Goal: Task Accomplishment & Management: Manage account settings

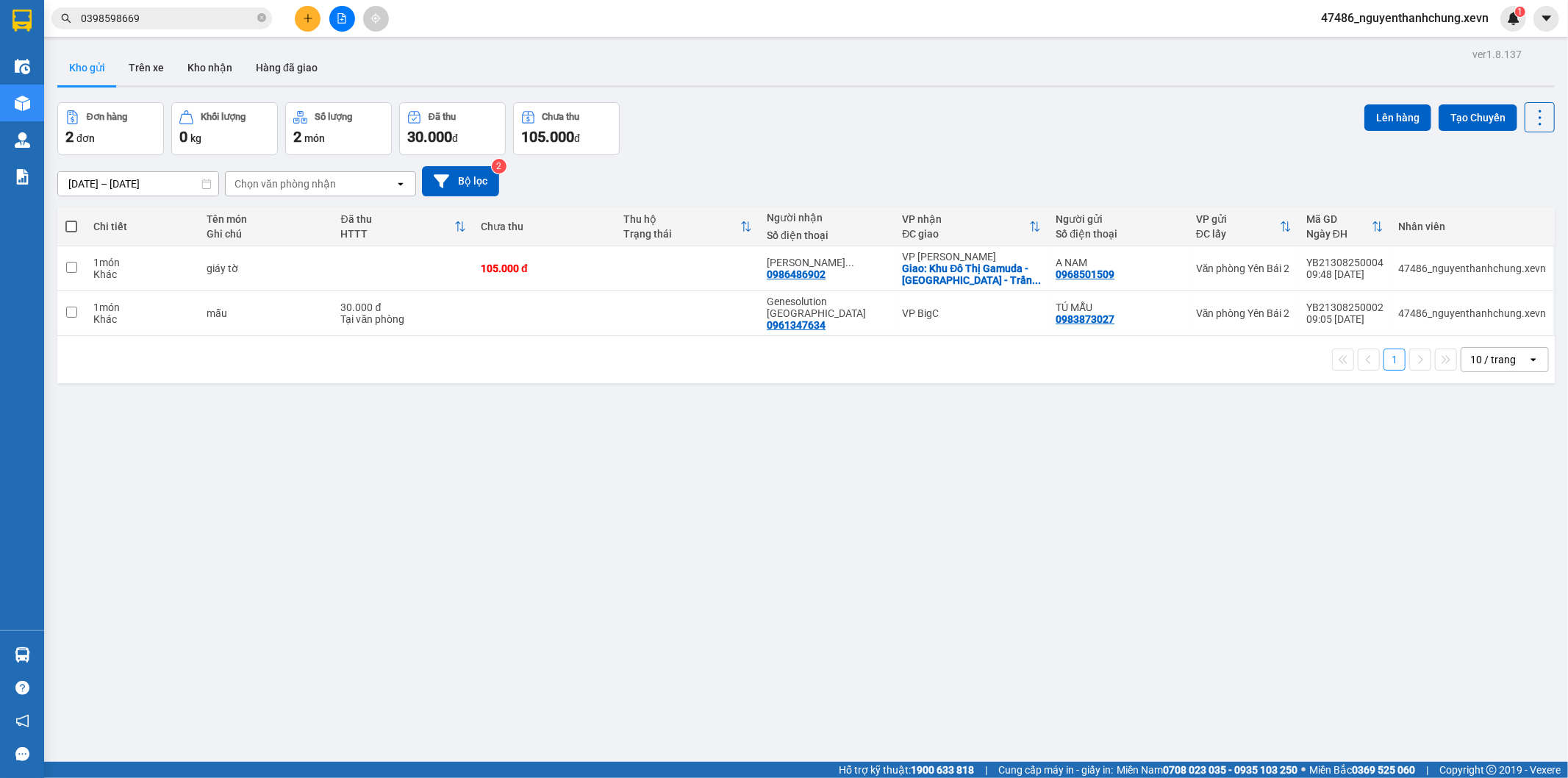
click at [688, 671] on section "Kết quả tìm kiếm ( 10 ) Bộ lọc Mã ĐH Trạng thái Món hàng Thu hộ Tổng cước Chưa …" at bounding box center [784, 389] width 1568 height 778
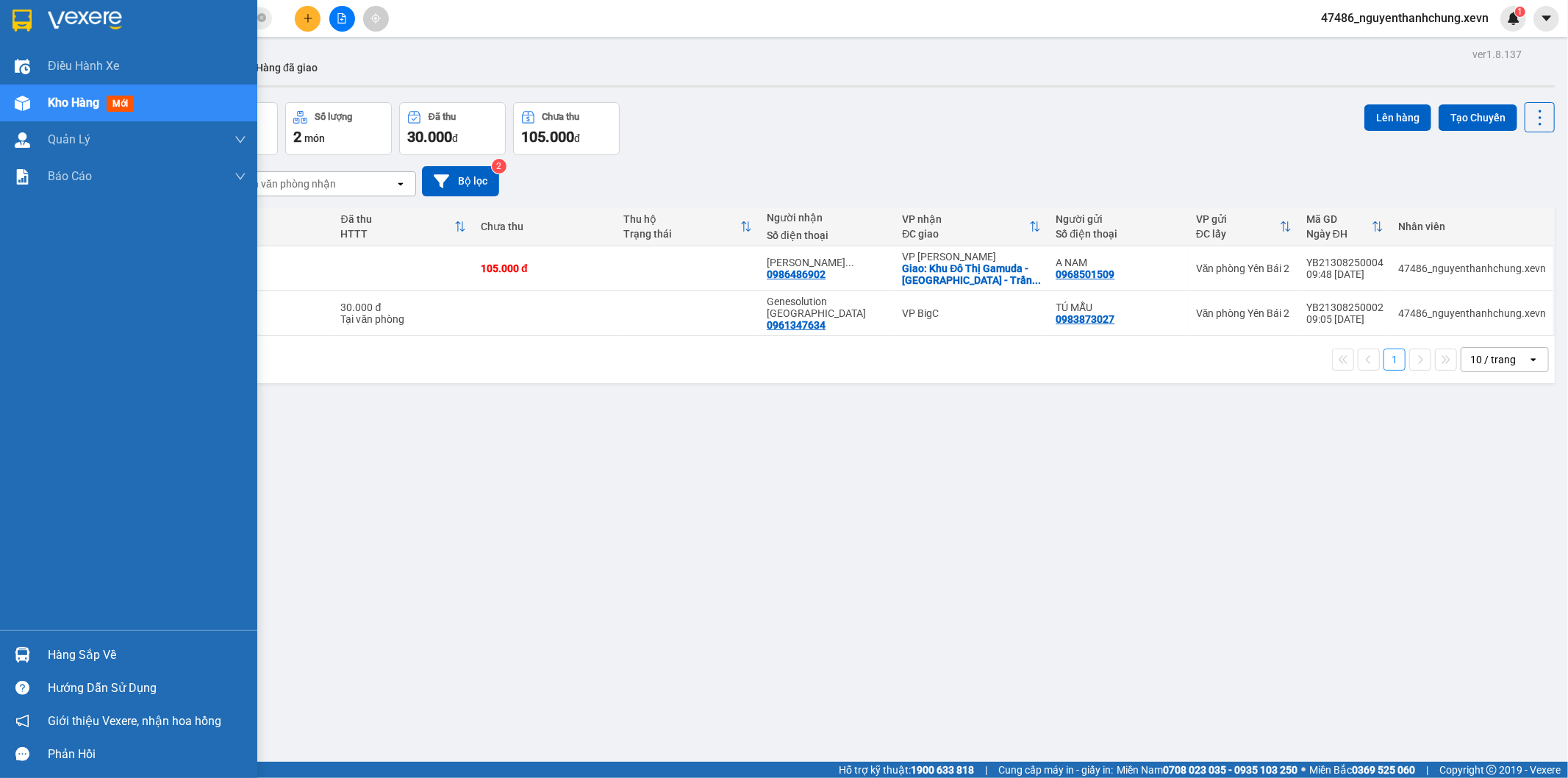
click at [38, 649] on div "Hàng sắp về" at bounding box center [129, 654] width 257 height 33
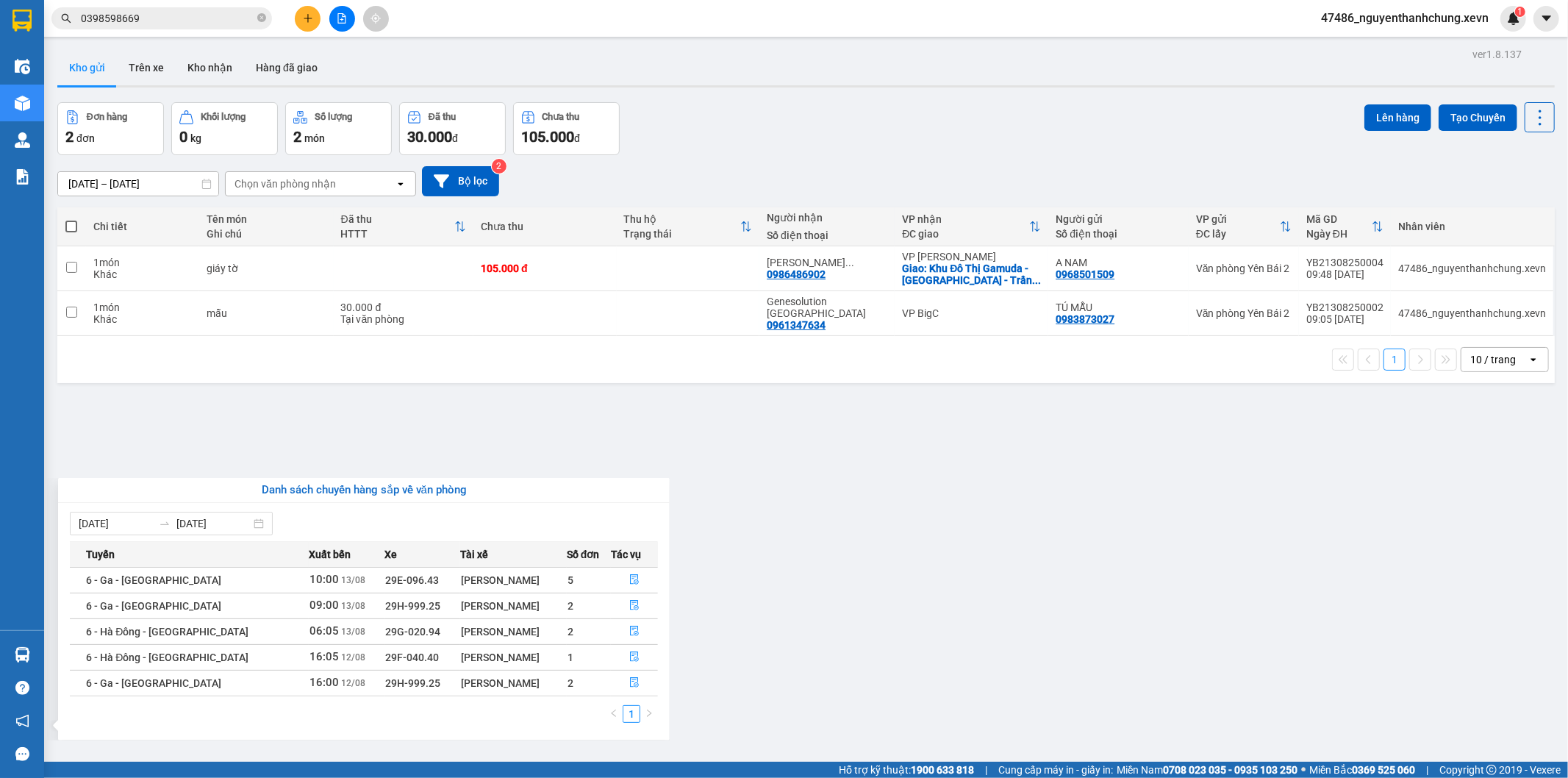
click at [669, 385] on section "Kết quả tìm kiếm ( 10 ) Bộ lọc Mã ĐH Trạng thái Món hàng Thu hộ Tổng cước Chưa …" at bounding box center [784, 389] width 1568 height 778
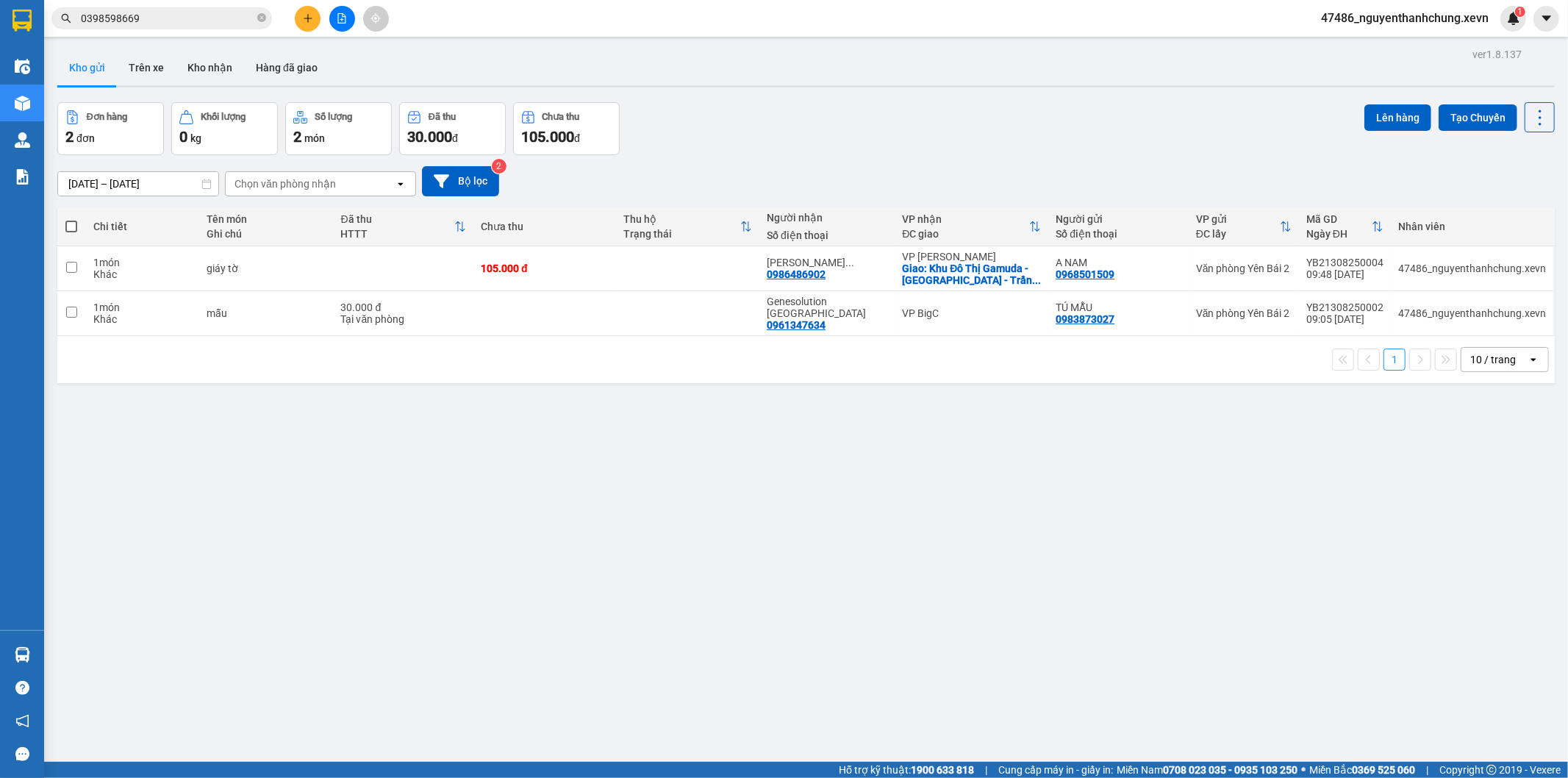
drag, startPoint x: 155, startPoint y: 68, endPoint x: 171, endPoint y: 93, distance: 29.7
click at [155, 72] on button "Trên xe" at bounding box center [146, 67] width 59 height 35
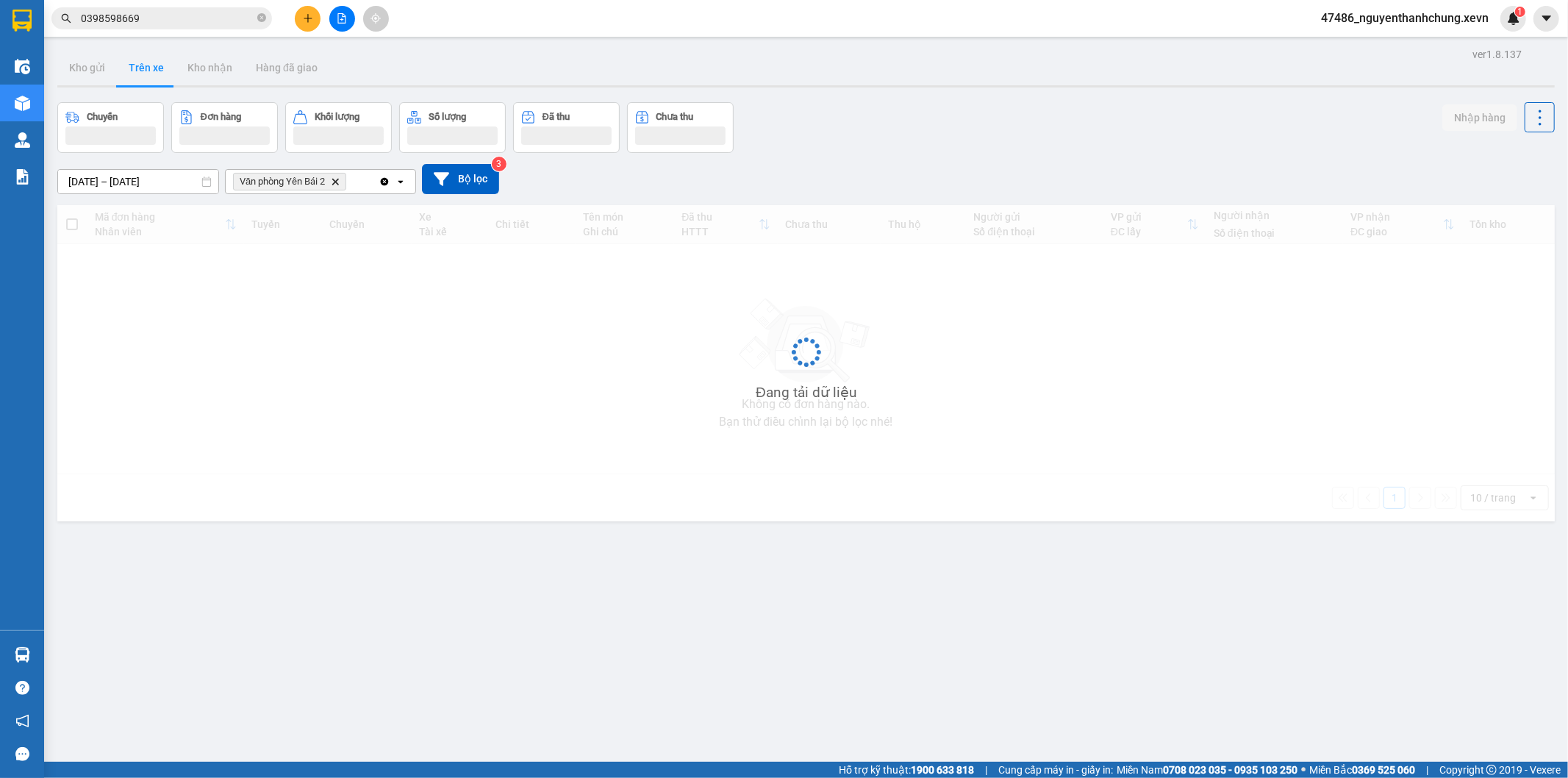
click at [334, 178] on icon "Delete" at bounding box center [335, 181] width 9 height 9
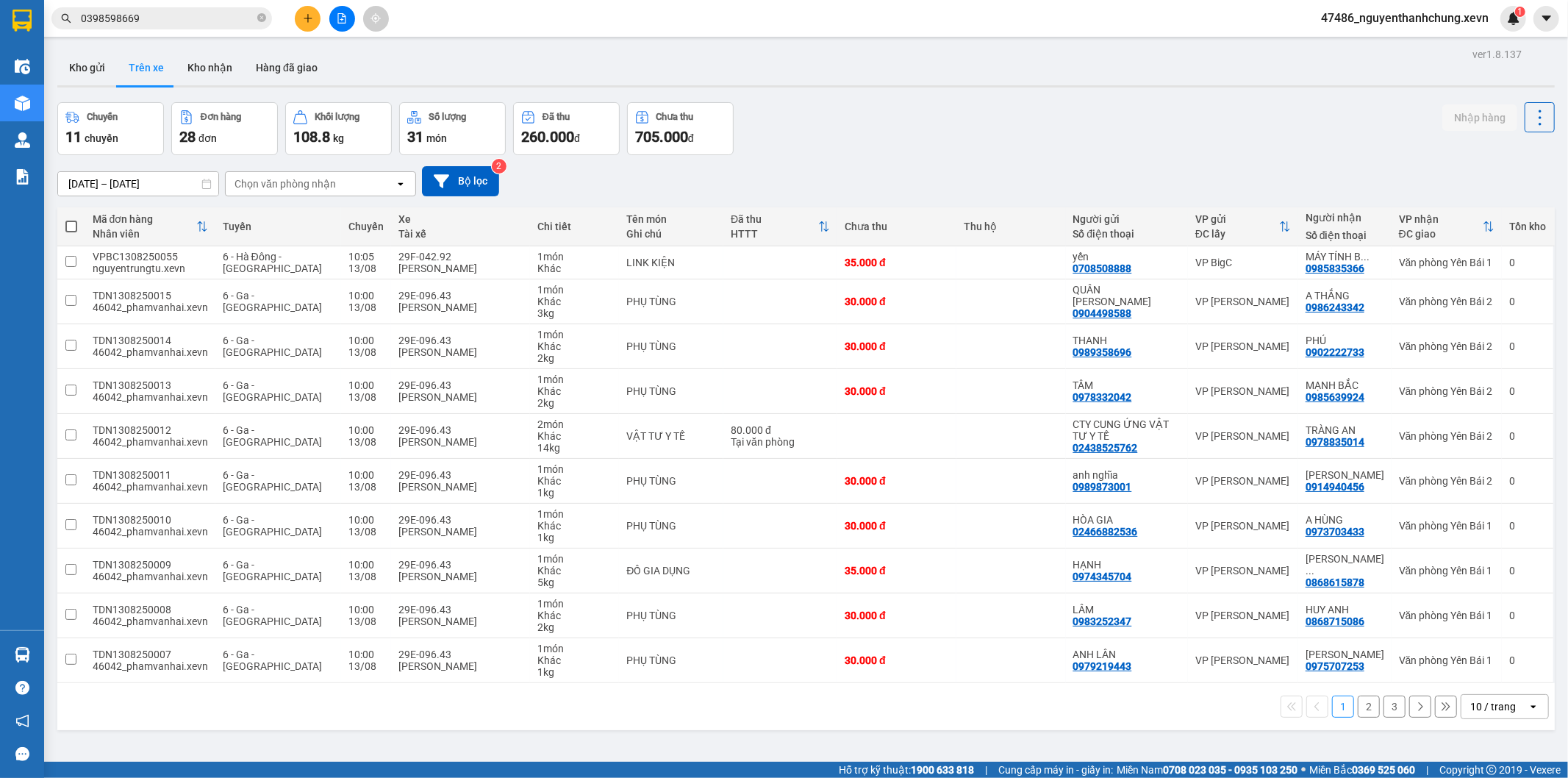
click at [1358, 706] on button "2" at bounding box center [1369, 706] width 22 height 22
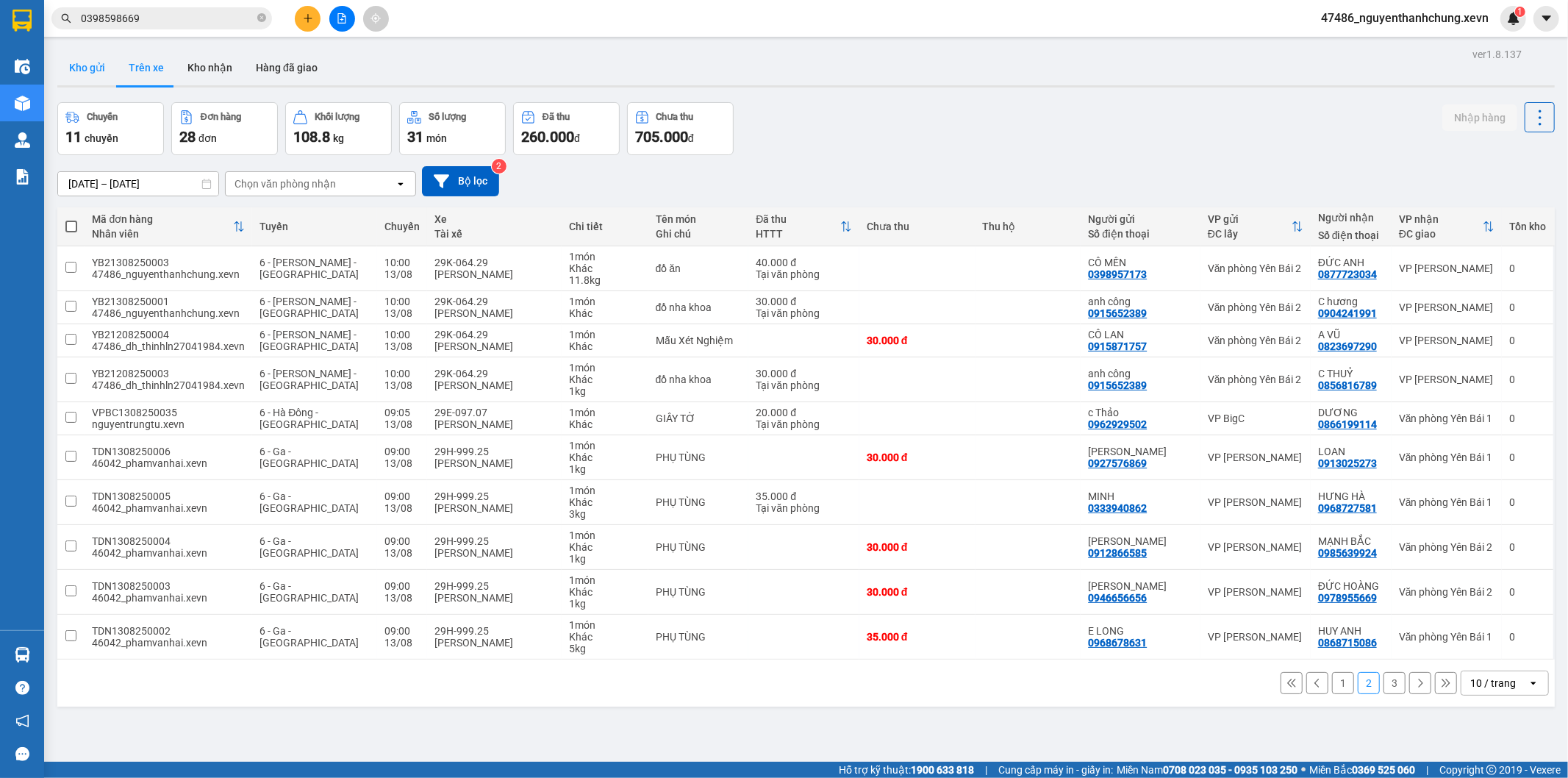
click at [70, 53] on button "Kho gửi" at bounding box center [86, 67] width 59 height 35
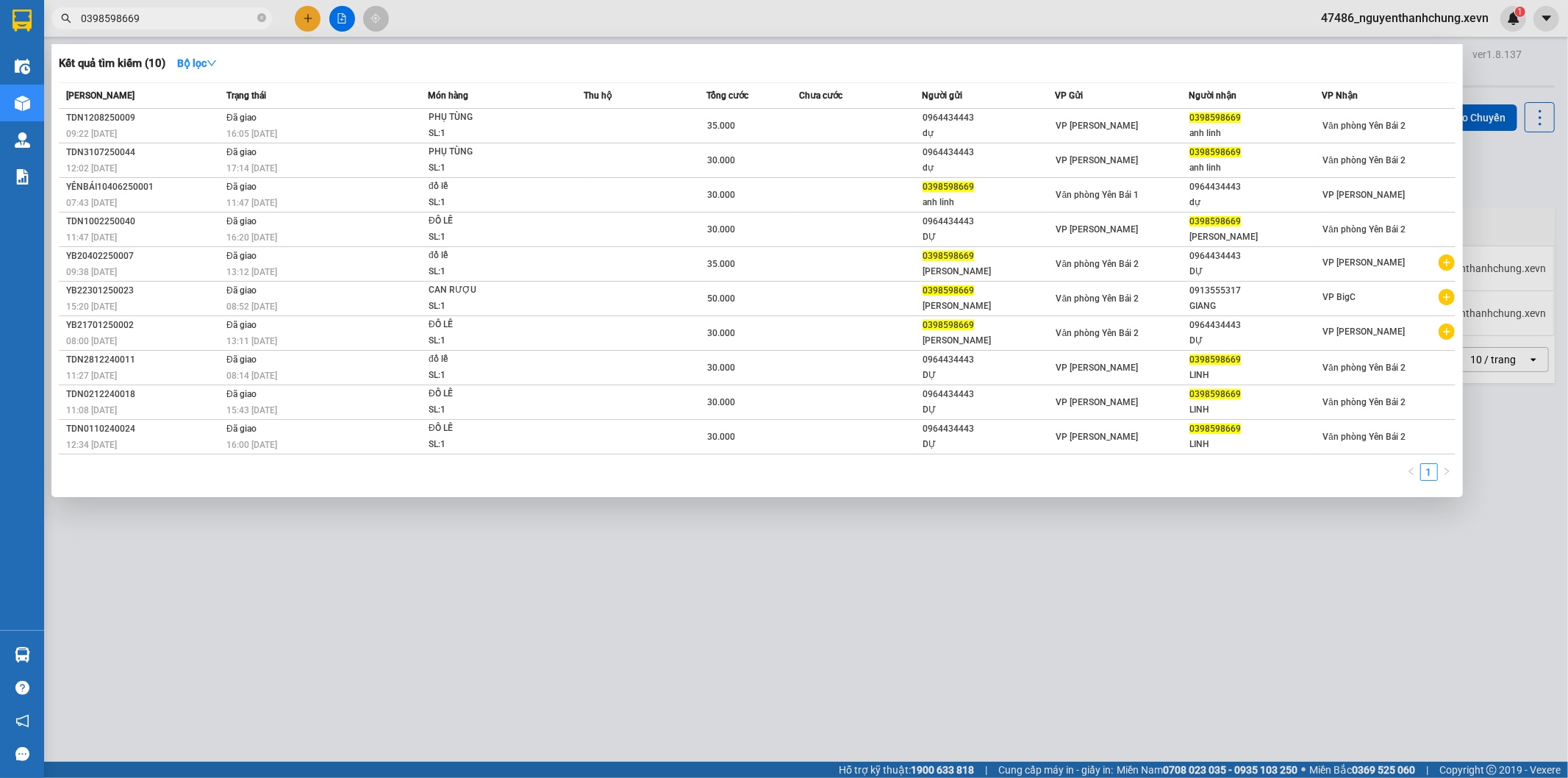
click at [151, 19] on input "0398598669" at bounding box center [167, 19] width 173 height 16
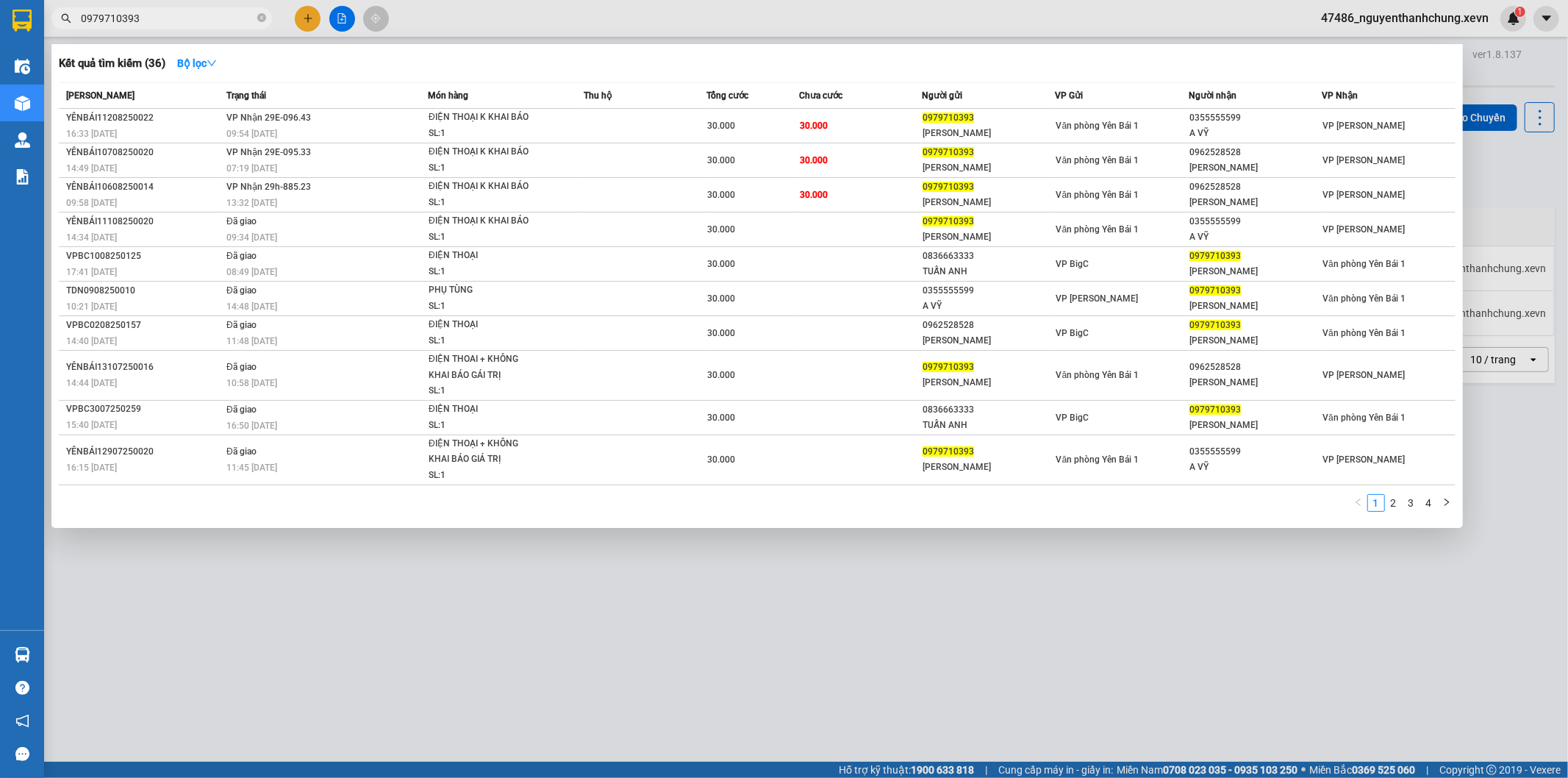
type input "0979710393"
click at [962, 128] on div "MẠNH TUẤN" at bounding box center [989, 133] width 132 height 15
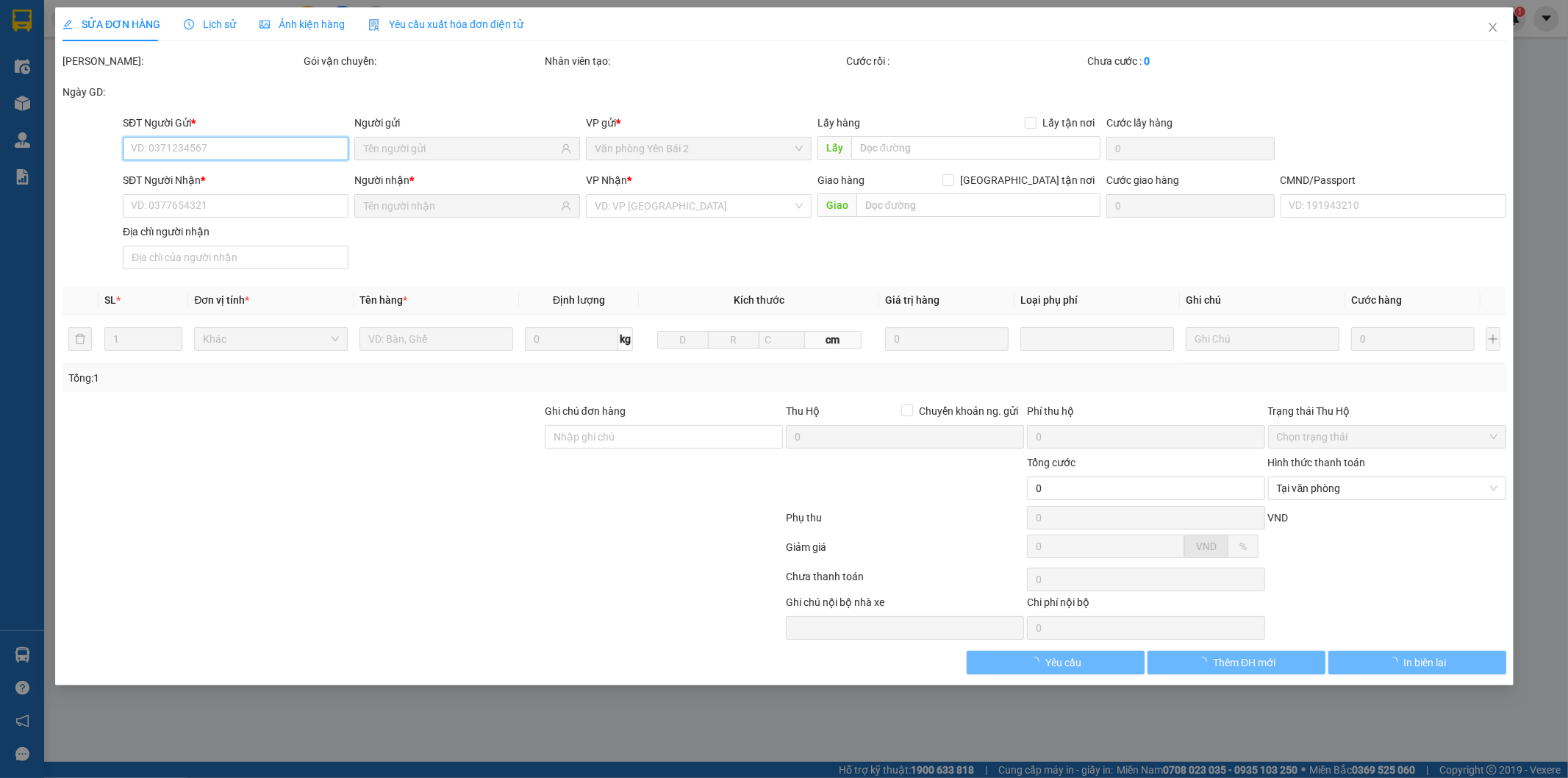
type input "0979710393"
type input "MẠNH TUẤN"
type input "0355555599"
type input "A VỸ"
type input "CHÚ ĐỨC 001067020773"
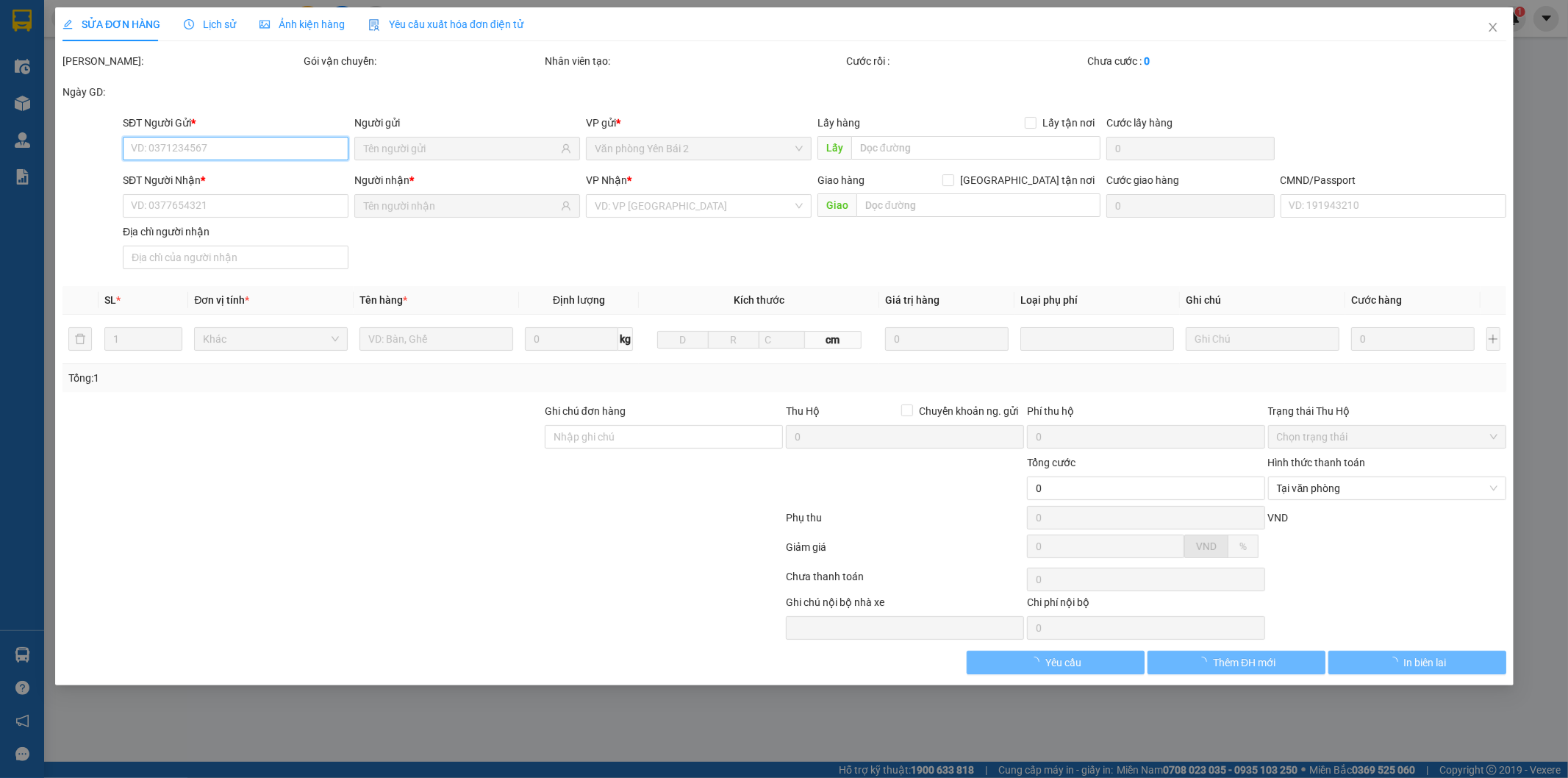
type input "30.000"
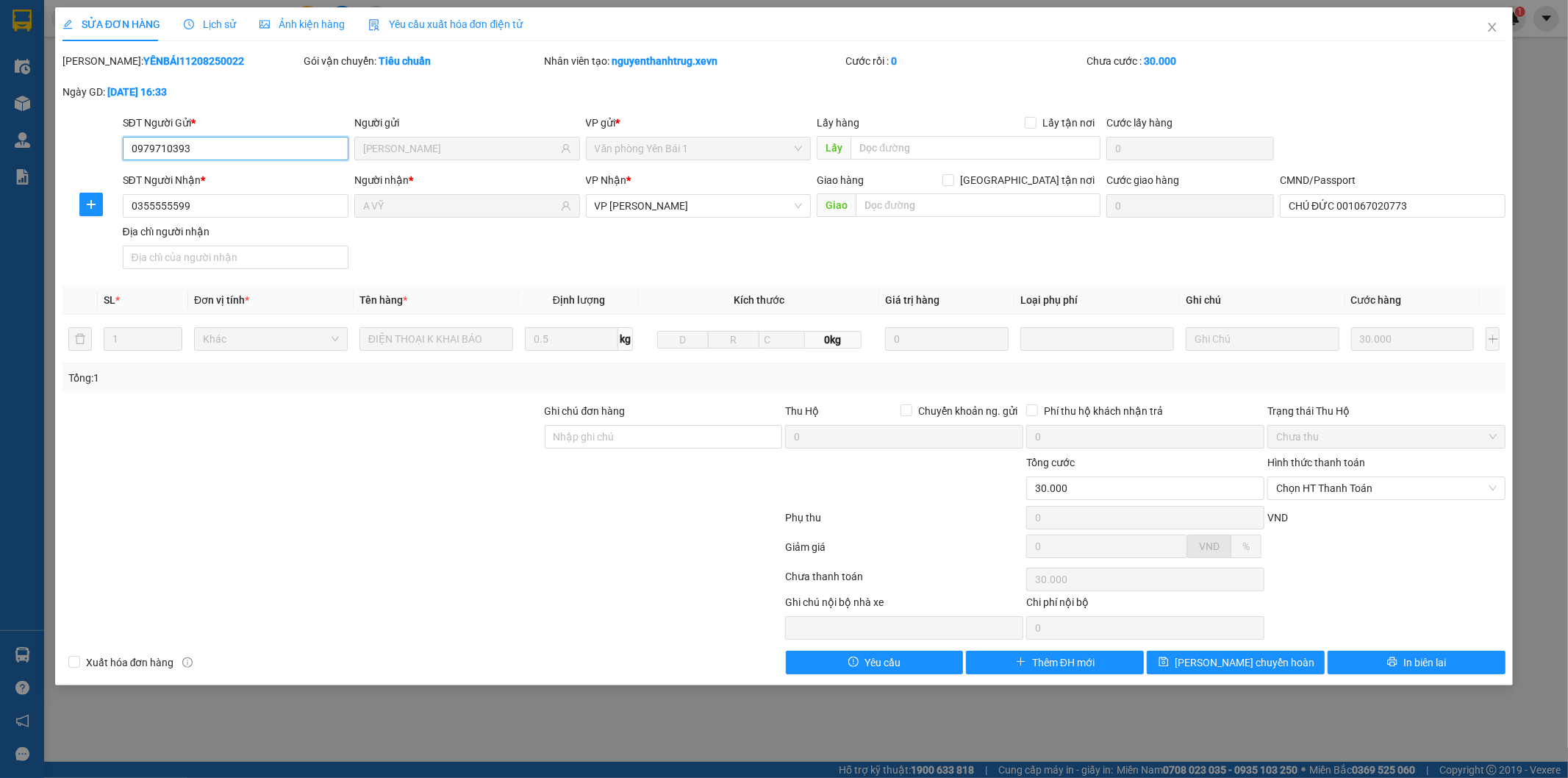
drag, startPoint x: 203, startPoint y: 149, endPoint x: 91, endPoint y: 150, distance: 112.0
click at [91, 150] on div "SĐT Người Gửi * 0979710393 0979710393 Người gửi MẠNH TUẤN VP gửi * Văn phòng Yê…" at bounding box center [784, 140] width 1447 height 51
click at [1494, 11] on span "Close" at bounding box center [1492, 28] width 41 height 42
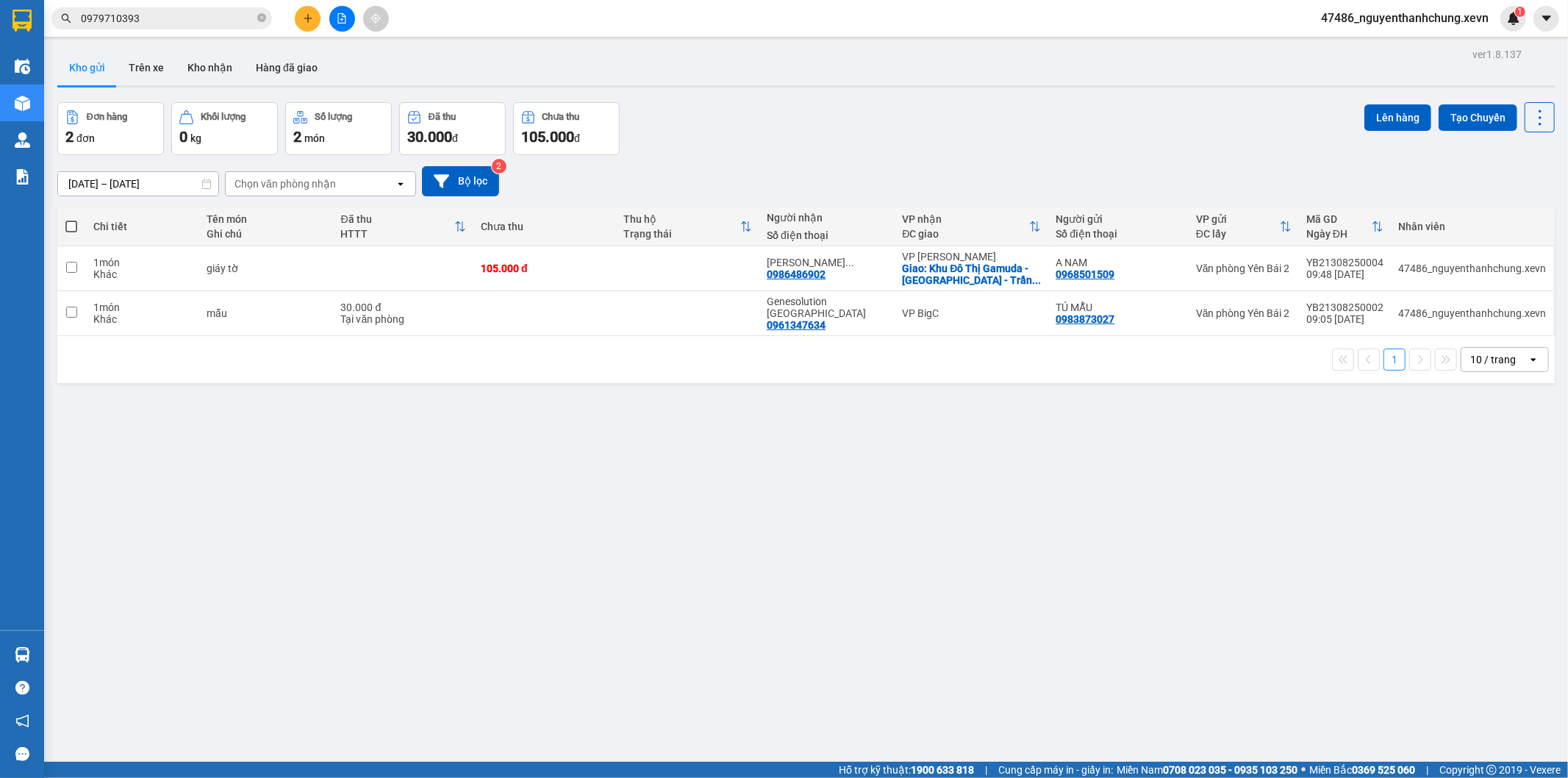
click at [159, 11] on input "0979710393" at bounding box center [167, 19] width 173 height 16
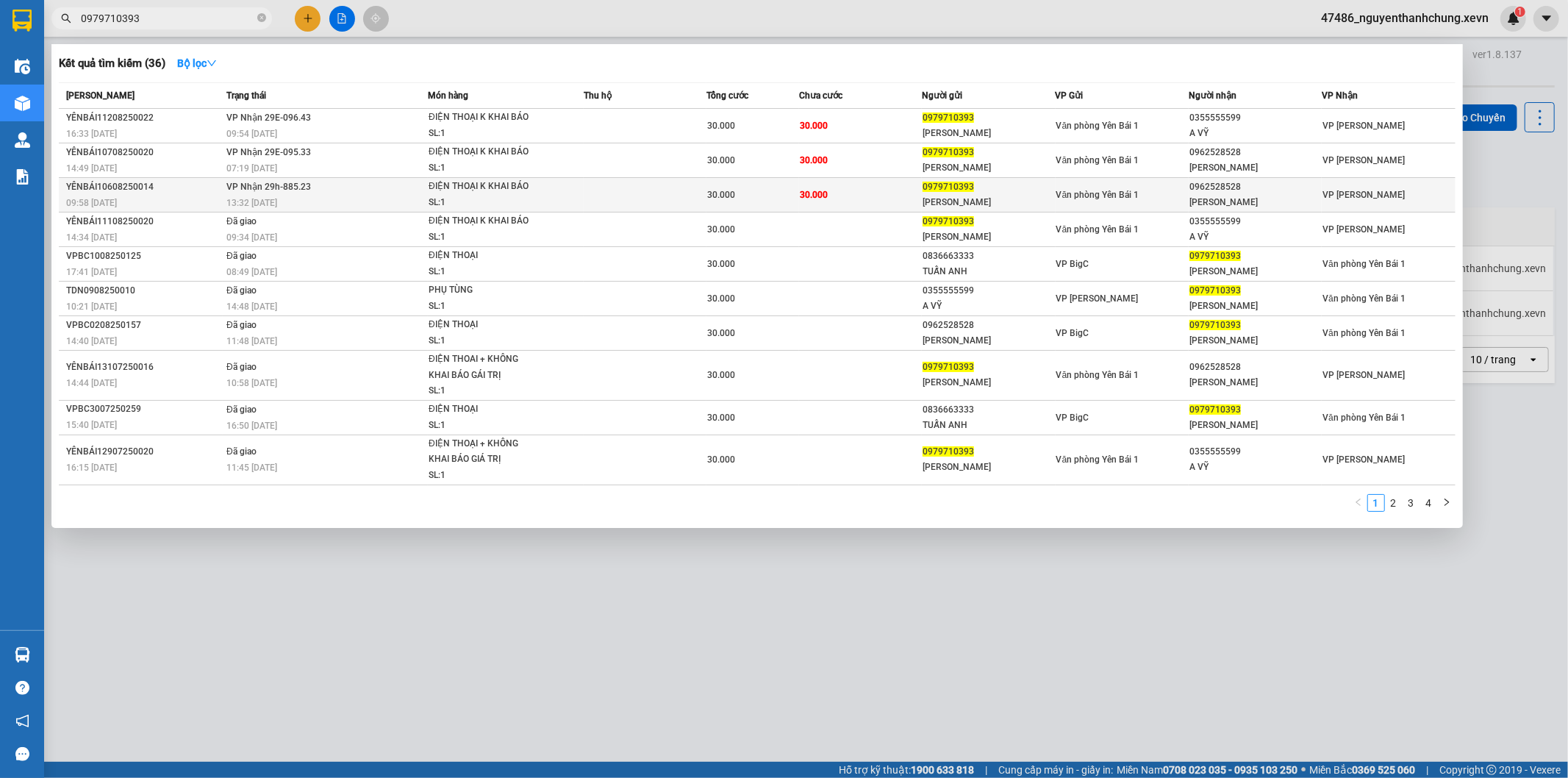
click at [1254, 199] on div "GIA HUỆ" at bounding box center [1256, 202] width 132 height 15
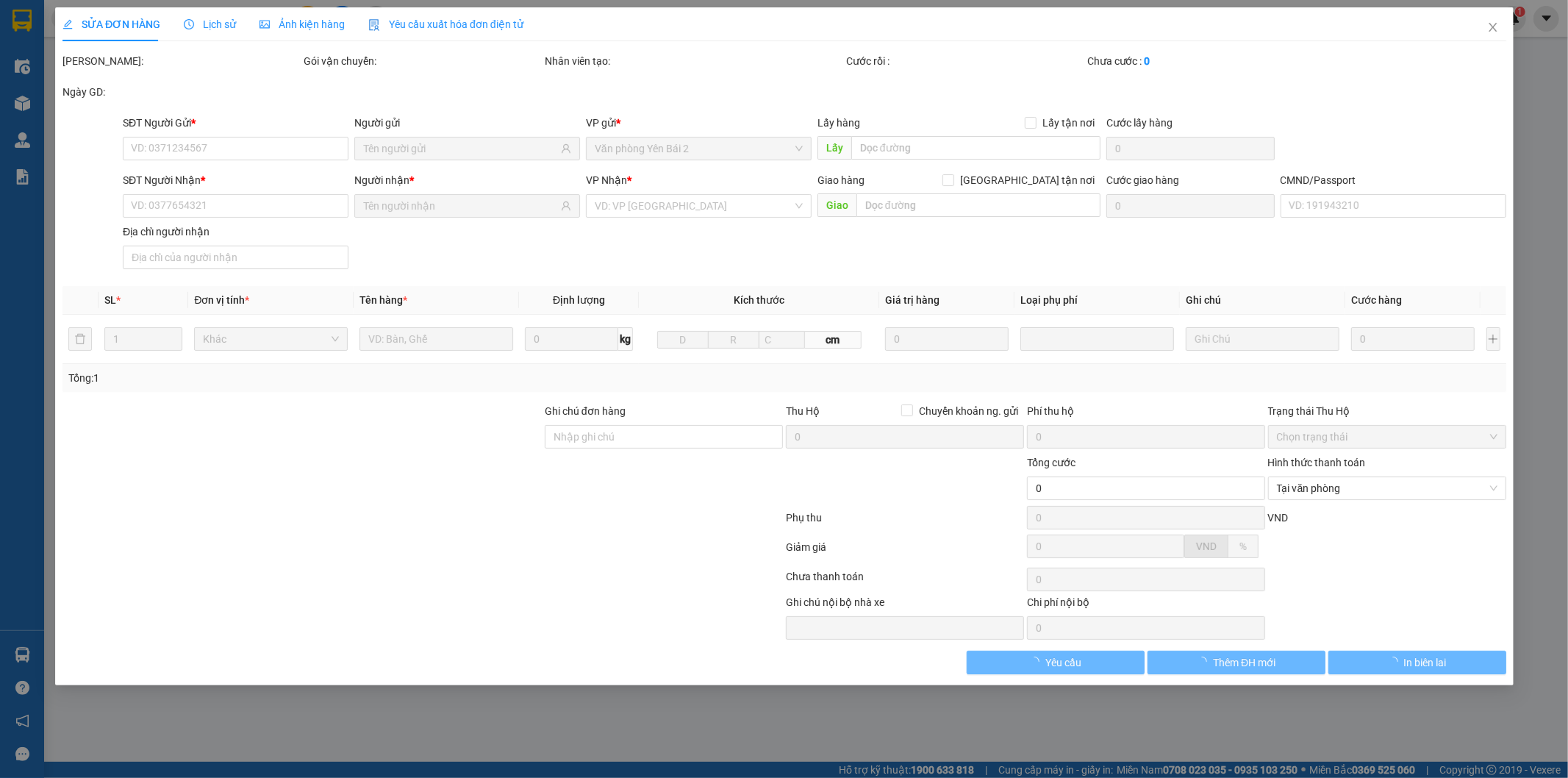
type input "0979710393"
type input "MẠNH TUẤN"
type input "0962528528"
type input "GIA HUỆ"
type input "1"
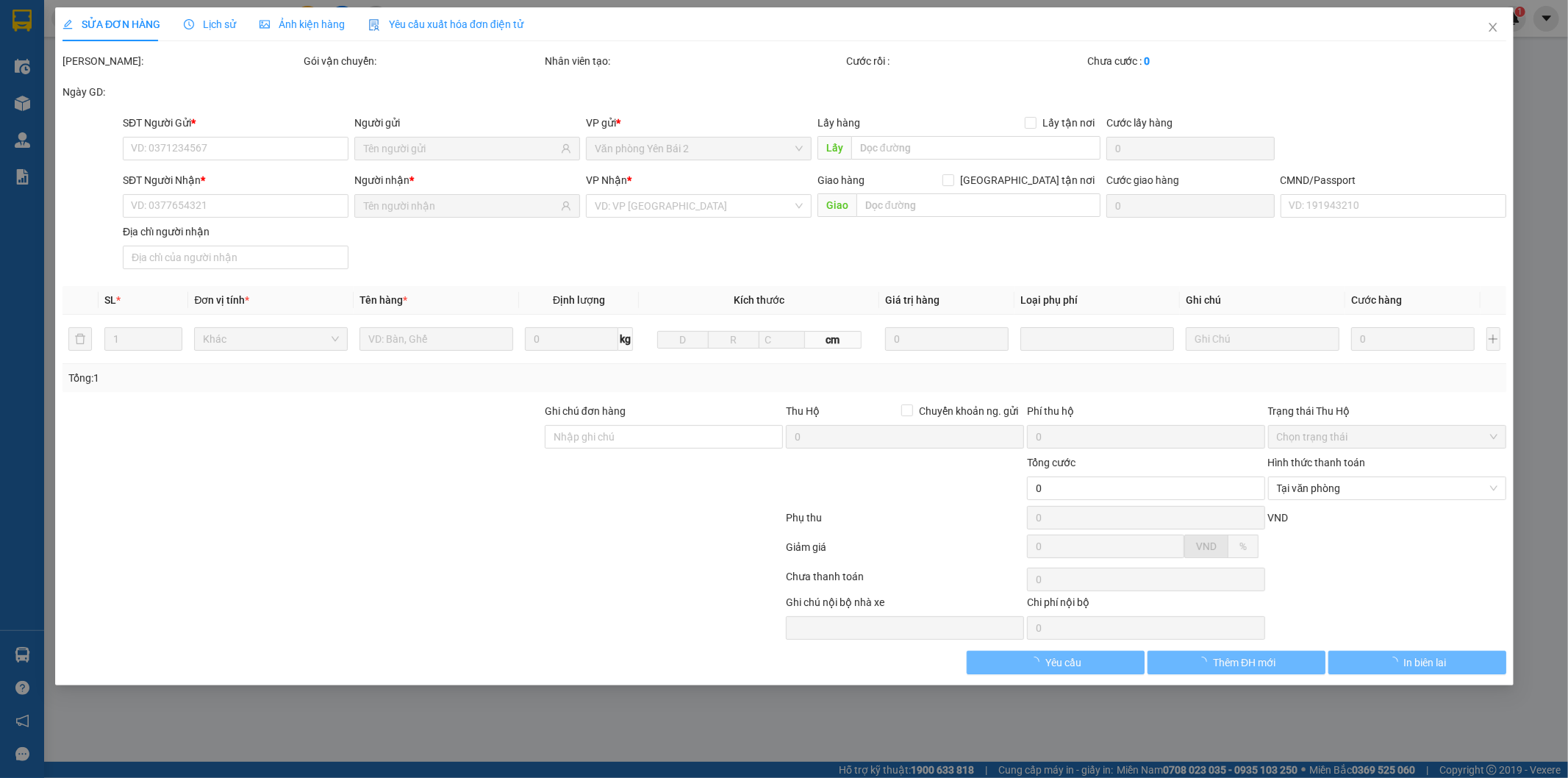
type input "30.000"
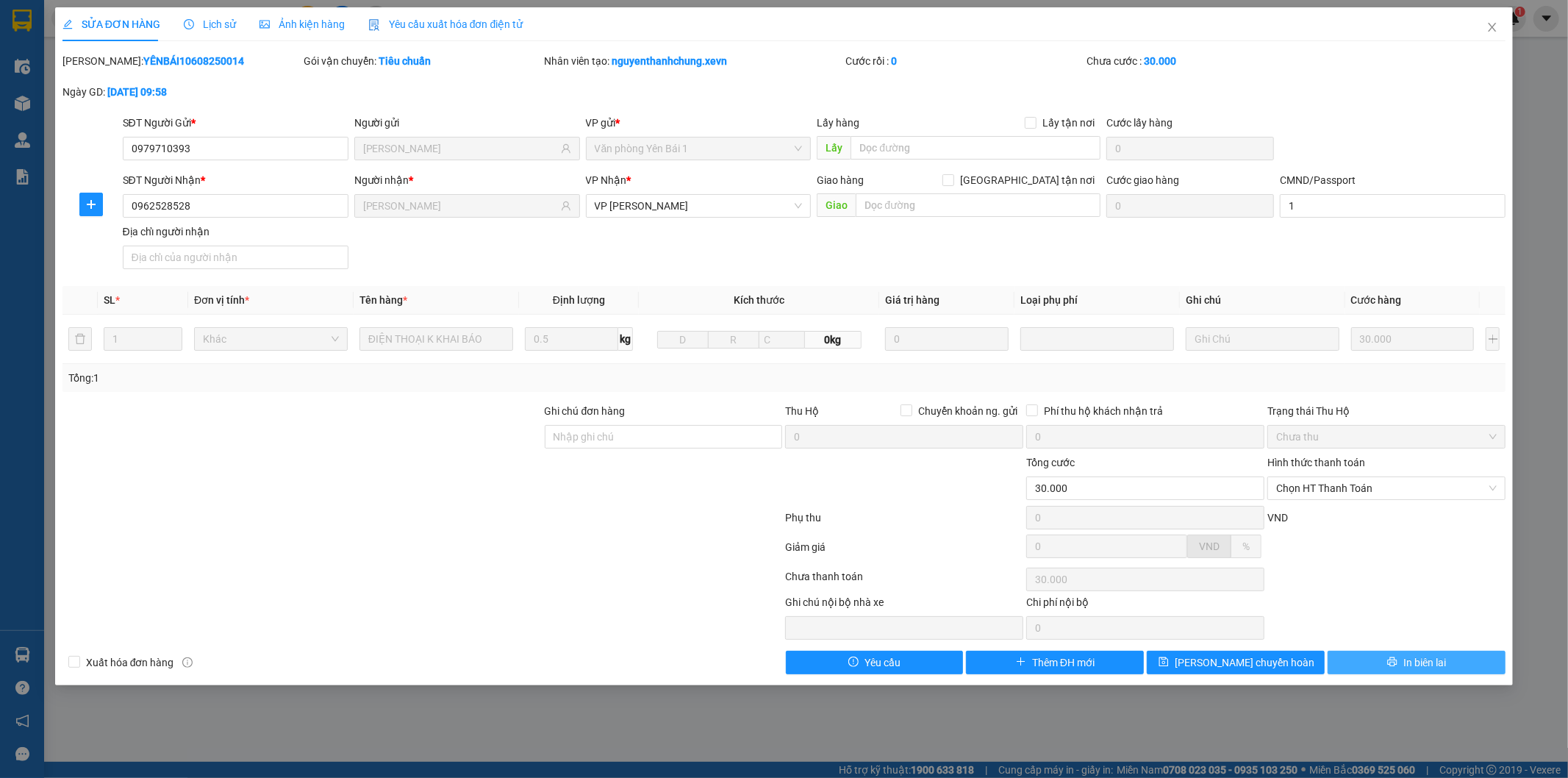
click at [1407, 663] on span "In biên lai" at bounding box center [1425, 662] width 42 height 16
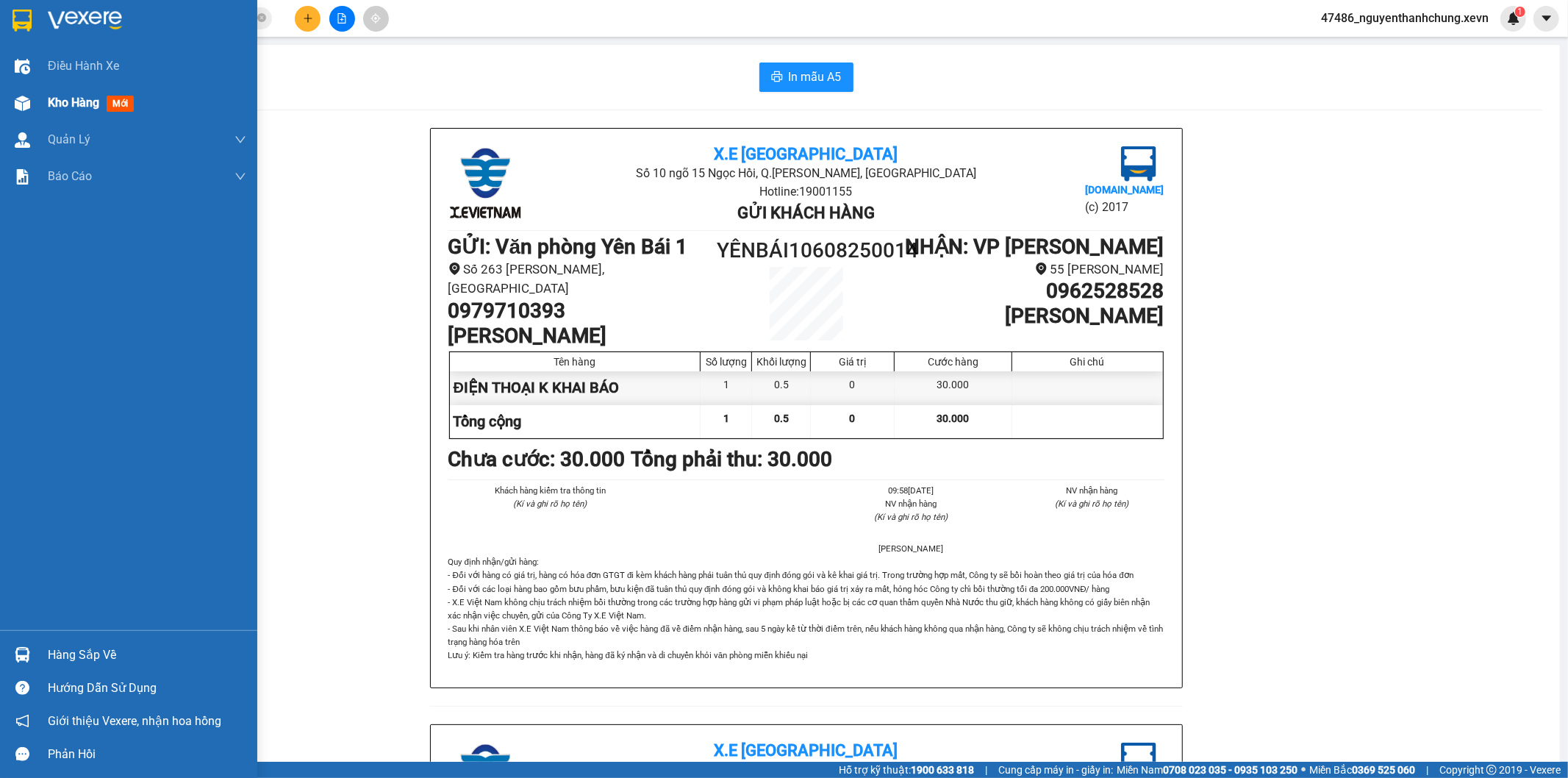
click at [10, 102] on div at bounding box center [23, 103] width 26 height 26
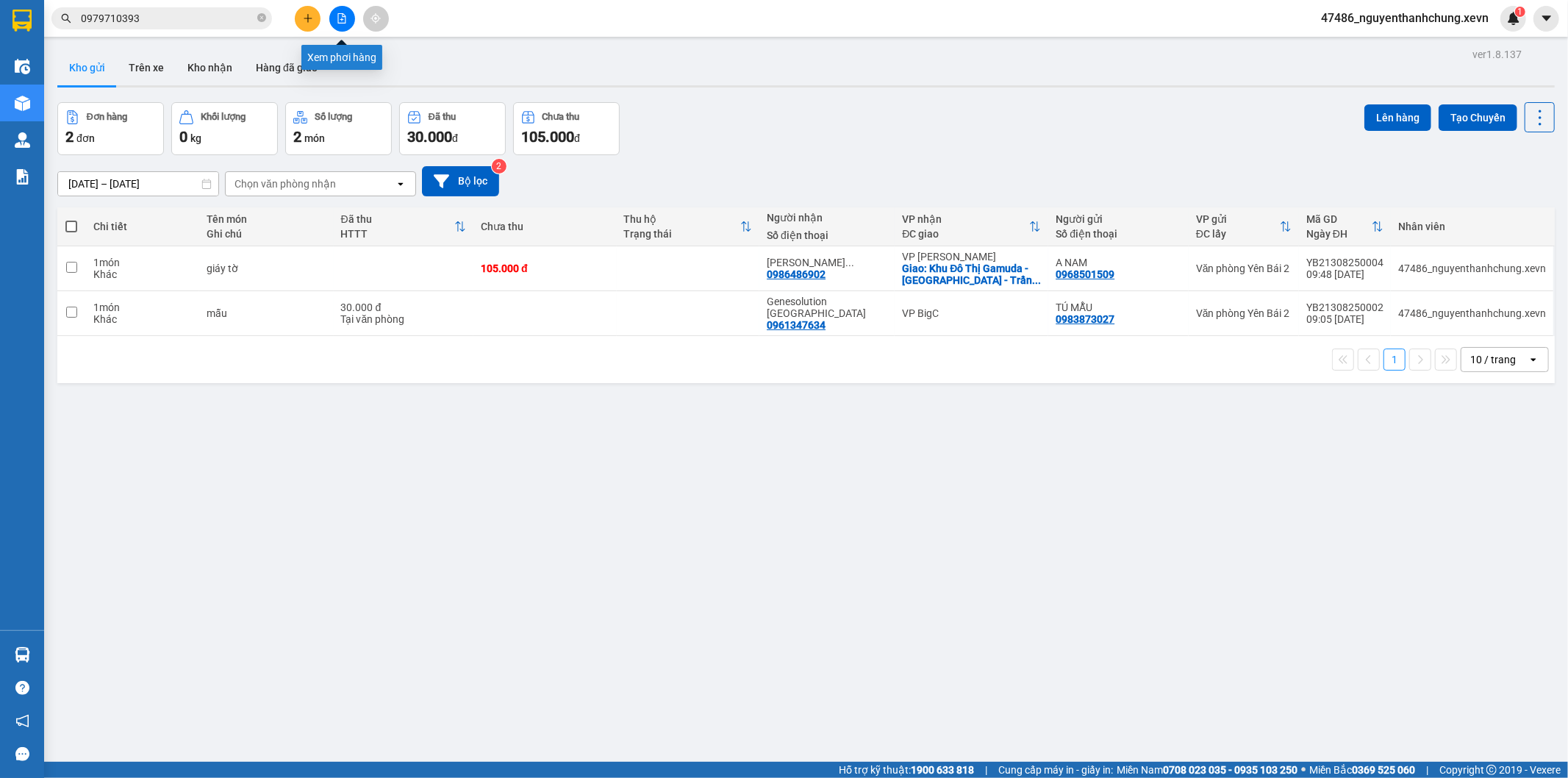
click at [298, 11] on button at bounding box center [308, 19] width 26 height 26
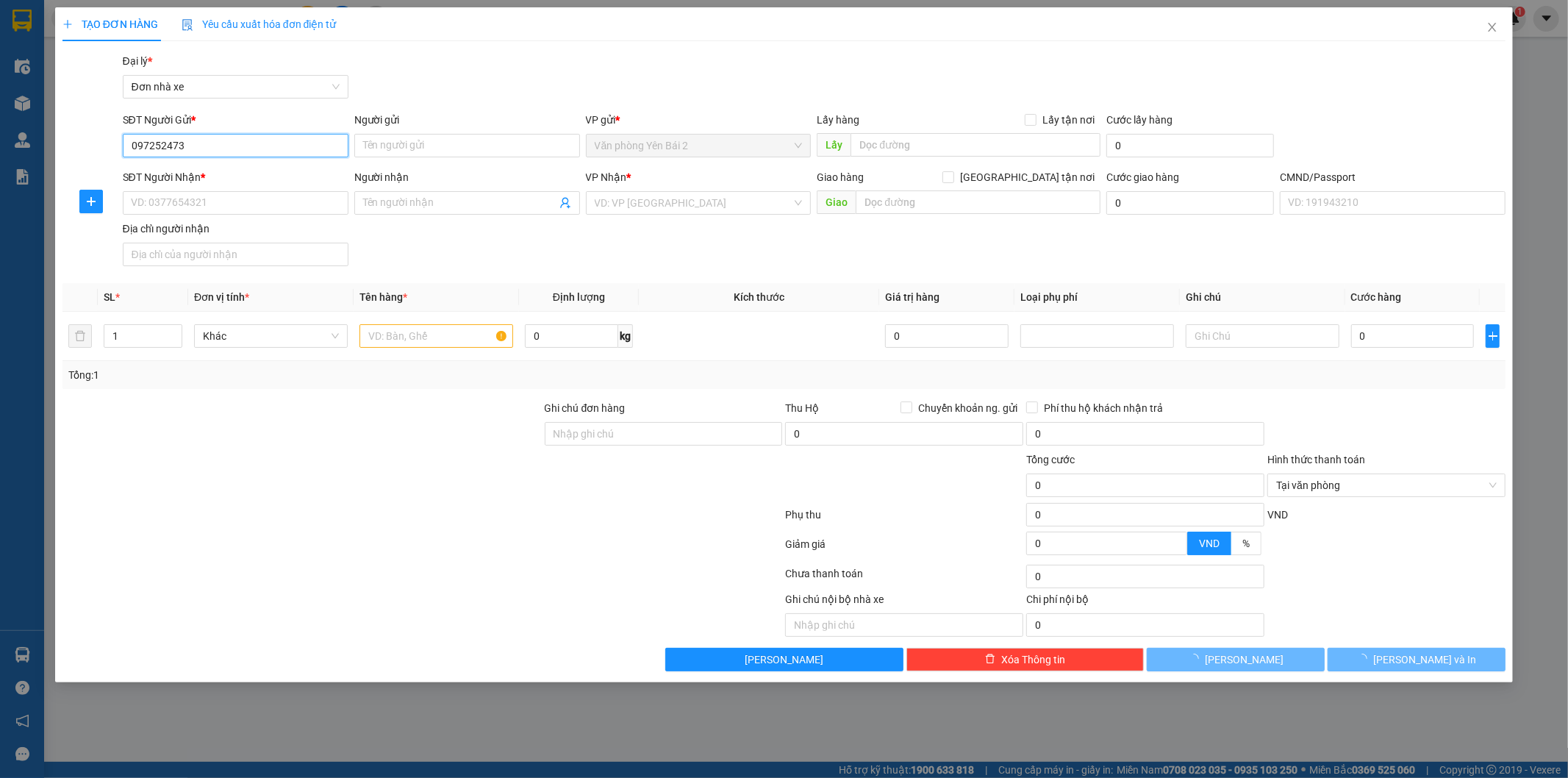
type input "0972524739"
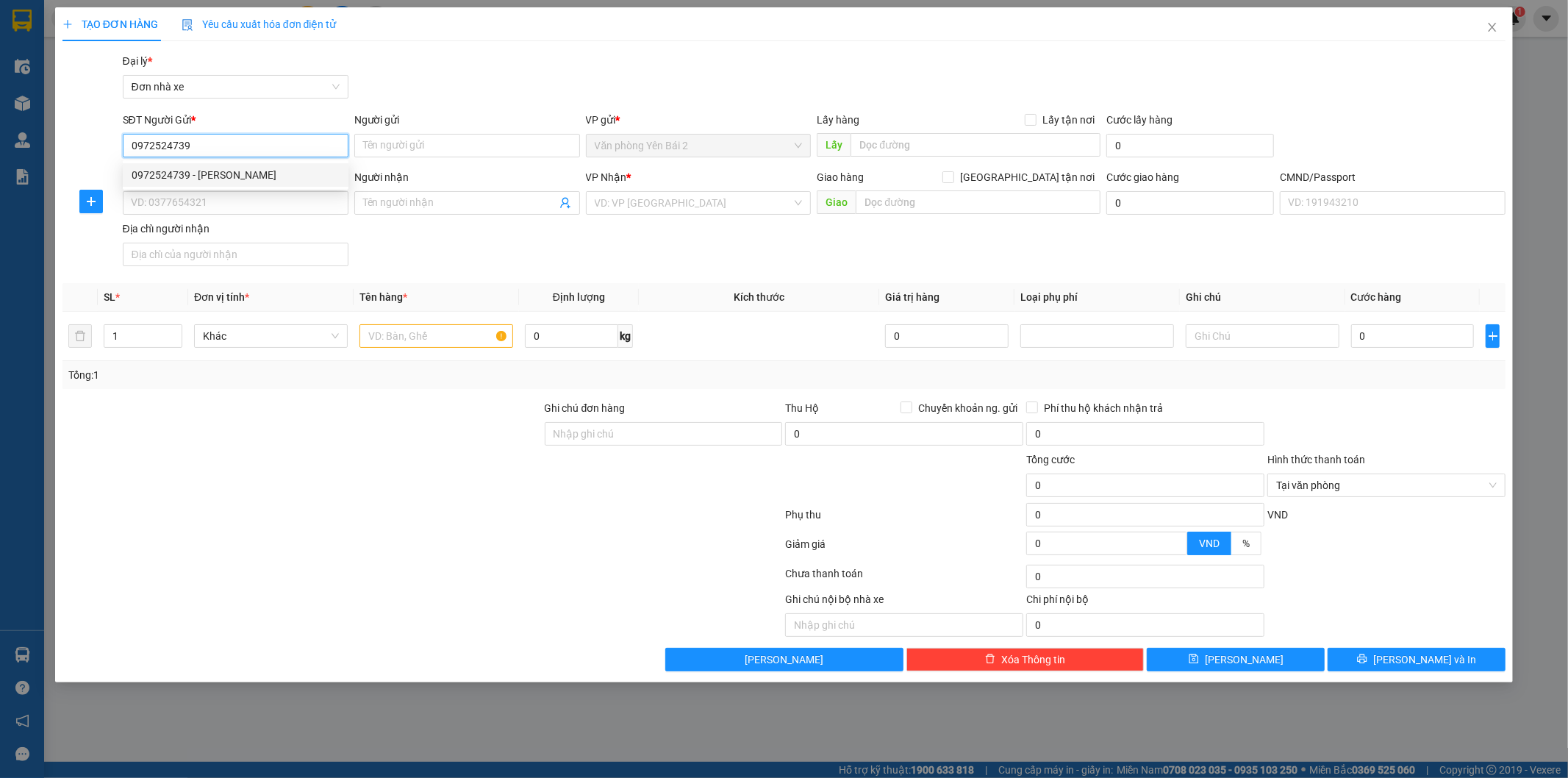
click at [172, 181] on div "0972524739 - HƯƠNG" at bounding box center [236, 175] width 208 height 16
type input "HƯƠNG"
type input "0862891585"
type input "BÌNH"
type input "1"
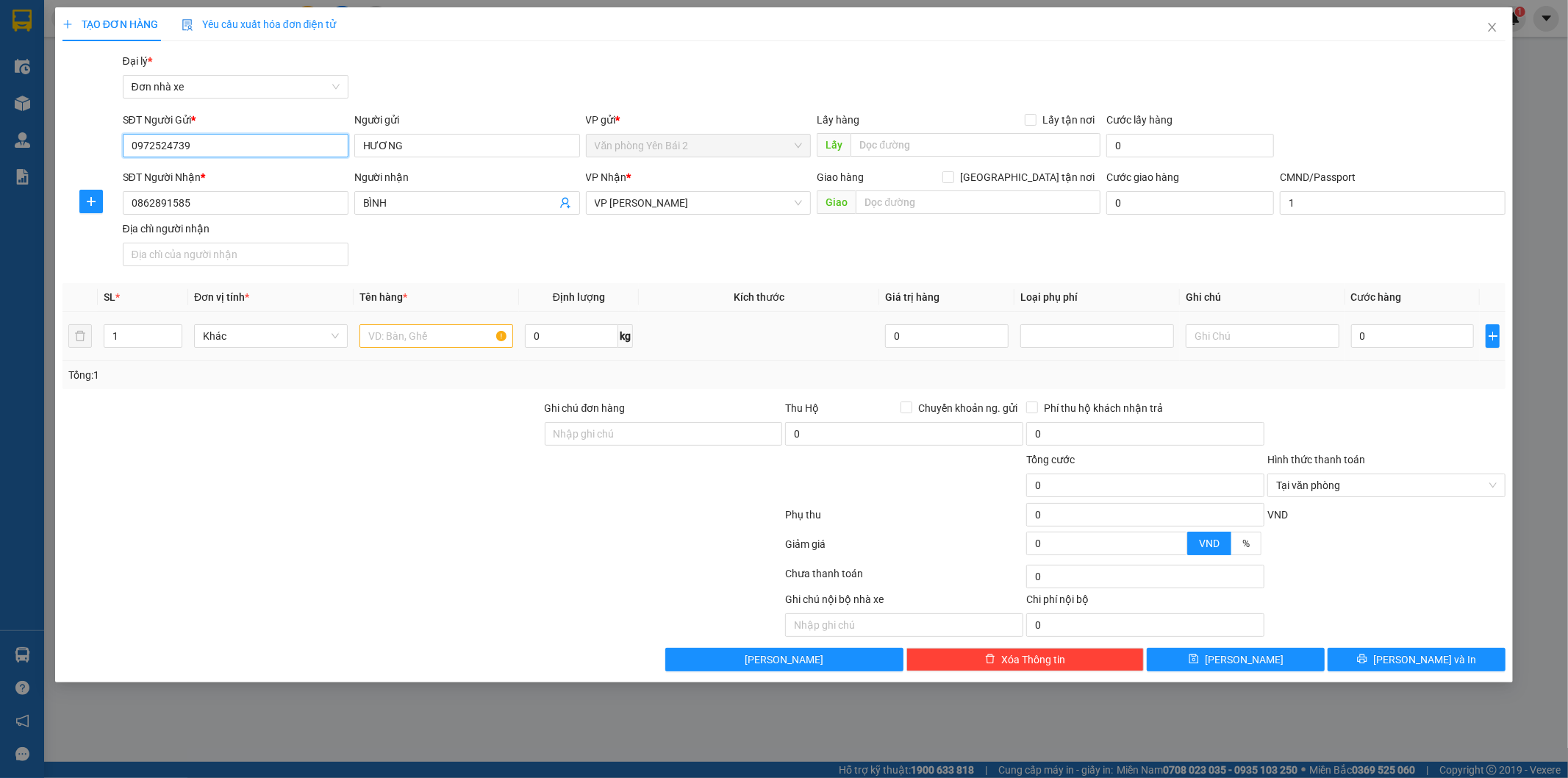
type input "0972524739"
click at [431, 341] on input "text" at bounding box center [436, 335] width 154 height 24
click at [568, 204] on icon "user-add" at bounding box center [566, 203] width 10 height 11
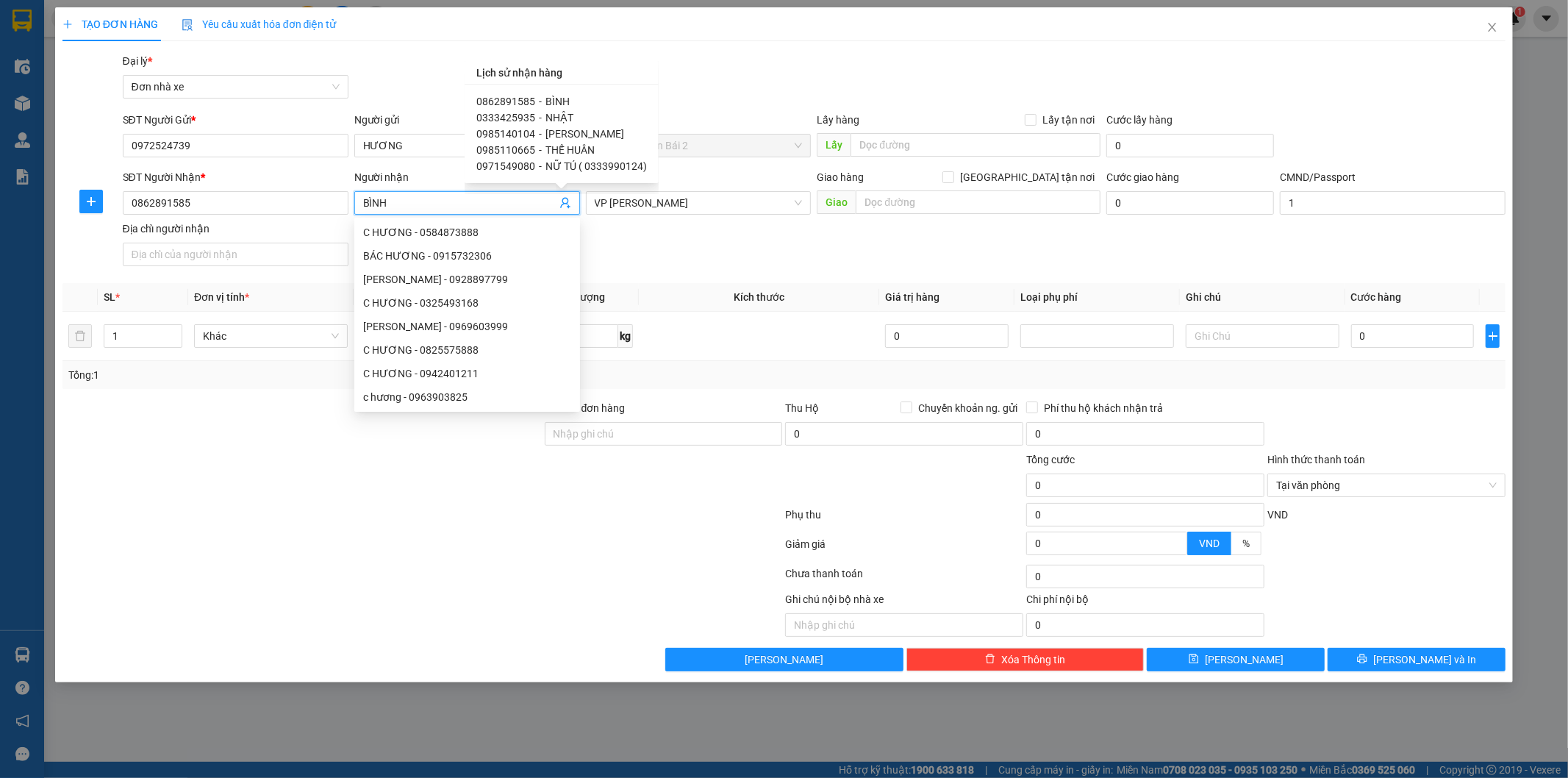
click at [545, 165] on span "NỮ TÚ ( 0333990124)" at bounding box center [596, 166] width 102 height 11
type input "0971549080"
type input "NỮ TÚ ( 0333990124)"
type input "tú"
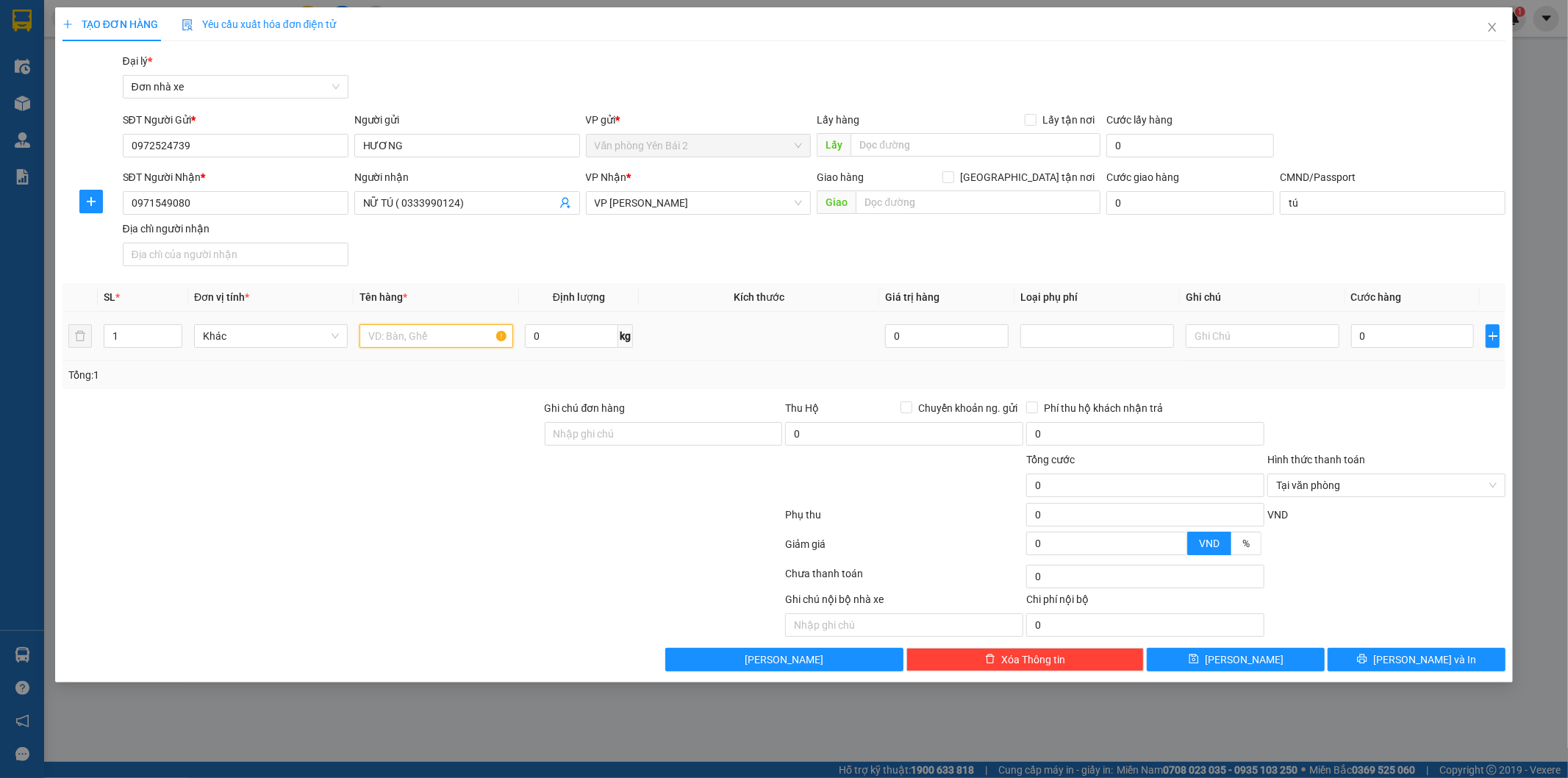
click at [439, 336] on input "text" at bounding box center [436, 335] width 154 height 24
type input "2k đồ ăn"
click at [566, 336] on input "0" at bounding box center [571, 335] width 94 height 24
type input "25"
click at [173, 328] on span "up" at bounding box center [174, 332] width 9 height 9
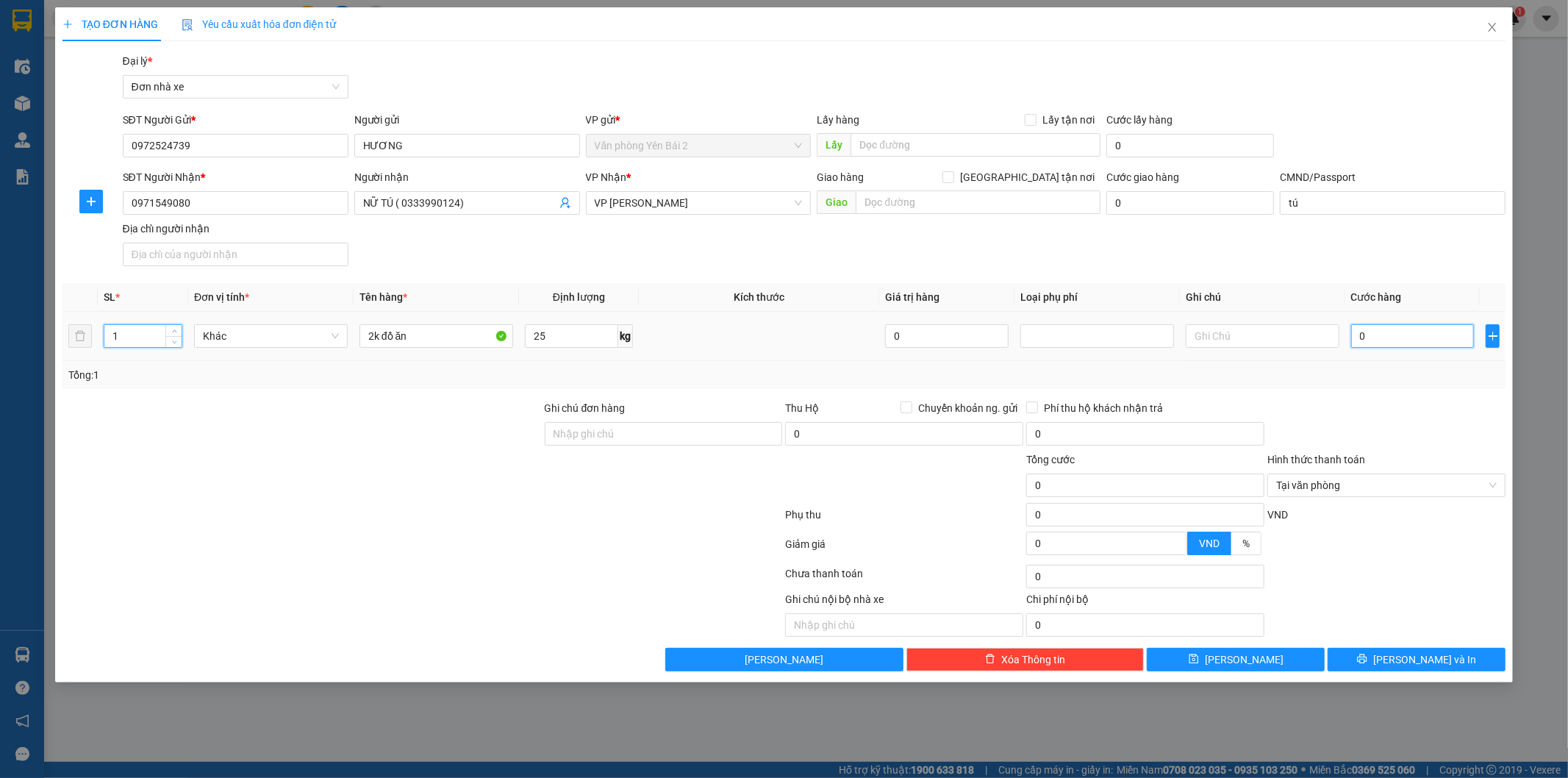
click at [1384, 332] on input "0" at bounding box center [1413, 335] width 124 height 24
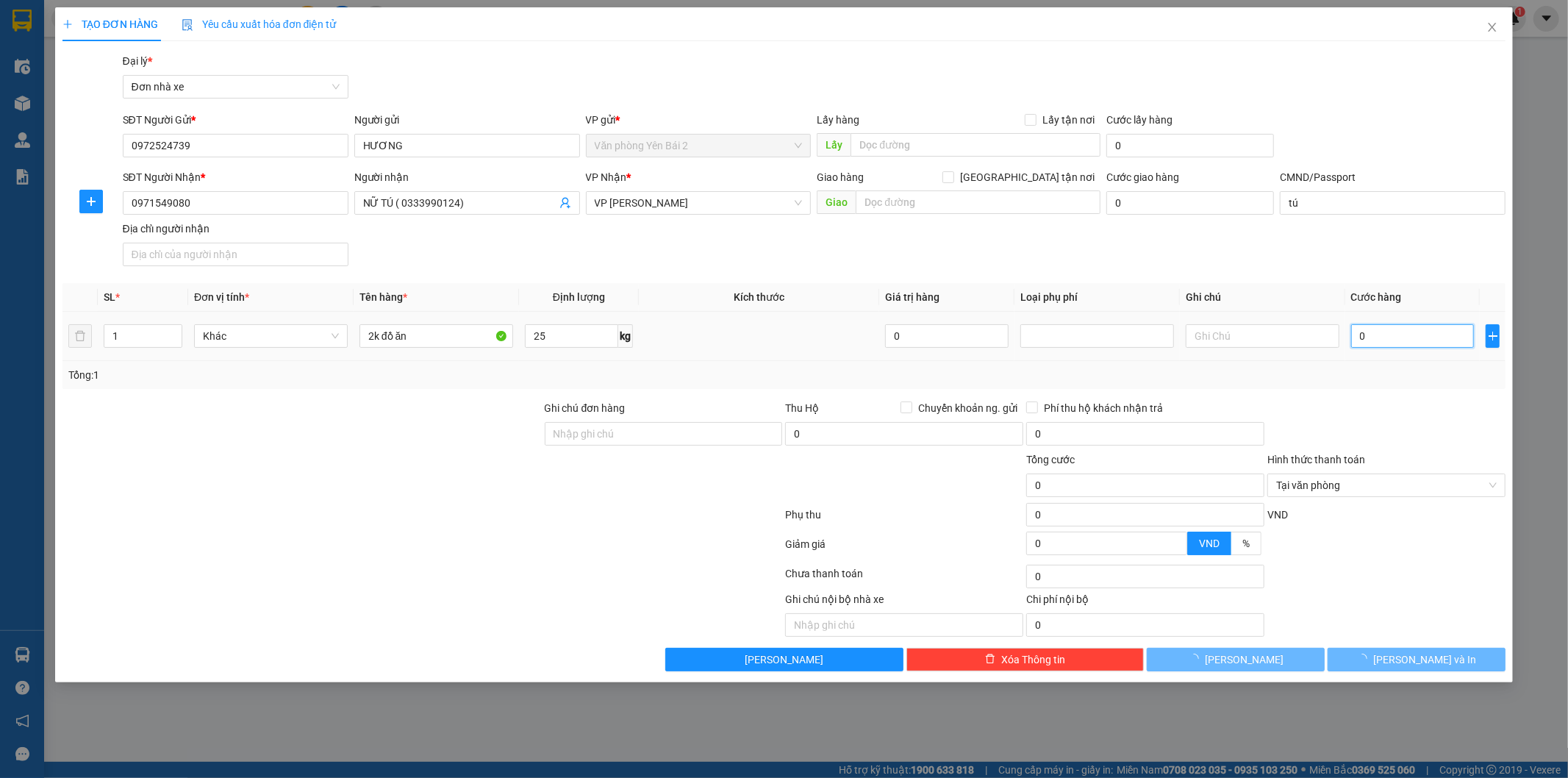
type input "8"
type input "80"
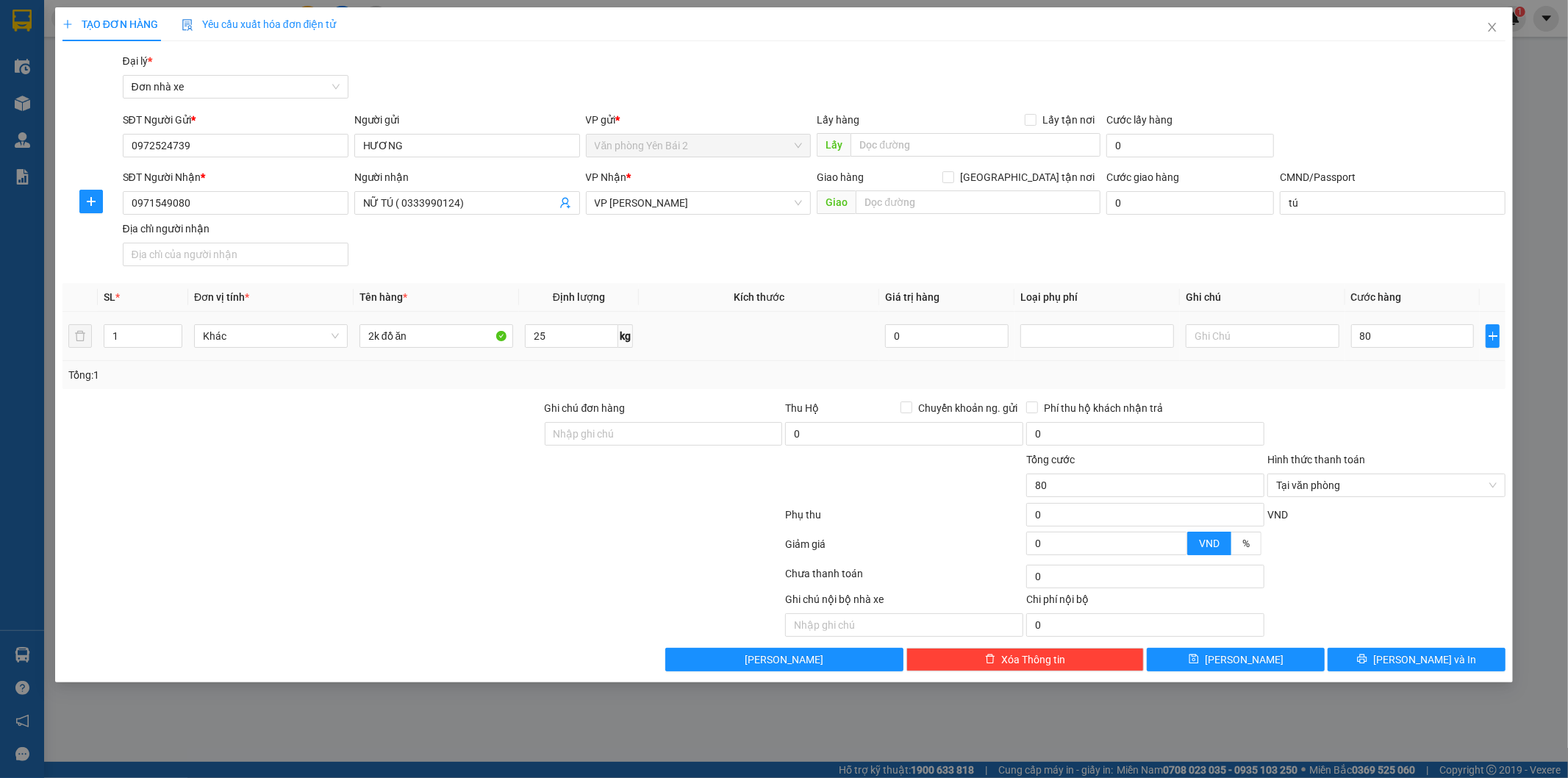
type input "80.000"
click at [1365, 391] on div "Transit Pickup Surcharge Ids Transit Deliver Surcharge Ids Transit Deliver Surc…" at bounding box center [784, 362] width 1444 height 618
click at [1292, 341] on input "text" at bounding box center [1262, 335] width 154 height 24
type input "khách đóng gói"
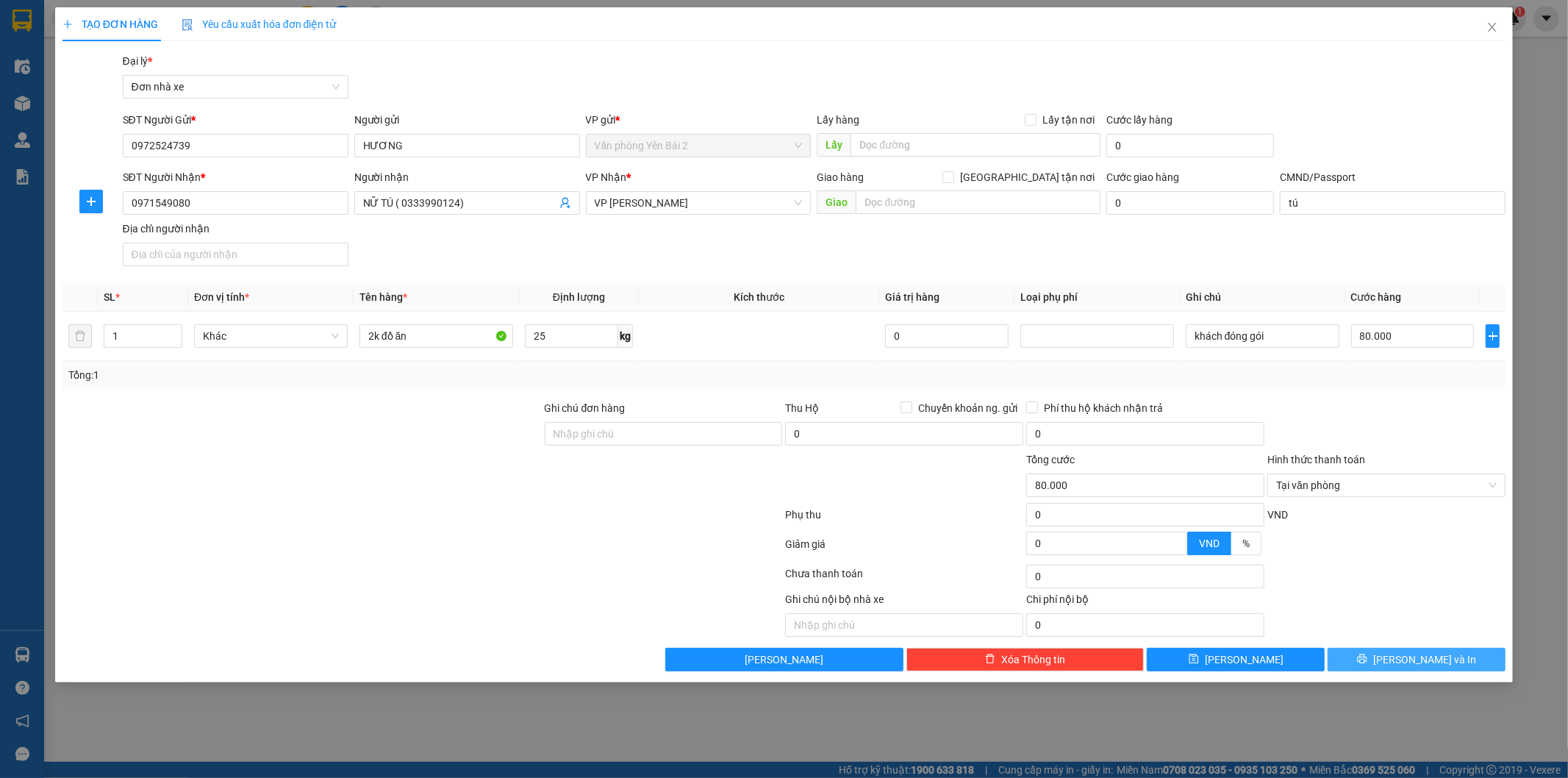
click at [1368, 655] on icon "printer" at bounding box center [1362, 658] width 11 height 11
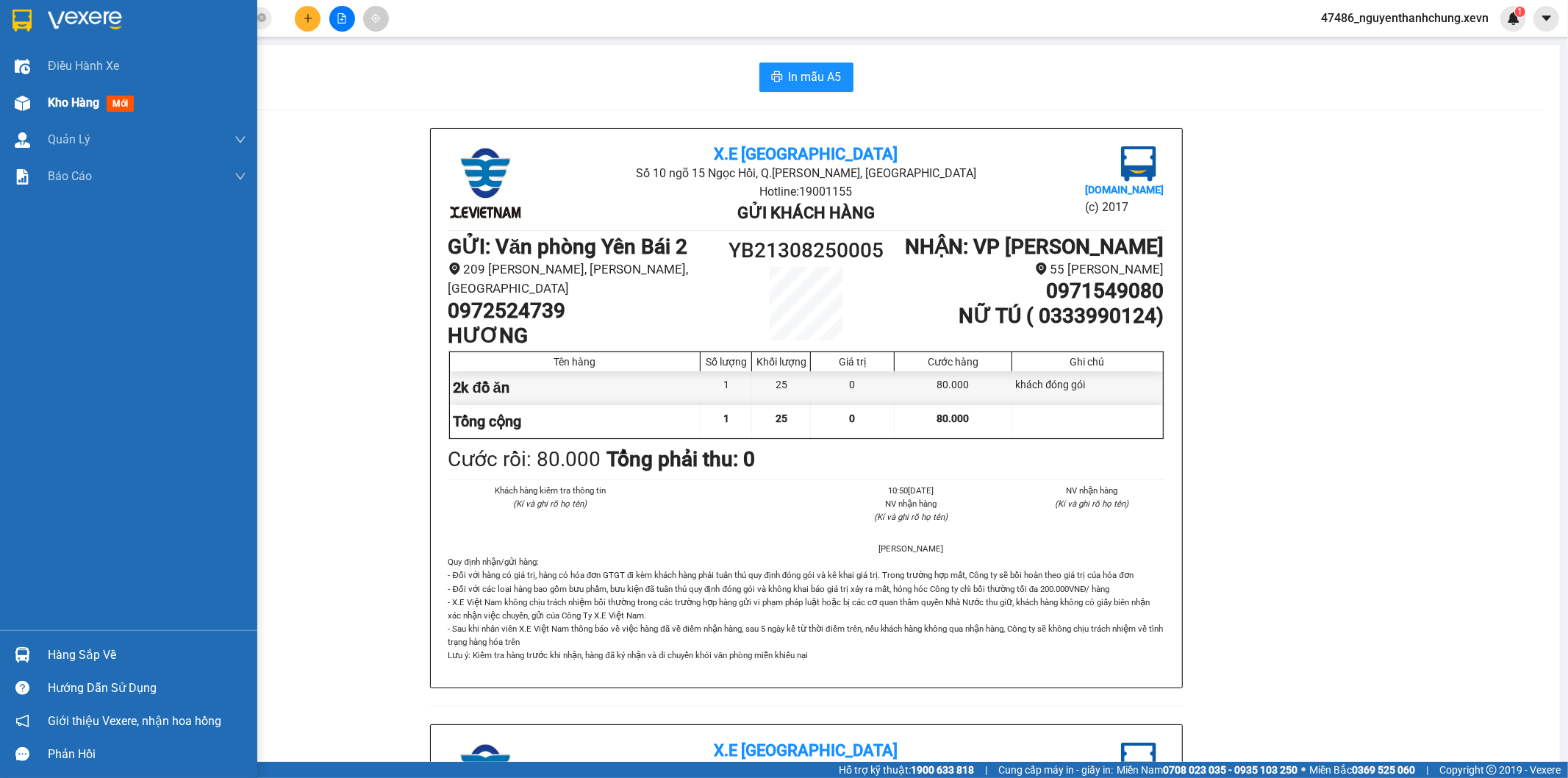
click at [32, 96] on div at bounding box center [23, 103] width 26 height 26
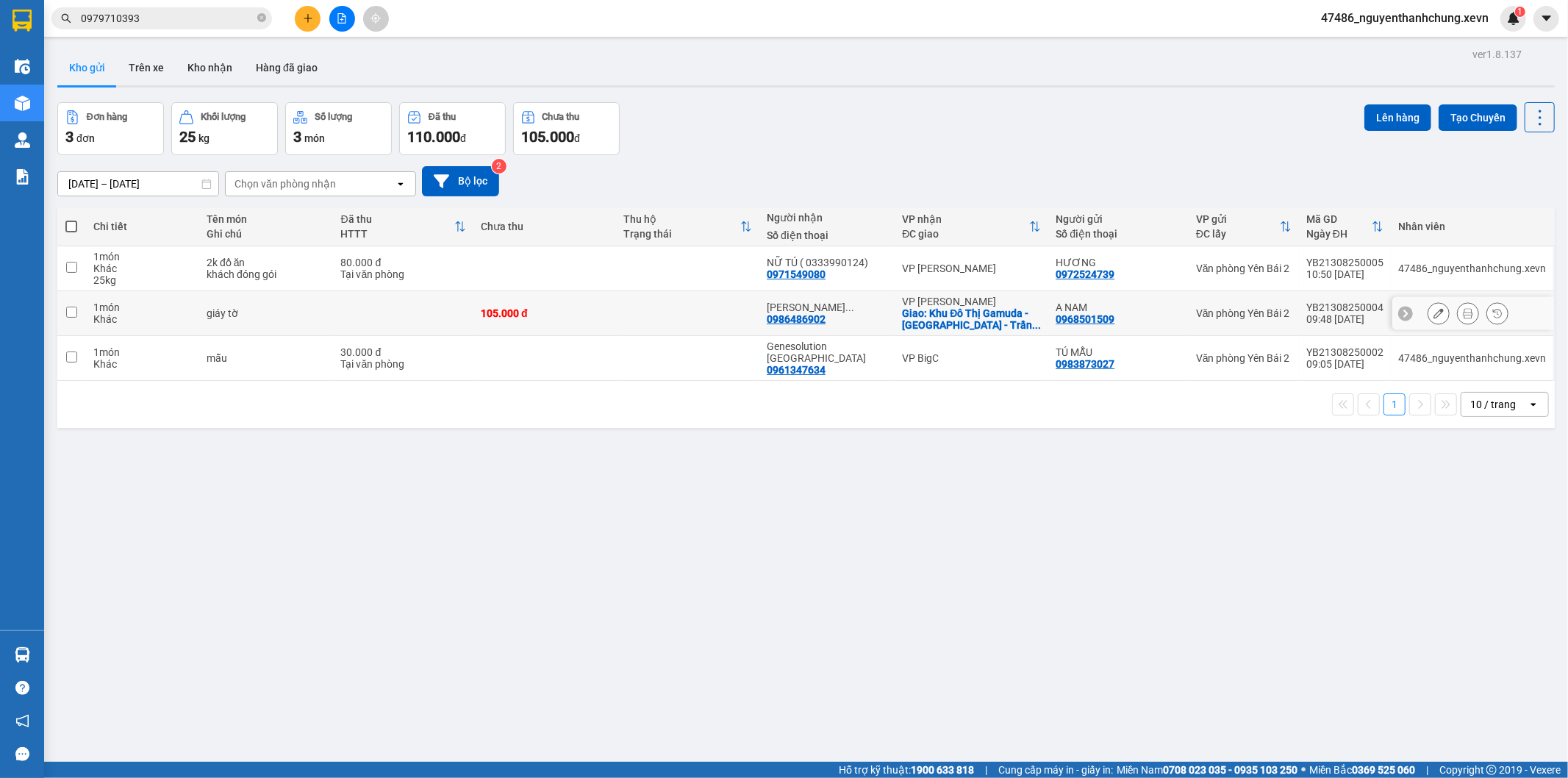
click at [858, 309] on div "NGUYỄN THỊ NGỌC ..." at bounding box center [827, 307] width 120 height 11
checkbox input "true"
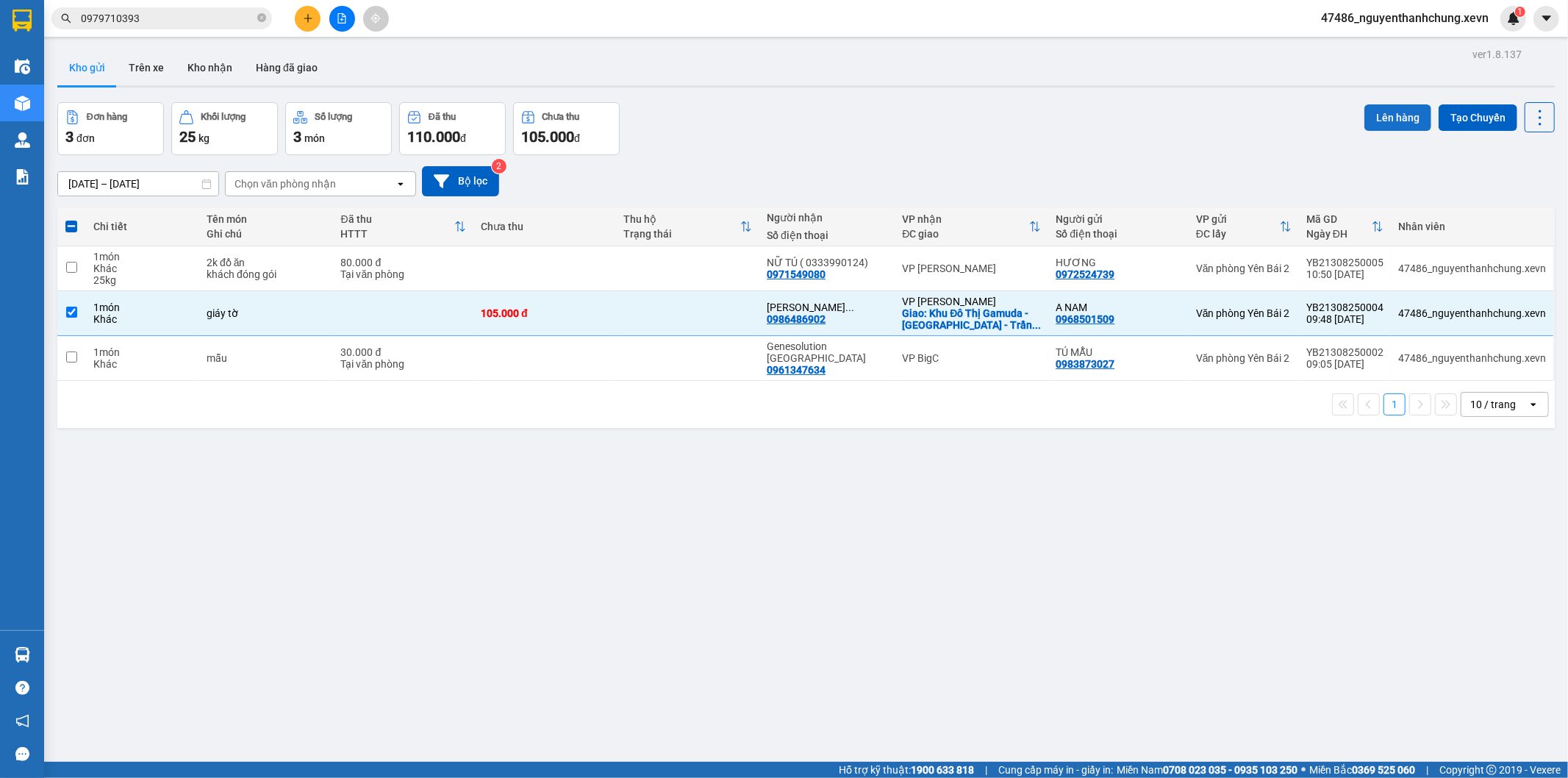
click at [1377, 119] on button "Lên hàng" at bounding box center [1398, 117] width 67 height 27
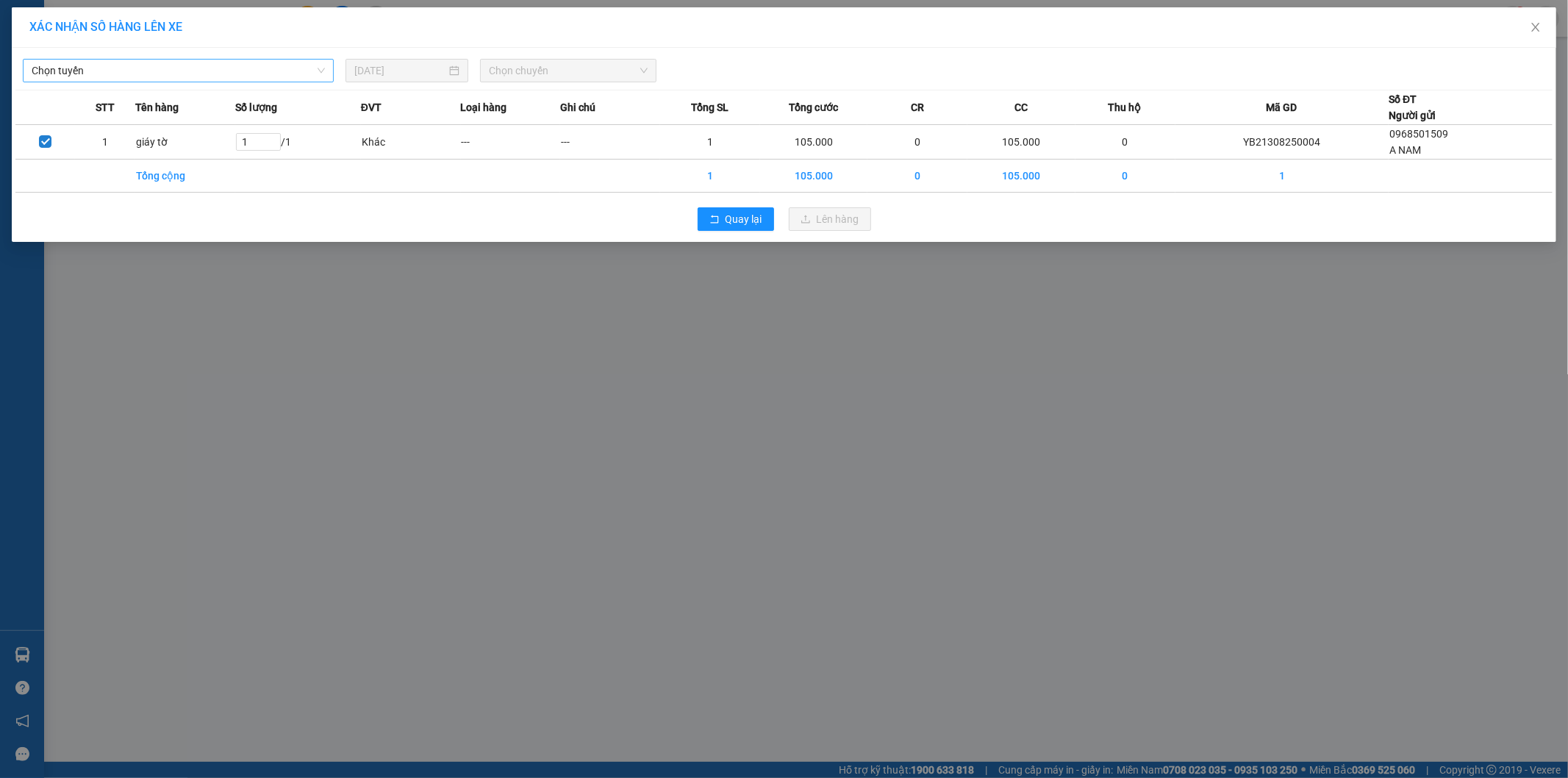
drag, startPoint x: 268, startPoint y: 72, endPoint x: 260, endPoint y: 82, distance: 12.8
click at [267, 72] on span "Chọn tuyến" at bounding box center [178, 70] width 294 height 22
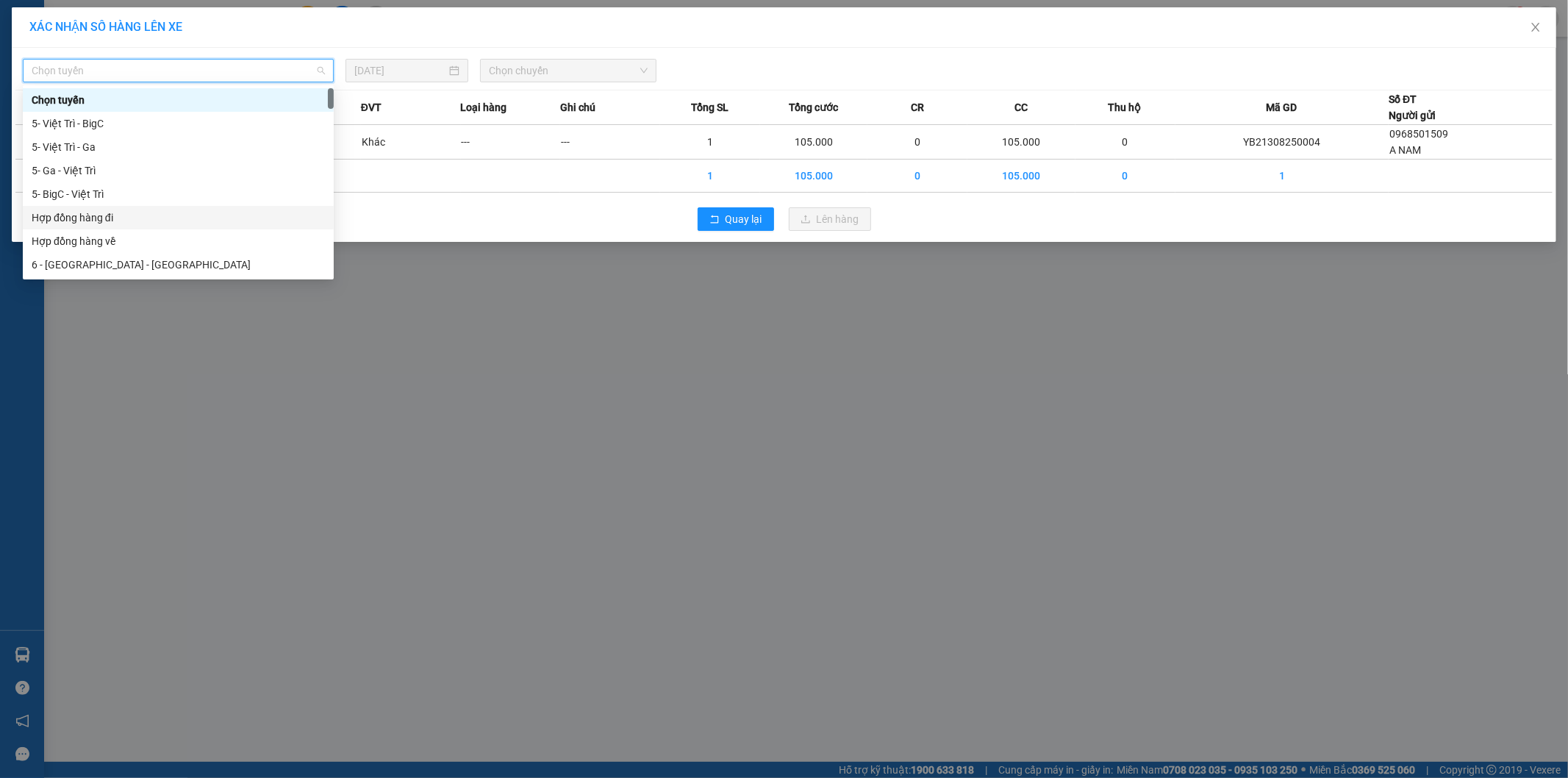
scroll to position [245, 0]
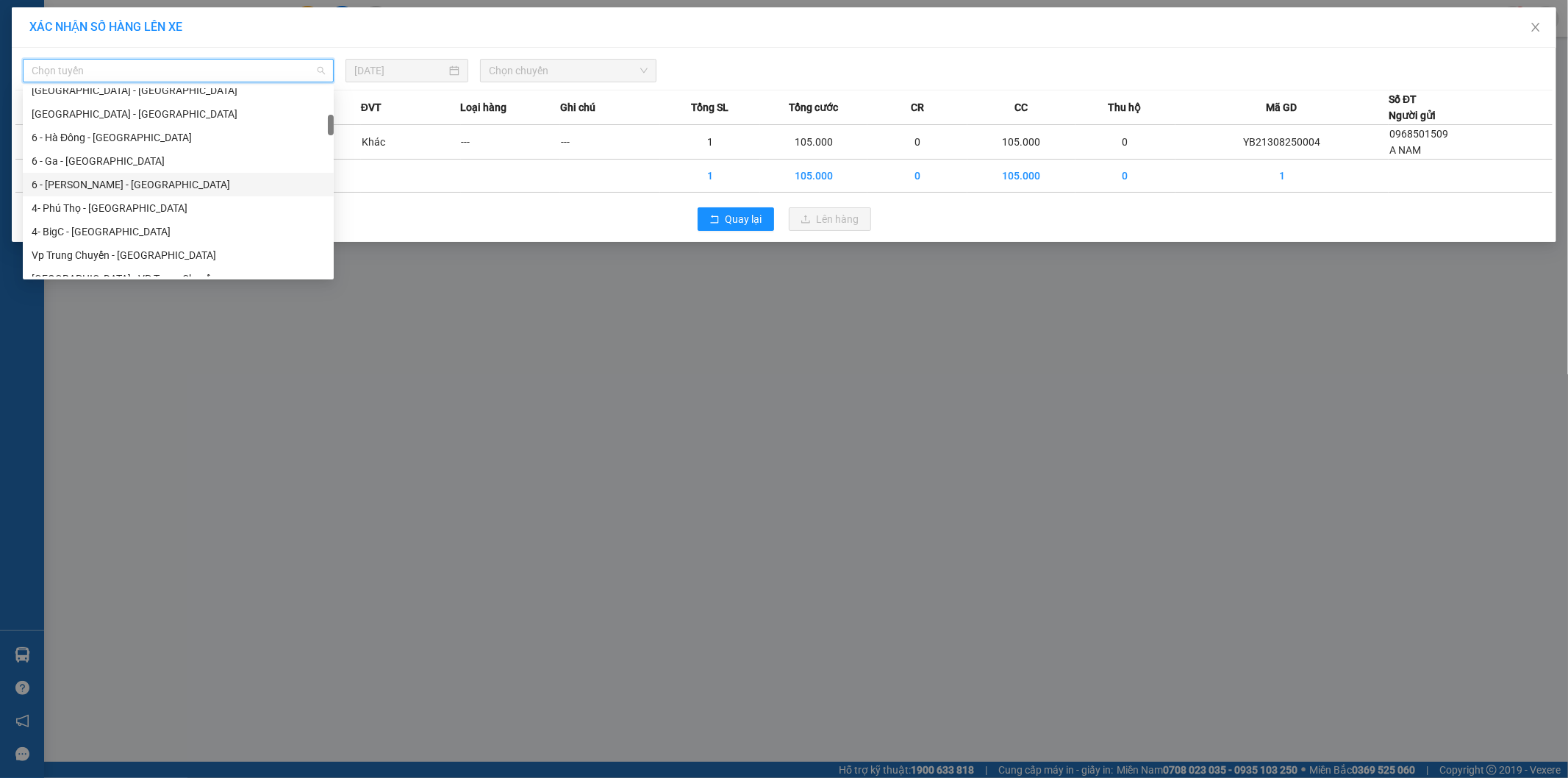
click at [98, 191] on div "6 - Yên Bái - Ga" at bounding box center [178, 185] width 294 height 16
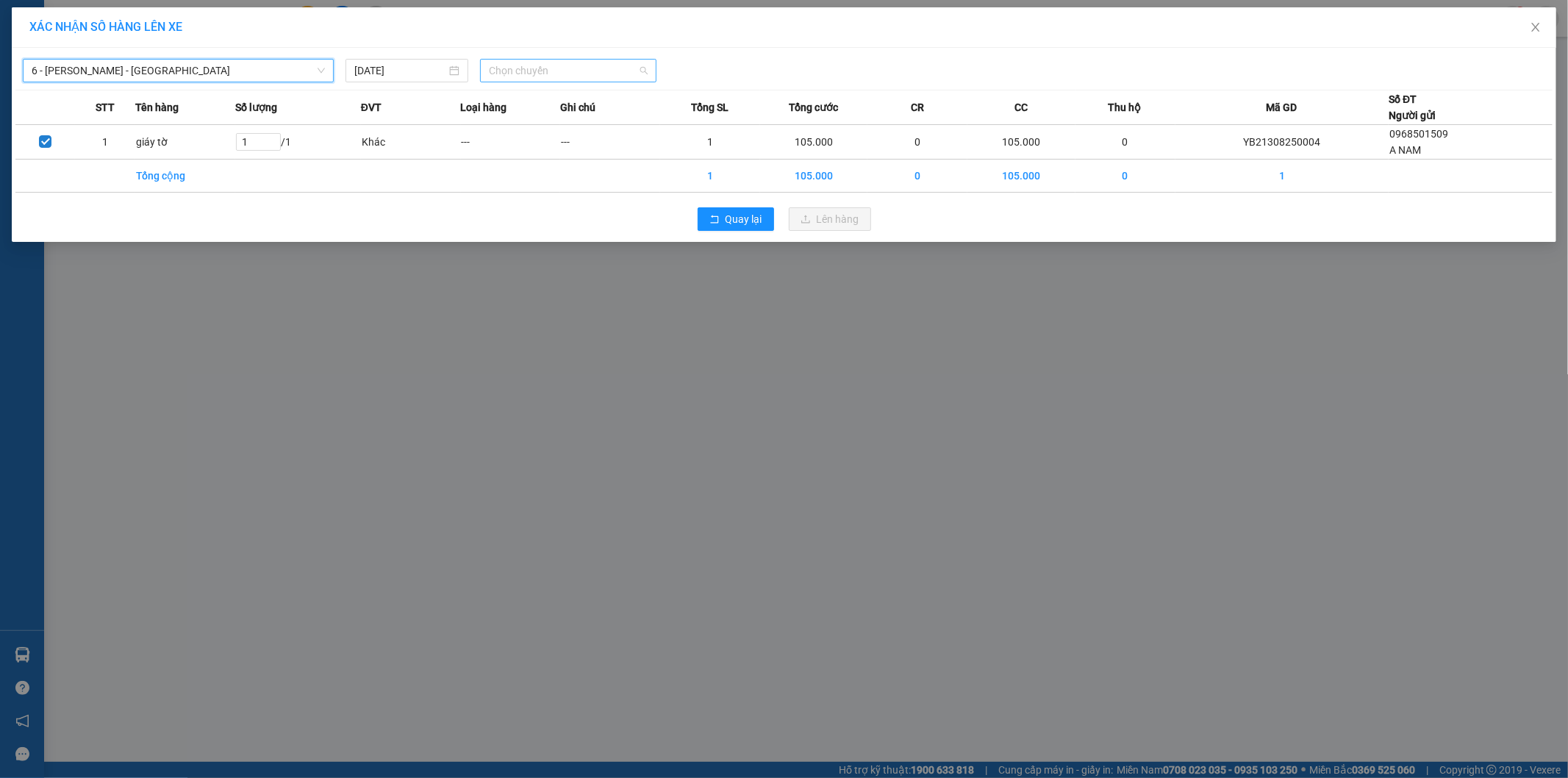
click at [579, 78] on span "Chọn chuyến" at bounding box center [568, 70] width 159 height 22
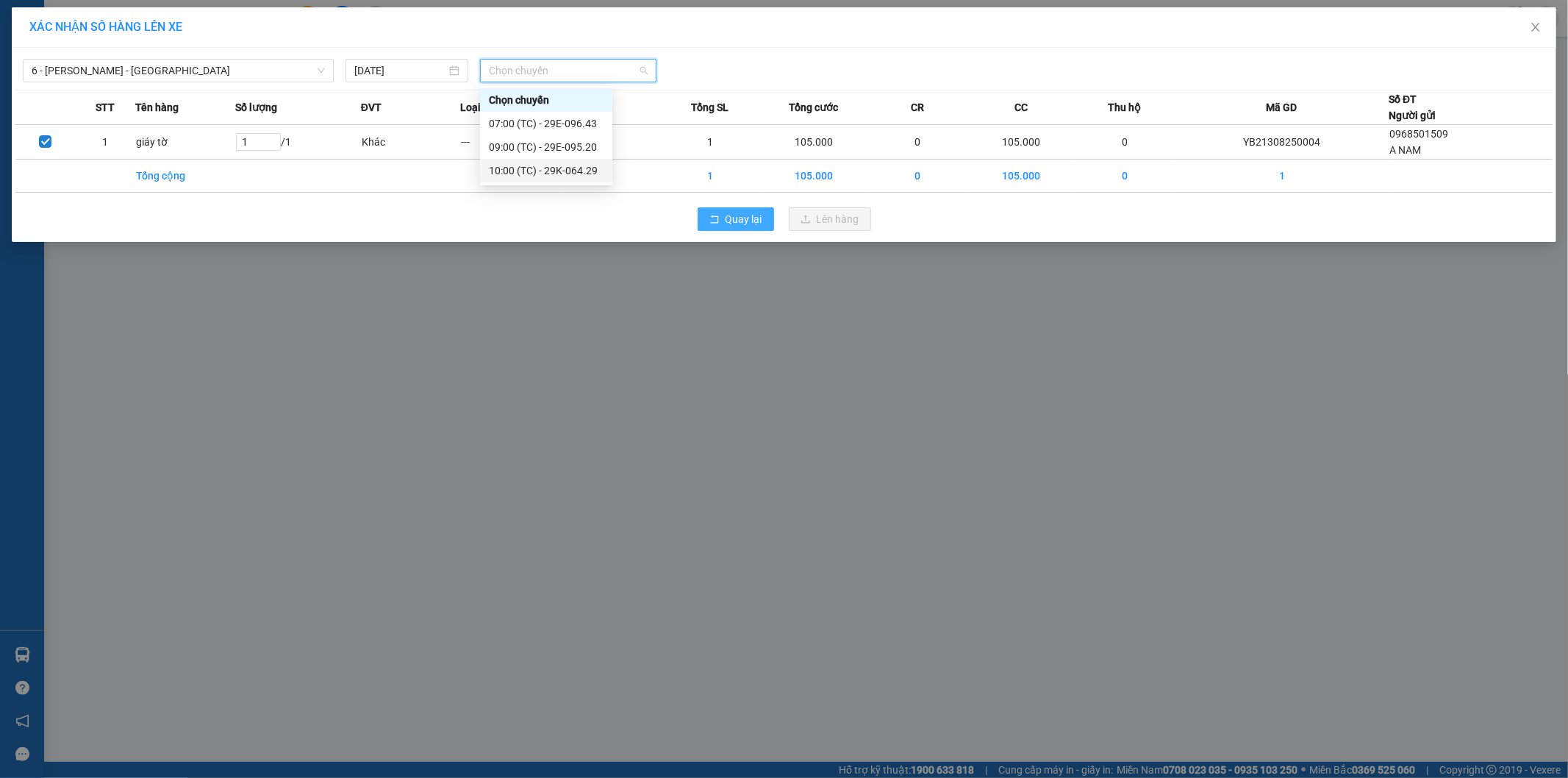
click at [730, 223] on span "Quay lại" at bounding box center [744, 219] width 37 height 16
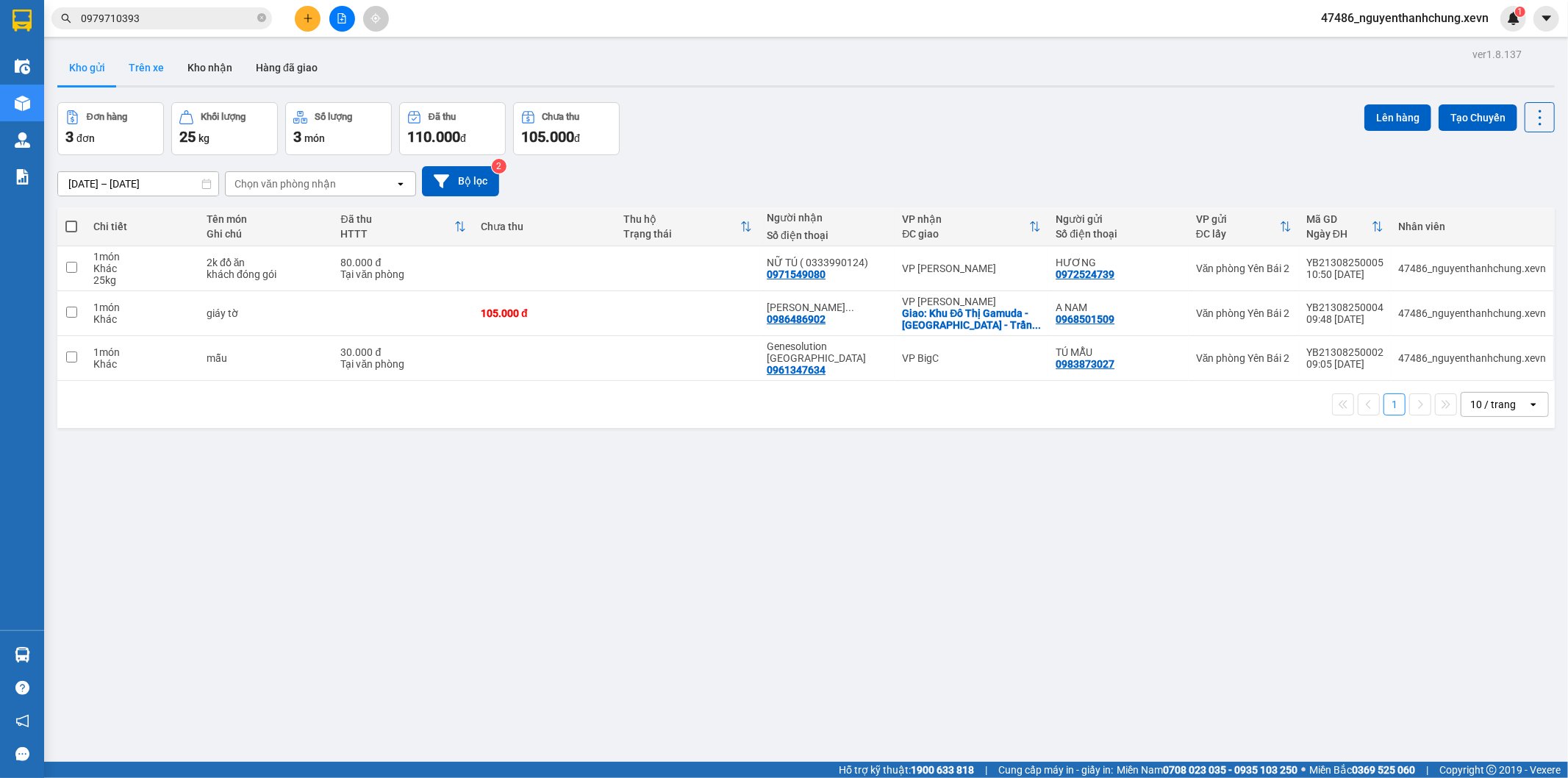
drag, startPoint x: 105, startPoint y: 72, endPoint x: 129, endPoint y: 72, distance: 24.0
click at [107, 72] on button "Kho gửi" at bounding box center [86, 67] width 59 height 35
click at [138, 69] on button "Trên xe" at bounding box center [146, 67] width 59 height 35
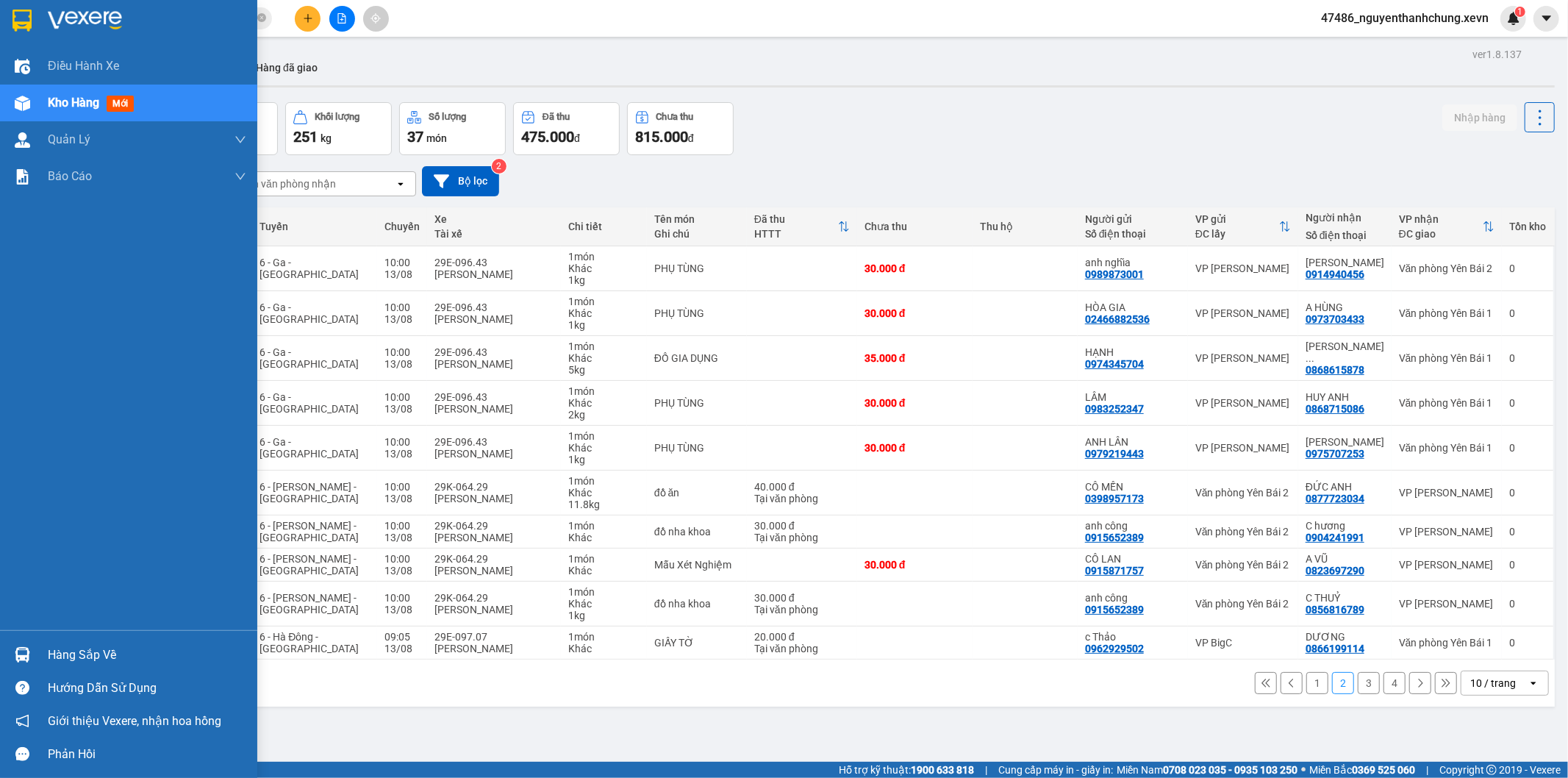
click at [24, 658] on img at bounding box center [22, 654] width 15 height 15
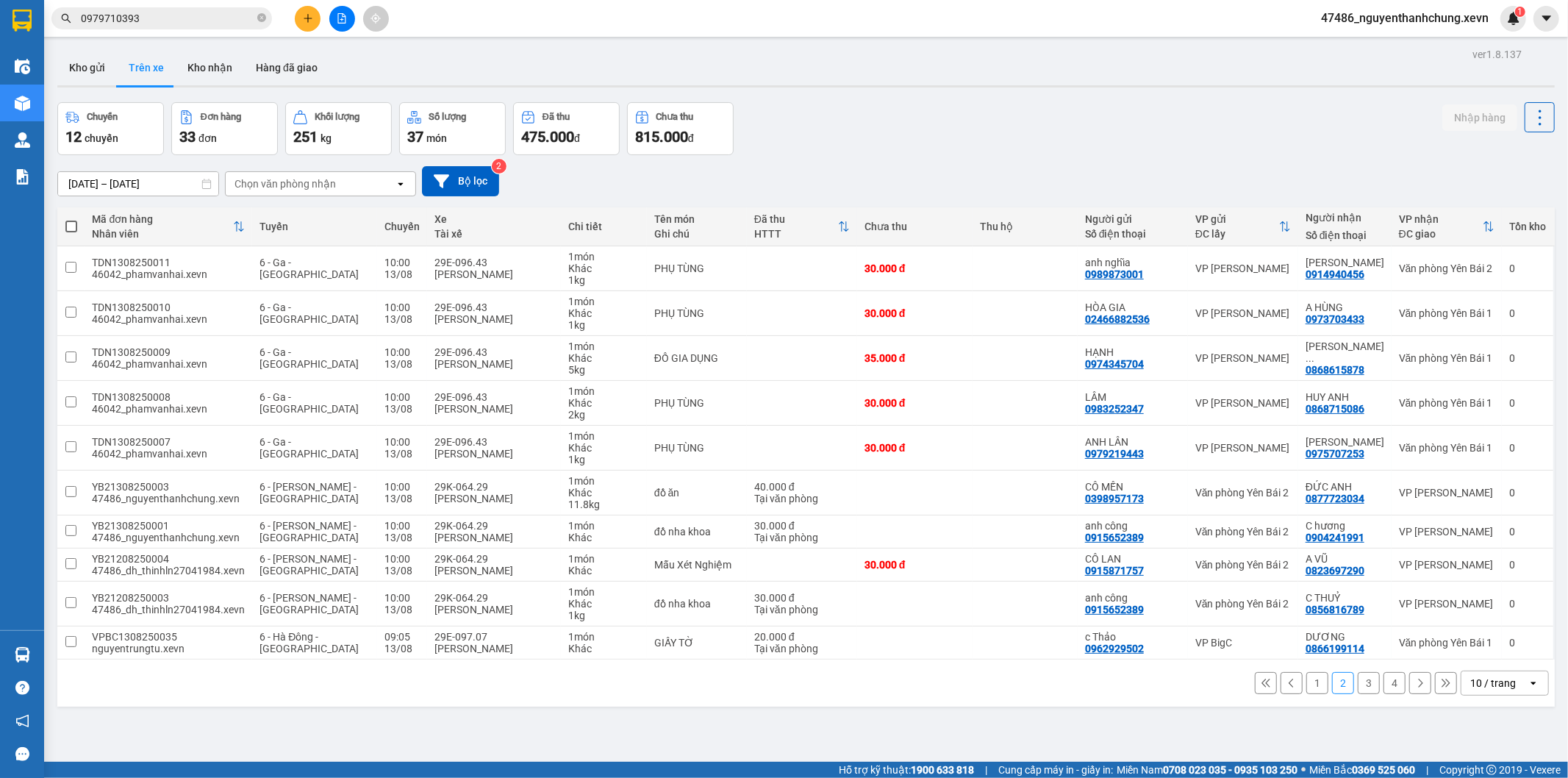
click at [880, 85] on section "Kết quả tìm kiếm ( 36 ) Bộ lọc Mã ĐH Trạng thái Món hàng Thu hộ Tổng cước Chưa …" at bounding box center [784, 389] width 1568 height 778
click at [86, 78] on button "Kho gửi" at bounding box center [86, 67] width 59 height 35
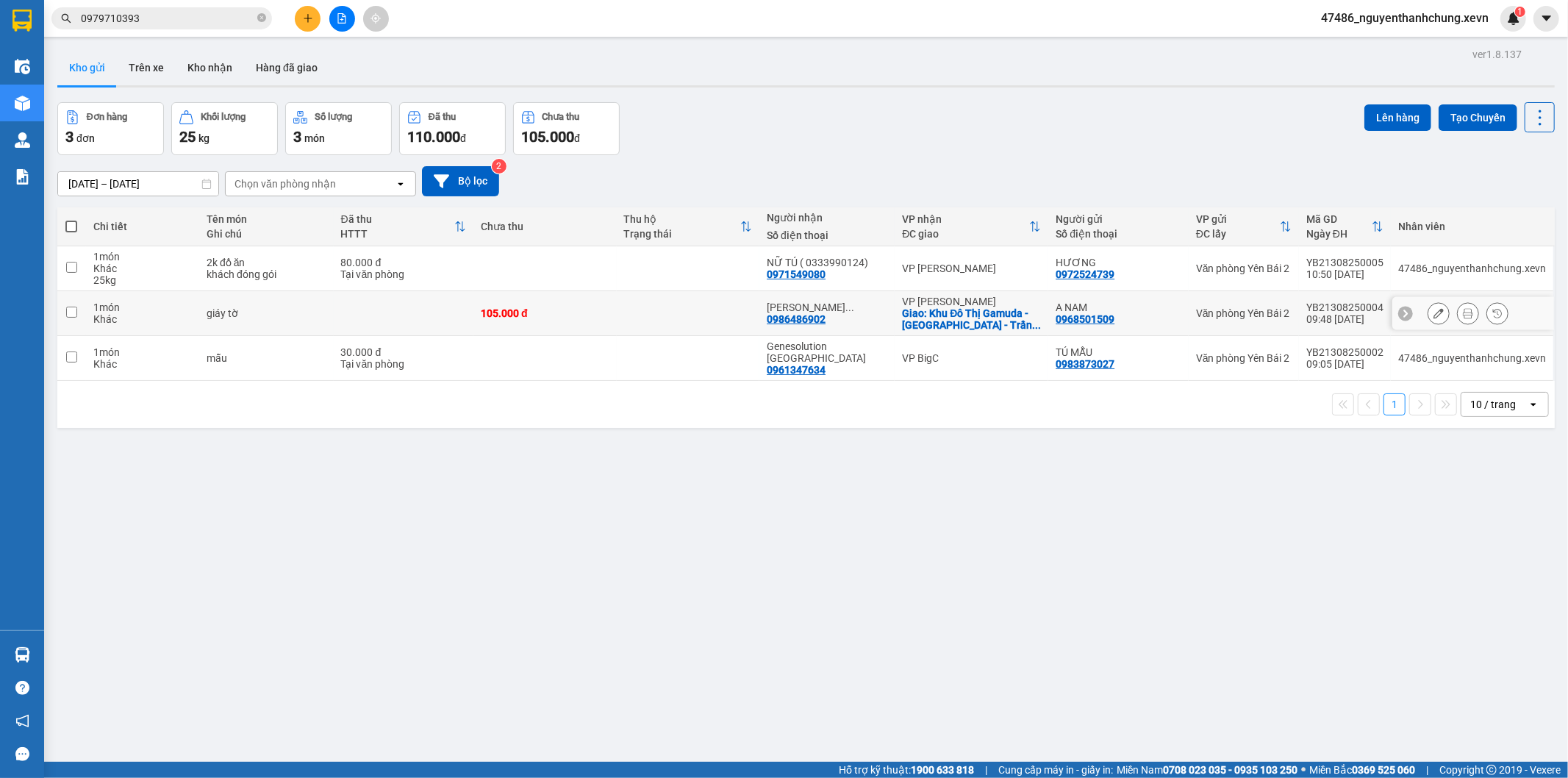
click at [924, 311] on div "Giao: Khu Đô Thị Gamuda - Gamuda Gardens - Trần ..." at bounding box center [972, 319] width 139 height 24
checkbox input "true"
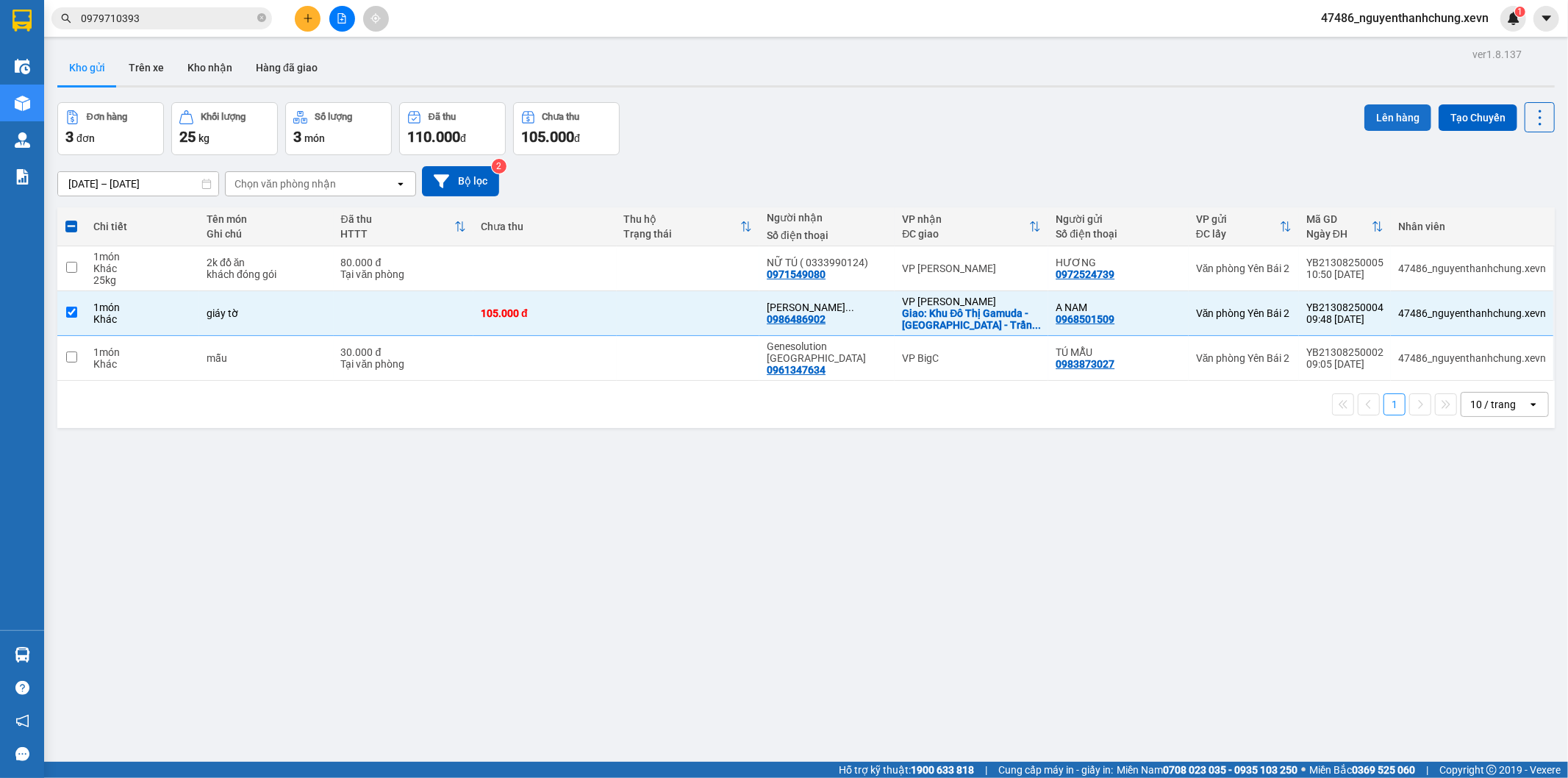
click at [1365, 111] on button "Lên hàng" at bounding box center [1398, 117] width 67 height 27
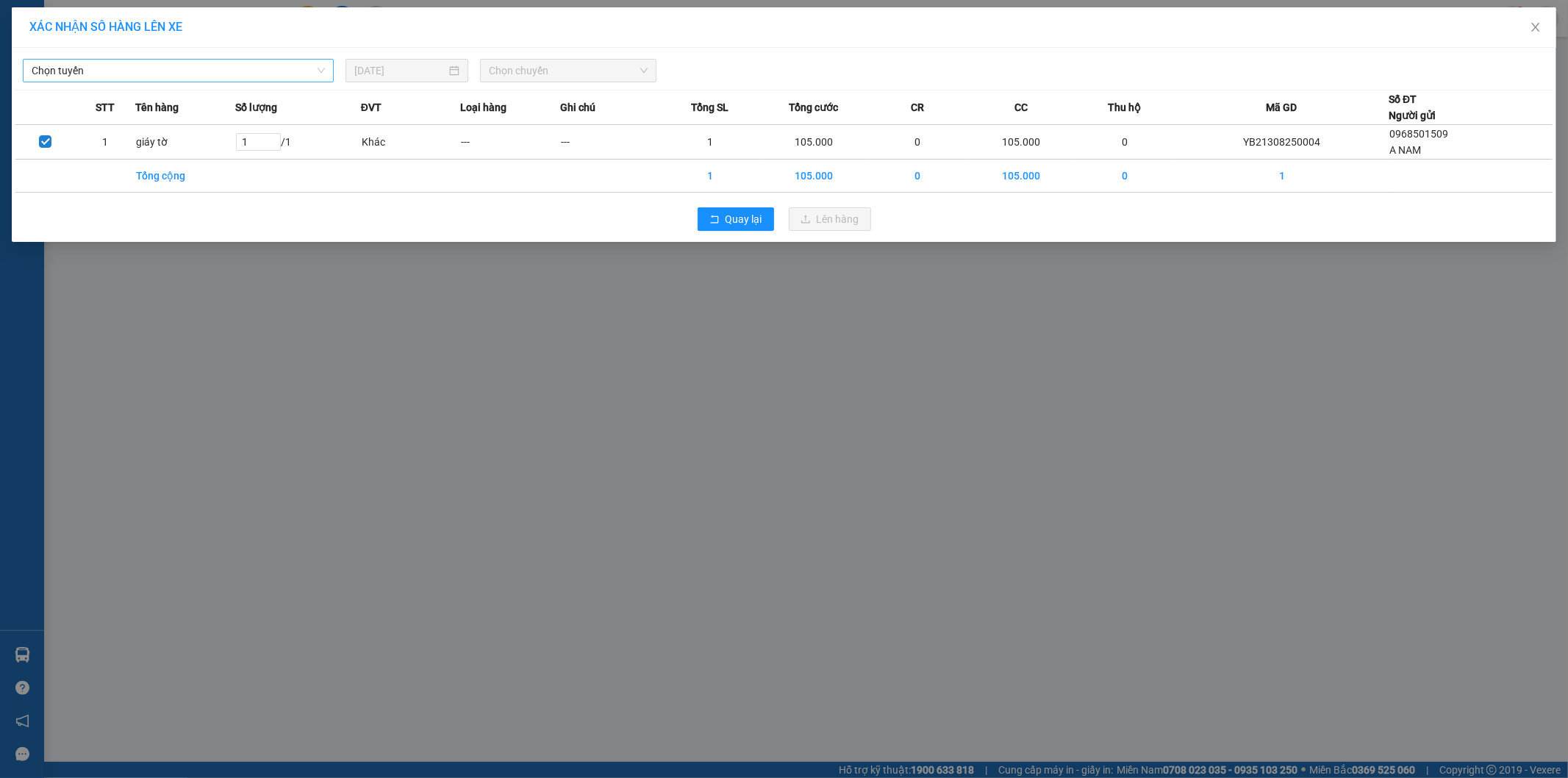
click at [274, 73] on span "Chọn tuyến" at bounding box center [178, 70] width 294 height 22
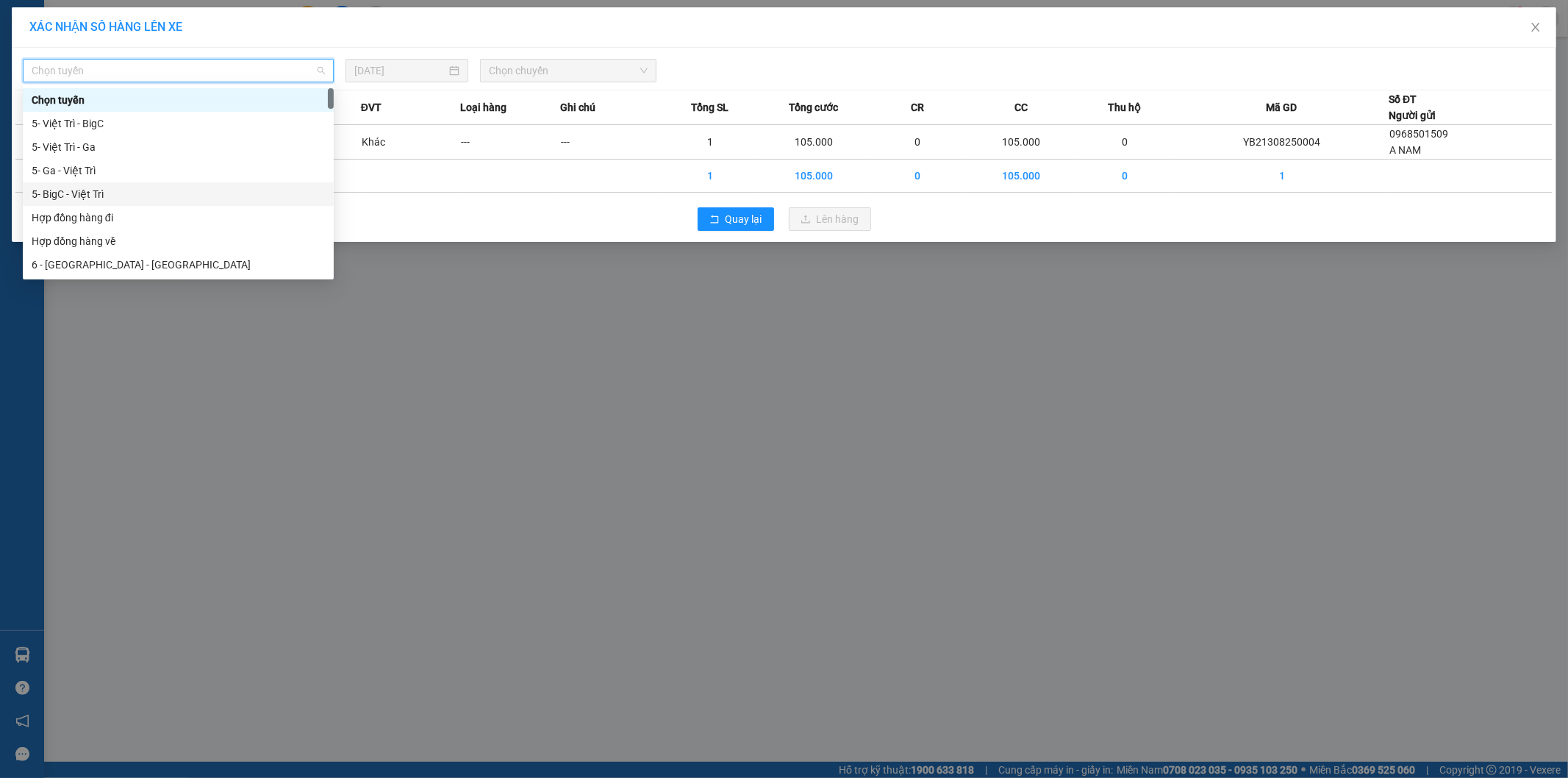
scroll to position [164, 0]
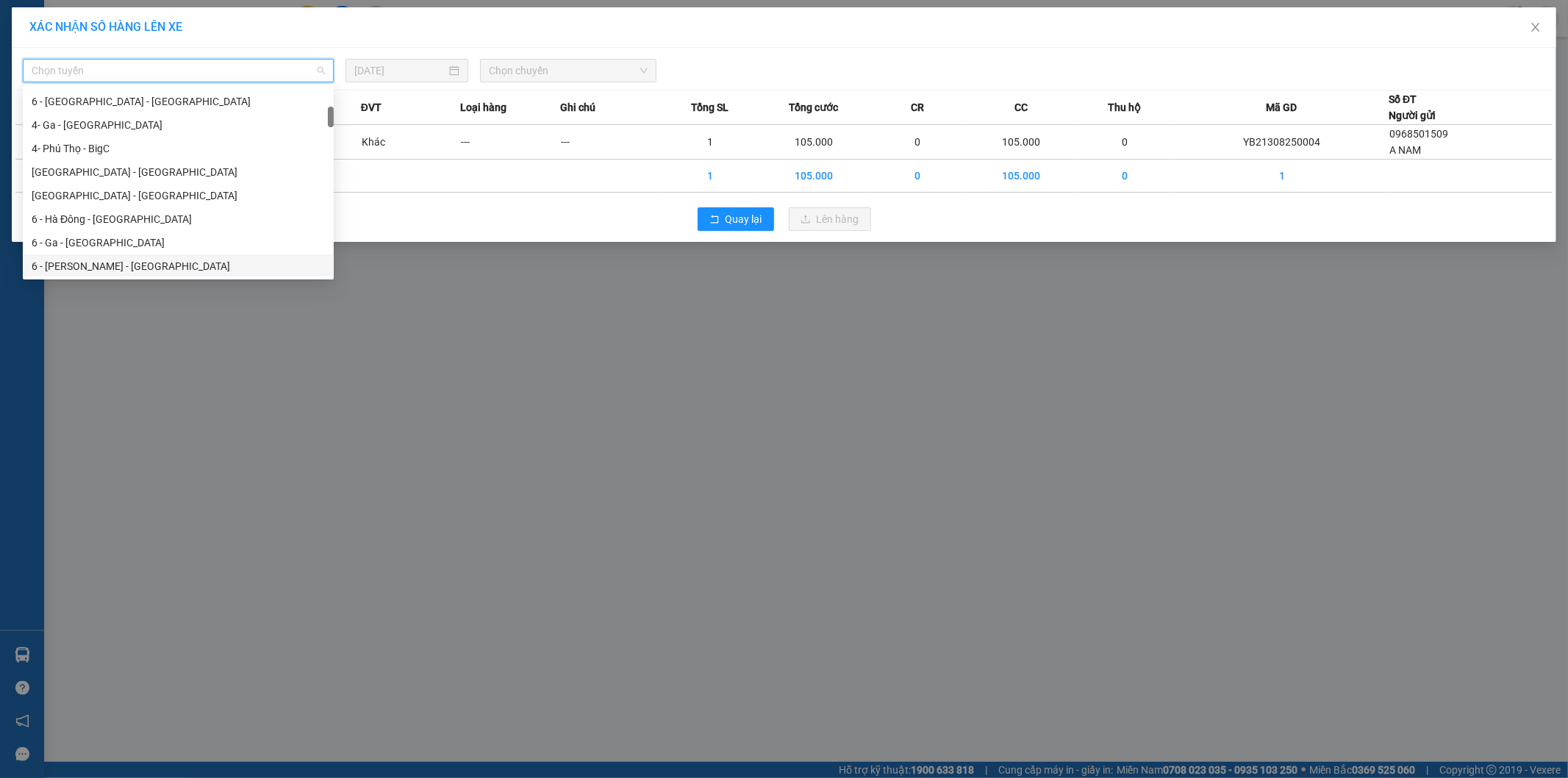
drag, startPoint x: 98, startPoint y: 260, endPoint x: 112, endPoint y: 257, distance: 14.3
click at [103, 260] on div "6 - Yên Bái - Ga" at bounding box center [178, 266] width 294 height 16
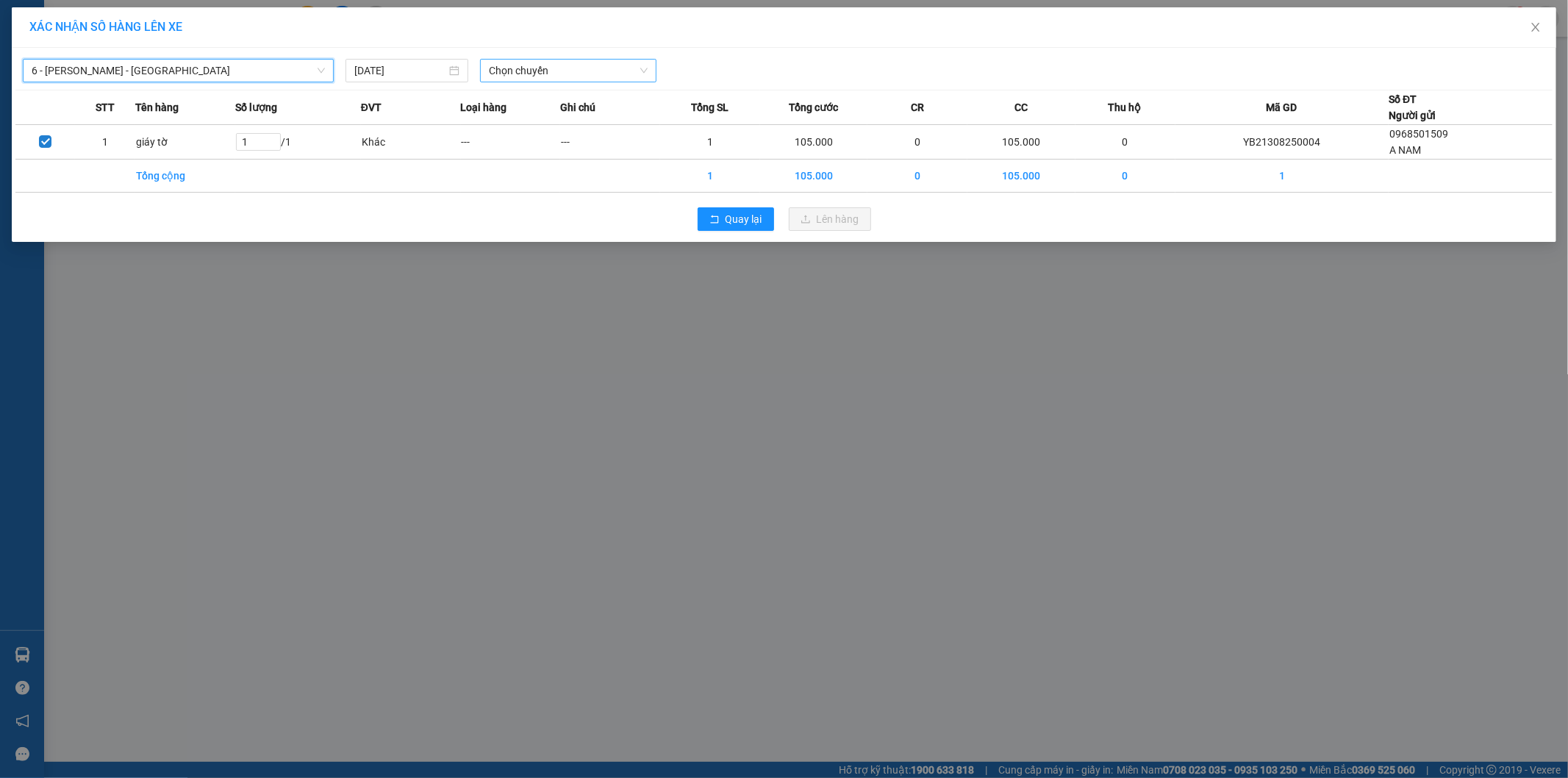
click at [566, 63] on span "Chọn chuyến" at bounding box center [568, 70] width 159 height 22
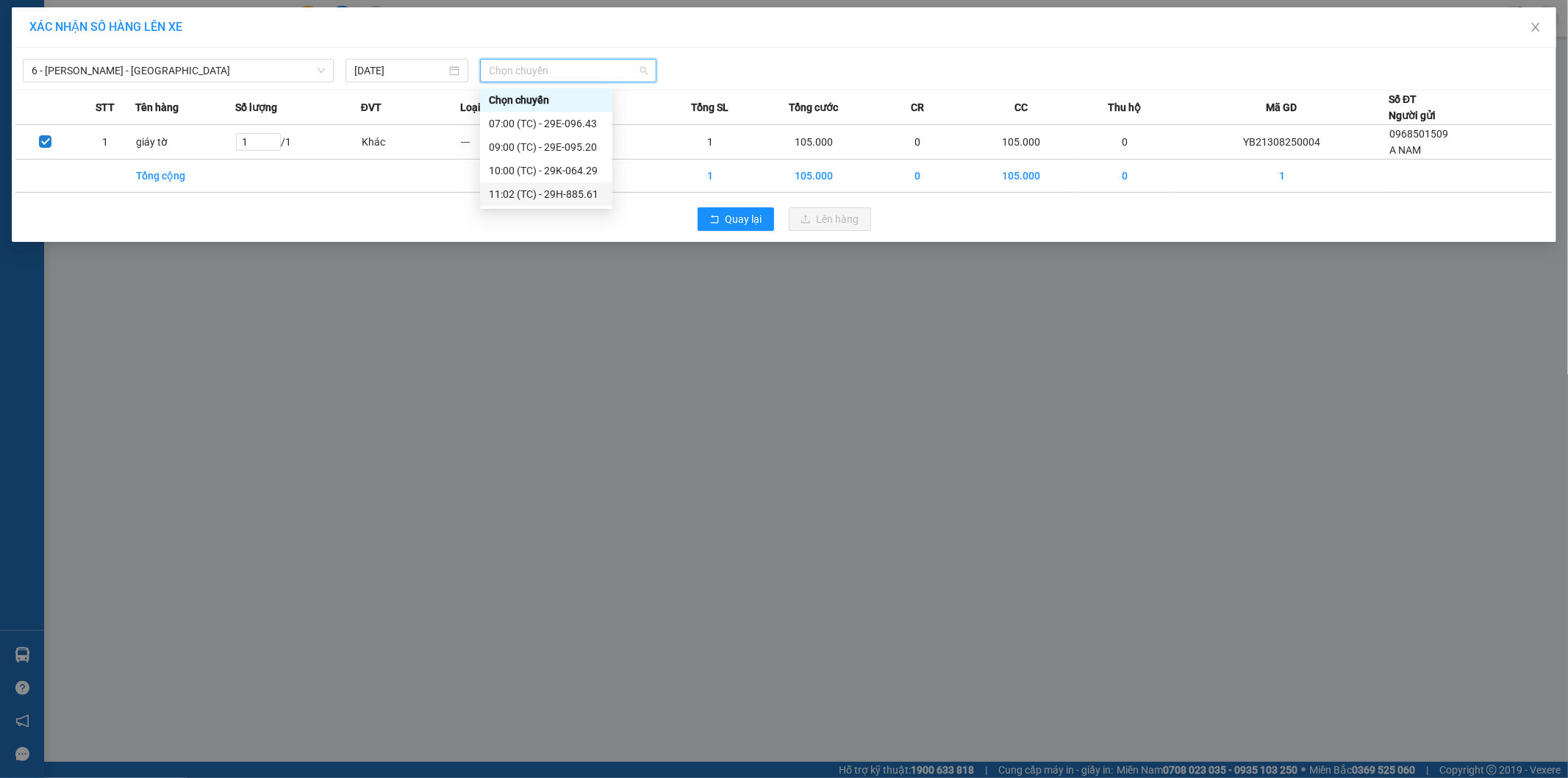
click at [583, 189] on div "11:02 (TC) - 29H-885.61" at bounding box center [546, 194] width 115 height 16
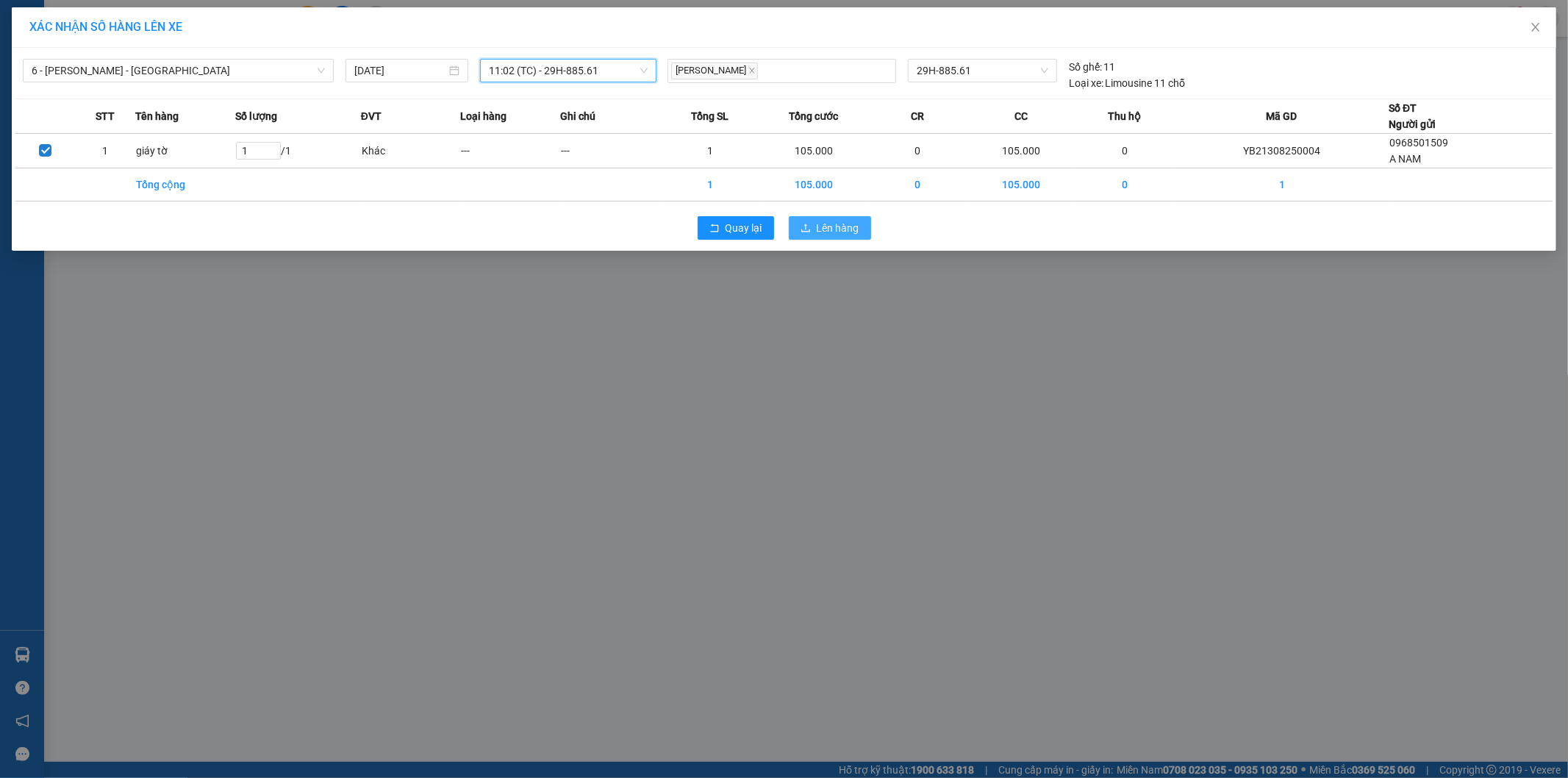
click at [819, 236] on span "Lên hàng" at bounding box center [838, 228] width 42 height 16
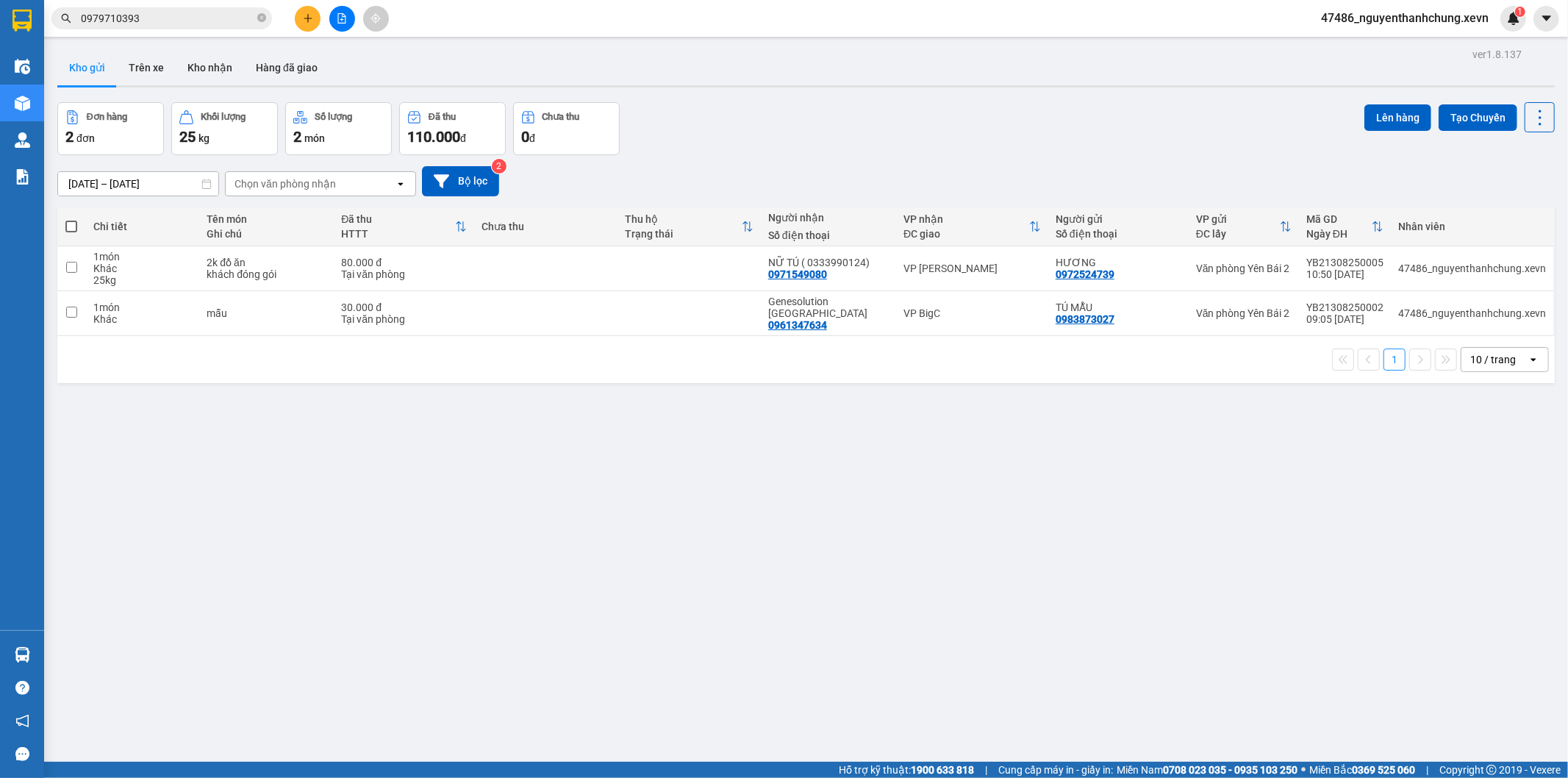
drag, startPoint x: 151, startPoint y: 84, endPoint x: 177, endPoint y: 98, distance: 29.5
click at [150, 84] on button "Trên xe" at bounding box center [146, 67] width 59 height 35
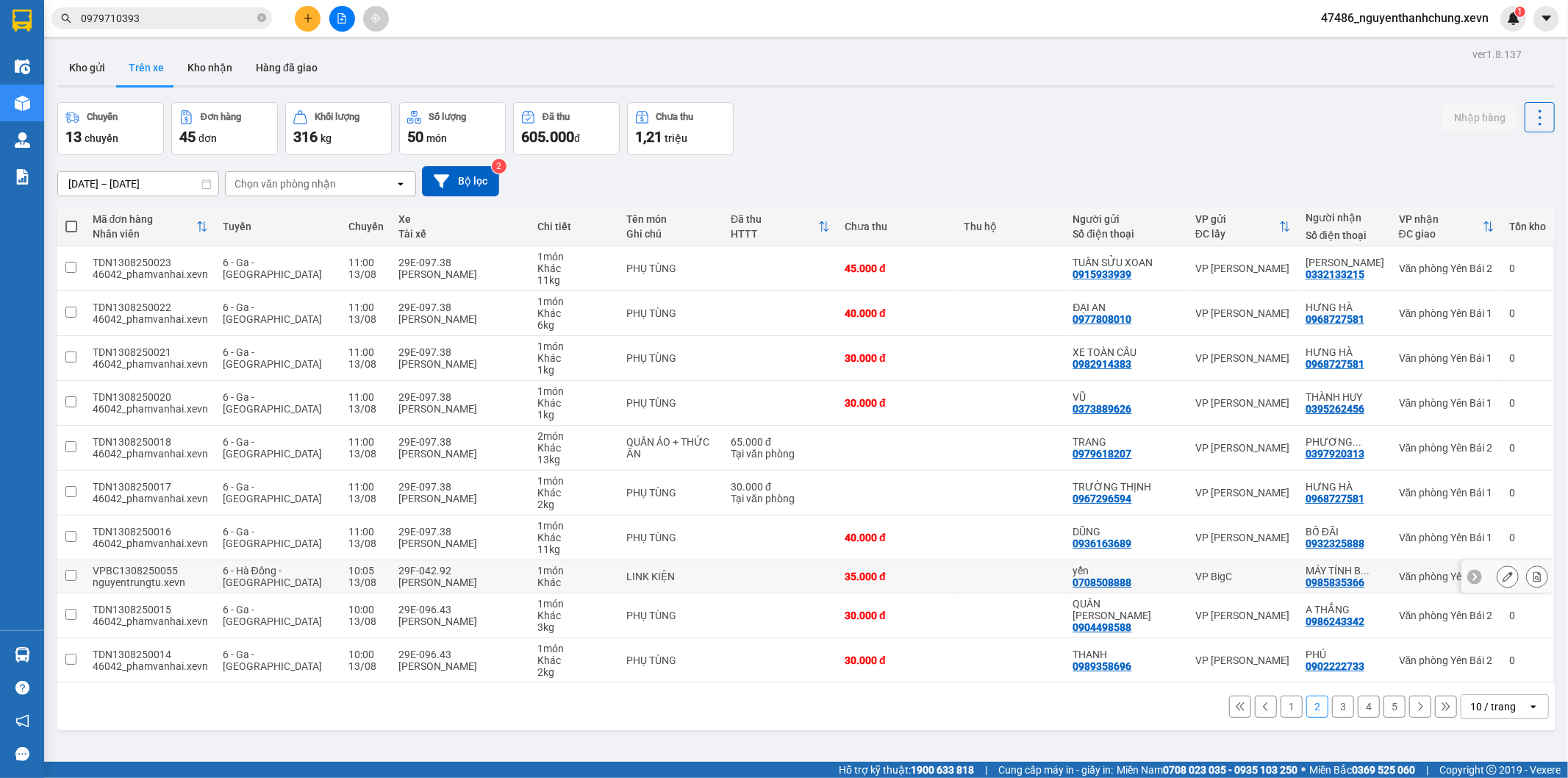
scroll to position [68, 0]
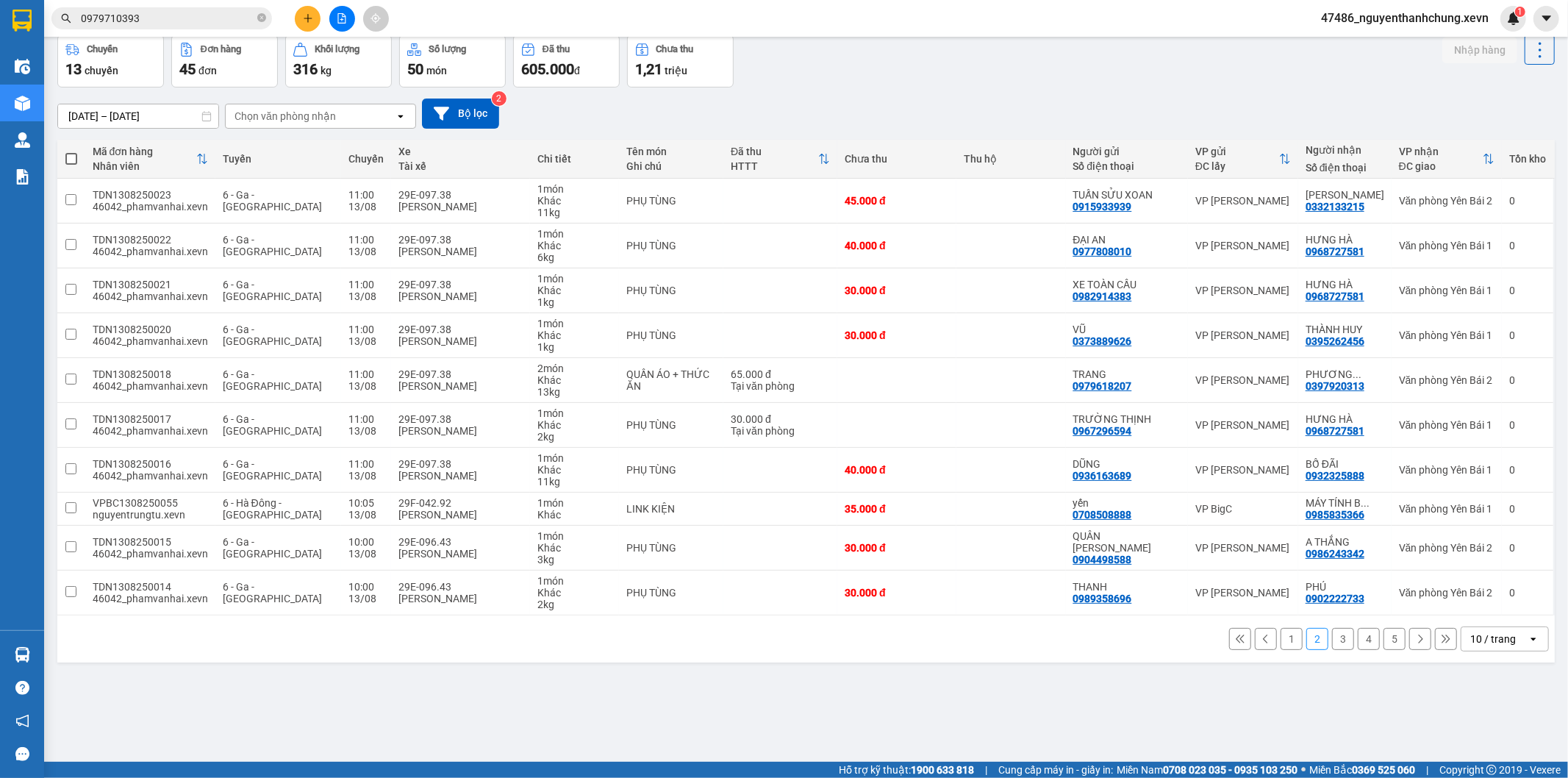
click at [1310, 643] on button "2" at bounding box center [1317, 639] width 22 height 22
click at [1281, 644] on button "1" at bounding box center [1291, 639] width 22 height 22
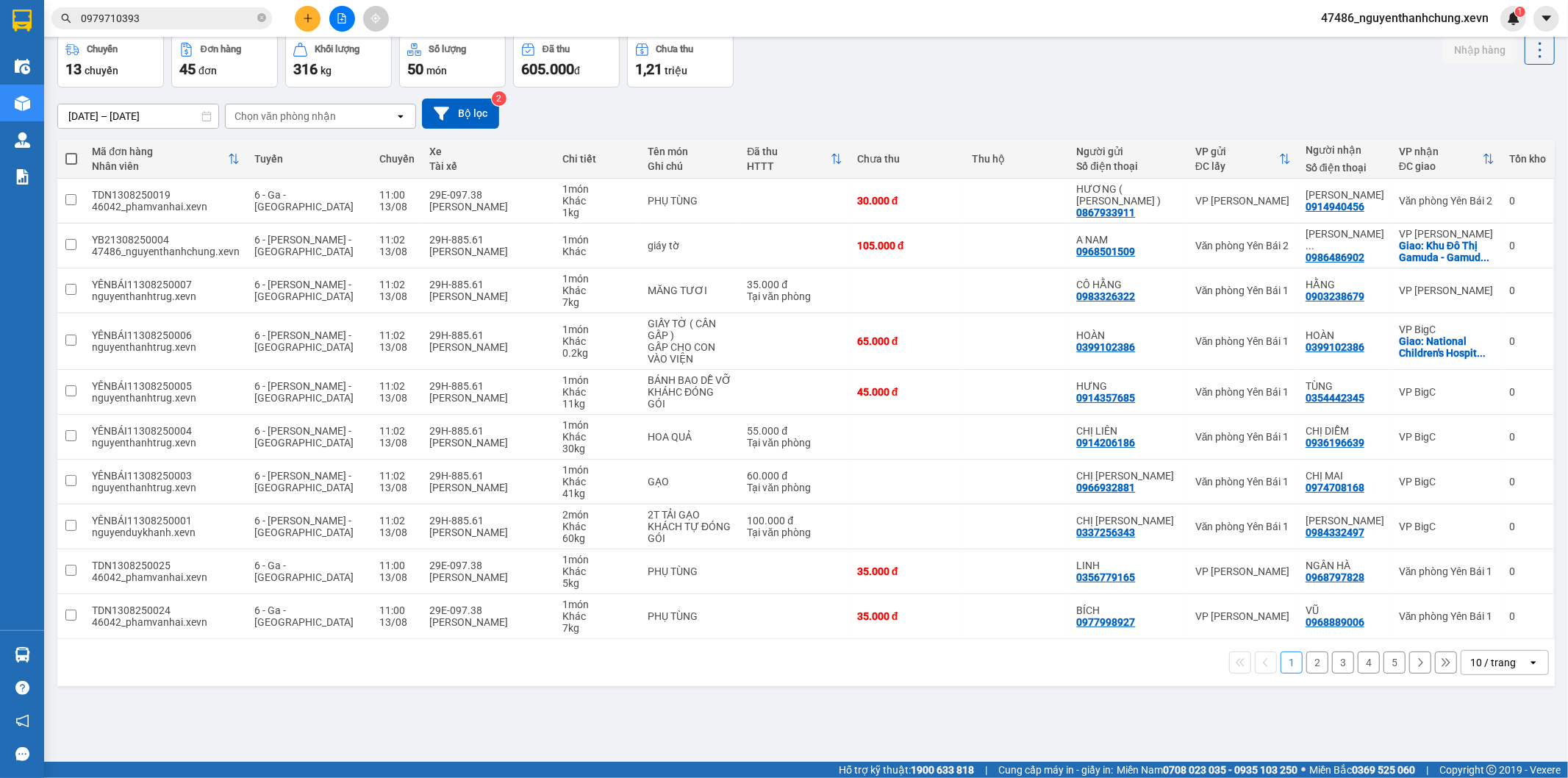
click at [1338, 660] on button "3" at bounding box center [1343, 662] width 22 height 22
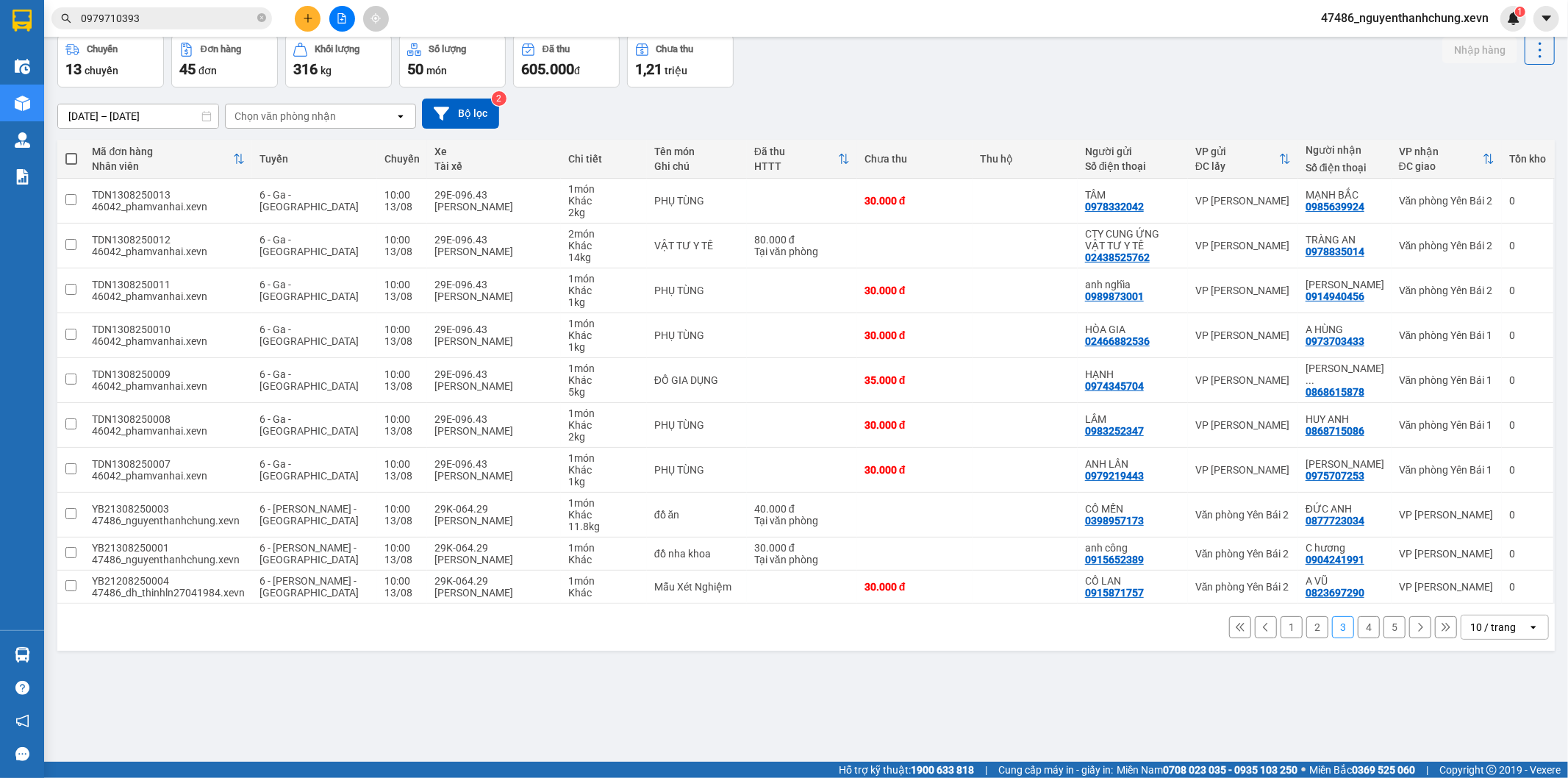
click at [1281, 627] on button "1" at bounding box center [1291, 627] width 22 height 22
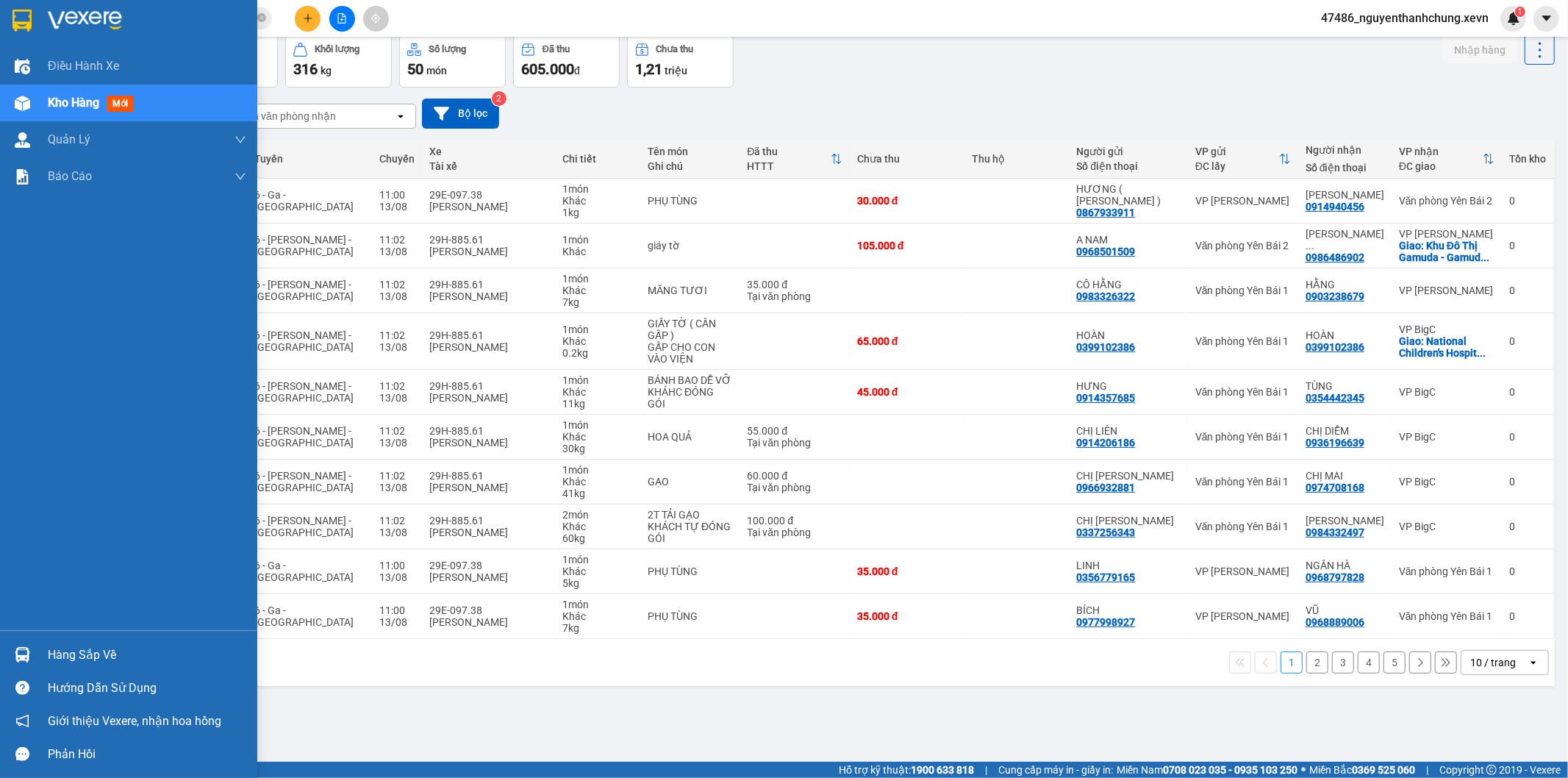
click at [63, 645] on div "Hàng sắp về" at bounding box center [147, 655] width 199 height 22
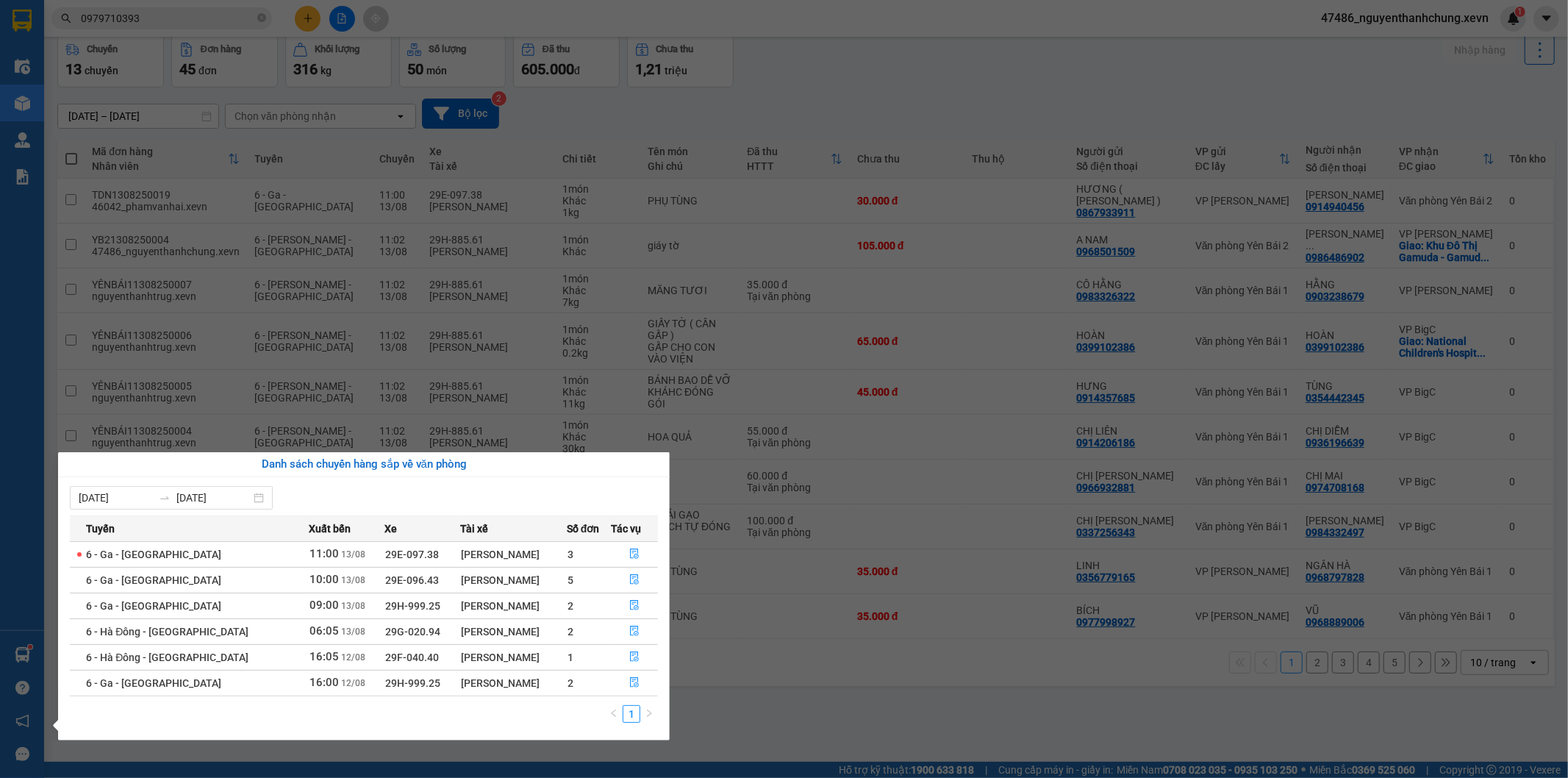
click at [250, 101] on section "Kết quả tìm kiếm ( 36 ) Bộ lọc Mã ĐH Trạng thái Món hàng Thu hộ Tổng cước Chưa …" at bounding box center [784, 389] width 1568 height 778
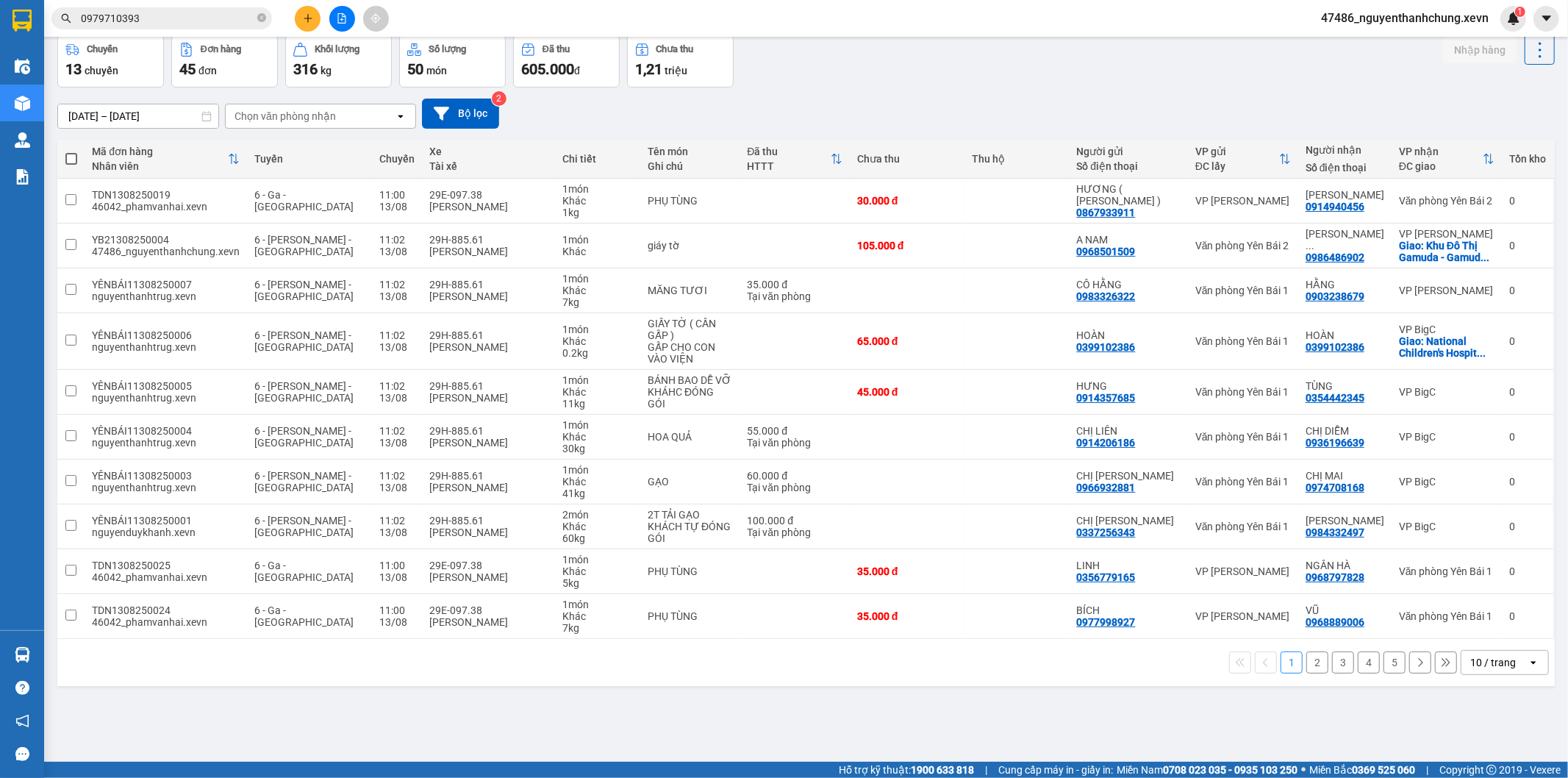
scroll to position [0, 0]
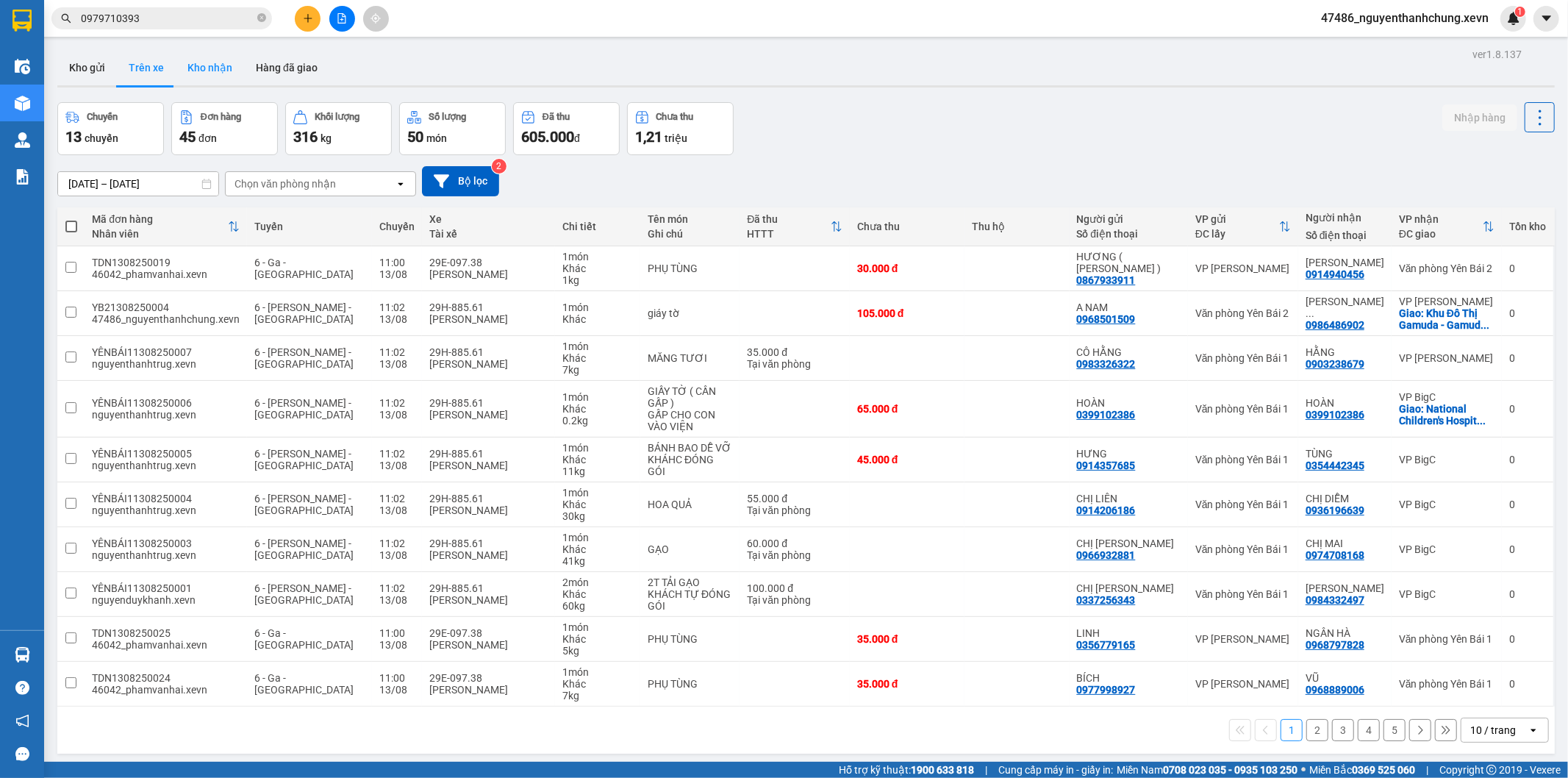
drag, startPoint x: 81, startPoint y: 68, endPoint x: 192, endPoint y: 50, distance: 112.4
click at [82, 68] on button "Kho gửi" at bounding box center [86, 67] width 59 height 35
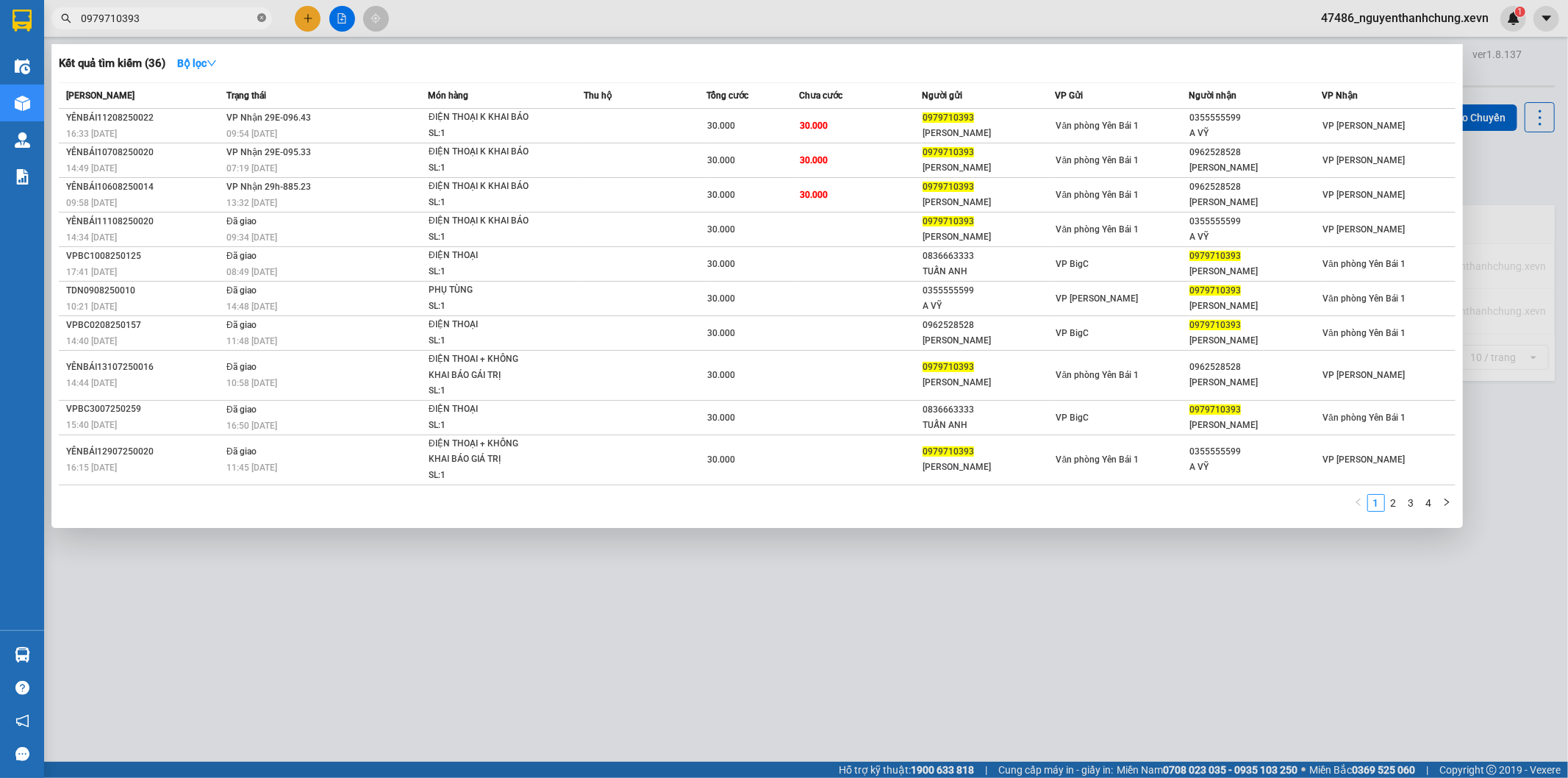
click at [263, 15] on icon "close-circle" at bounding box center [261, 17] width 9 height 9
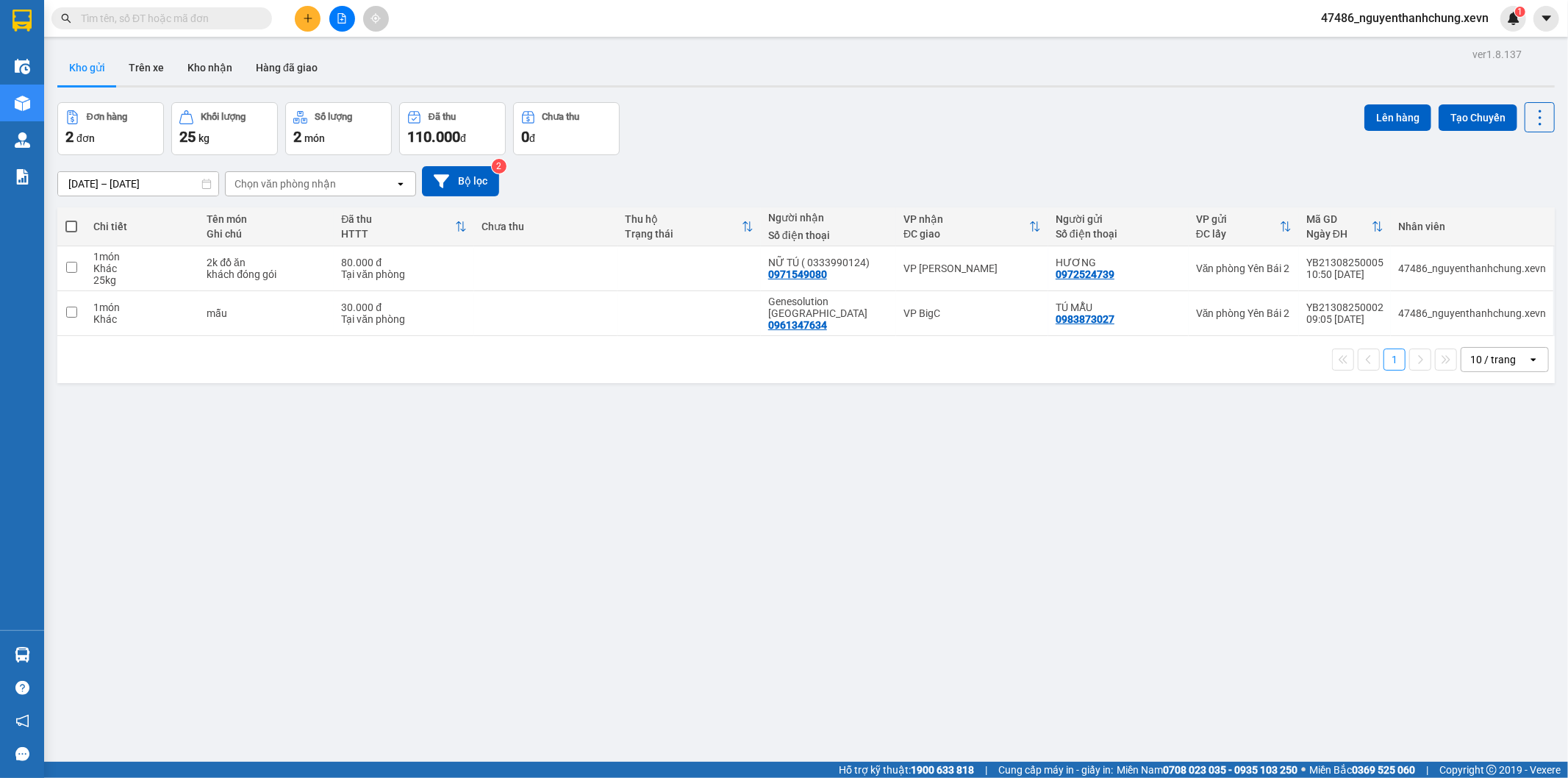
click at [295, 15] on button at bounding box center [308, 19] width 26 height 26
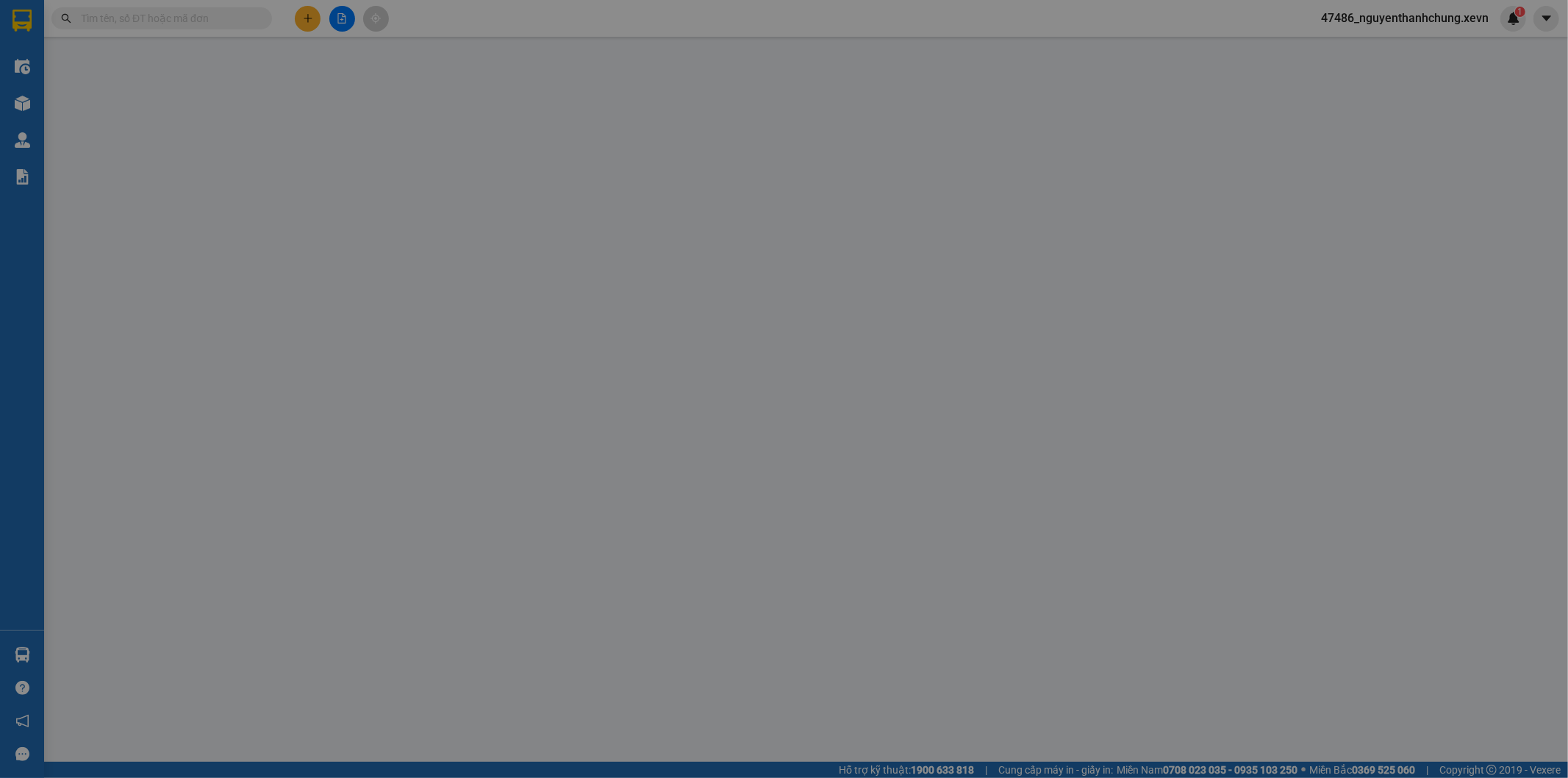
click at [304, 15] on div "TẠO ĐƠN HÀNG Yêu cầu xuất hóa đơn điện tử" at bounding box center [784, 24] width 1444 height 34
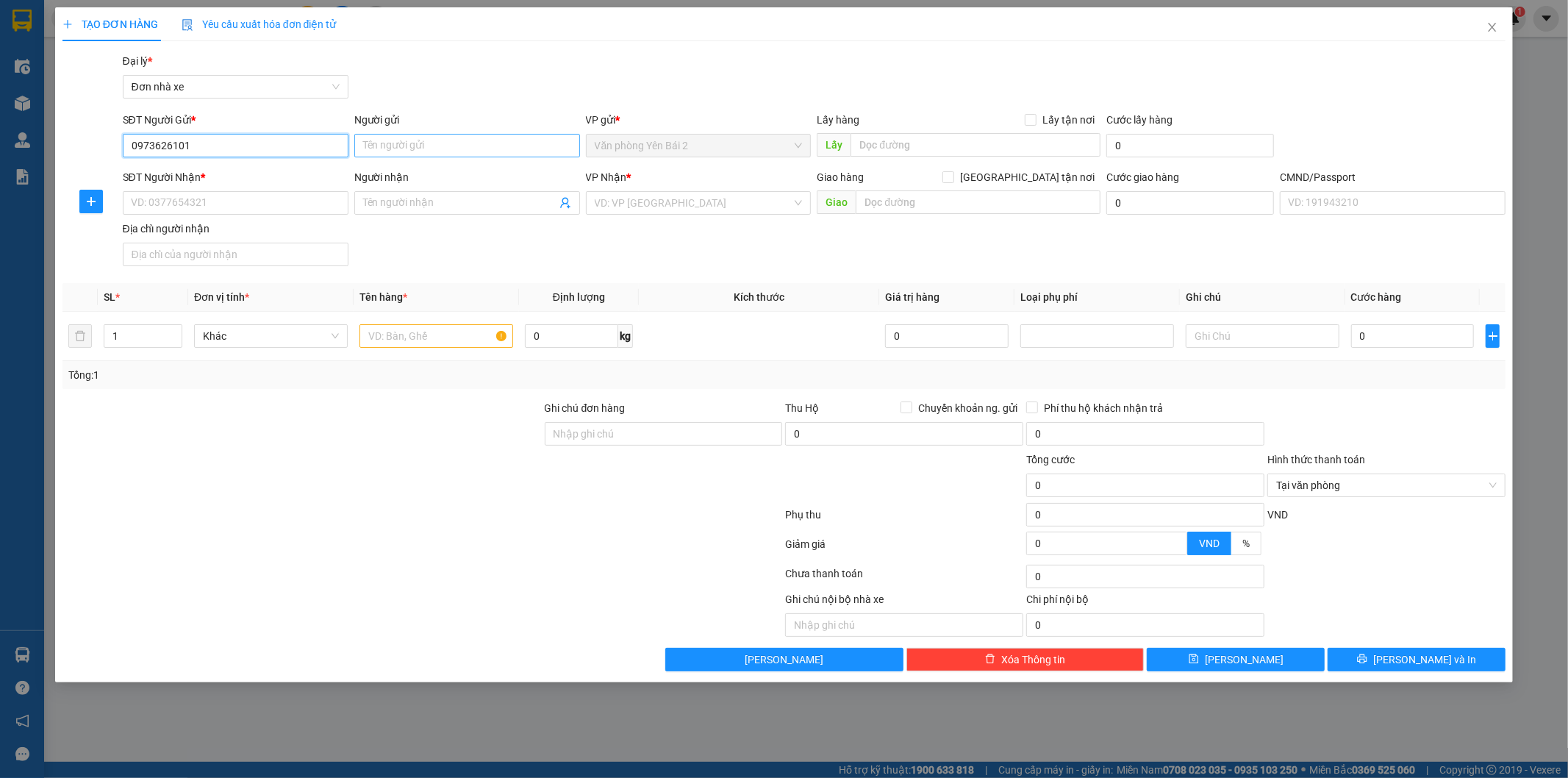
type input "0973626101"
click at [420, 142] on input "Người gửi" at bounding box center [467, 145] width 225 height 24
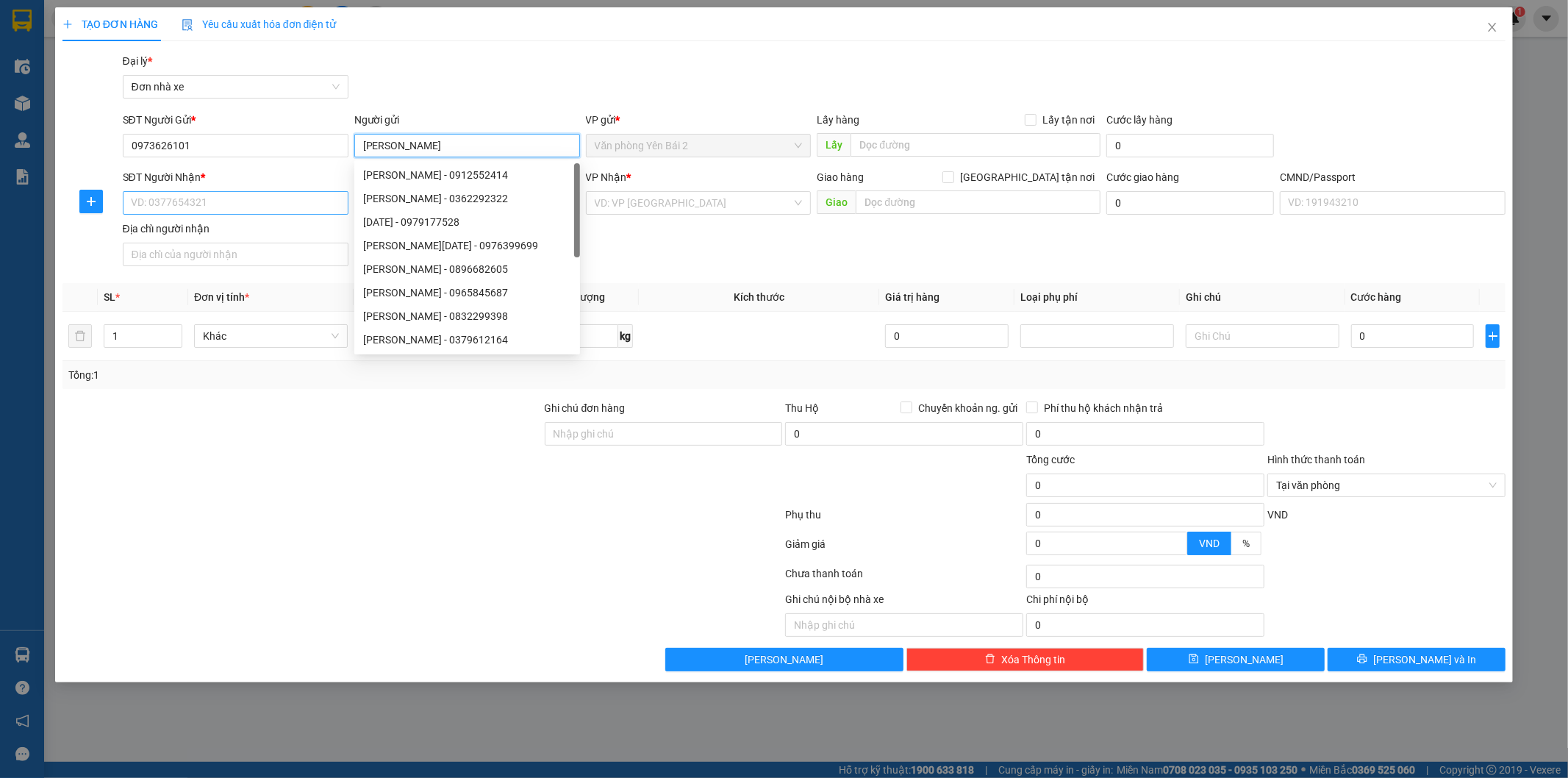
type input "anh minh"
click at [210, 194] on input "SĐT Người Nhận *" at bounding box center [235, 203] width 225 height 24
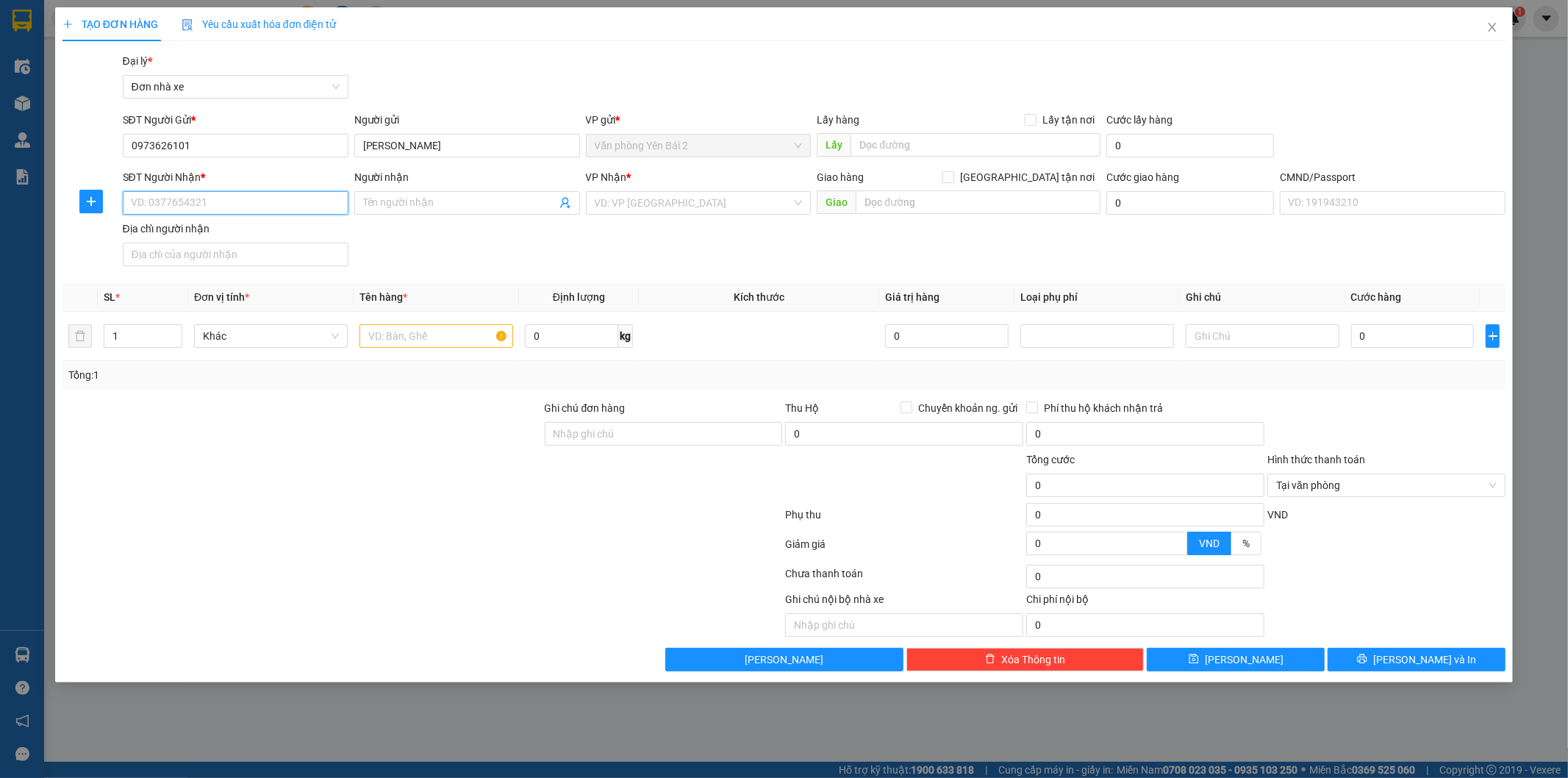
click at [242, 209] on input "SĐT Người Nhận *" at bounding box center [235, 203] width 225 height 24
type input "0988902168"
click at [199, 229] on div "0988902168 - HUY" at bounding box center [236, 233] width 208 height 16
type input "HUY"
type input "1cc"
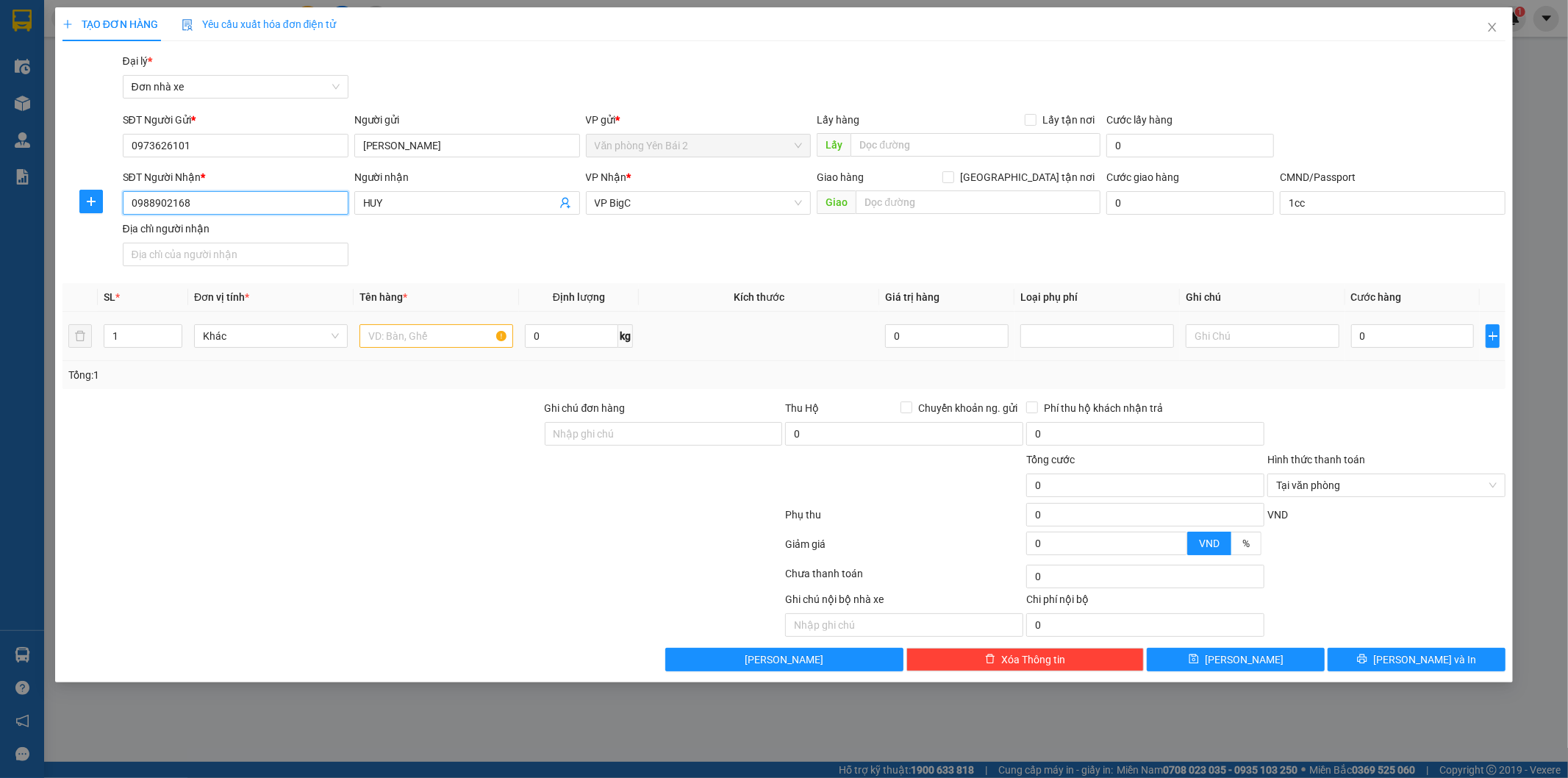
type input "0988902168"
click at [469, 340] on input "text" at bounding box center [436, 335] width 154 height 24
type input "chìa khoá + thẻ xe"
click at [1399, 339] on input "0" at bounding box center [1413, 335] width 124 height 24
type input "3"
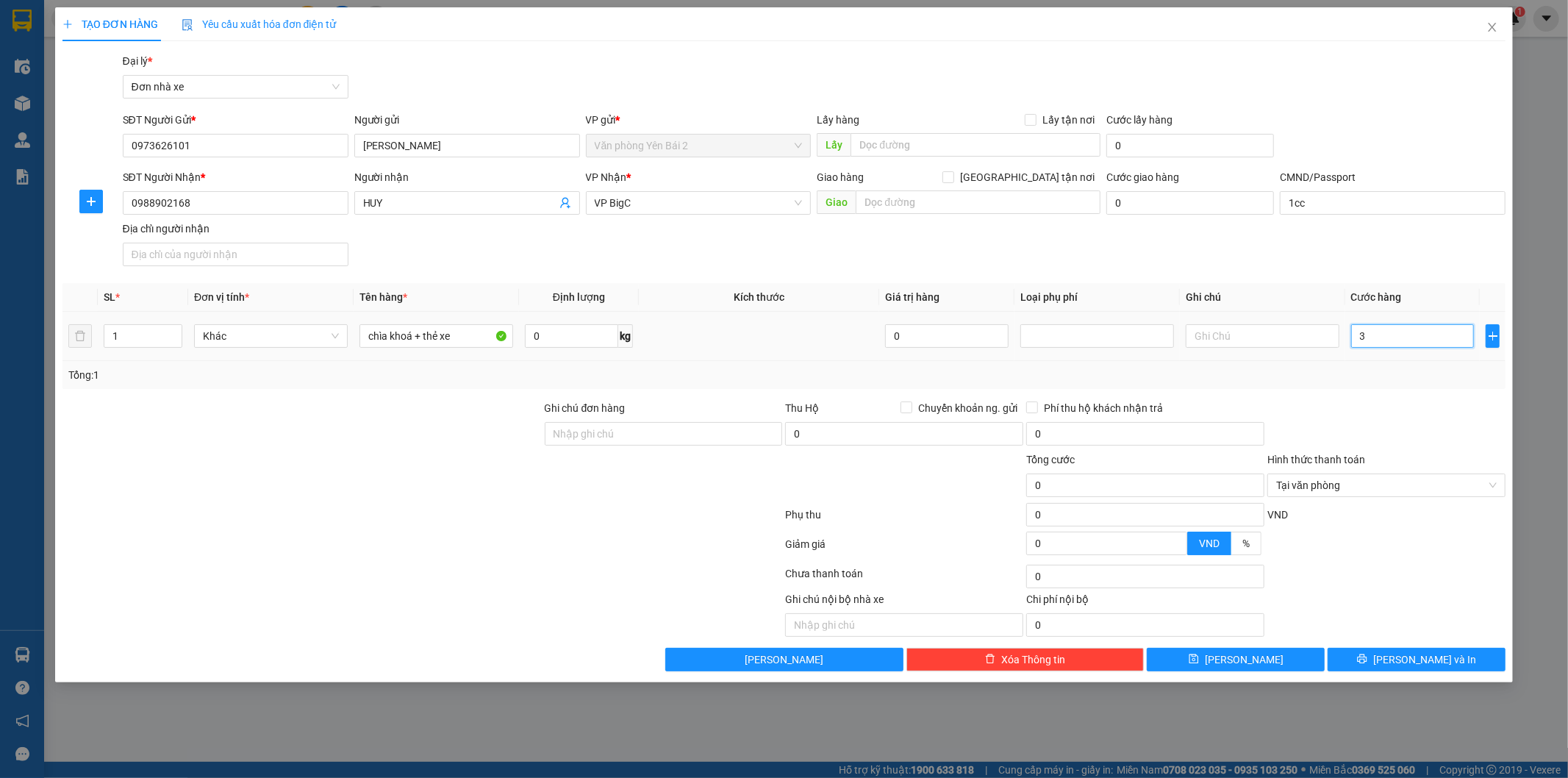
type input "3"
type input "30"
type input "30.000"
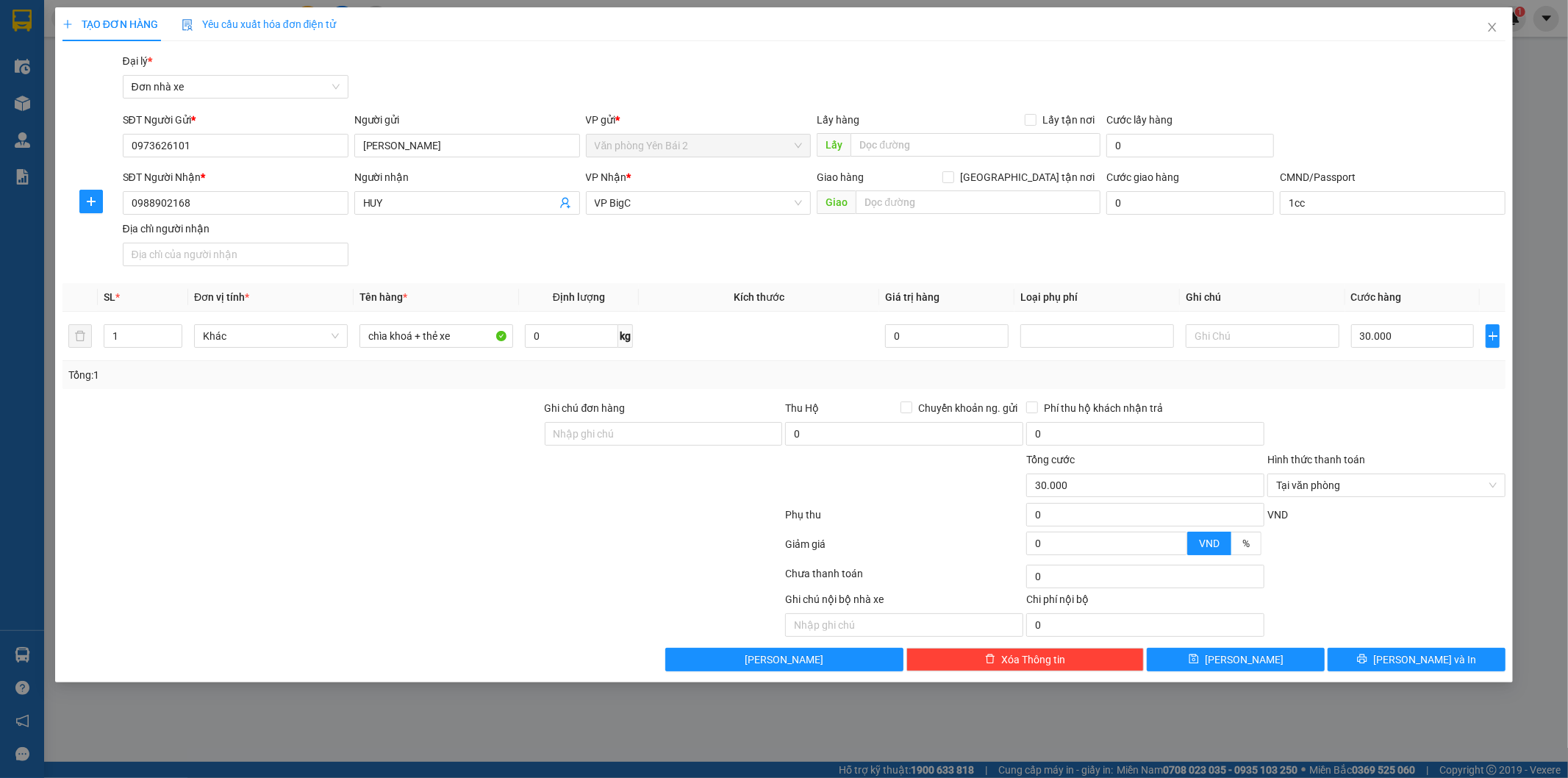
click at [1429, 457] on div "Hình thức thanh toán" at bounding box center [1387, 462] width 238 height 22
click at [1479, 480] on input "Hình thức thanh toán" at bounding box center [1382, 485] width 210 height 22
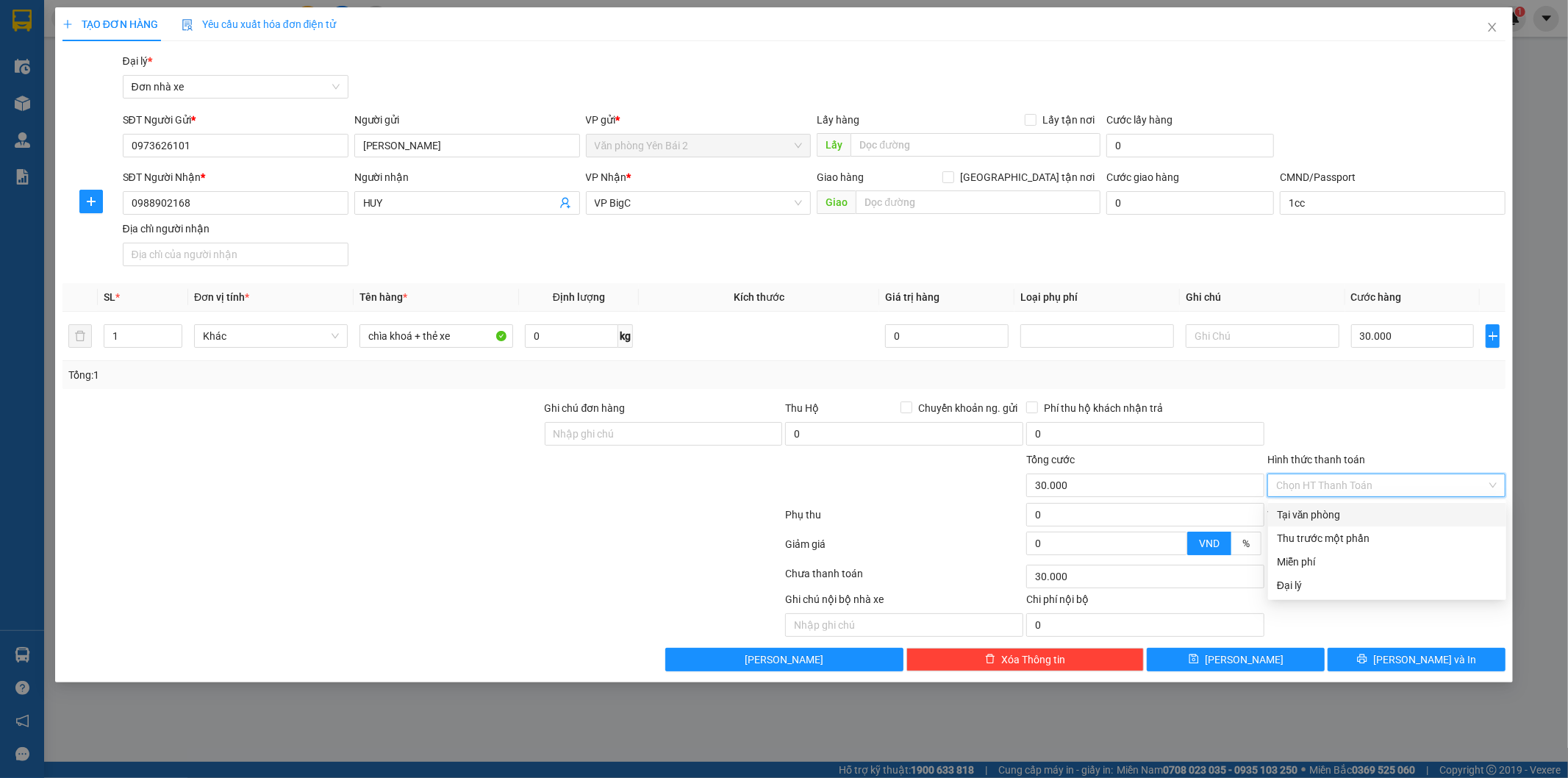
click at [1375, 509] on div "Tại văn phòng" at bounding box center [1387, 515] width 221 height 16
type input "0"
drag, startPoint x: 1426, startPoint y: 518, endPoint x: 1438, endPoint y: 601, distance: 83.9
click at [1426, 520] on div "Tại văn phòng" at bounding box center [1387, 515] width 221 height 16
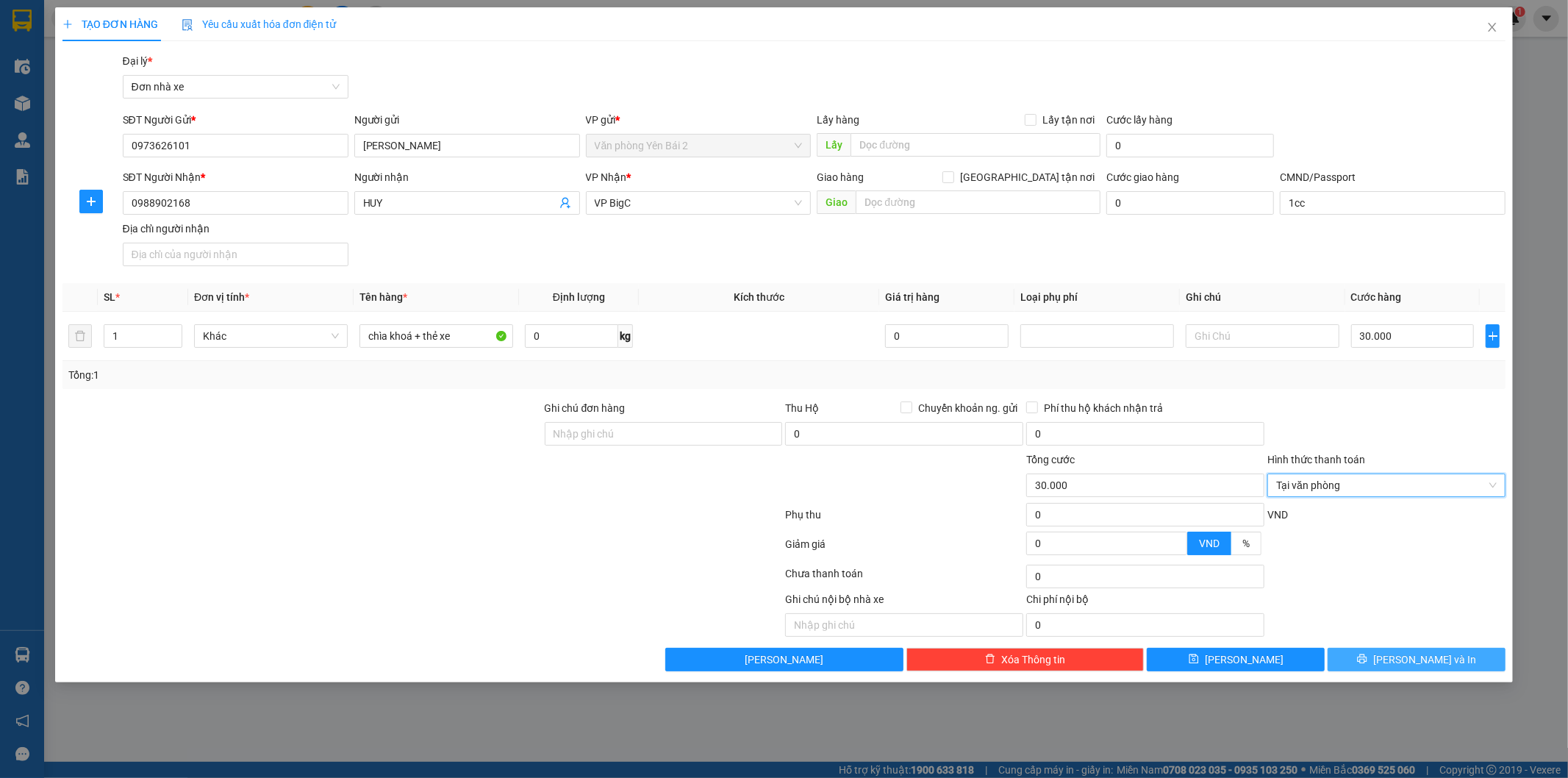
click at [1431, 671] on button "[PERSON_NAME] và In" at bounding box center [1417, 659] width 178 height 24
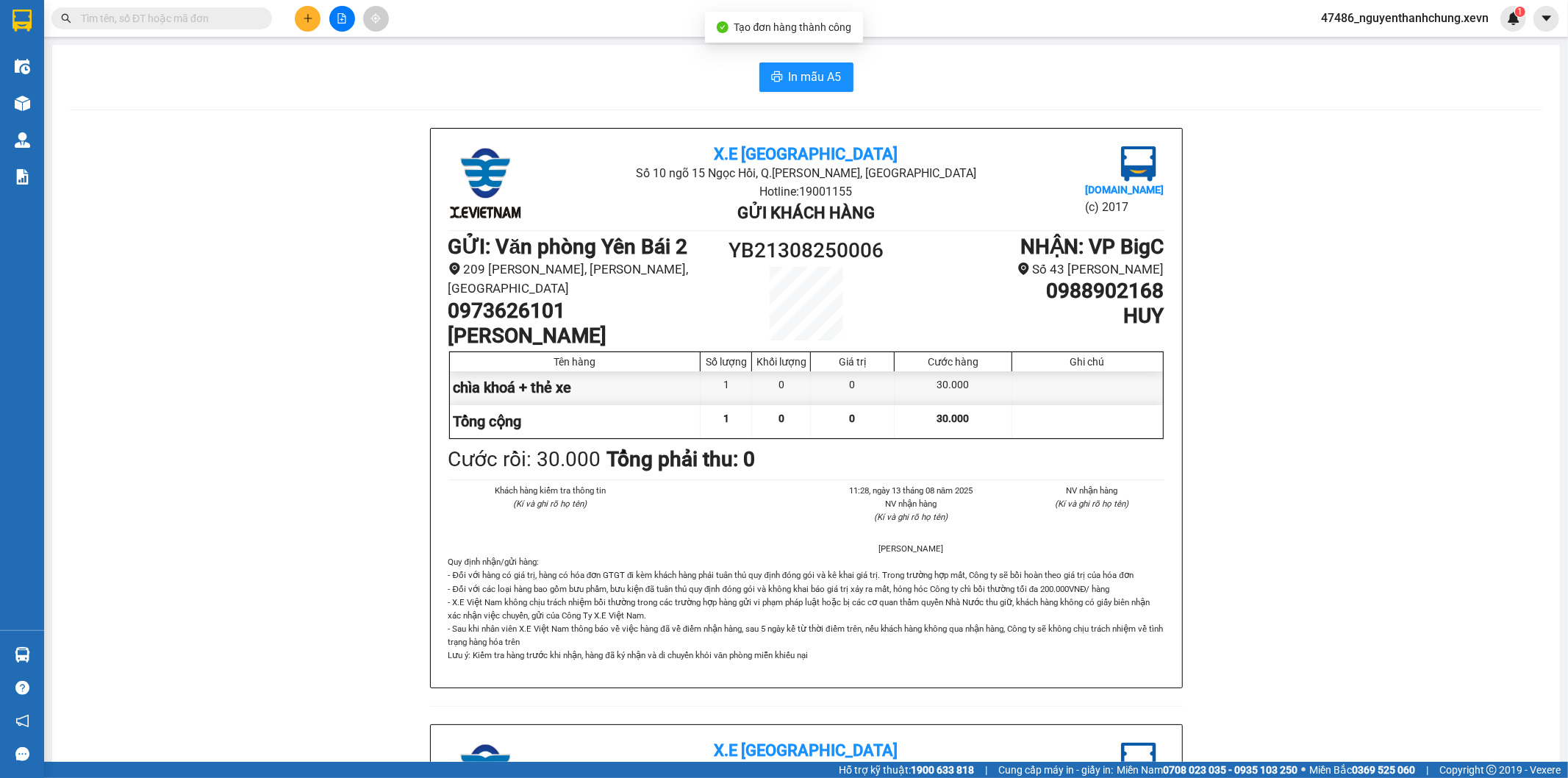
click at [47, 112] on main "In mẫu A5 X.E Việt Nam Số 10 ngõ 15 Ngọc Hồi, Q.Hoàng Mai, Hà Nội Hotline: 1900…" at bounding box center [784, 381] width 1568 height 762
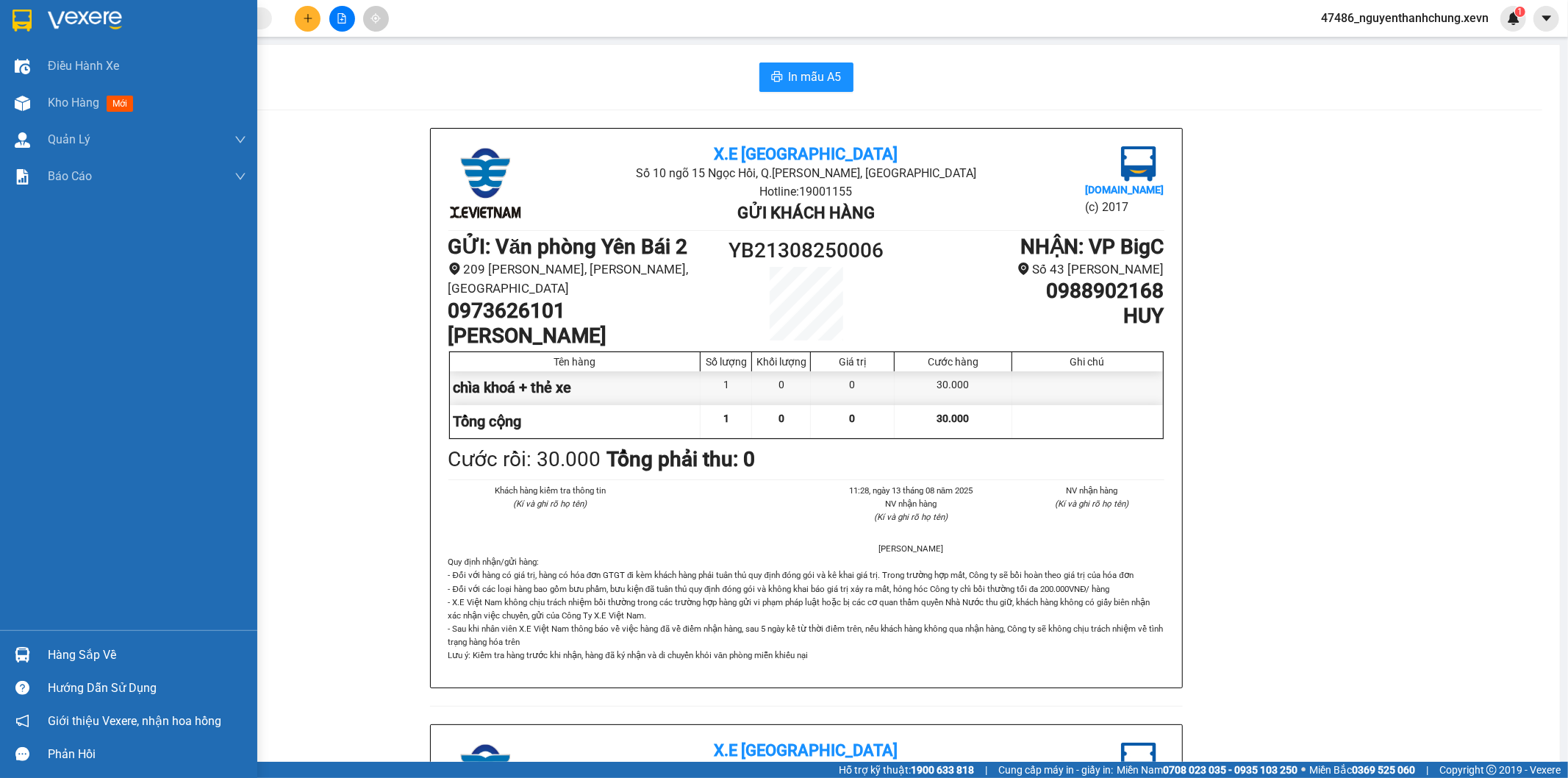
click at [38, 650] on div "Hàng sắp về" at bounding box center [129, 654] width 257 height 33
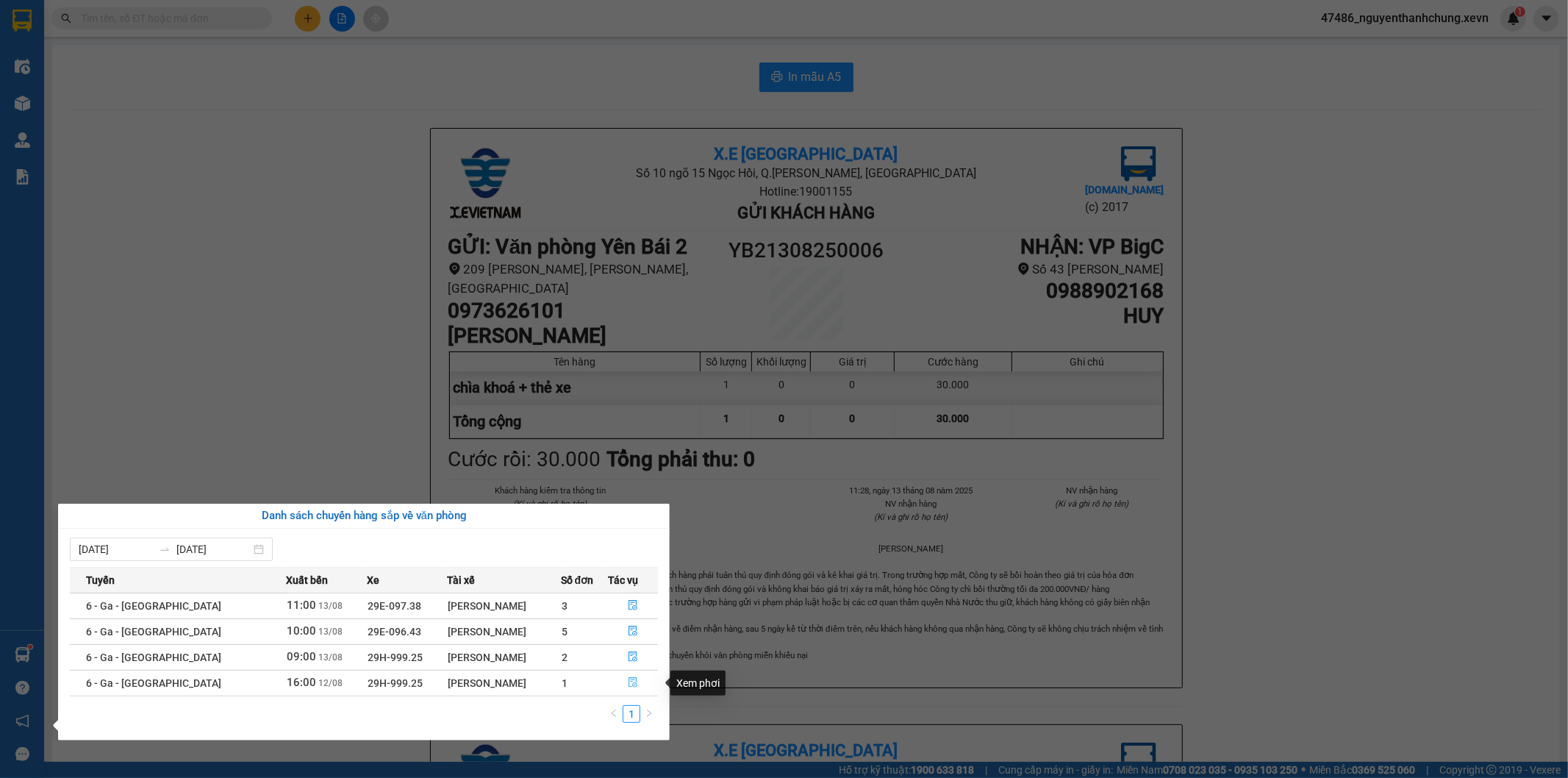
click at [609, 675] on button "button" at bounding box center [633, 683] width 49 height 24
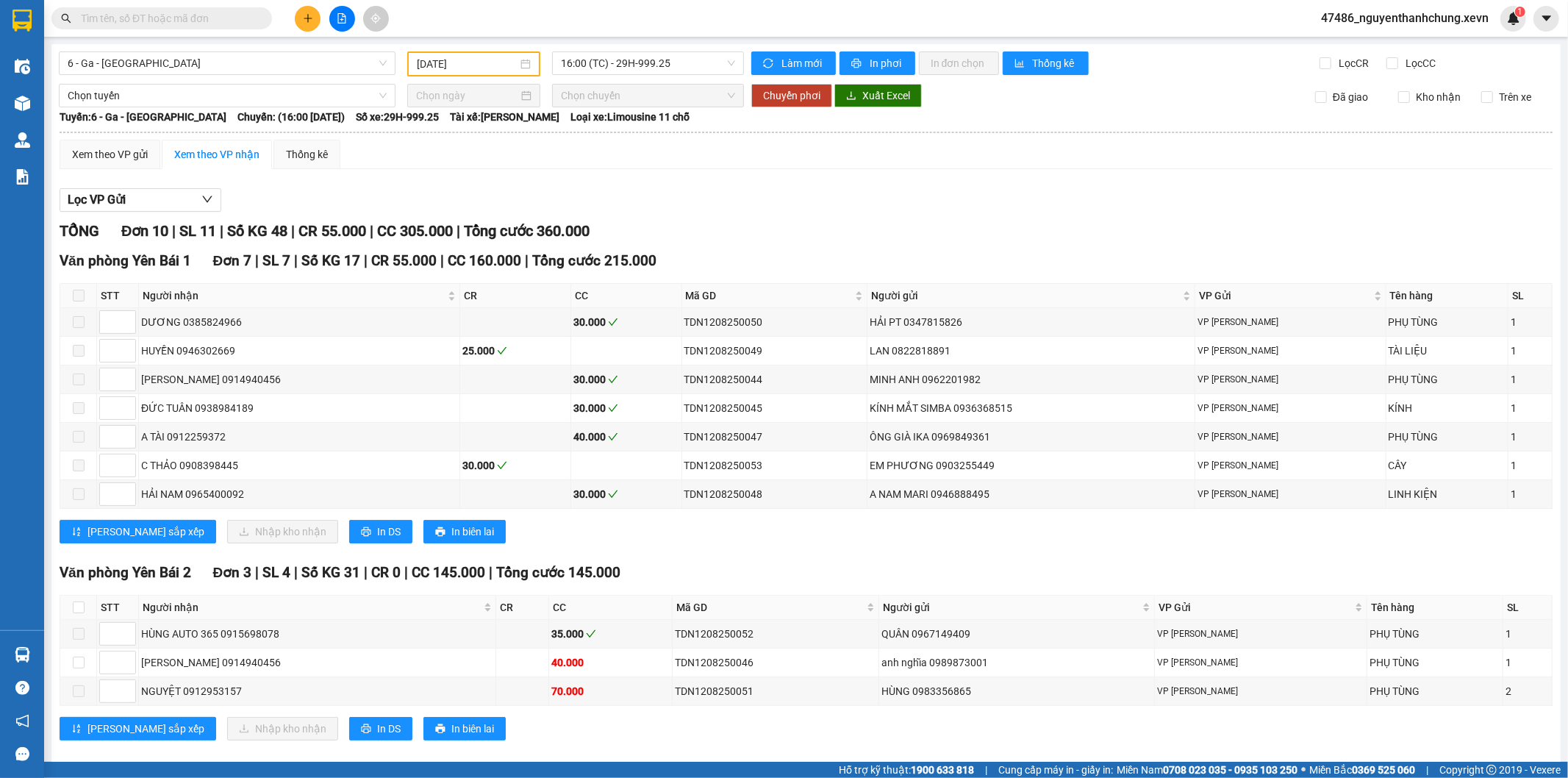
click at [80, 299] on span at bounding box center [78, 295] width 11 height 11
click at [76, 601] on input "checkbox" at bounding box center [78, 607] width 11 height 11
checkbox input "true"
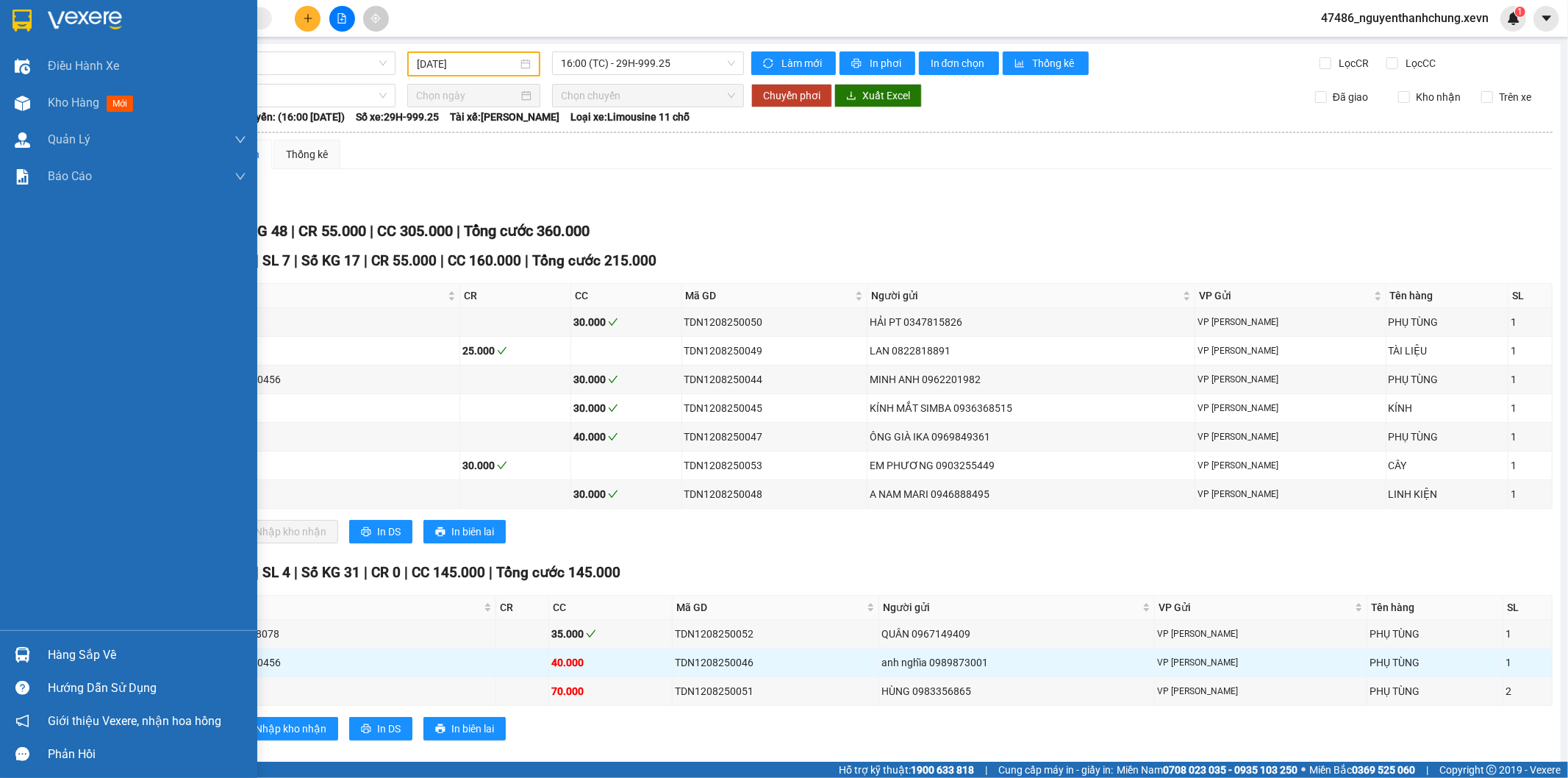
click at [28, 647] on div at bounding box center [23, 655] width 26 height 26
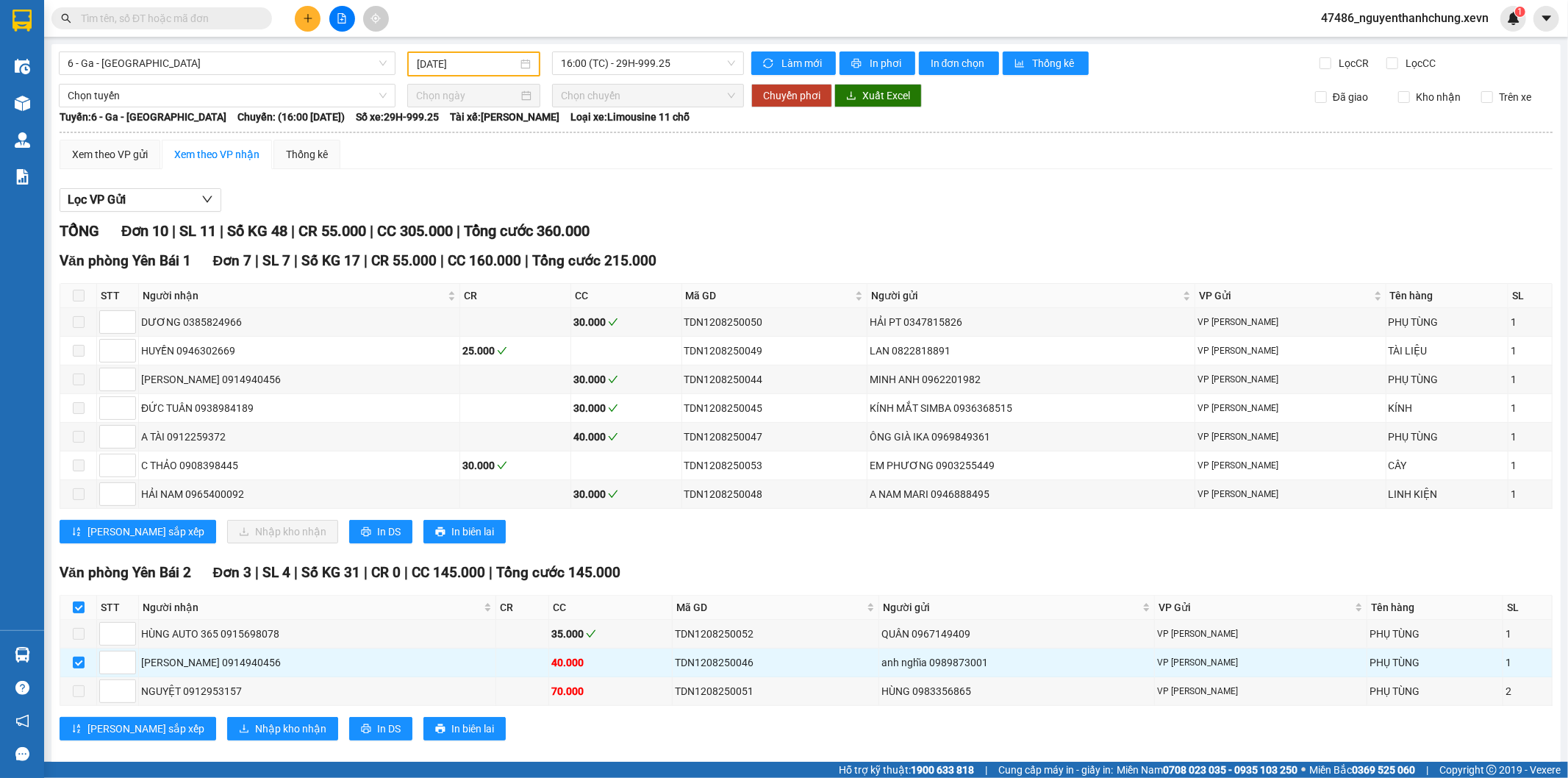
click at [118, 20] on section "Kết quả tìm kiếm ( 36 ) Bộ lọc Mã ĐH Trạng thái Món hàng Thu hộ Tổng cước Chưa …" at bounding box center [784, 389] width 1568 height 778
click at [118, 20] on input "text" at bounding box center [167, 19] width 173 height 16
paste input "0973086222"
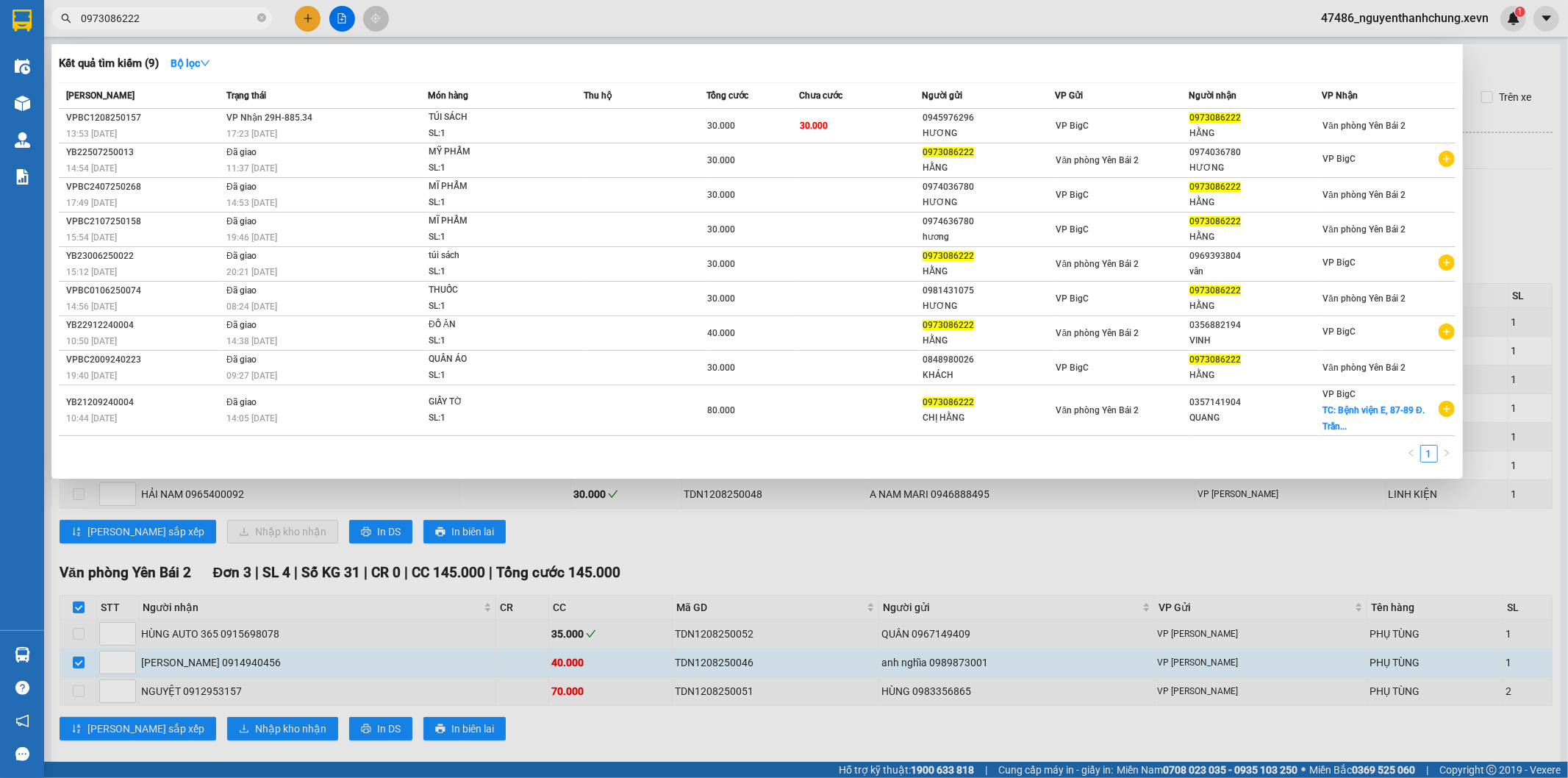
type input "0973086222"
drag, startPoint x: 370, startPoint y: 653, endPoint x: 191, endPoint y: 359, distance: 344.2
click at [370, 652] on div at bounding box center [784, 389] width 1568 height 778
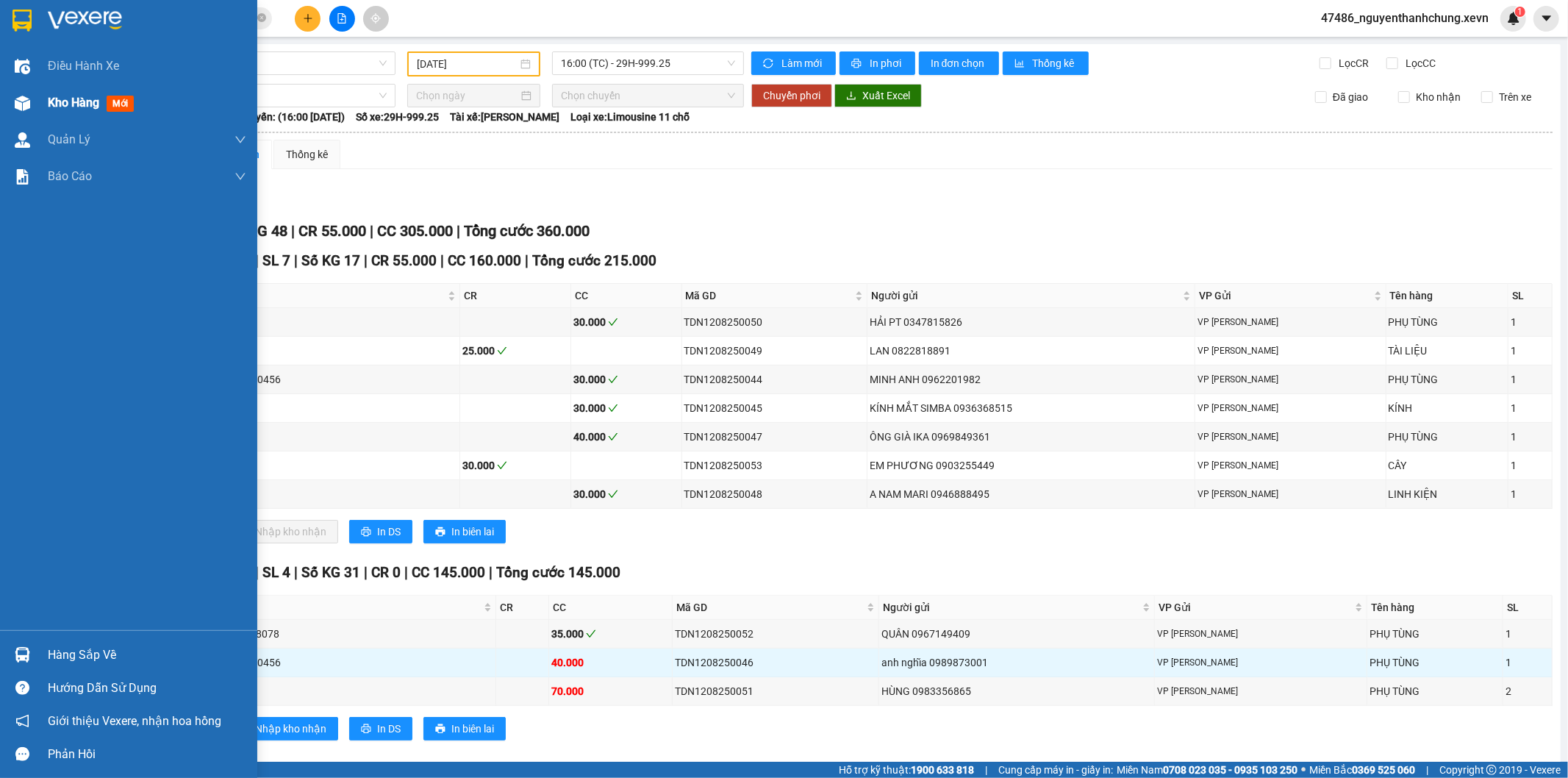
click at [12, 89] on div "Kho hàng mới" at bounding box center [129, 103] width 257 height 37
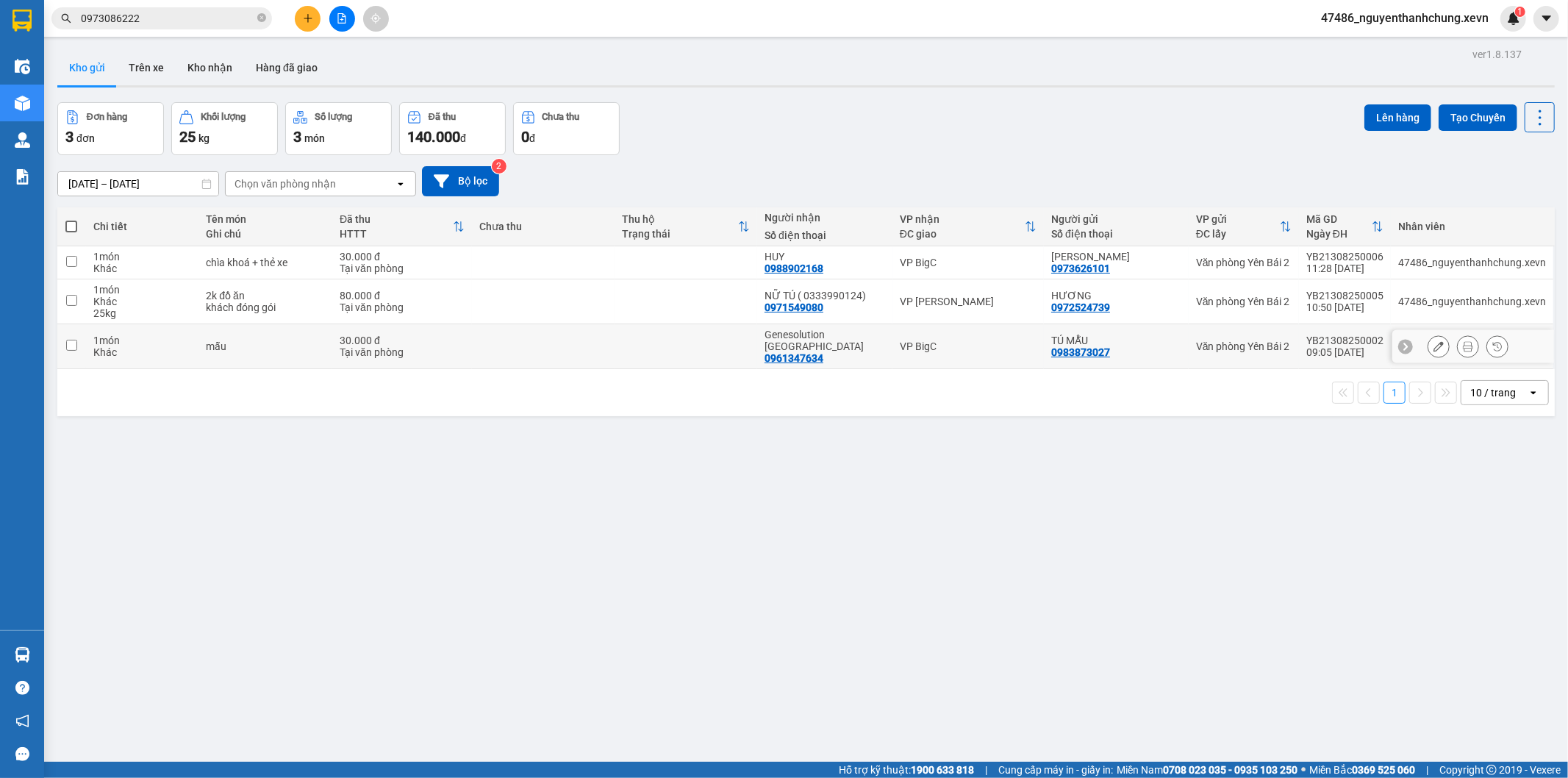
click at [818, 352] on div "0961347634" at bounding box center [794, 358] width 59 height 11
click at [1005, 347] on td "VP BigC" at bounding box center [968, 346] width 151 height 45
checkbox input "true"
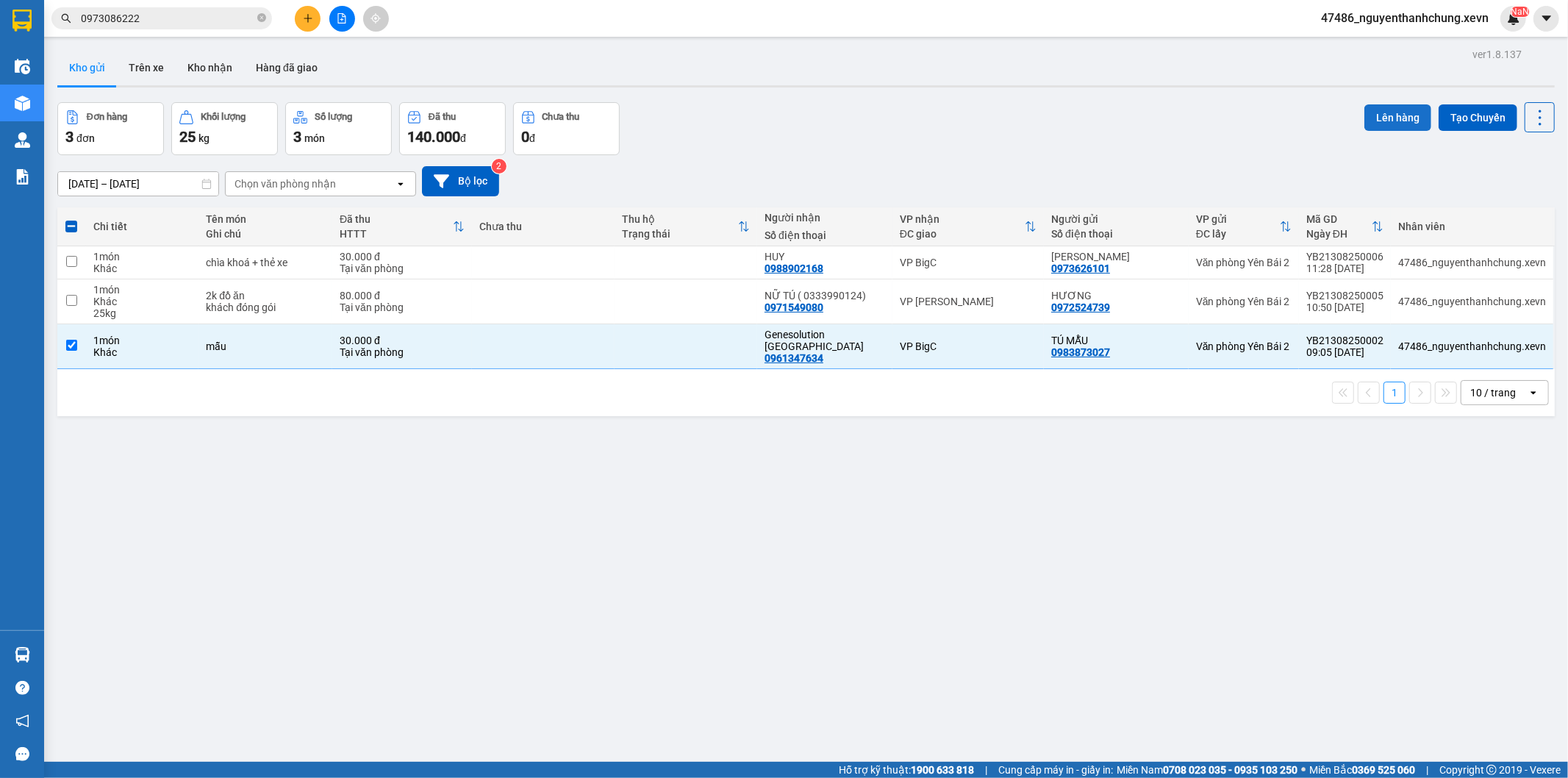
click at [1378, 113] on button "Lên hàng" at bounding box center [1398, 117] width 67 height 27
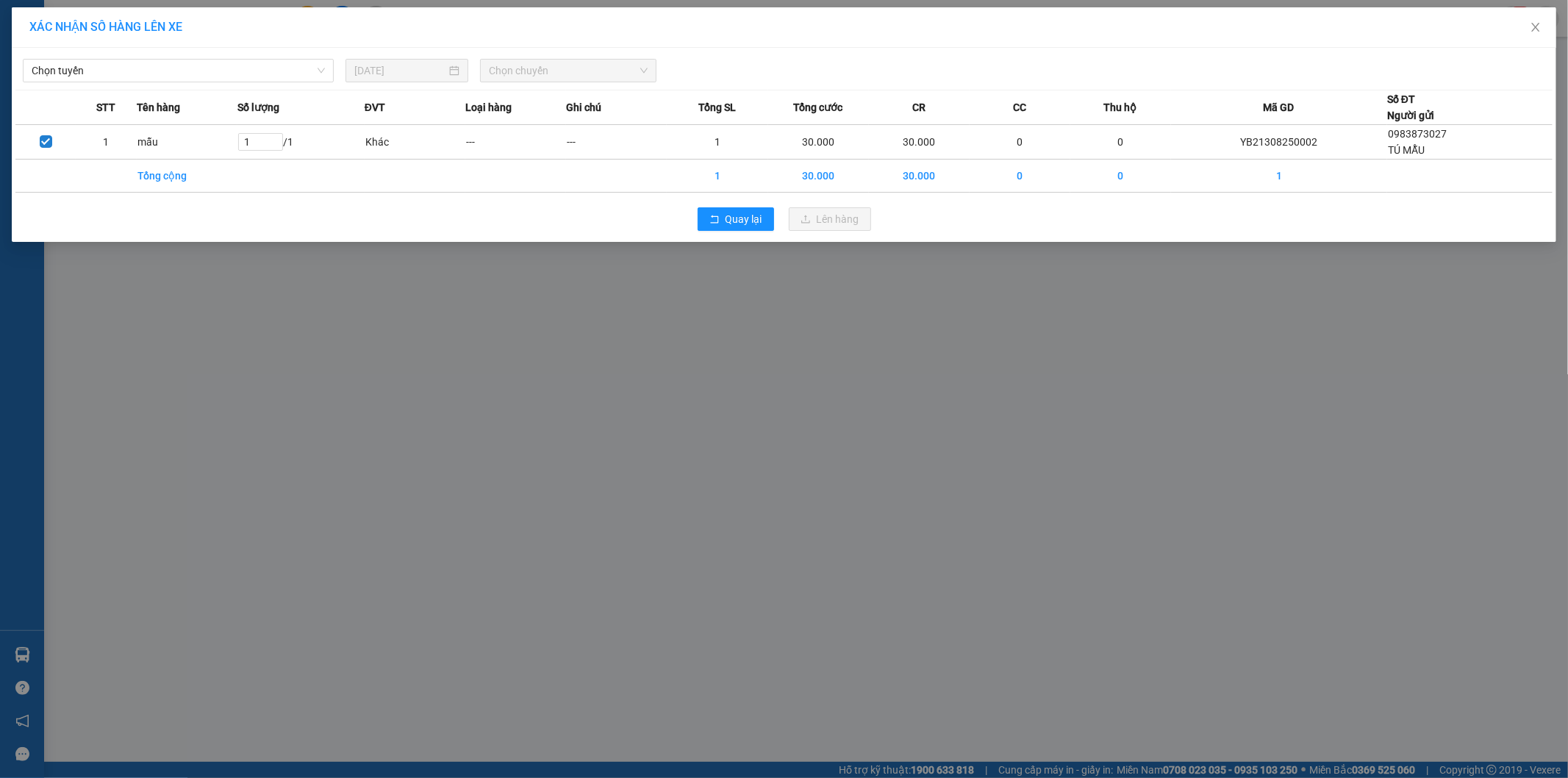
click at [298, 84] on div "Chọn tuyến 13/08/2025 Chọn chuyến STT Tên hàng Số lượng ĐVT Loại hàng Ghi chú T…" at bounding box center [784, 145] width 1544 height 194
click at [279, 77] on span "Chọn tuyến" at bounding box center [178, 70] width 294 height 22
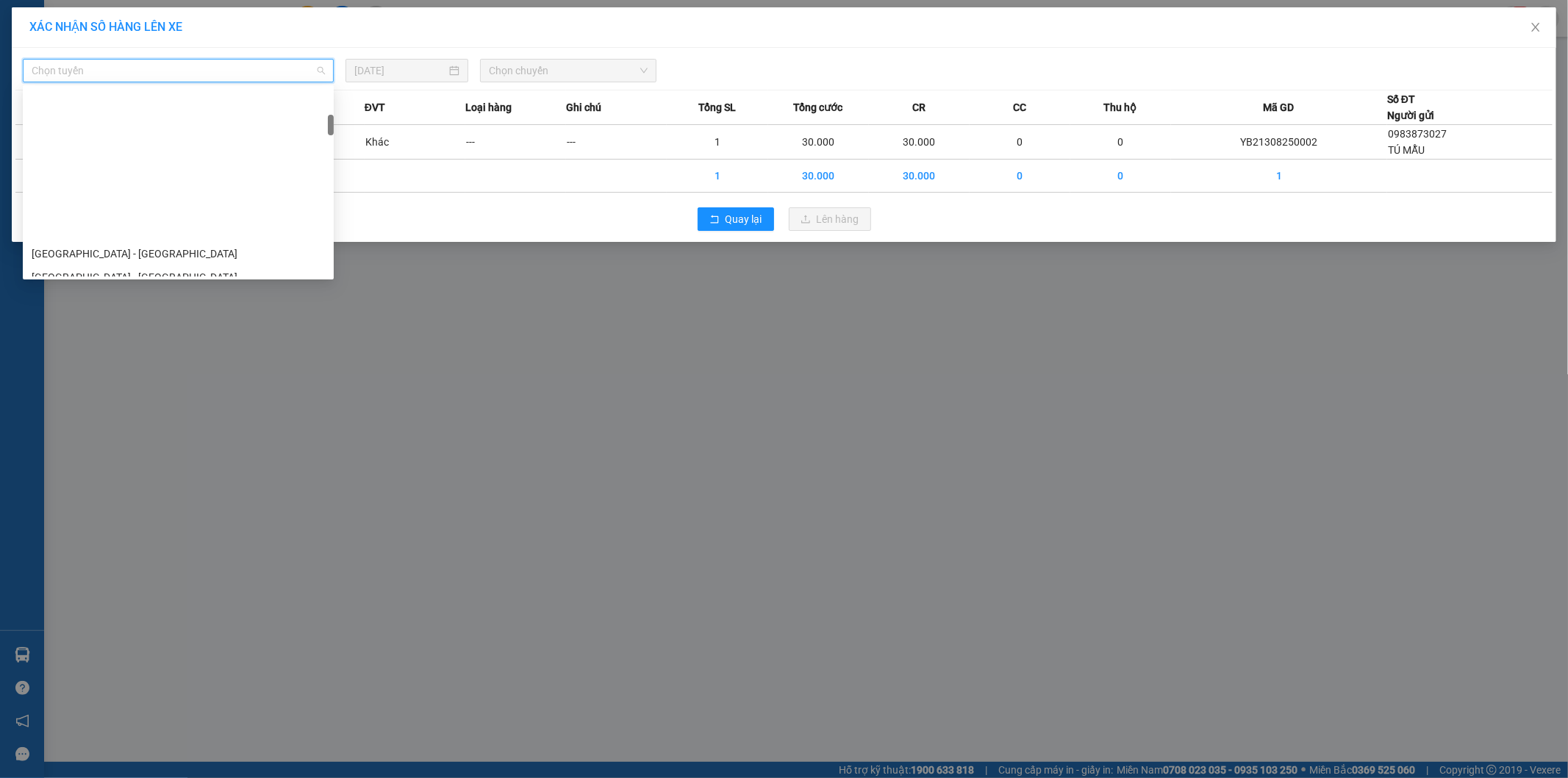
scroll to position [245, 0]
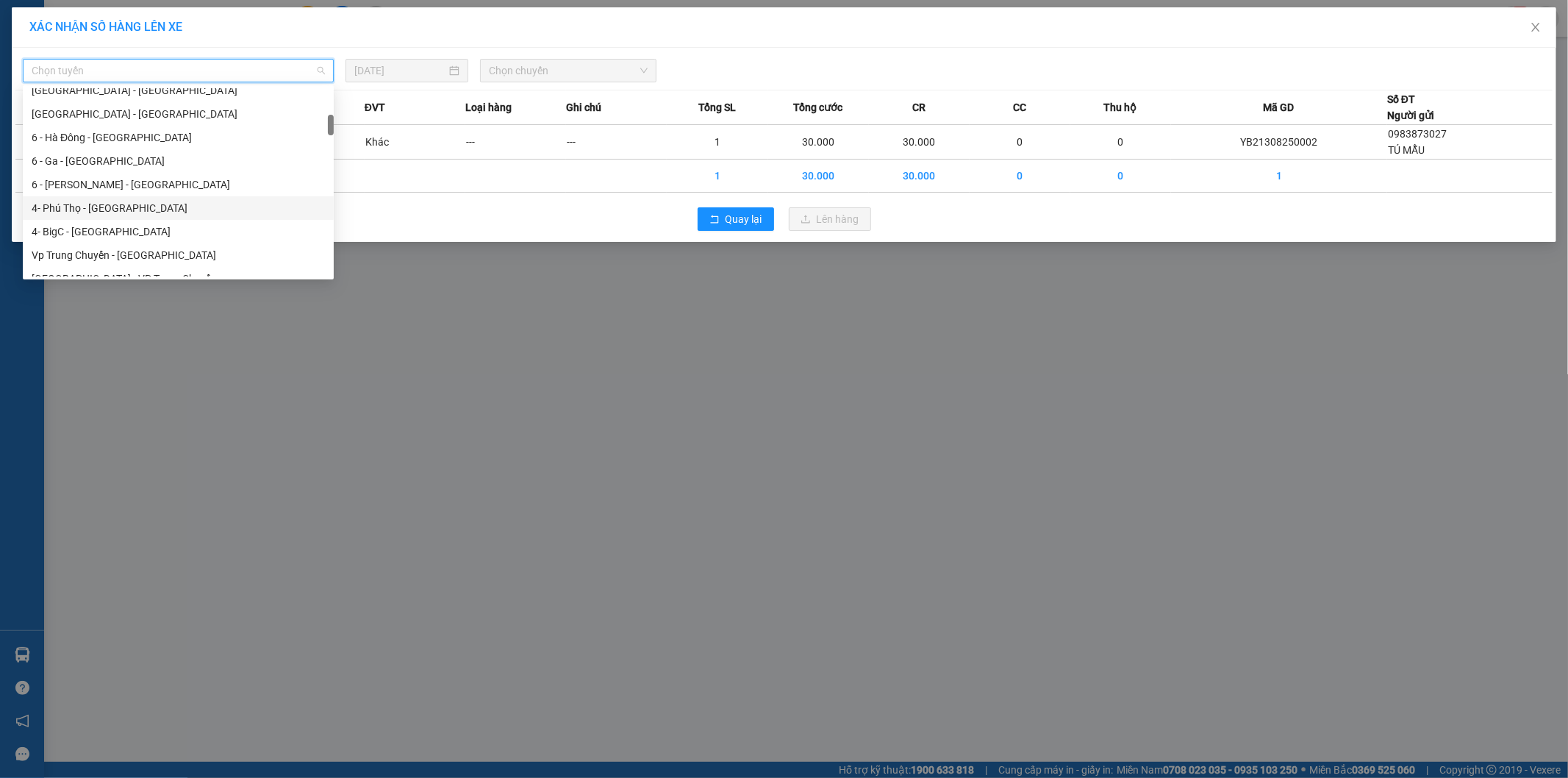
click at [99, 187] on div "6 - Yên Bái - Ga" at bounding box center [178, 185] width 294 height 16
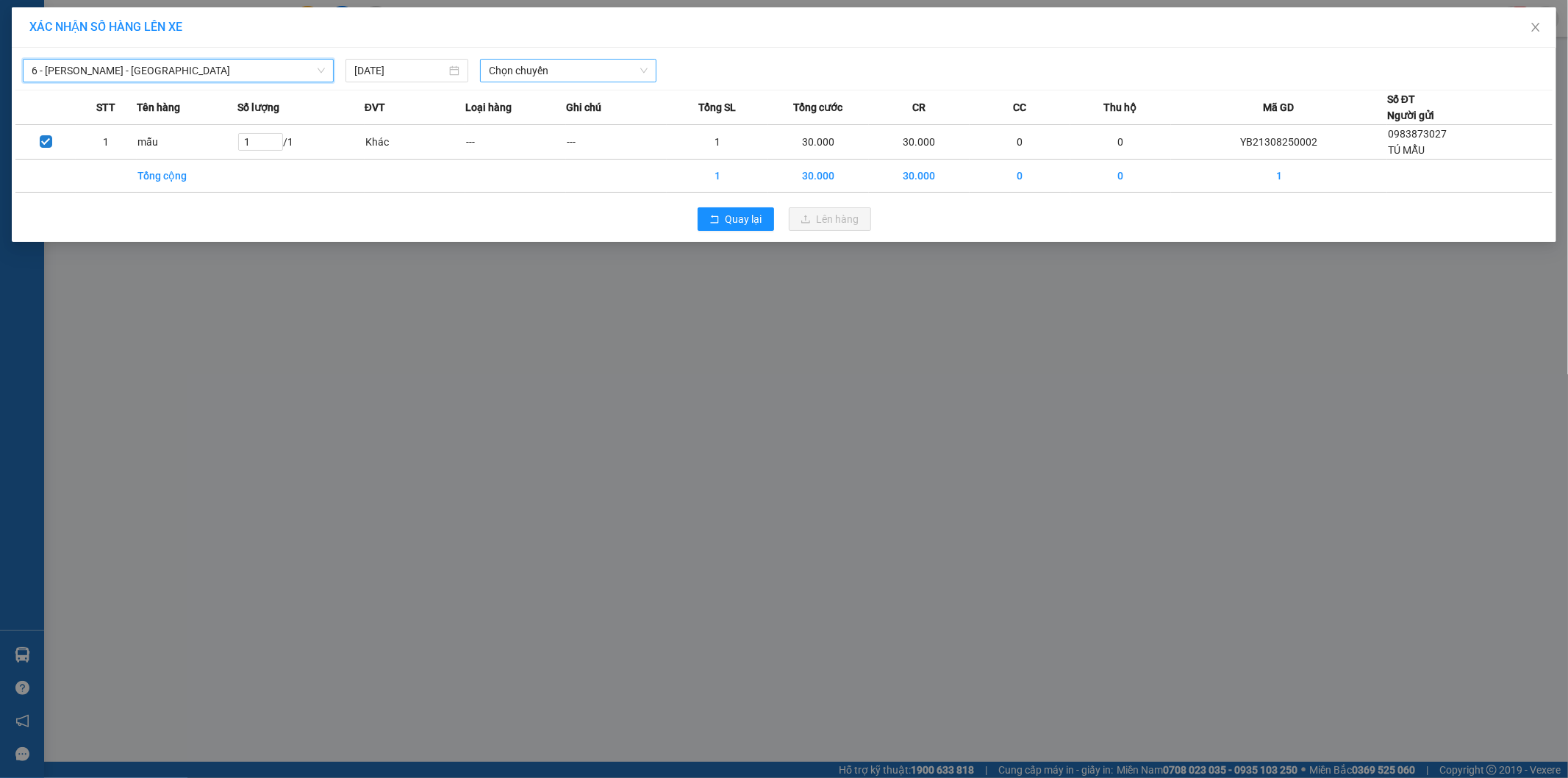
click at [526, 80] on span "Chọn chuyến" at bounding box center [568, 70] width 159 height 22
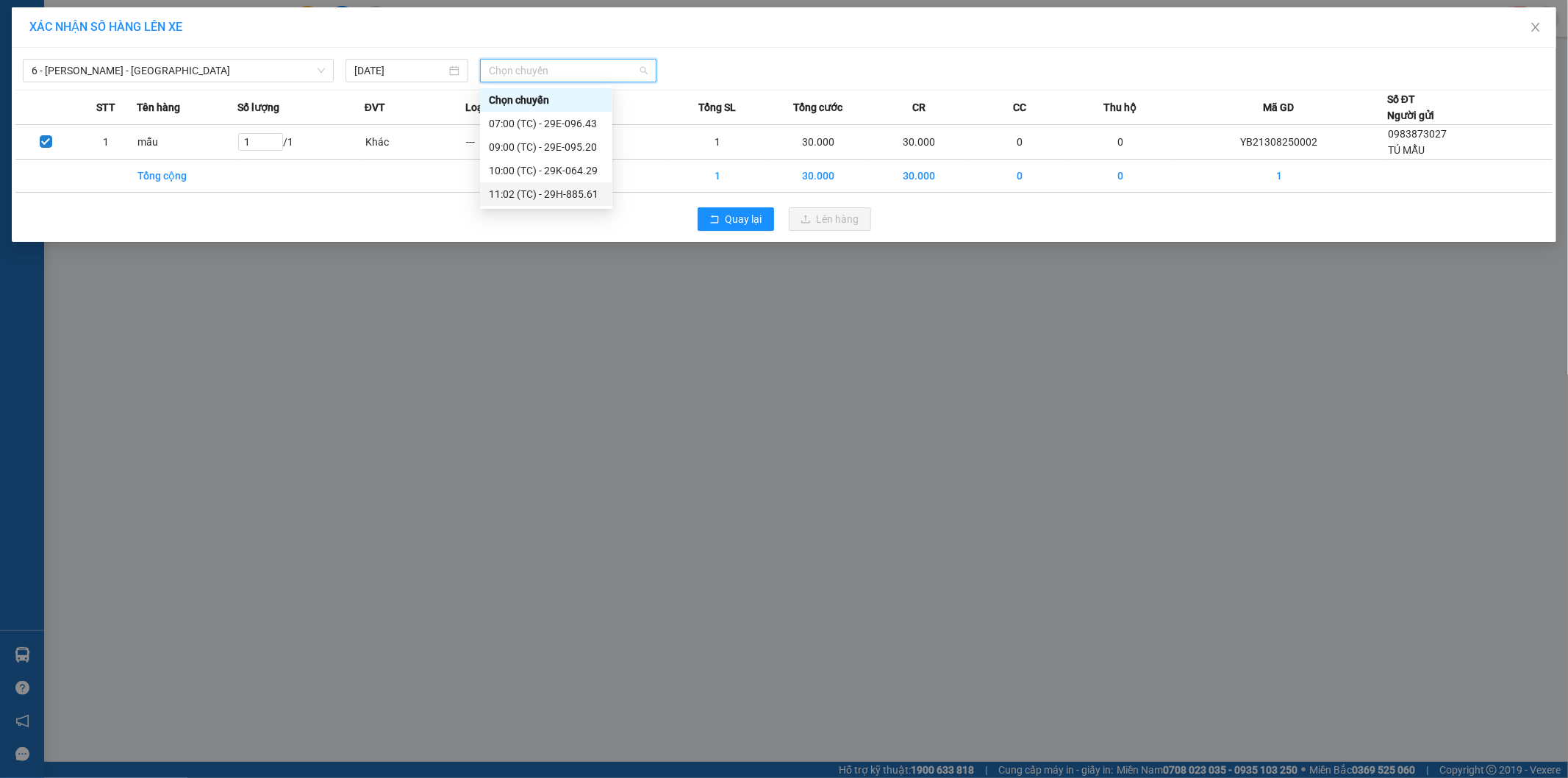
click at [592, 192] on div "11:02 (TC) - 29H-885.61" at bounding box center [546, 194] width 115 height 16
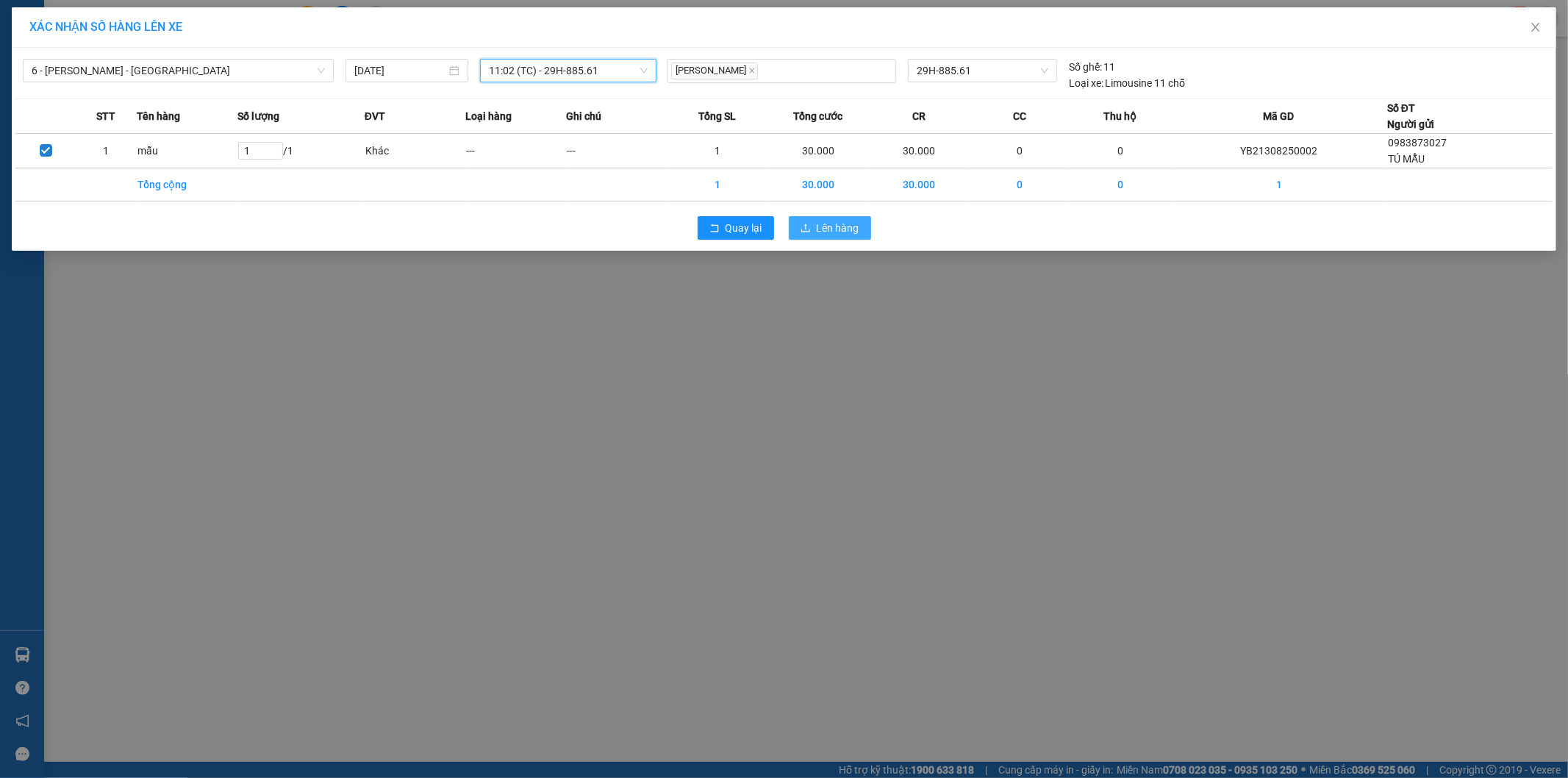
click at [822, 222] on span "Lên hàng" at bounding box center [838, 228] width 42 height 16
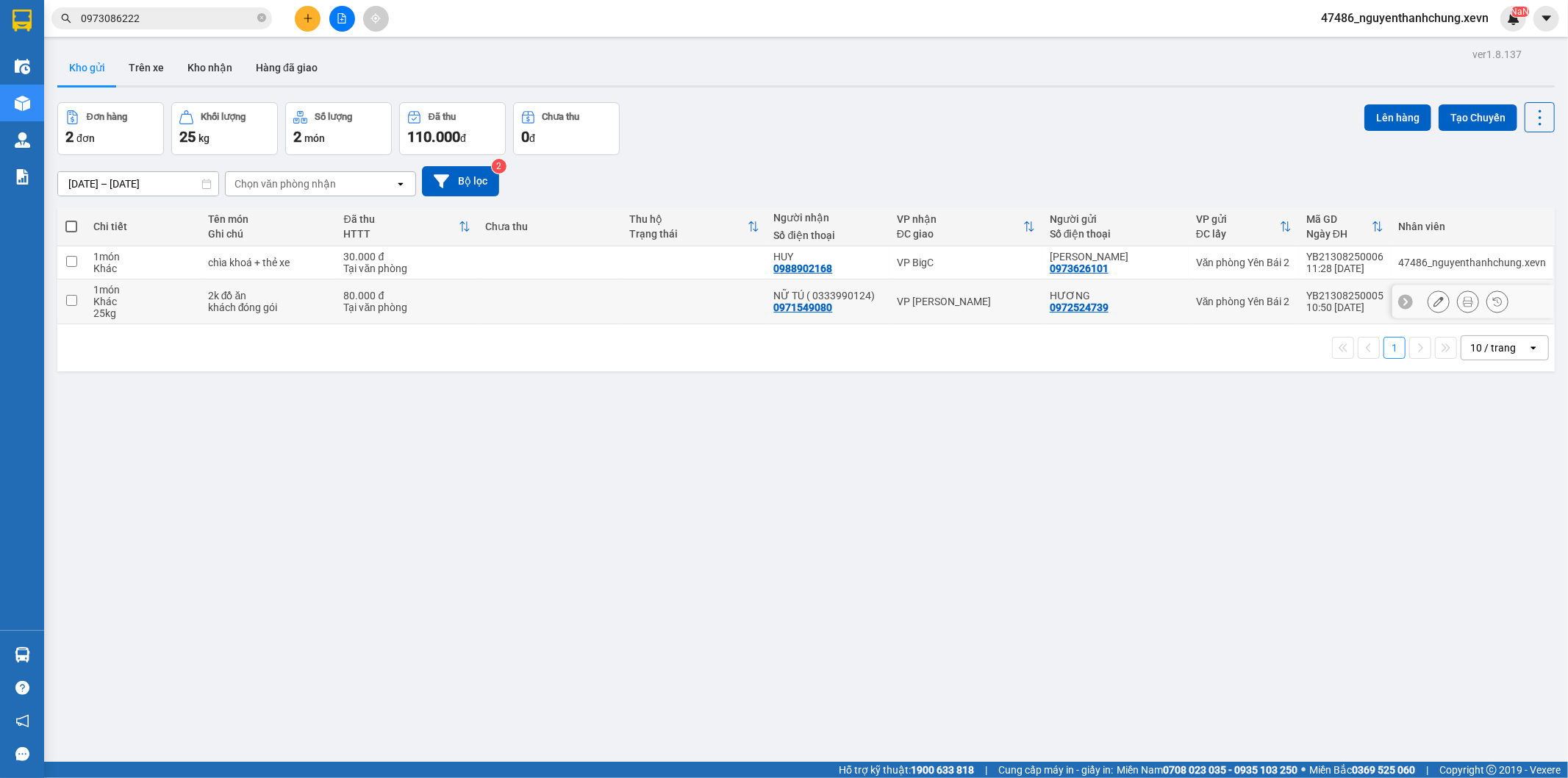
click at [885, 299] on td "NỮ TÚ ( 0333990124) 0971549080" at bounding box center [828, 301] width 123 height 45
checkbox input "true"
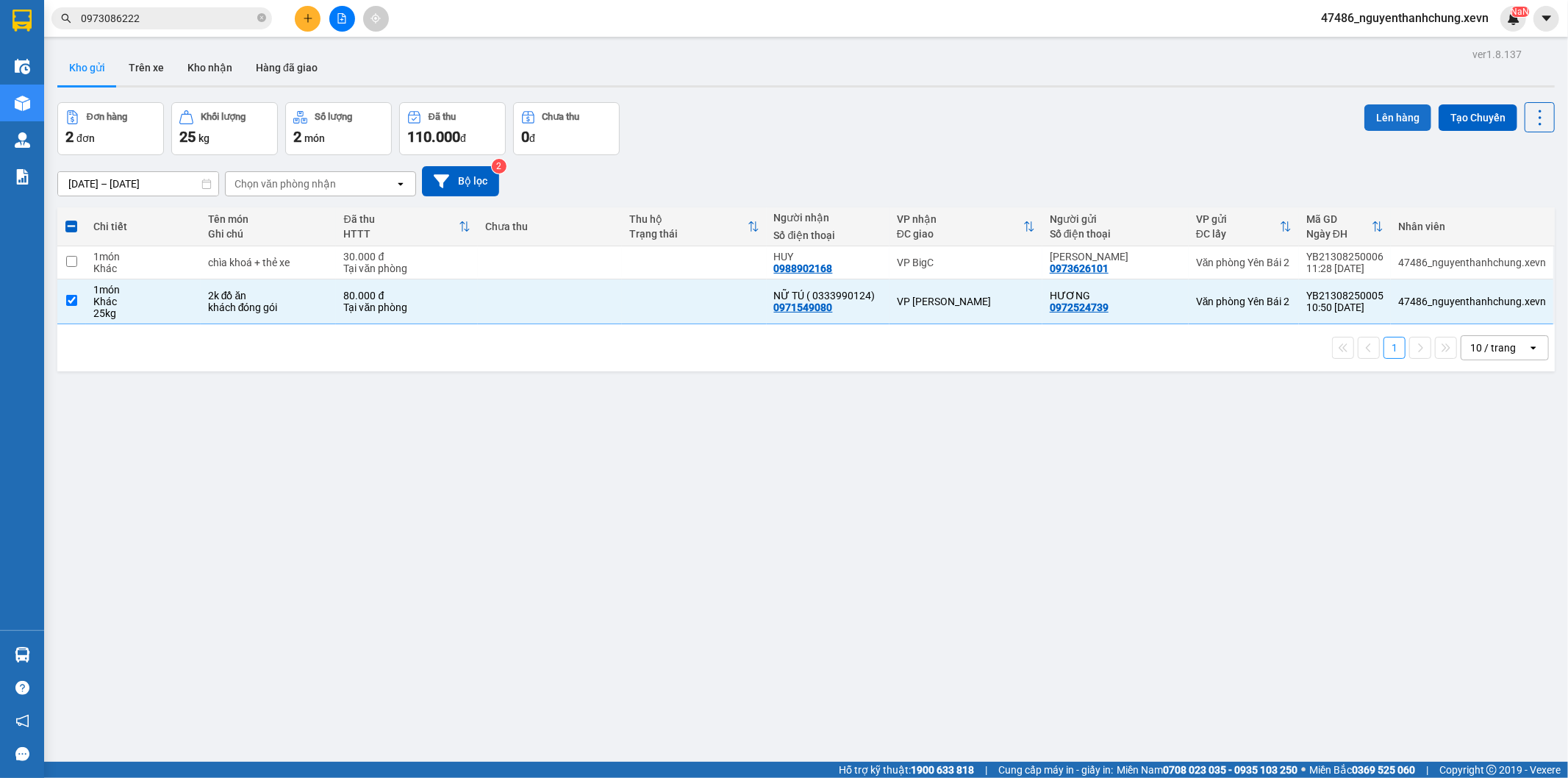
click at [1383, 122] on button "Lên hàng" at bounding box center [1398, 117] width 67 height 27
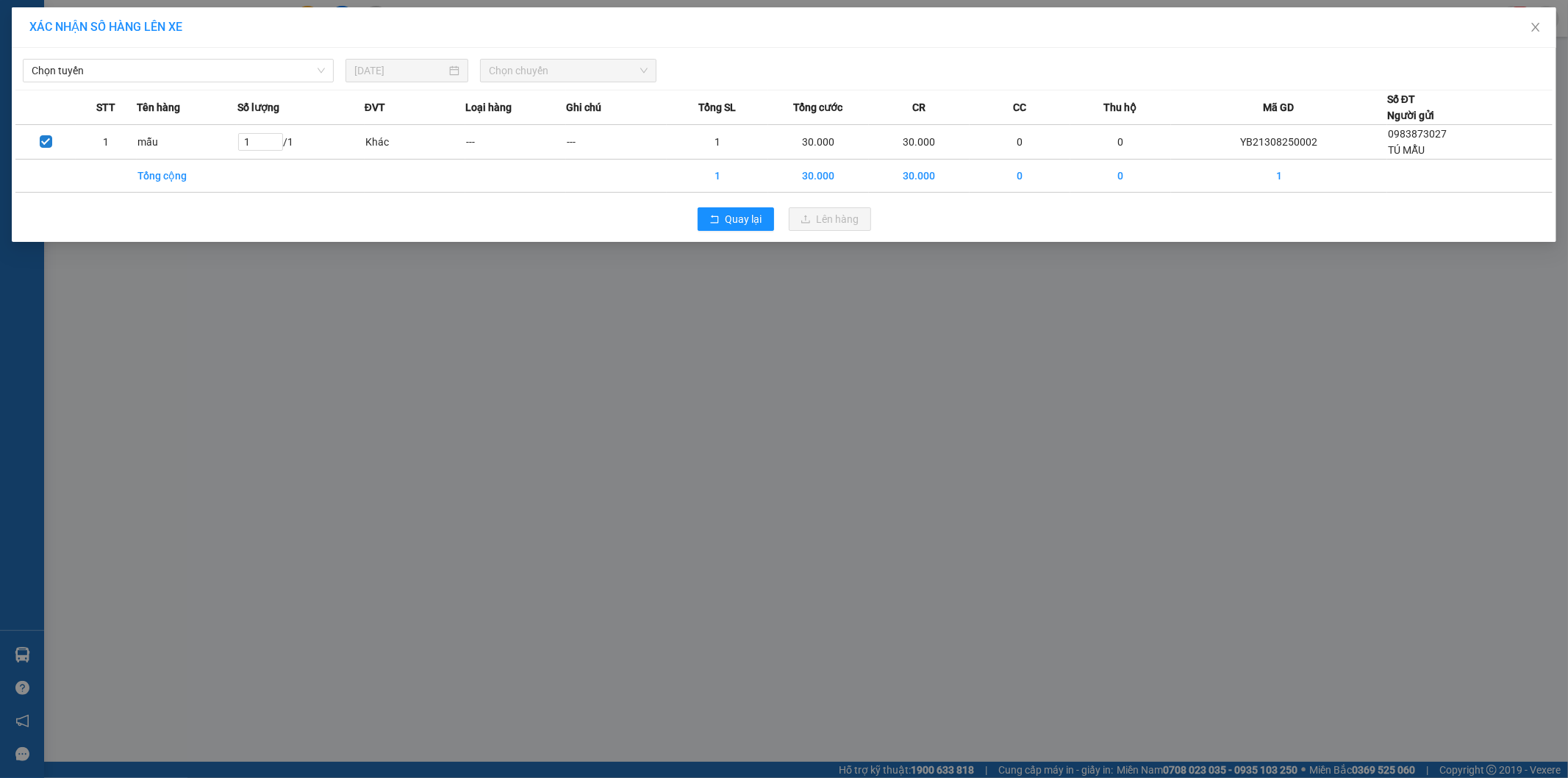
drag, startPoint x: 321, startPoint y: 68, endPoint x: 296, endPoint y: 83, distance: 29.2
click at [320, 68] on div "Chọn tuyến" at bounding box center [178, 70] width 311 height 24
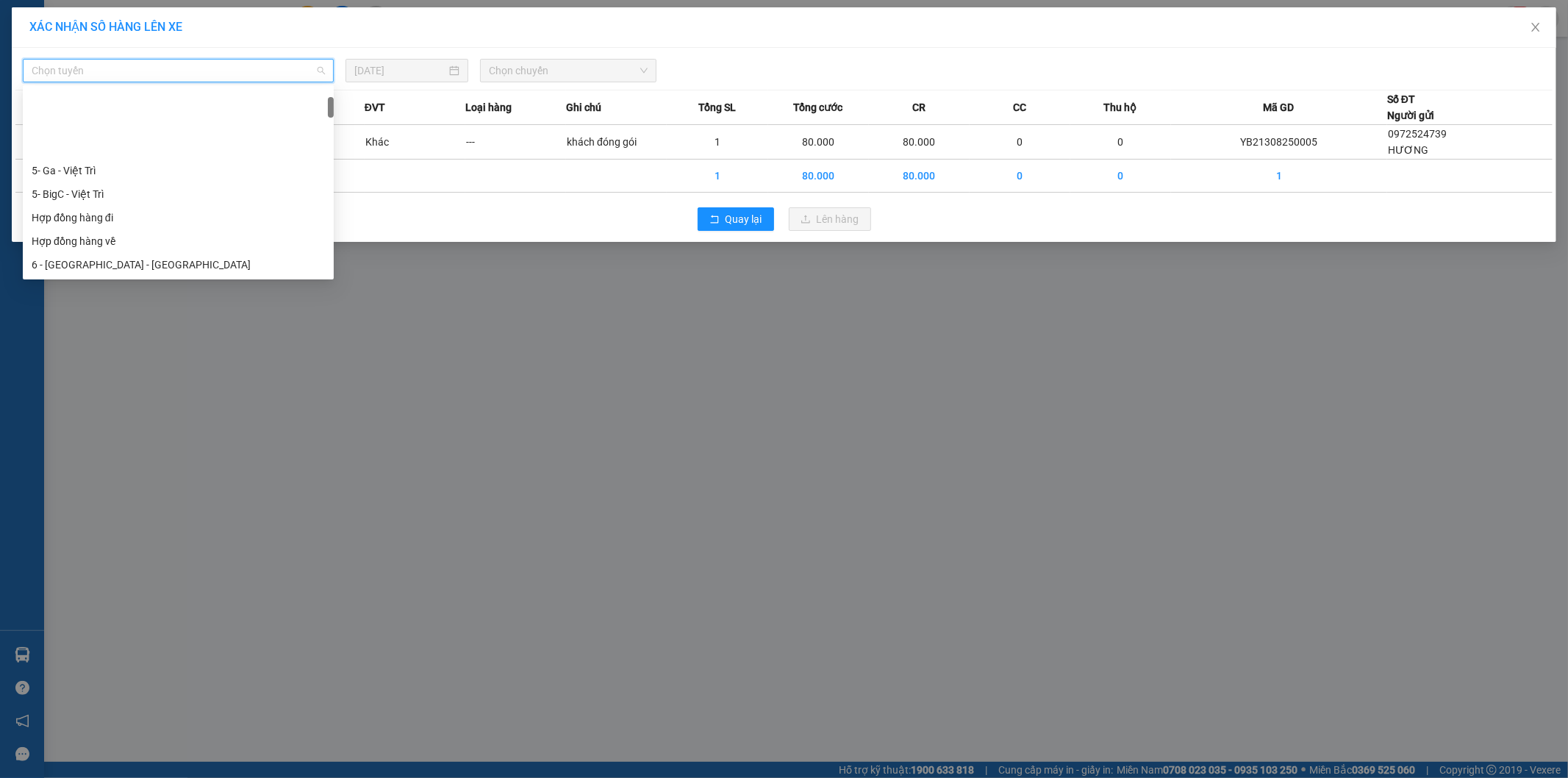
scroll to position [164, 0]
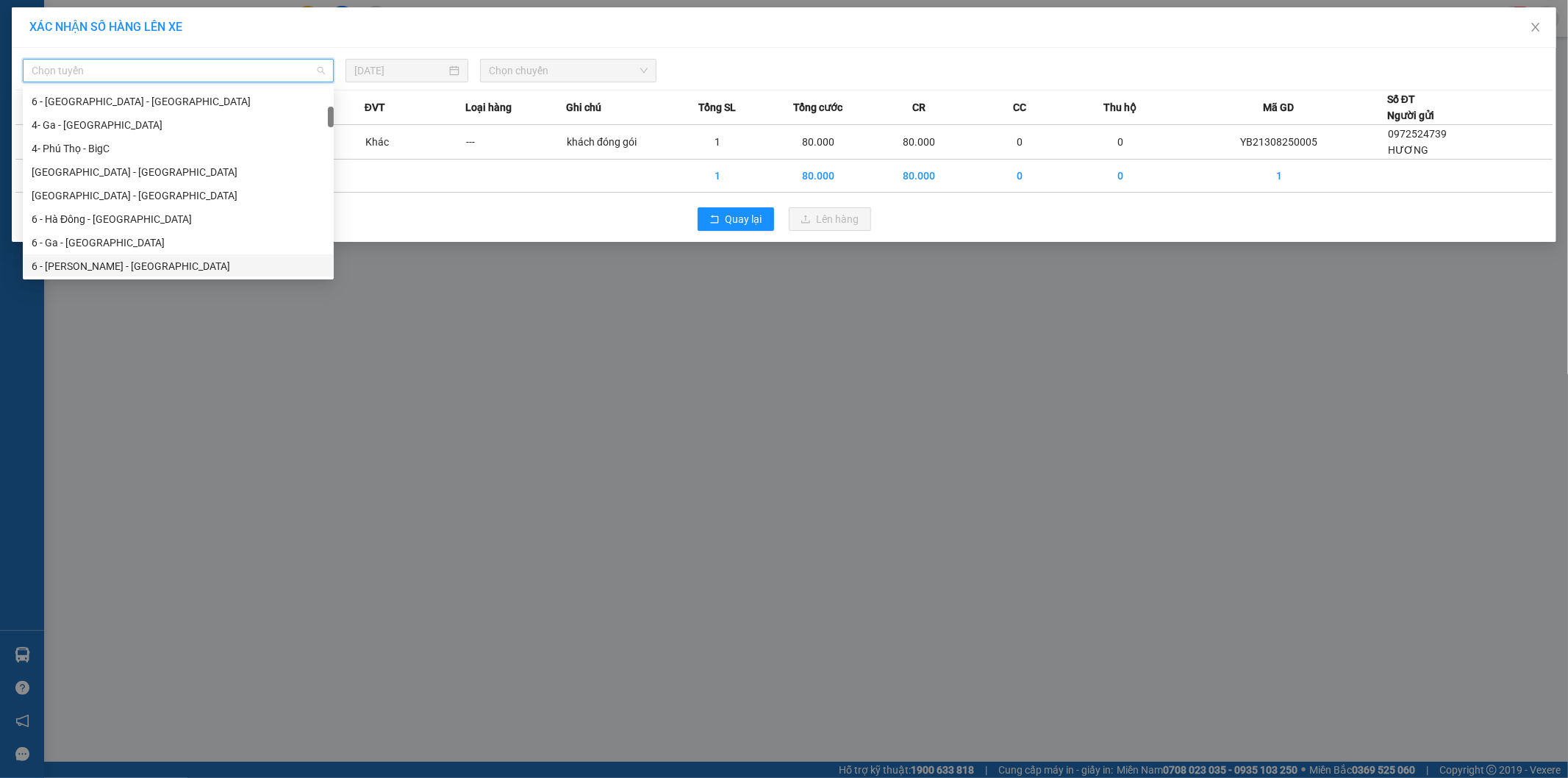
click at [101, 259] on div "Hợp đồng hàng về 6 - Yên Bái - Hà Đông 4- Ga - Phú Thọ 4- Phú Thọ - BigC Phú Th…" at bounding box center [178, 183] width 311 height 235
click at [115, 258] on div "6 - Yên Bái - Ga" at bounding box center [178, 266] width 294 height 16
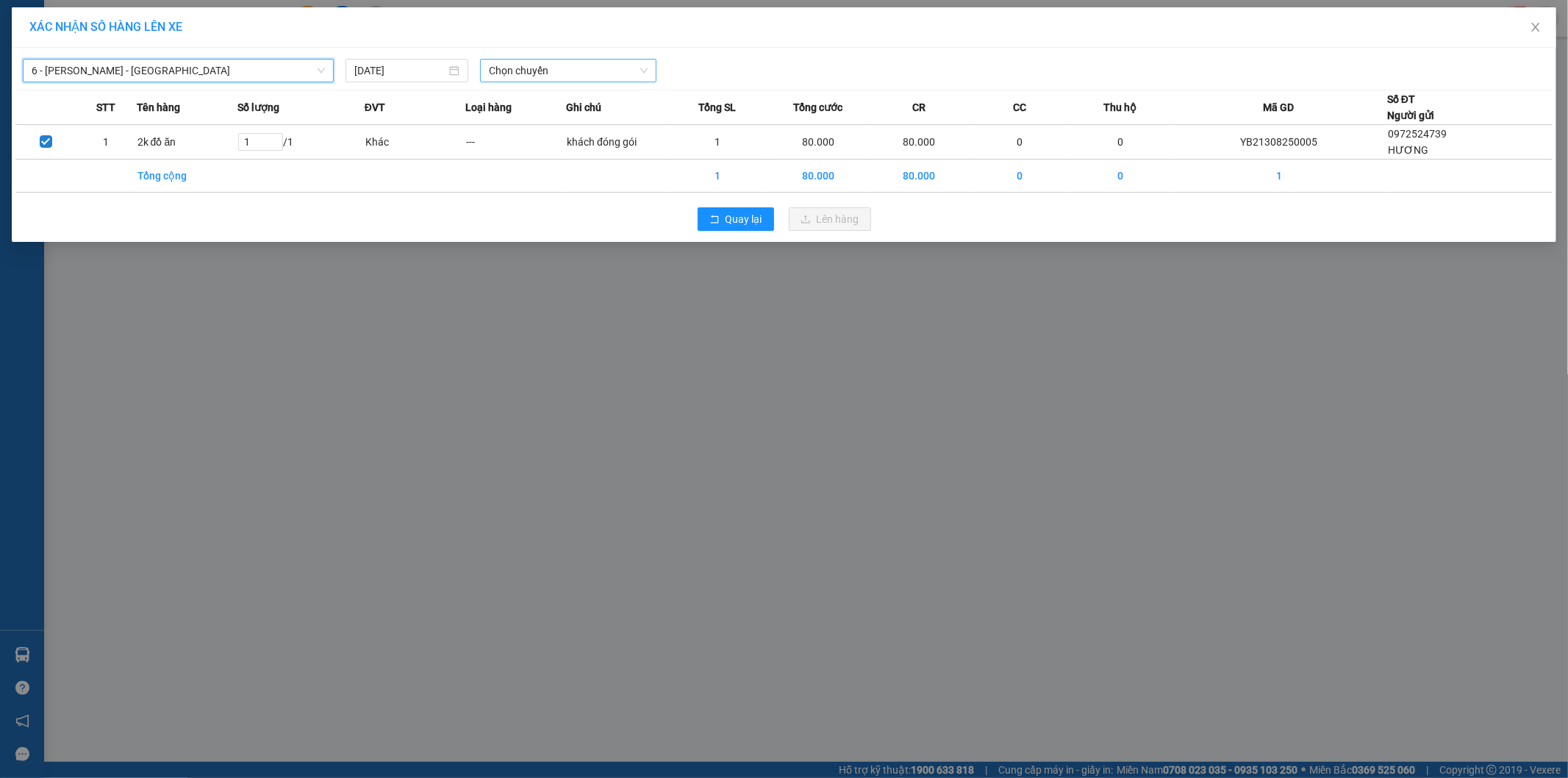
click at [526, 63] on span "Chọn chuyến" at bounding box center [568, 70] width 159 height 22
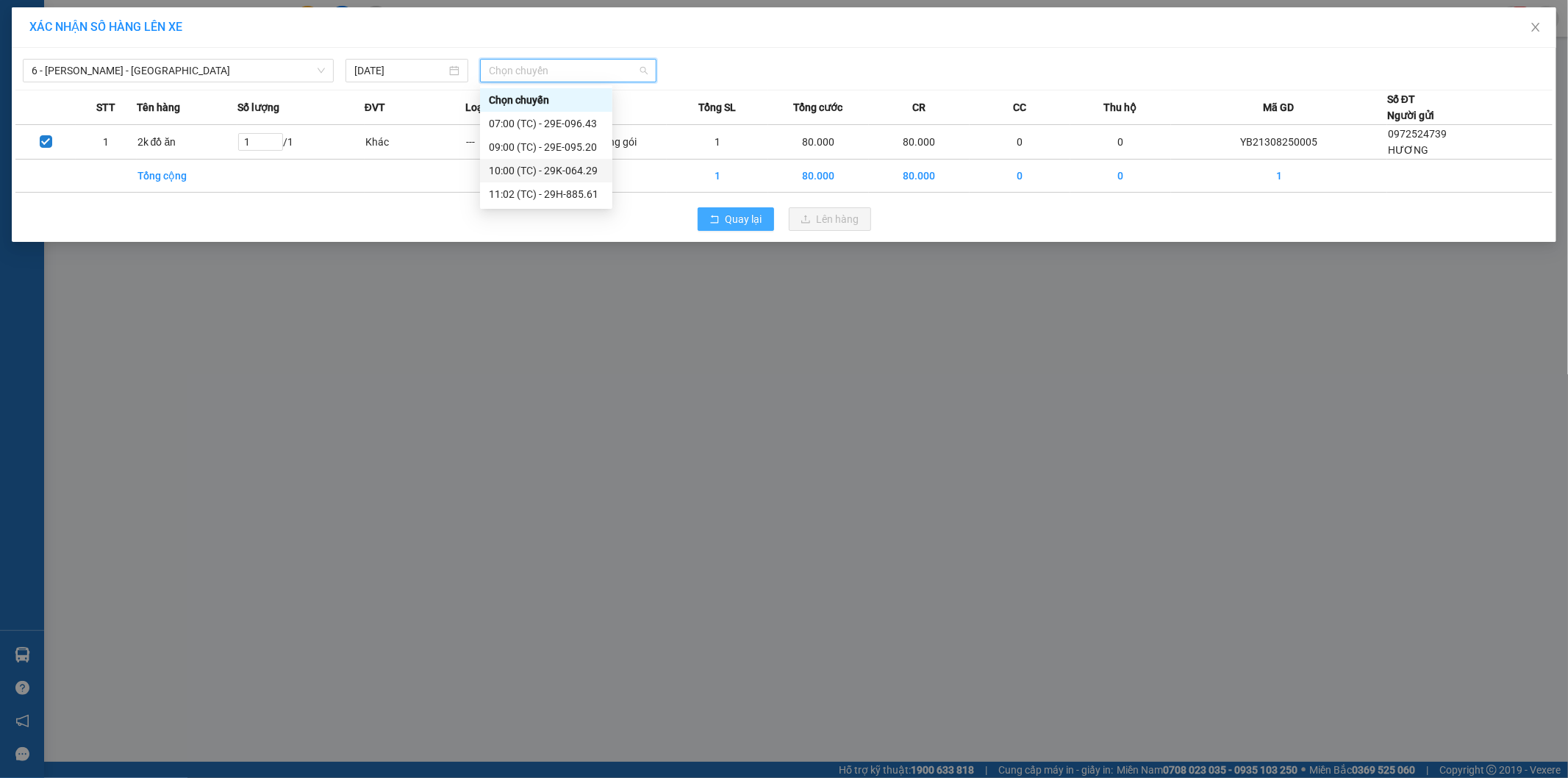
click at [746, 224] on span "Quay lại" at bounding box center [744, 219] width 37 height 16
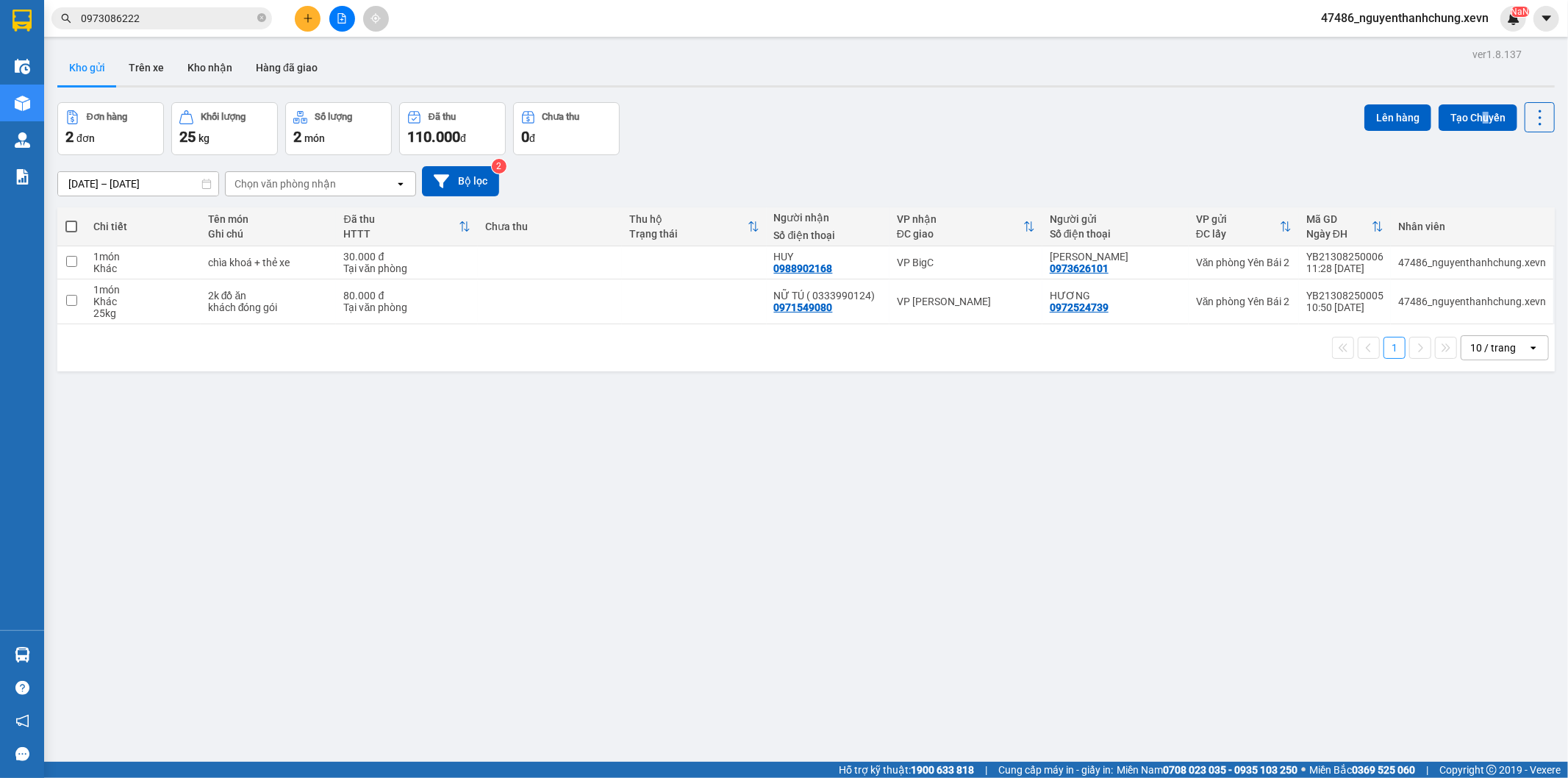
click at [1476, 101] on div "ver 1.8.137 Kho gửi Trên xe Kho nhận Hàng đã giao Đơn hàng 2 đơn Khối lượng 25 …" at bounding box center [806, 433] width 1509 height 778
click at [1452, 108] on button "Tạo Chuyến" at bounding box center [1478, 117] width 79 height 27
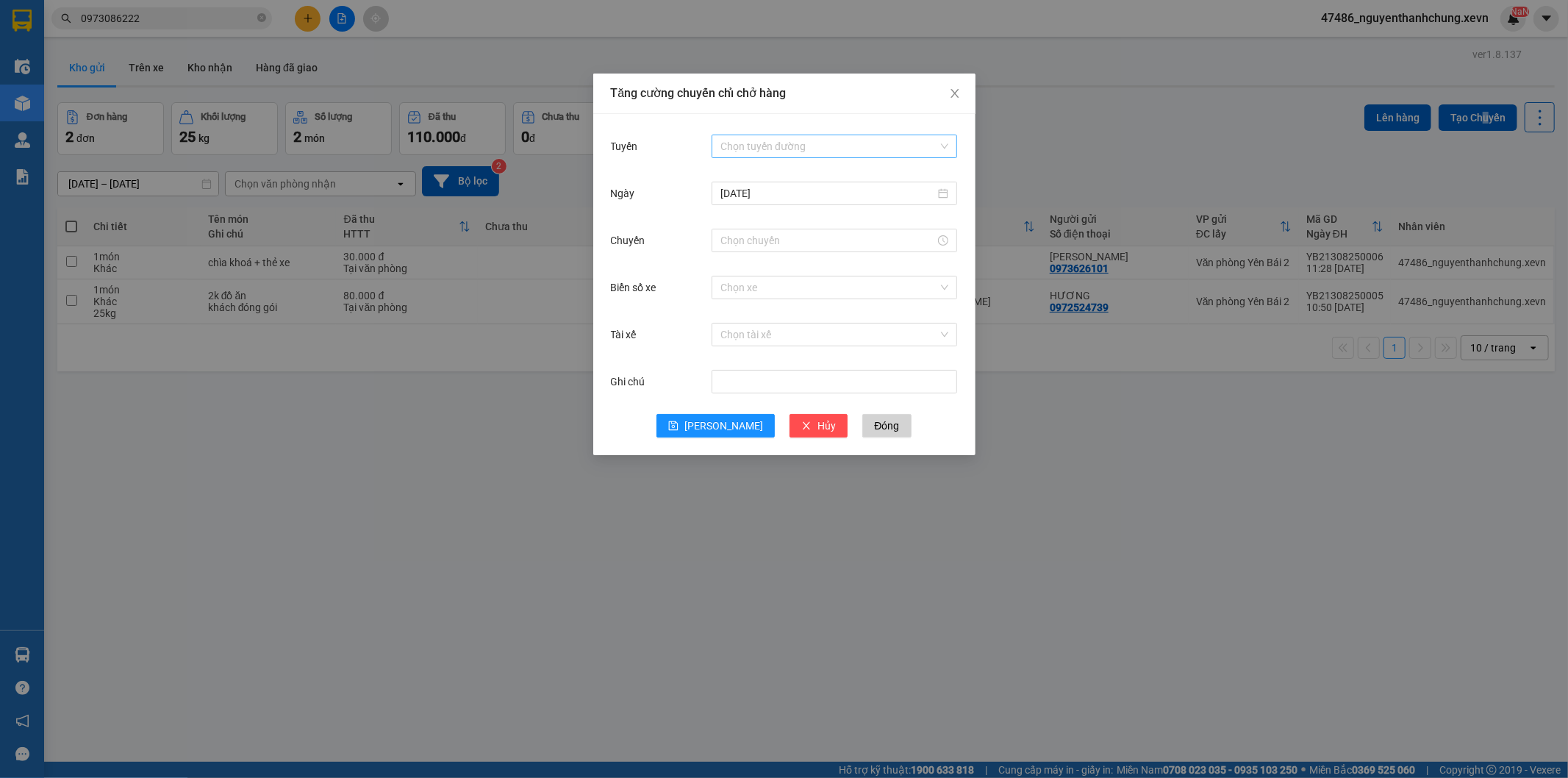
click at [828, 135] on input "Tuyến" at bounding box center [828, 146] width 217 height 22
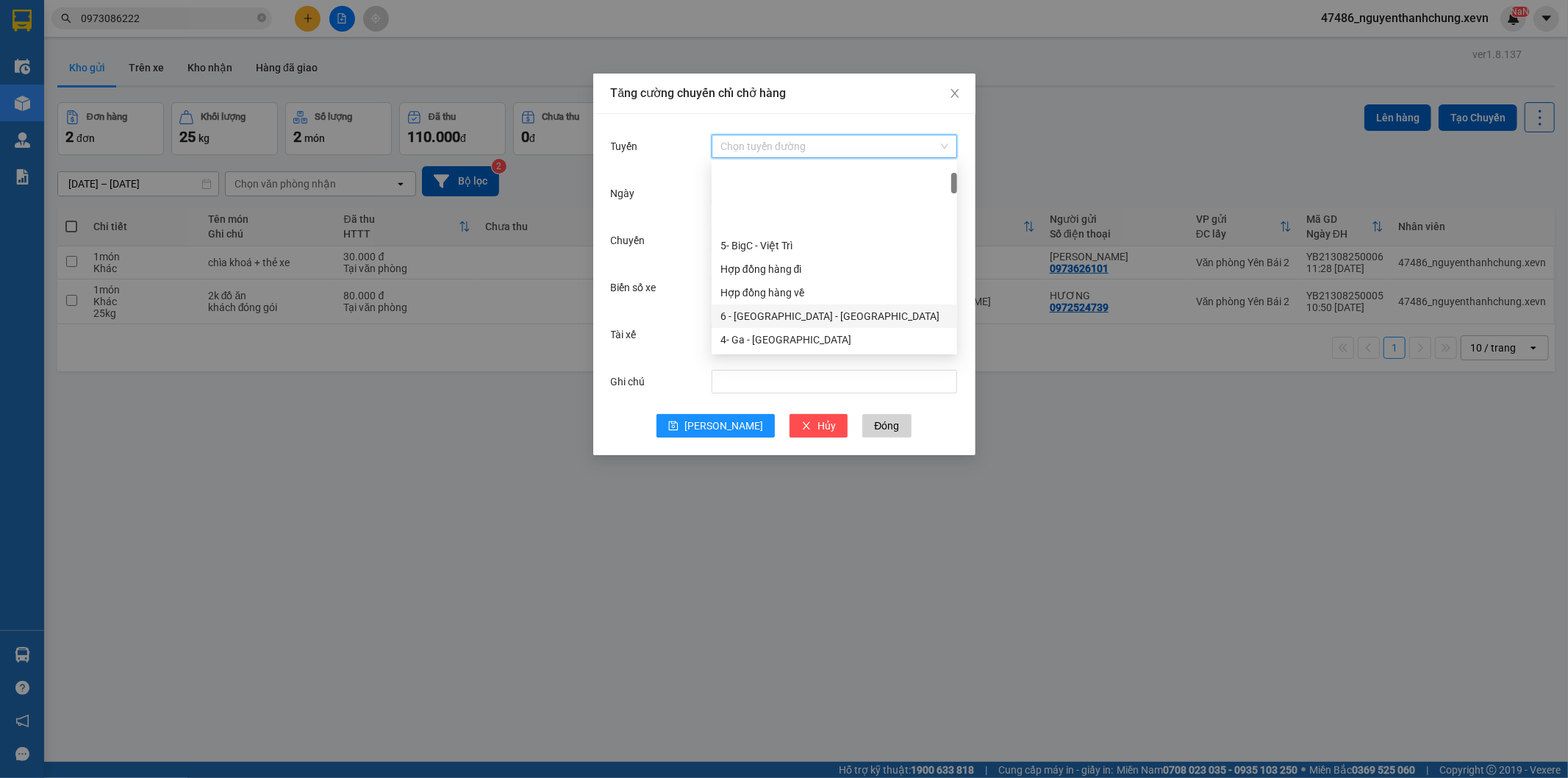
scroll to position [245, 0]
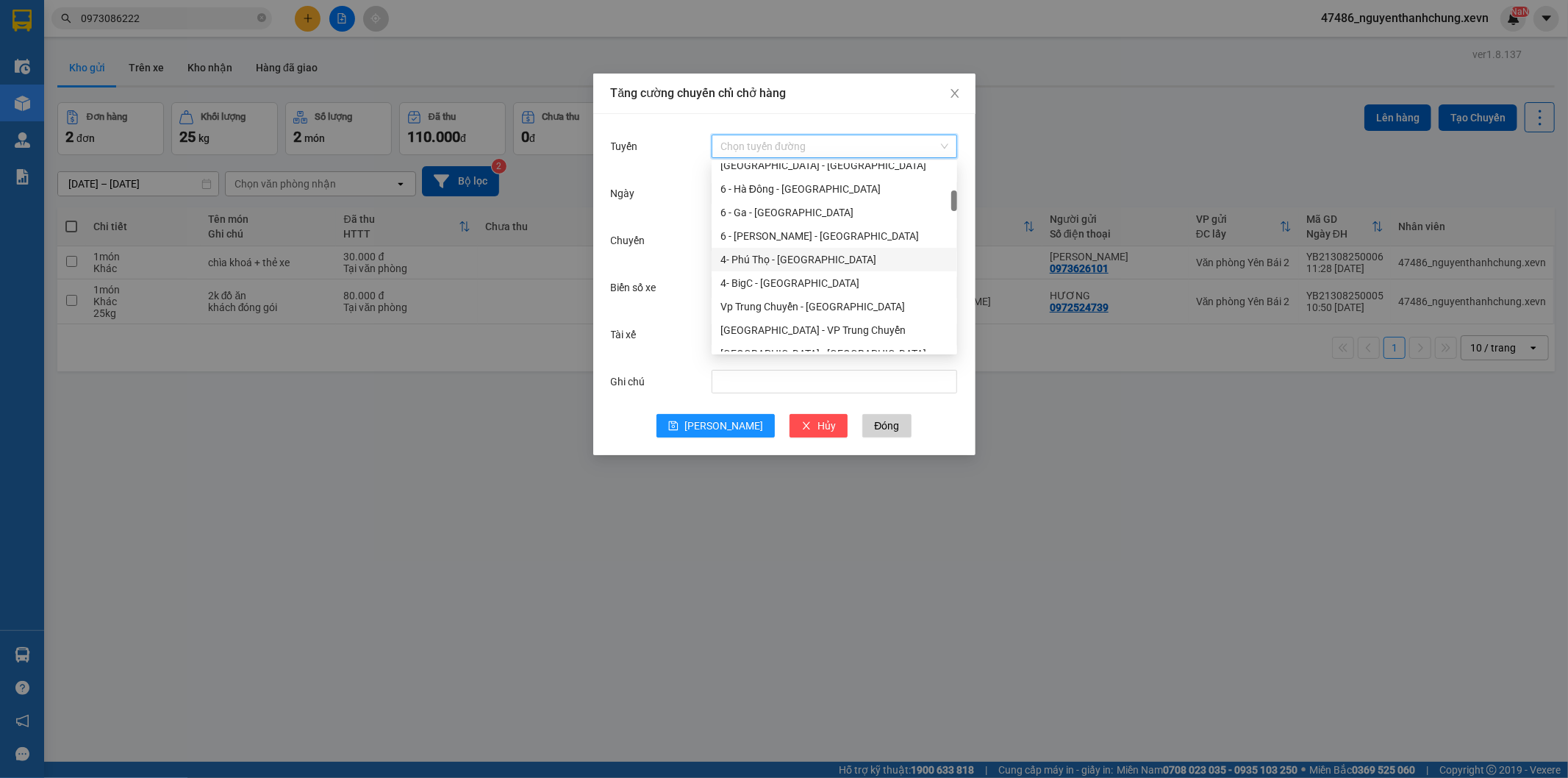
click at [772, 234] on div "6 - Yên Bái - Ga" at bounding box center [834, 236] width 228 height 16
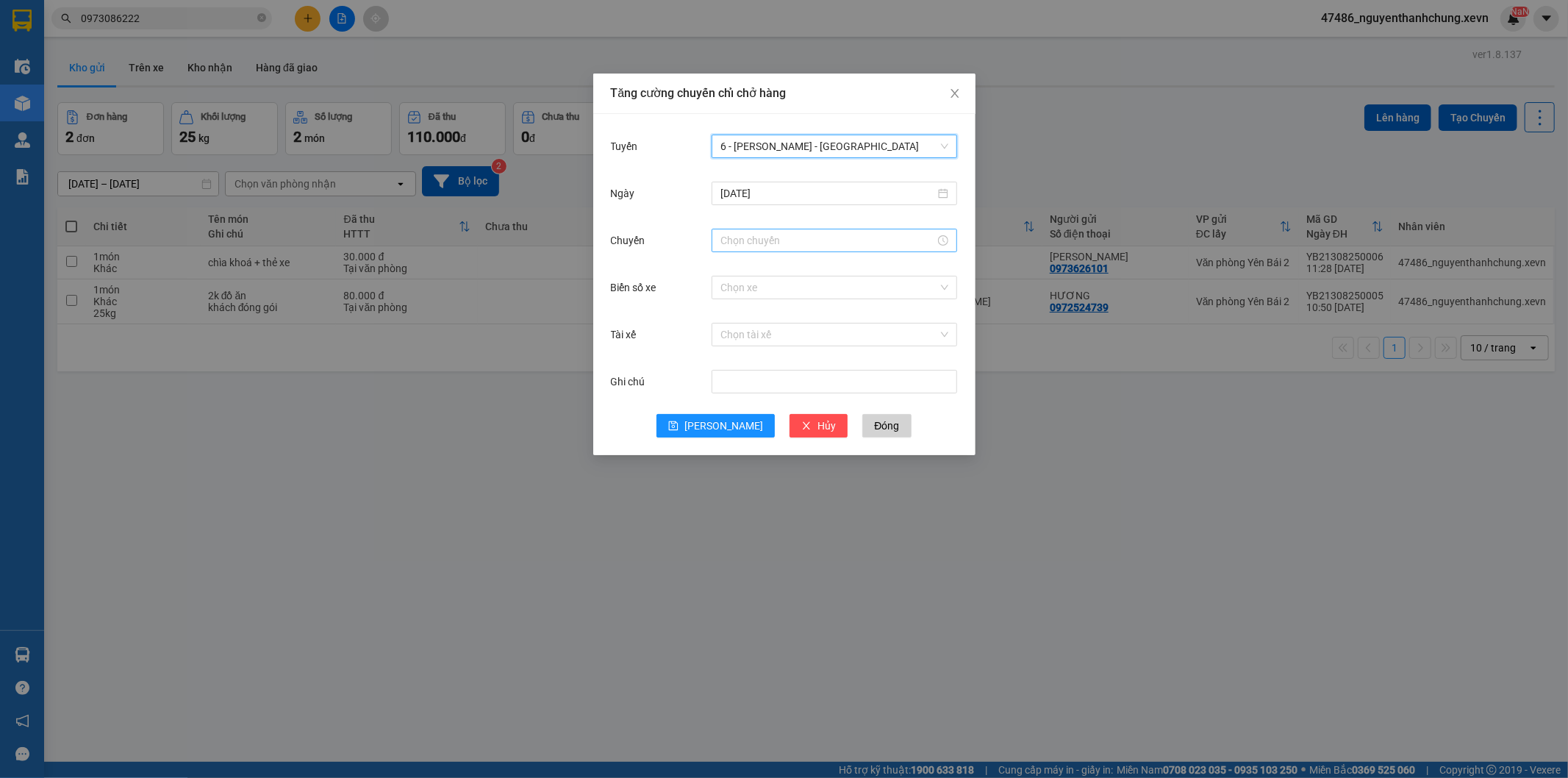
click at [767, 234] on input "Chuyến" at bounding box center [828, 241] width 215 height 16
click at [727, 352] on div "12" at bounding box center [732, 352] width 41 height 20
type input "12:00"
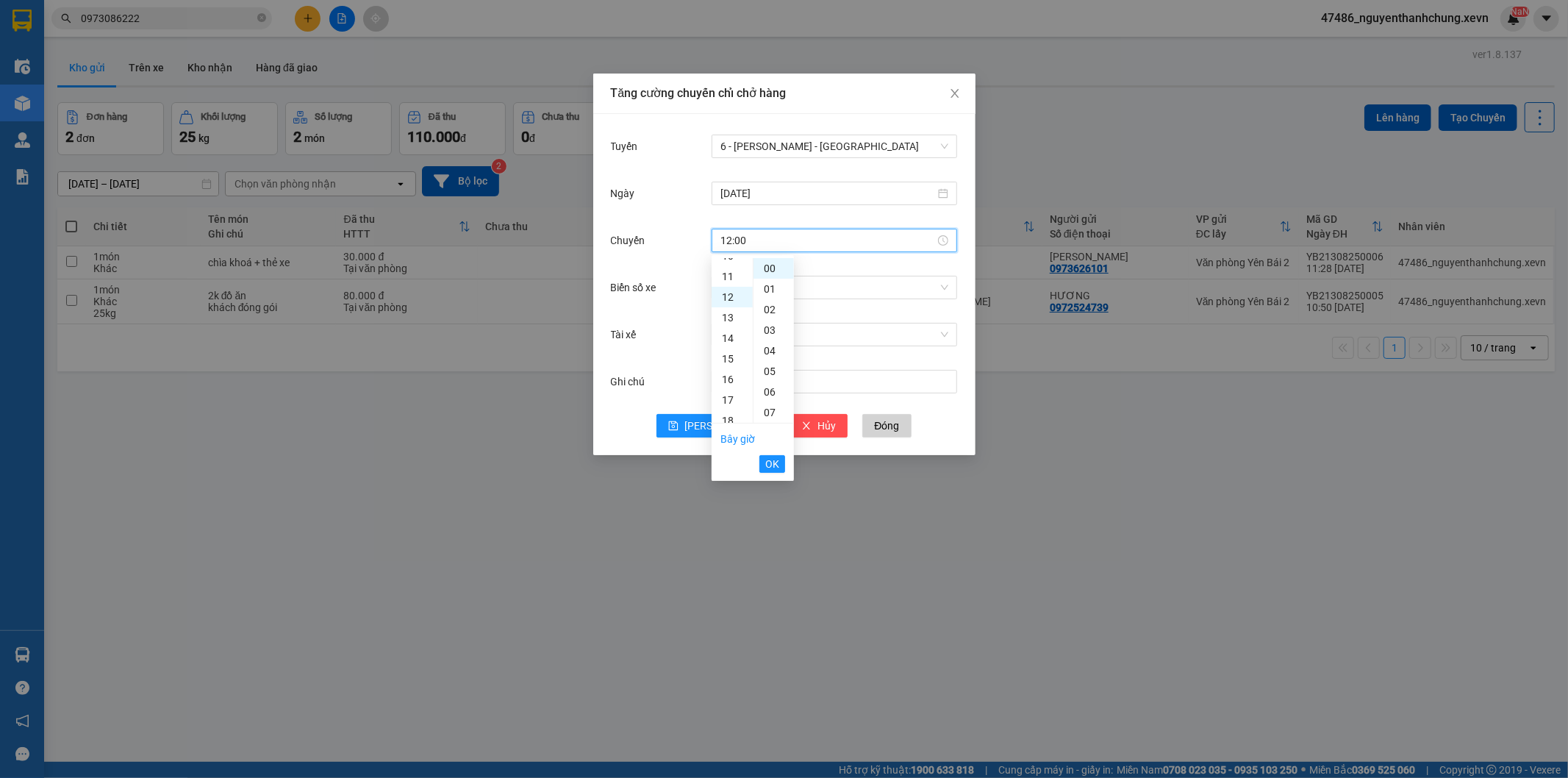
scroll to position [247, 0]
click at [756, 458] on ul "Bây giờ OK" at bounding box center [753, 451] width 82 height 56
click at [762, 457] on button "OK" at bounding box center [772, 464] width 26 height 18
click at [738, 282] on input "Biển số xe" at bounding box center [828, 287] width 217 height 22
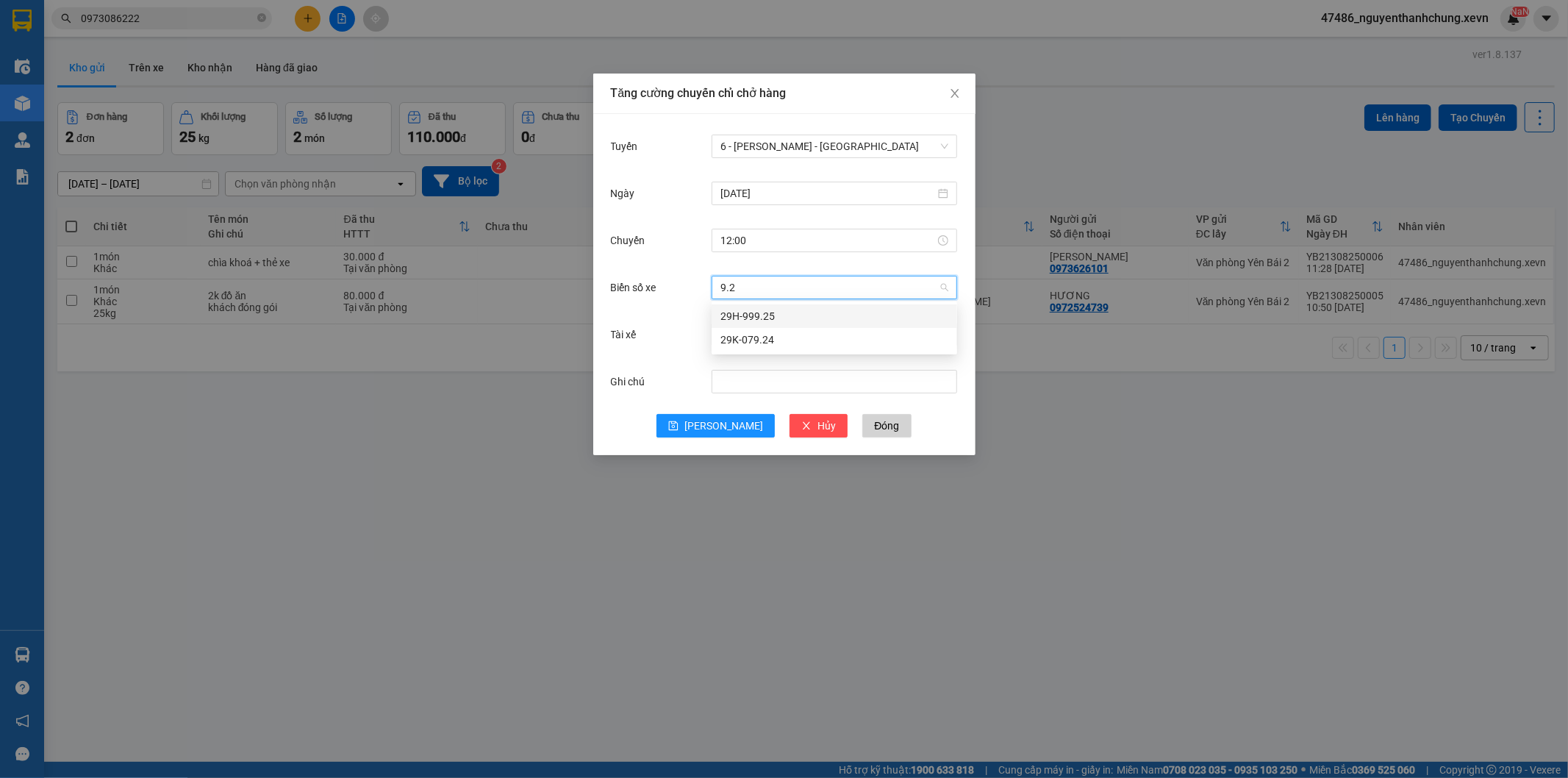
type input "9.25"
click at [775, 322] on div "29H-999.25" at bounding box center [834, 317] width 228 height 16
click at [775, 328] on input "Tài xế" at bounding box center [828, 334] width 217 height 22
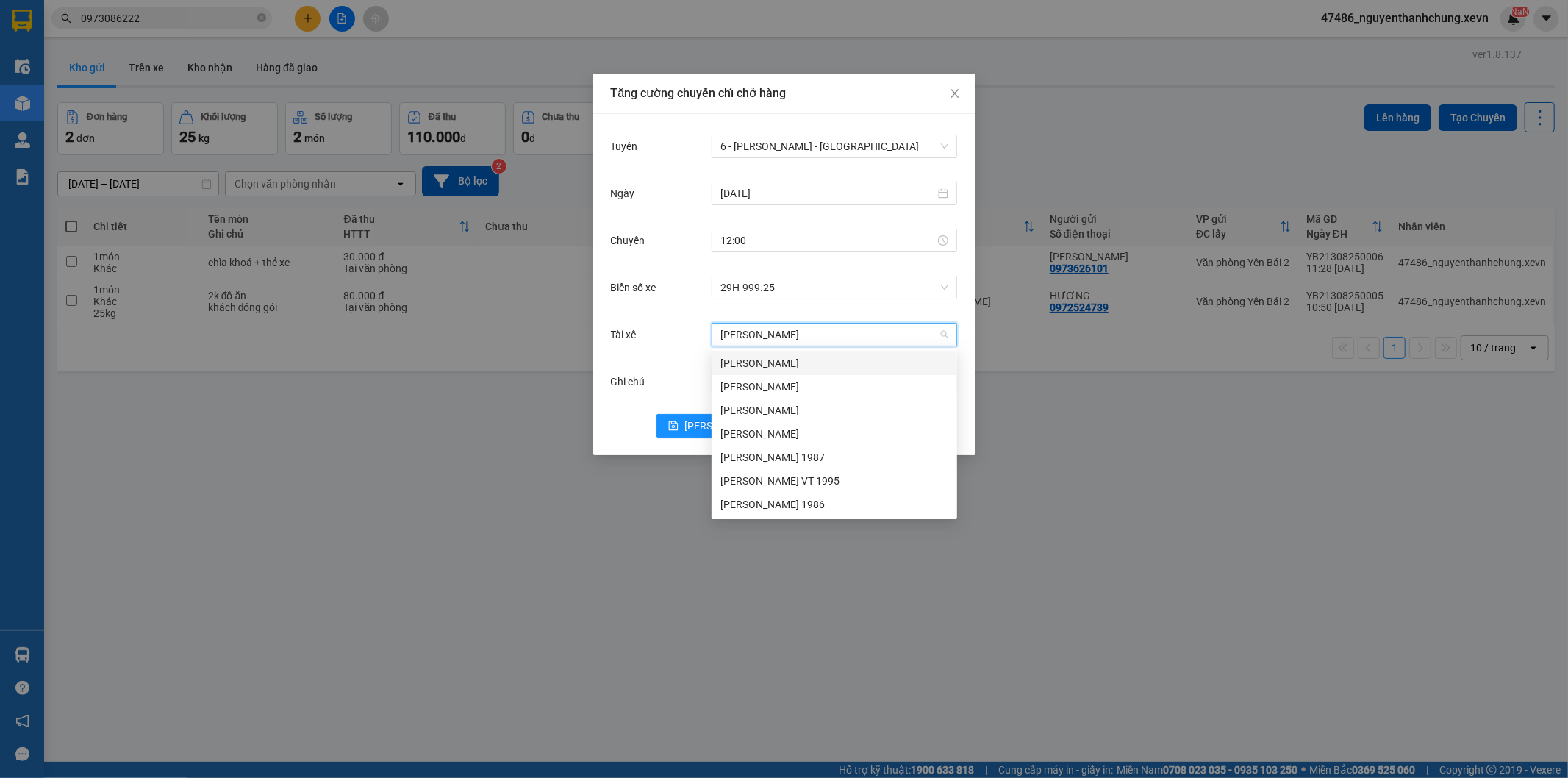
type input "nguyễn trung"
click at [759, 413] on div "Nguyễn Trung Hiếu" at bounding box center [834, 410] width 228 height 16
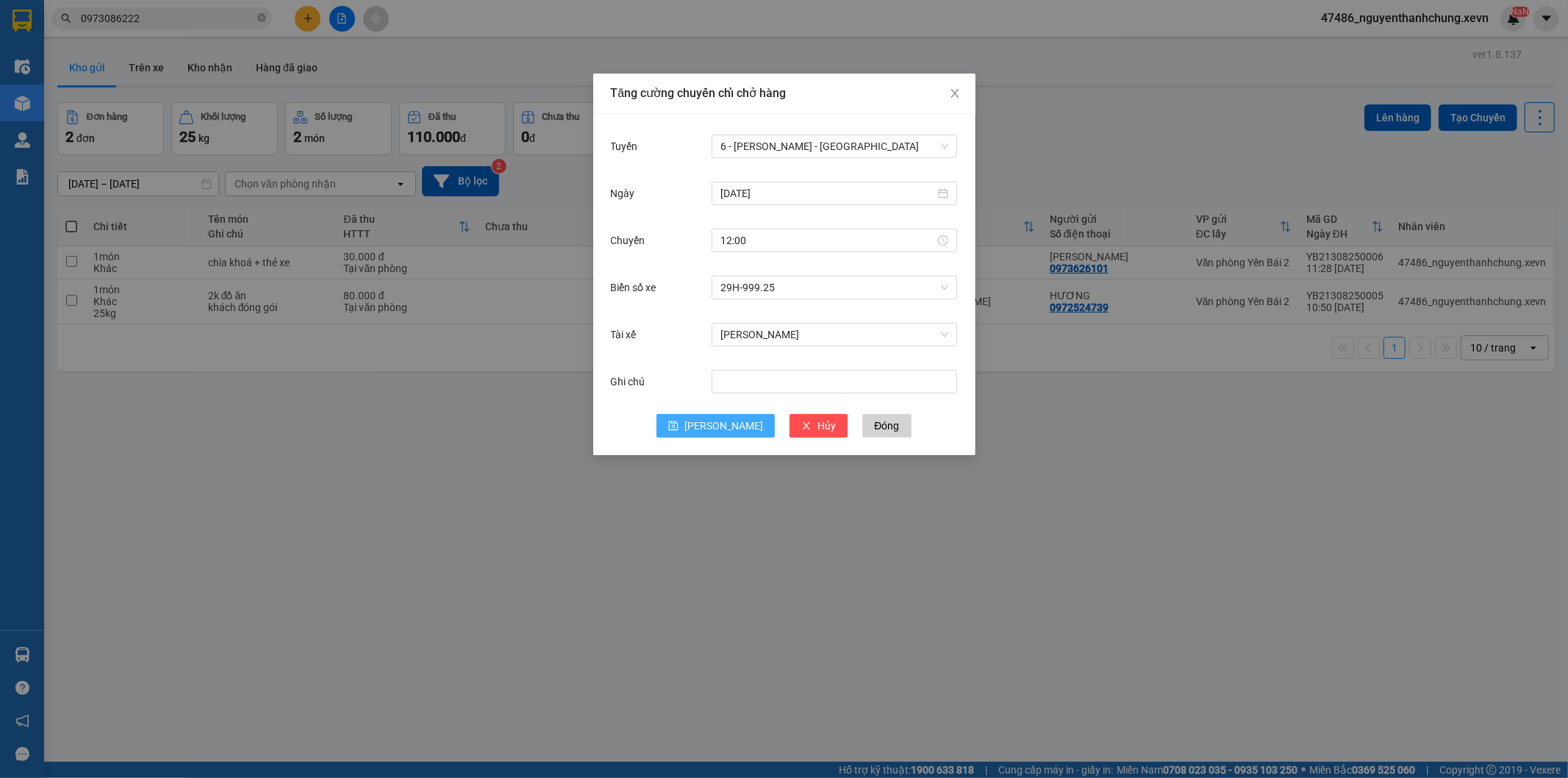
click at [714, 423] on button "[PERSON_NAME]" at bounding box center [715, 426] width 118 height 24
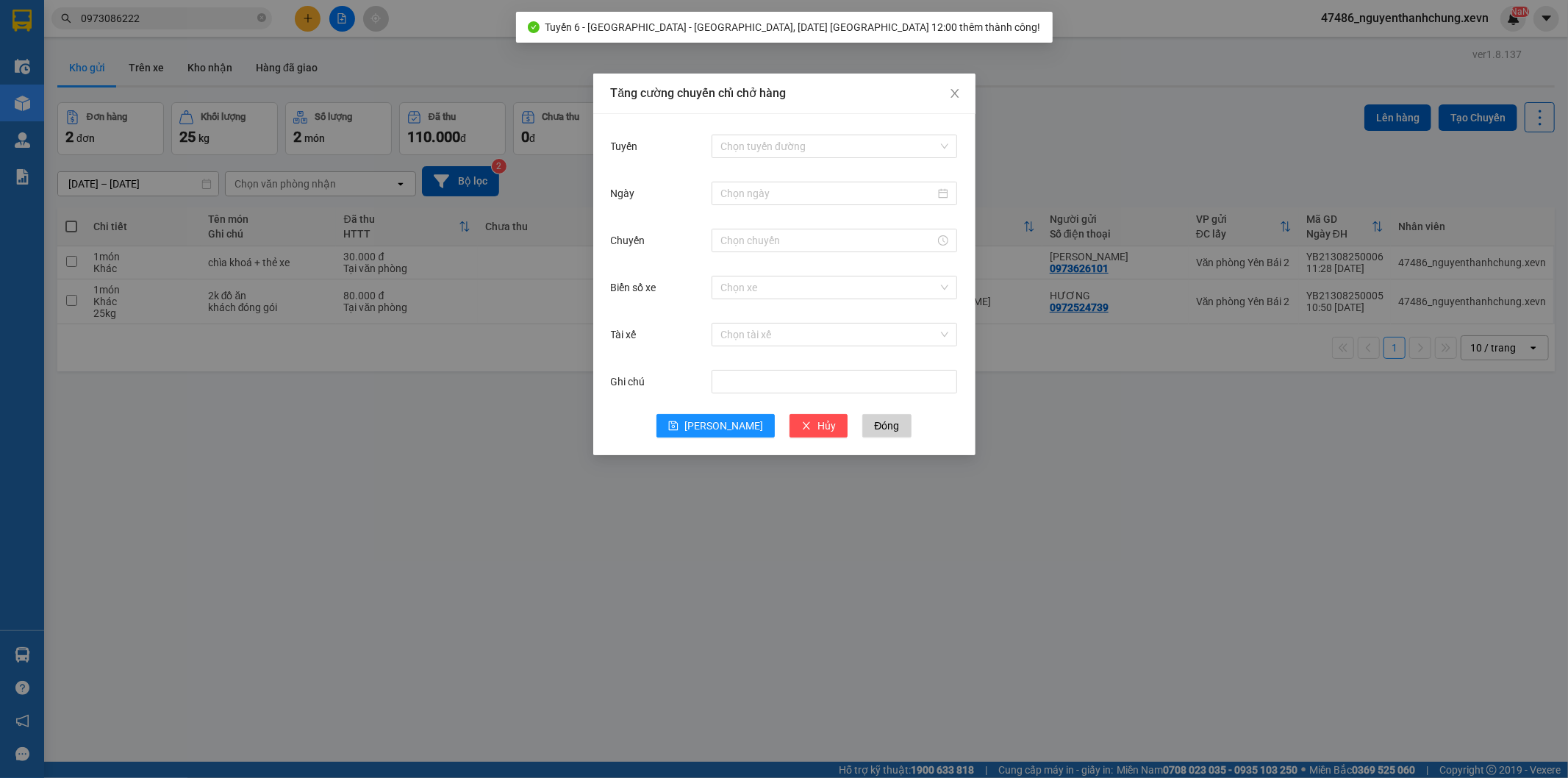
click at [1067, 151] on div "Tăng cường chuyến chỉ chở hàng Tuyến Chọn tuyến đường Ngày Chuyến Biển số xe Ch…" at bounding box center [784, 389] width 1568 height 778
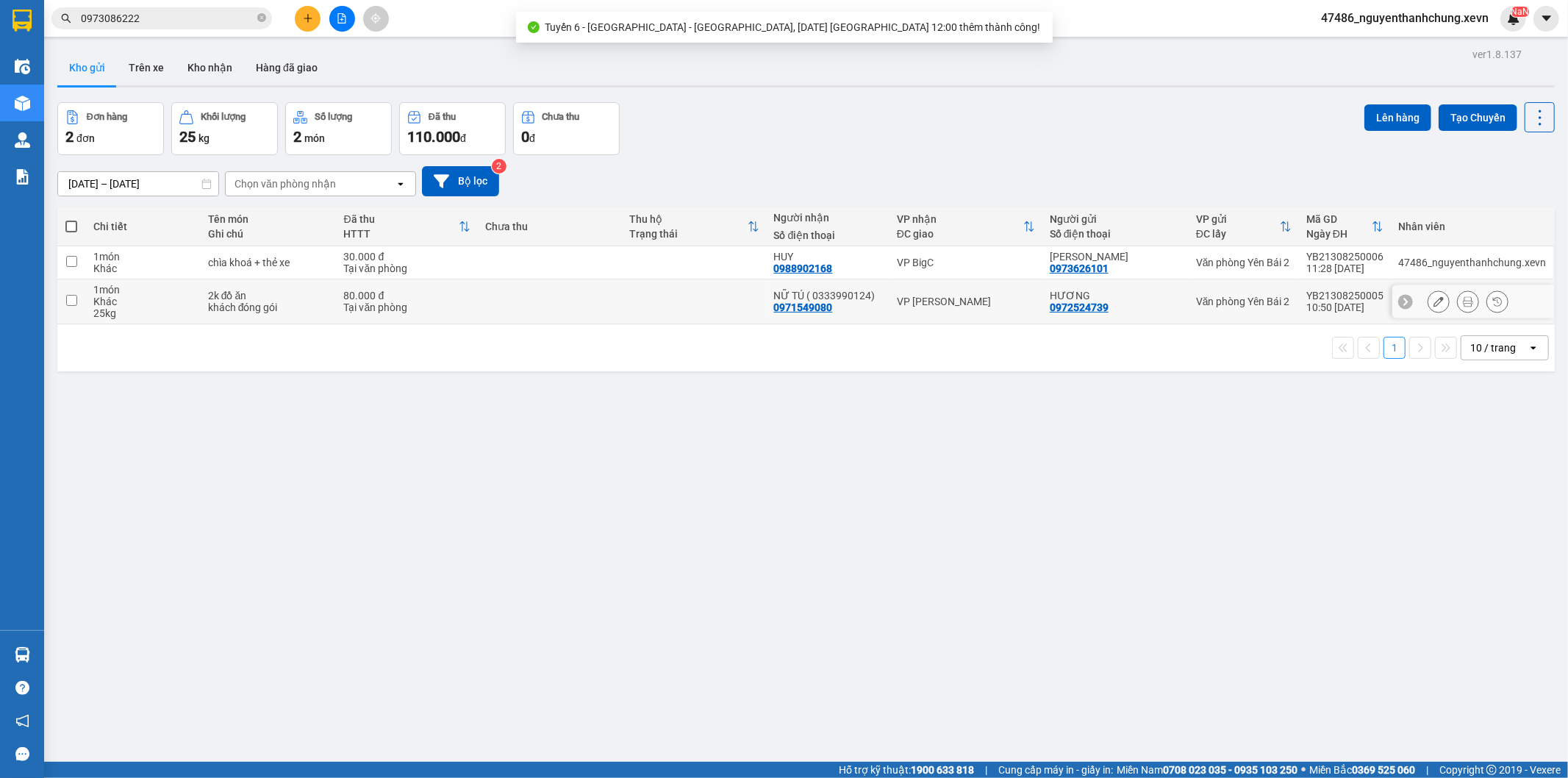
click at [833, 304] on div "NỮ TÚ ( 0333990124) 0971549080" at bounding box center [828, 301] width 108 height 24
checkbox input "true"
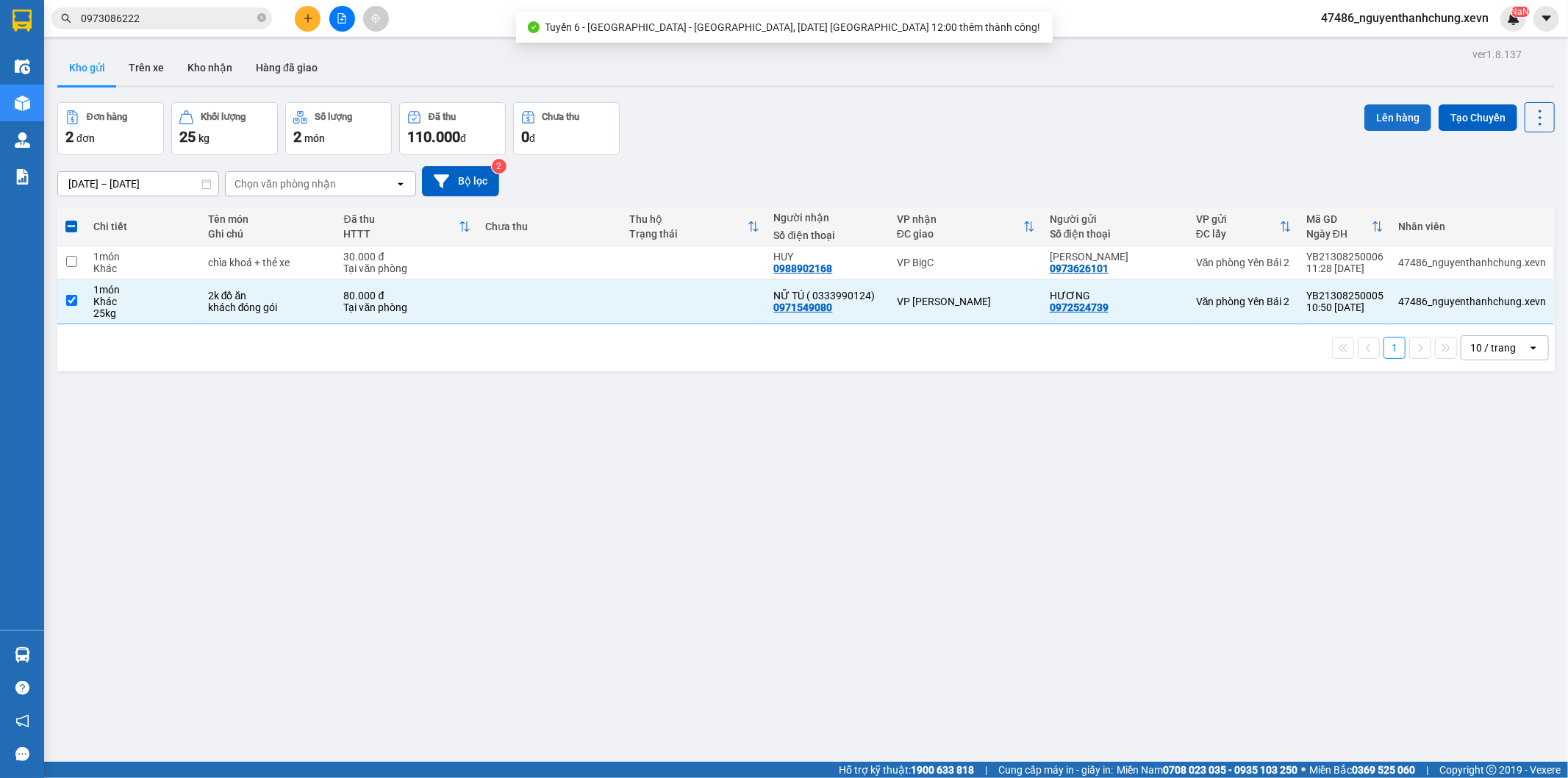
click at [1400, 126] on button "Lên hàng" at bounding box center [1398, 117] width 67 height 27
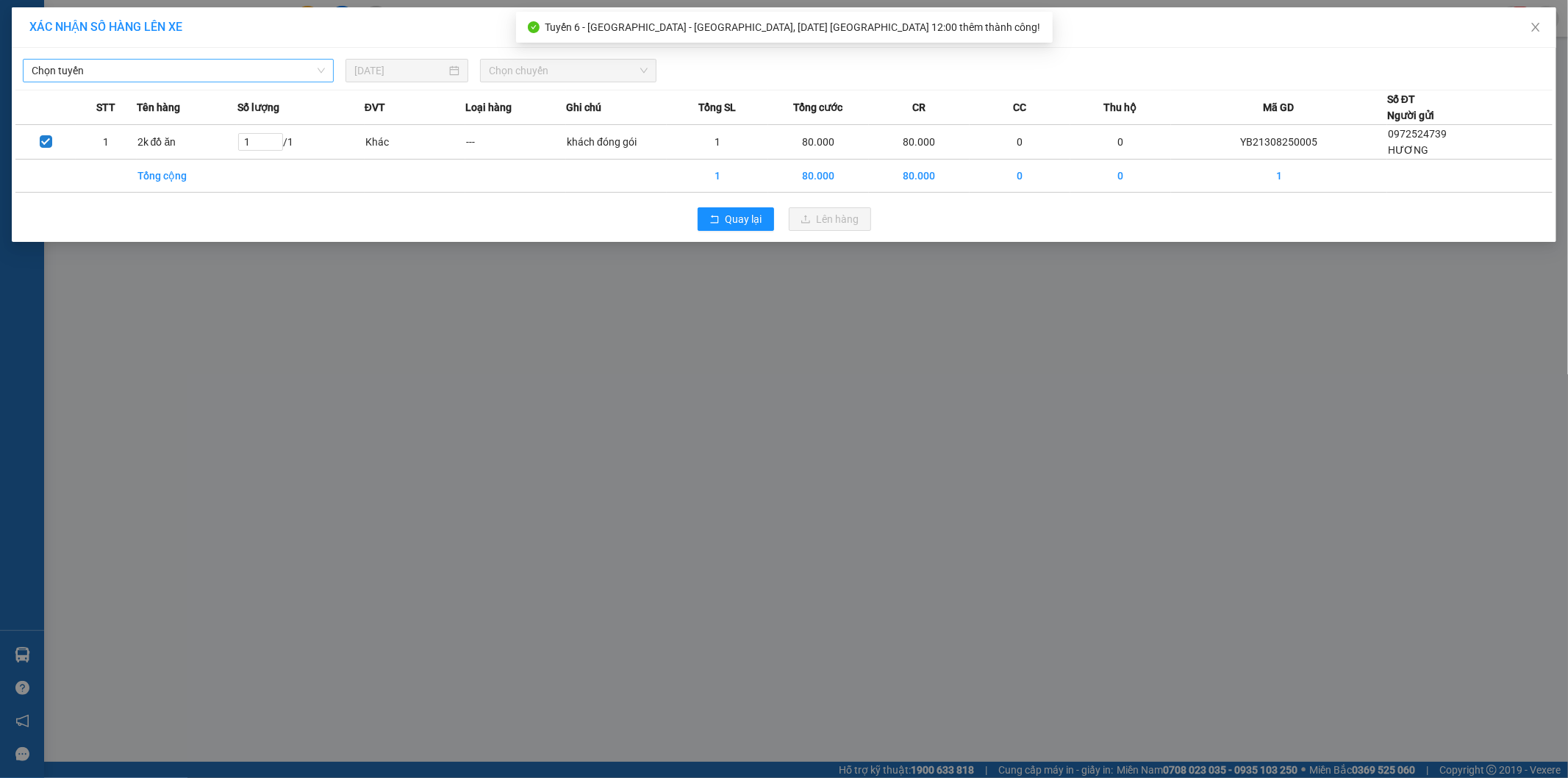
click at [107, 60] on span "Chọn tuyến" at bounding box center [178, 70] width 294 height 22
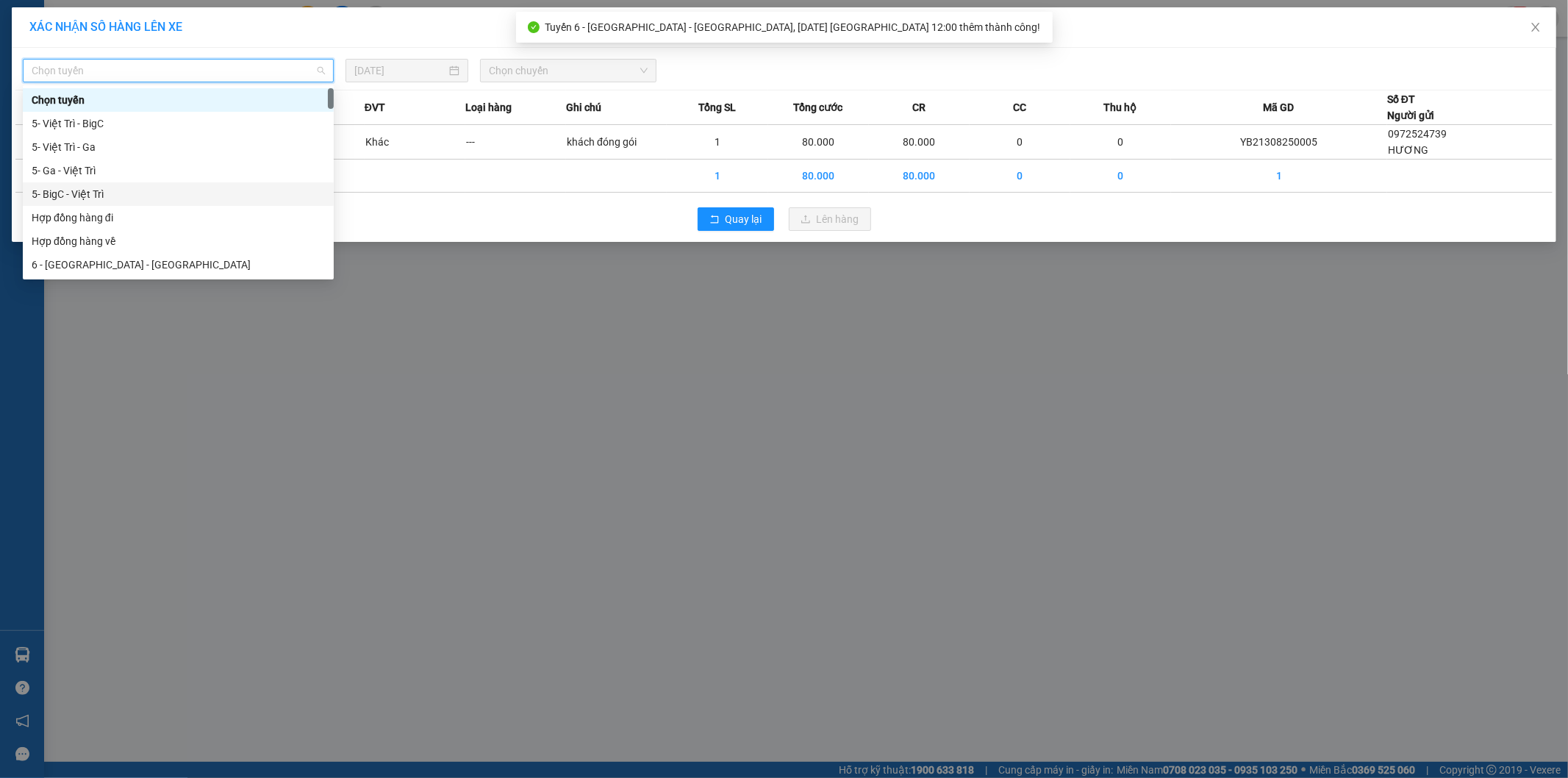
scroll to position [164, 0]
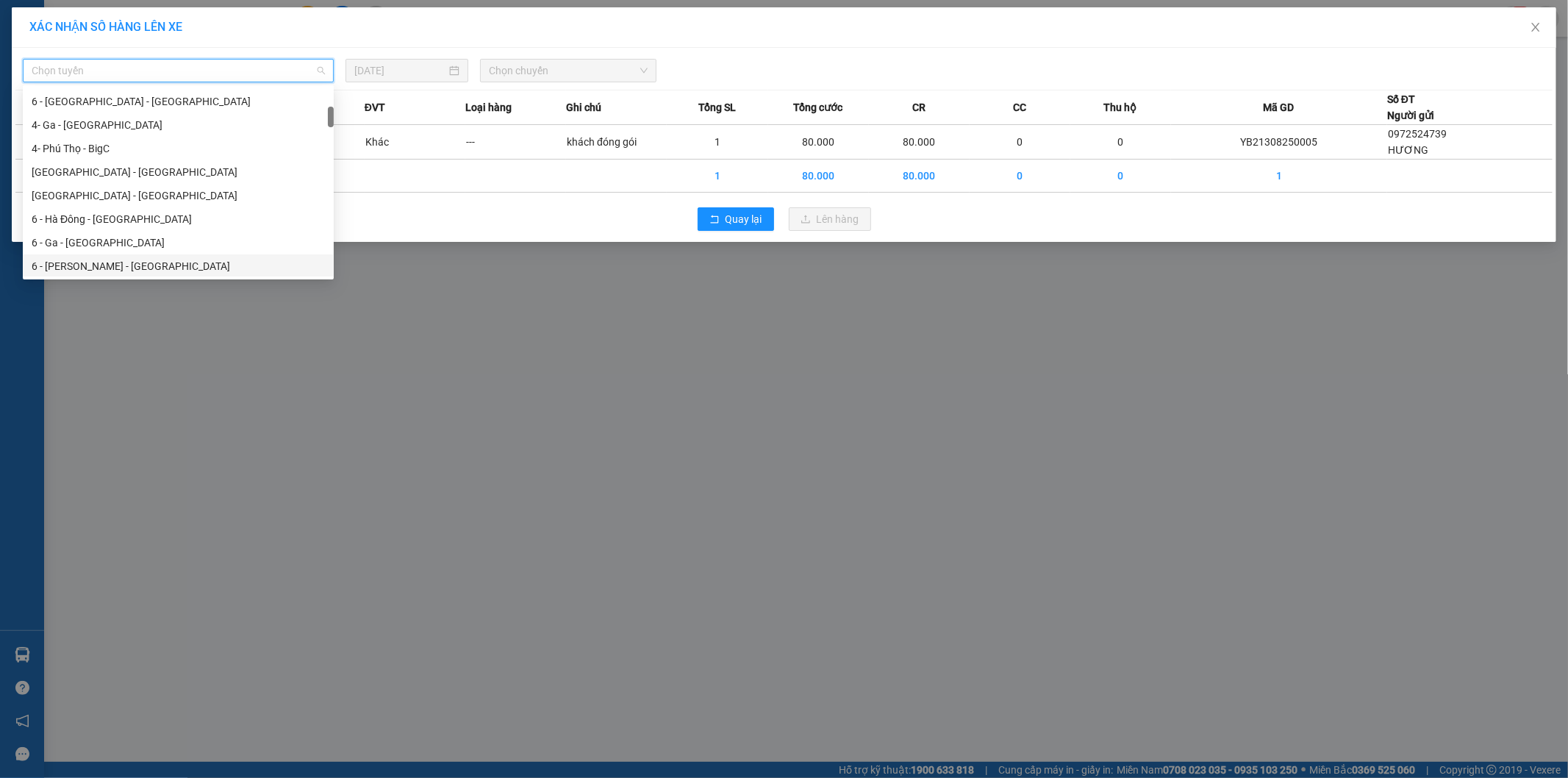
drag, startPoint x: 87, startPoint y: 263, endPoint x: 539, endPoint y: 120, distance: 474.1
click at [90, 263] on div "6 - Yên Bái - Ga" at bounding box center [178, 266] width 294 height 16
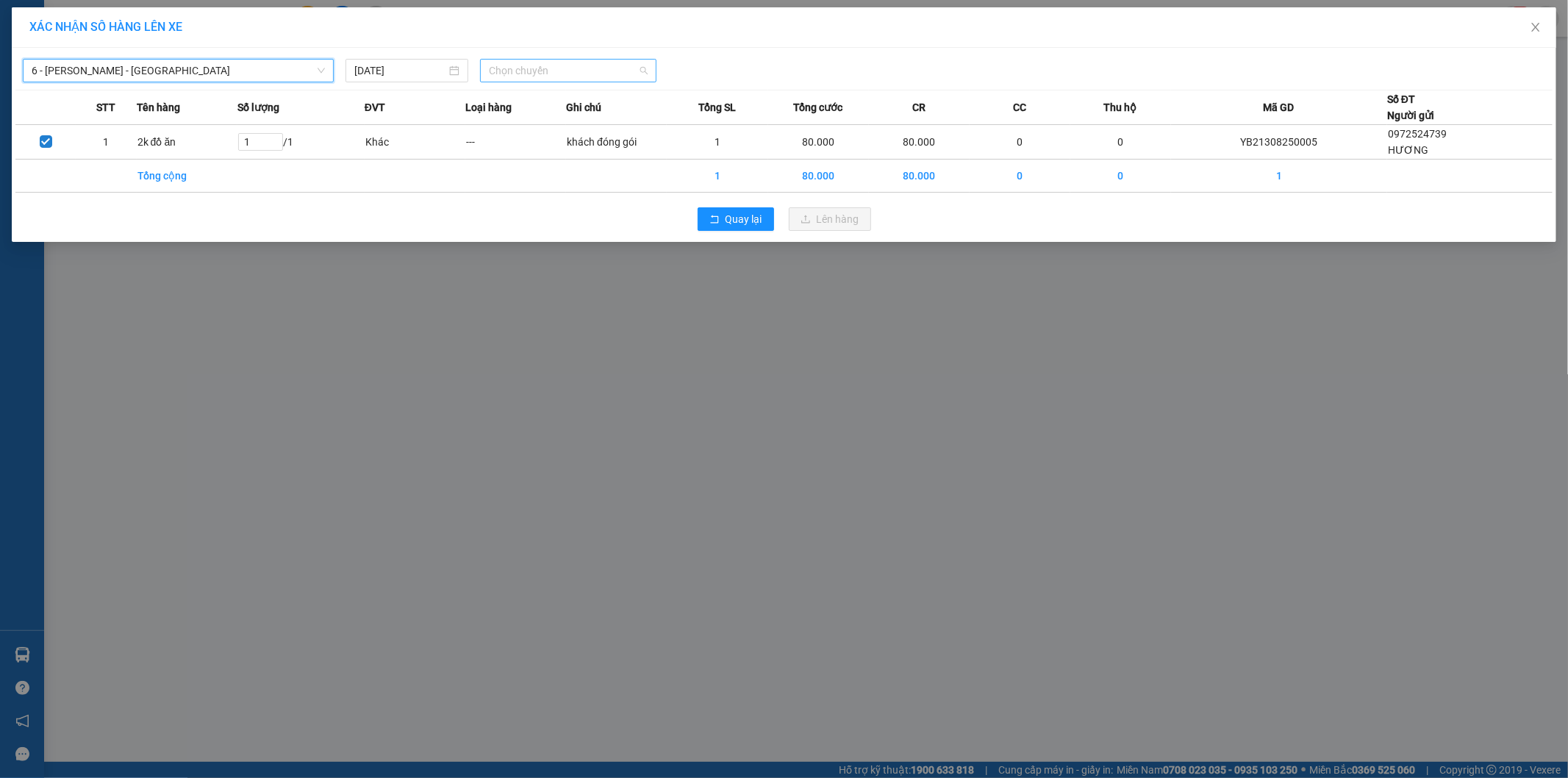
click at [564, 74] on span "Chọn chuyến" at bounding box center [568, 70] width 159 height 22
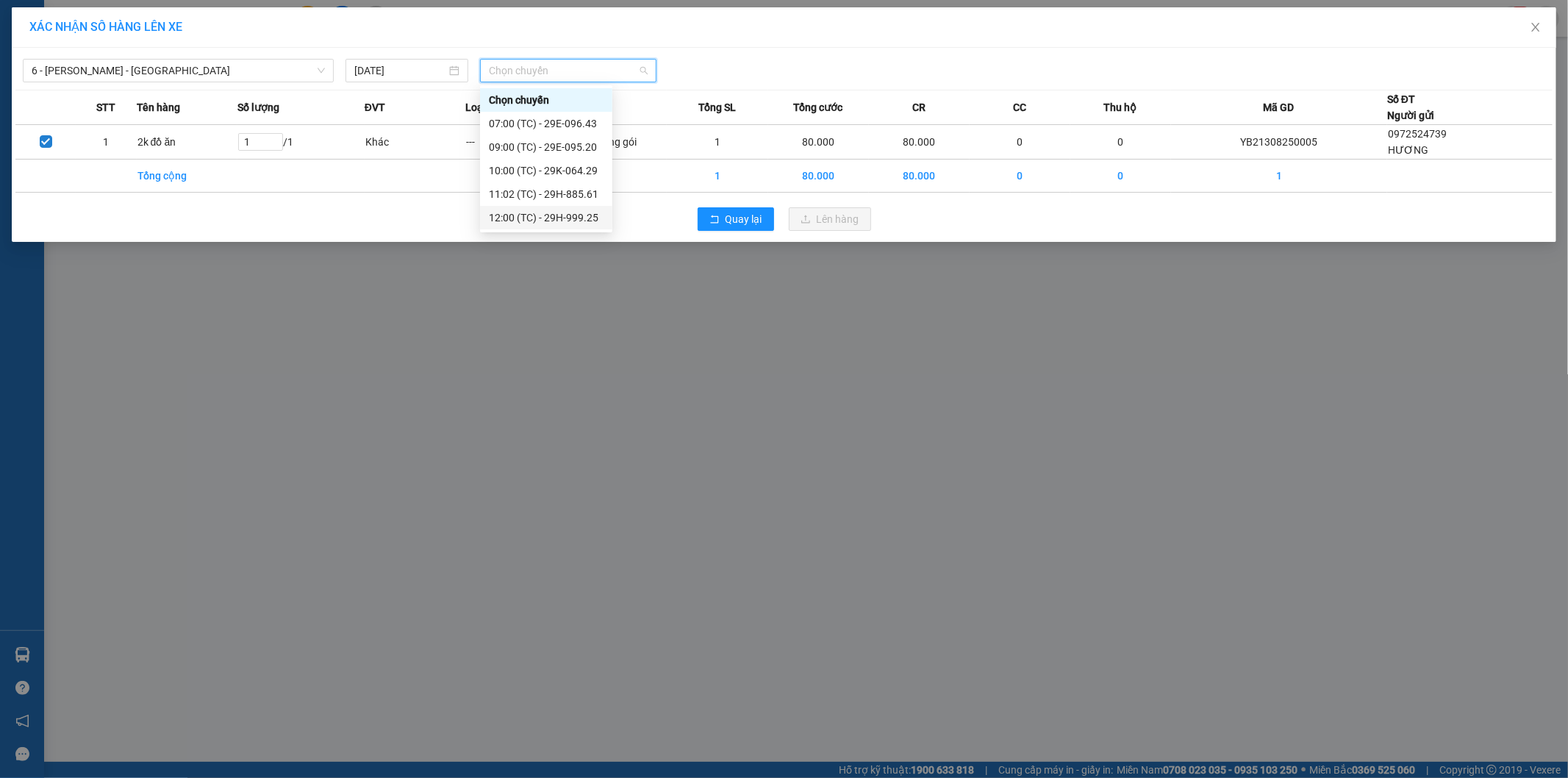
drag, startPoint x: 557, startPoint y: 208, endPoint x: 844, endPoint y: 217, distance: 287.1
click at [559, 208] on div "12:00 (TC) - 29H-999.25" at bounding box center [546, 217] width 133 height 24
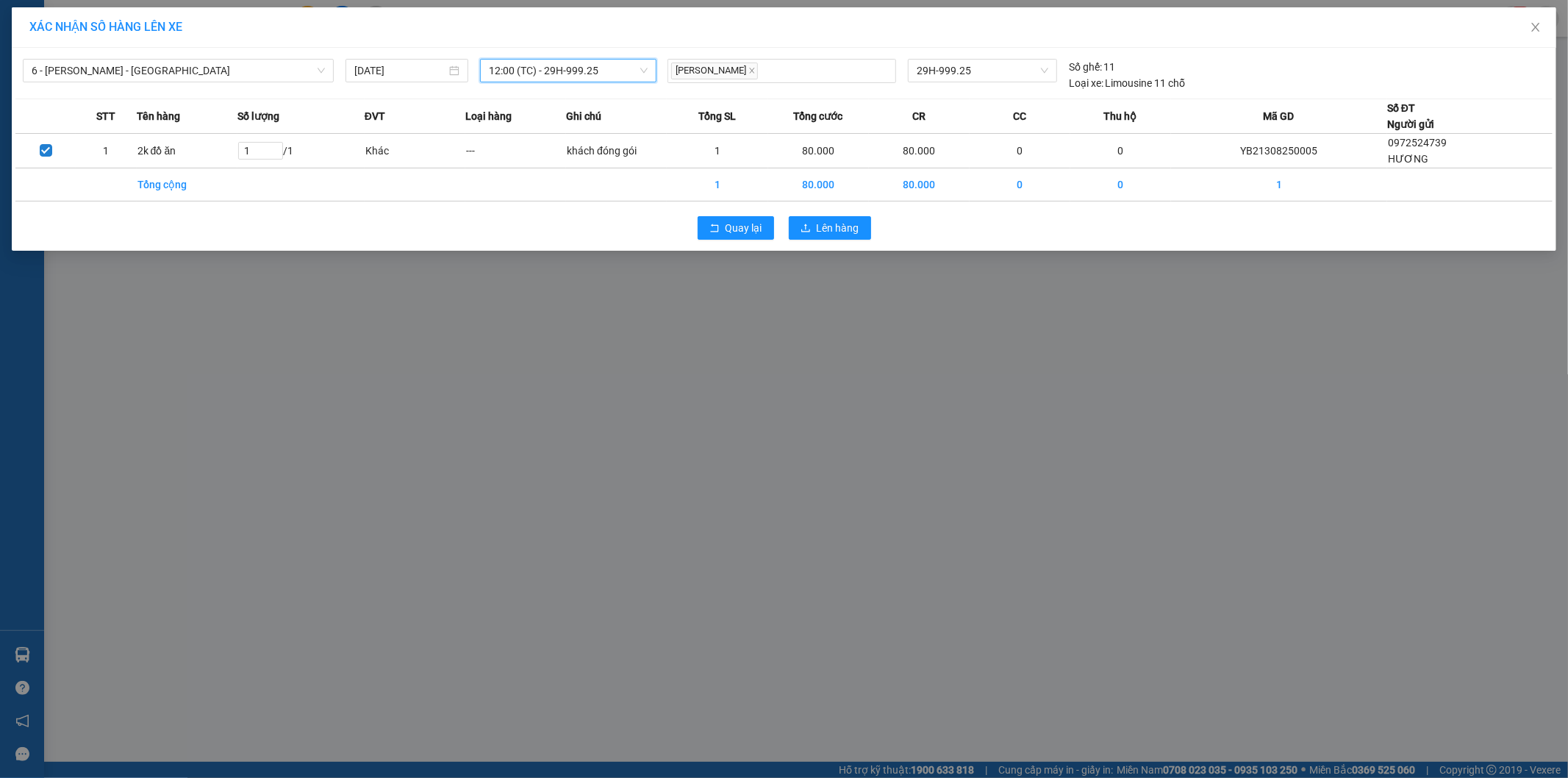
click at [880, 225] on div "Quay lại Lên hàng" at bounding box center [784, 228] width 1537 height 38
drag, startPoint x: 832, startPoint y: 233, endPoint x: 815, endPoint y: 240, distance: 18.4
click at [831, 234] on span "Lên hàng" at bounding box center [838, 228] width 42 height 16
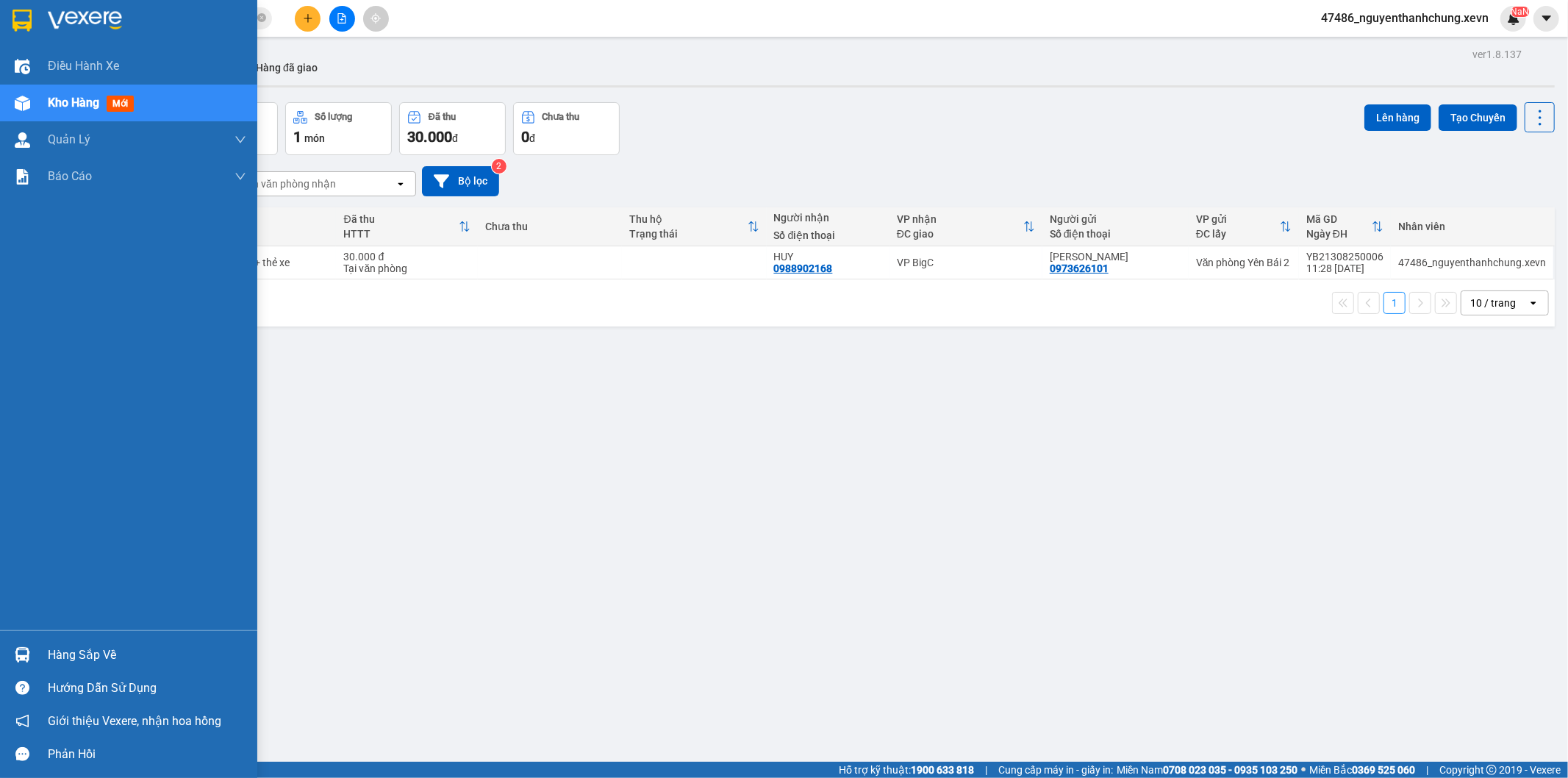
drag, startPoint x: 4, startPoint y: 657, endPoint x: 63, endPoint y: 657, distance: 59.0
click at [5, 657] on div "Hàng sắp về" at bounding box center [129, 654] width 257 height 33
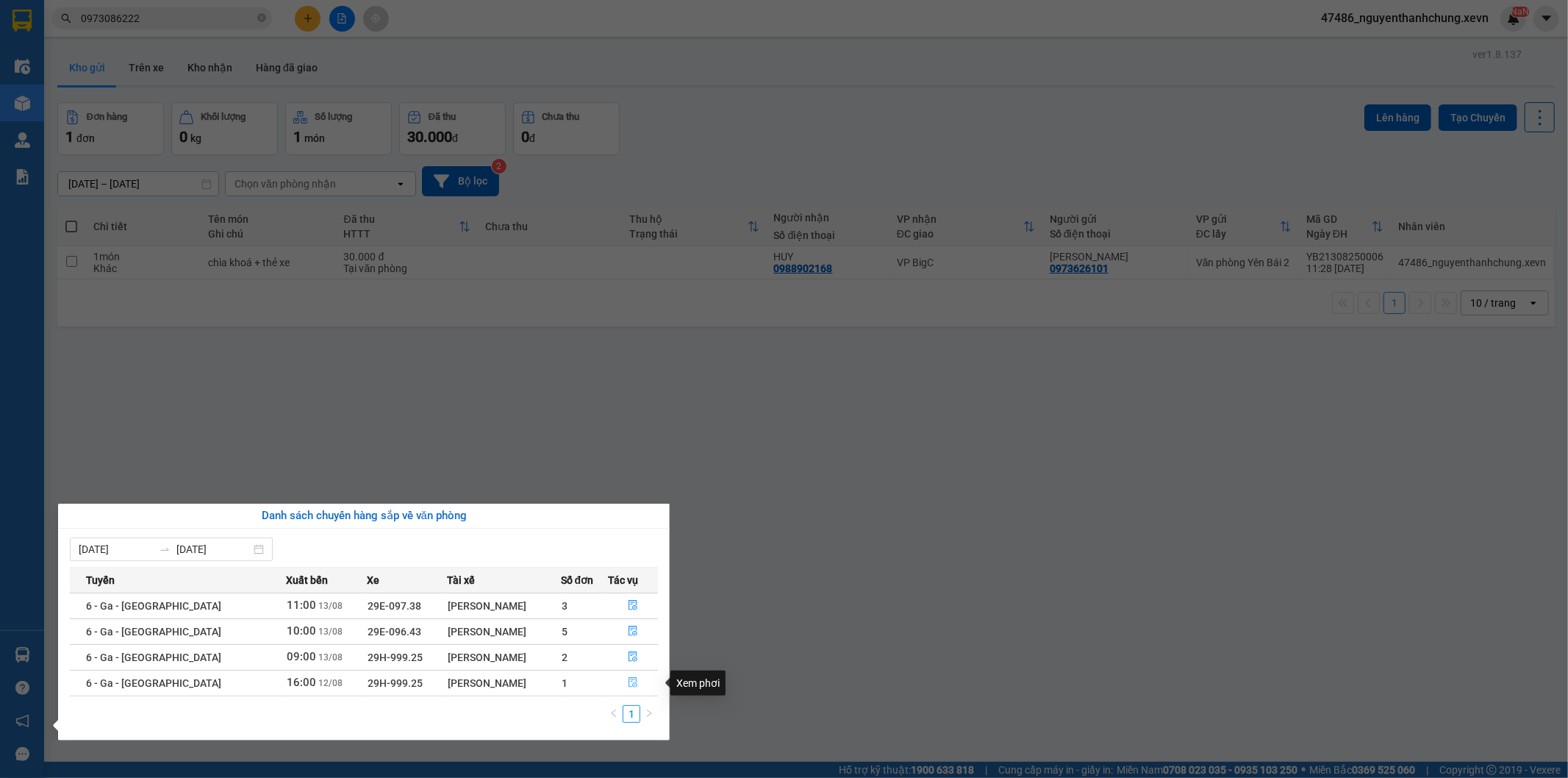
click at [609, 682] on button "button" at bounding box center [633, 683] width 49 height 24
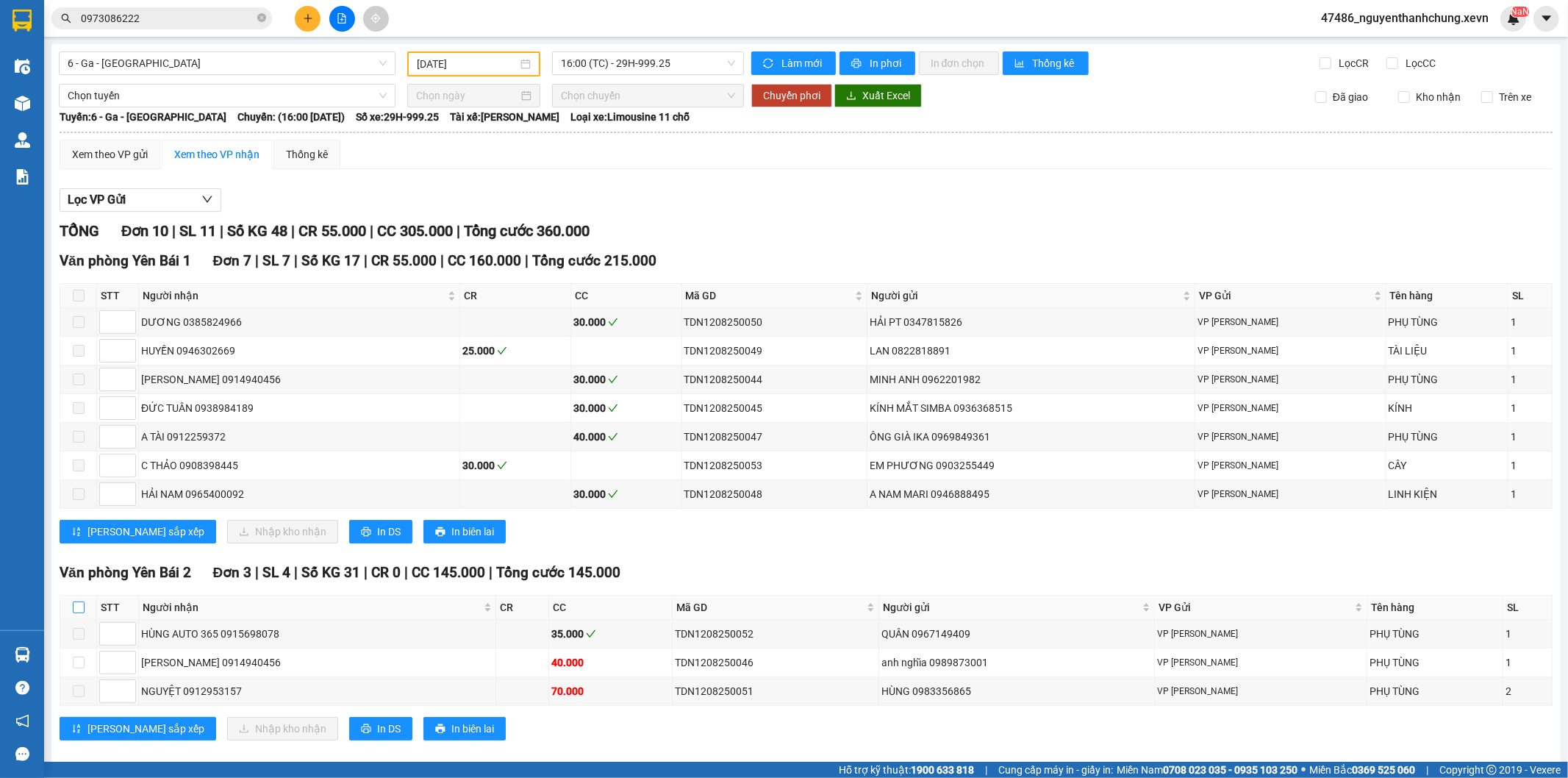
click at [80, 619] on th at bounding box center [78, 608] width 37 height 24
click at [82, 612] on input "checkbox" at bounding box center [78, 607] width 11 height 11
checkbox input "true"
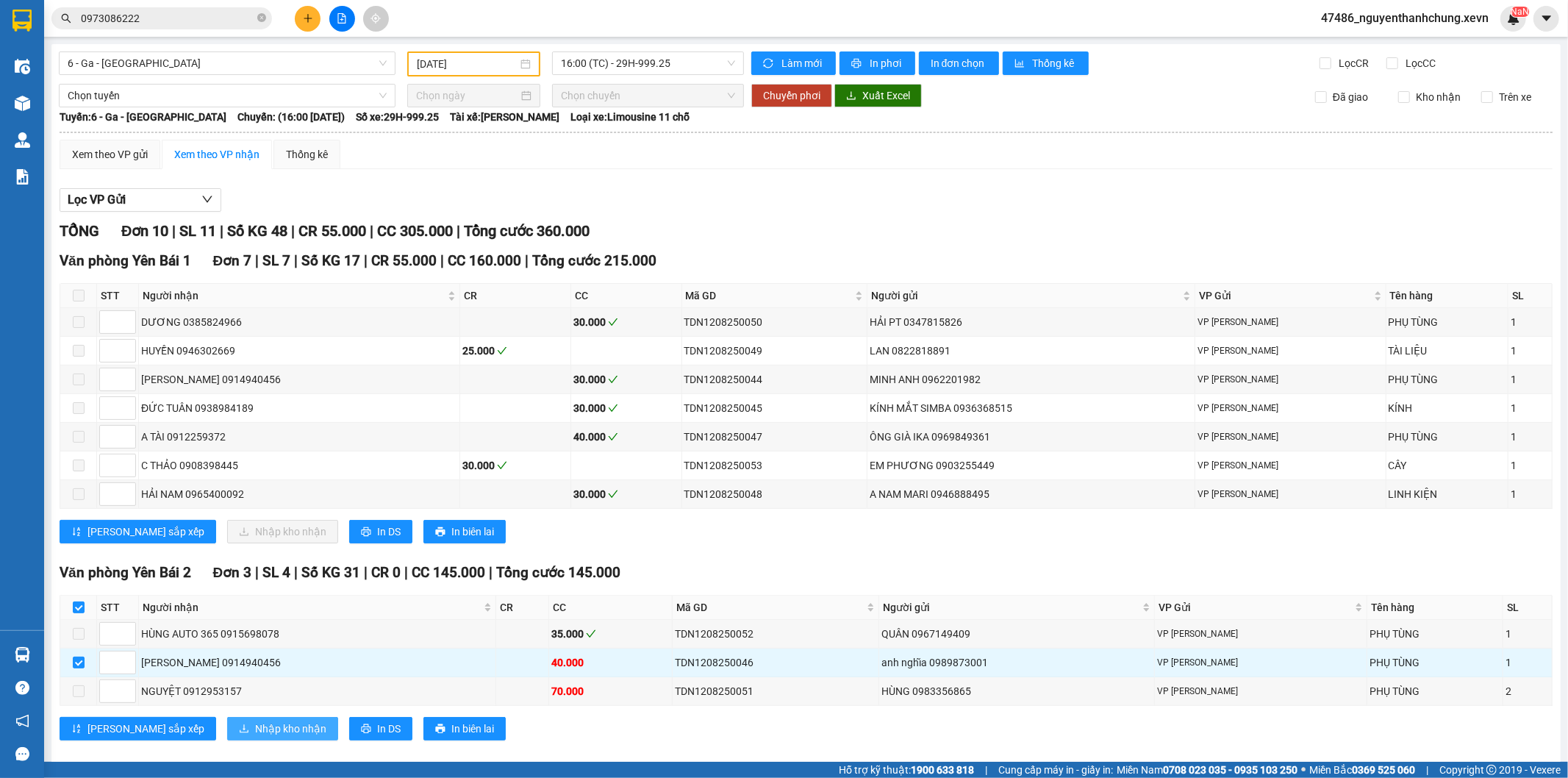
click at [256, 723] on span "Nhập kho nhận" at bounding box center [291, 728] width 72 height 16
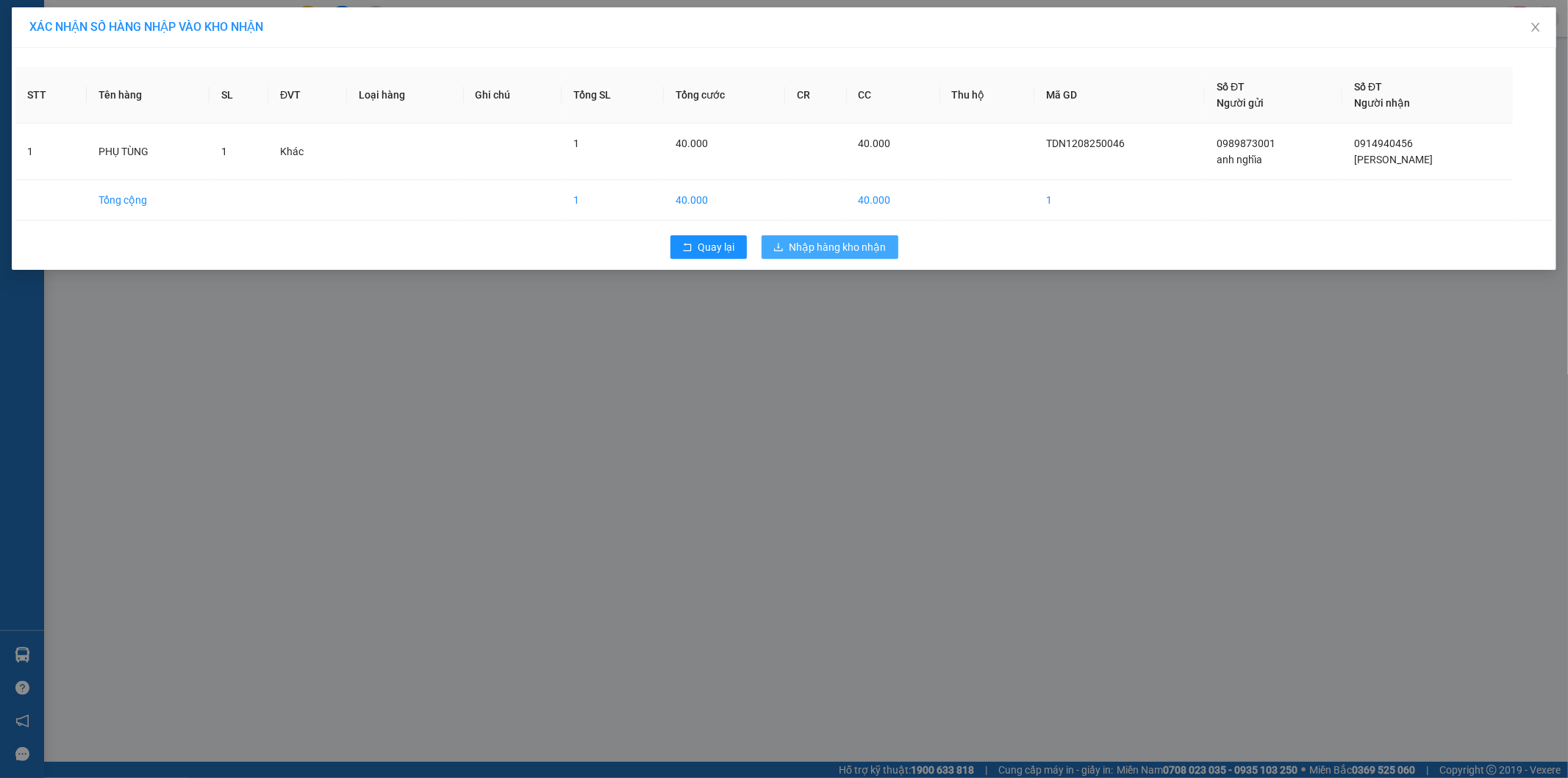
click at [814, 238] on button "Nhập hàng kho nhận" at bounding box center [830, 247] width 137 height 24
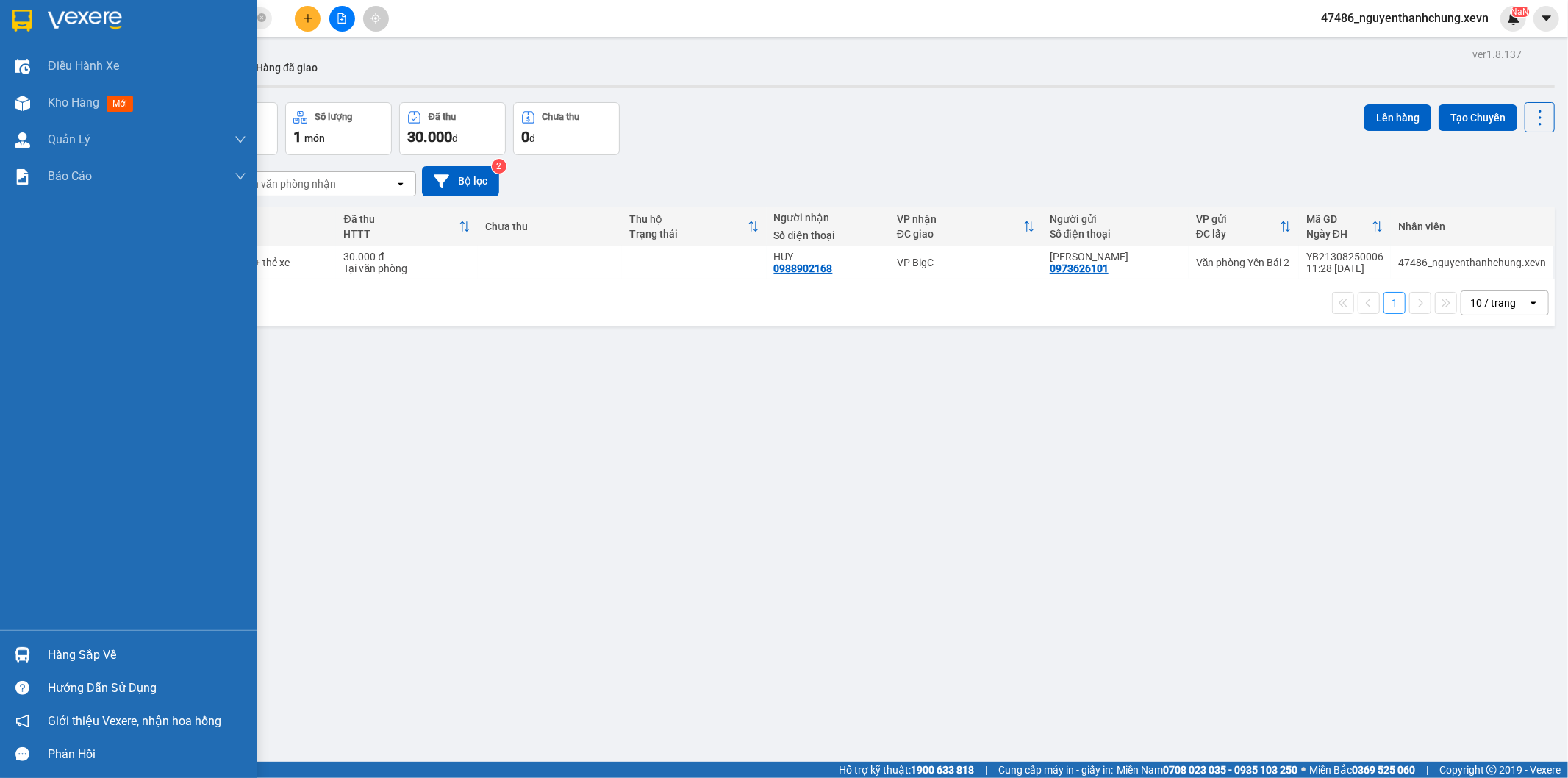
click at [41, 641] on div "Hàng sắp về" at bounding box center [129, 654] width 257 height 33
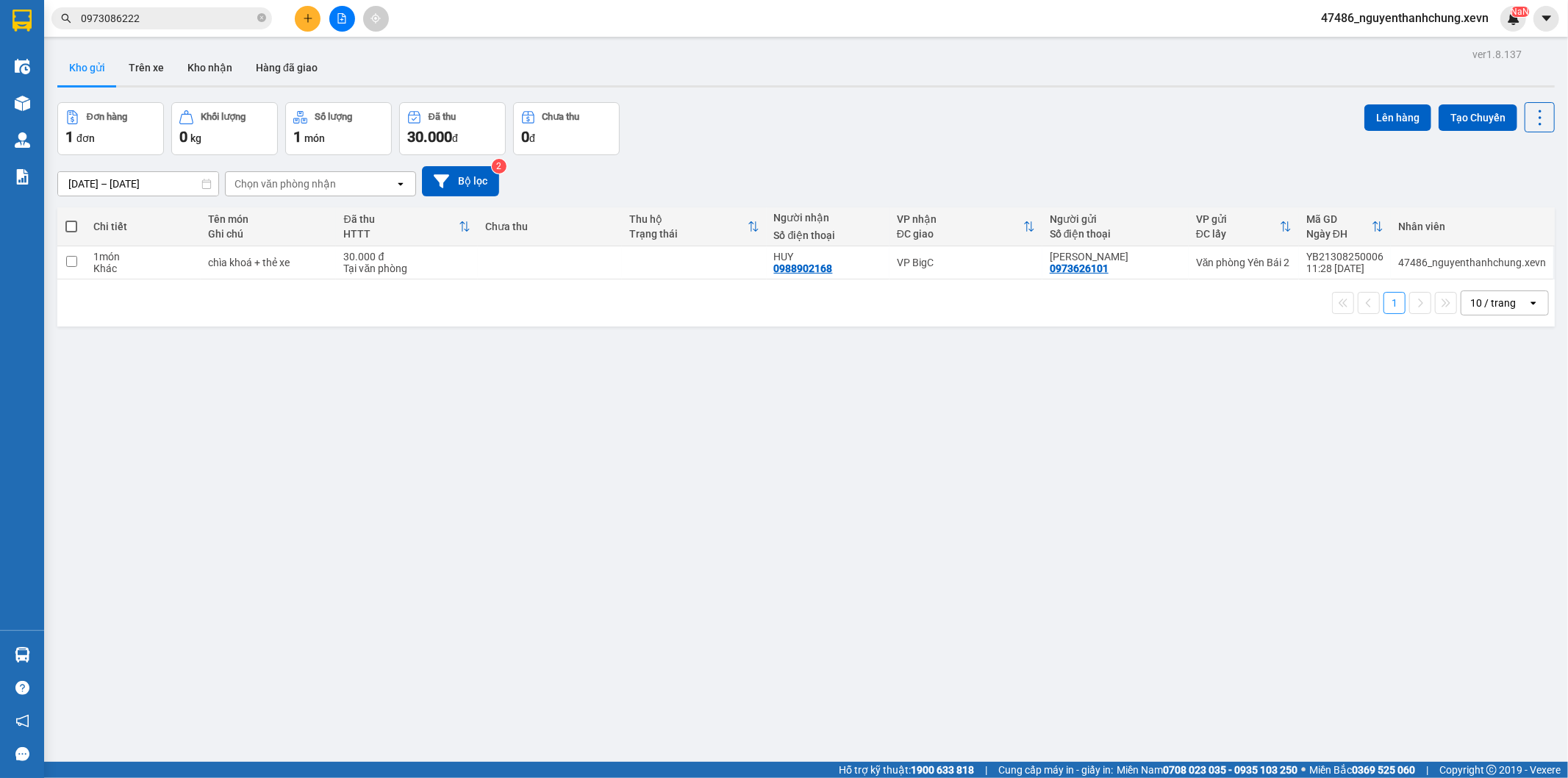
click at [658, 385] on section "Kết quả tìm kiếm ( 9 ) Bộ lọc Mã ĐH Trạng thái Món hàng Thu hộ Tổng cước Chưa c…" at bounding box center [784, 389] width 1568 height 778
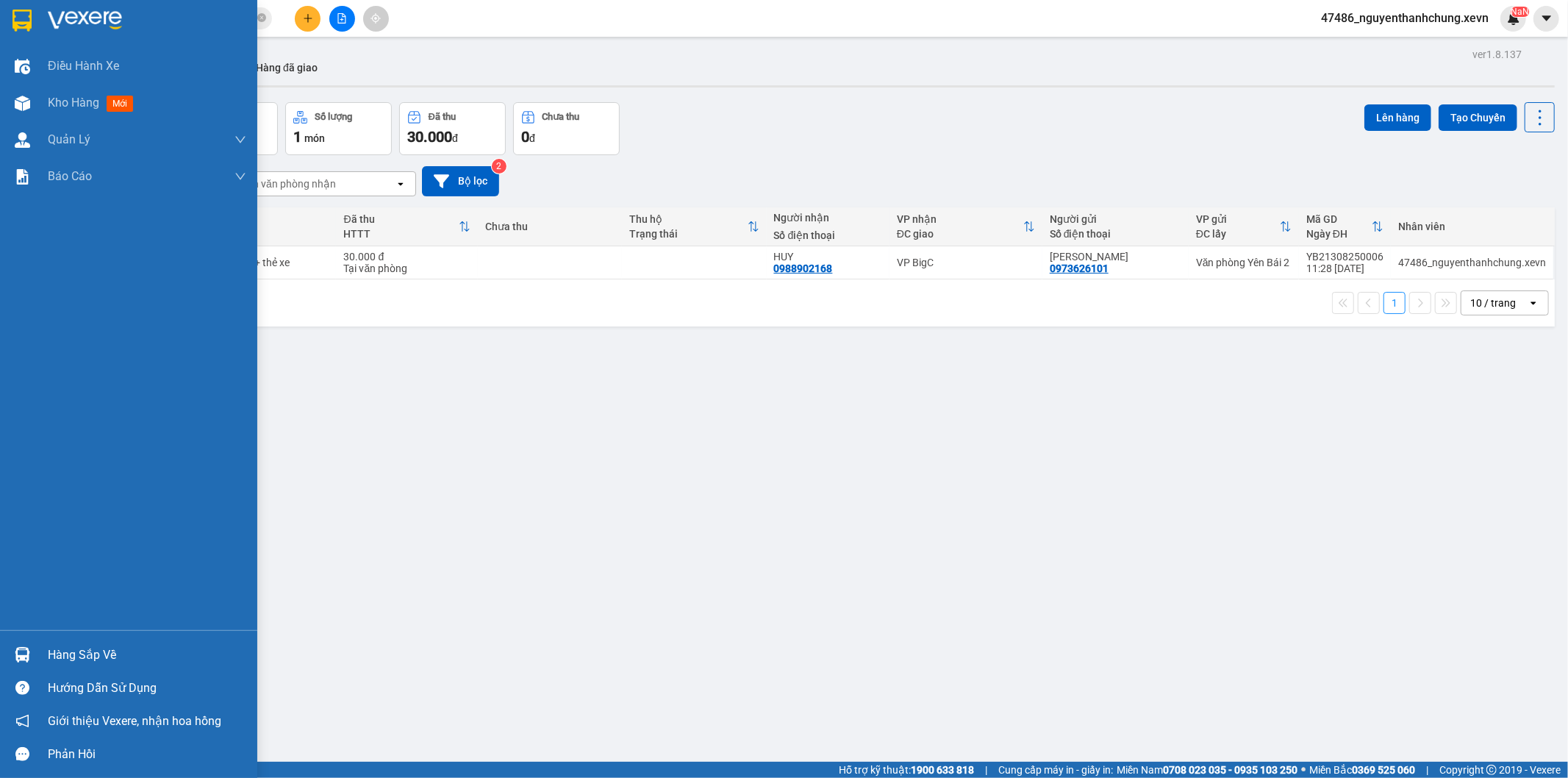
click at [27, 648] on img at bounding box center [22, 654] width 15 height 15
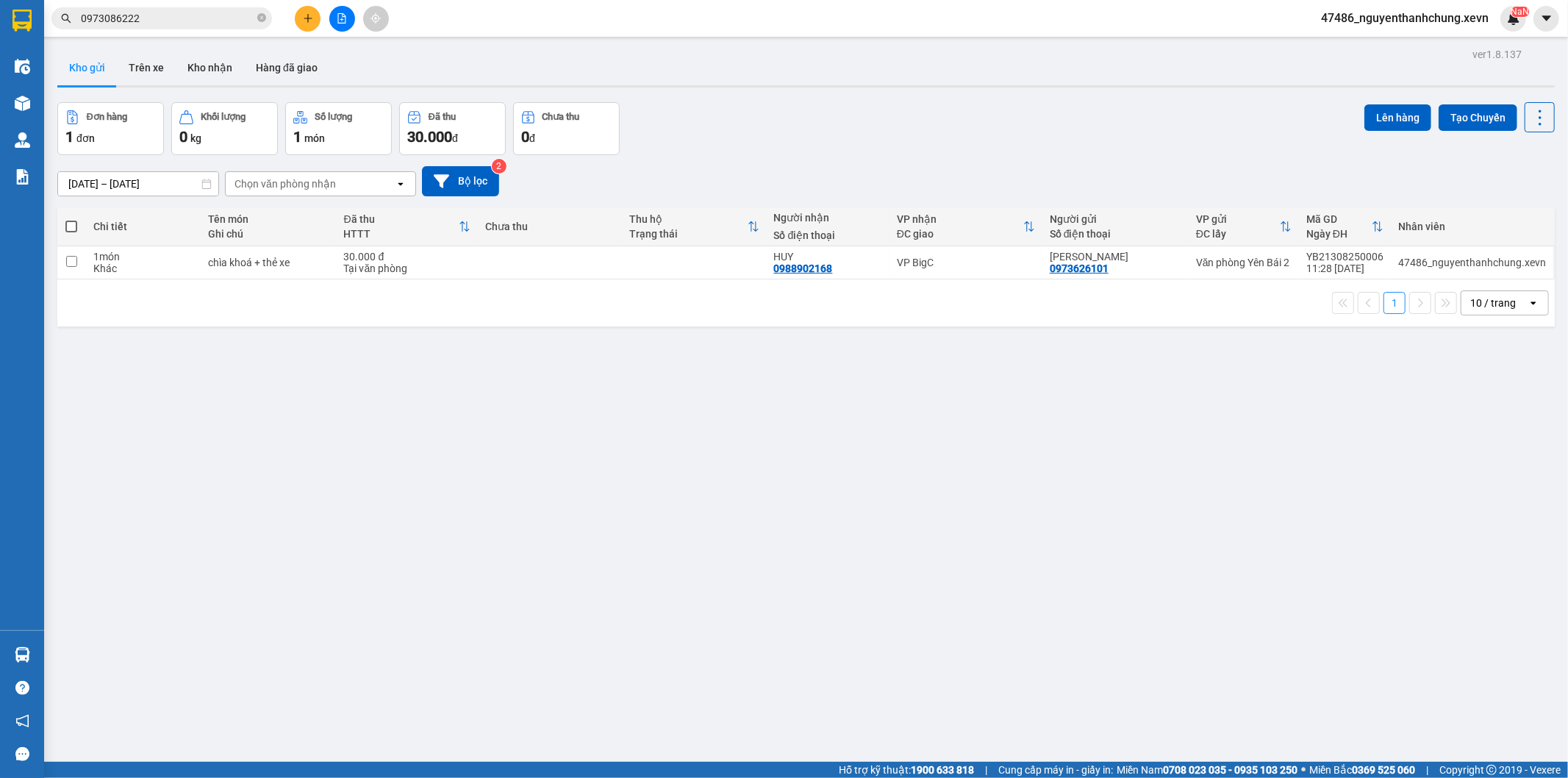
drag, startPoint x: 420, startPoint y: 465, endPoint x: 426, endPoint y: 452, distance: 14.3
click at [420, 460] on section "Kết quả tìm kiếm ( 9 ) Bộ lọc Mã ĐH Trạng thái Món hàng Thu hộ Tổng cước Chưa c…" at bounding box center [784, 389] width 1568 height 778
click at [199, 67] on button "Kho nhận" at bounding box center [210, 67] width 68 height 35
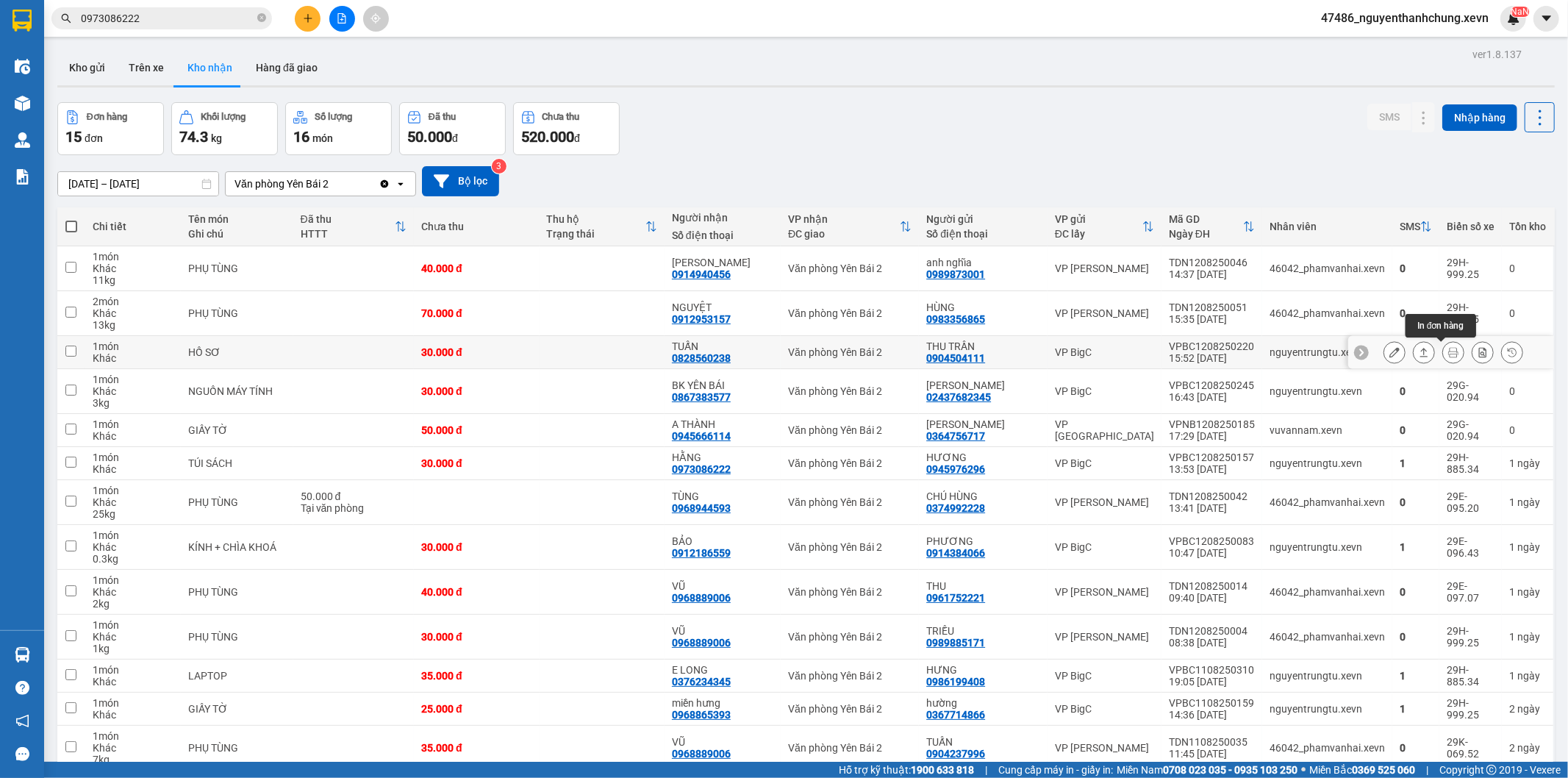
drag, startPoint x: 1425, startPoint y: 350, endPoint x: 1370, endPoint y: 355, distance: 55.2
click at [1425, 352] on div at bounding box center [1454, 352] width 140 height 22
click at [1419, 352] on button at bounding box center [1424, 352] width 20 height 26
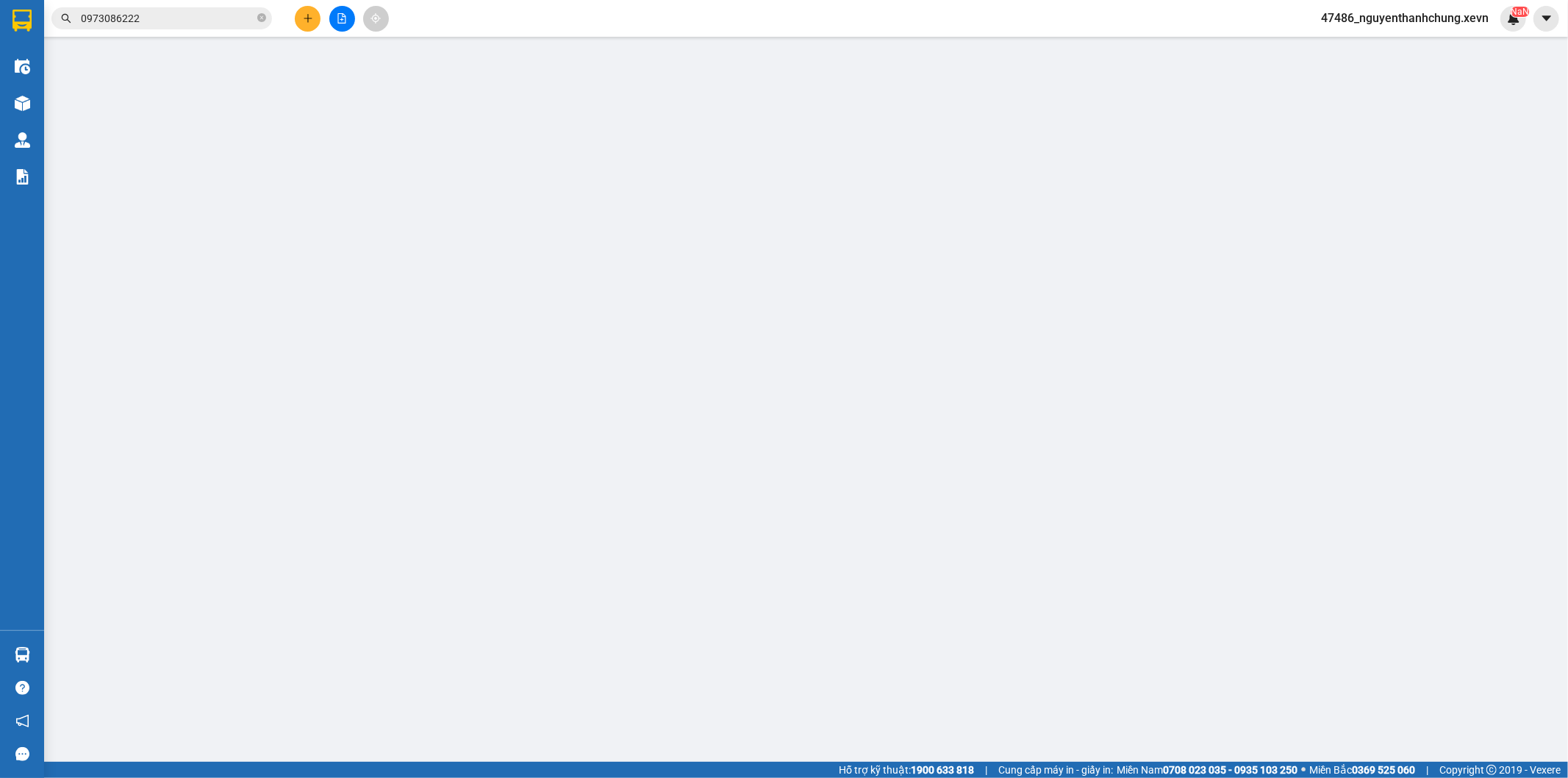
type input "0904504111"
type input "THU TRẦN"
type input "0828560238"
type input "TUẤN"
type input "0828560238 TRẦN NGỌC TUẤN"
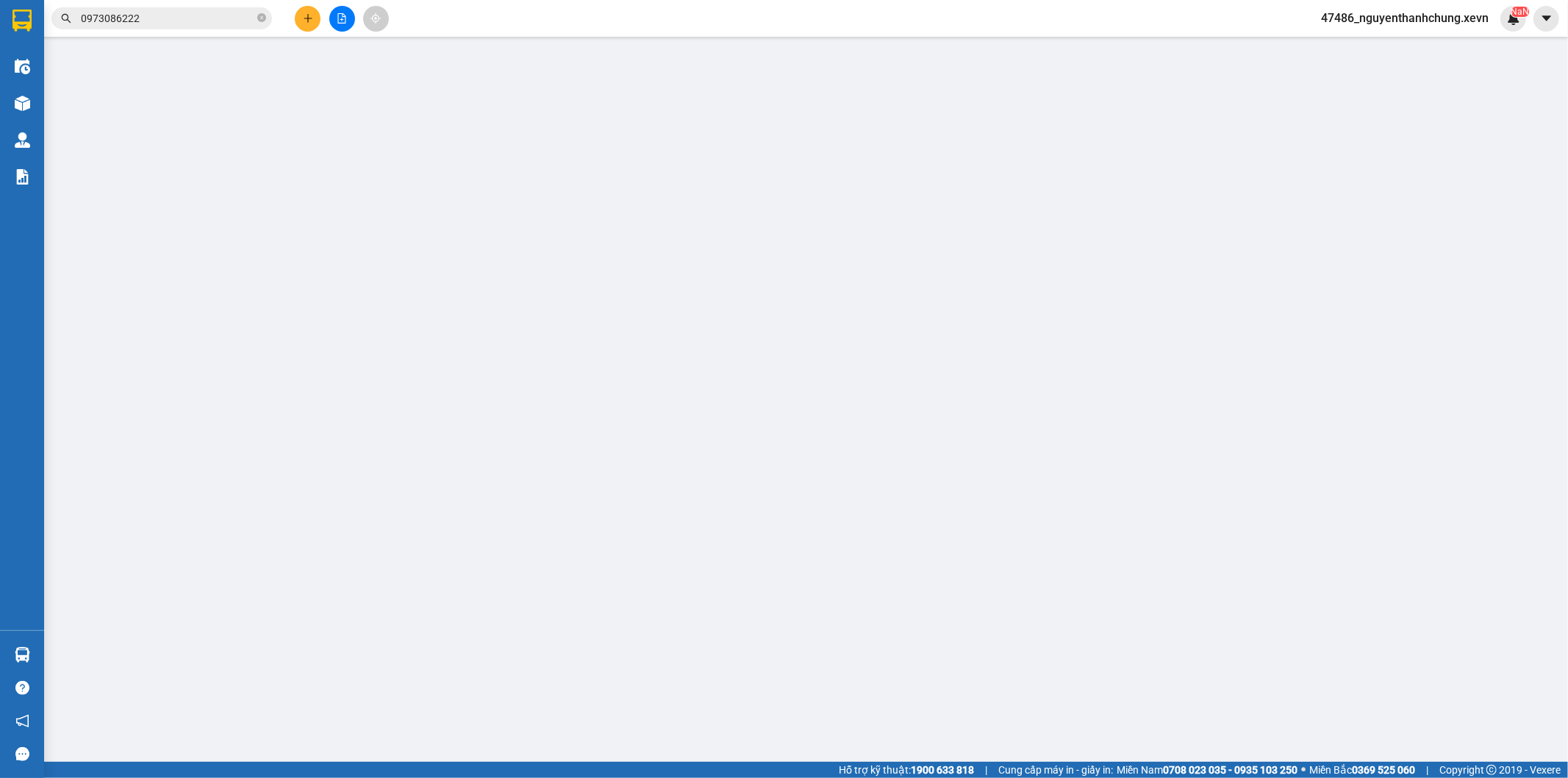
type input "30.000"
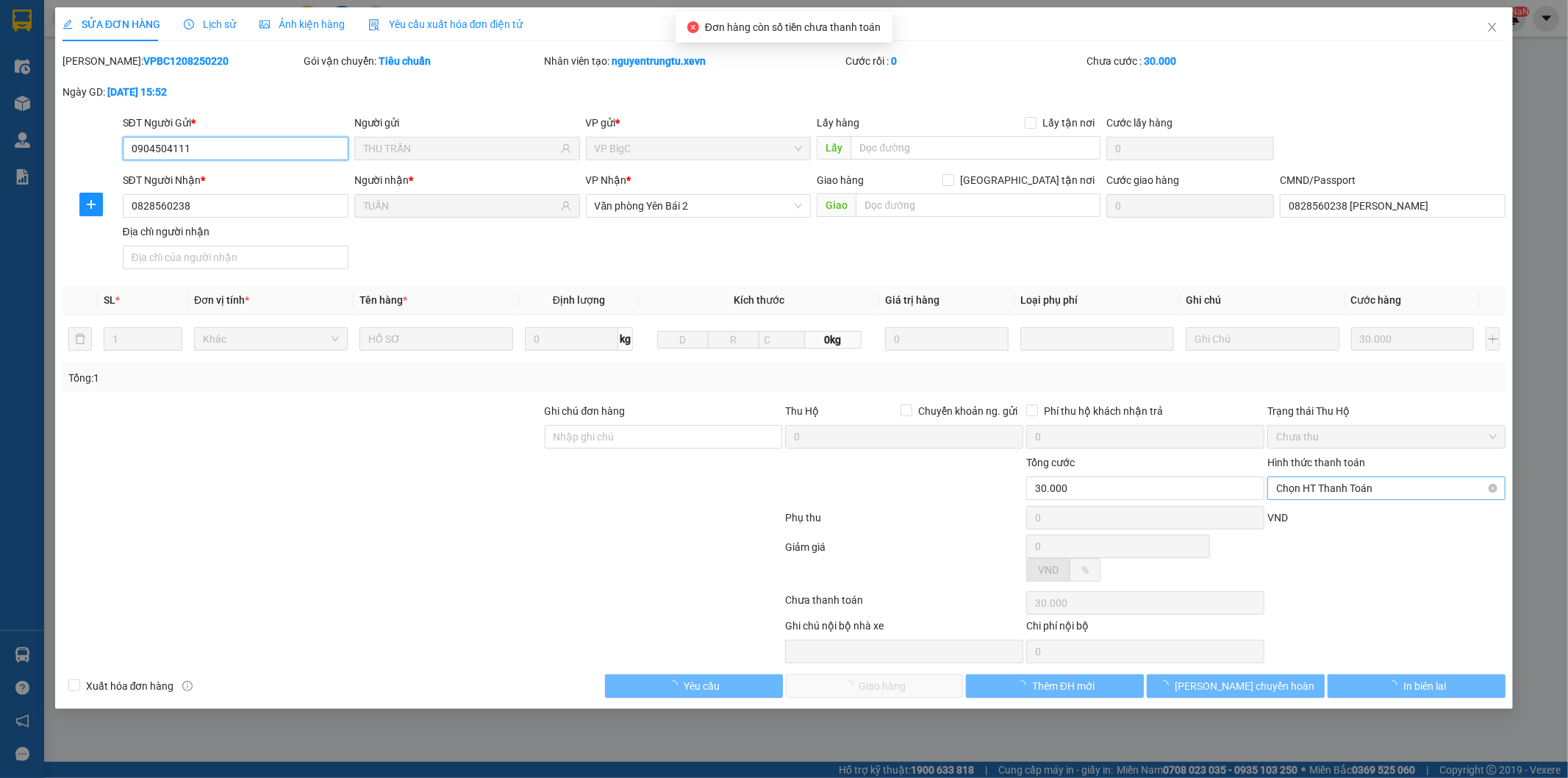
click at [1346, 481] on span "Chọn HT Thanh Toán" at bounding box center [1387, 487] width 221 height 22
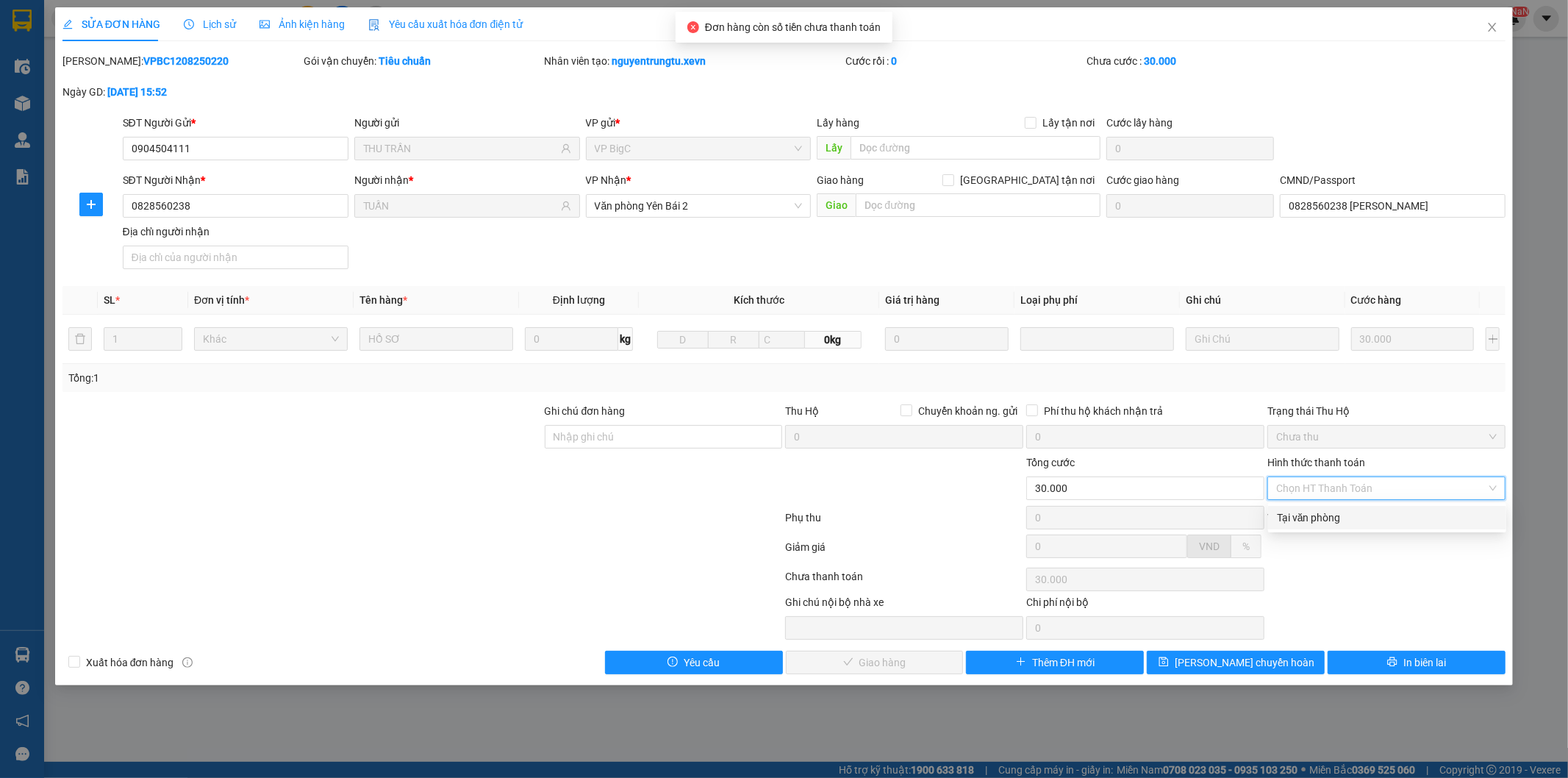
drag, startPoint x: 1327, startPoint y: 511, endPoint x: 1311, endPoint y: 538, distance: 31.4
click at [1326, 514] on div "Tại văn phòng" at bounding box center [1387, 518] width 221 height 16
type input "0"
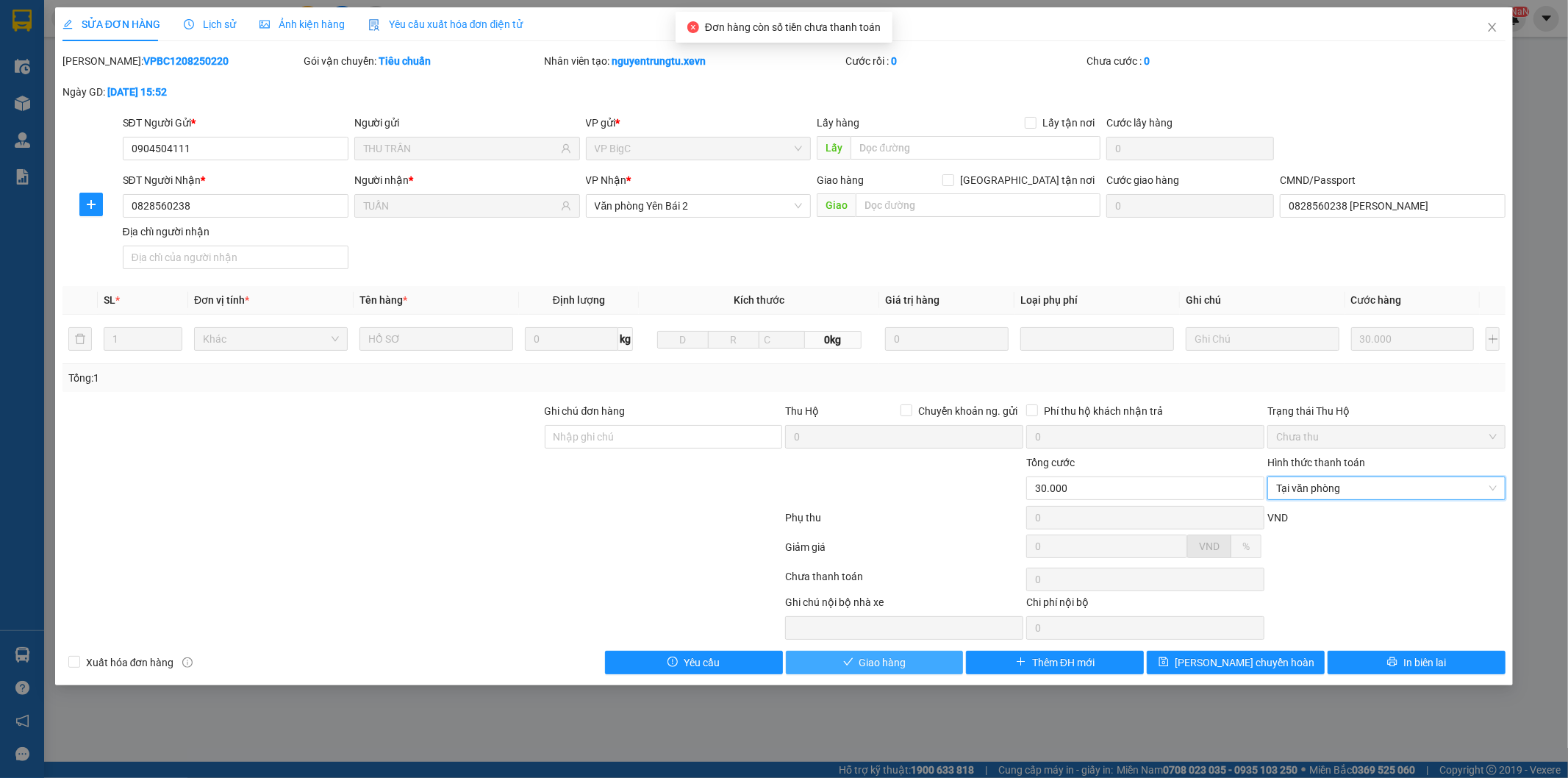
click at [906, 657] on button "Giao hàng" at bounding box center [875, 662] width 178 height 24
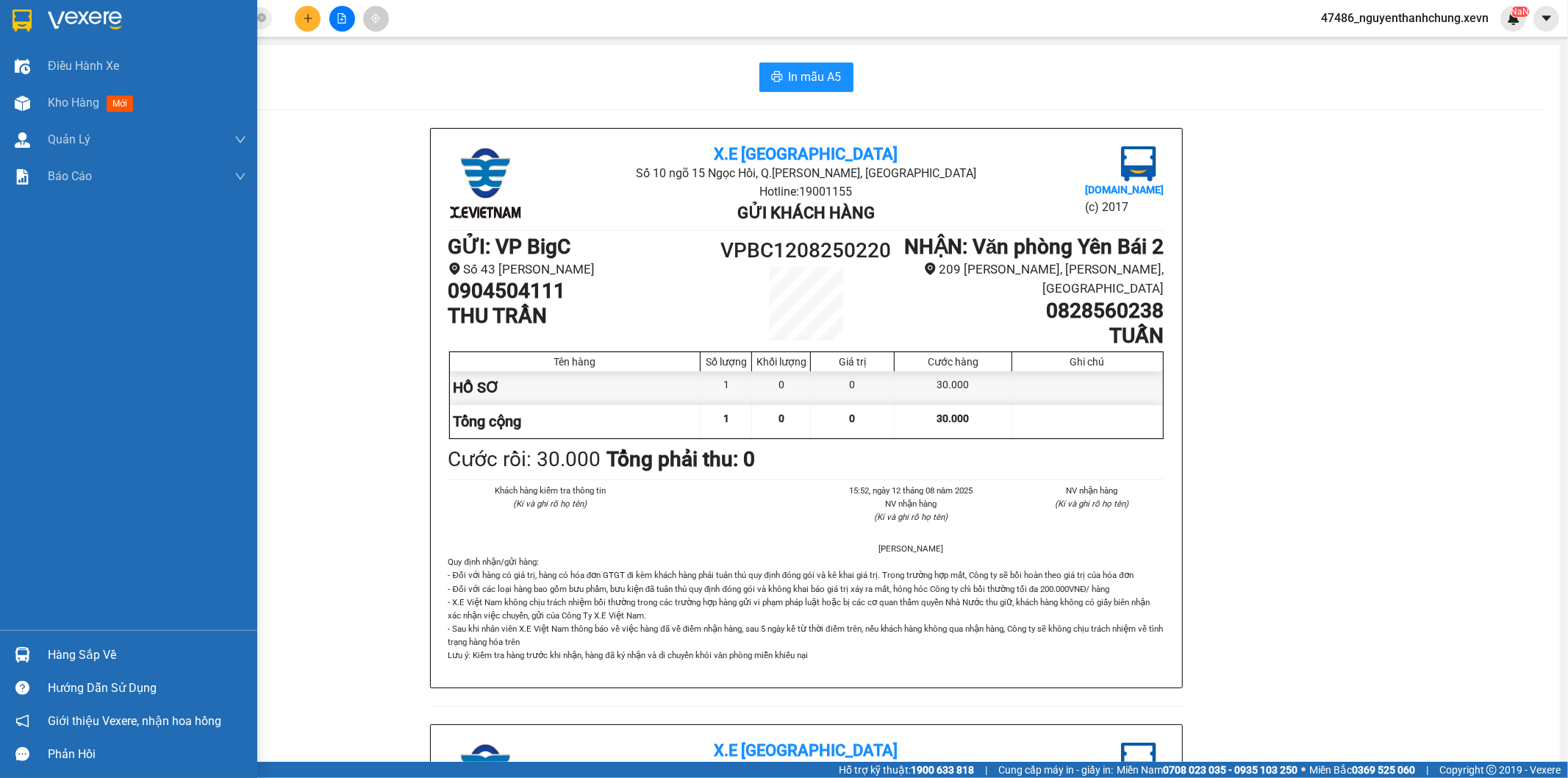
click at [24, 666] on div at bounding box center [23, 655] width 26 height 26
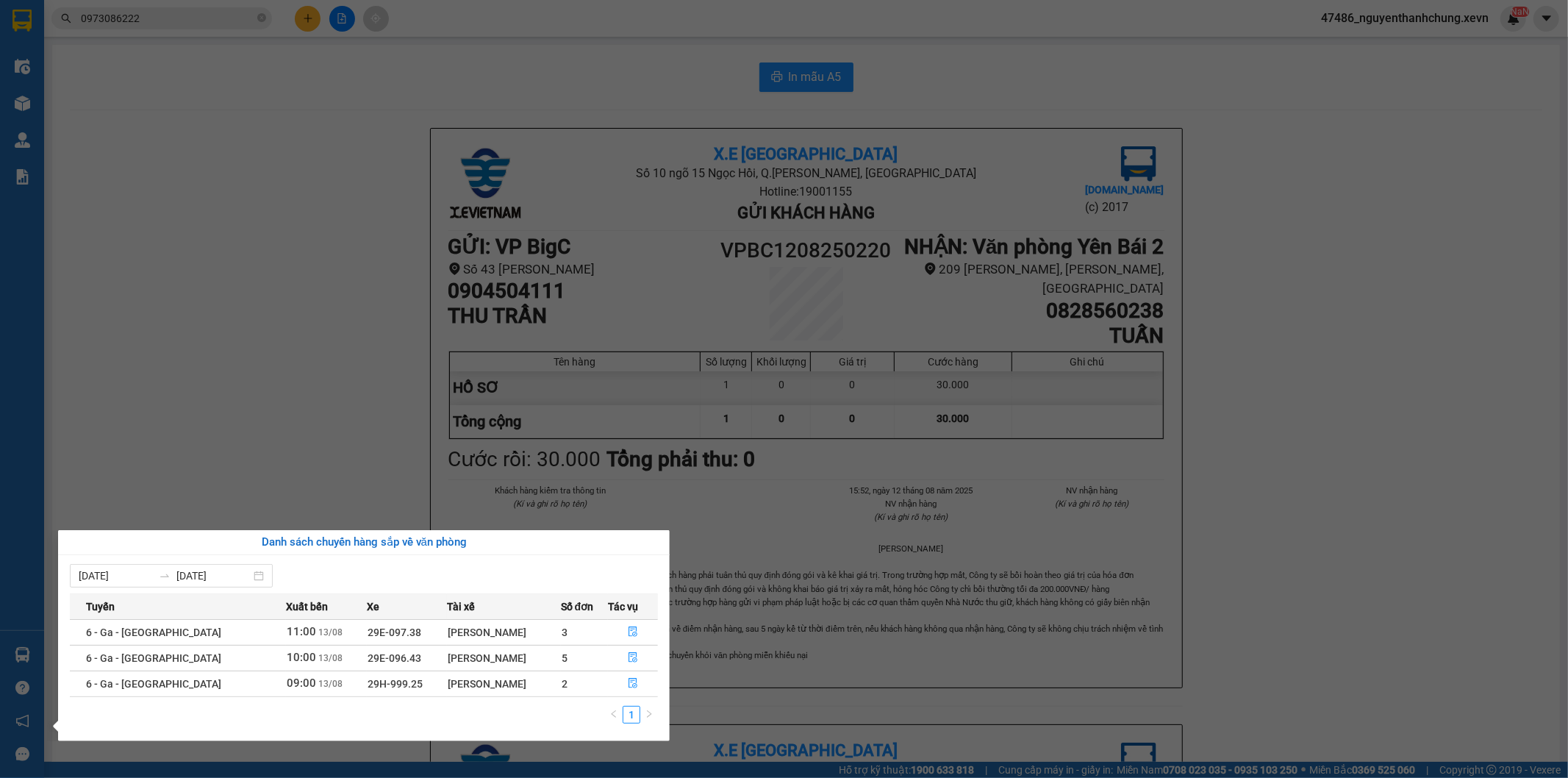
drag, startPoint x: 210, startPoint y: 459, endPoint x: 562, endPoint y: 22, distance: 561.1
click at [226, 432] on section "Kết quả tìm kiếm ( 9 ) Bộ lọc Mã ĐH Trạng thái Món hàng Thu hộ Tổng cước Chưa c…" at bounding box center [784, 389] width 1568 height 778
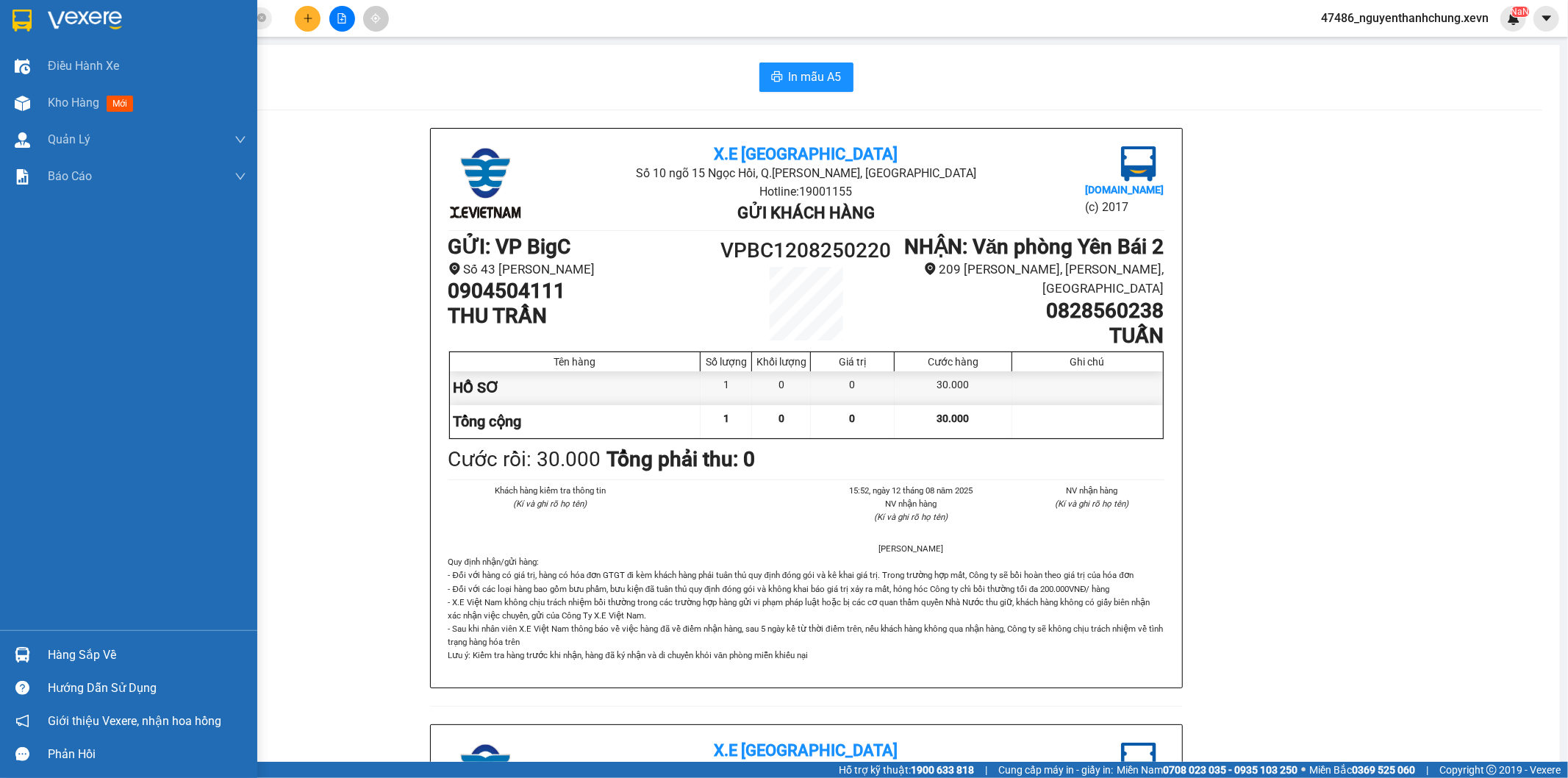
click at [4, 659] on div "Hàng sắp về" at bounding box center [129, 654] width 257 height 33
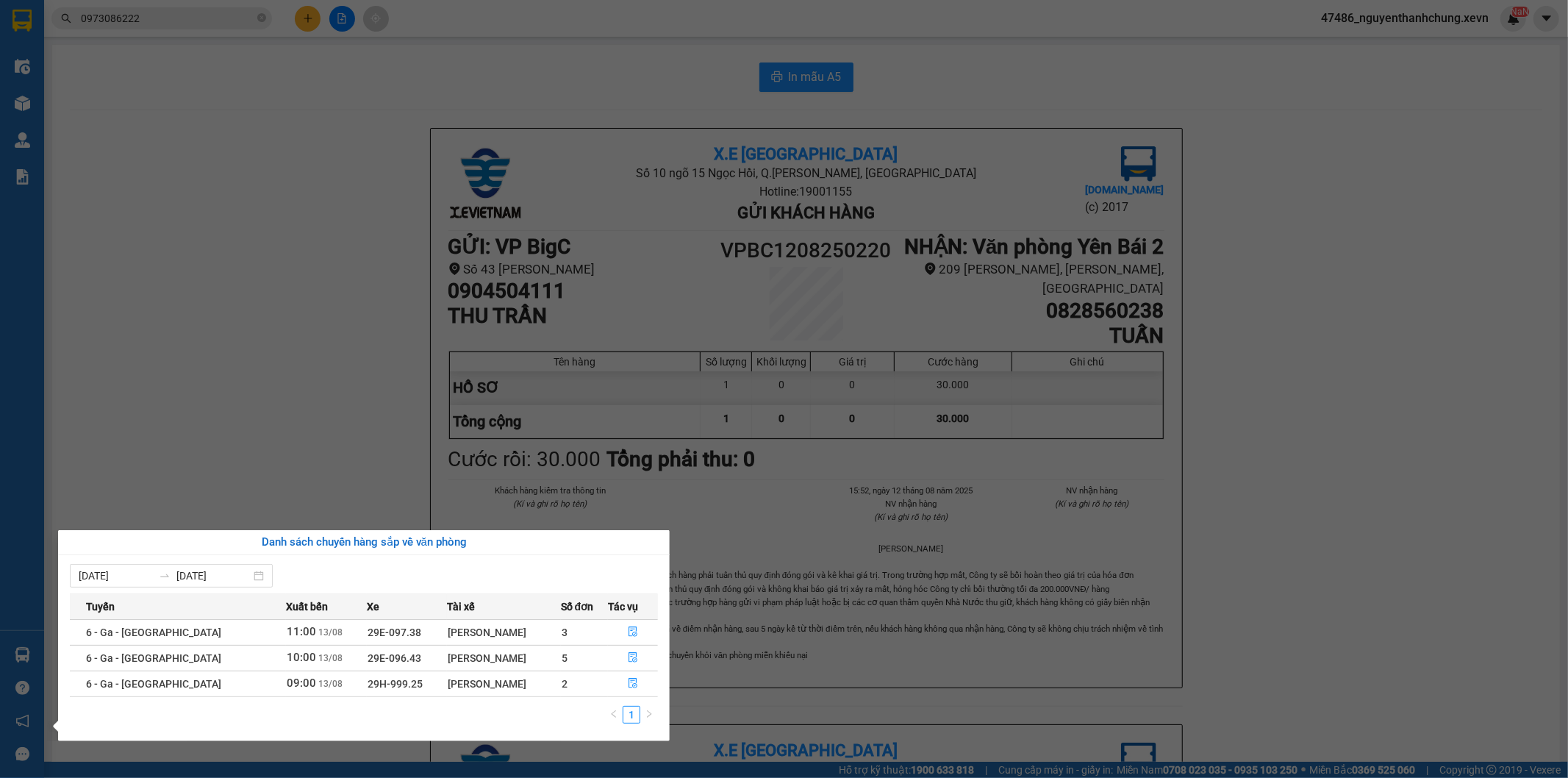
drag, startPoint x: 223, startPoint y: 447, endPoint x: 238, endPoint y: 448, distance: 15.0
click at [225, 447] on section "Kết quả tìm kiếm ( 9 ) Bộ lọc Mã ĐH Trạng thái Món hàng Thu hộ Tổng cước Chưa c…" at bounding box center [784, 389] width 1568 height 778
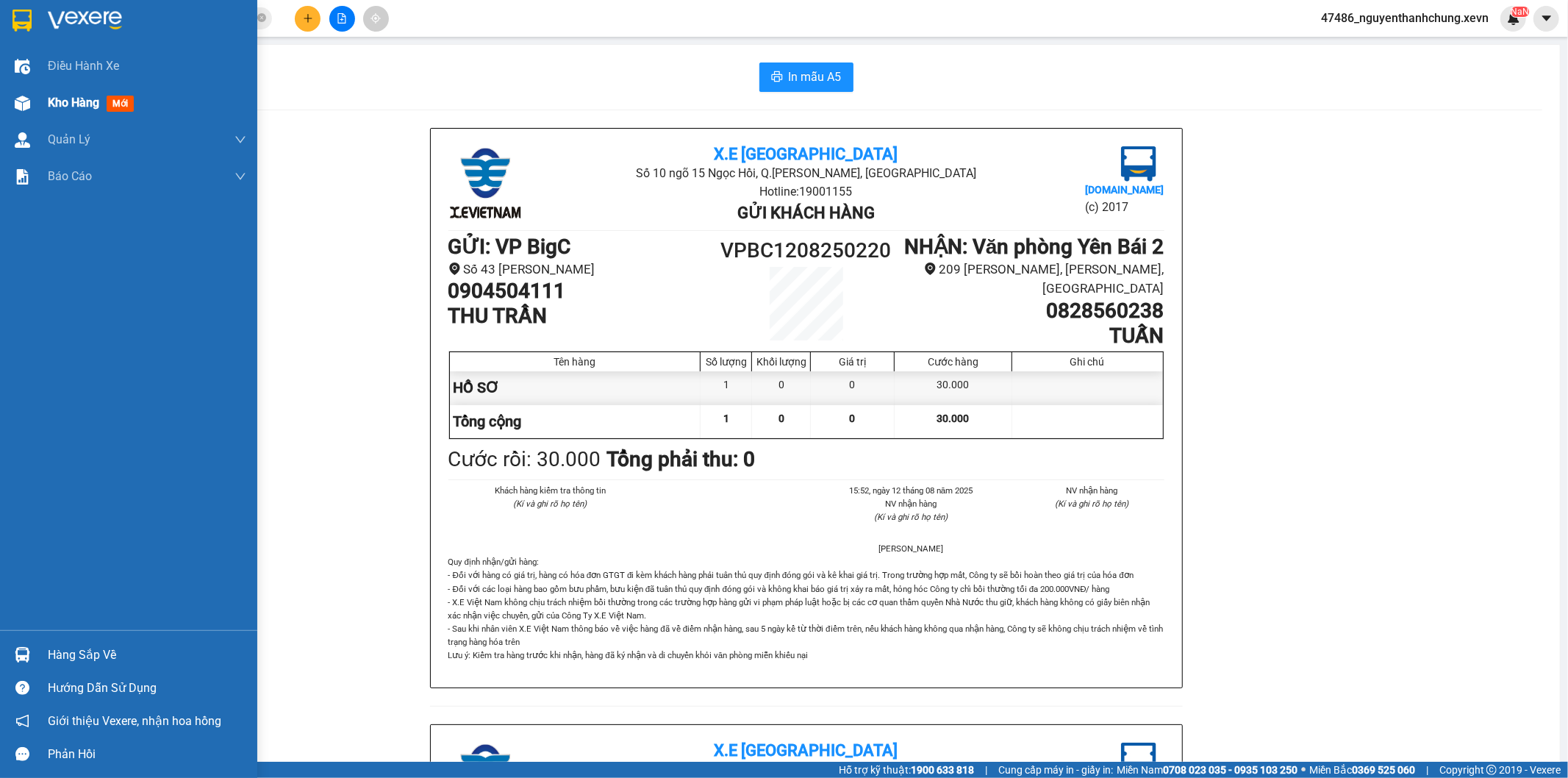
click at [31, 98] on div at bounding box center [23, 103] width 26 height 26
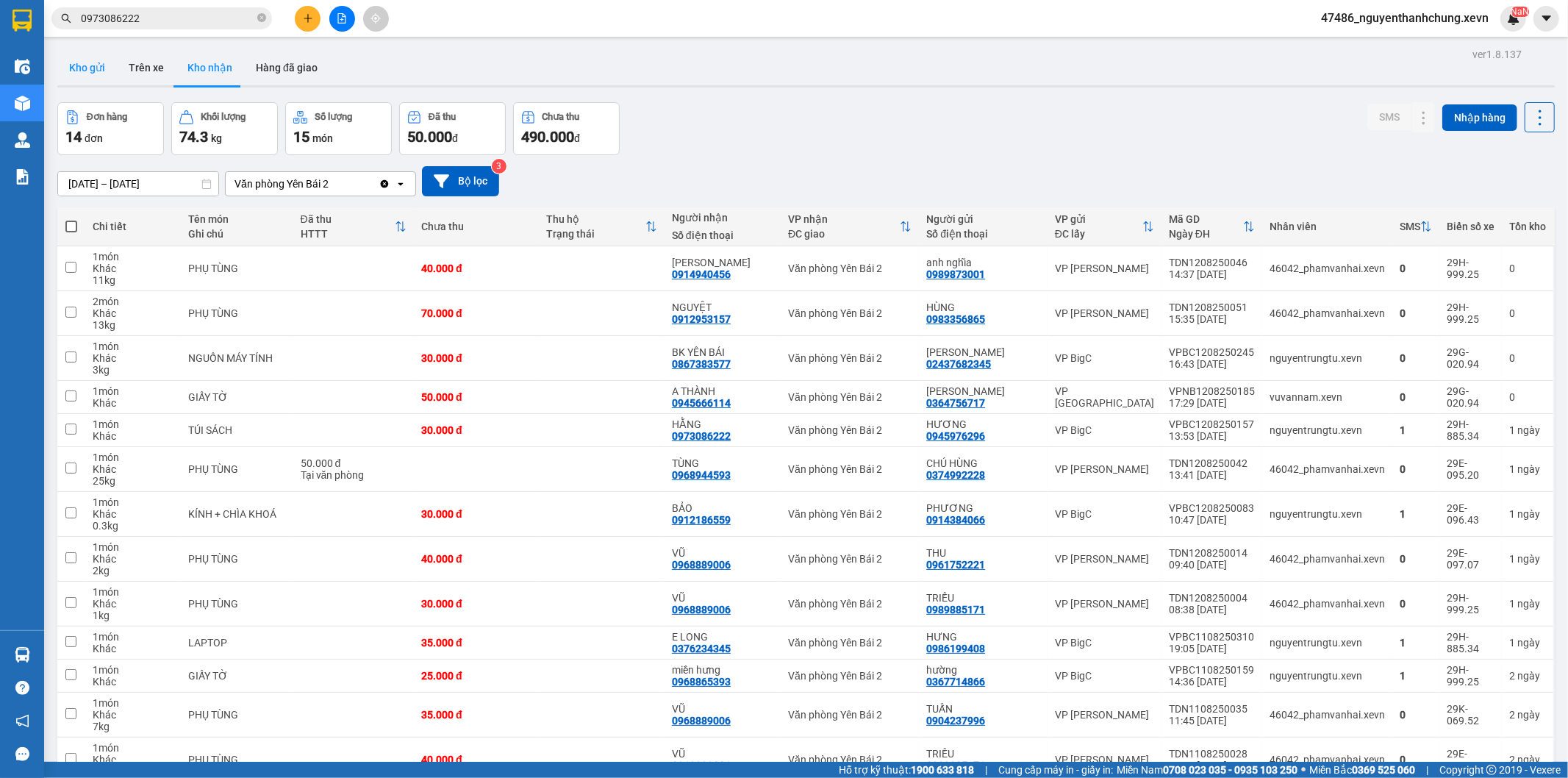
click at [97, 72] on button "Kho gửi" at bounding box center [86, 67] width 59 height 35
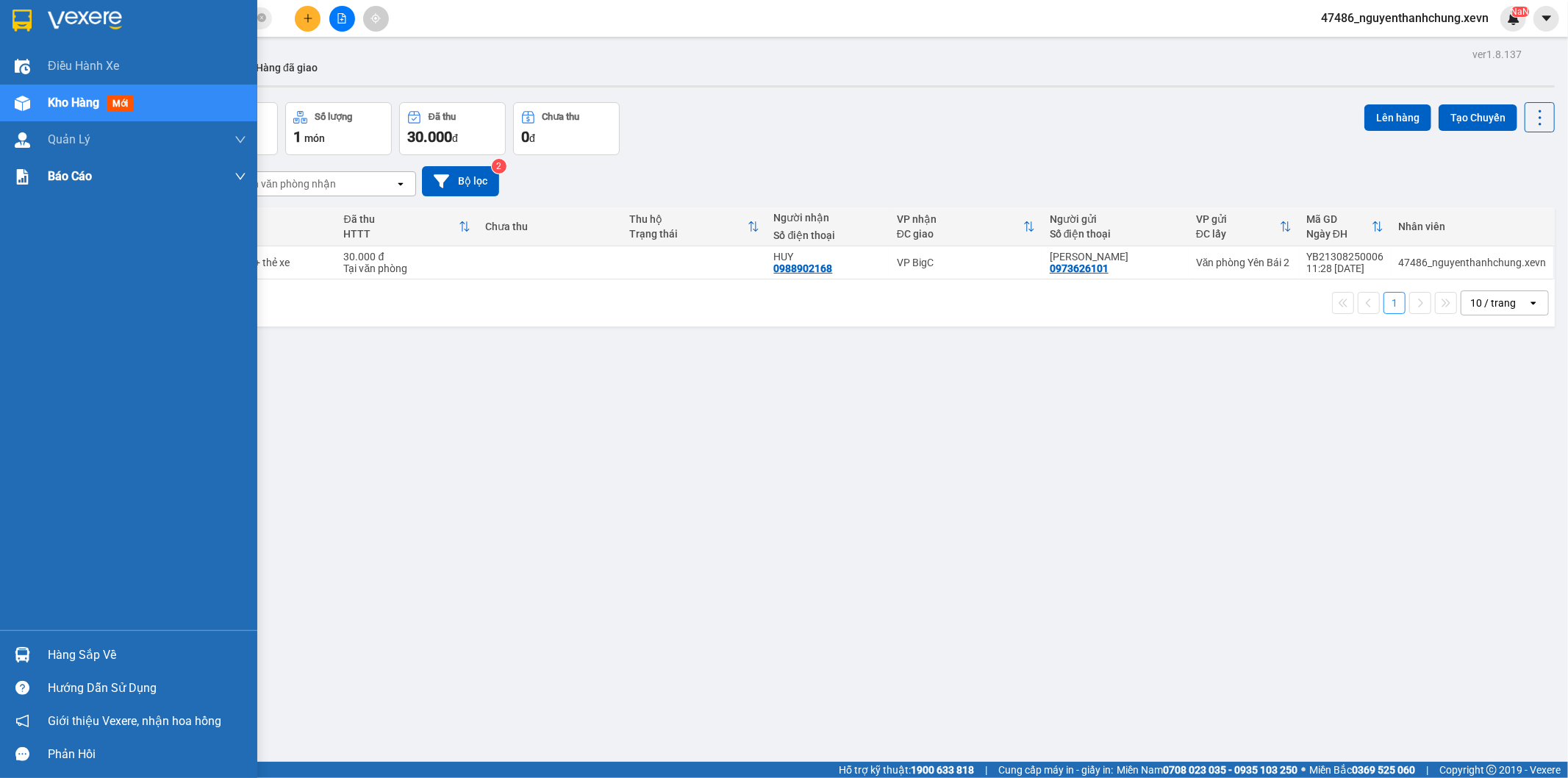
click at [70, 194] on div "Báo cáo" at bounding box center [147, 176] width 199 height 37
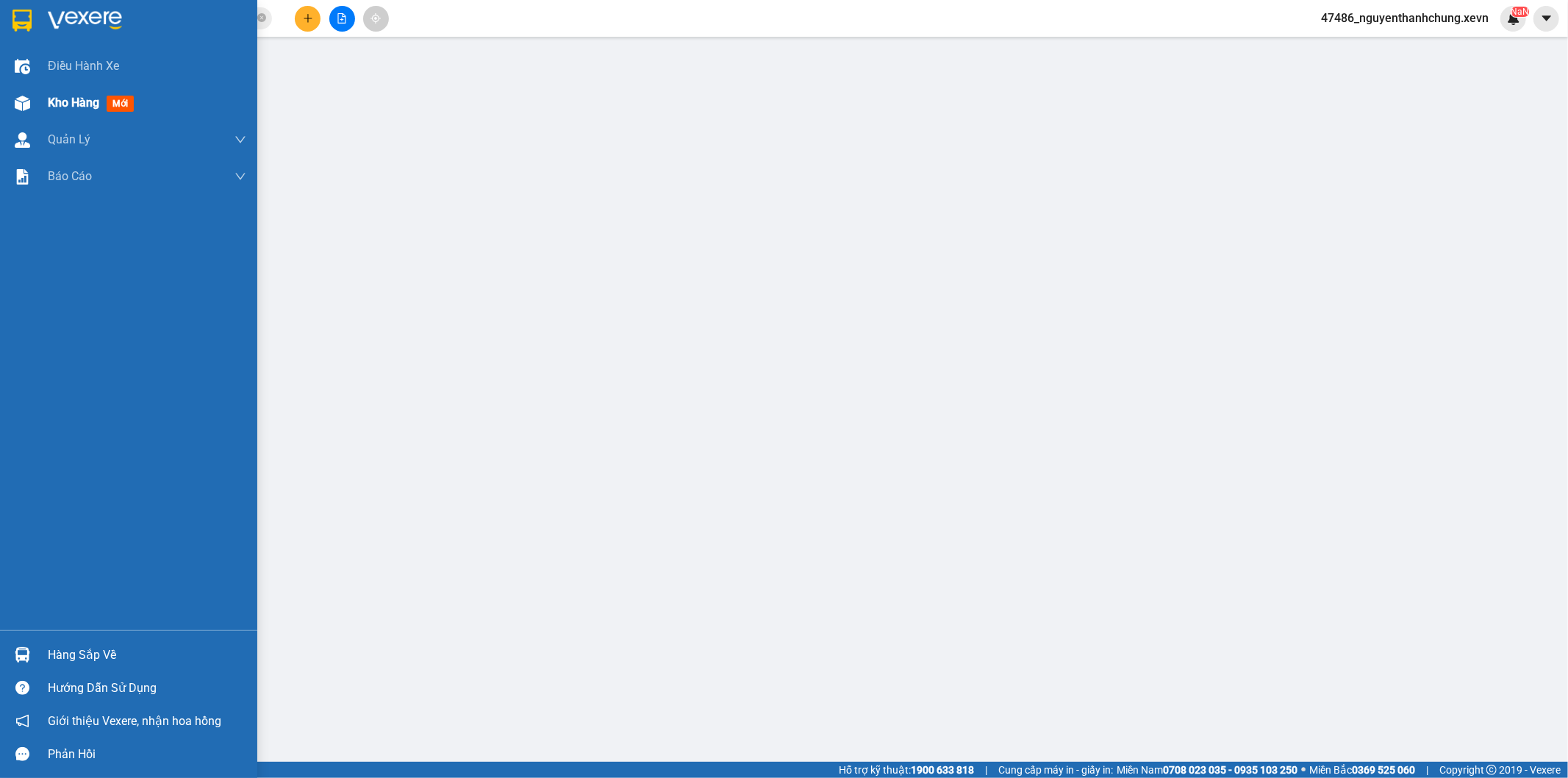
click at [68, 90] on div "Kho hàng mới" at bounding box center [147, 103] width 199 height 37
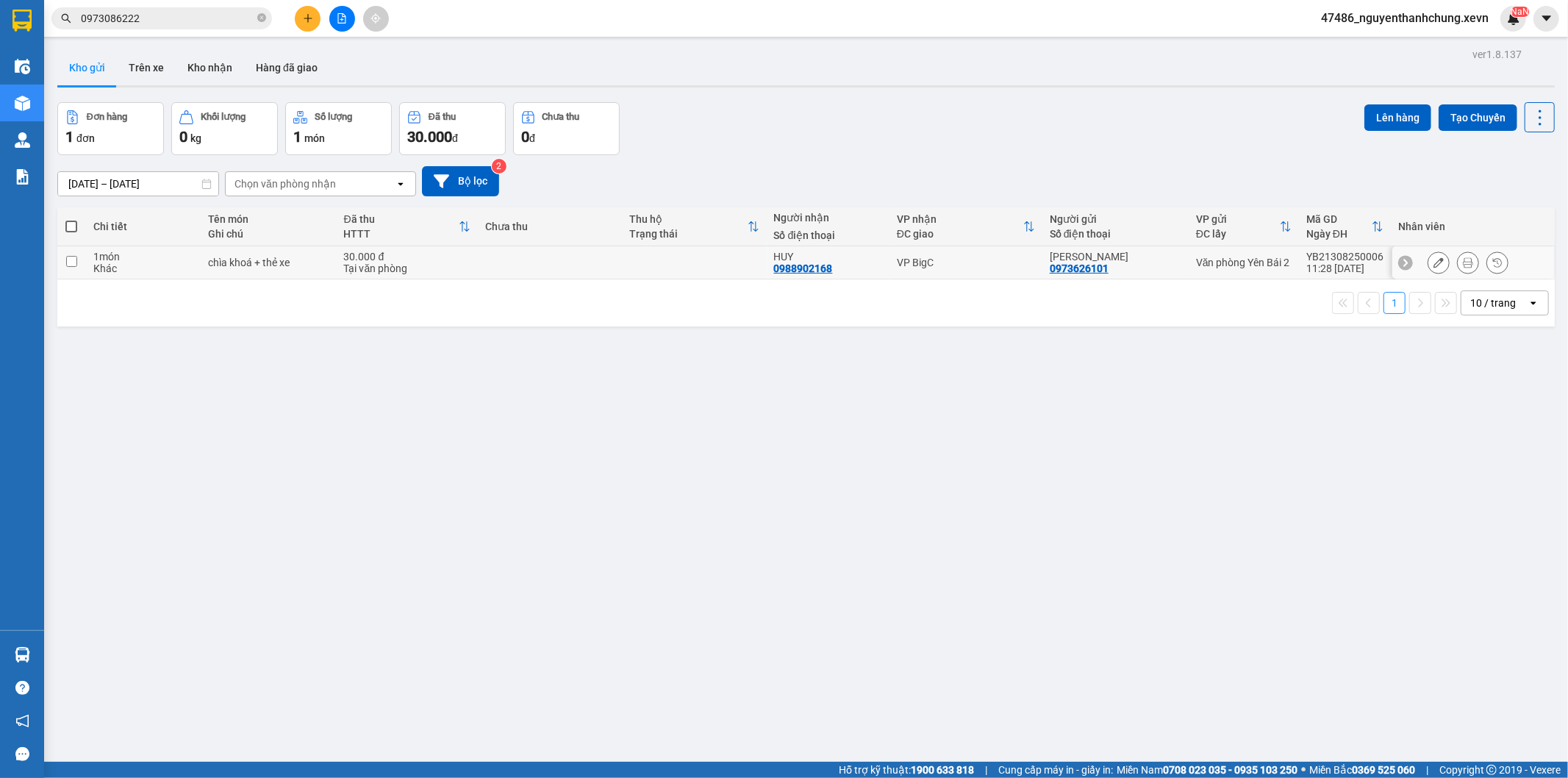
click at [961, 265] on div "VP BigC" at bounding box center [966, 262] width 138 height 11
checkbox input "true"
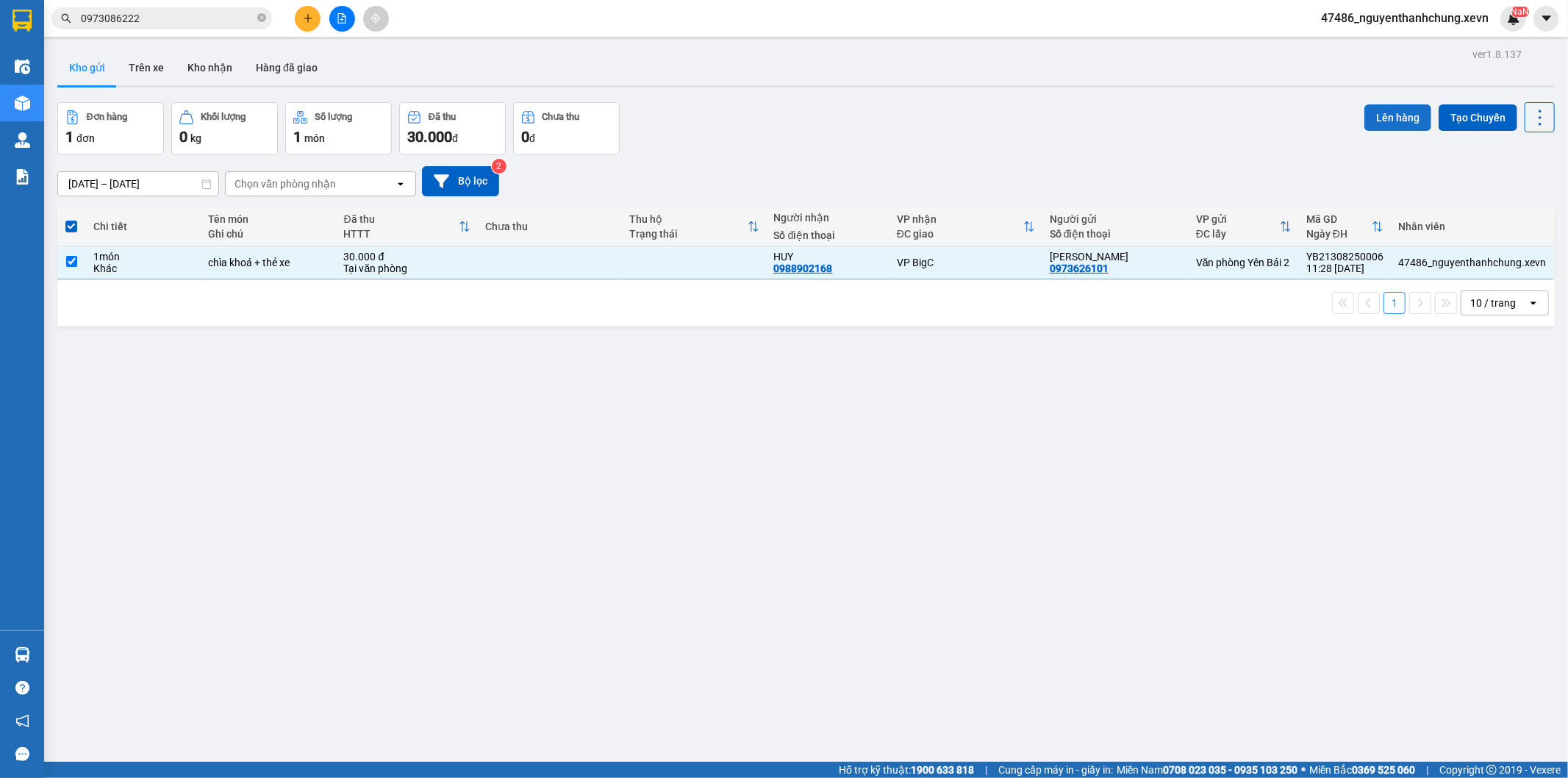
click at [1393, 113] on button "Lên hàng" at bounding box center [1398, 117] width 67 height 27
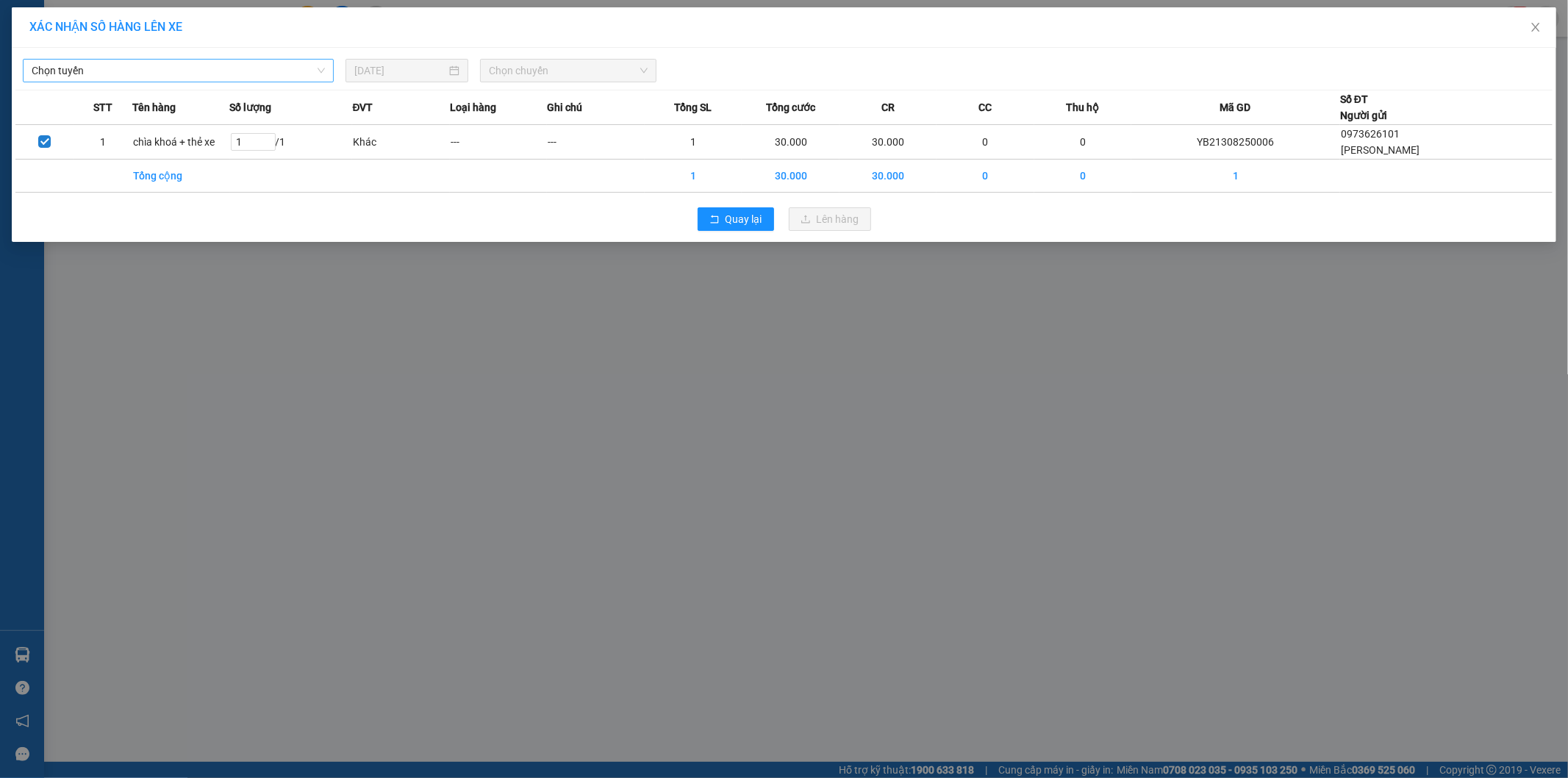
click at [269, 79] on span "Chọn tuyến" at bounding box center [178, 70] width 294 height 22
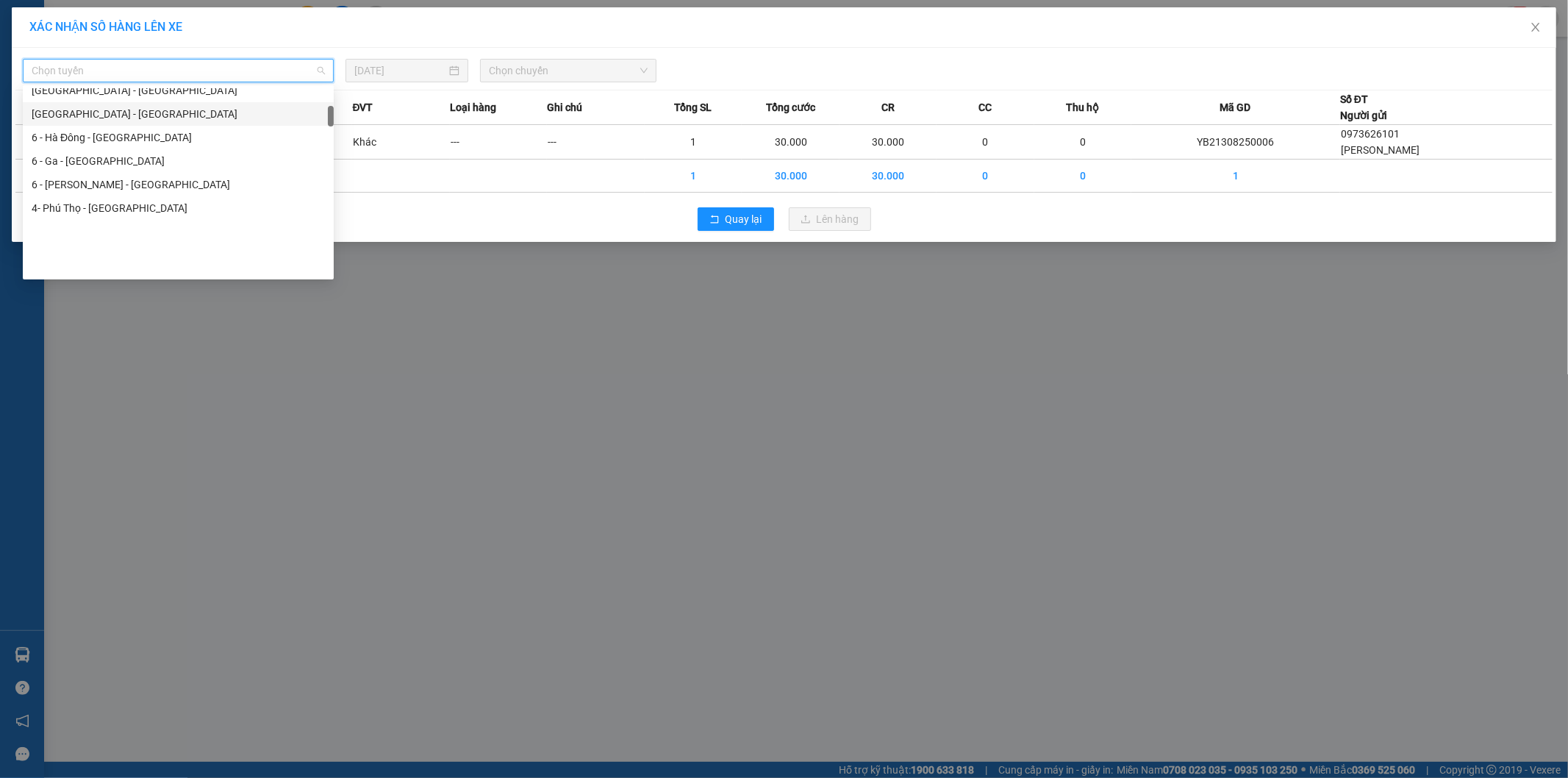
scroll to position [164, 0]
click at [120, 100] on div "6 - Yên Bái - Hà Đông" at bounding box center [178, 102] width 294 height 16
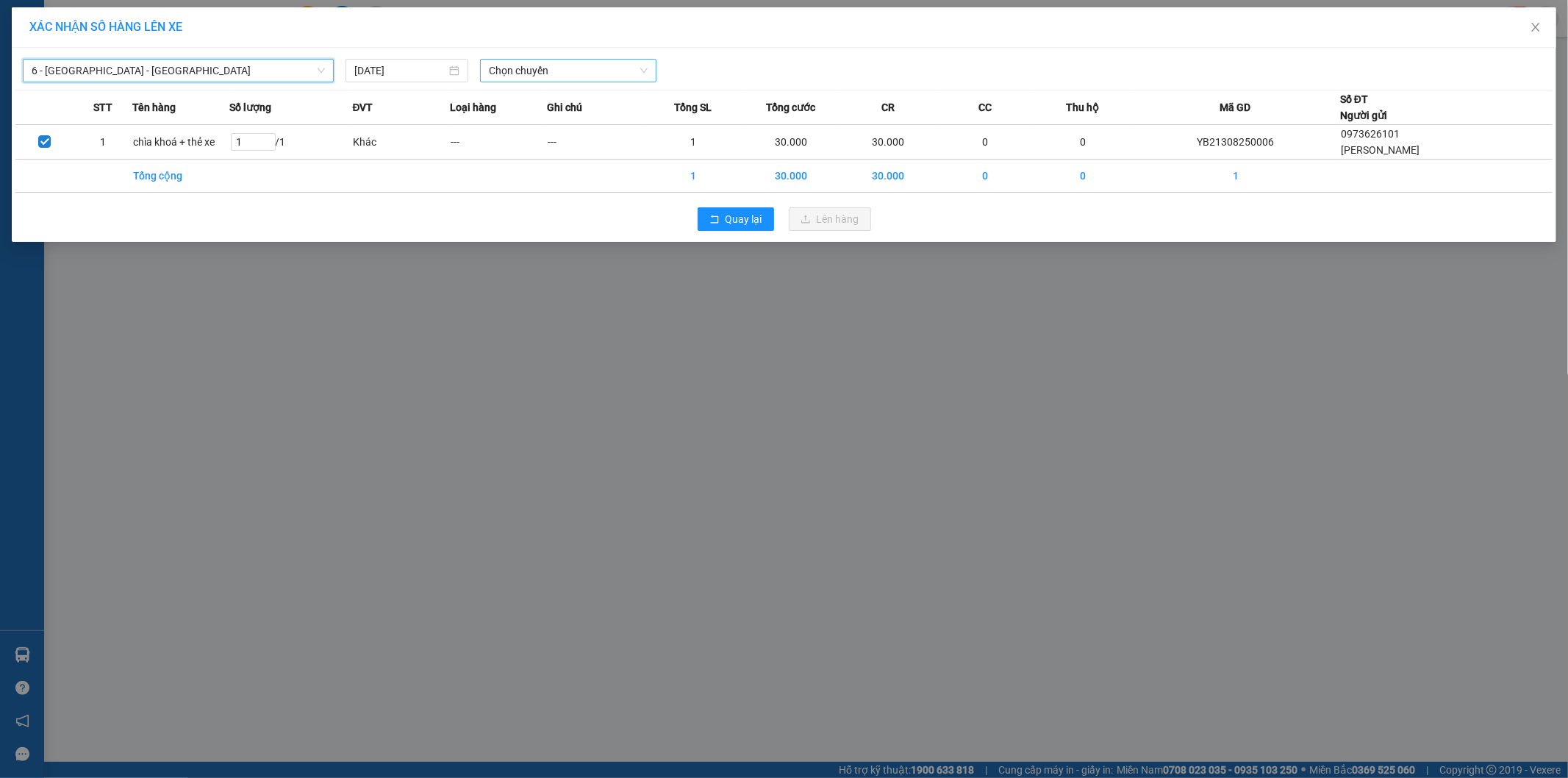
click at [547, 66] on span "Chọn chuyến" at bounding box center [568, 70] width 159 height 22
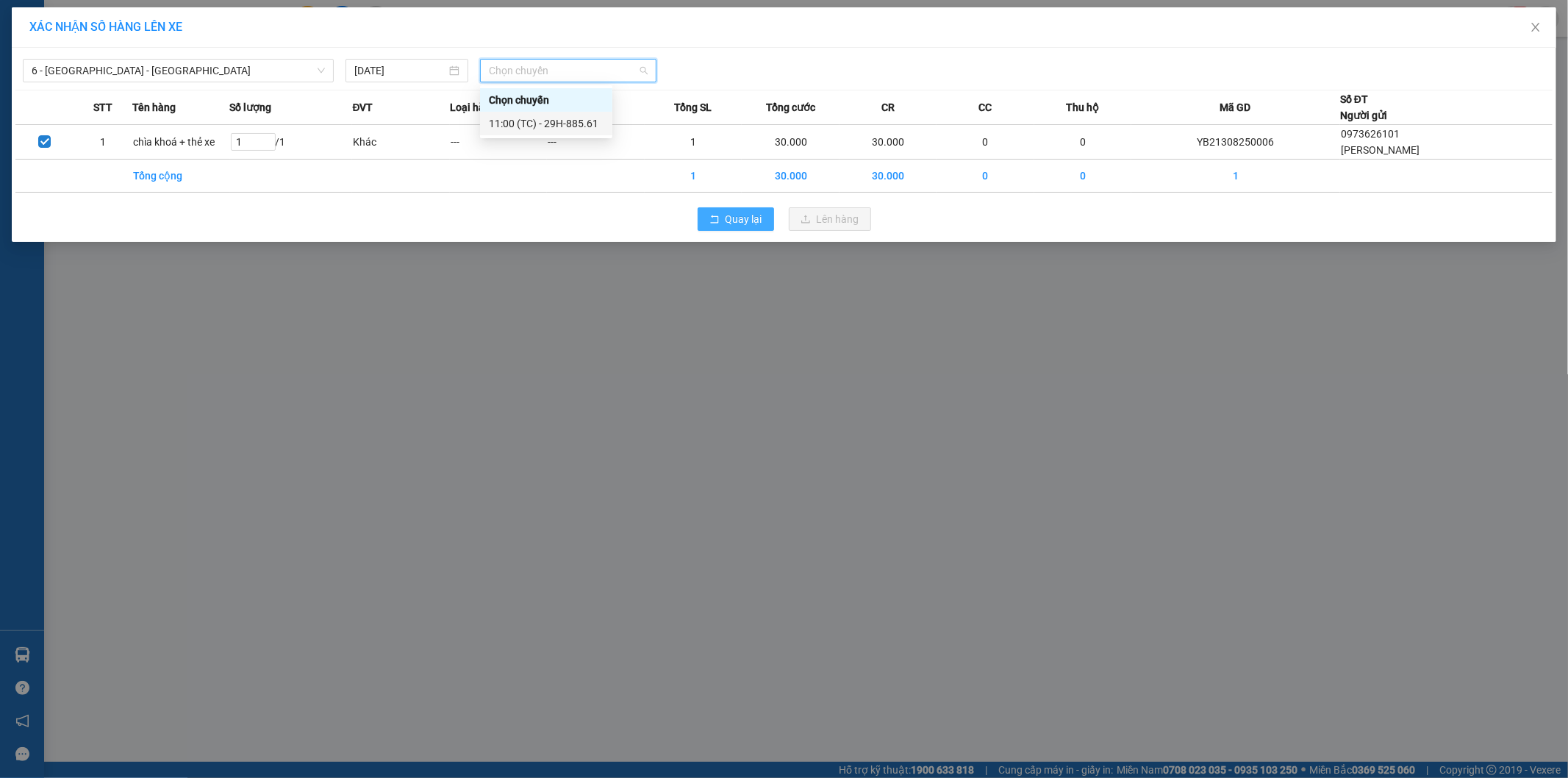
drag, startPoint x: 736, startPoint y: 229, endPoint x: 755, endPoint y: 226, distance: 19.2
click at [738, 232] on div "Quay lại Lên hàng" at bounding box center [784, 219] width 1537 height 38
click at [1200, 500] on div "XÁC NHẬN SỐ HÀNG LÊN XE 6 - Yên Bái - Hà Đông 13/08/2025 Chọn chuyến STT Tên hà…" at bounding box center [784, 389] width 1568 height 778
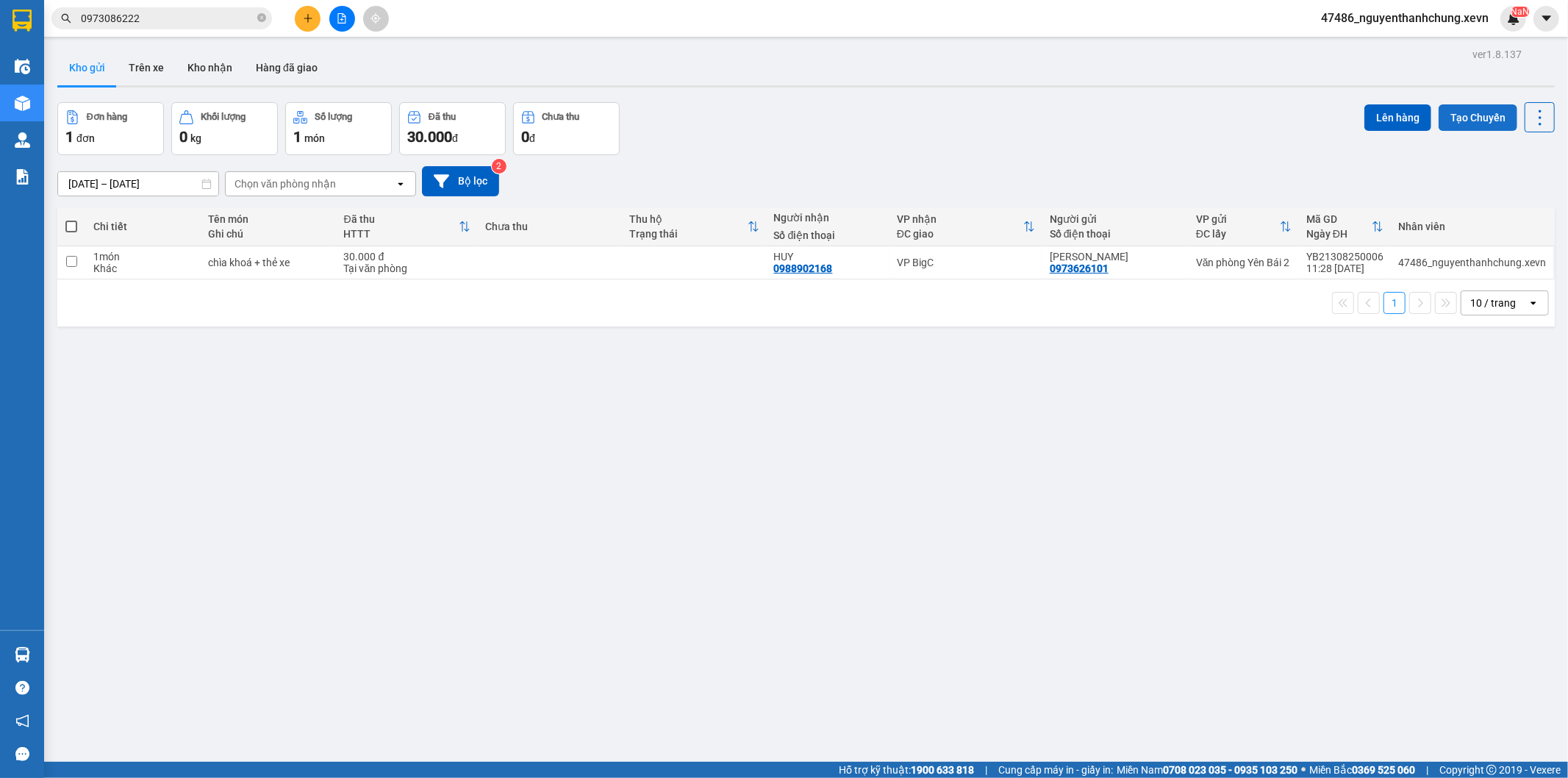
click at [1452, 118] on button "Tạo Chuyến" at bounding box center [1478, 117] width 79 height 27
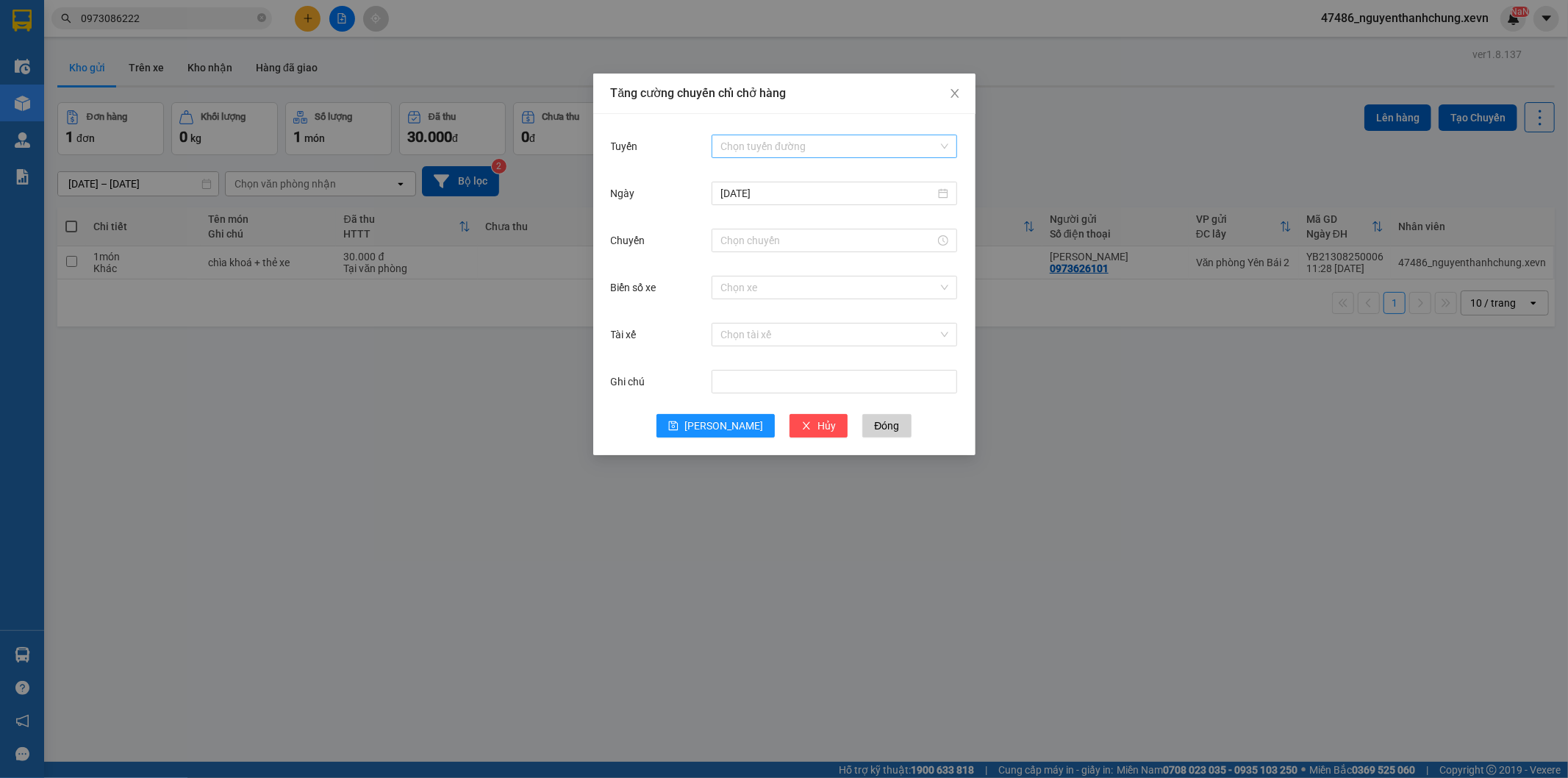
click at [790, 150] on input "Tuyến" at bounding box center [828, 146] width 217 height 22
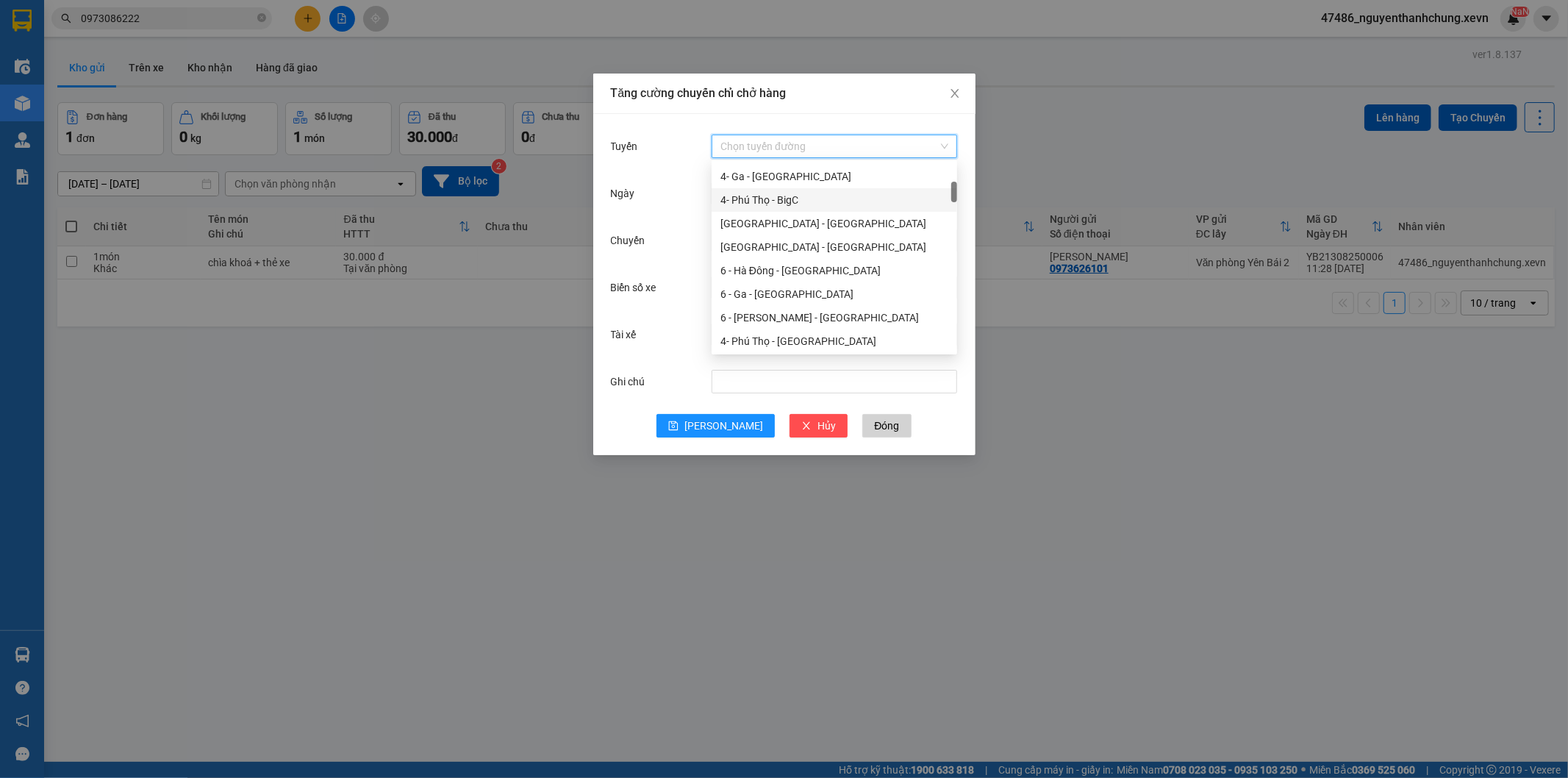
scroll to position [81, 0]
click at [797, 232] on div "6 - Yên Bái - Hà Đông" at bounding box center [834, 234] width 228 height 16
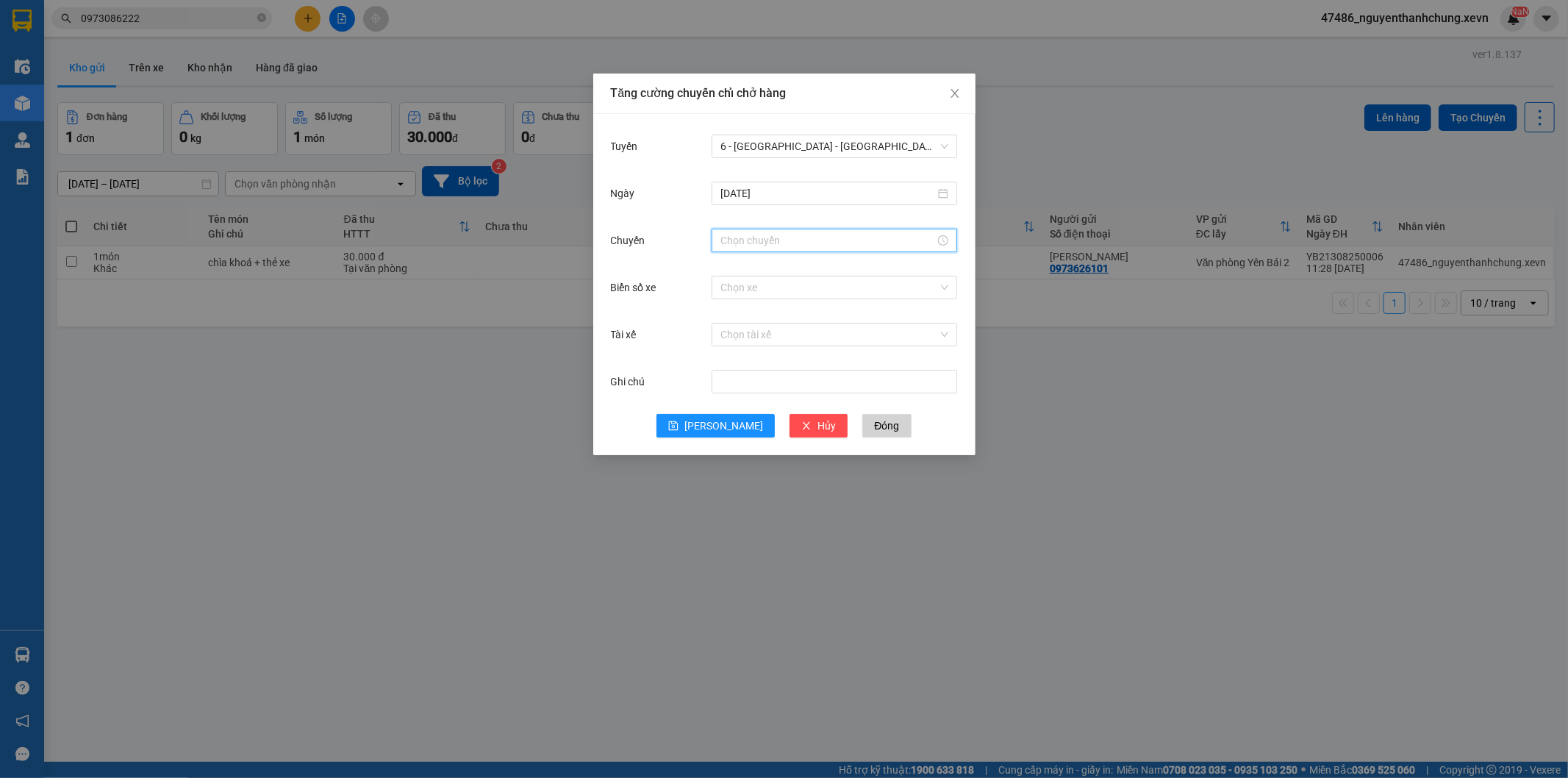
drag, startPoint x: 773, startPoint y: 234, endPoint x: 771, endPoint y: 269, distance: 35.1
click at [773, 235] on input "Chuyến" at bounding box center [828, 241] width 215 height 16
drag, startPoint x: 732, startPoint y: 372, endPoint x: 736, endPoint y: 397, distance: 25.3
click at [728, 372] on div "13" at bounding box center [732, 372] width 41 height 20
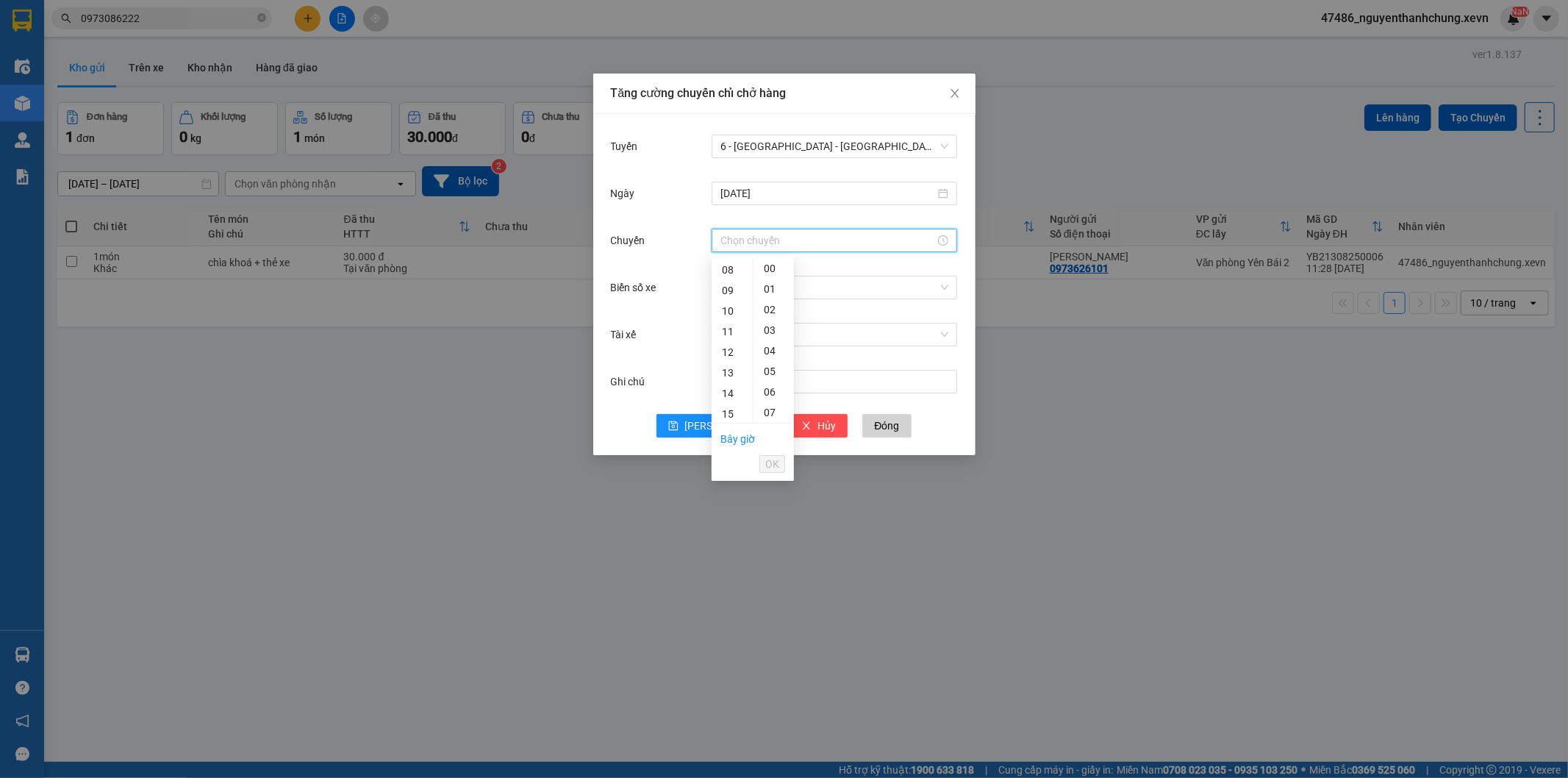
type input "13:00"
drag, startPoint x: 771, startPoint y: 464, endPoint x: 789, endPoint y: 324, distance: 141.2
click at [773, 464] on span "OK" at bounding box center [772, 464] width 14 height 16
click at [776, 287] on input "Biển số xe" at bounding box center [828, 287] width 217 height 22
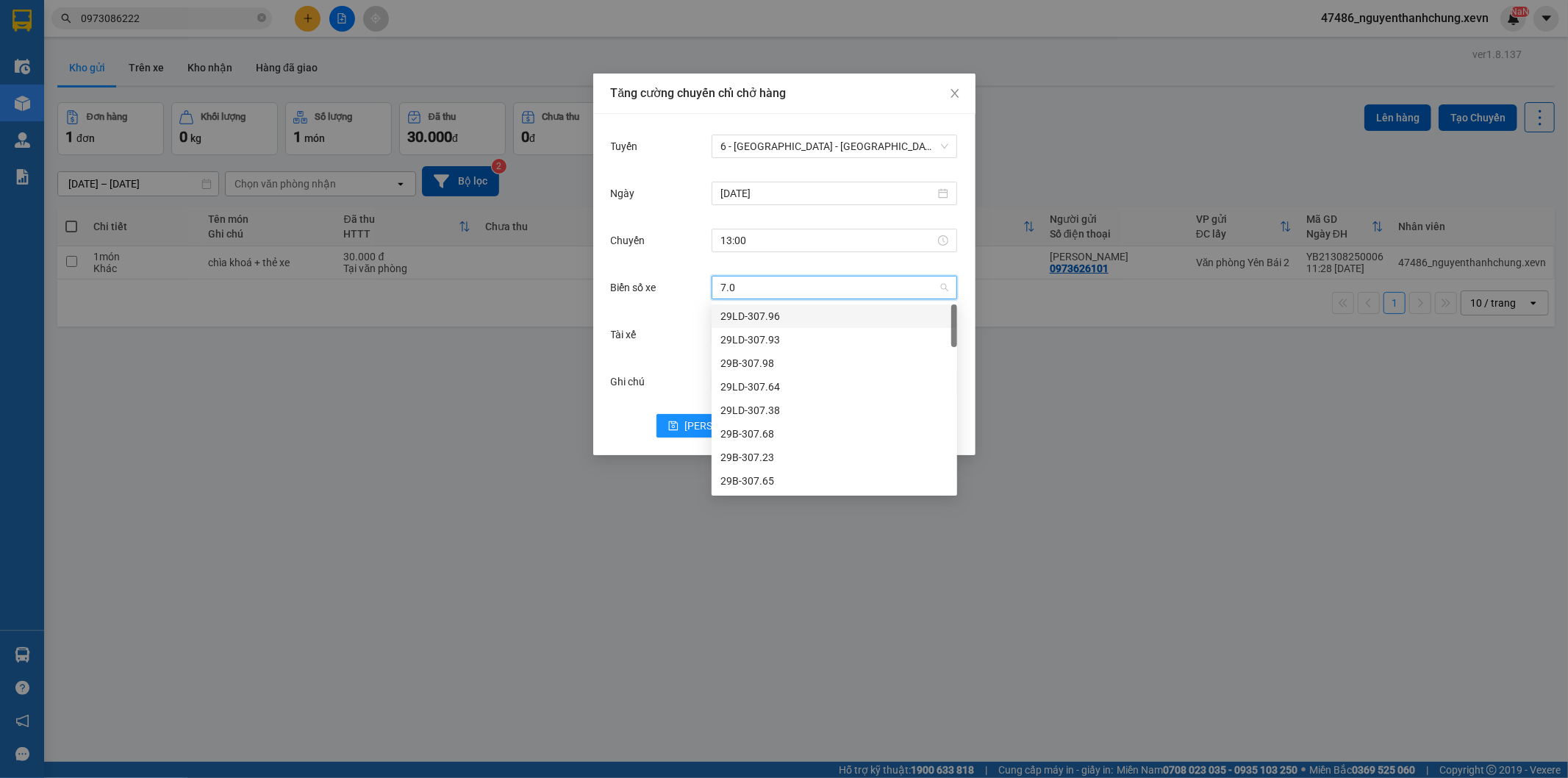
type input "7.07"
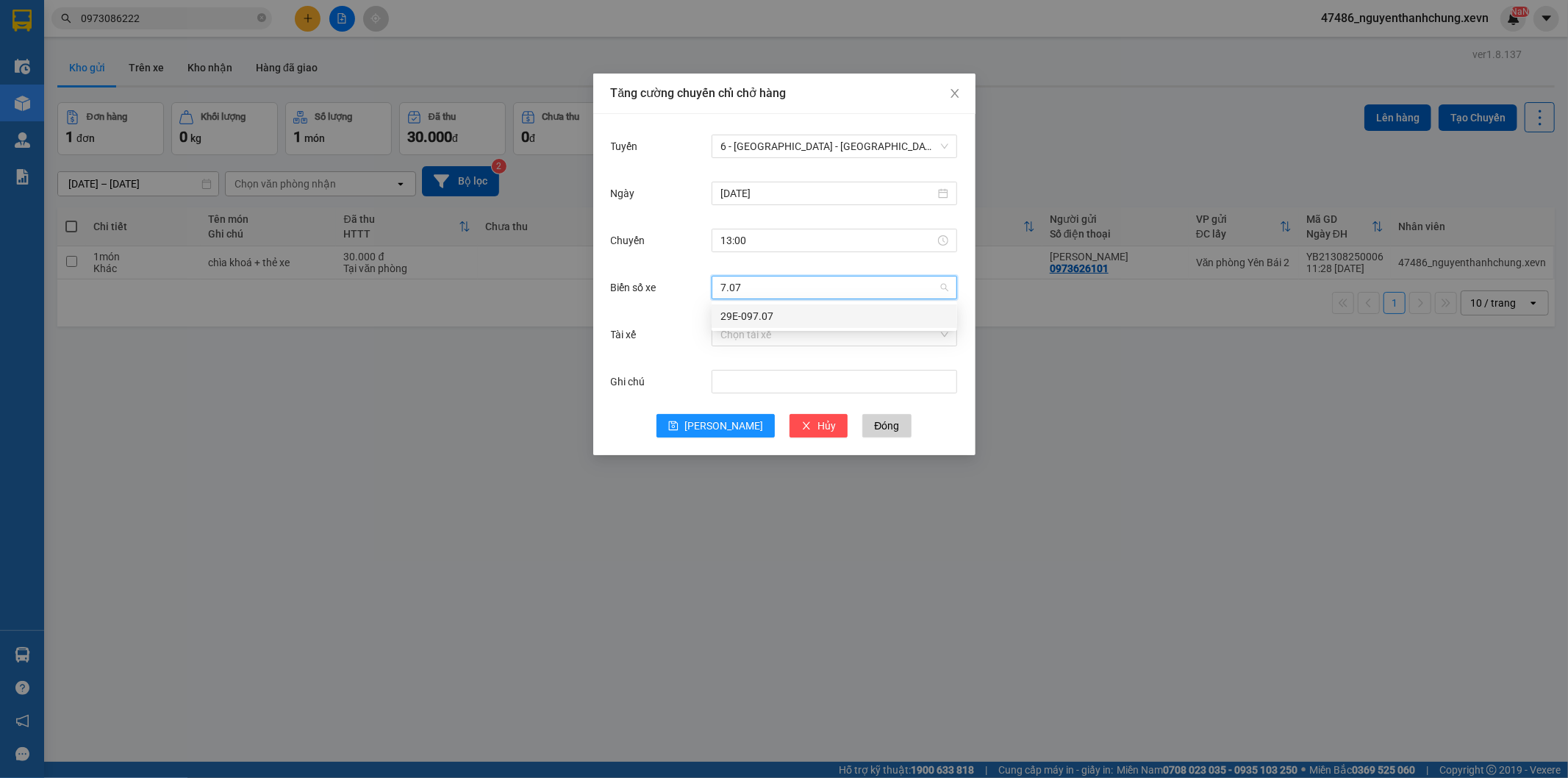
click at [777, 320] on div "29E-097.07" at bounding box center [834, 317] width 228 height 16
click at [767, 330] on input "Tài xế" at bounding box center [828, 334] width 217 height 22
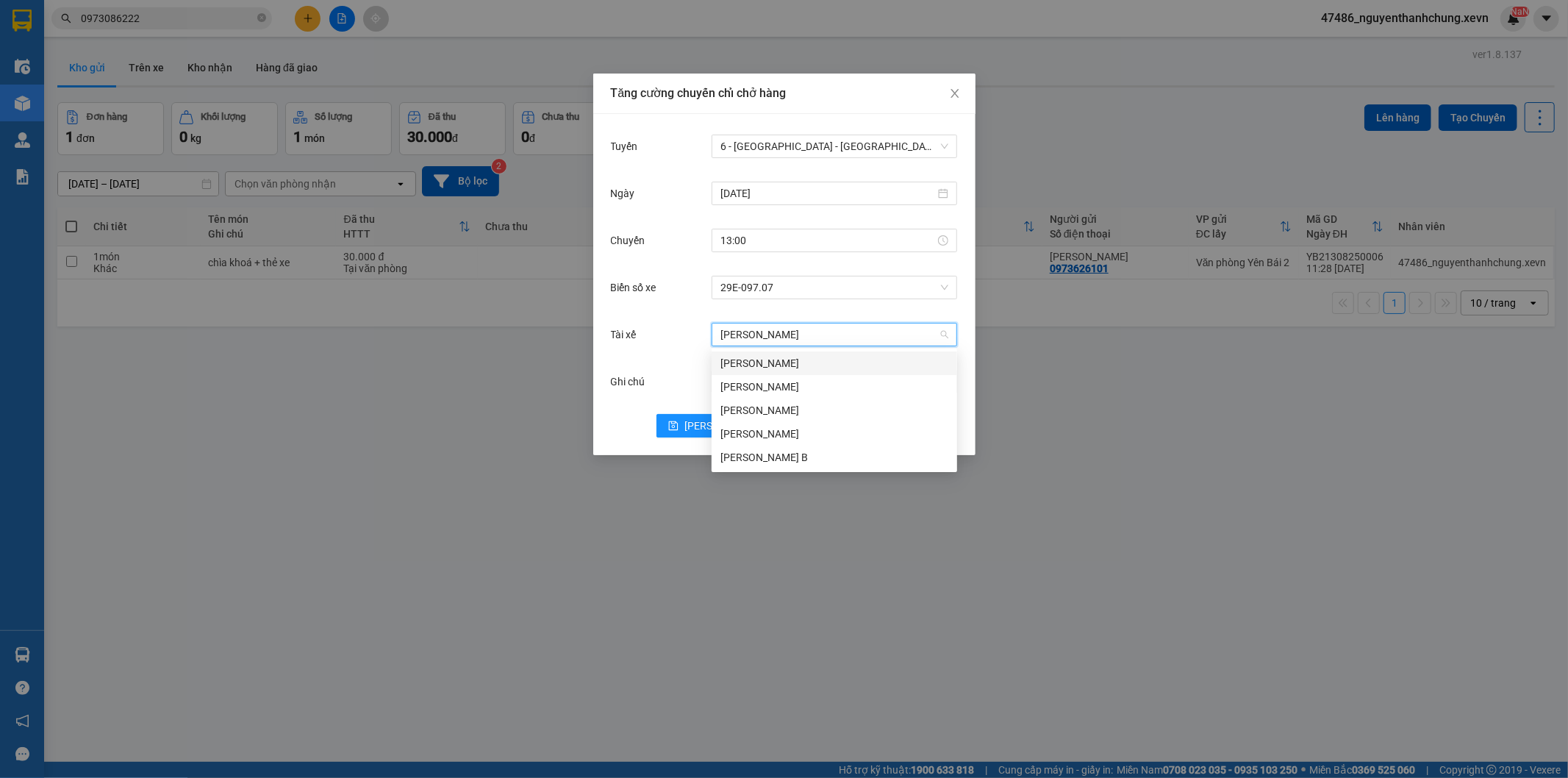
type input "hoàng ngọc h"
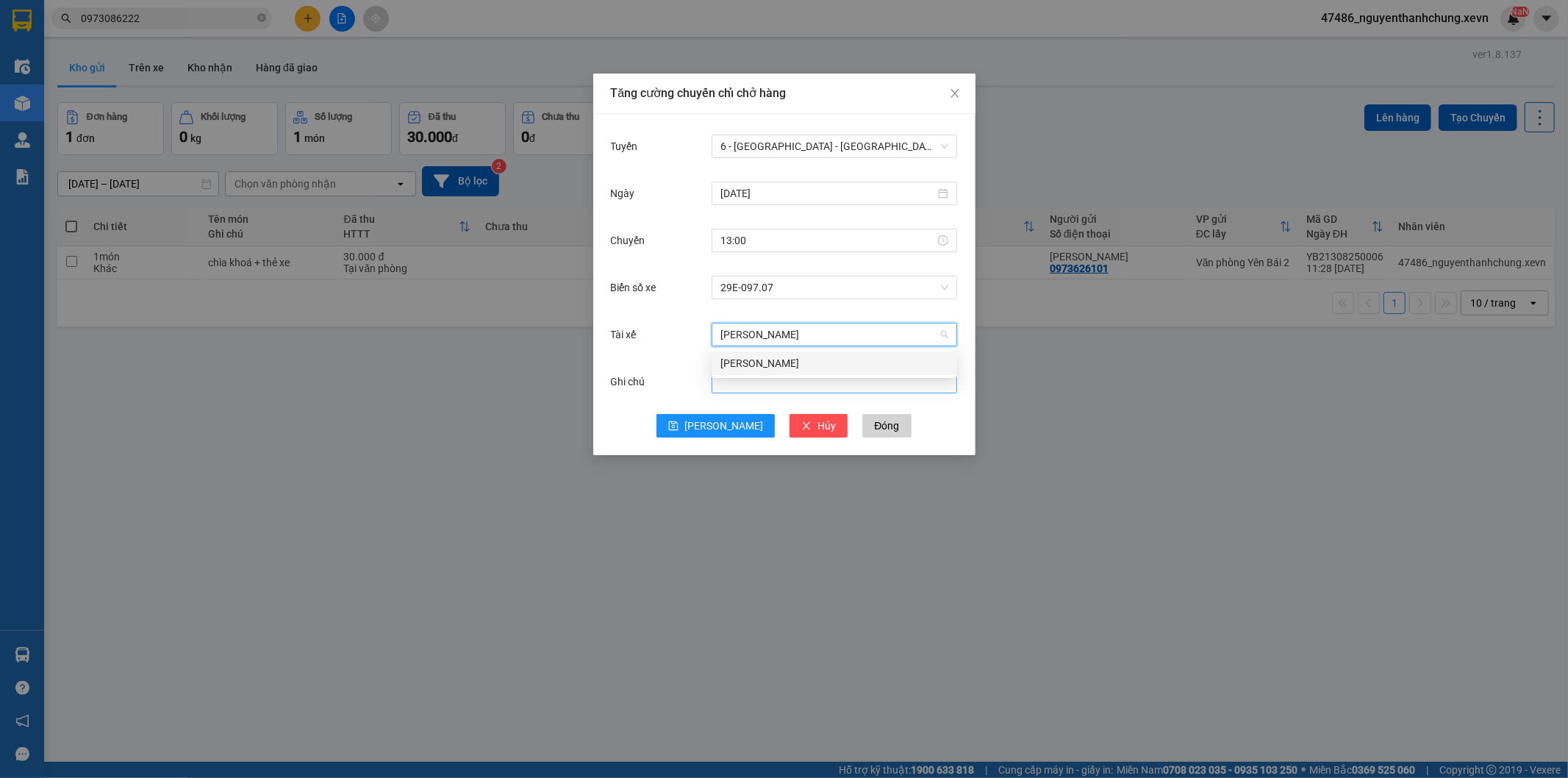
click at [802, 369] on div "Hoàng Ngọc Hợp" at bounding box center [834, 363] width 228 height 16
click at [689, 422] on button "[PERSON_NAME]" at bounding box center [715, 426] width 118 height 24
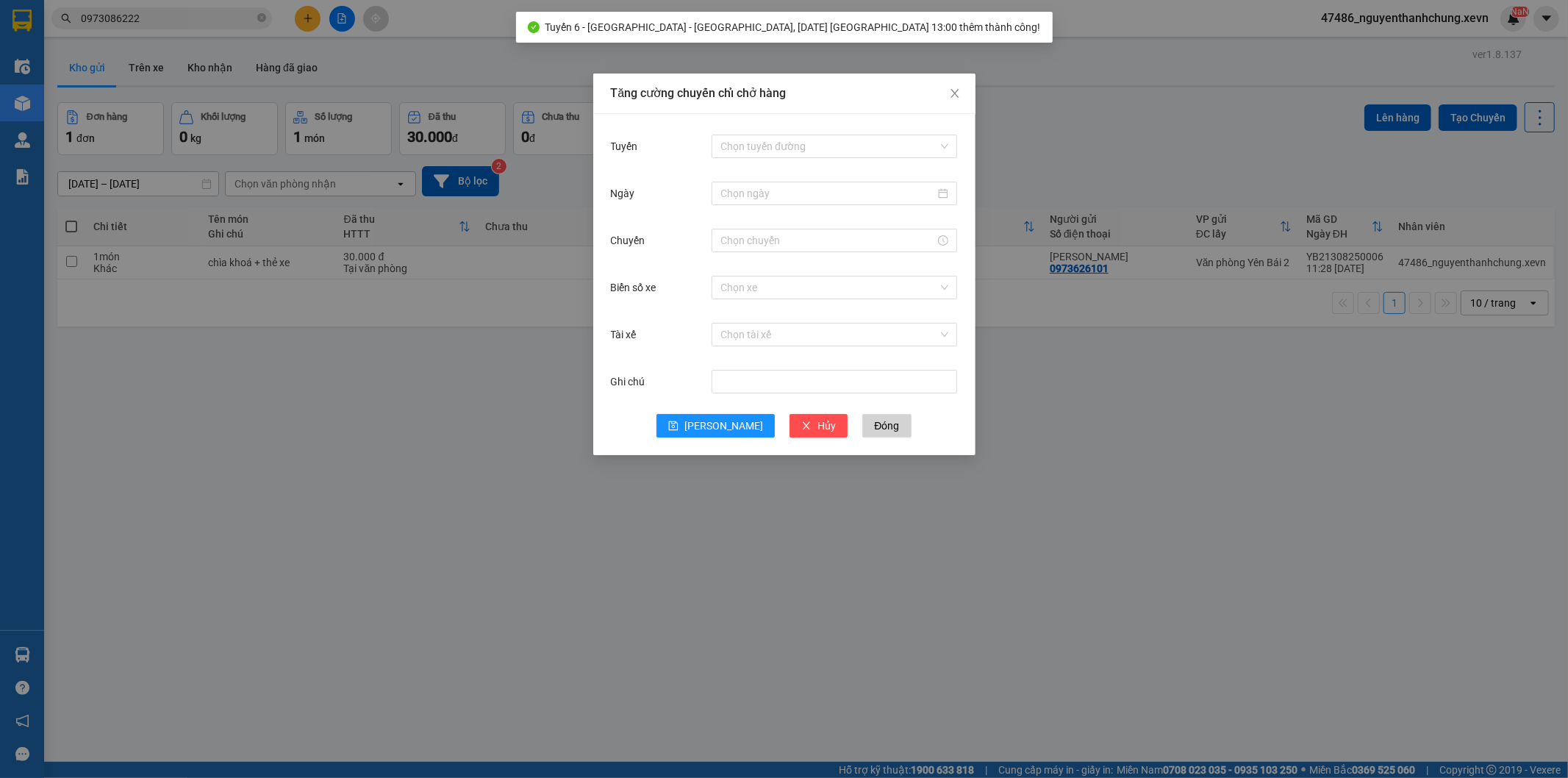
click at [1041, 137] on div "Tăng cường chuyến chỉ chở hàng Tuyến Chọn tuyến đường Ngày Chuyến Biển số xe Ch…" at bounding box center [784, 389] width 1568 height 778
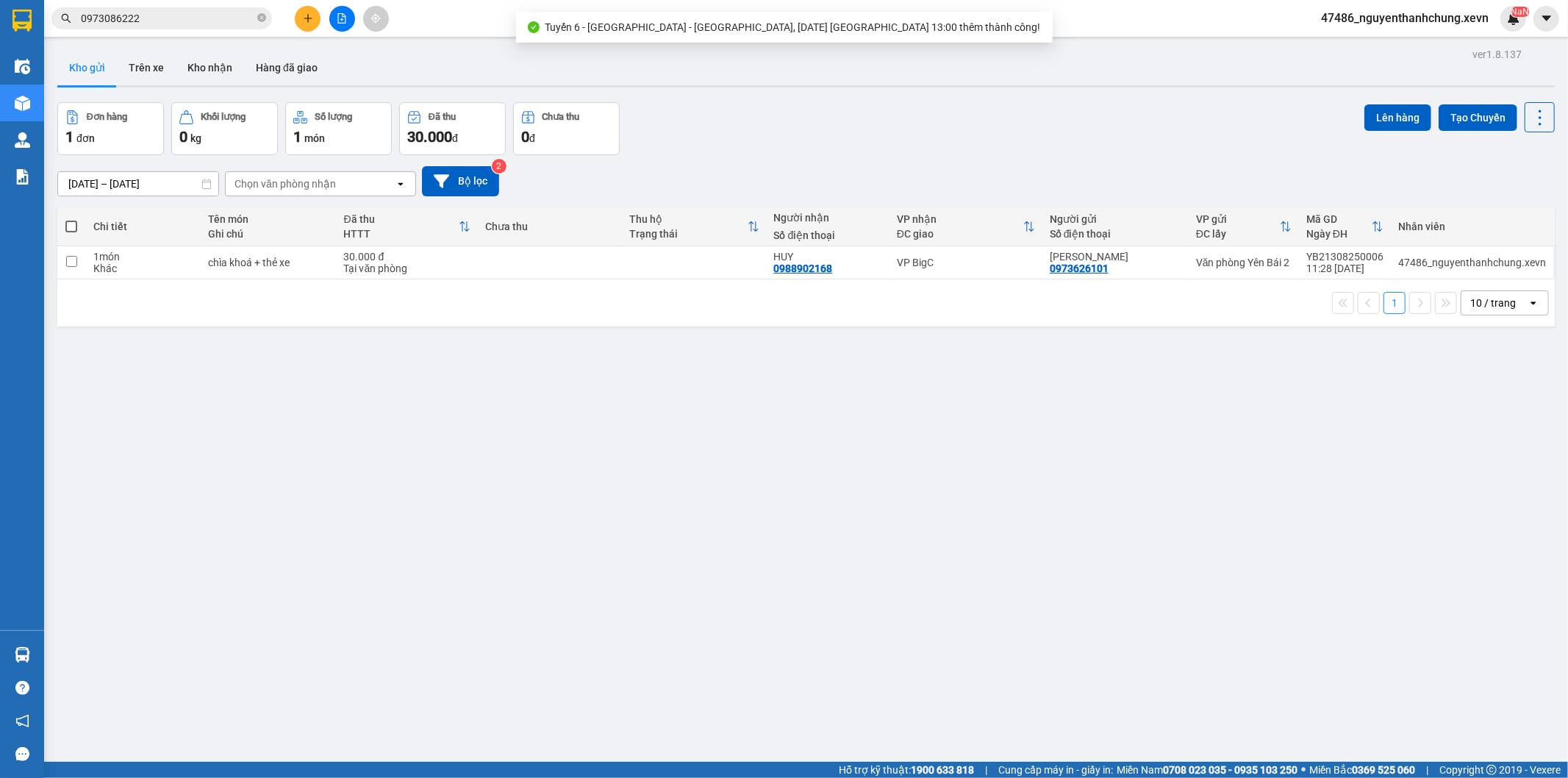
click at [1111, 255] on div "anh minh" at bounding box center [1116, 256] width 132 height 11
checkbox input "true"
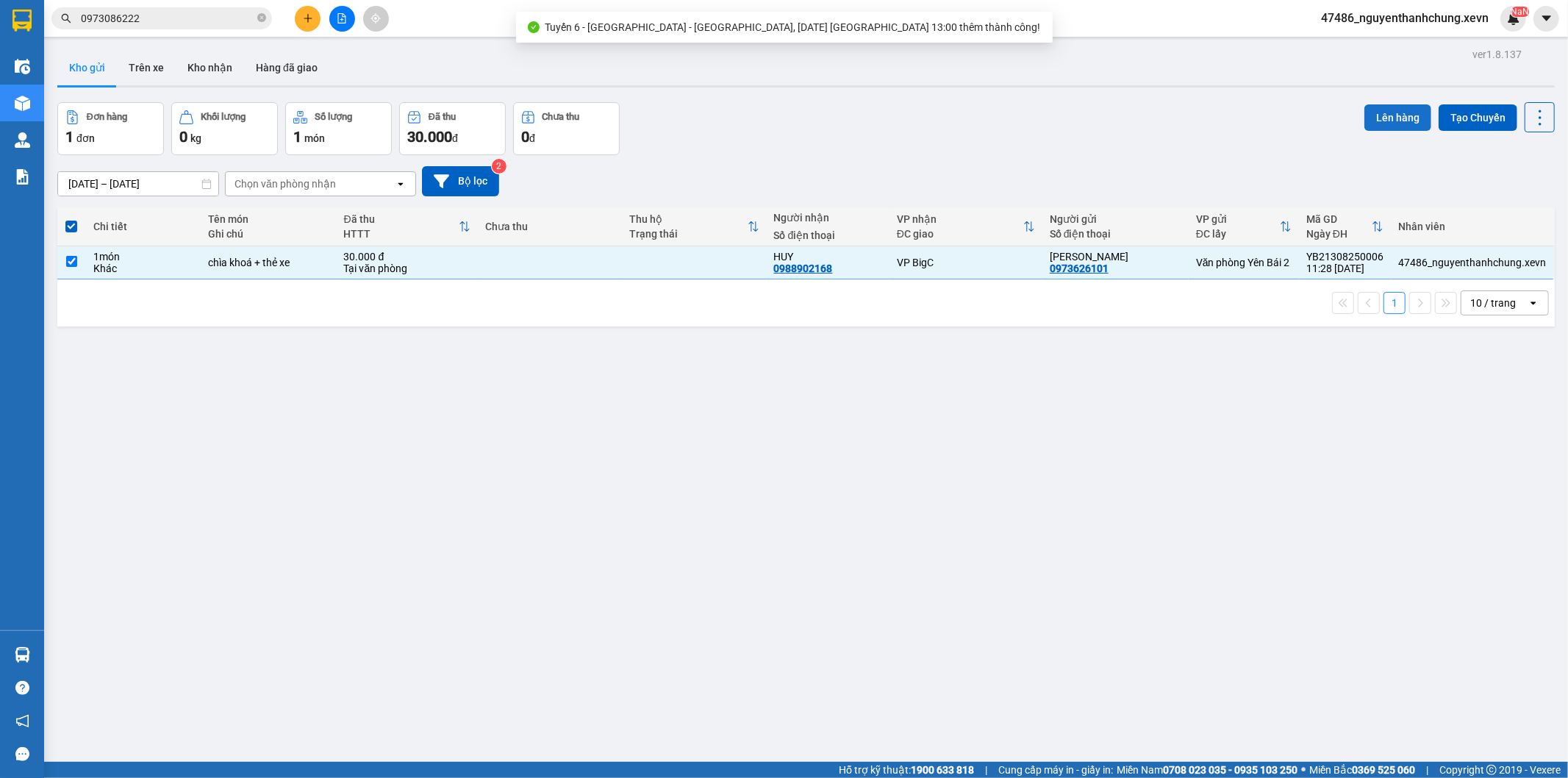
drag, startPoint x: 1423, startPoint y: 98, endPoint x: 1395, endPoint y: 111, distance: 30.9
click at [1422, 98] on div "ver 1.8.137 Kho gửi Trên xe Kho nhận Hàng đã giao Đơn hàng 1 đơn Khối lượng 0 k…" at bounding box center [806, 433] width 1509 height 778
click at [1395, 114] on button "Lên hàng" at bounding box center [1398, 117] width 67 height 27
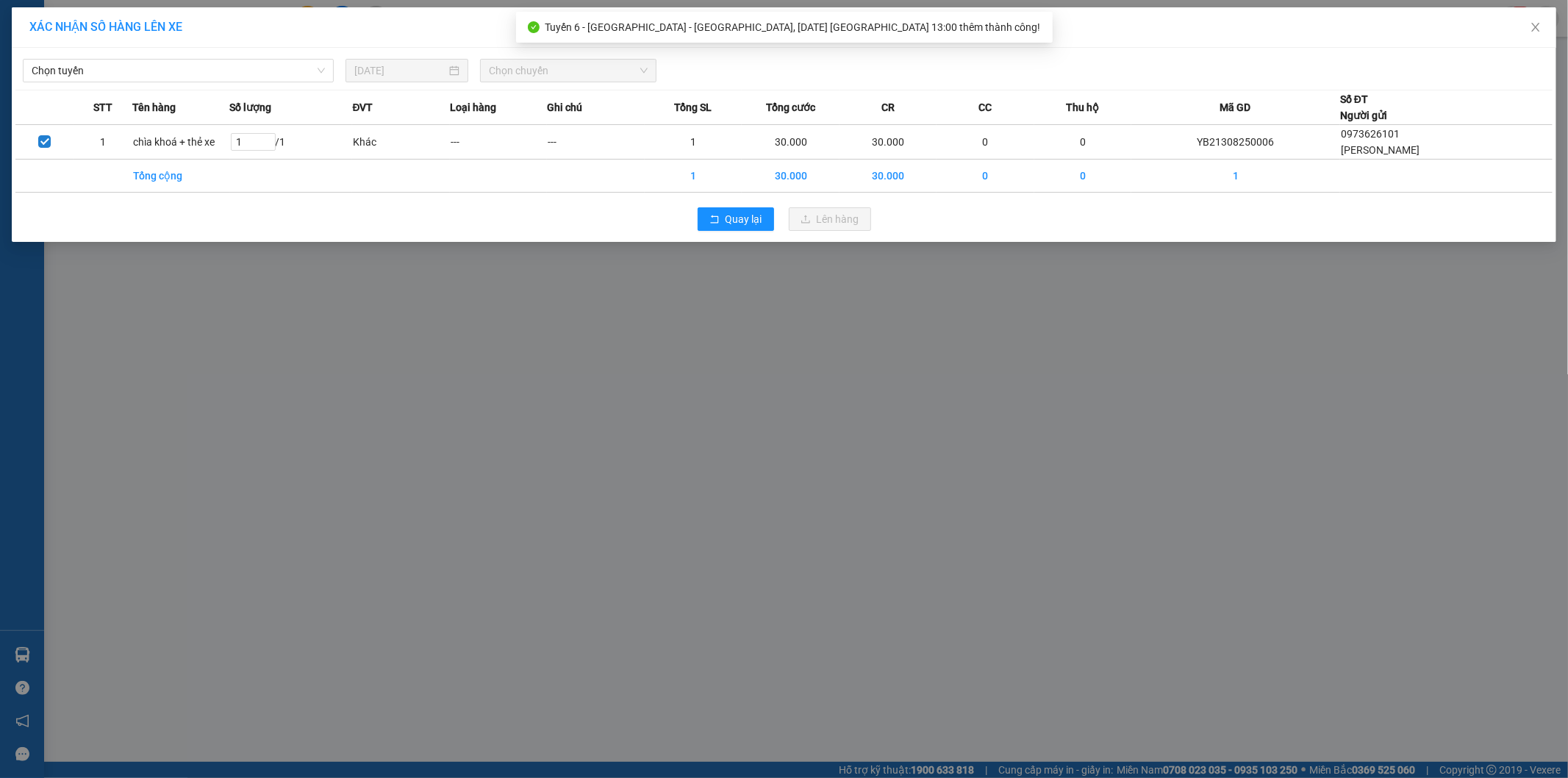
click at [129, 82] on div "Chọn tuyến" at bounding box center [178, 70] width 323 height 24
drag, startPoint x: 149, startPoint y: 59, endPoint x: 142, endPoint y: 76, distance: 18.4
click at [148, 59] on span "Chọn tuyến" at bounding box center [178, 70] width 294 height 22
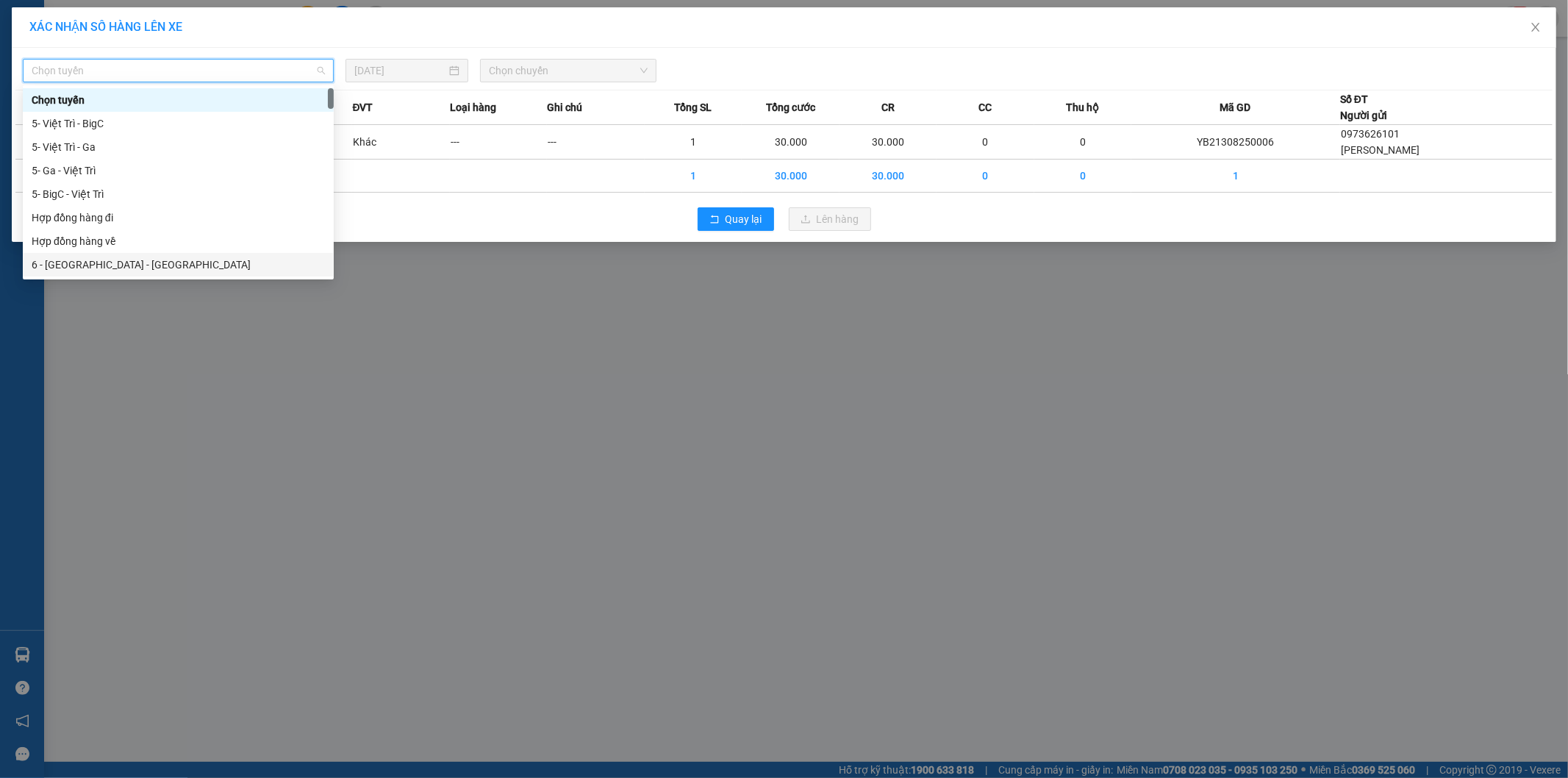
click at [94, 264] on div "6 - Yên Bái - Hà Đông" at bounding box center [178, 264] width 294 height 16
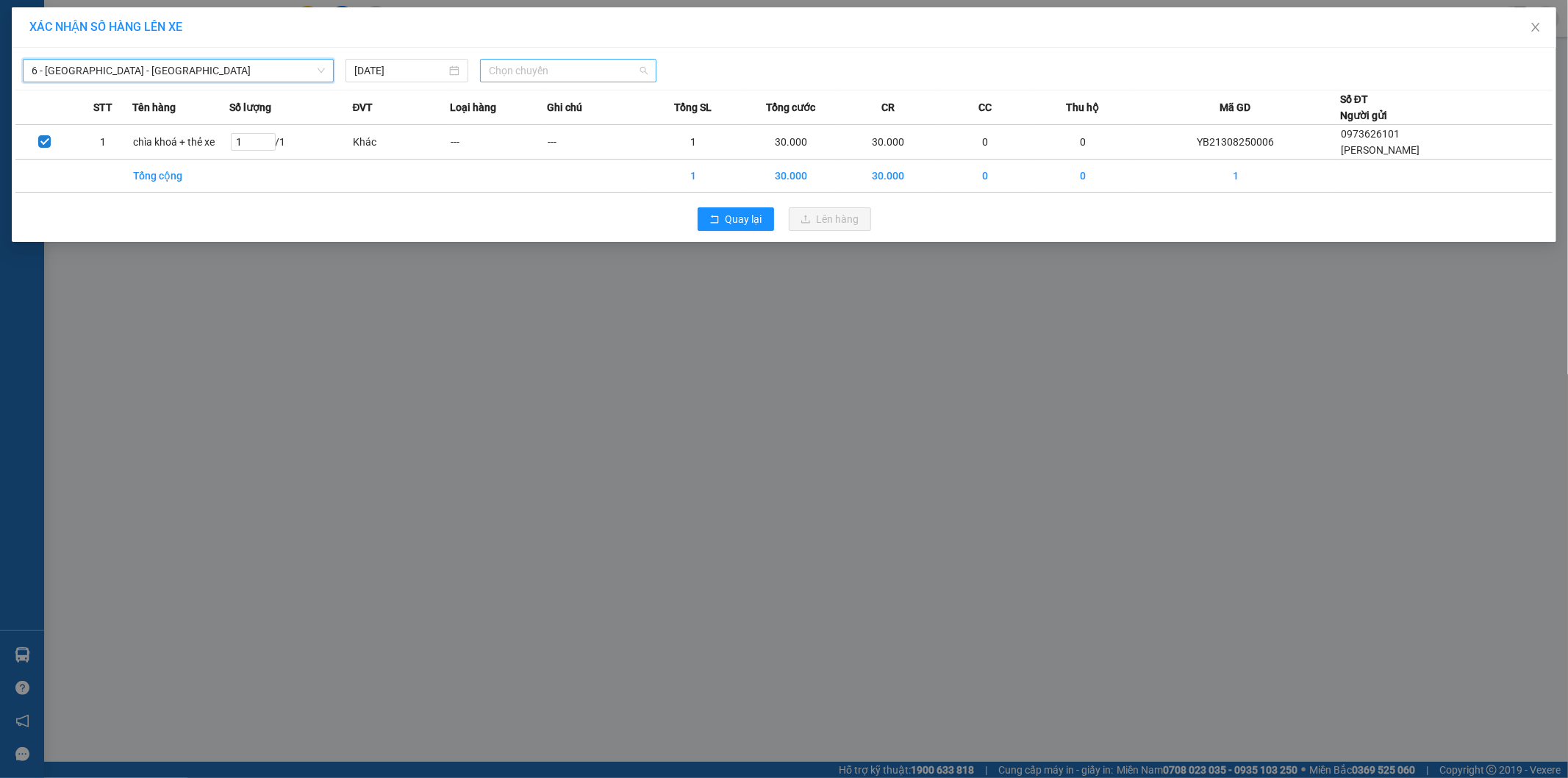
click at [560, 65] on span "Chọn chuyến" at bounding box center [568, 70] width 159 height 22
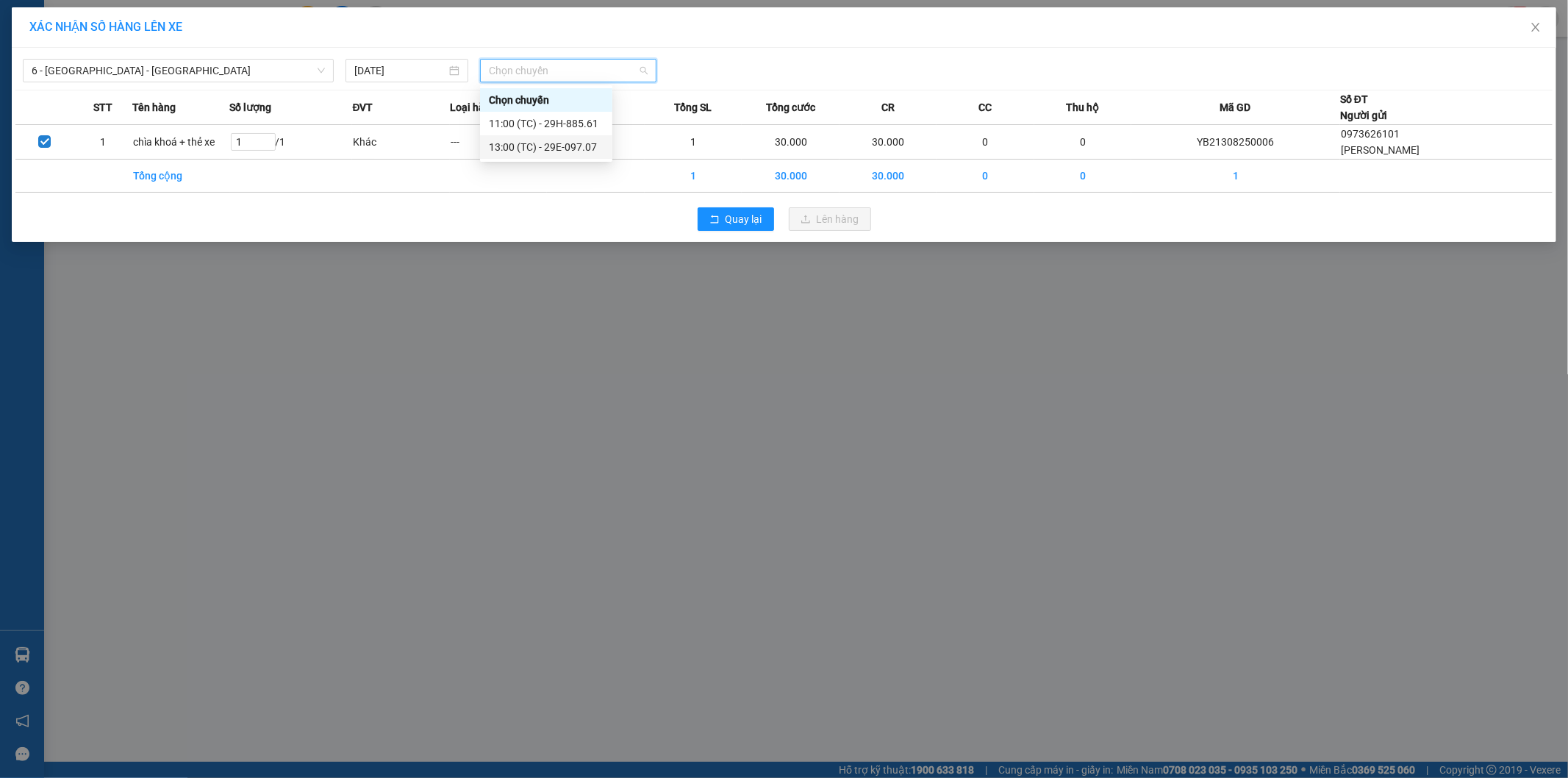
click at [583, 153] on div "13:00 (TC) - 29E-097.07" at bounding box center [546, 147] width 115 height 16
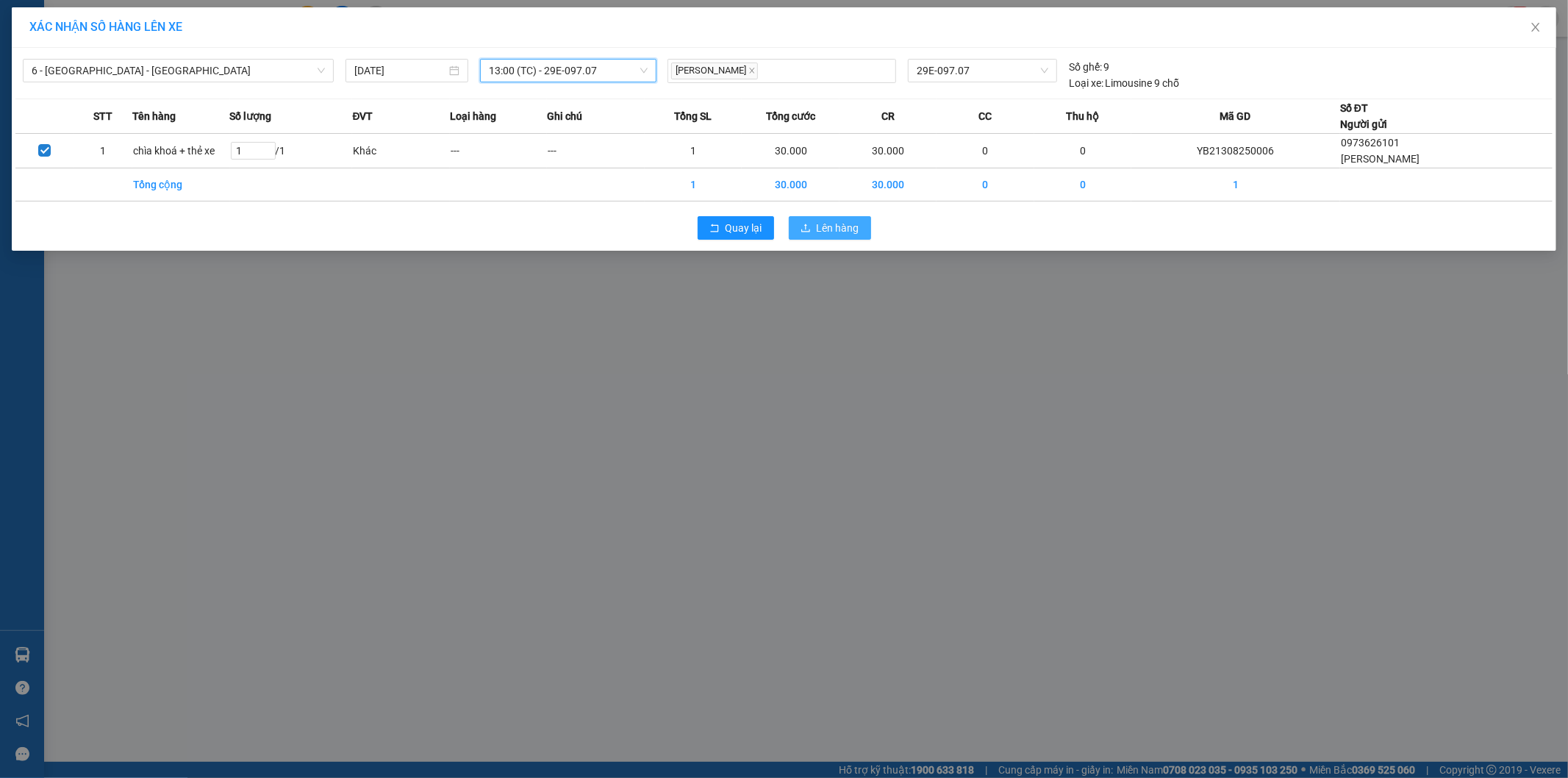
click at [814, 218] on button "Lên hàng" at bounding box center [830, 228] width 82 height 24
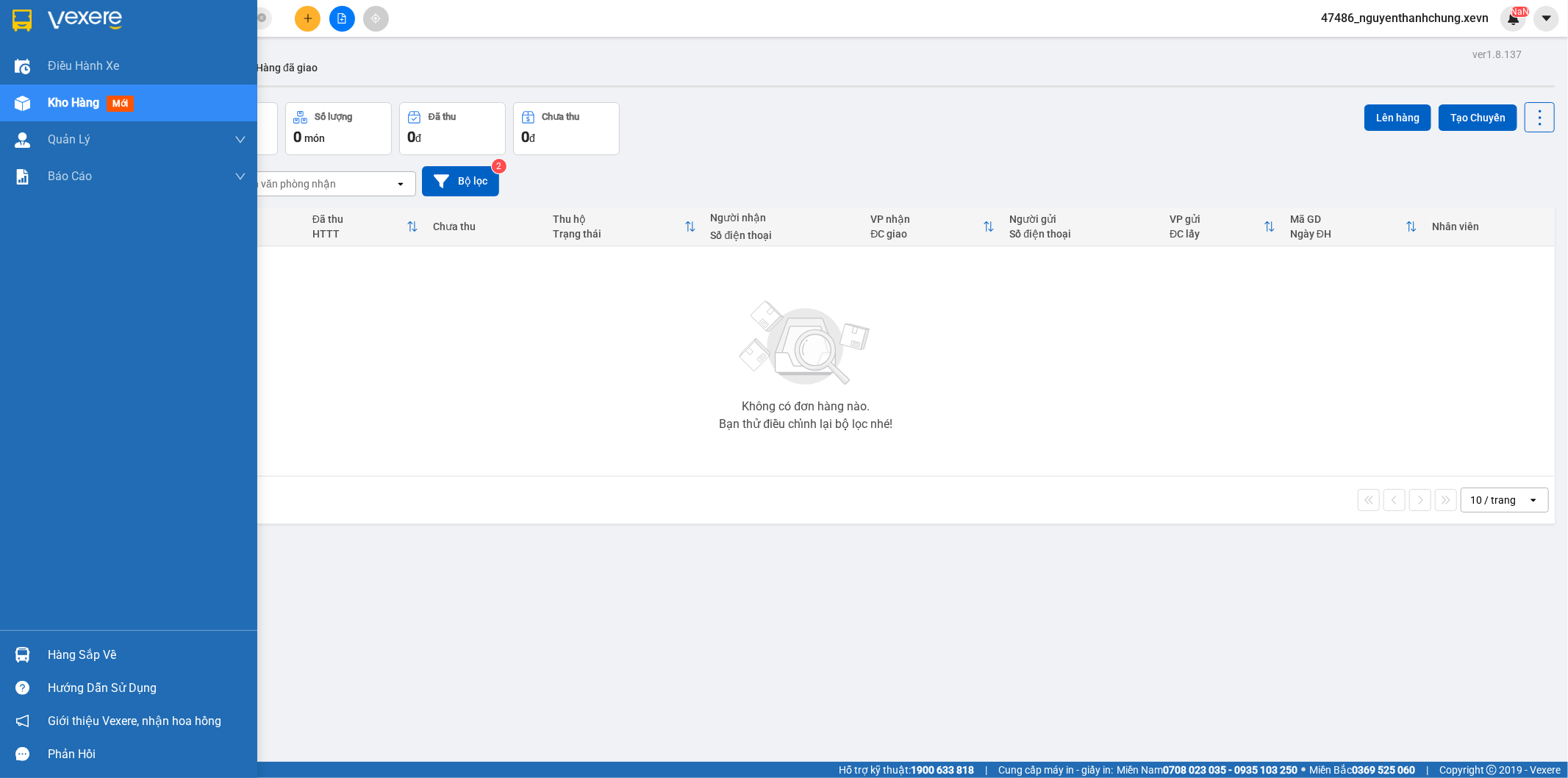
drag, startPoint x: 46, startPoint y: 645, endPoint x: 68, endPoint y: 641, distance: 22.4
click at [47, 645] on div "Hàng sắp về" at bounding box center [129, 654] width 257 height 33
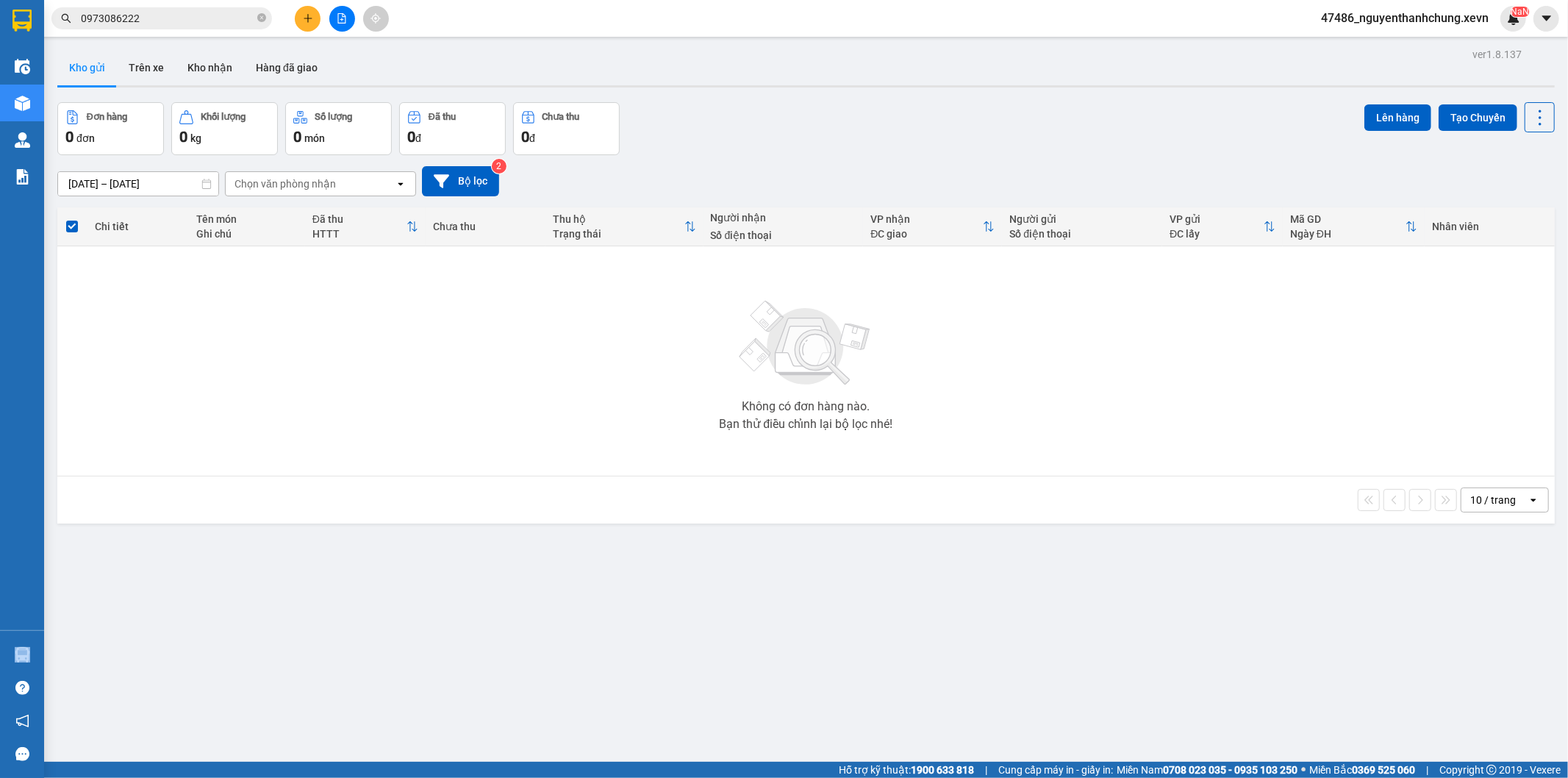
drag, startPoint x: 312, startPoint y: 438, endPoint x: 296, endPoint y: 574, distance: 136.9
click at [308, 448] on section "Kết quả tìm kiếm ( 9 ) Bộ lọc Mã ĐH Trạng thái Món hàng Thu hộ Tổng cước Chưa c…" at bounding box center [784, 389] width 1568 height 778
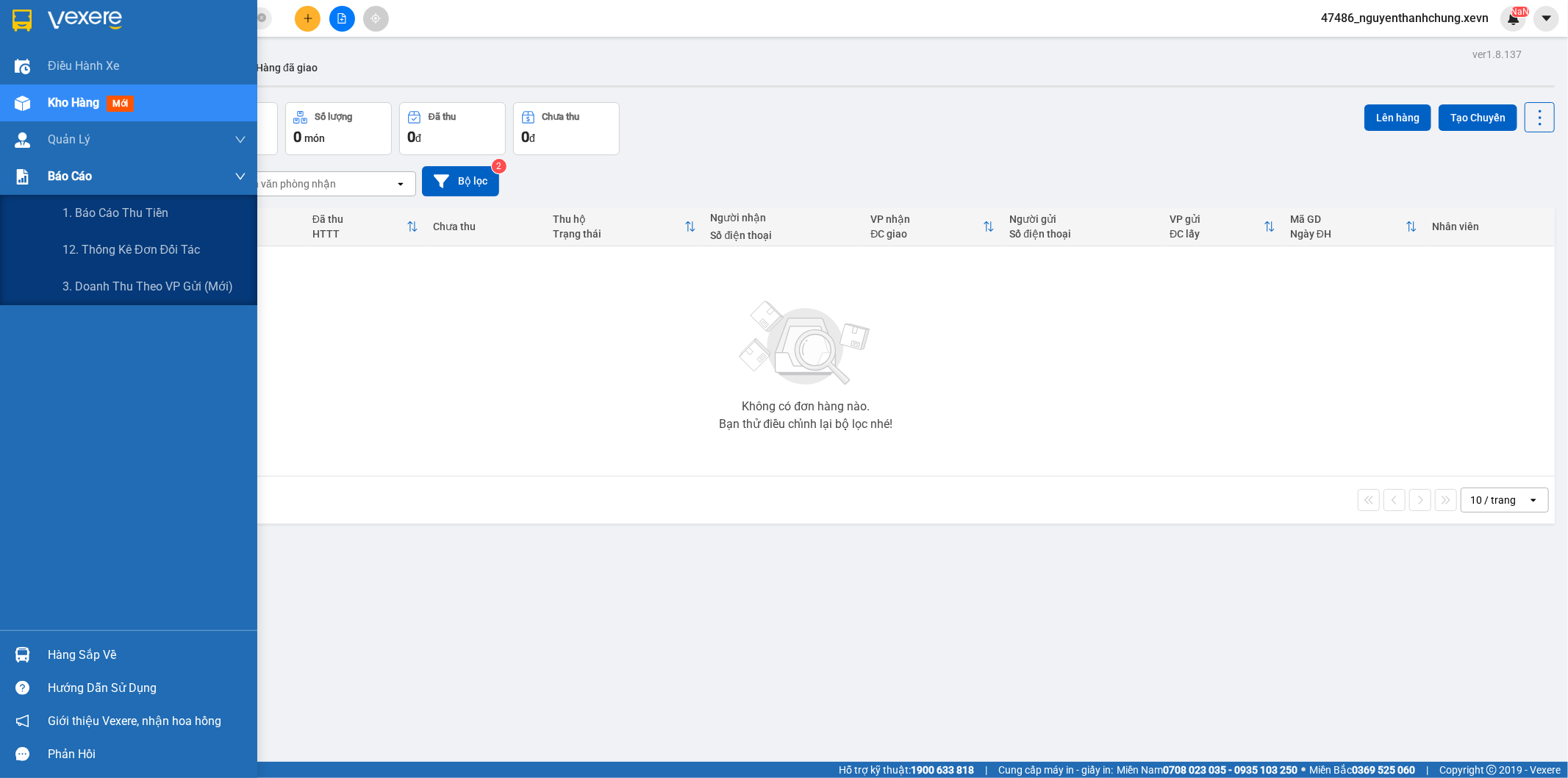
click at [18, 186] on div at bounding box center [23, 177] width 26 height 26
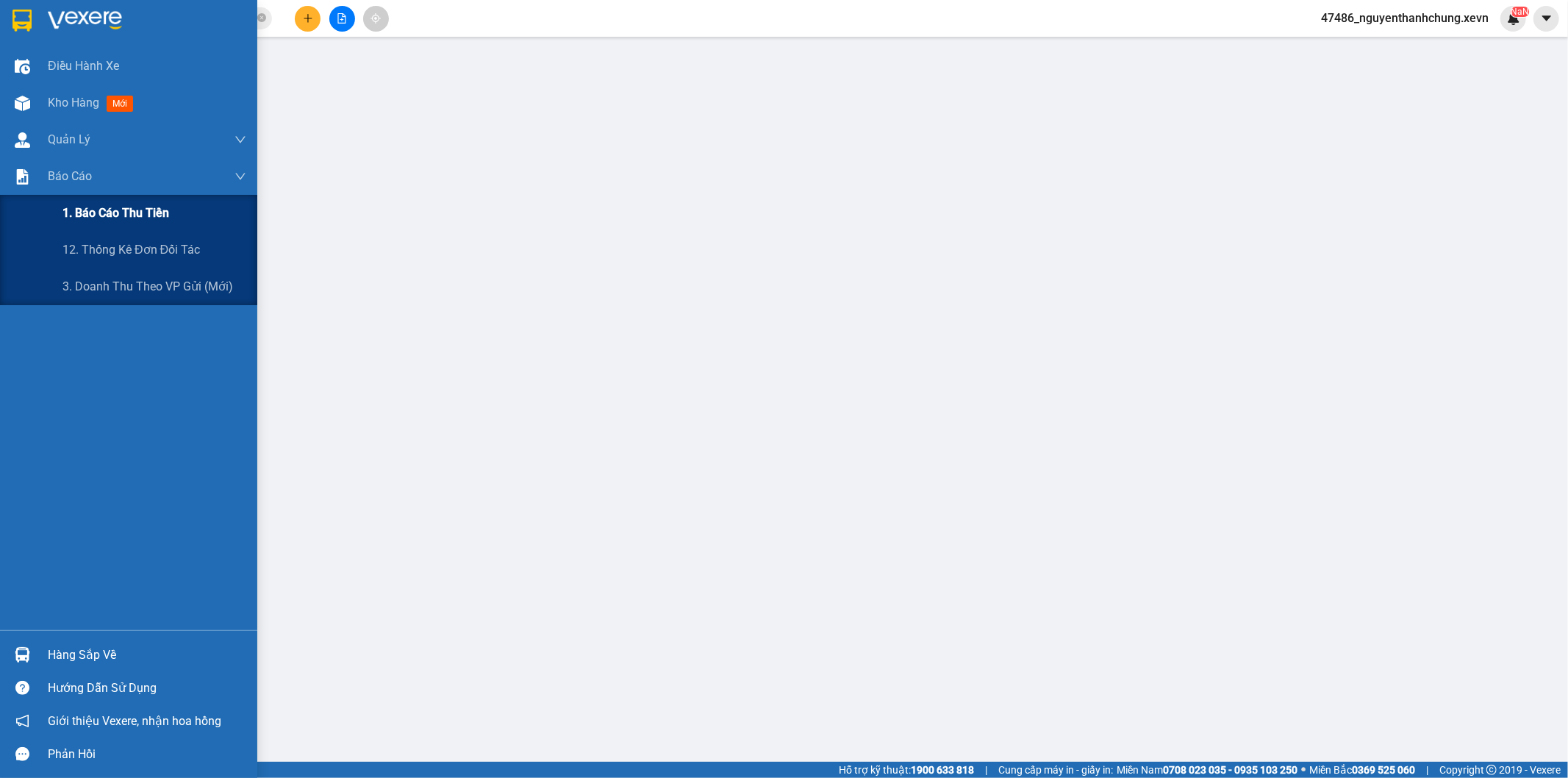
drag, startPoint x: 94, startPoint y: 228, endPoint x: 116, endPoint y: 225, distance: 22.2
click at [94, 226] on div "1. Báo cáo thu tiền" at bounding box center [155, 212] width 184 height 37
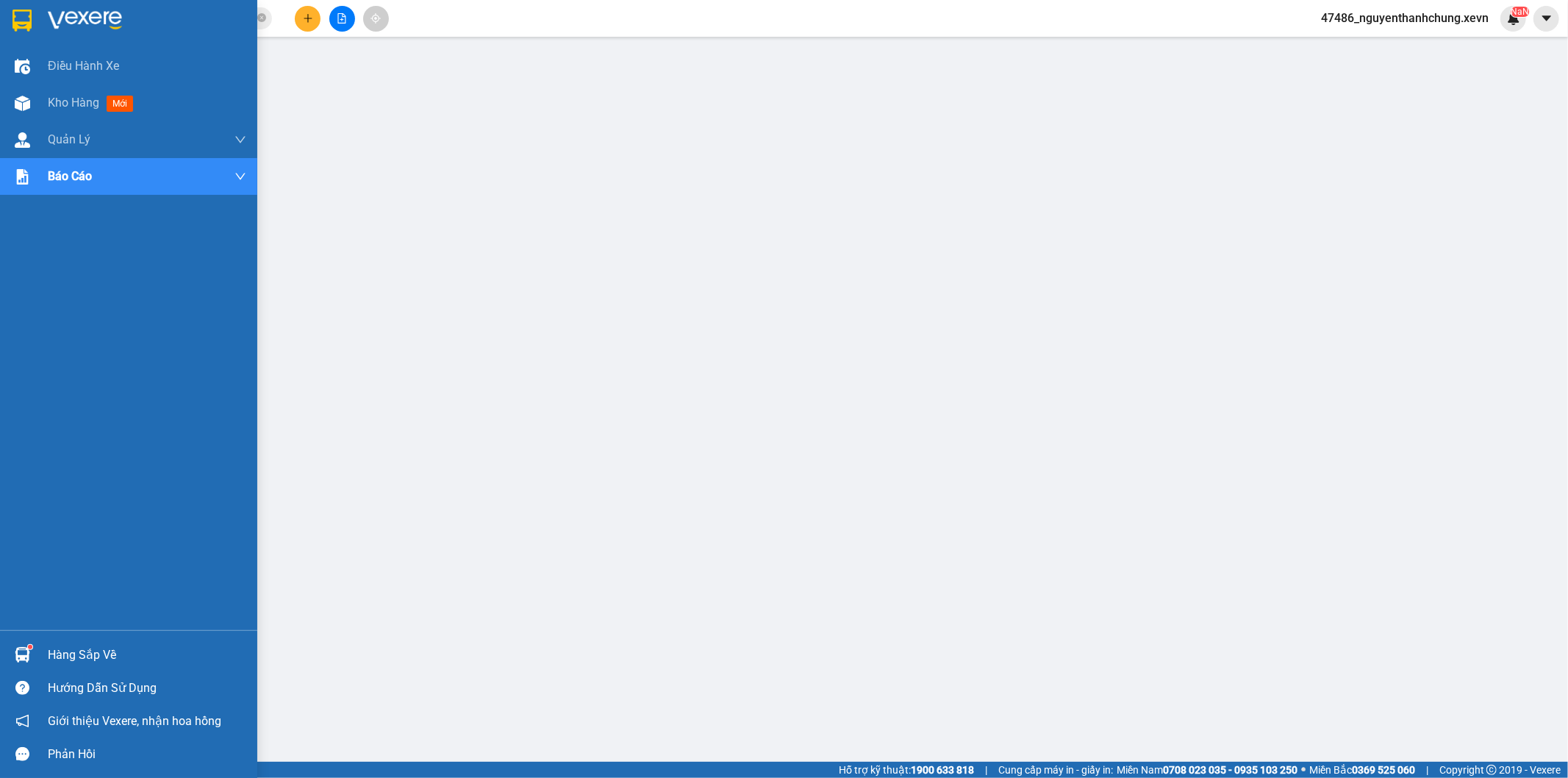
click at [55, 640] on div "Hàng sắp về" at bounding box center [129, 654] width 257 height 33
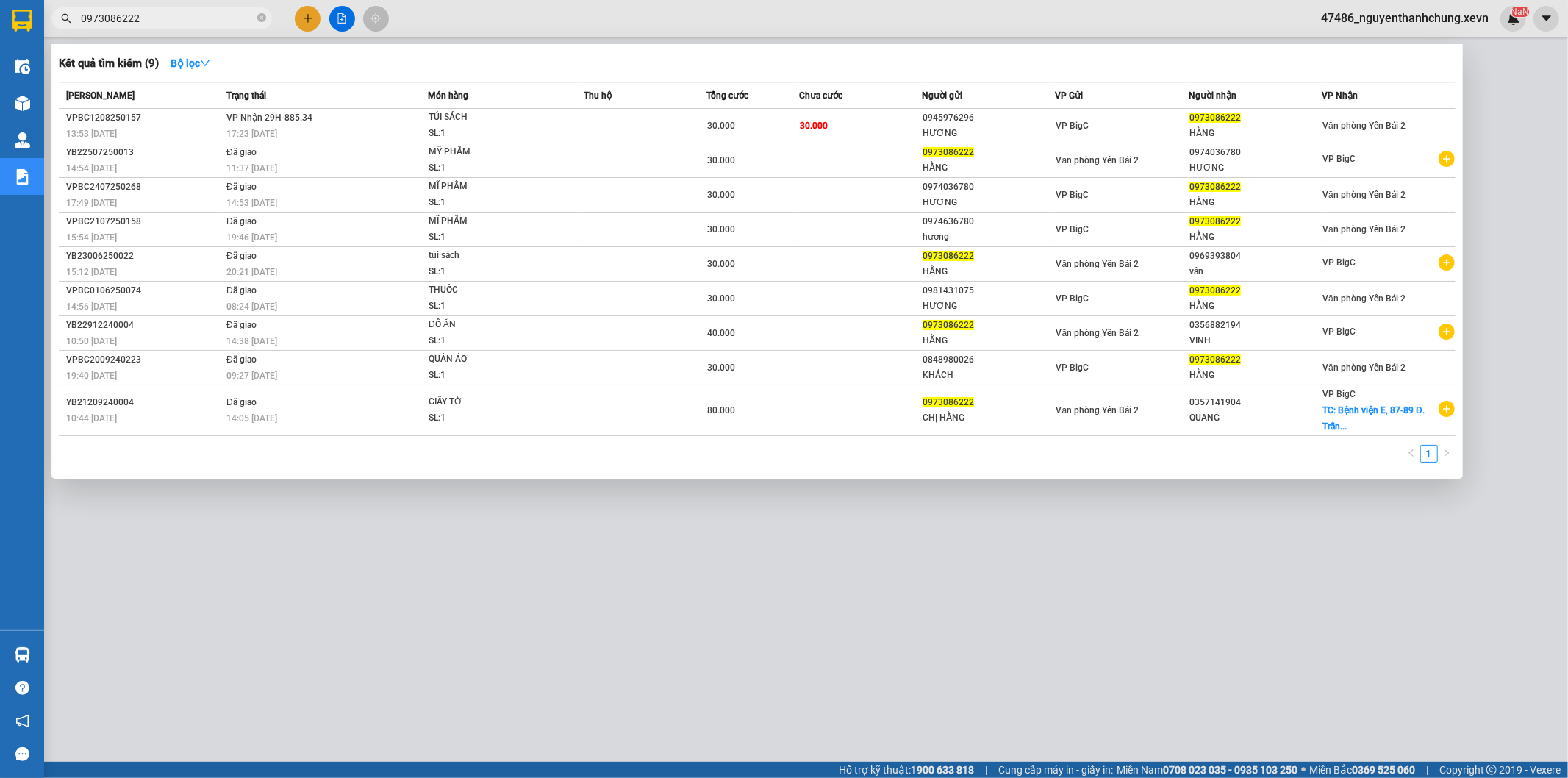
drag, startPoint x: 177, startPoint y: 20, endPoint x: 52, endPoint y: 27, distance: 125.2
click at [52, 27] on div "0973086222" at bounding box center [143, 18] width 286 height 22
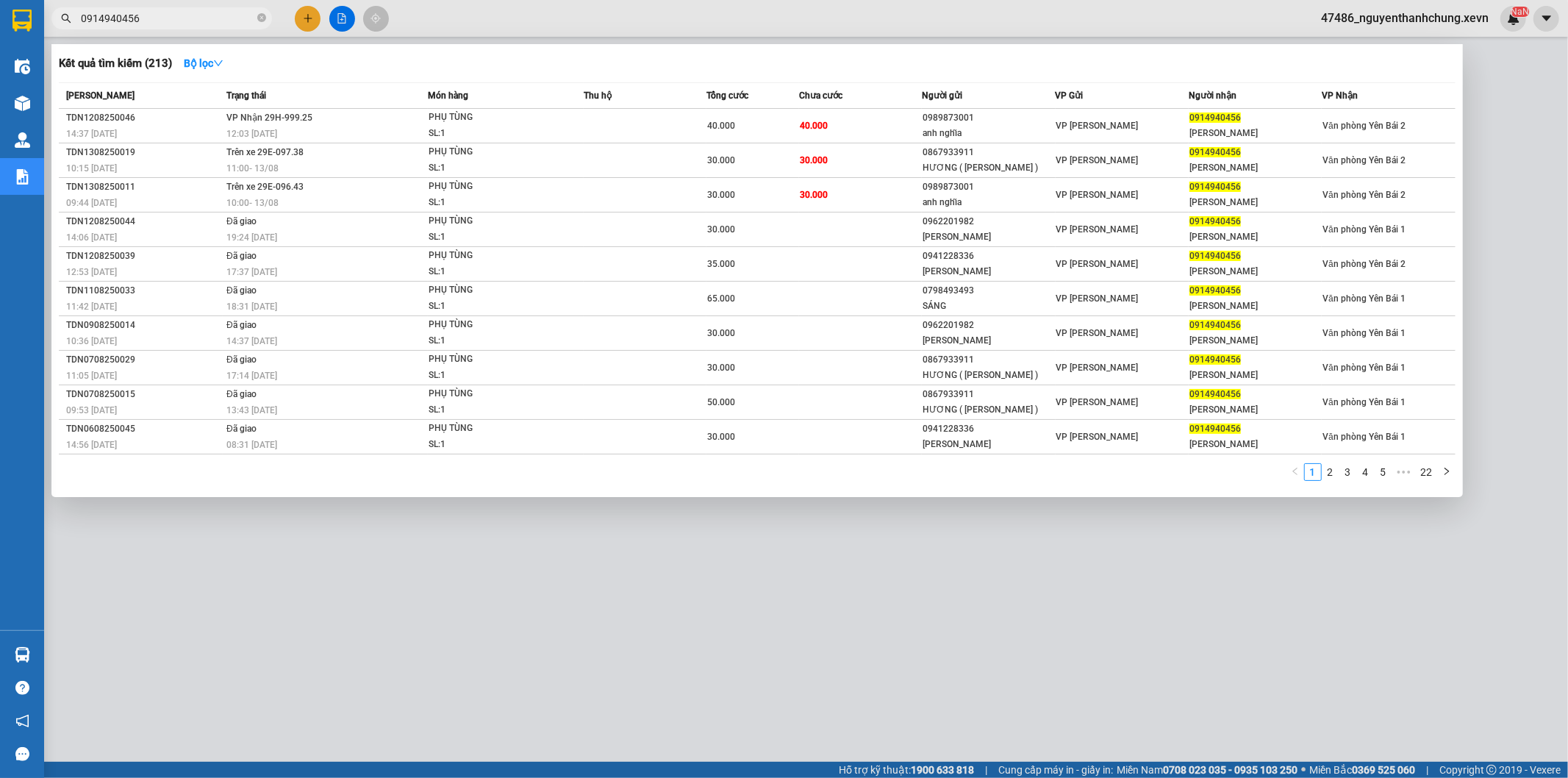
type input "0914940456"
click at [408, 520] on div at bounding box center [784, 389] width 1568 height 778
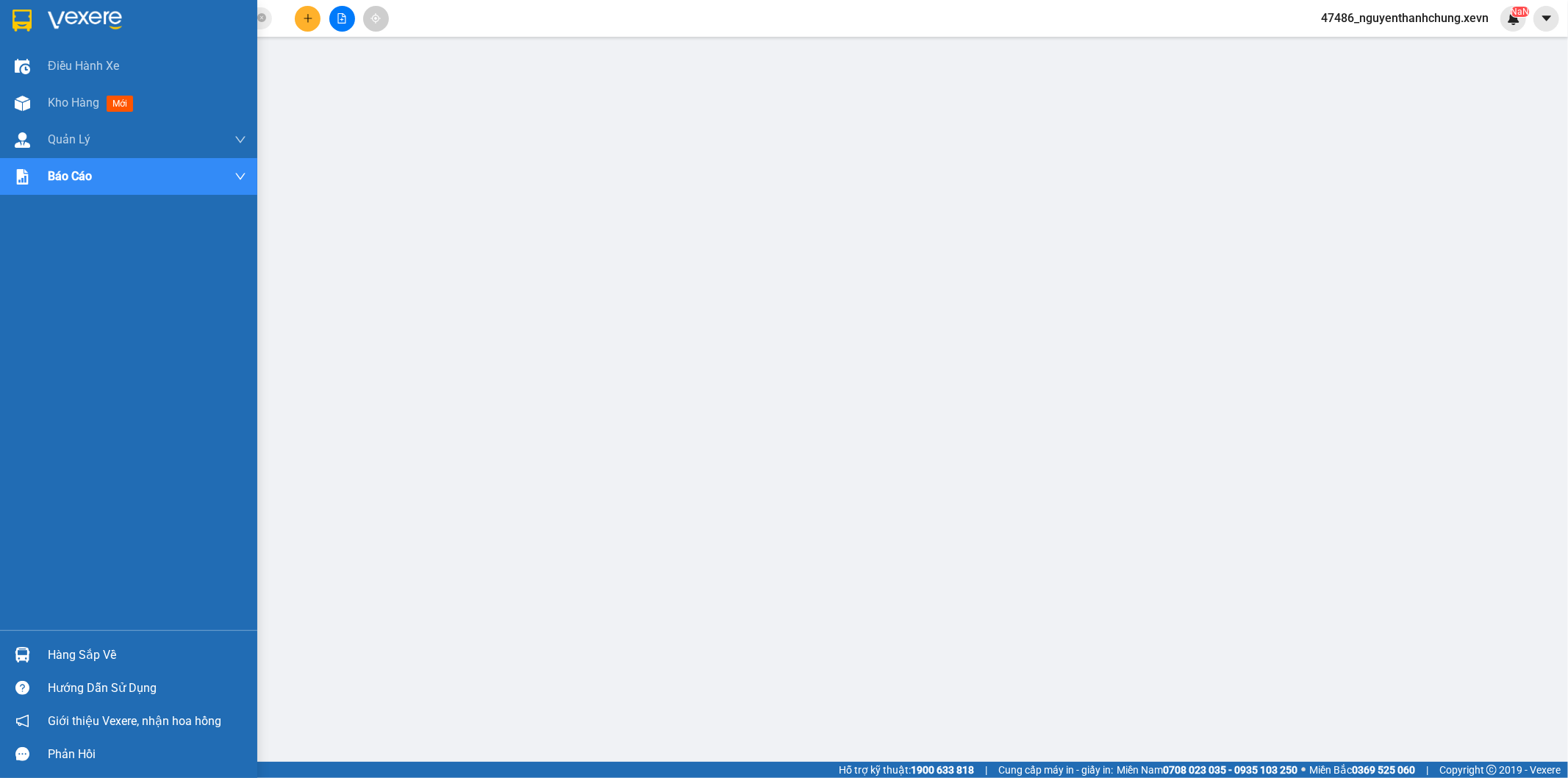
drag, startPoint x: 57, startPoint y: 649, endPoint x: 82, endPoint y: 623, distance: 36.1
click at [71, 650] on div "Hàng sắp về" at bounding box center [147, 655] width 199 height 22
click at [16, 106] on img at bounding box center [22, 103] width 15 height 15
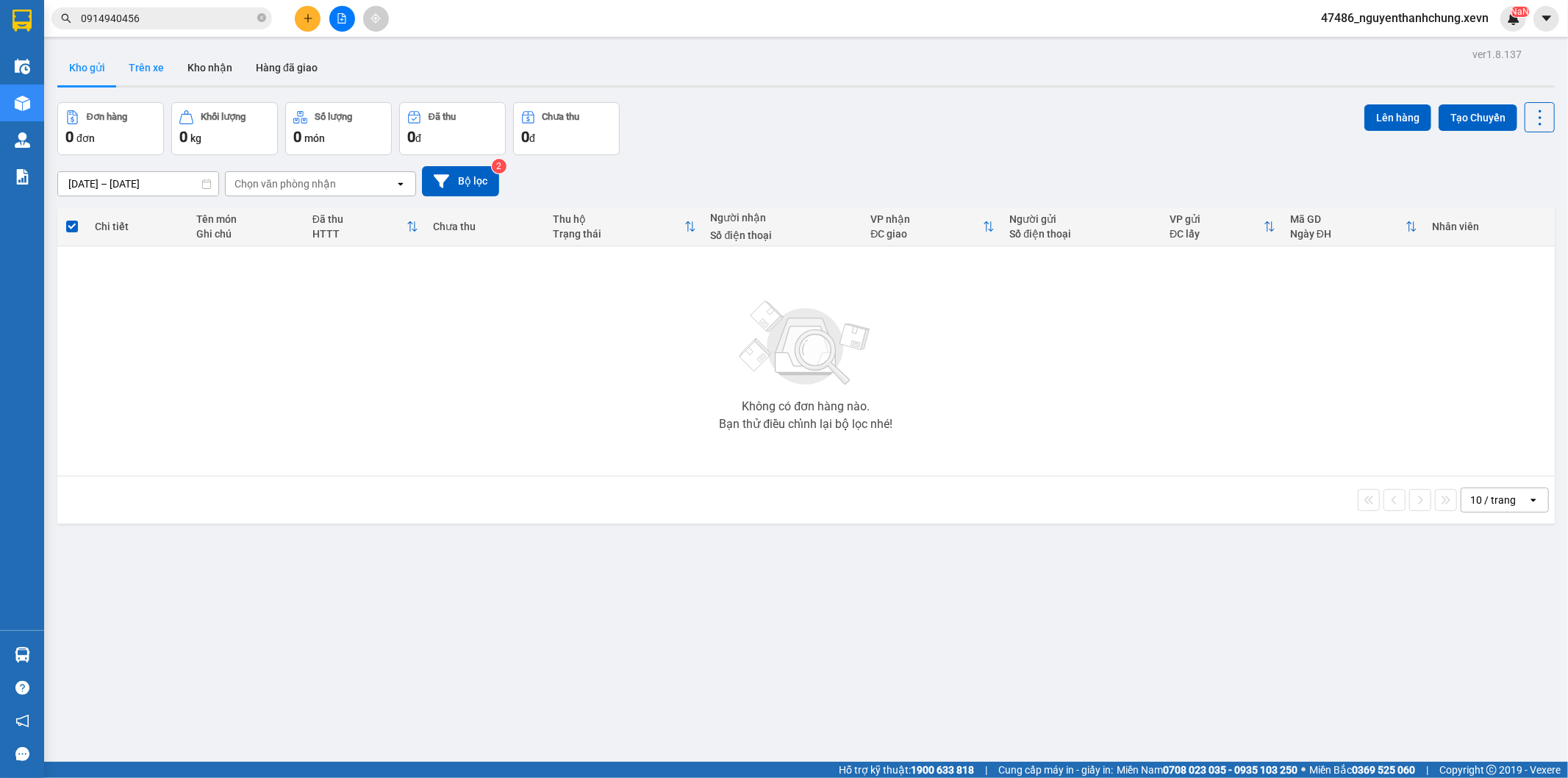
click at [146, 77] on button "Trên xe" at bounding box center [146, 67] width 59 height 35
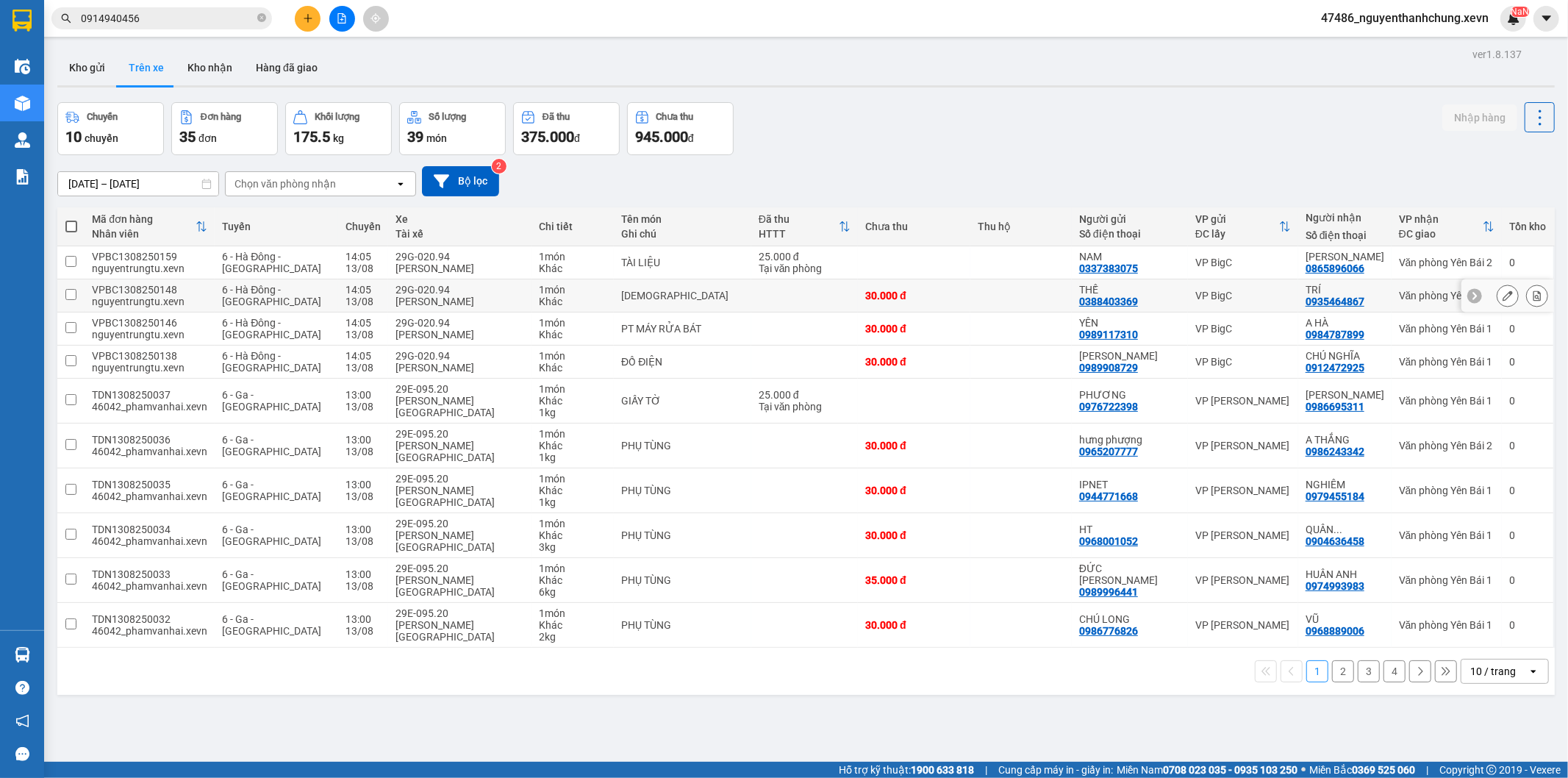
scroll to position [68, 0]
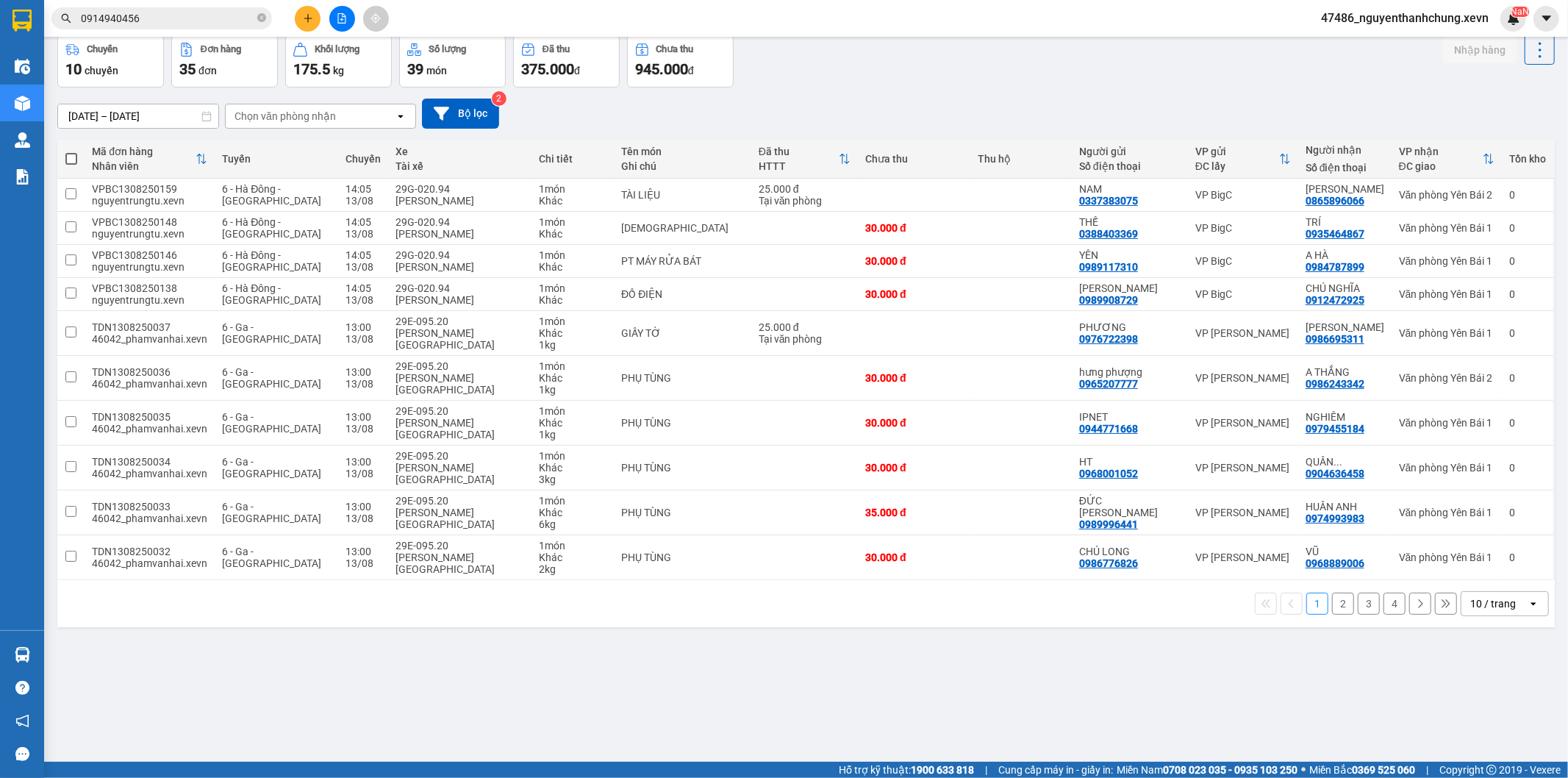
click at [257, 127] on div "11/08/2025 – 13/08/2025 Press the down arrow key to interact with the calendar …" at bounding box center [806, 114] width 1498 height 52
click at [265, 122] on div "Chọn văn phòng nhận" at bounding box center [285, 116] width 102 height 15
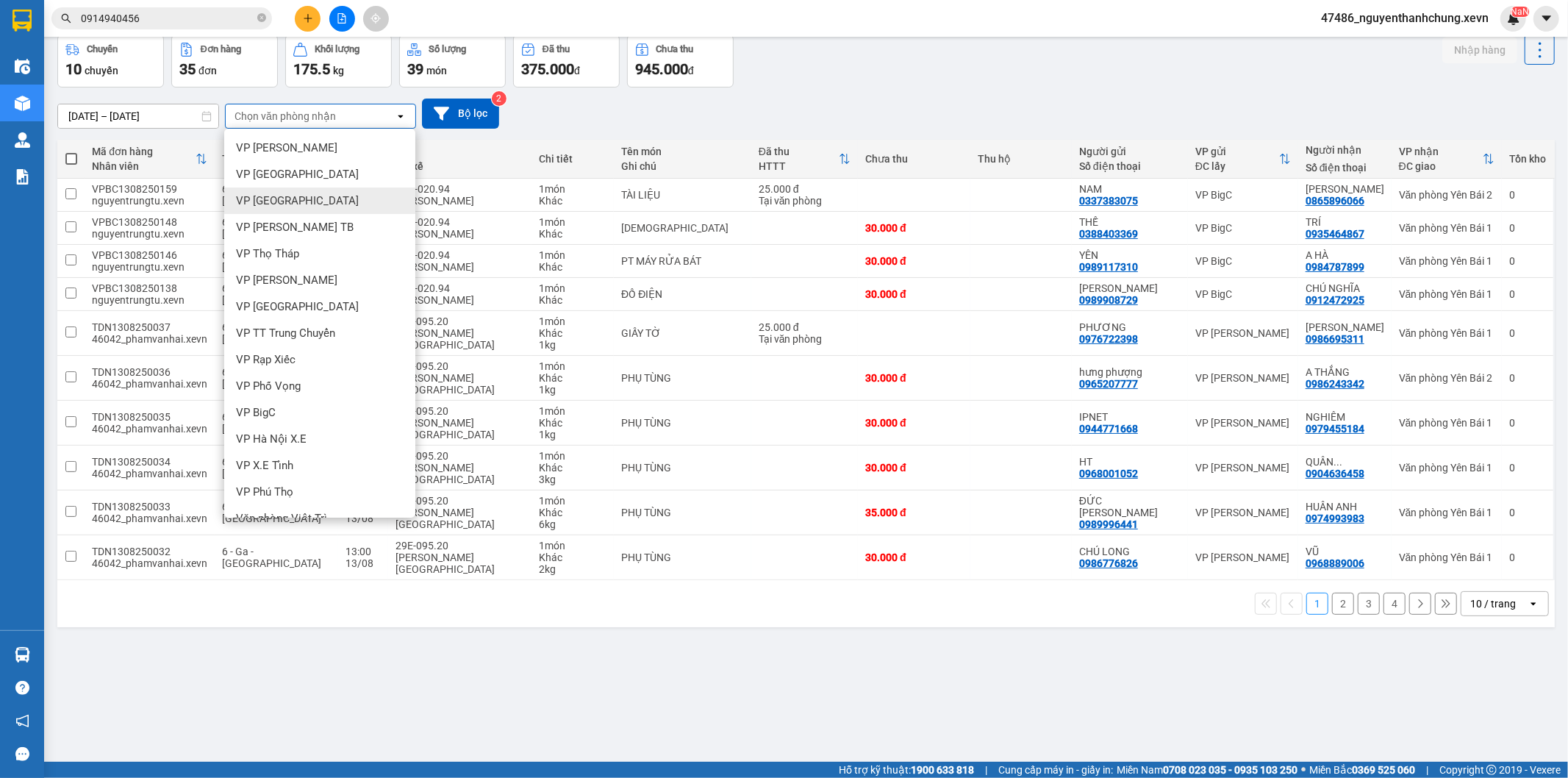
scroll to position [403, 0]
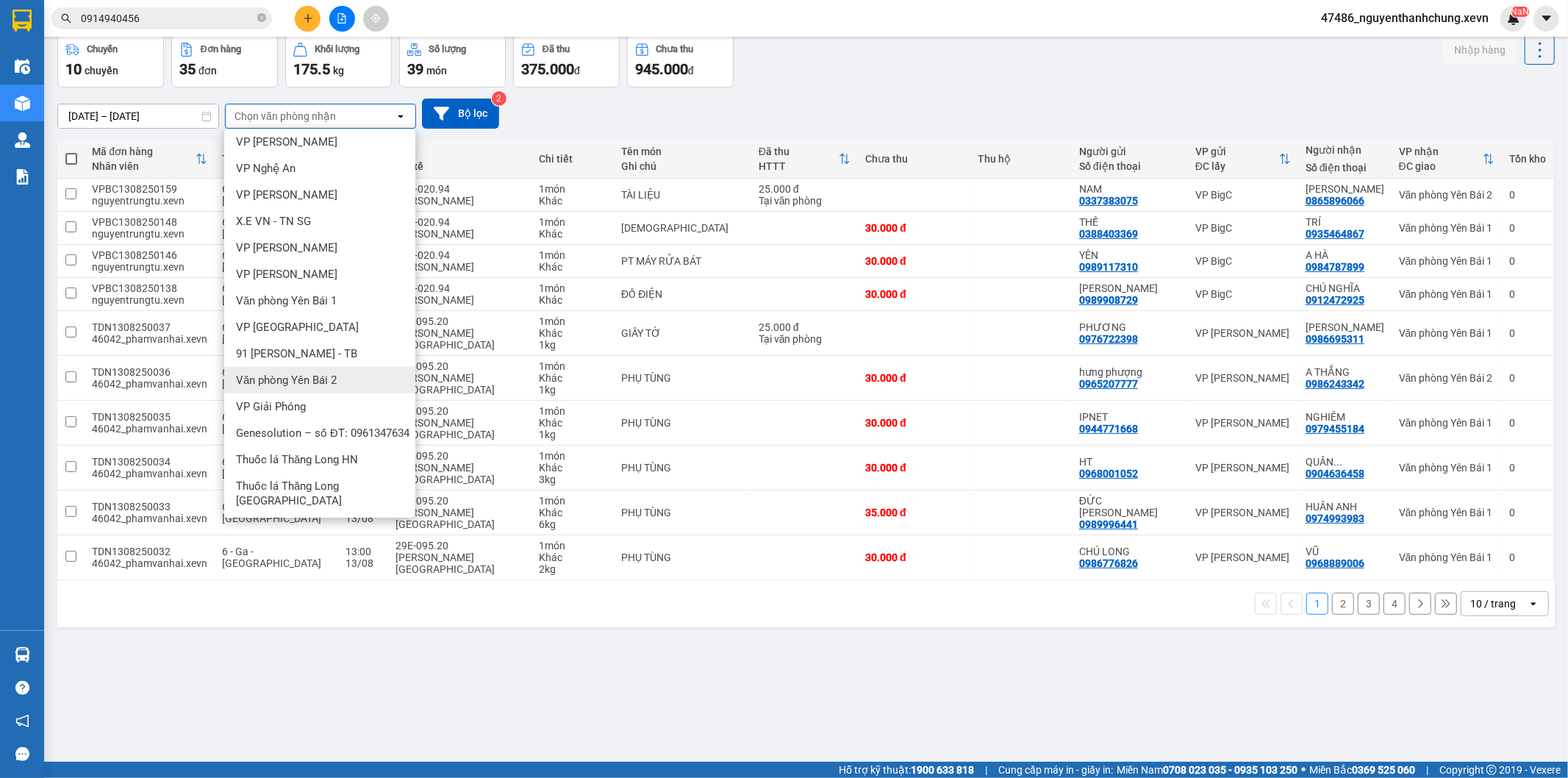
click at [329, 375] on span "Văn phòng Yên Bái 2" at bounding box center [286, 380] width 101 height 15
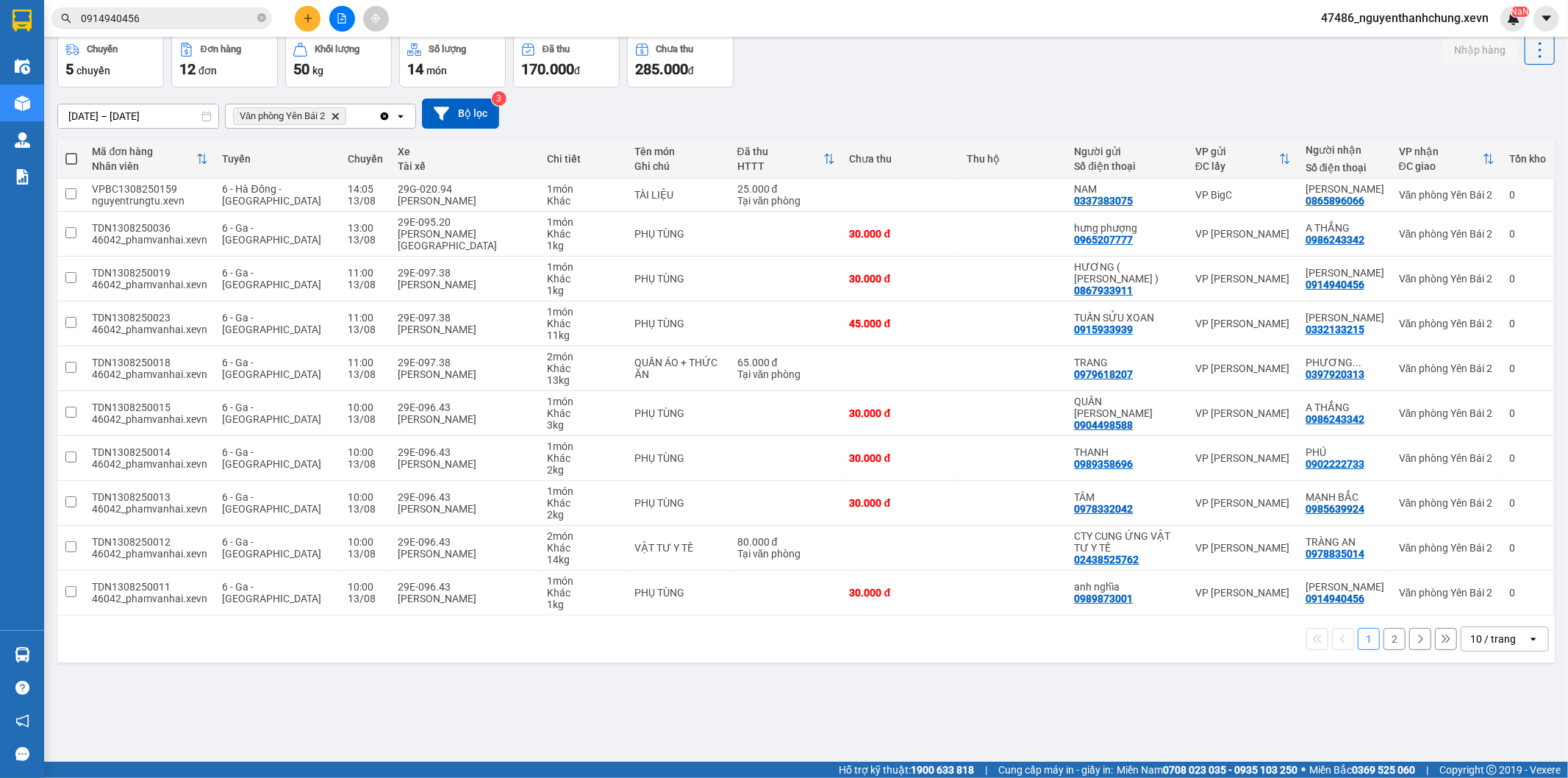
click at [1390, 640] on button "2" at bounding box center [1395, 639] width 22 height 22
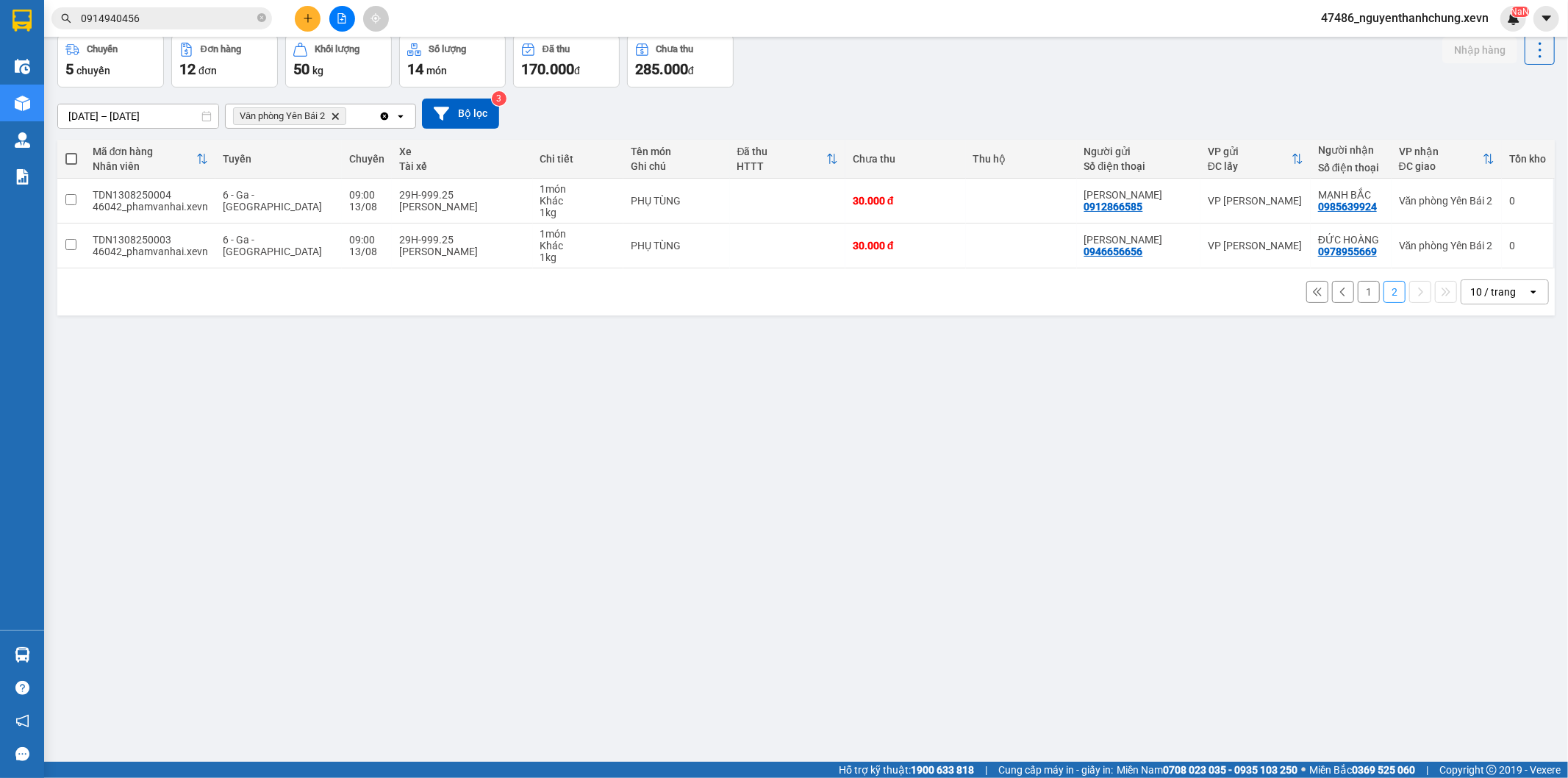
click at [1364, 292] on button "1" at bounding box center [1369, 291] width 22 height 22
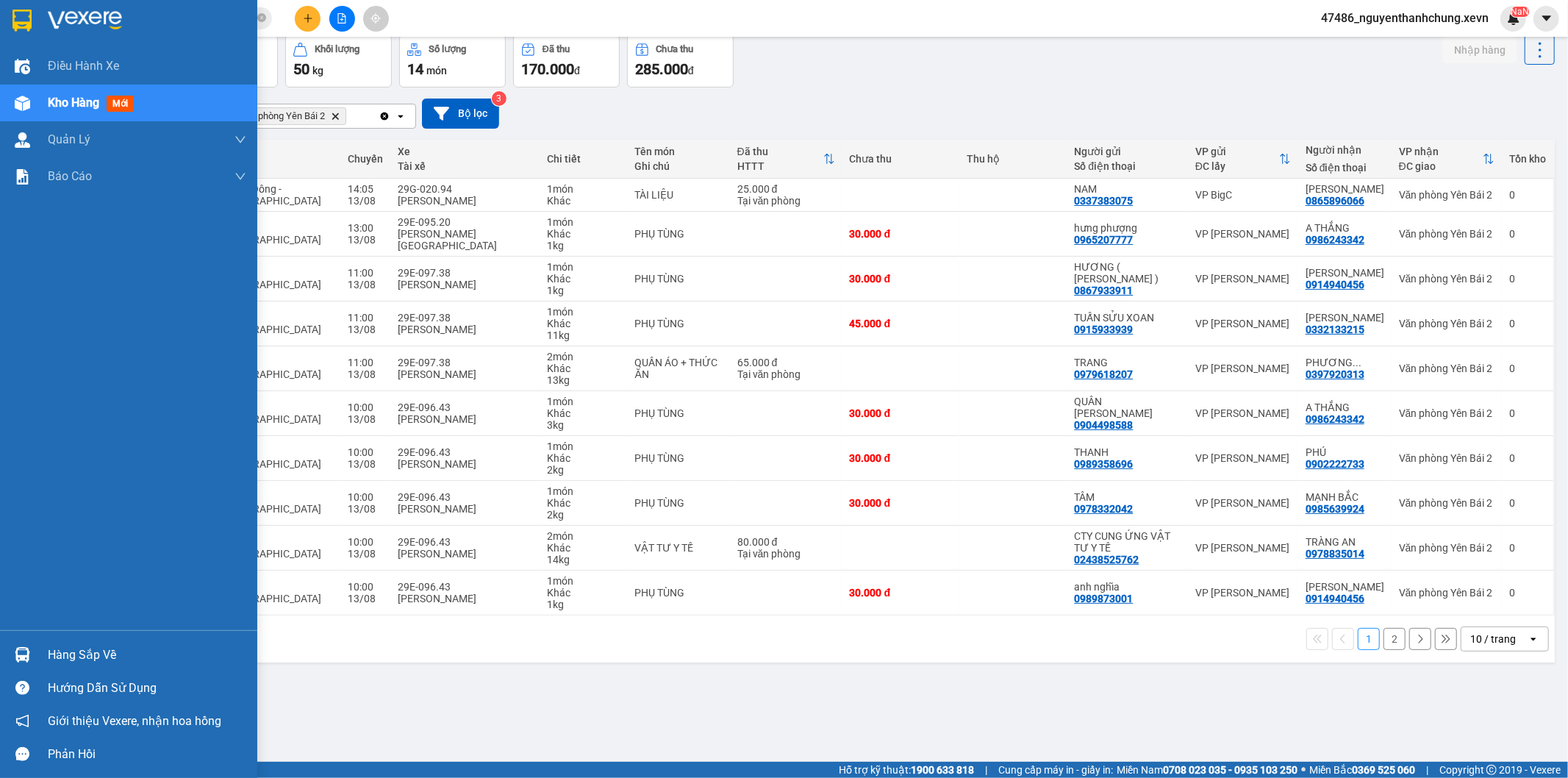
click at [38, 641] on div "Hàng sắp về" at bounding box center [129, 654] width 257 height 33
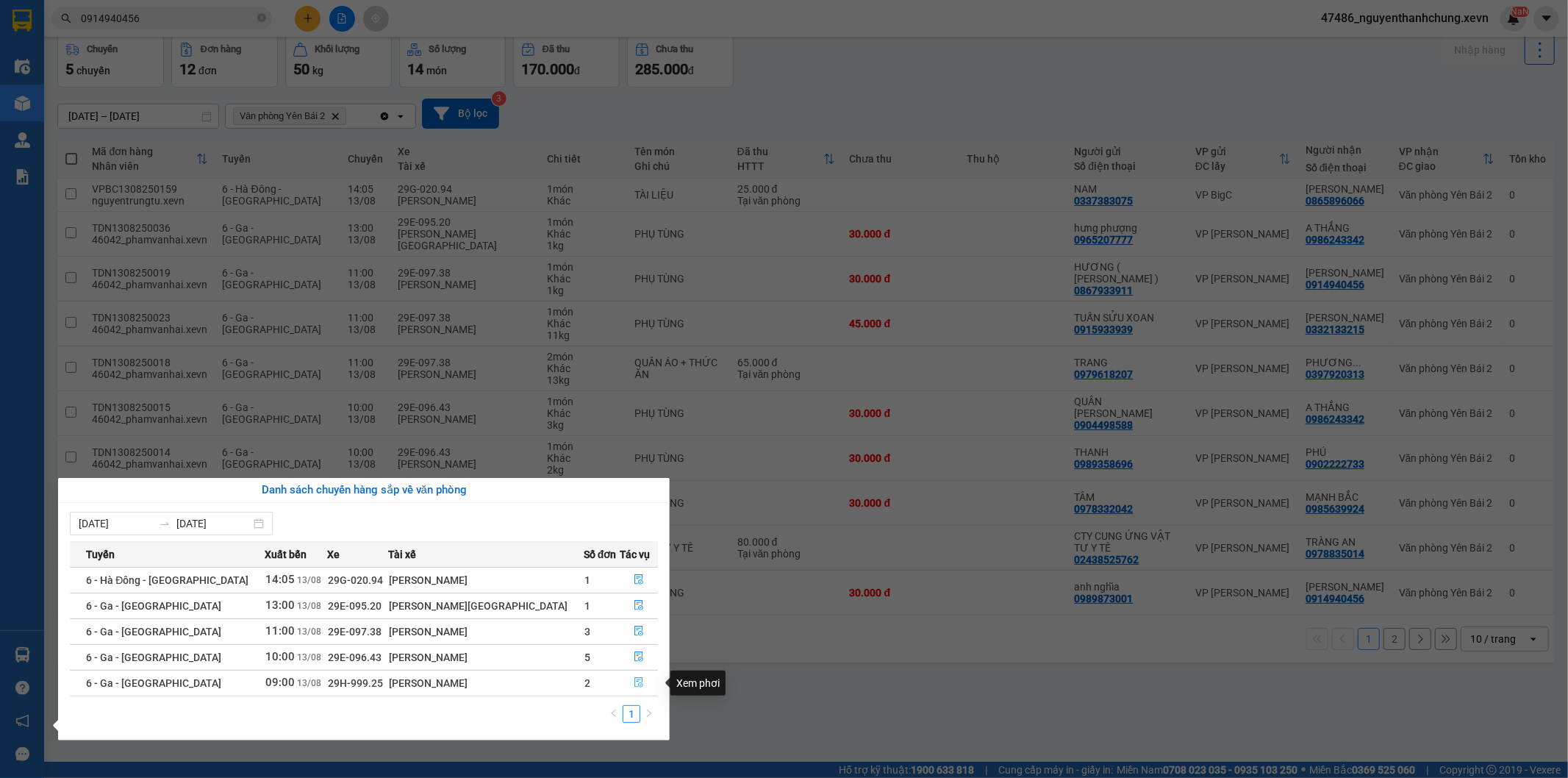
click at [635, 680] on icon "file-done" at bounding box center [639, 682] width 9 height 11
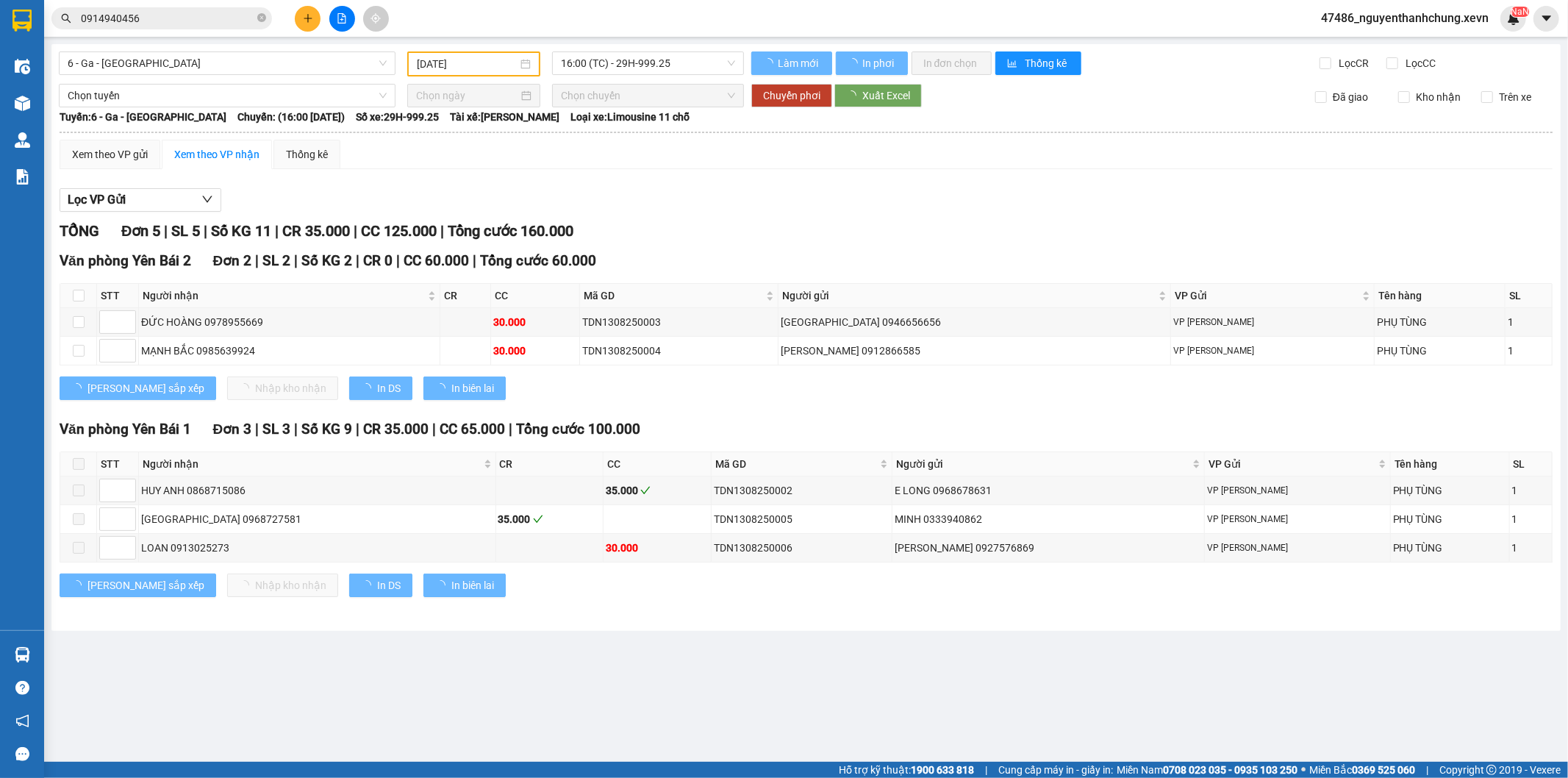
type input "[DATE]"
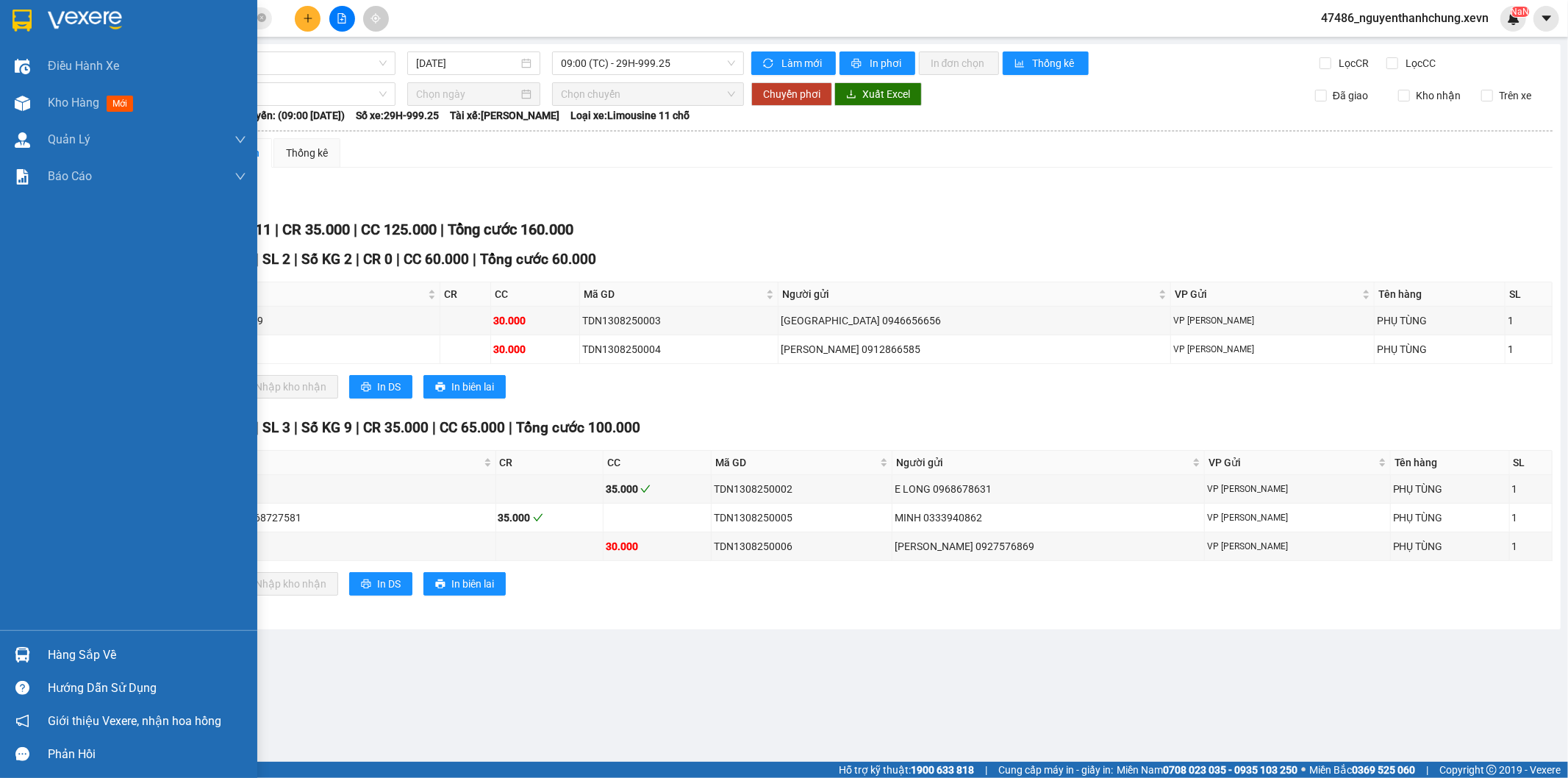
click at [51, 651] on div "Hàng sắp về" at bounding box center [129, 654] width 257 height 33
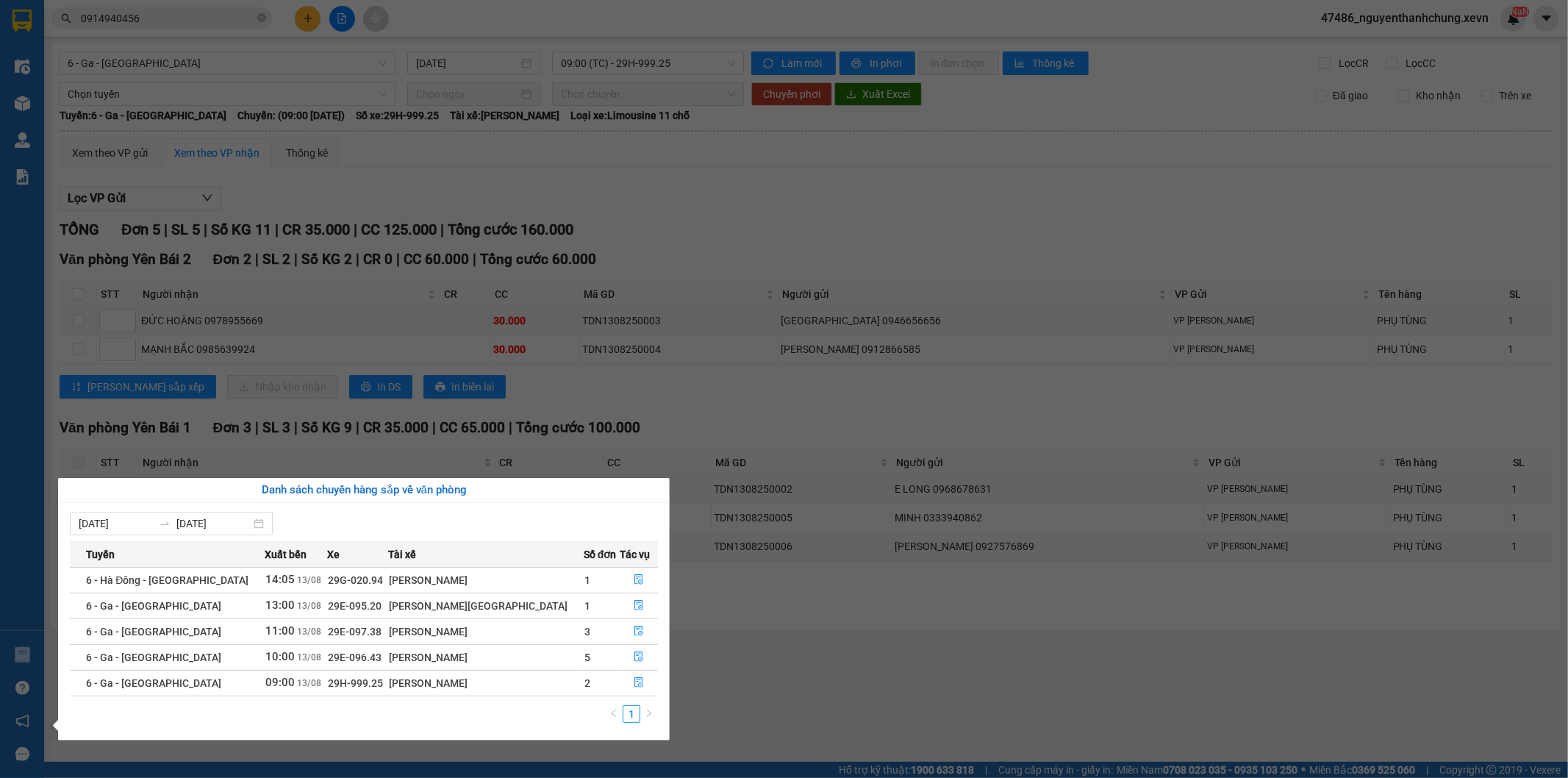
click at [96, 395] on section "Kết quả tìm kiếm ( 213 ) Bộ lọc Mã ĐH Trạng thái Món hàng Thu hộ Tổng cước Chưa…" at bounding box center [784, 389] width 1568 height 778
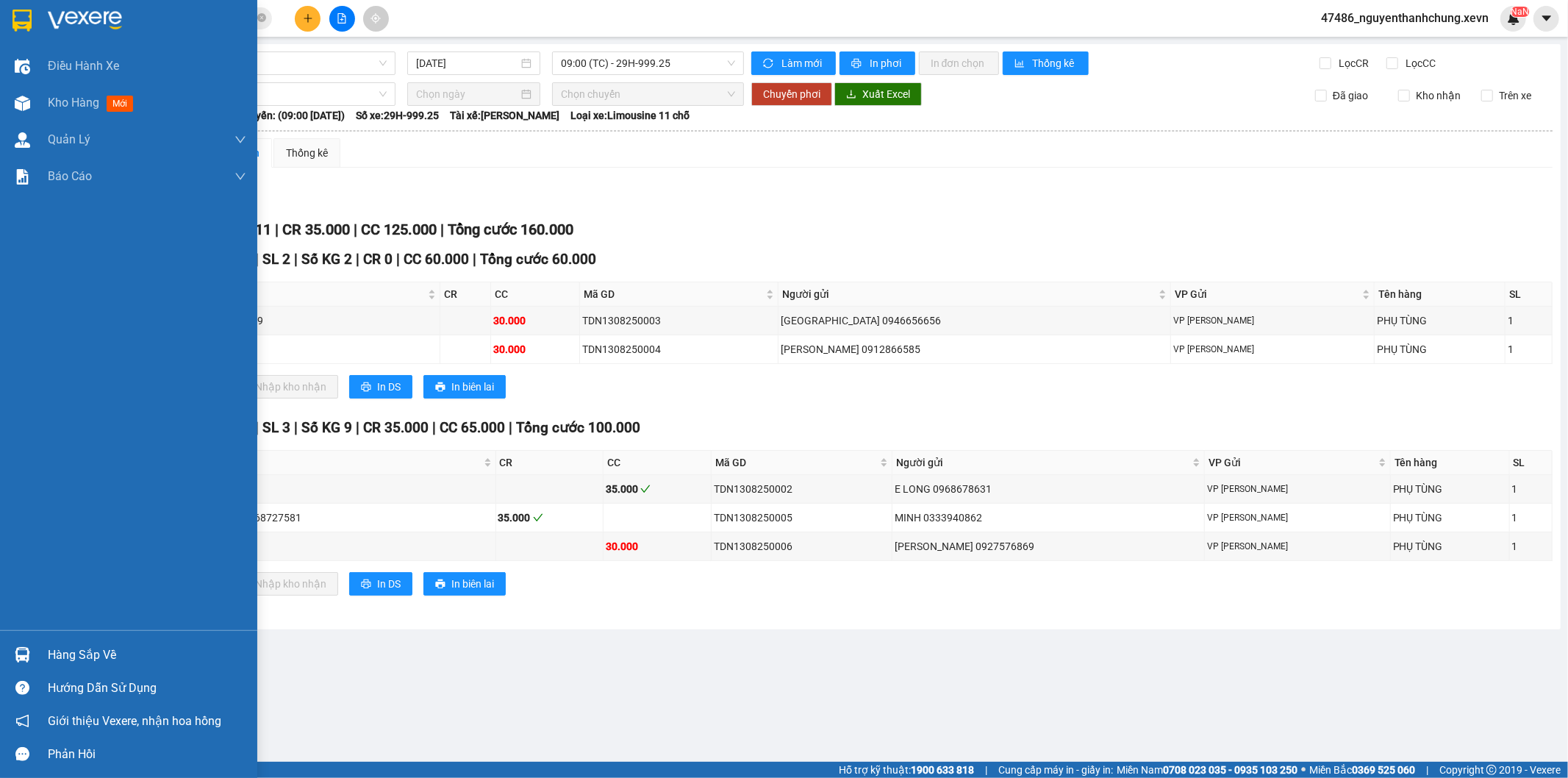
click at [13, 665] on div at bounding box center [23, 655] width 26 height 26
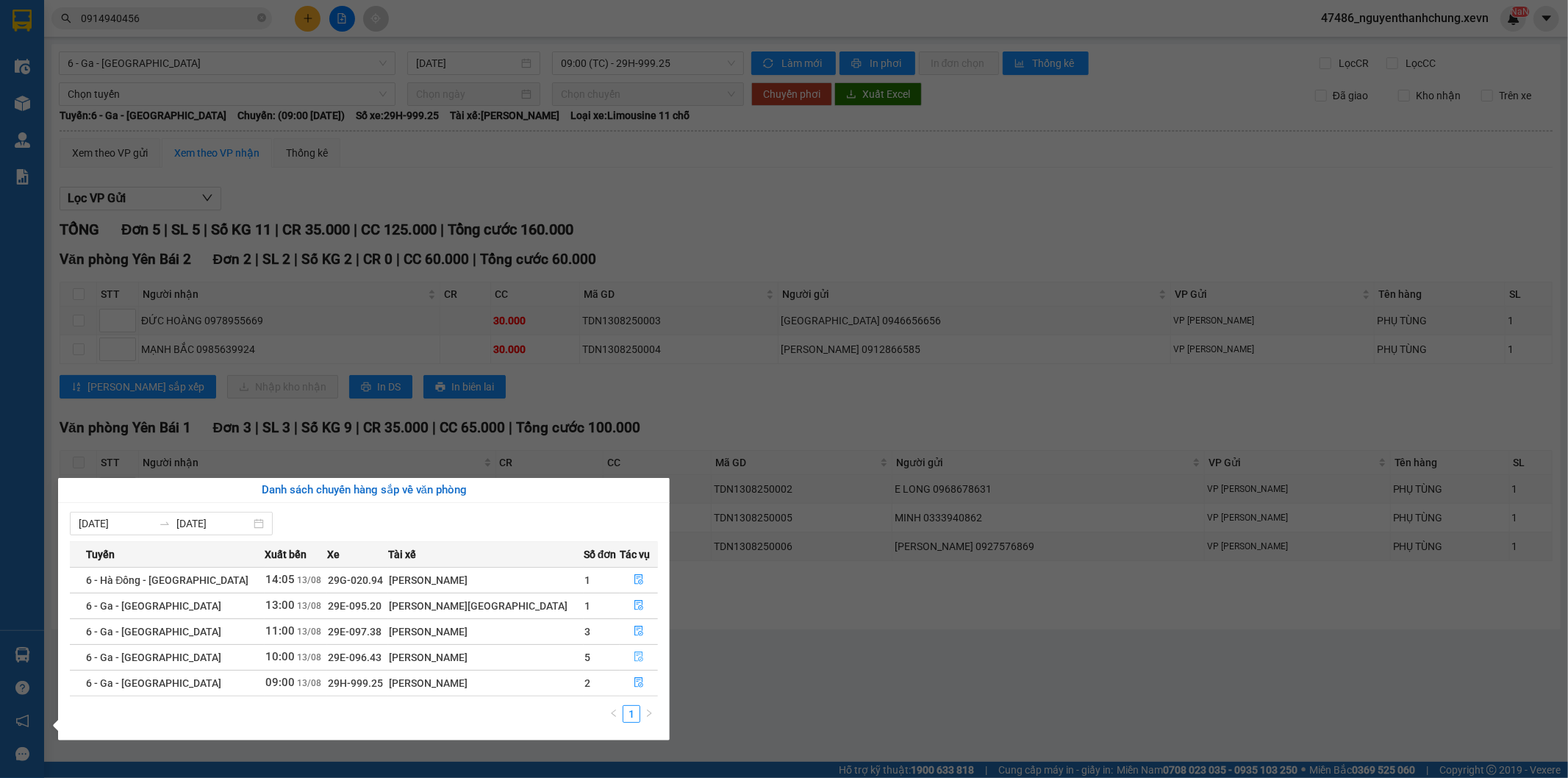
click at [626, 654] on button "button" at bounding box center [639, 657] width 37 height 24
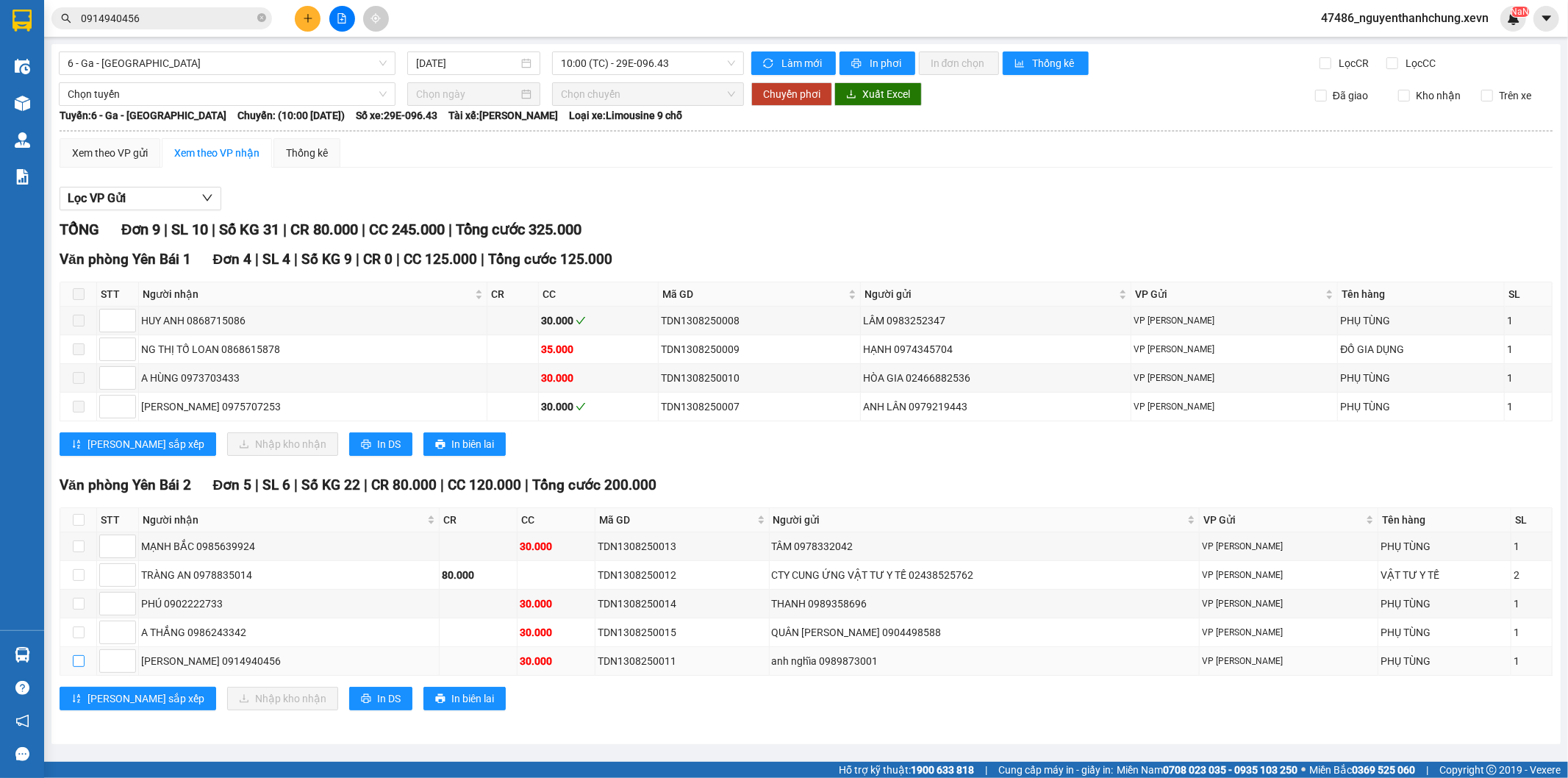
click at [75, 662] on input "checkbox" at bounding box center [78, 661] width 11 height 11
checkbox input "true"
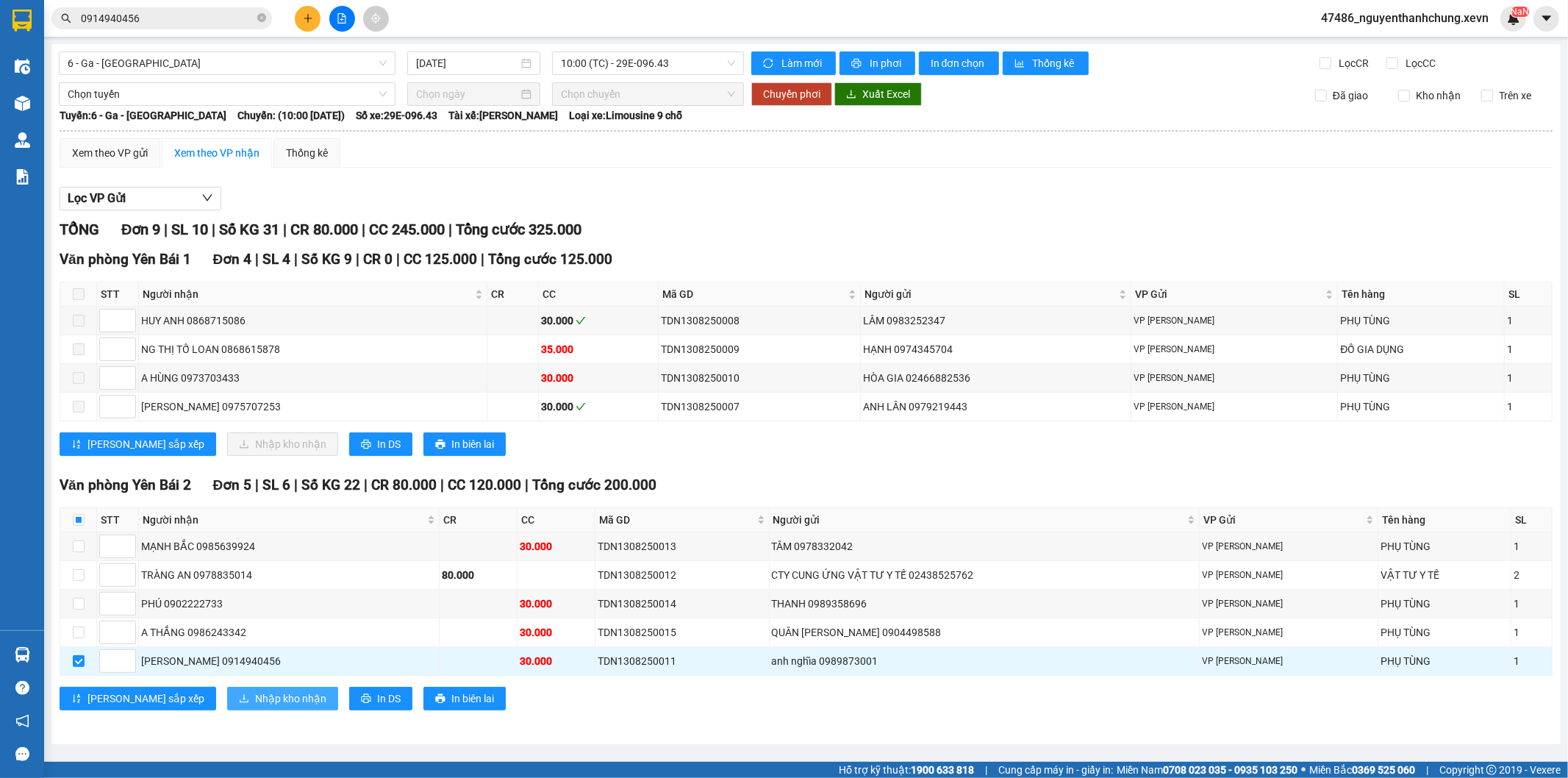
click at [256, 696] on span "Nhập kho nhận" at bounding box center [291, 698] width 72 height 16
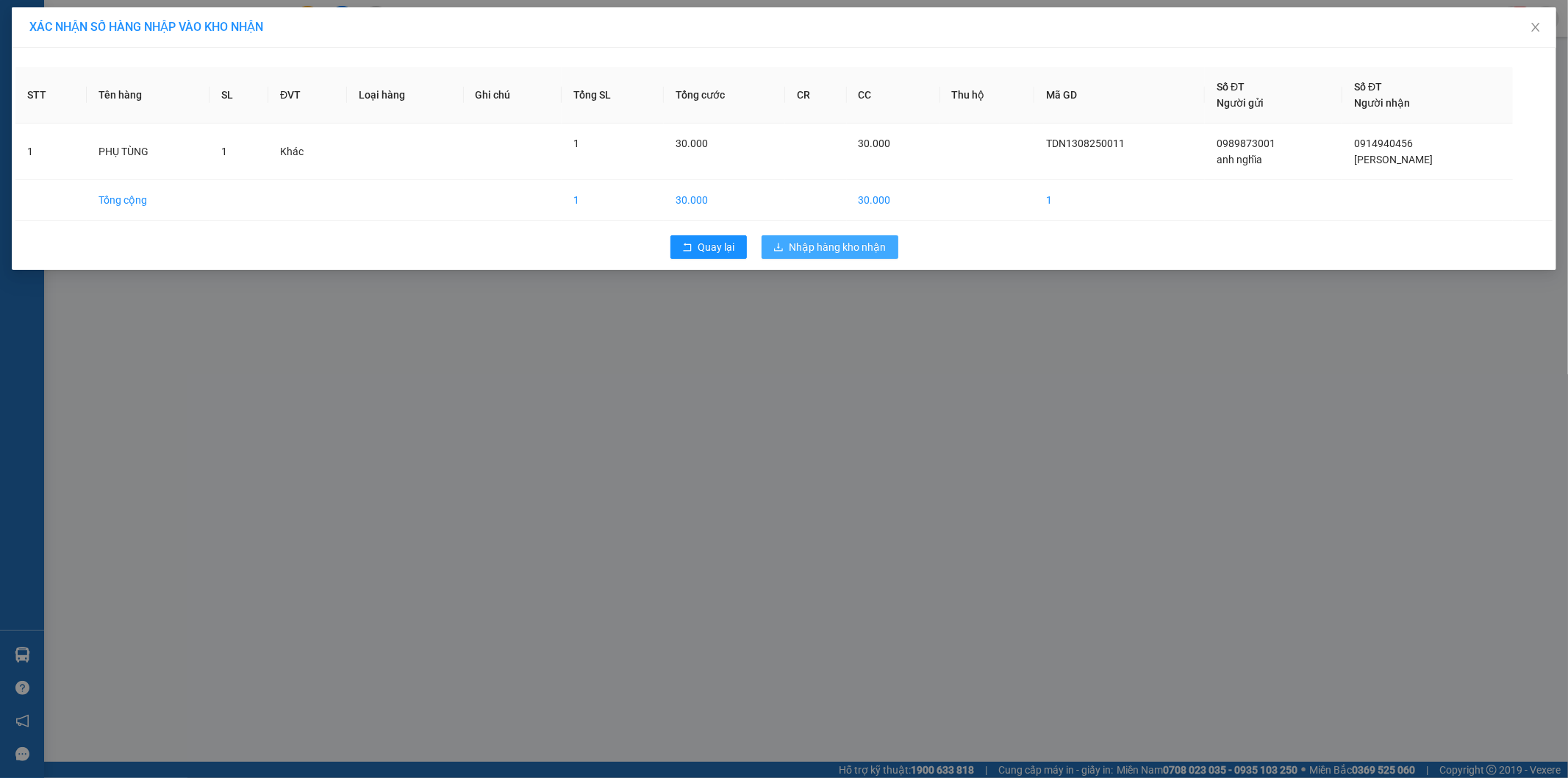
click at [817, 237] on button "Nhập hàng kho nhận" at bounding box center [830, 247] width 137 height 24
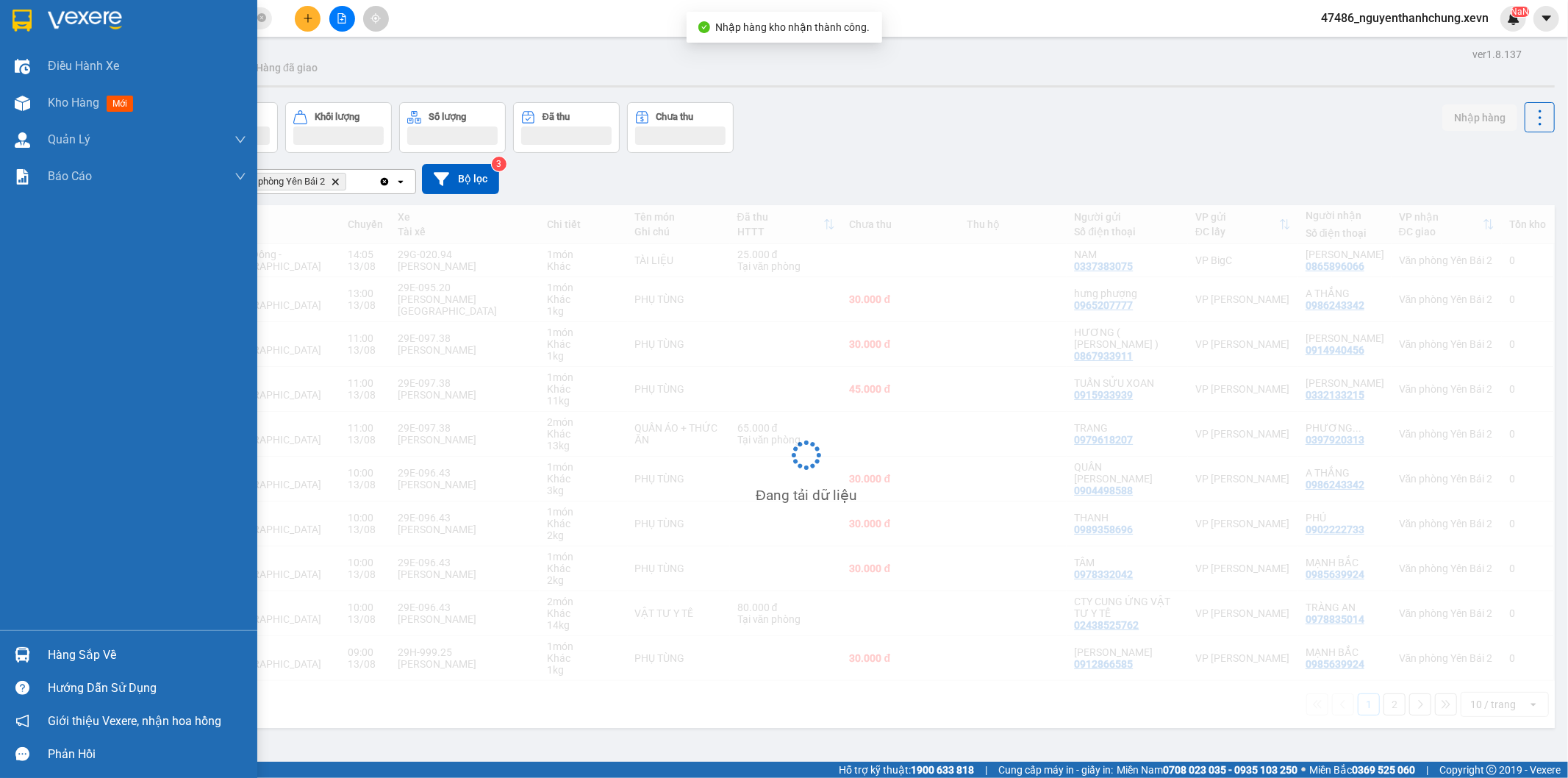
click at [19, 645] on div at bounding box center [23, 655] width 26 height 26
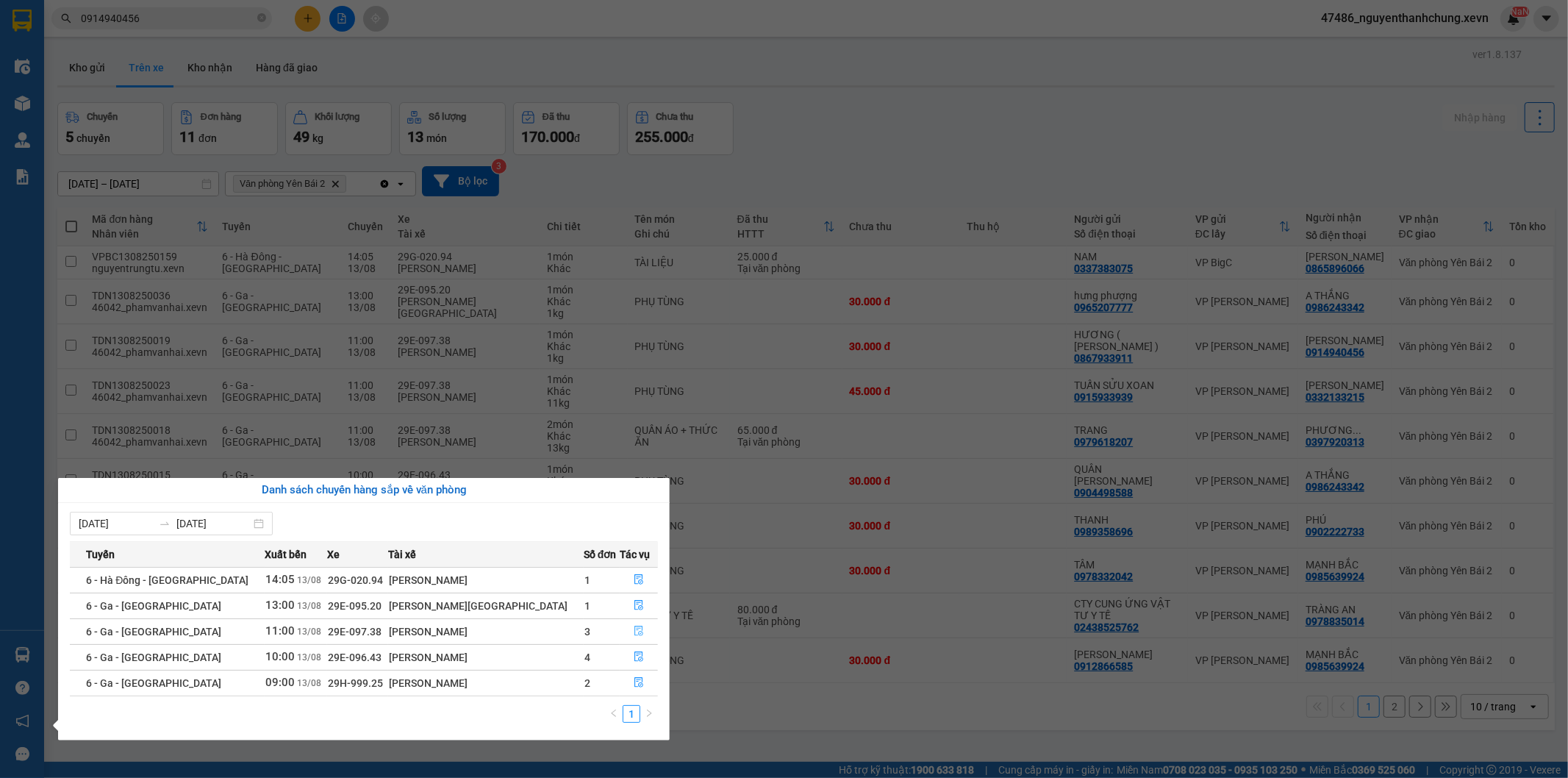
click at [623, 636] on button "button" at bounding box center [639, 632] width 37 height 24
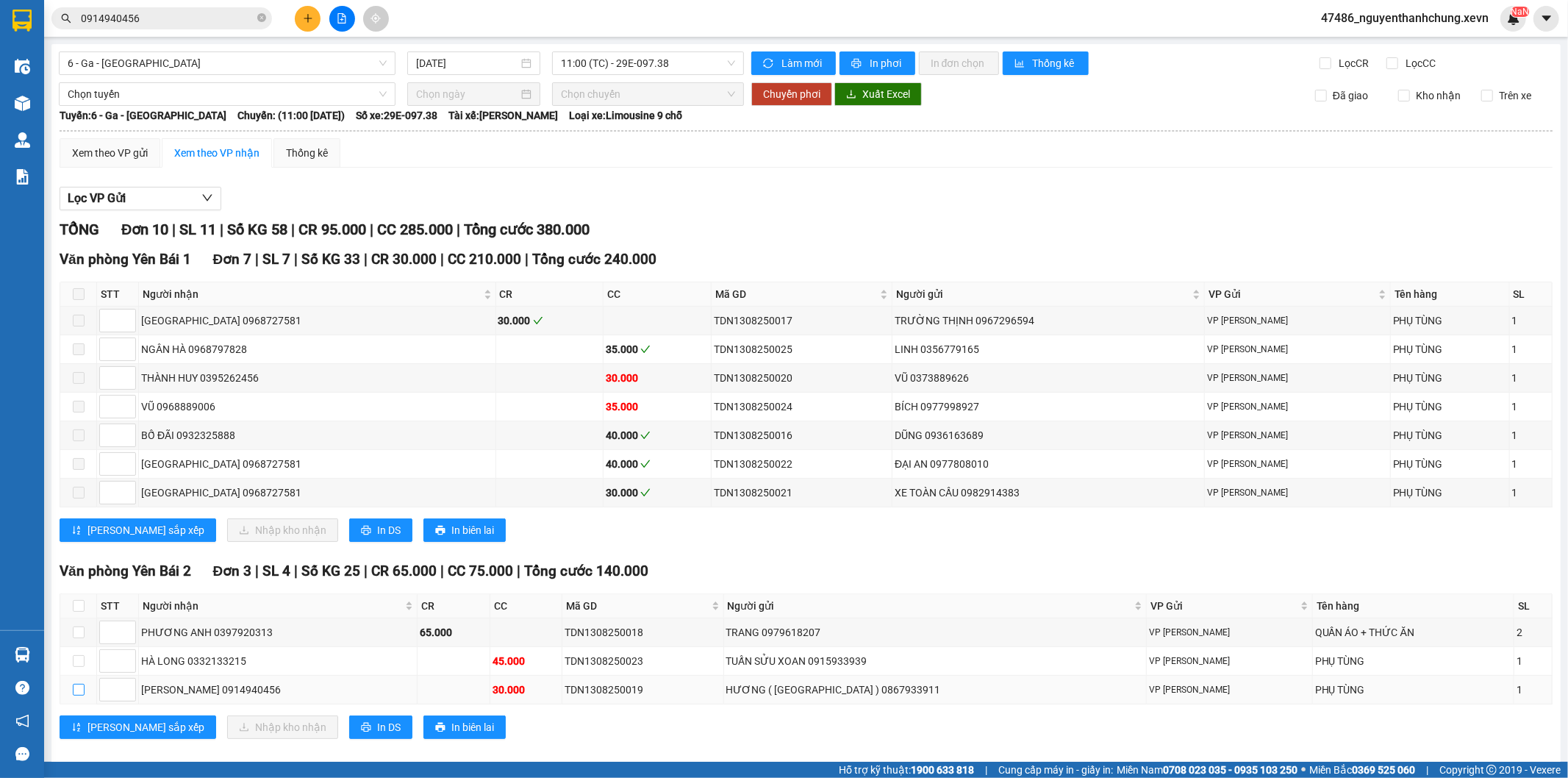
click at [76, 696] on input "checkbox" at bounding box center [78, 689] width 11 height 11
checkbox input "true"
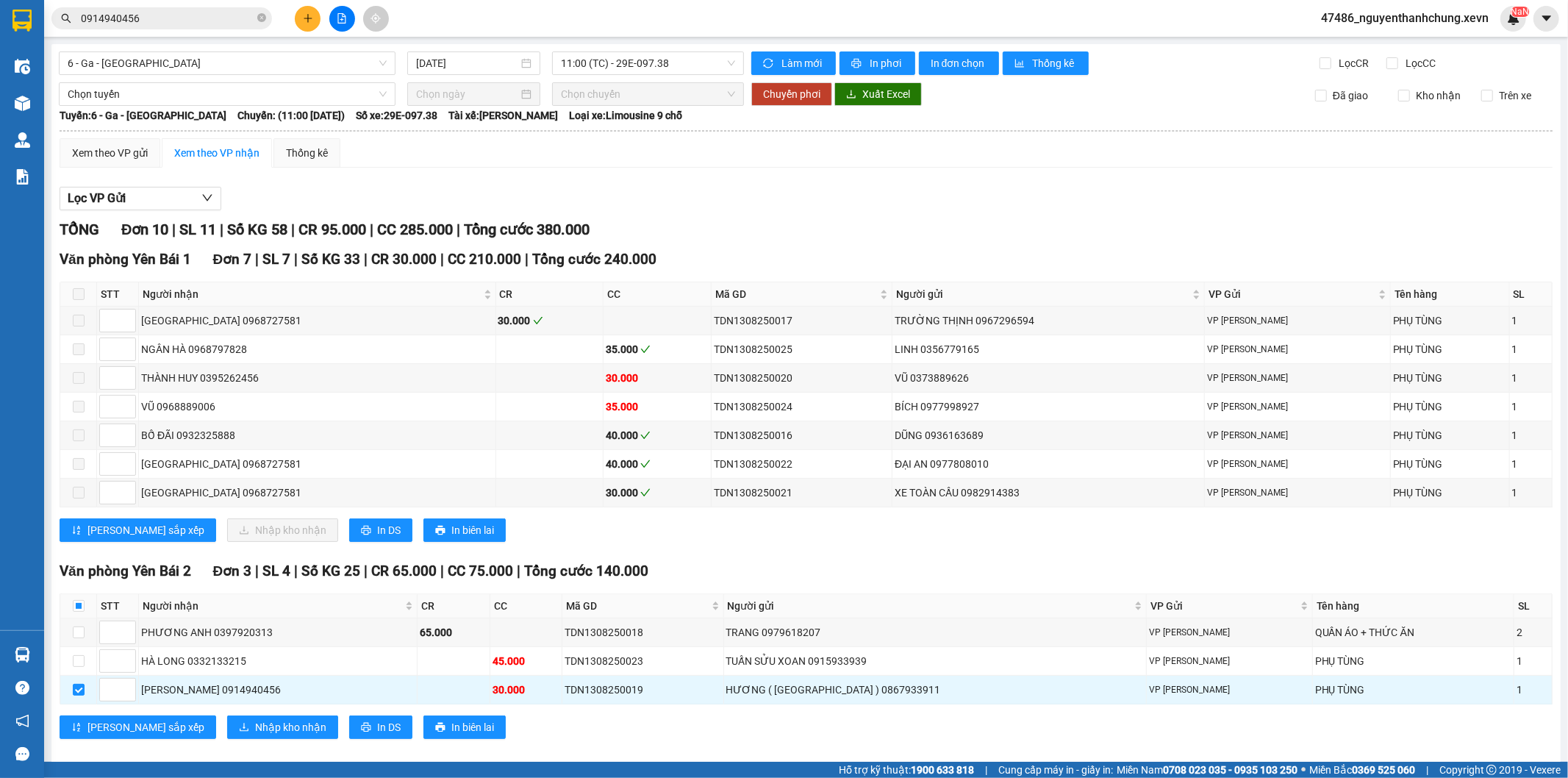
click at [200, 716] on div "Văn phòng Yên Bái 2 Đơn 3 | SL 4 | Số KG 25 | CR 65.000 | CC 75.000 | Tổng cước…" at bounding box center [806, 655] width 1493 height 190
click at [256, 724] on span "Nhập kho nhận" at bounding box center [291, 728] width 72 height 16
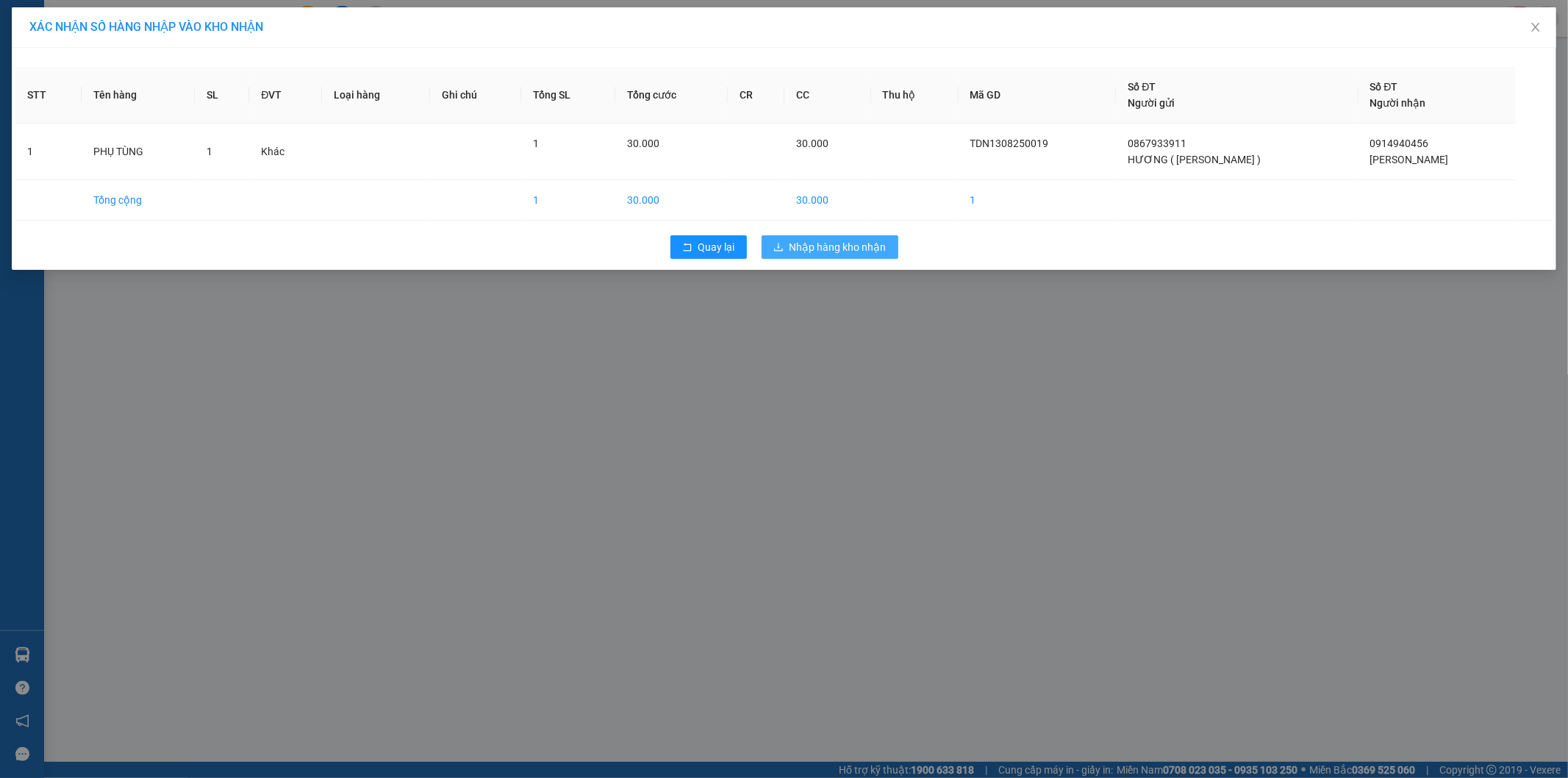
click at [858, 250] on span "Nhập hàng kho nhận" at bounding box center [837, 247] width 97 height 16
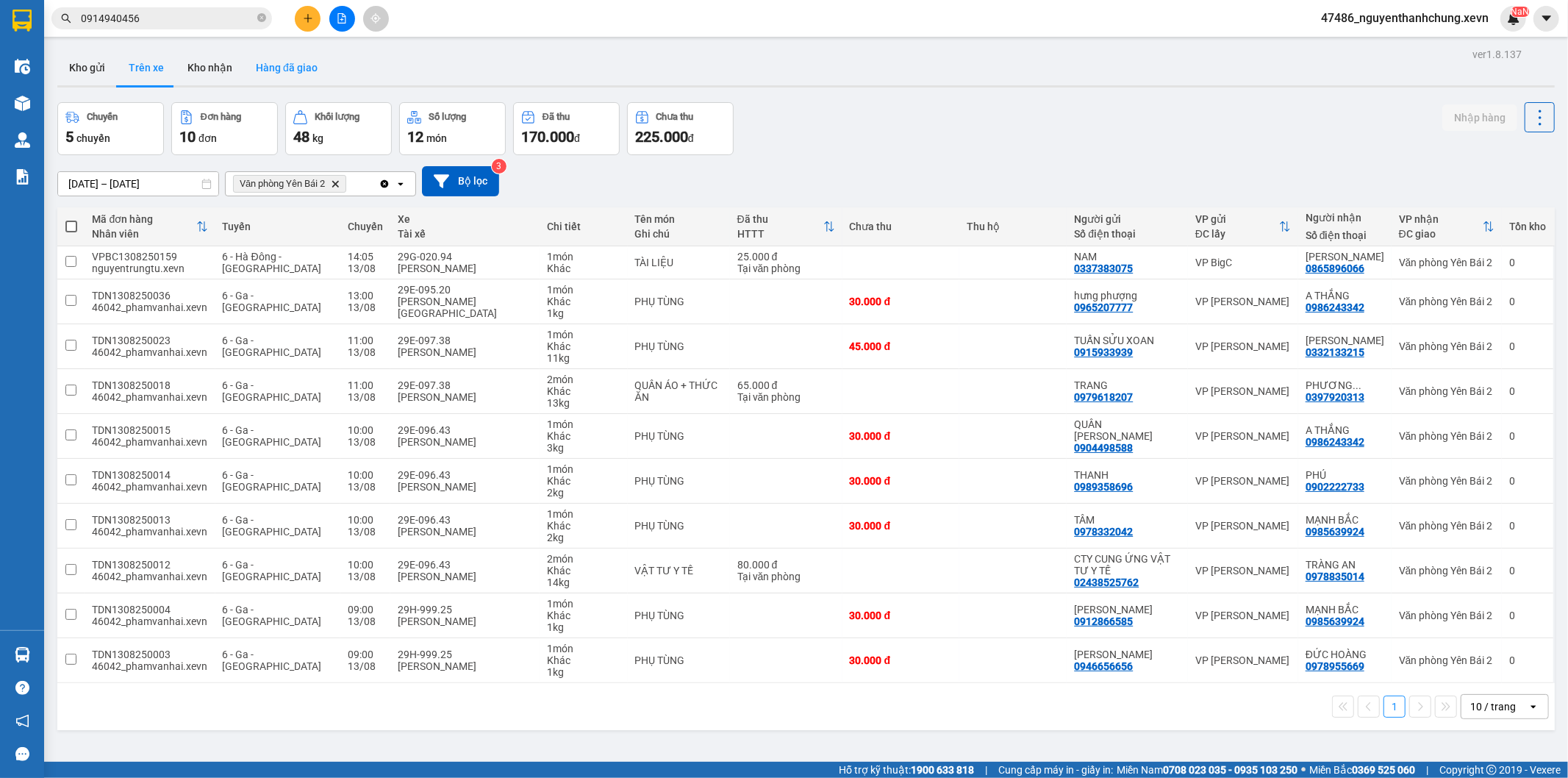
click at [251, 56] on button "Hàng đã giao" at bounding box center [286, 67] width 85 height 35
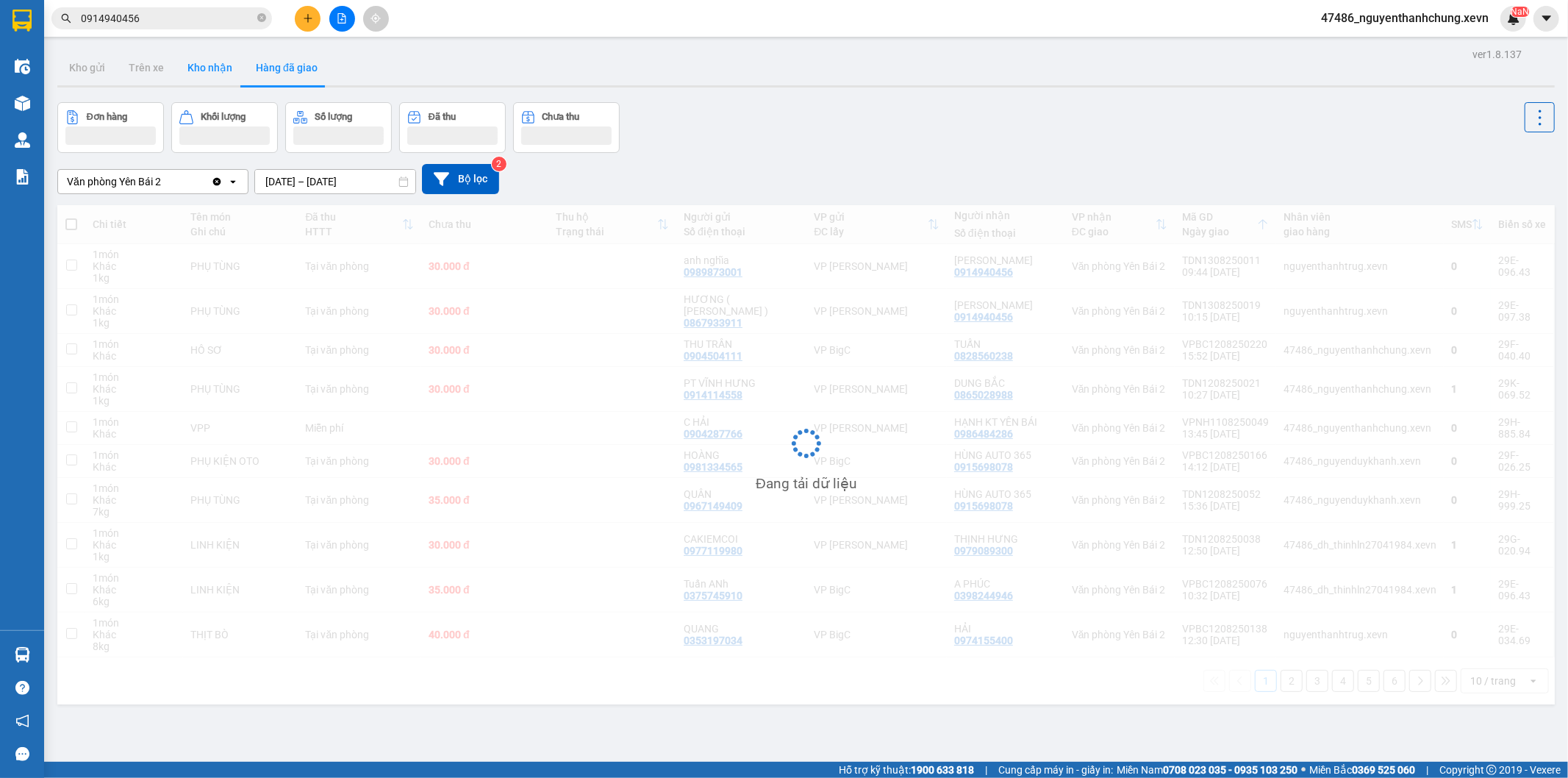
click at [203, 77] on button "Kho nhận" at bounding box center [210, 67] width 68 height 35
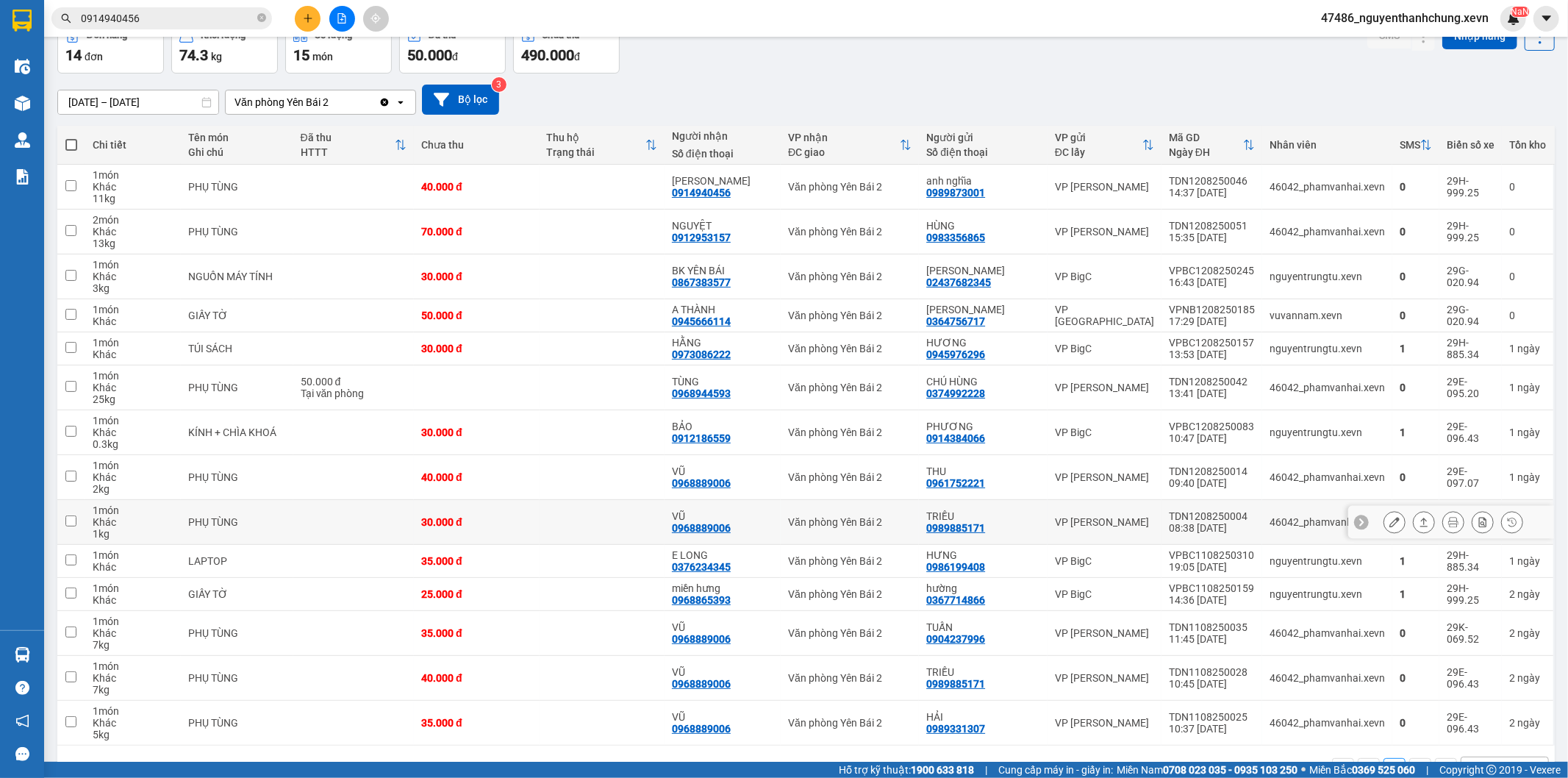
scroll to position [126, 0]
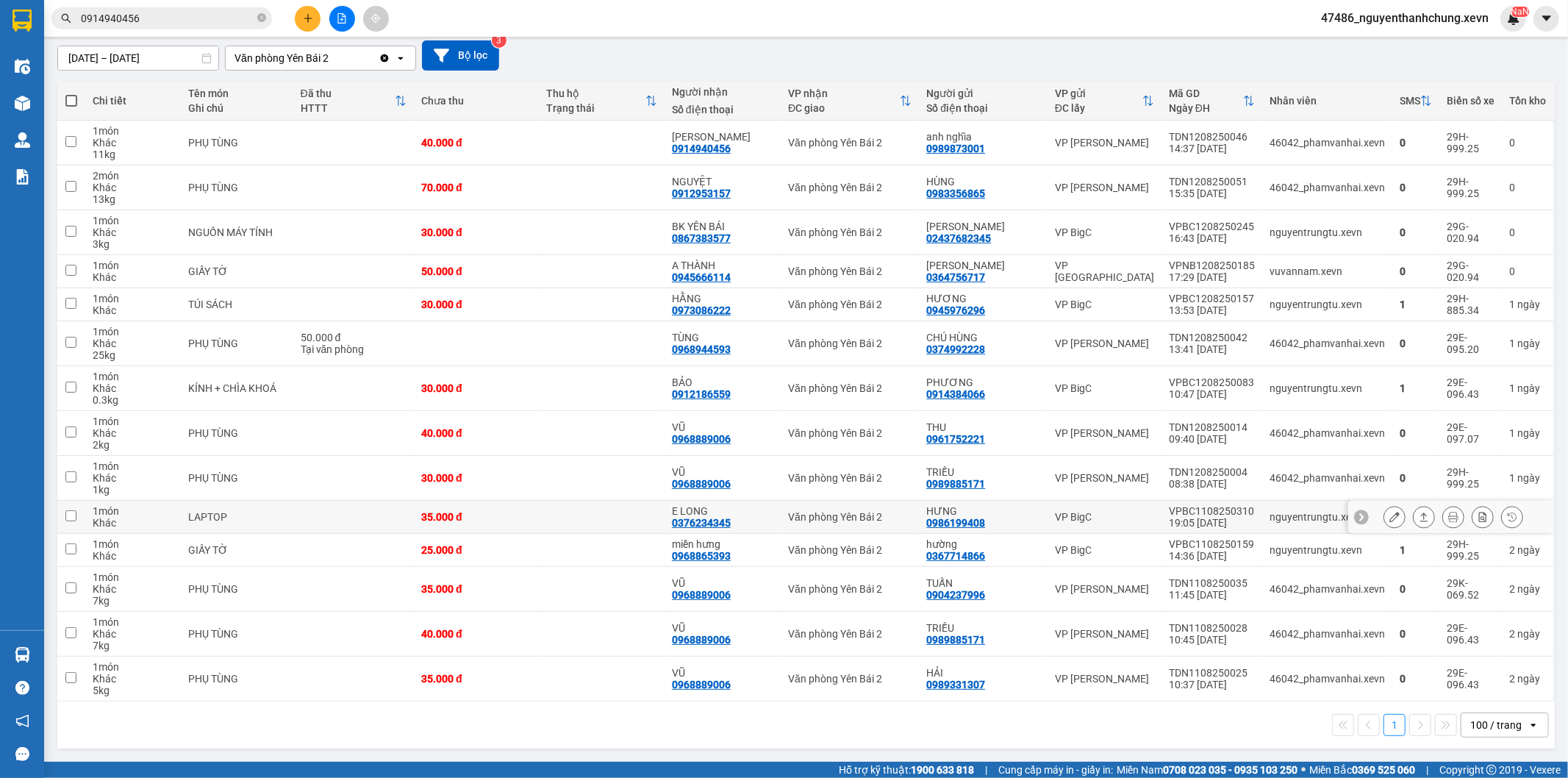
click at [729, 518] on div "0376234345" at bounding box center [701, 522] width 59 height 11
copy div "0376234345"
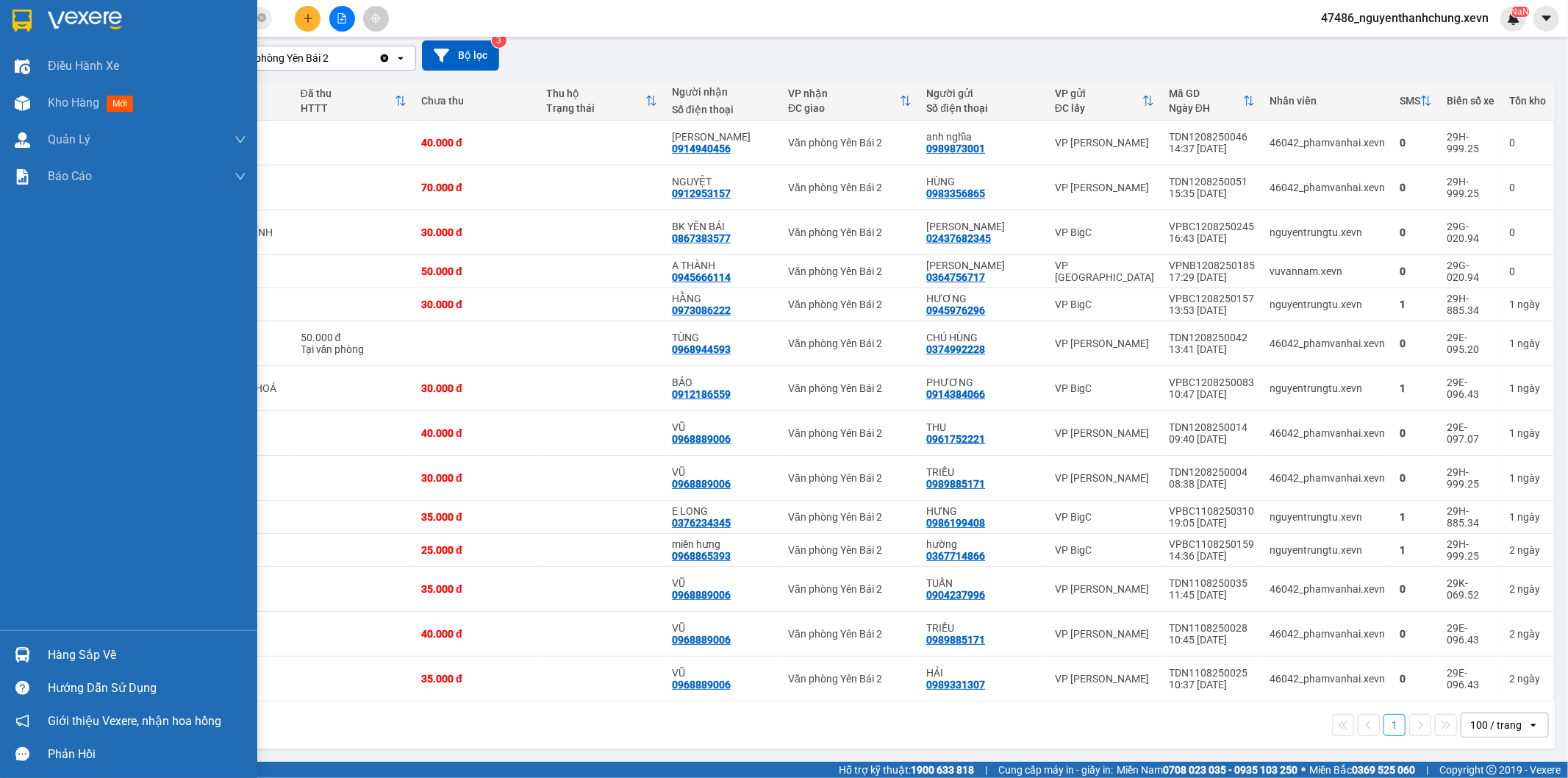
click at [7, 649] on div "Hàng sắp về" at bounding box center [129, 654] width 257 height 33
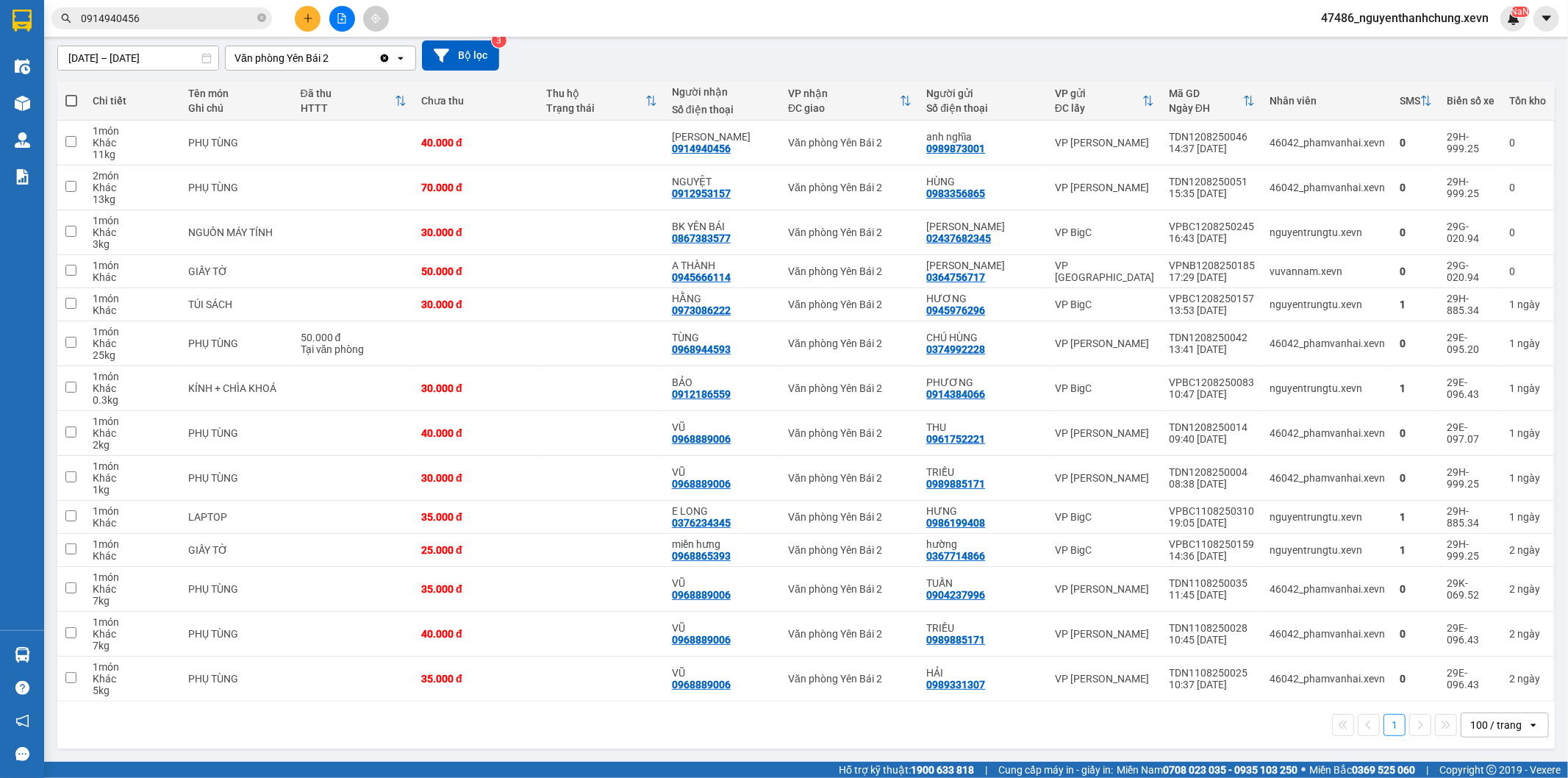
click at [149, 52] on section "Kết quả tìm kiếm ( 213 ) Bộ lọc Mã ĐH Trạng thái Món hàng Thu hộ Tổng cước Chưa…" at bounding box center [784, 389] width 1568 height 778
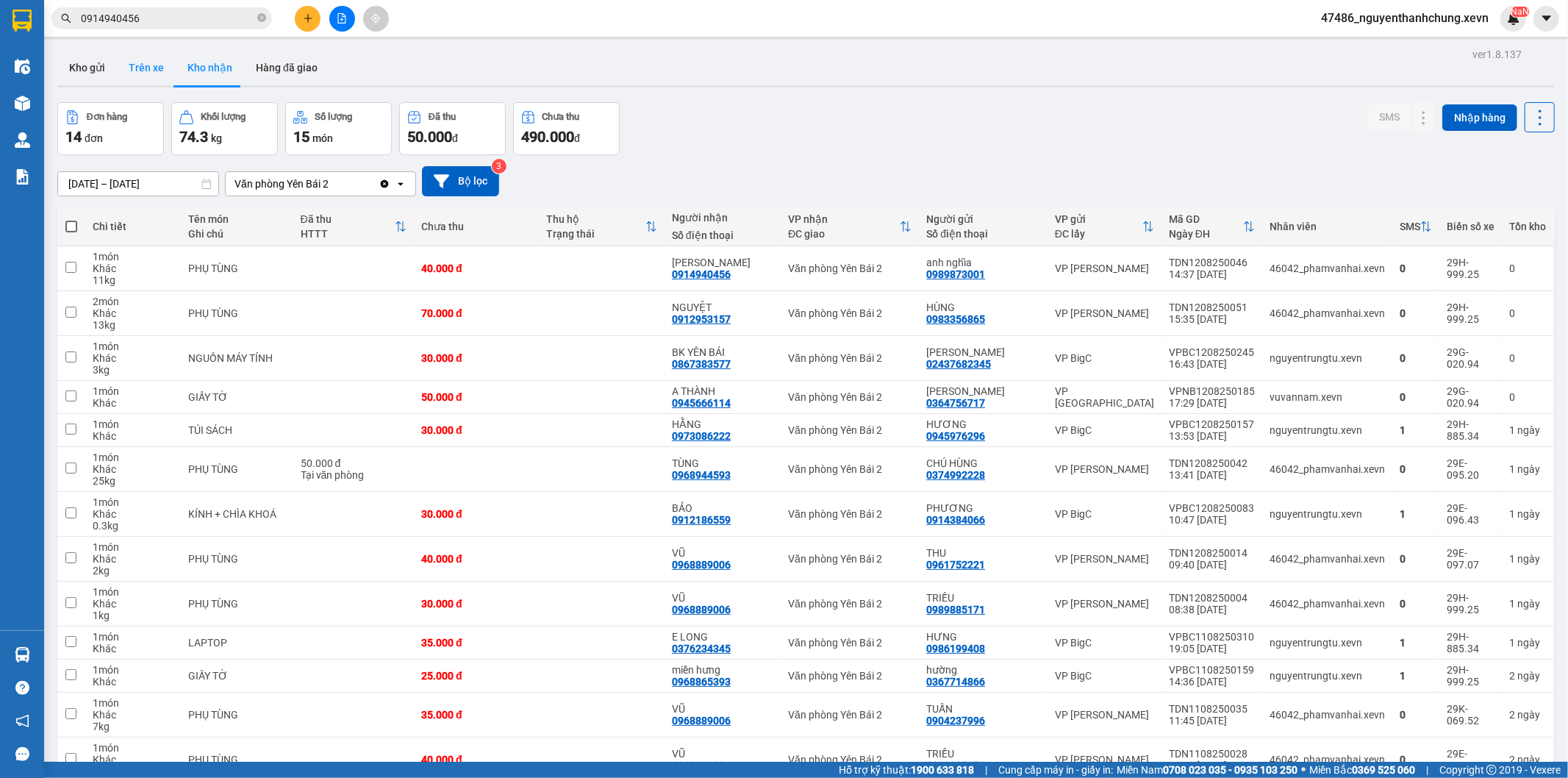
drag, startPoint x: 118, startPoint y: 55, endPoint x: 148, endPoint y: 75, distance: 36.1
click at [140, 73] on button "Trên xe" at bounding box center [146, 67] width 59 height 35
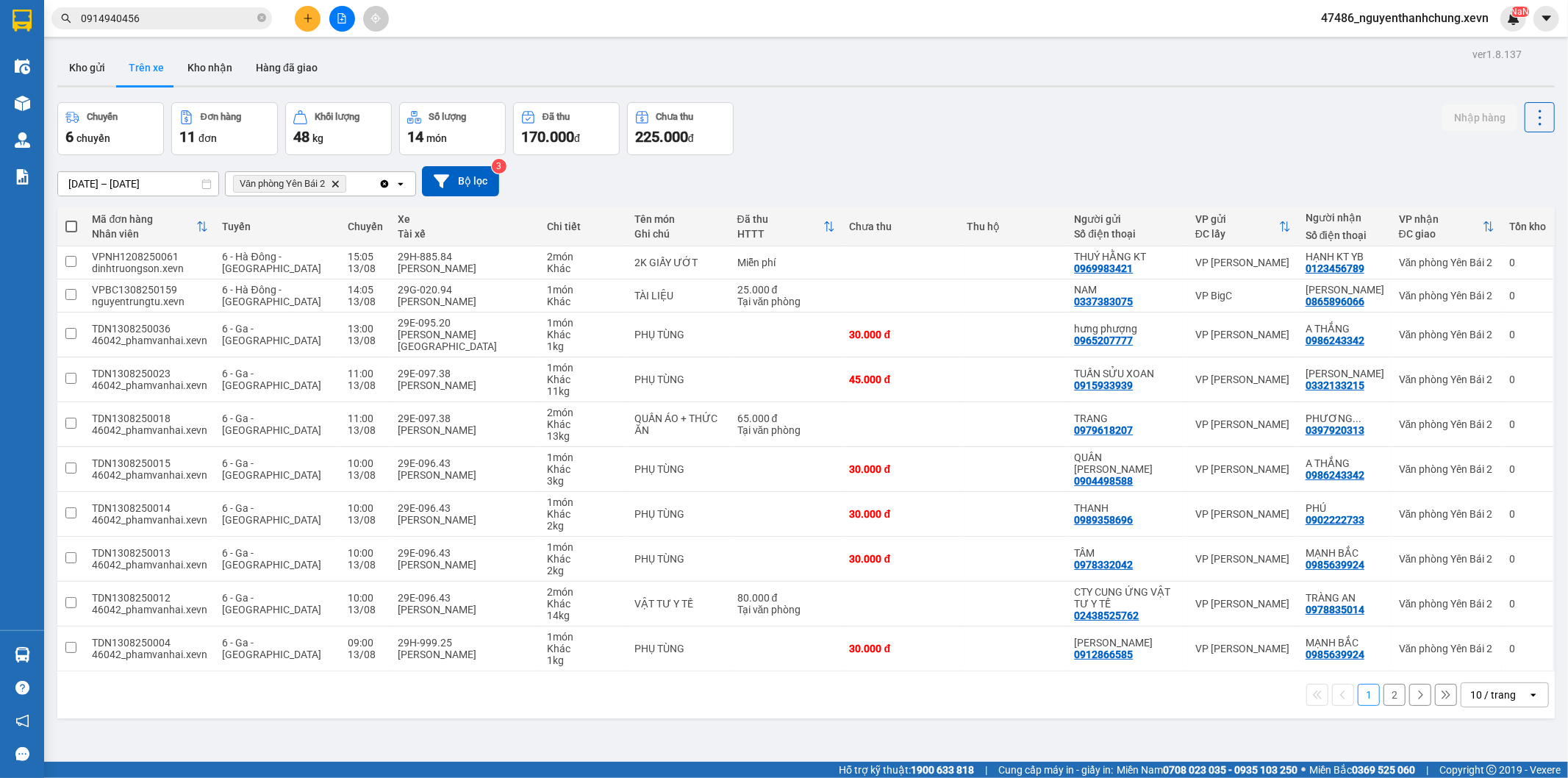
click at [1384, 698] on button "2" at bounding box center [1395, 694] width 22 height 22
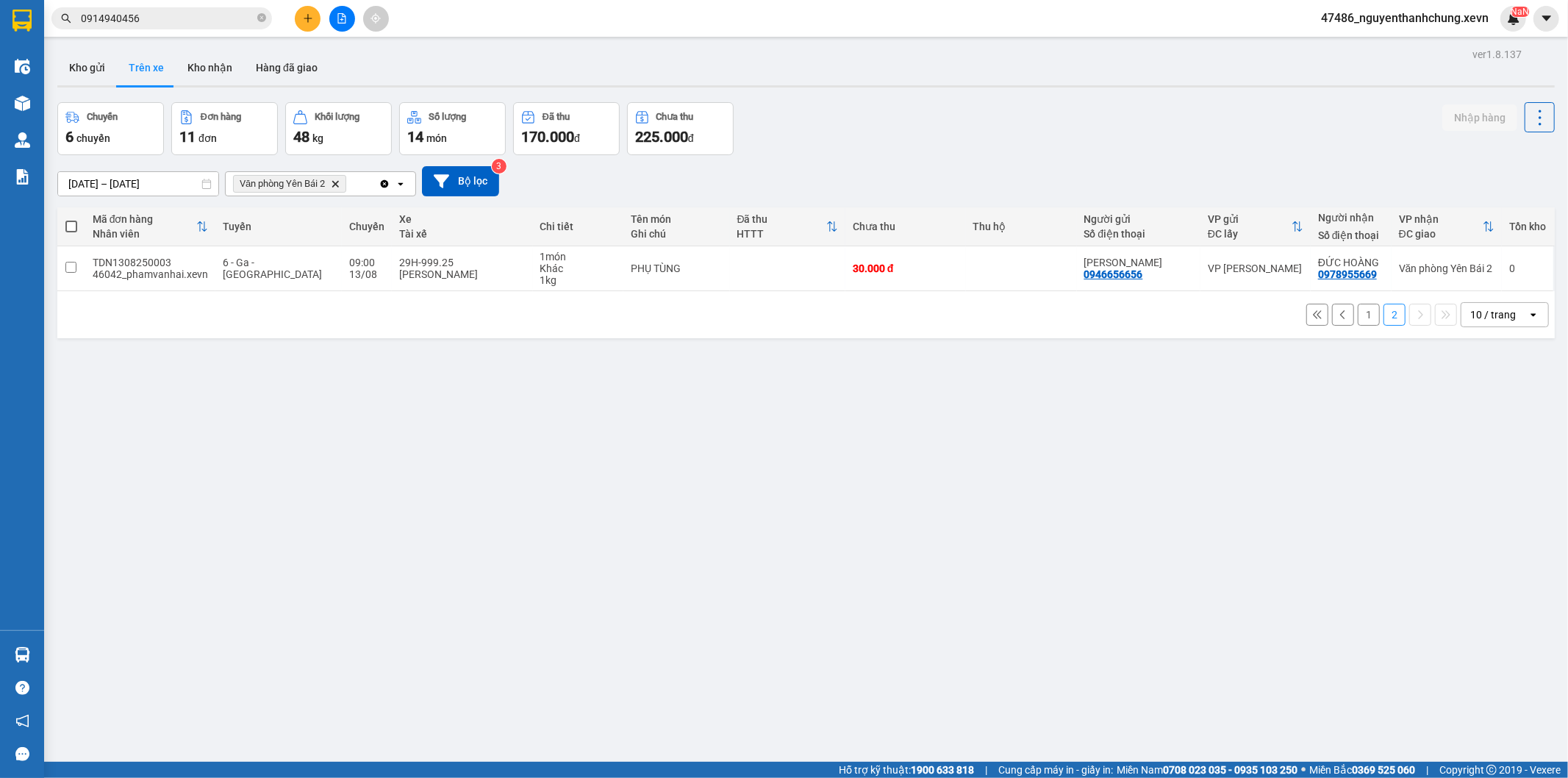
click at [1362, 322] on button "1" at bounding box center [1369, 314] width 22 height 22
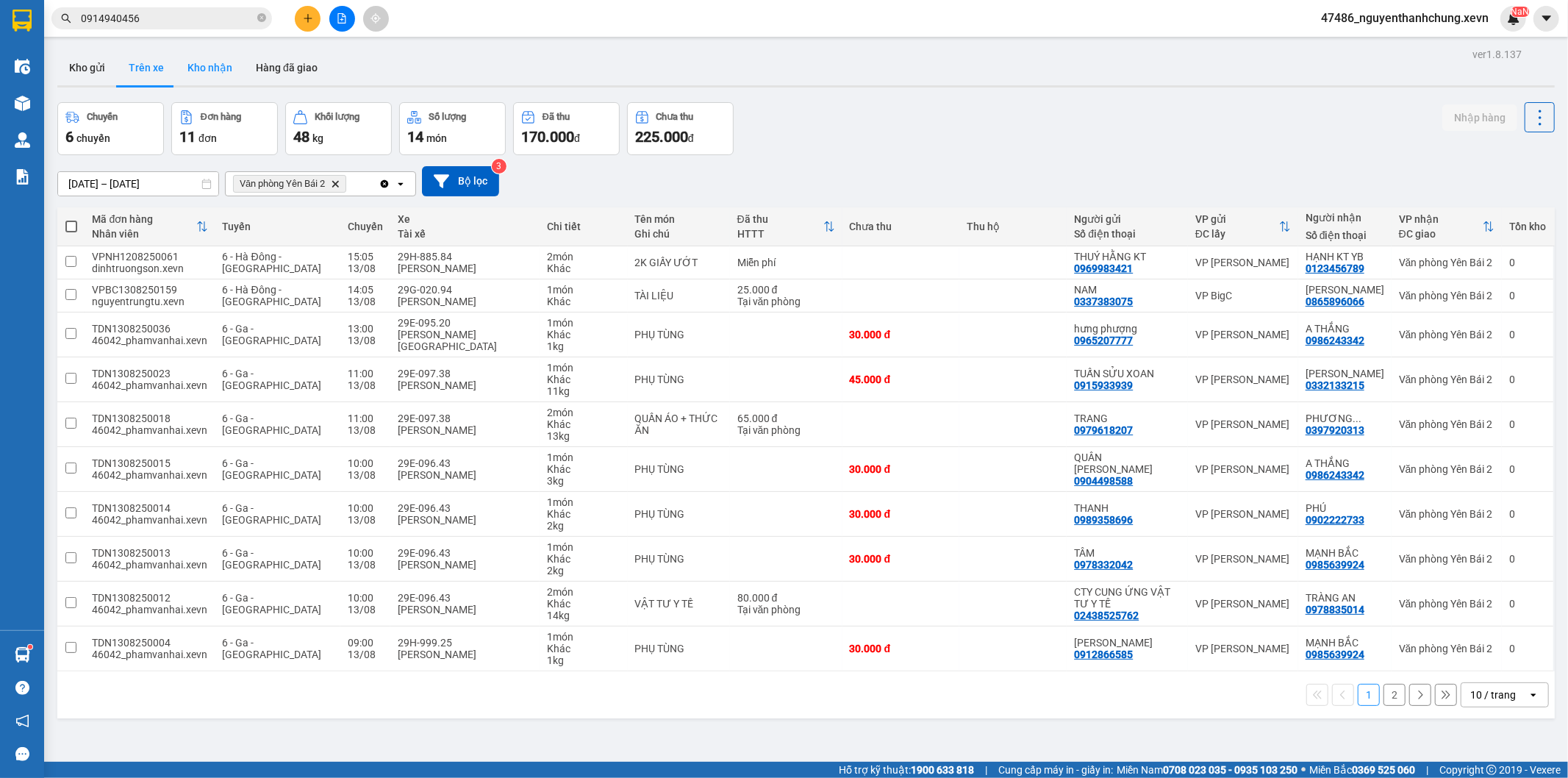
click at [206, 78] on button "Kho nhận" at bounding box center [210, 67] width 68 height 35
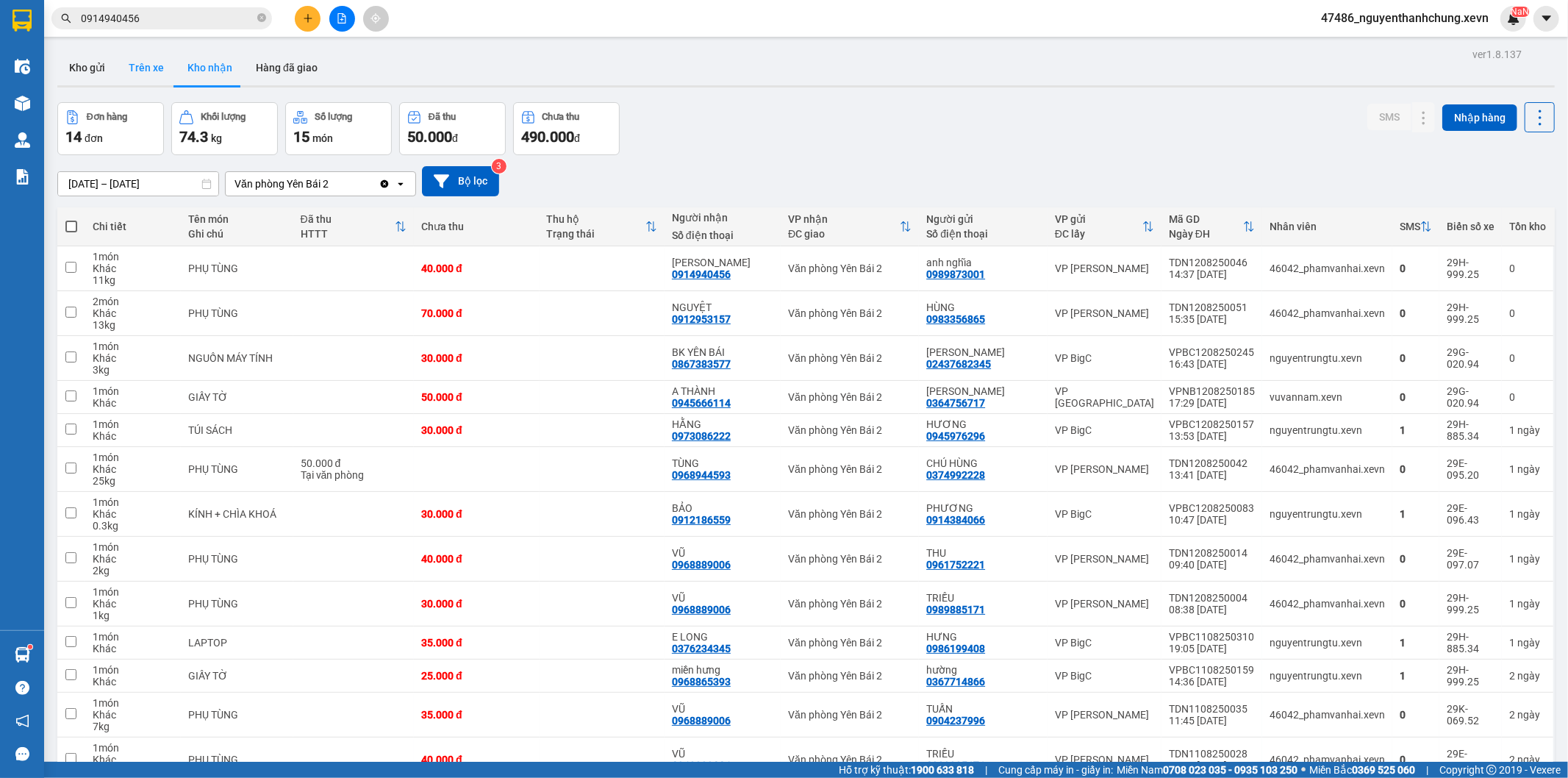
click at [145, 60] on button "Trên xe" at bounding box center [146, 67] width 59 height 35
type input "[DATE] – [DATE]"
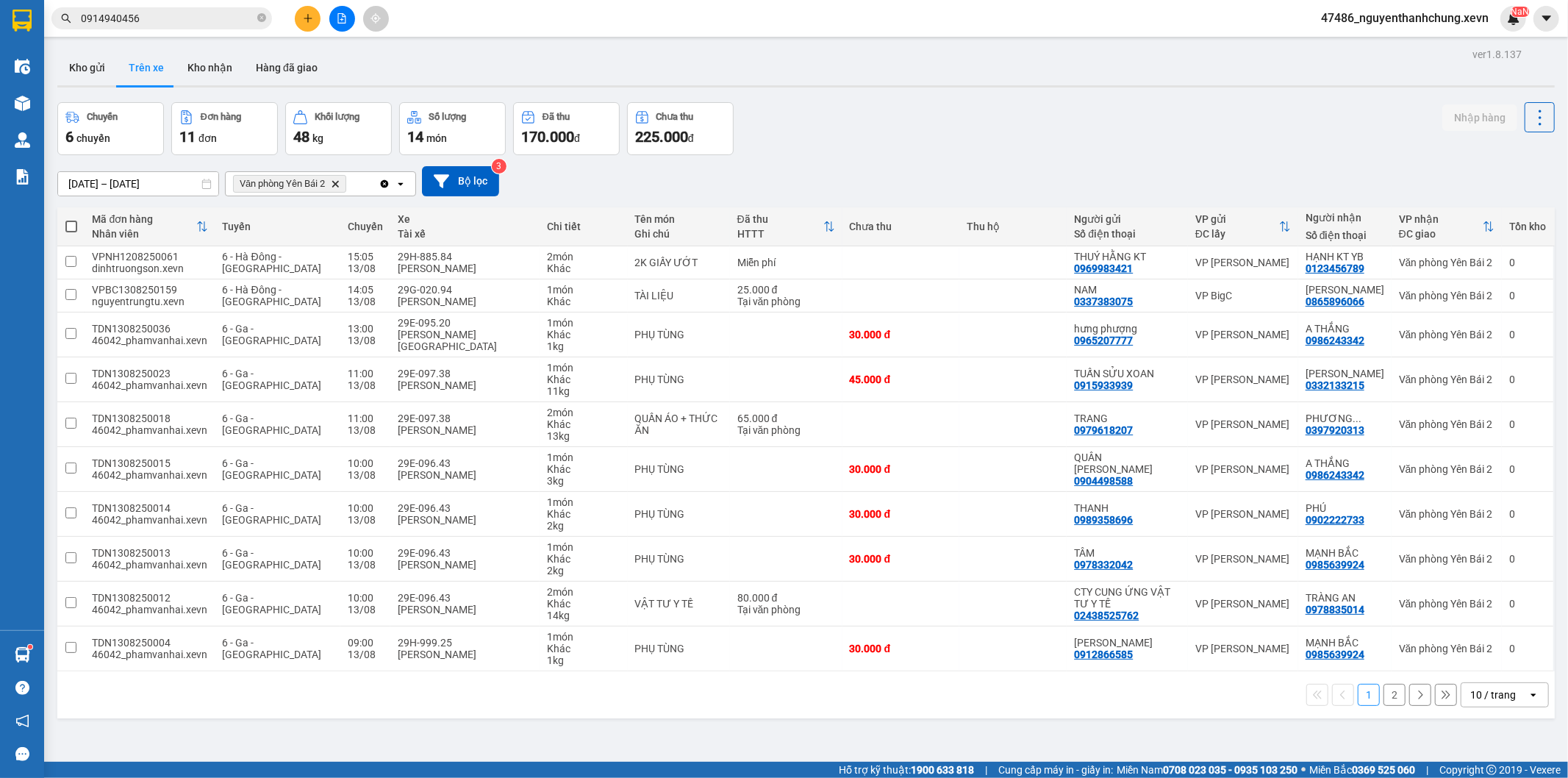
click at [1386, 697] on button "2" at bounding box center [1395, 694] width 22 height 22
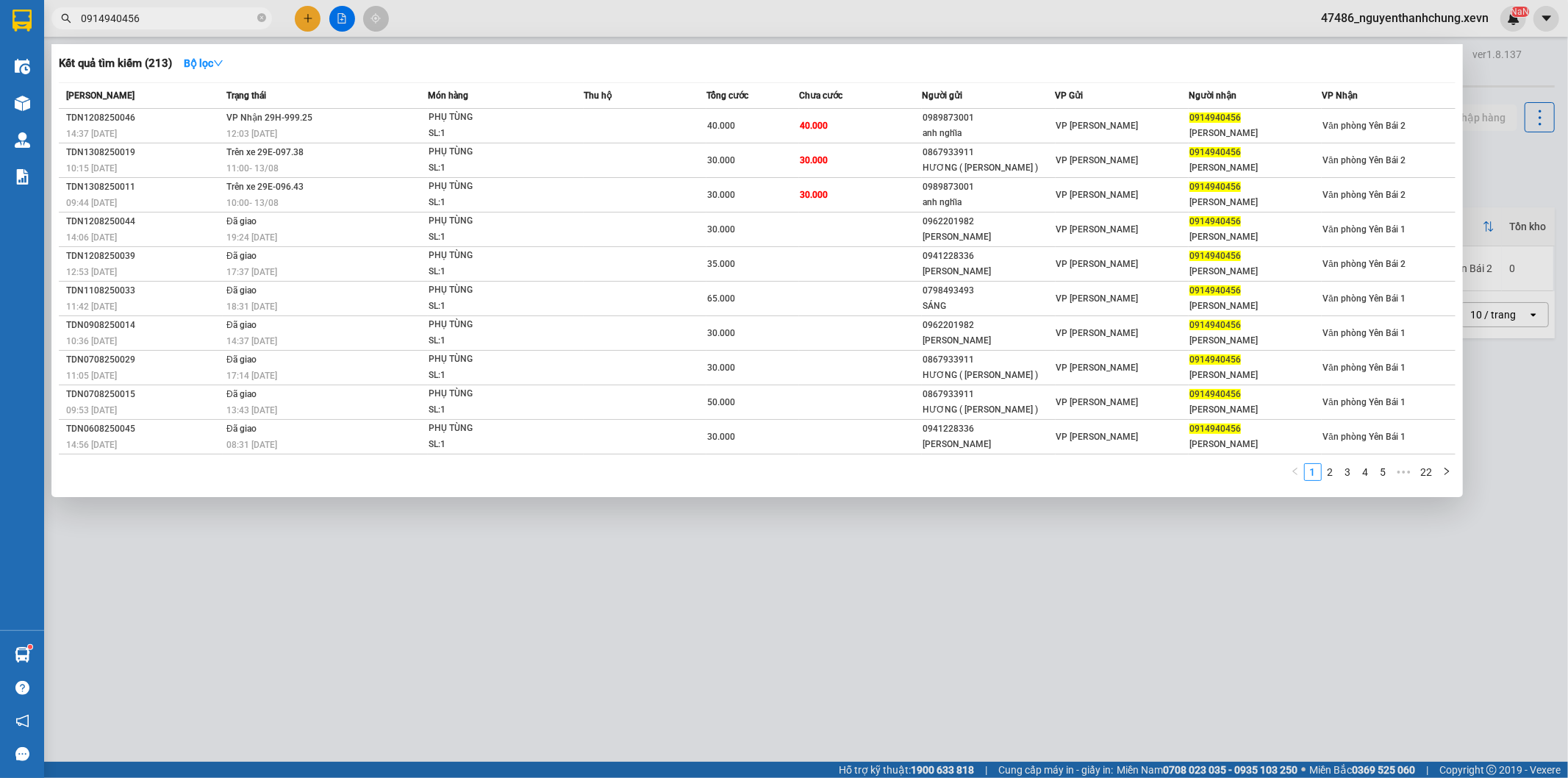
click at [158, 13] on input "0914940456" at bounding box center [167, 19] width 173 height 16
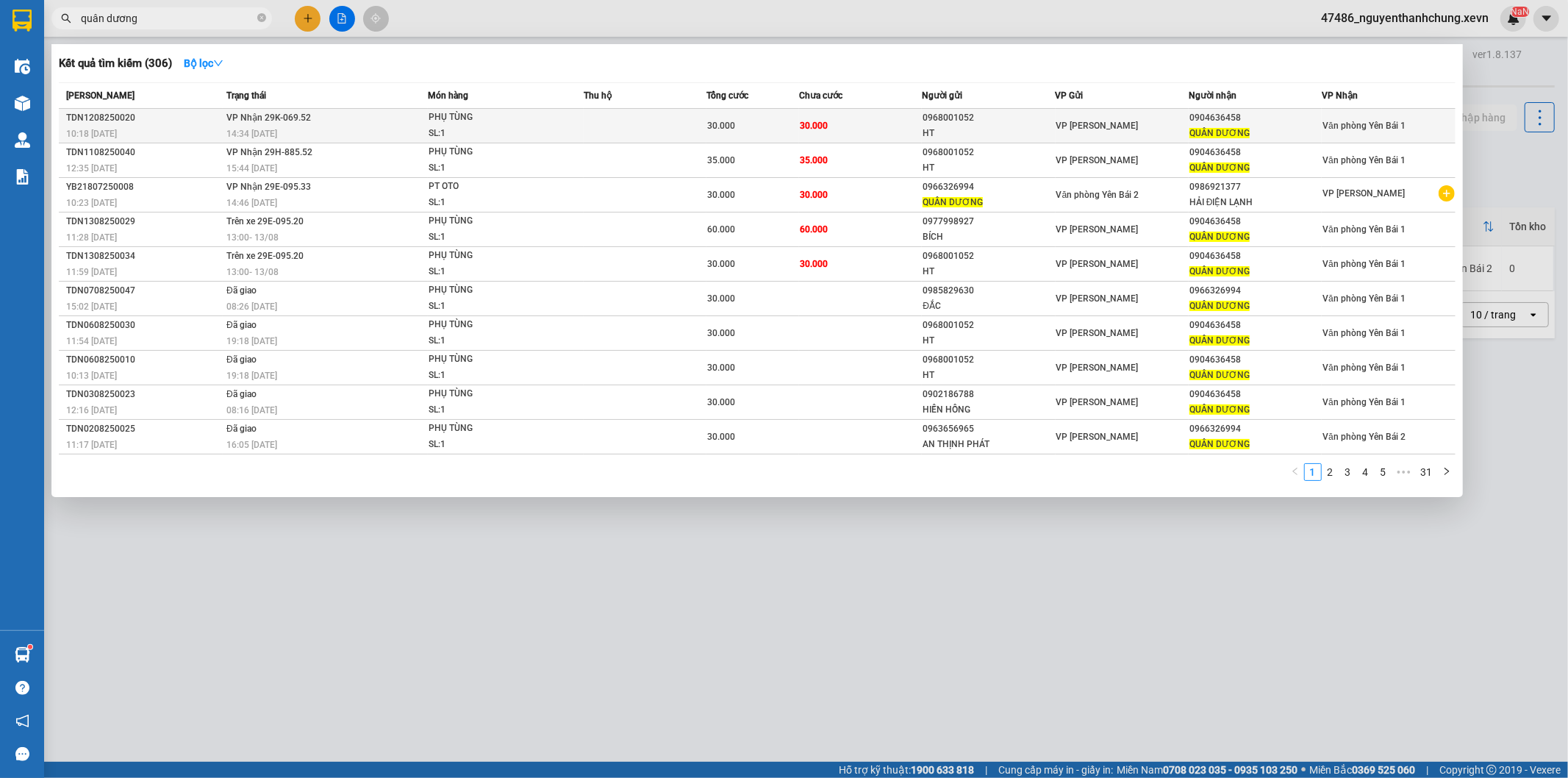
type input "quân dương"
click at [557, 142] on td "PHỤ TÙNG SL: 1" at bounding box center [506, 126] width 156 height 34
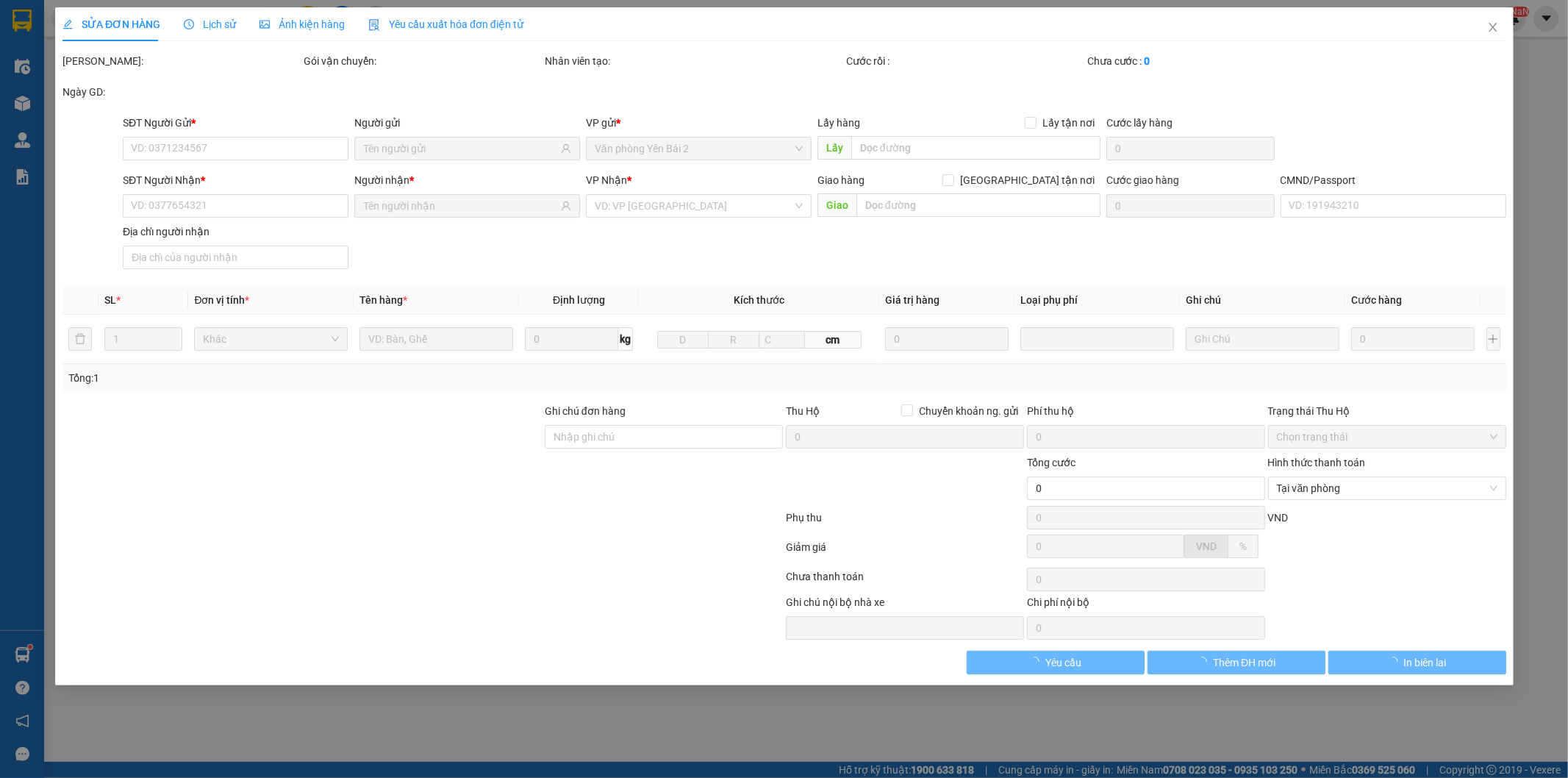
type input "0968001052"
type input "HT"
type input "0904636458"
type input "QUÂN DƯƠNG"
type input "GIAO TẬN NƠI"
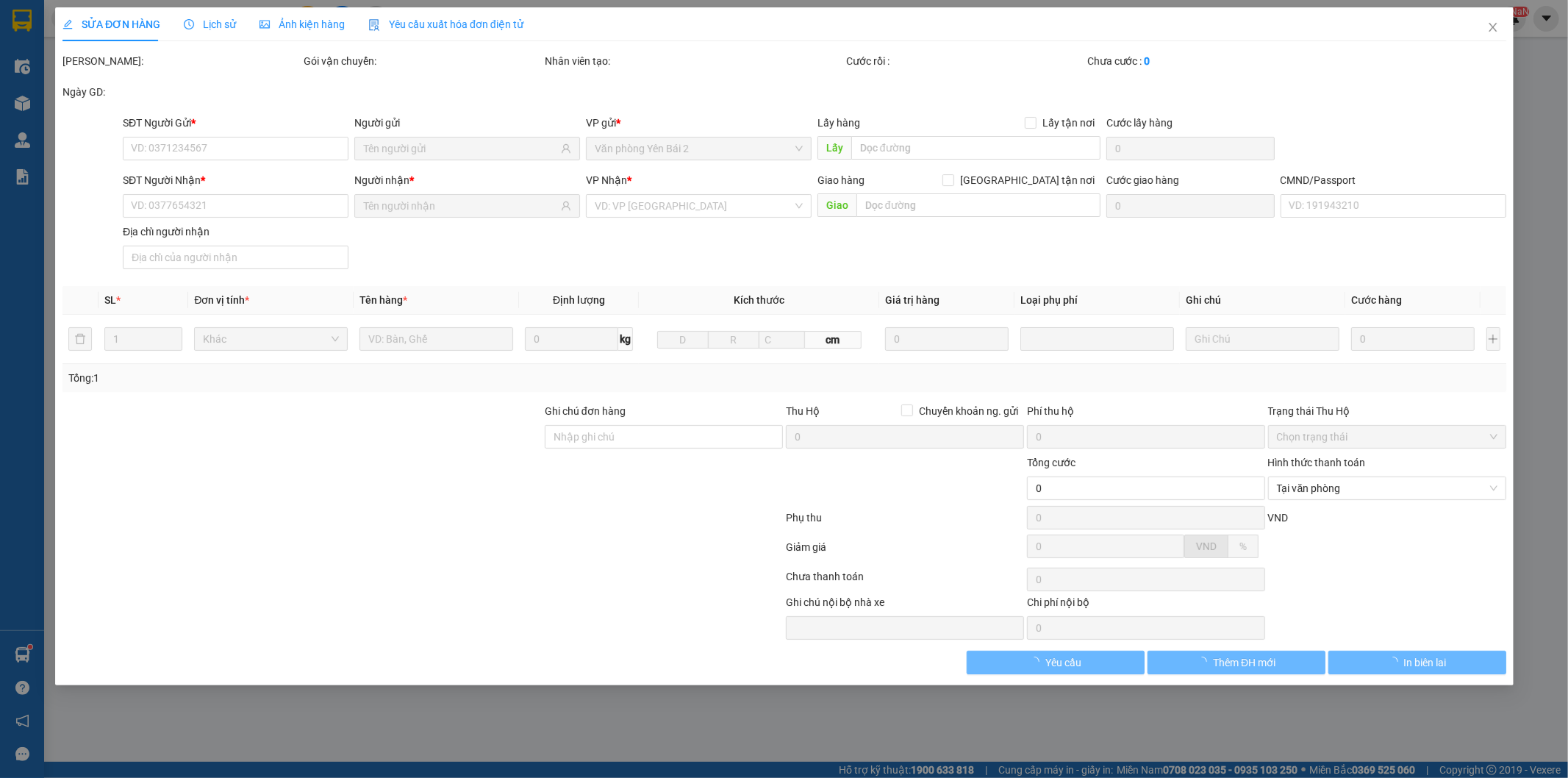
type input "30.000"
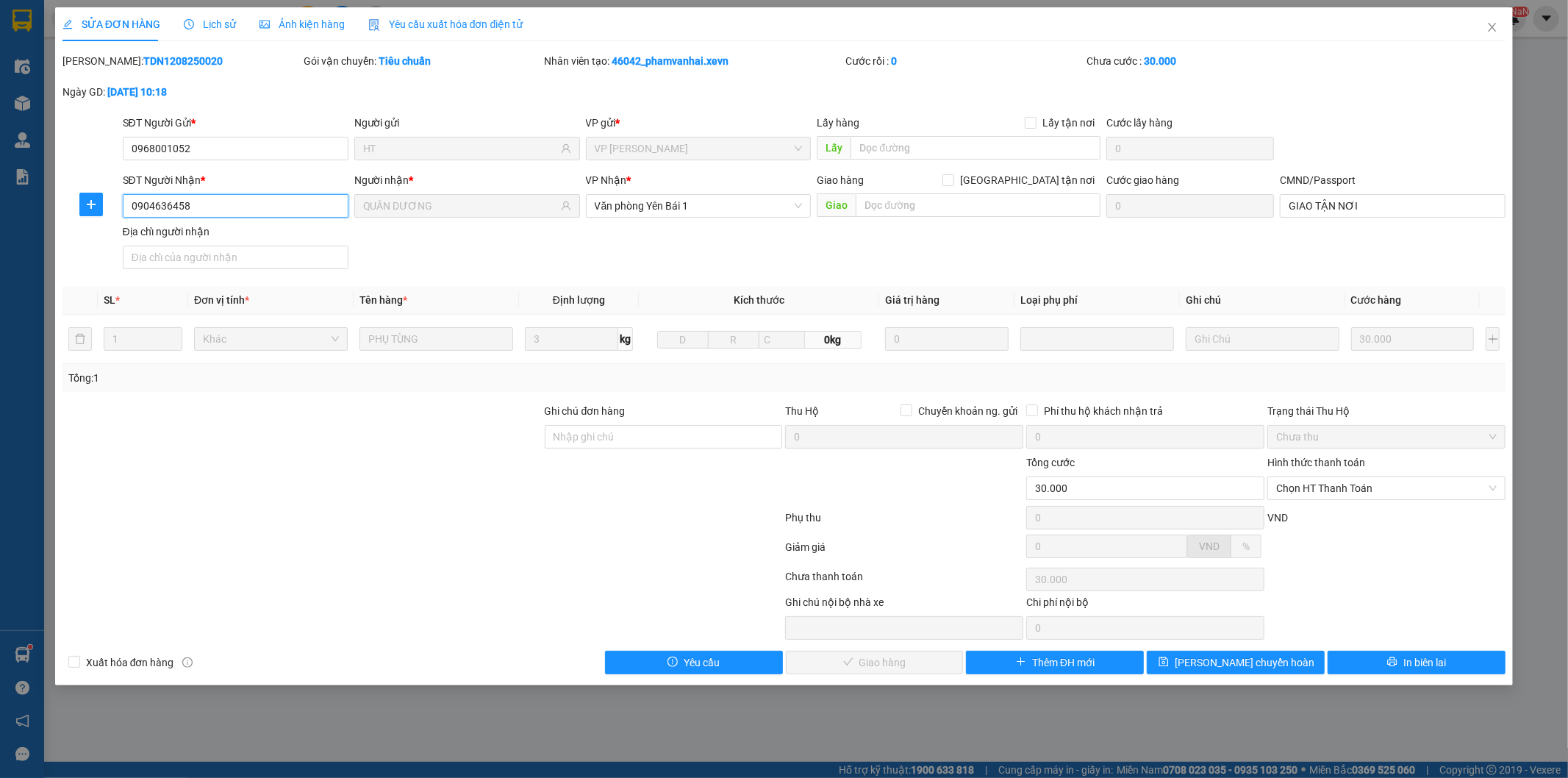
drag, startPoint x: 270, startPoint y: 208, endPoint x: 19, endPoint y: 238, distance: 252.8
click at [19, 238] on div "SỬA ĐƠN HÀNG Lịch sử Ảnh kiện hàng Yêu cầu xuất hóa đơn điện tử Total Paid Fee …" at bounding box center [784, 389] width 1568 height 778
drag, startPoint x: 1493, startPoint y: 24, endPoint x: 1452, endPoint y: 35, distance: 42.4
click at [1492, 25] on icon "close" at bounding box center [1492, 27] width 11 height 11
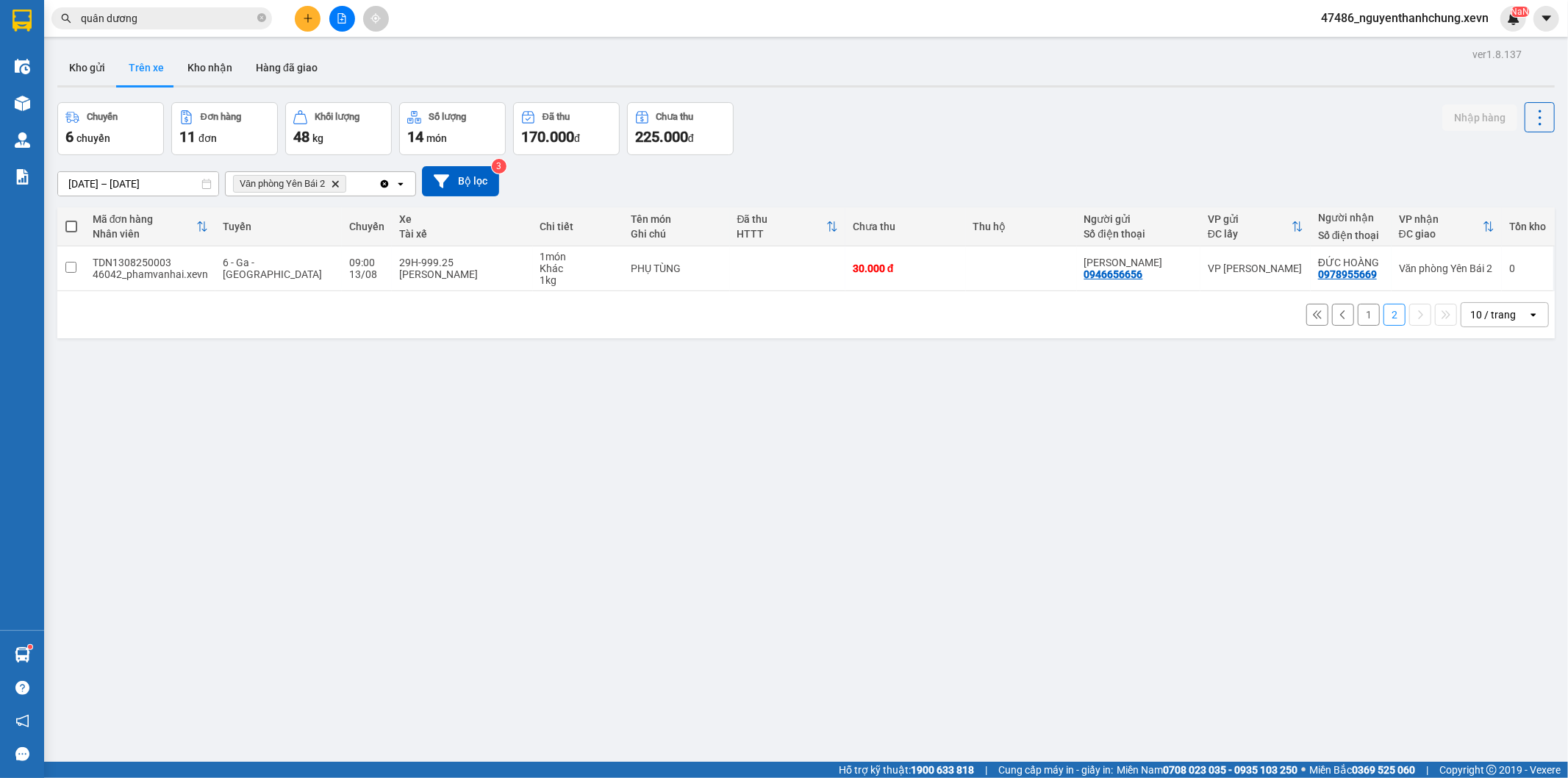
click at [185, 20] on input "quân dương" at bounding box center [167, 19] width 173 height 16
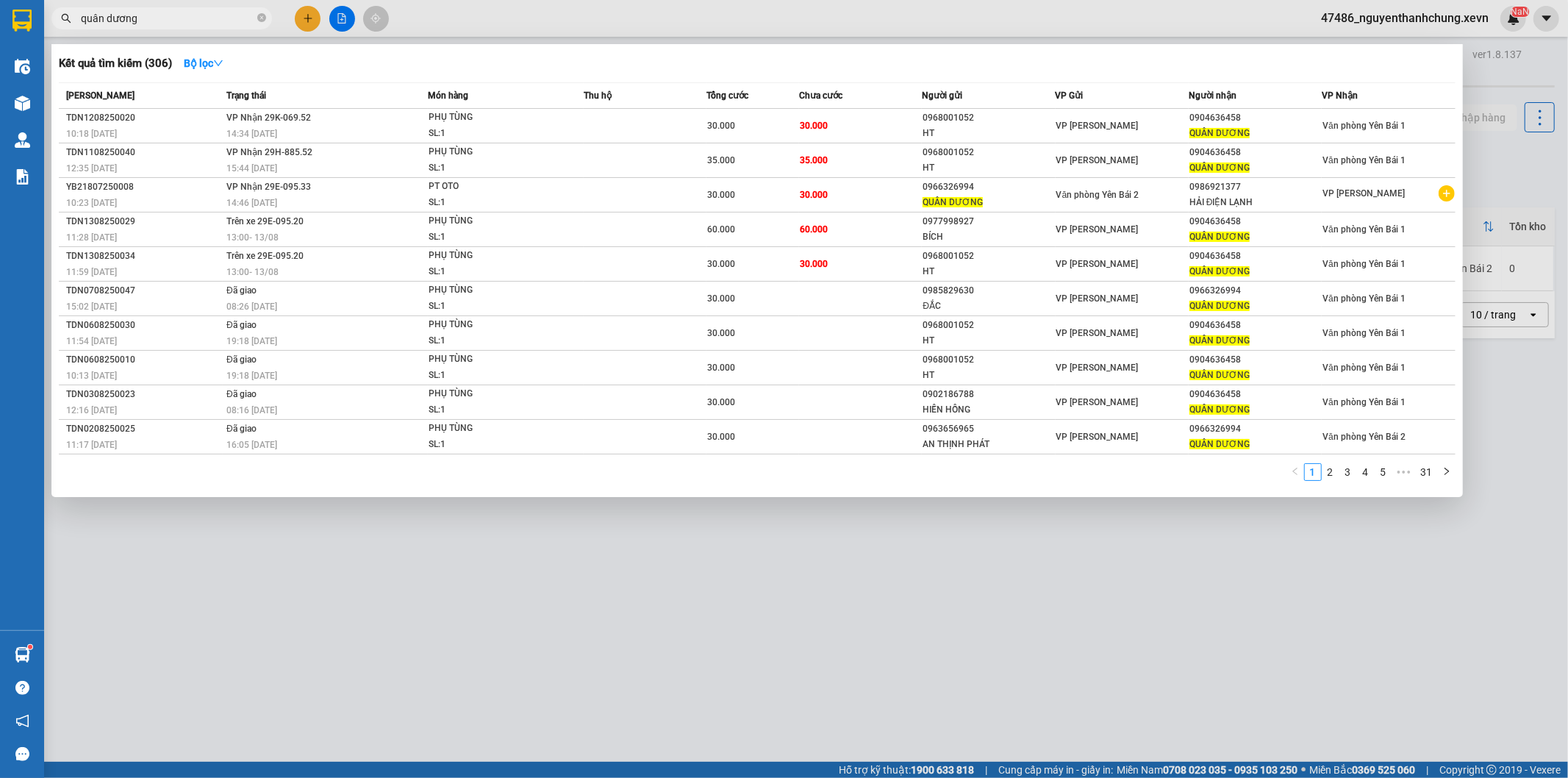
click at [185, 20] on input "quân dương" at bounding box center [167, 19] width 173 height 16
paste input "0904636458"
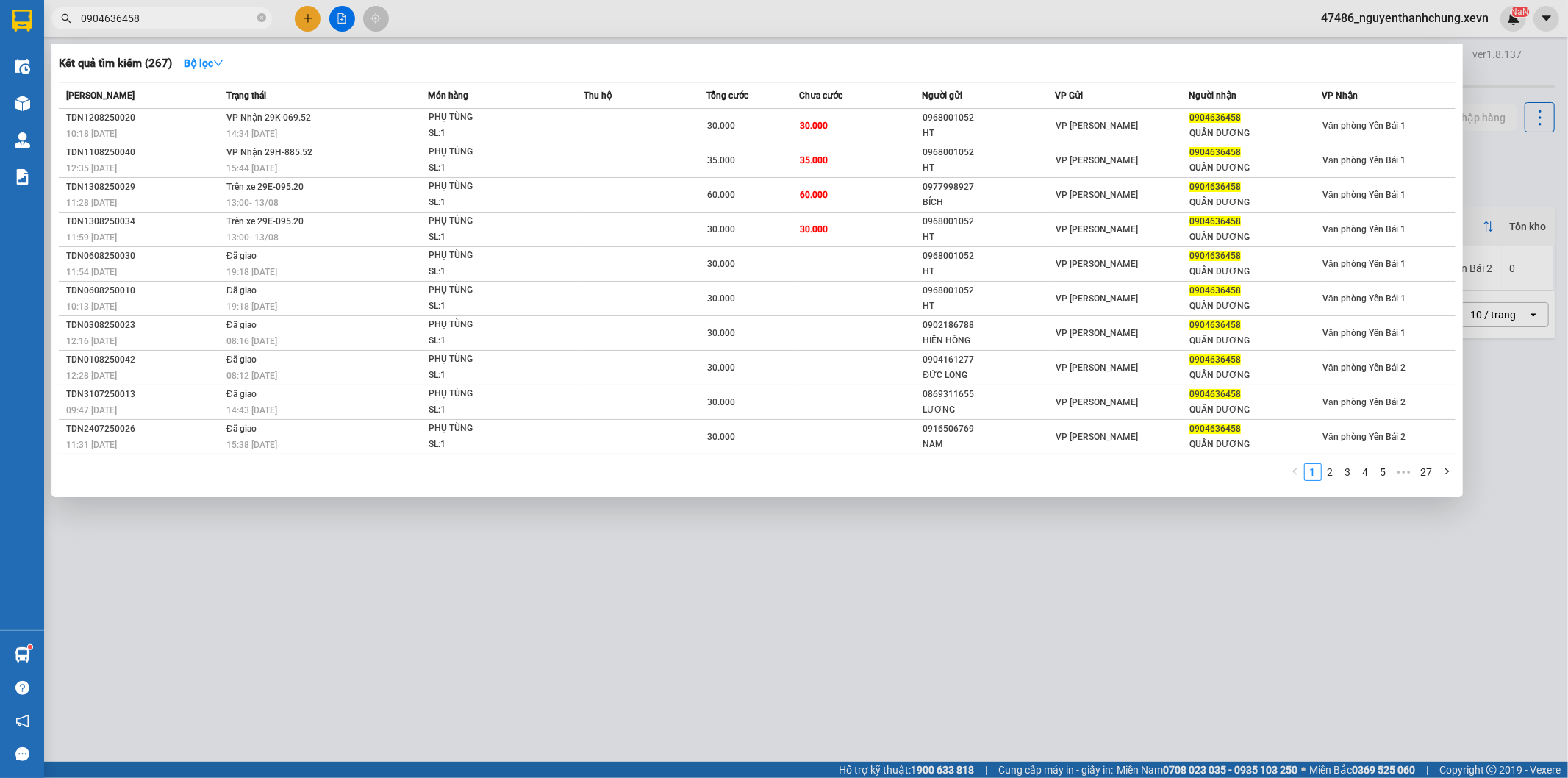
type input "0904636458"
drag, startPoint x: 504, startPoint y: 619, endPoint x: 380, endPoint y: 710, distance: 153.8
click at [500, 623] on div at bounding box center [784, 389] width 1568 height 778
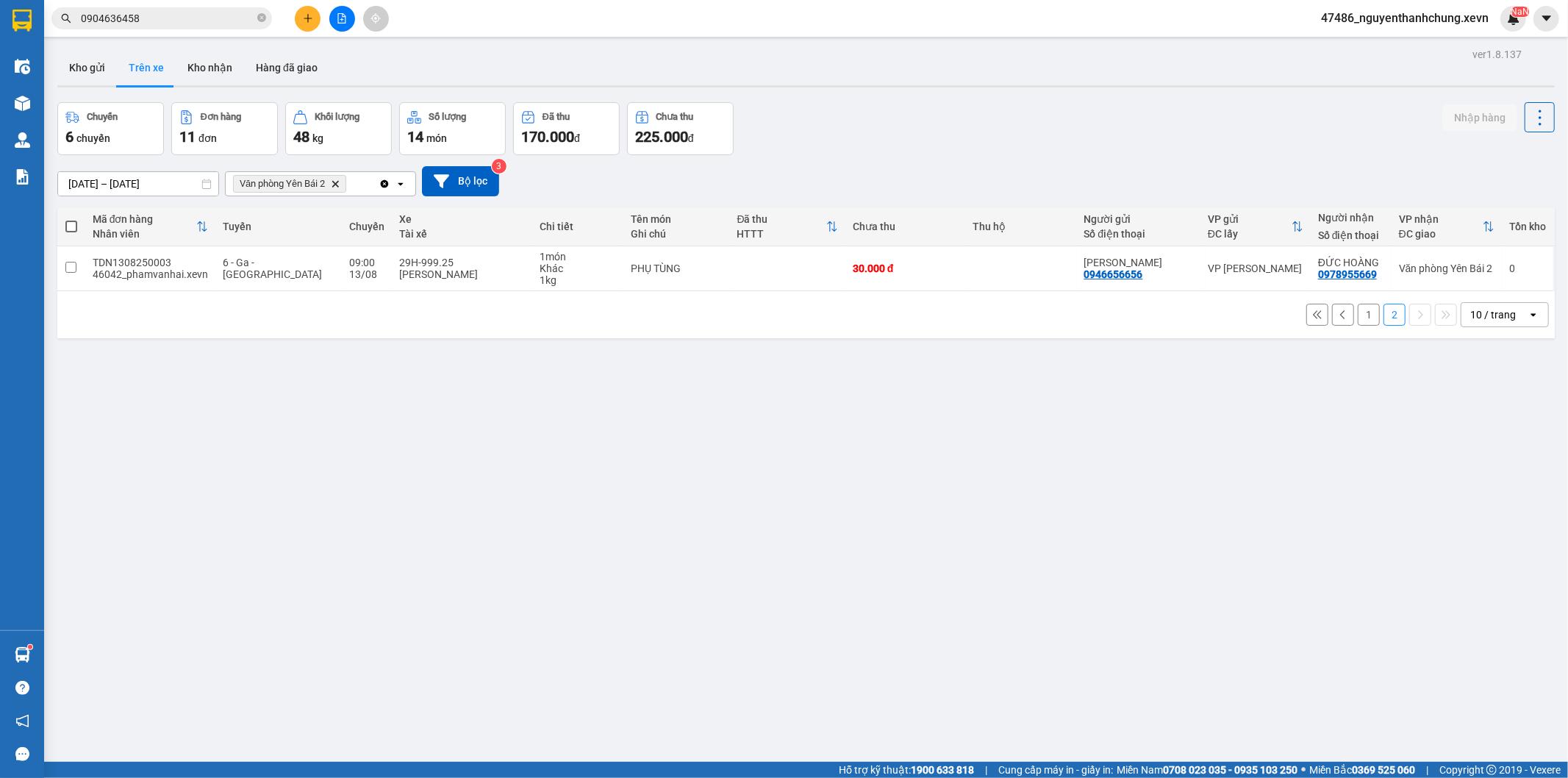
drag, startPoint x: 221, startPoint y: 76, endPoint x: 225, endPoint y: 85, distance: 9.8
click at [221, 81] on button "Kho nhận" at bounding box center [210, 67] width 68 height 35
type input "[DATE] – [DATE]"
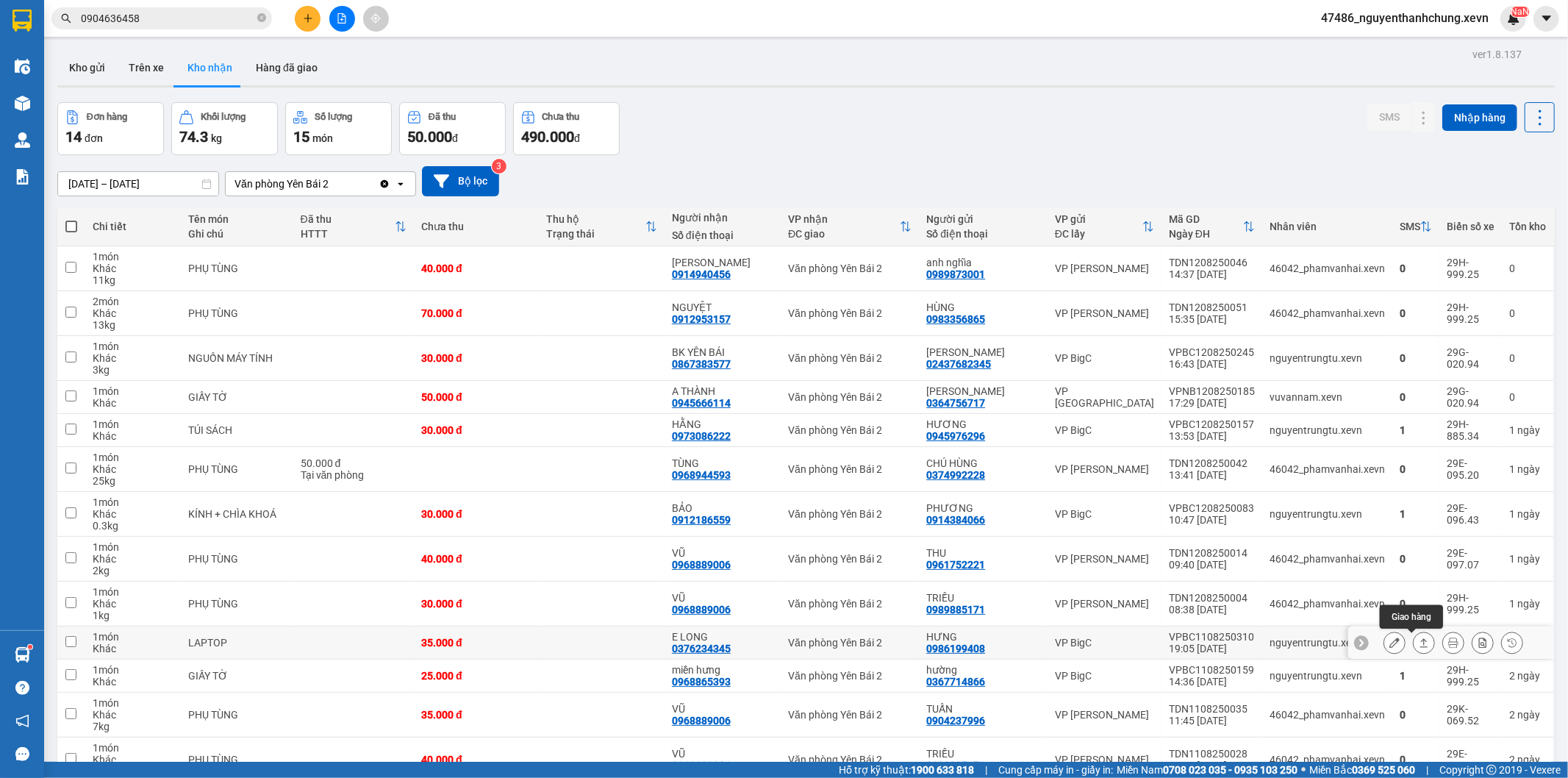
click at [1422, 644] on div at bounding box center [1424, 642] width 22 height 22
click at [1419, 647] on icon at bounding box center [1424, 642] width 11 height 11
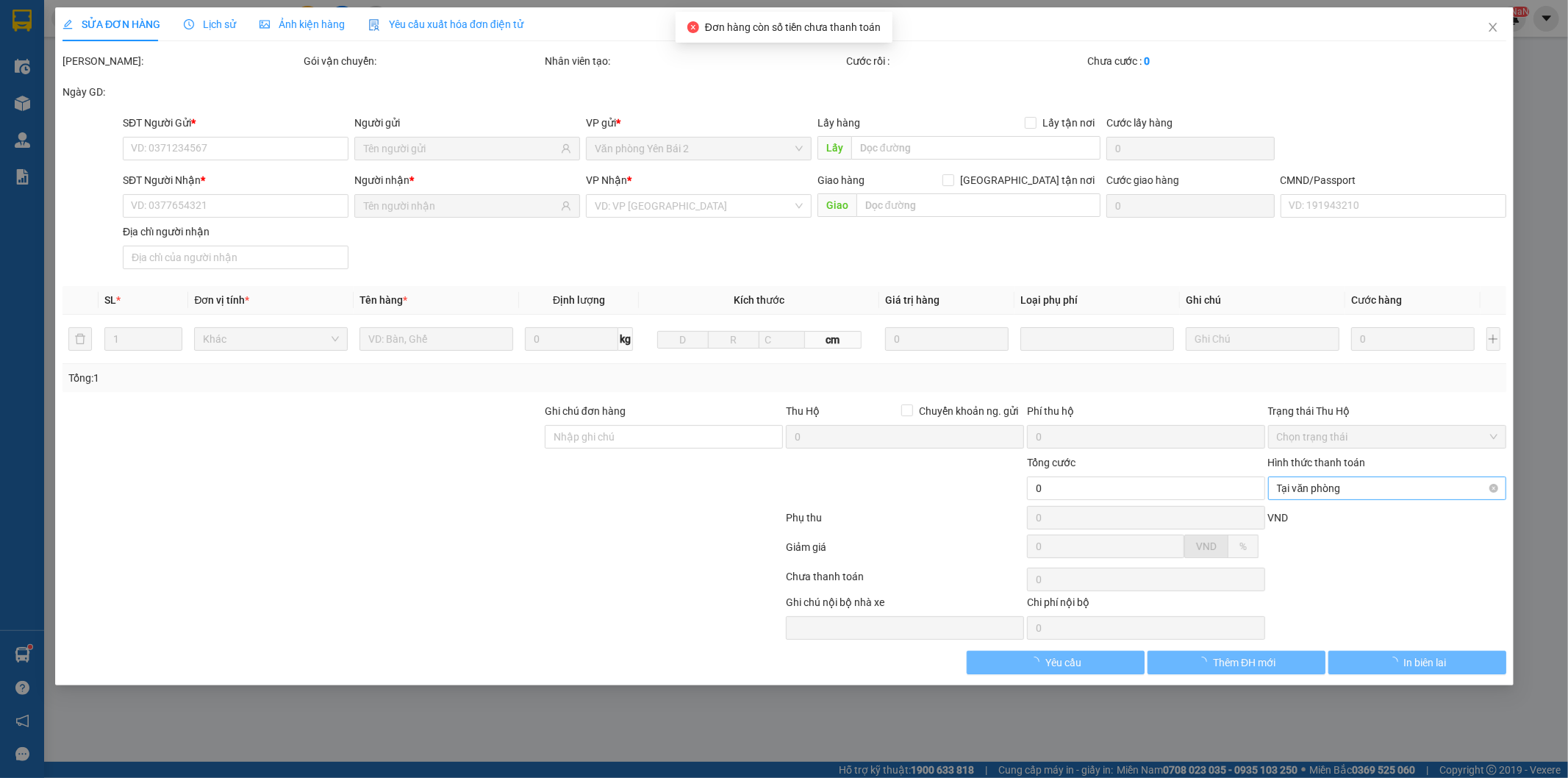
click at [1371, 492] on span "Tại văn phòng" at bounding box center [1387, 487] width 221 height 22
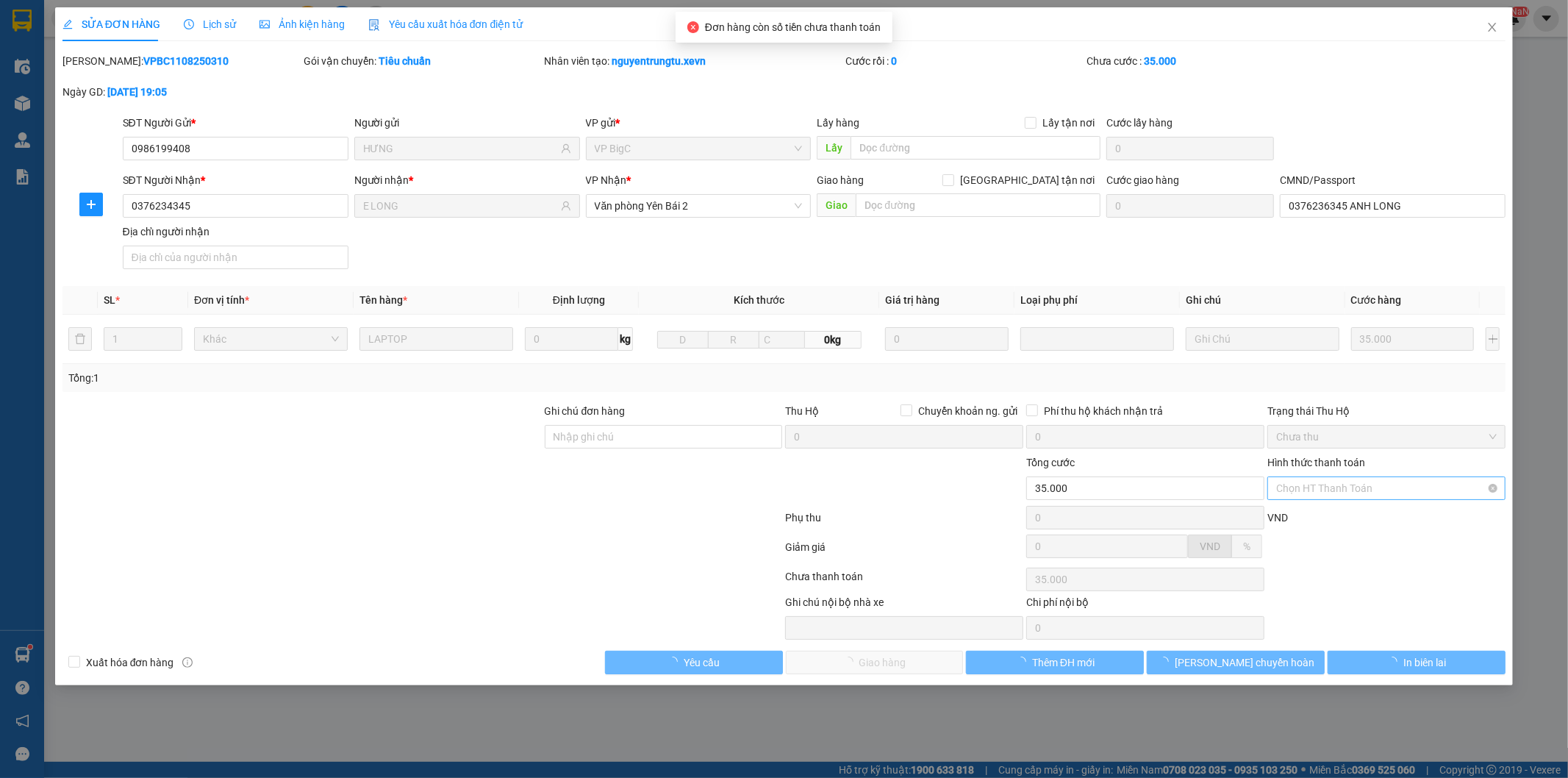
type input "0986199408"
type input "HƯNG"
type input "0376234345"
type input "E LONG"
type input "0376236345 ANH LONG"
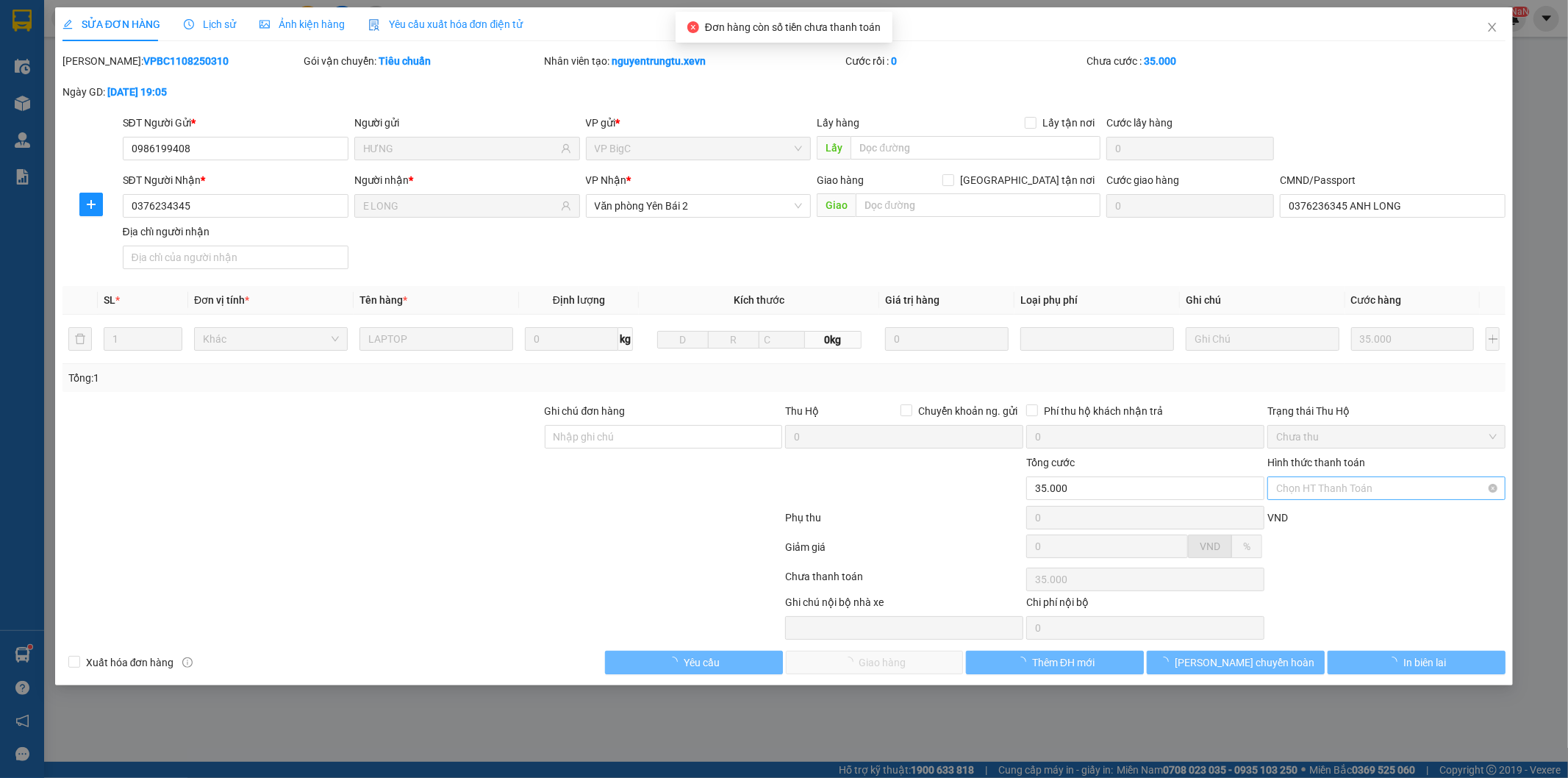
type input "35.000"
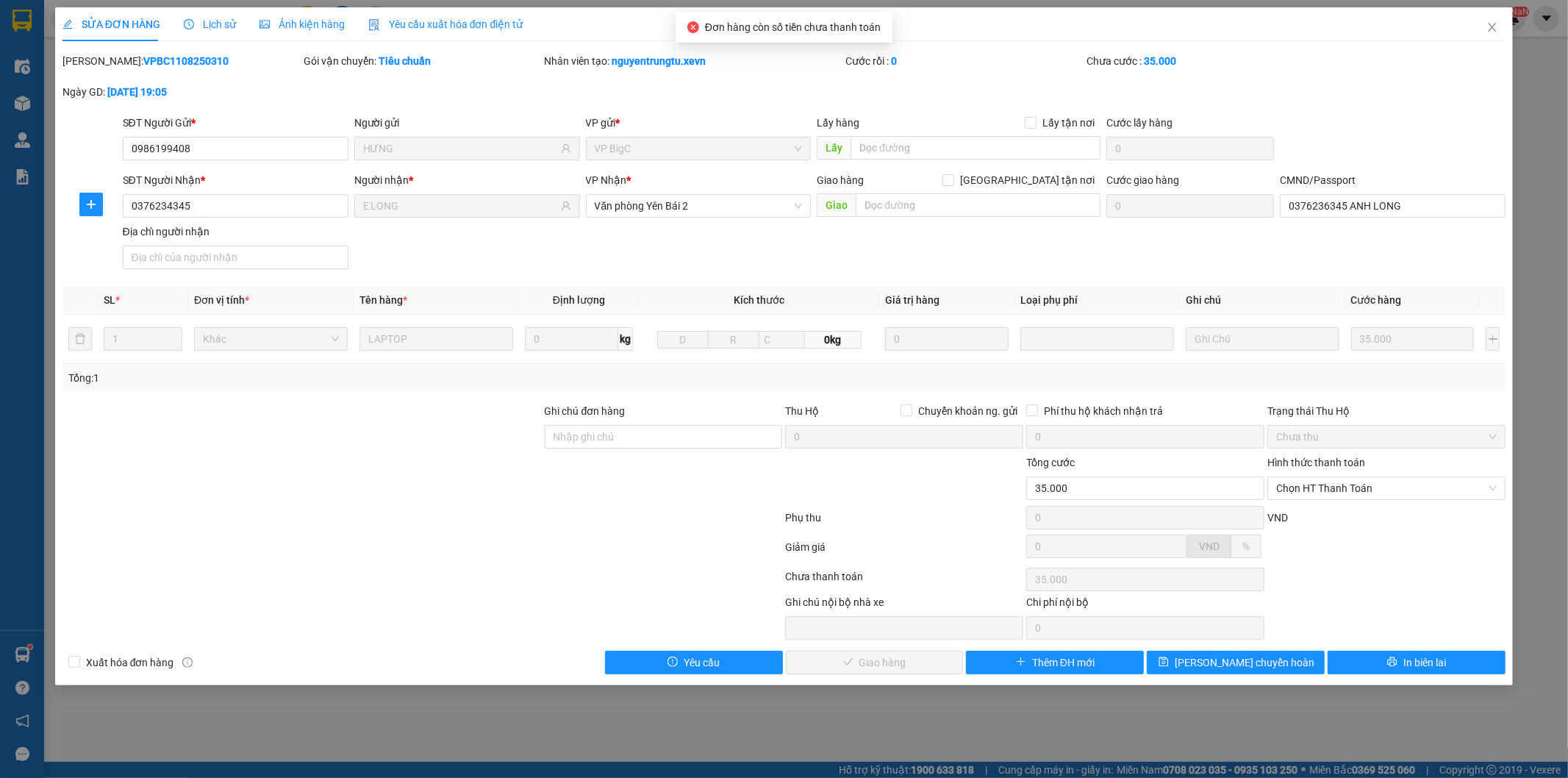
drag, startPoint x: 1352, startPoint y: 526, endPoint x: 1327, endPoint y: 538, distance: 27.7
click at [1351, 526] on div "VND" at bounding box center [1387, 522] width 241 height 26
click at [1318, 486] on span "Chọn HT Thanh Toán" at bounding box center [1387, 487] width 221 height 22
click at [1324, 526] on div "Tại văn phòng" at bounding box center [1387, 518] width 238 height 24
type input "0"
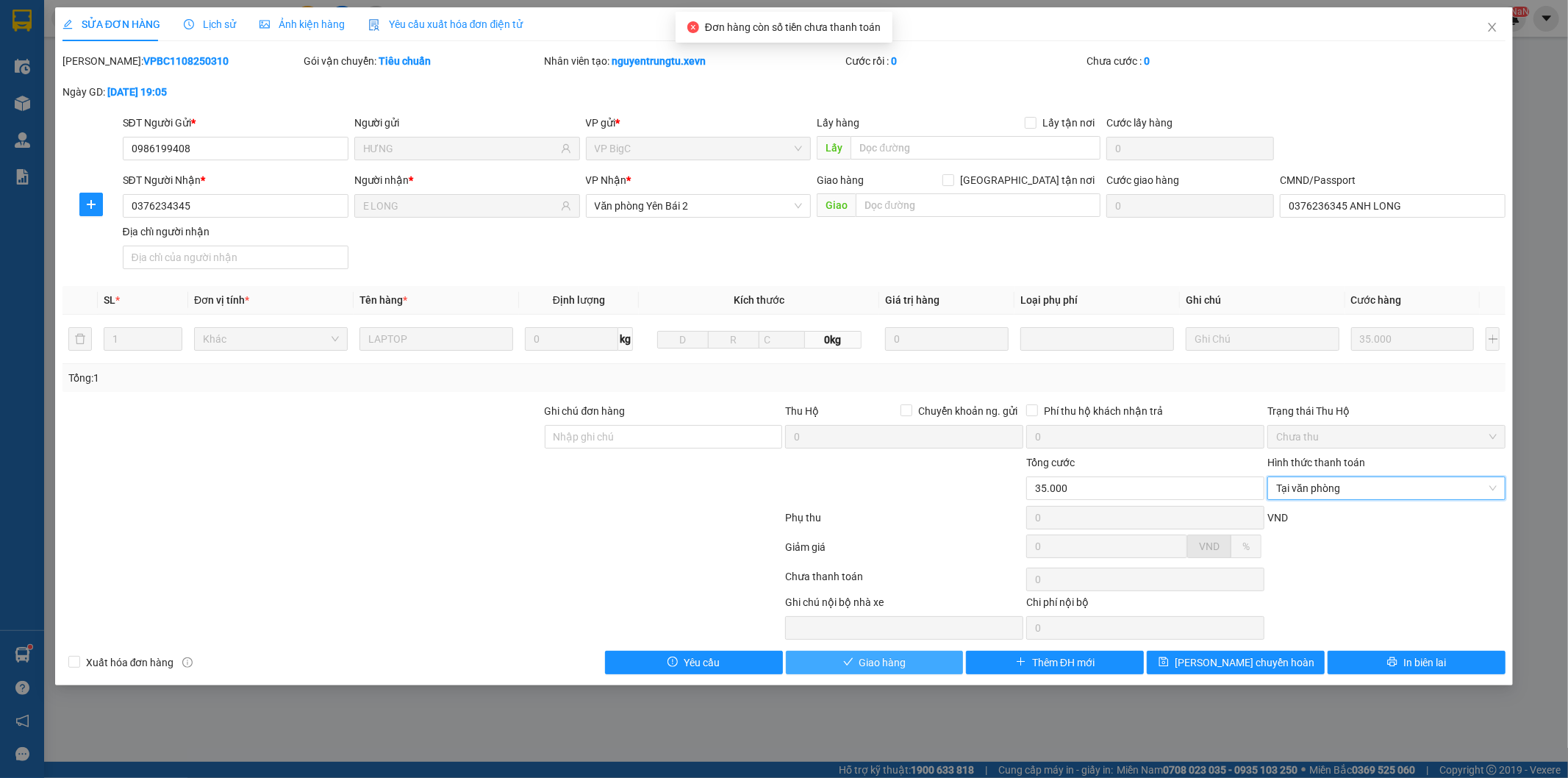
click at [916, 671] on button "Giao hàng" at bounding box center [875, 662] width 178 height 24
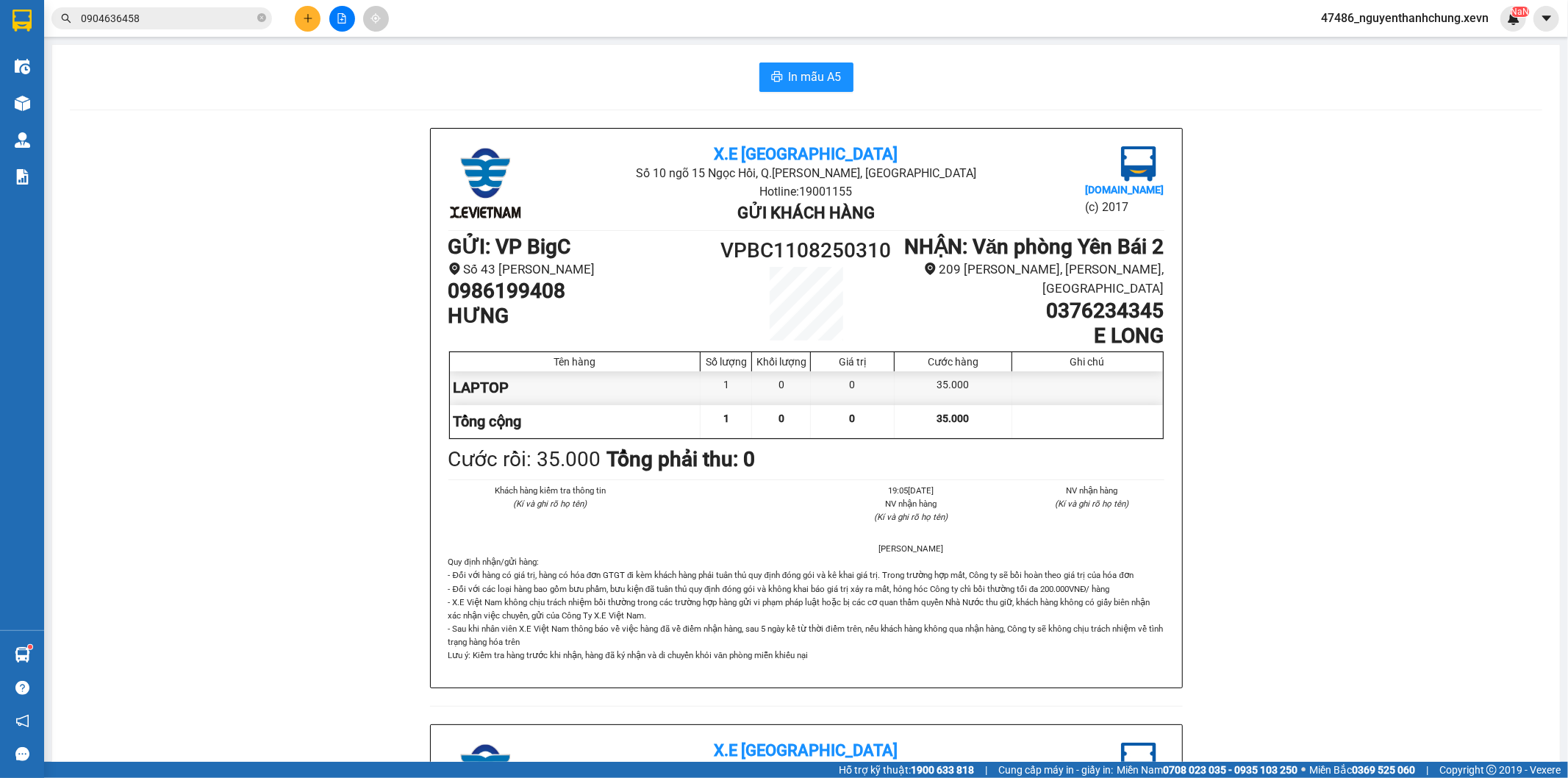
click at [311, 11] on button at bounding box center [308, 19] width 26 height 26
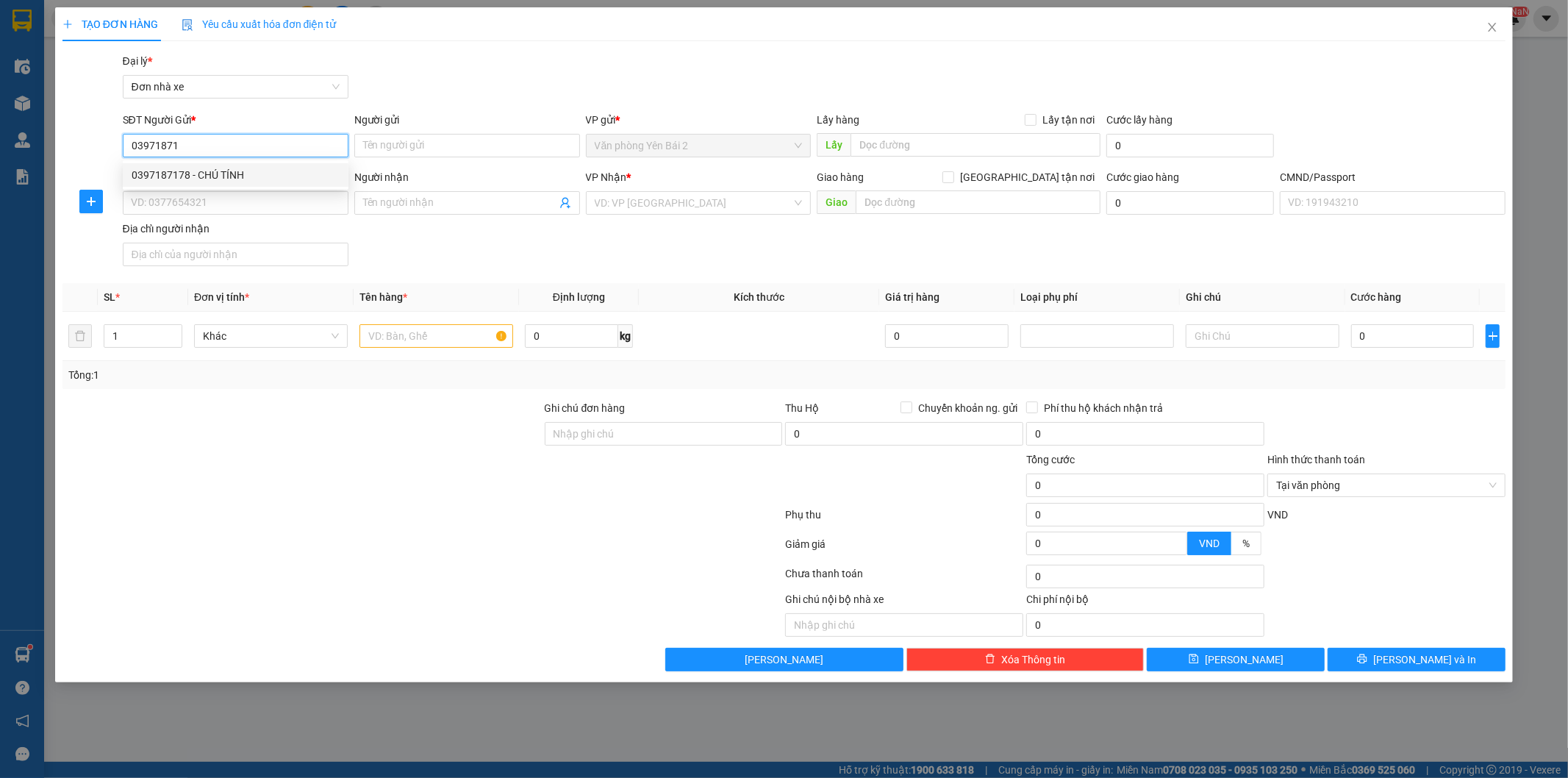
click at [229, 180] on div "0397187178 - CHÚ TÍNH" at bounding box center [236, 175] width 208 height 16
type input "0397187178"
type input "CHÚ TÍNH"
type input "0971599088"
type input "NGUYỄN THANH THẢO"
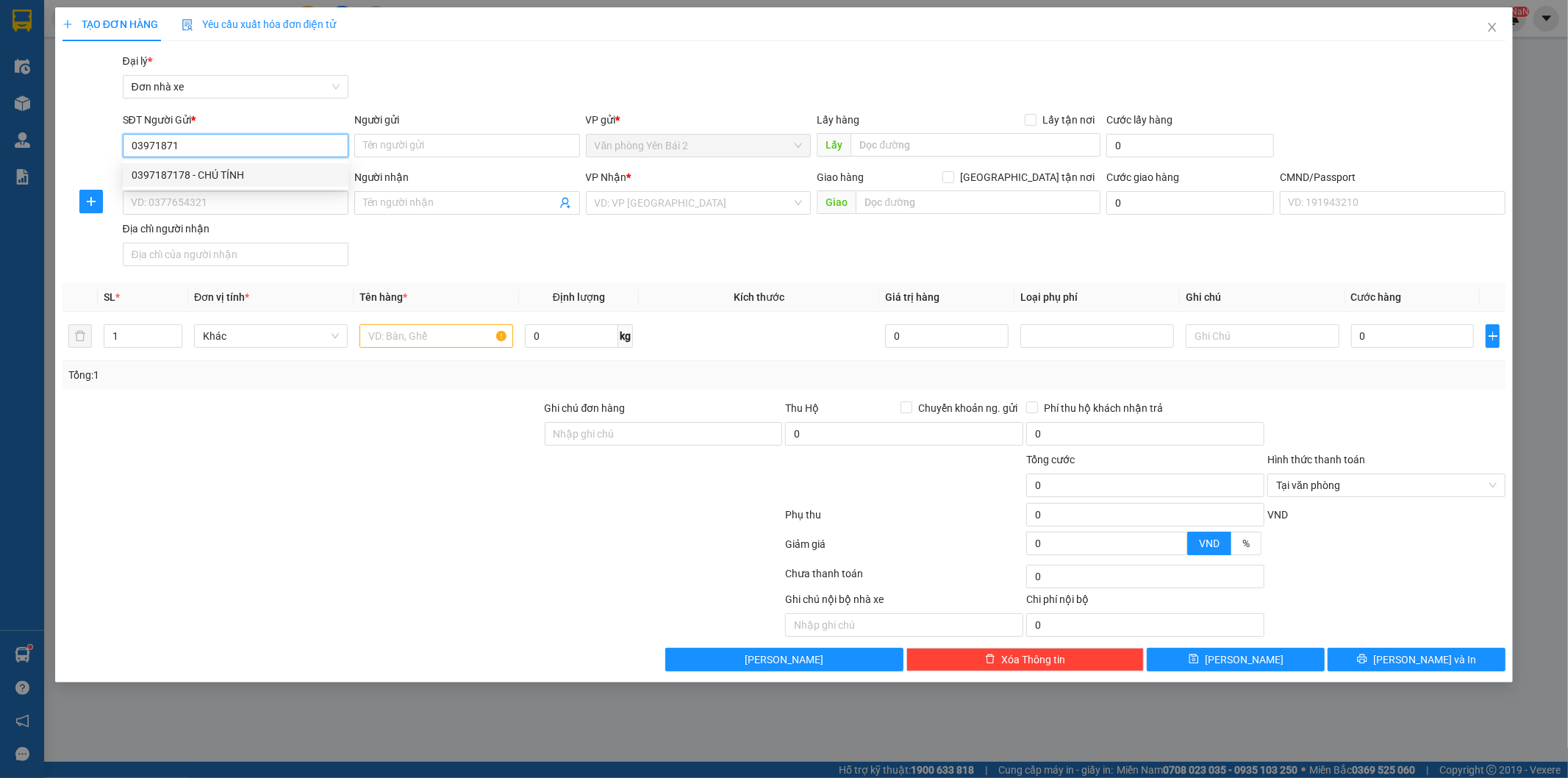
type input "1"
click at [645, 202] on span "VP [PERSON_NAME]" at bounding box center [699, 203] width 208 height 22
type input "0397187178"
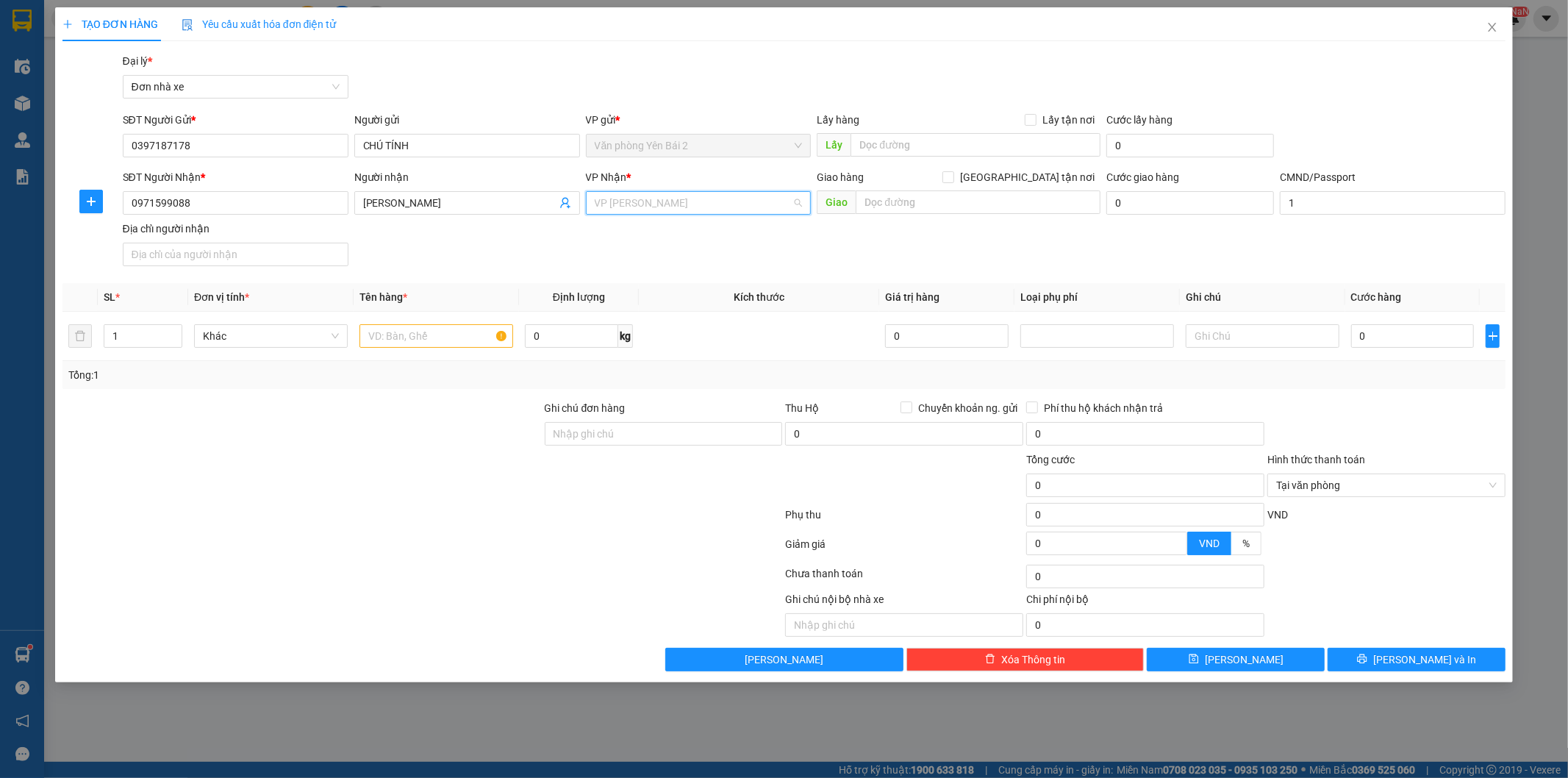
scroll to position [70, 0]
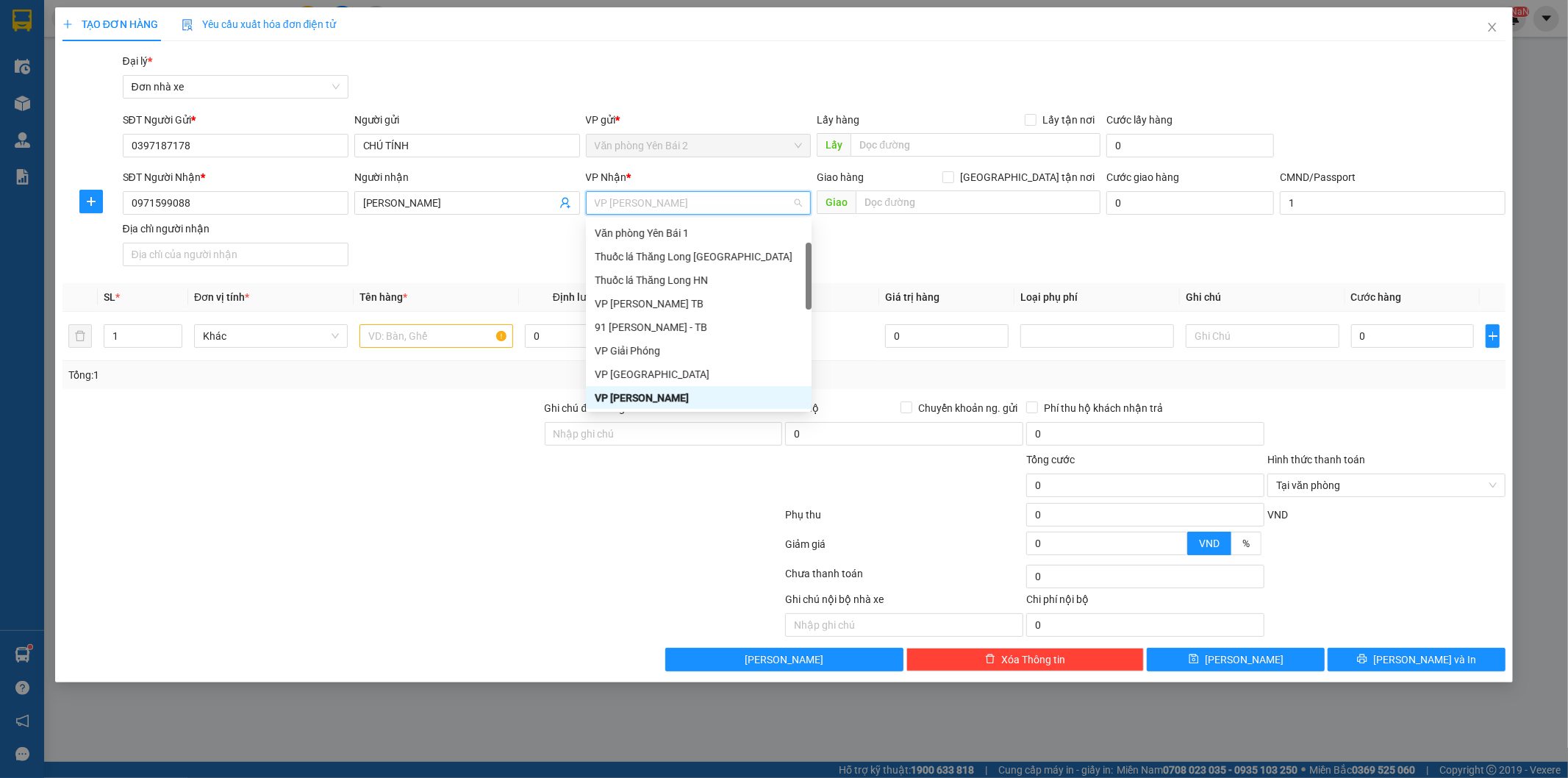
type input "b"
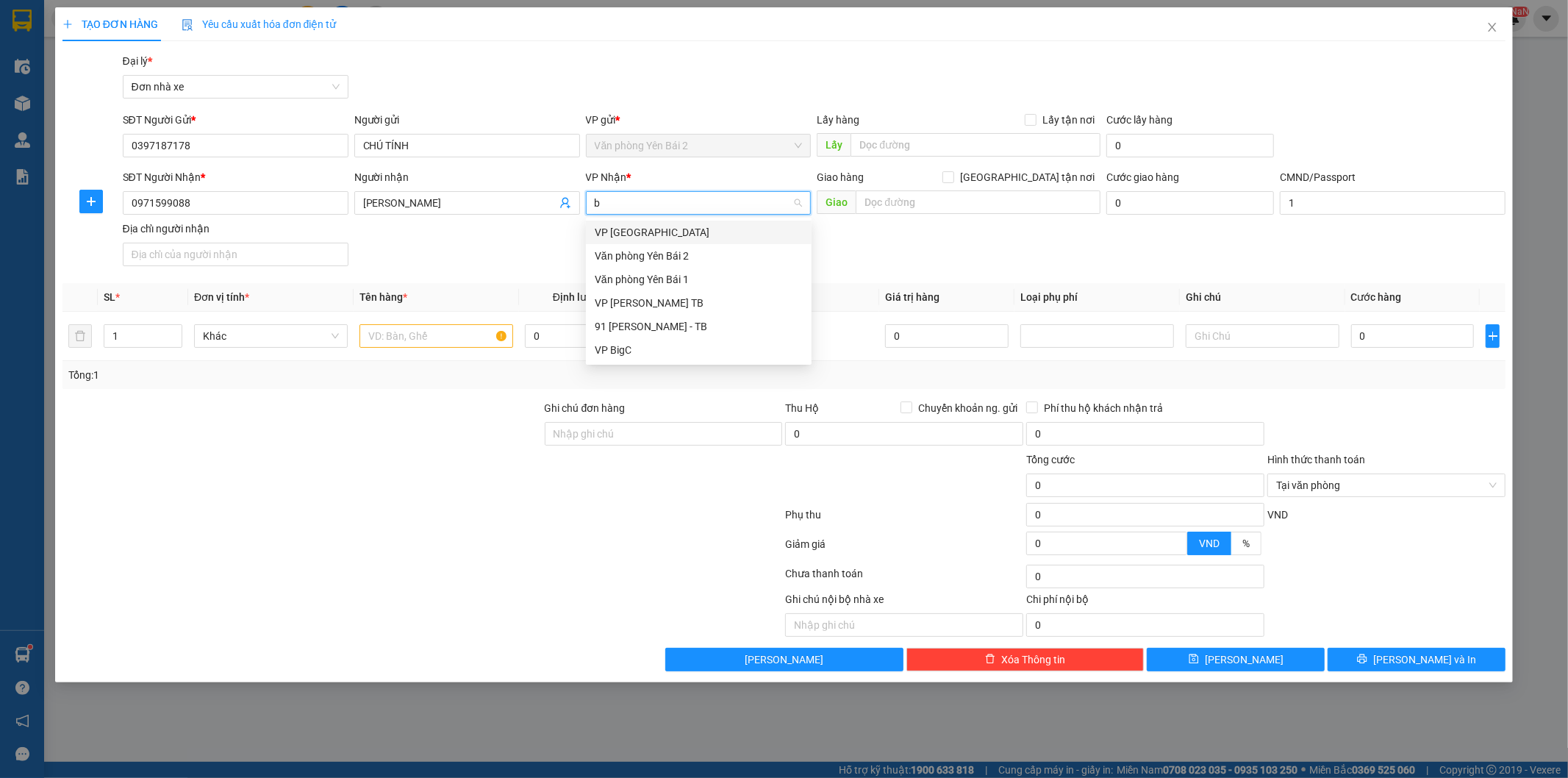
scroll to position [0, 0]
click at [636, 343] on div "VP BigC" at bounding box center [699, 350] width 208 height 16
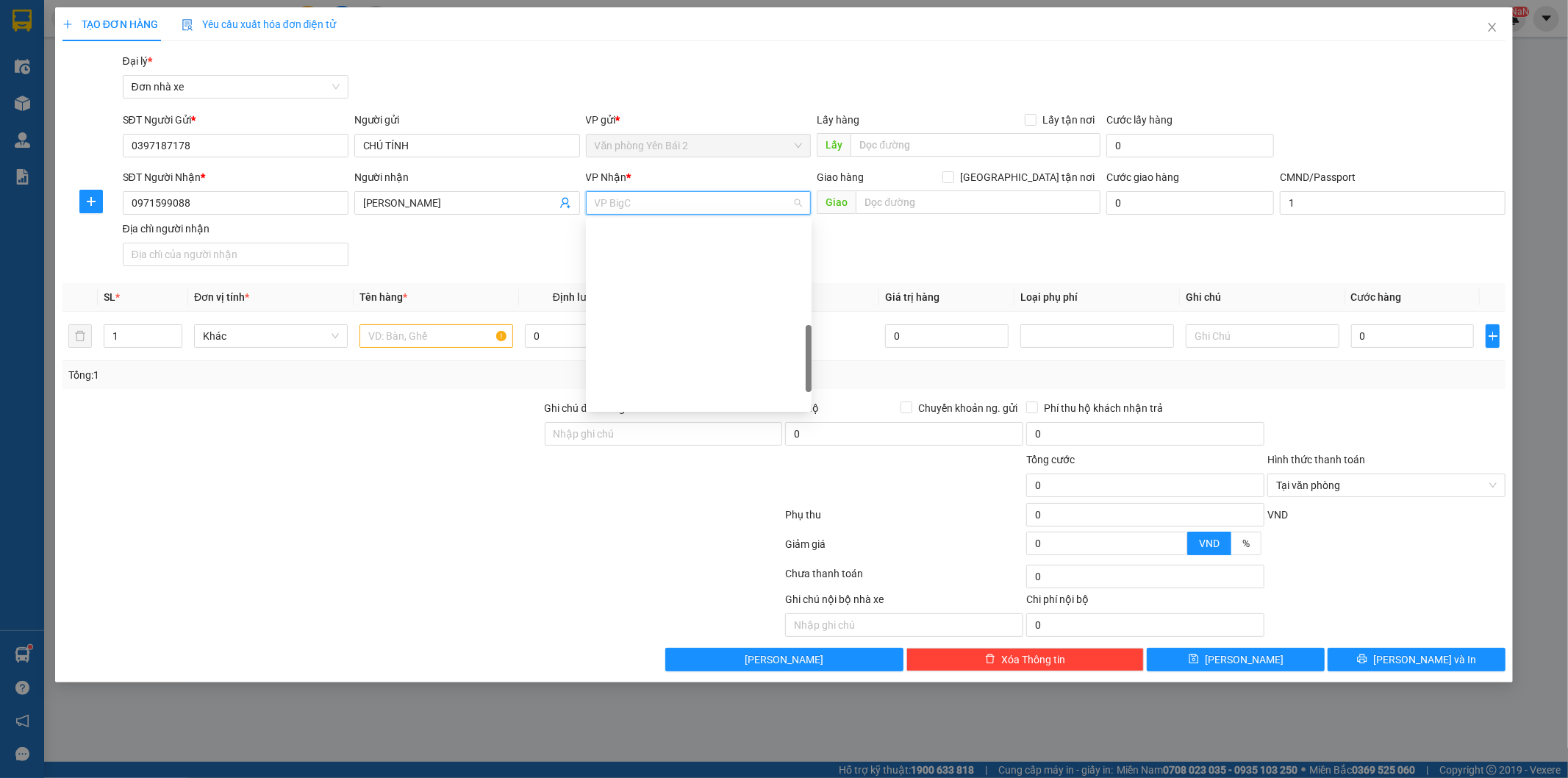
scroll to position [393, 0]
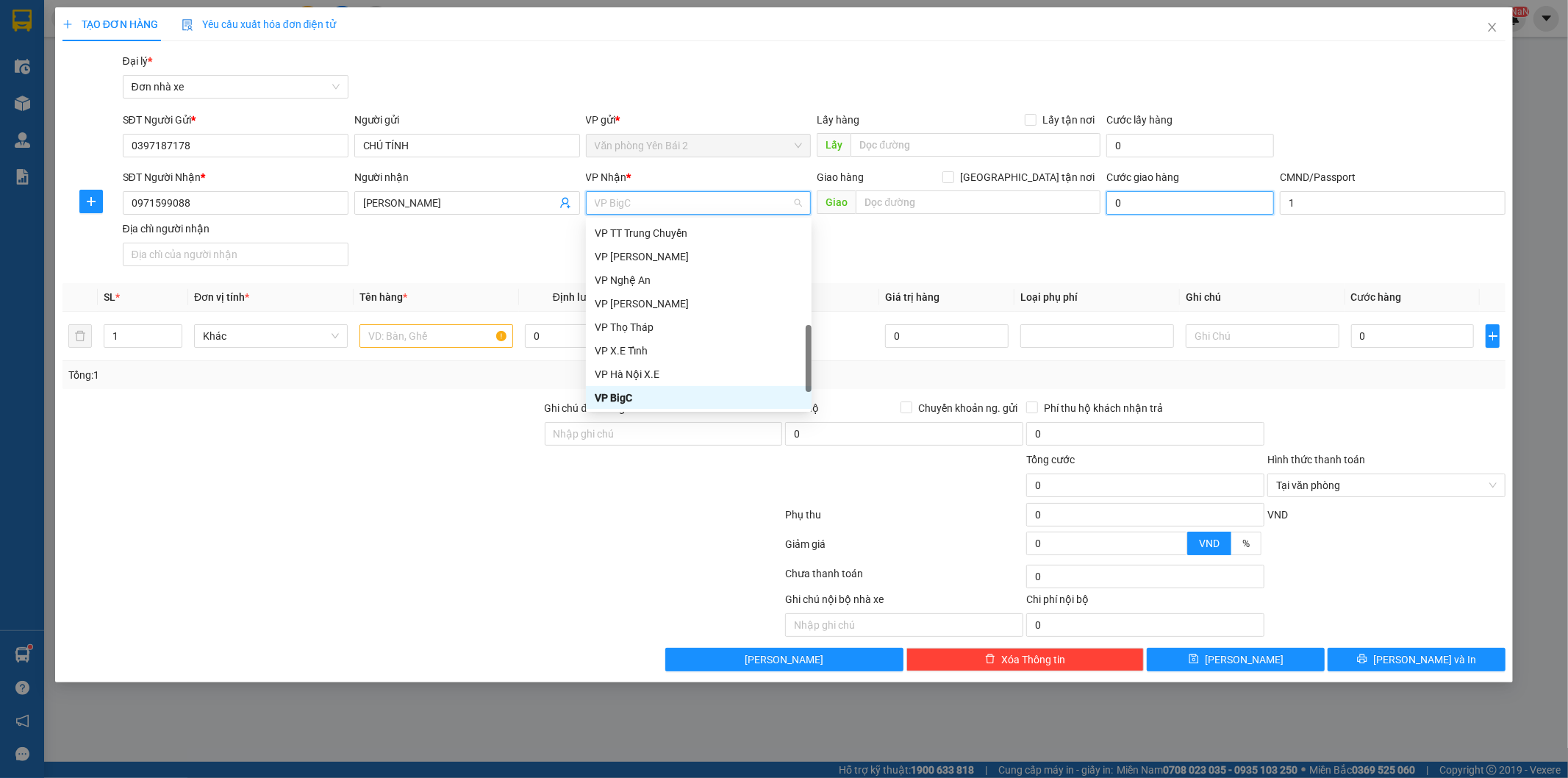
click at [1195, 192] on input "0" at bounding box center [1190, 203] width 168 height 24
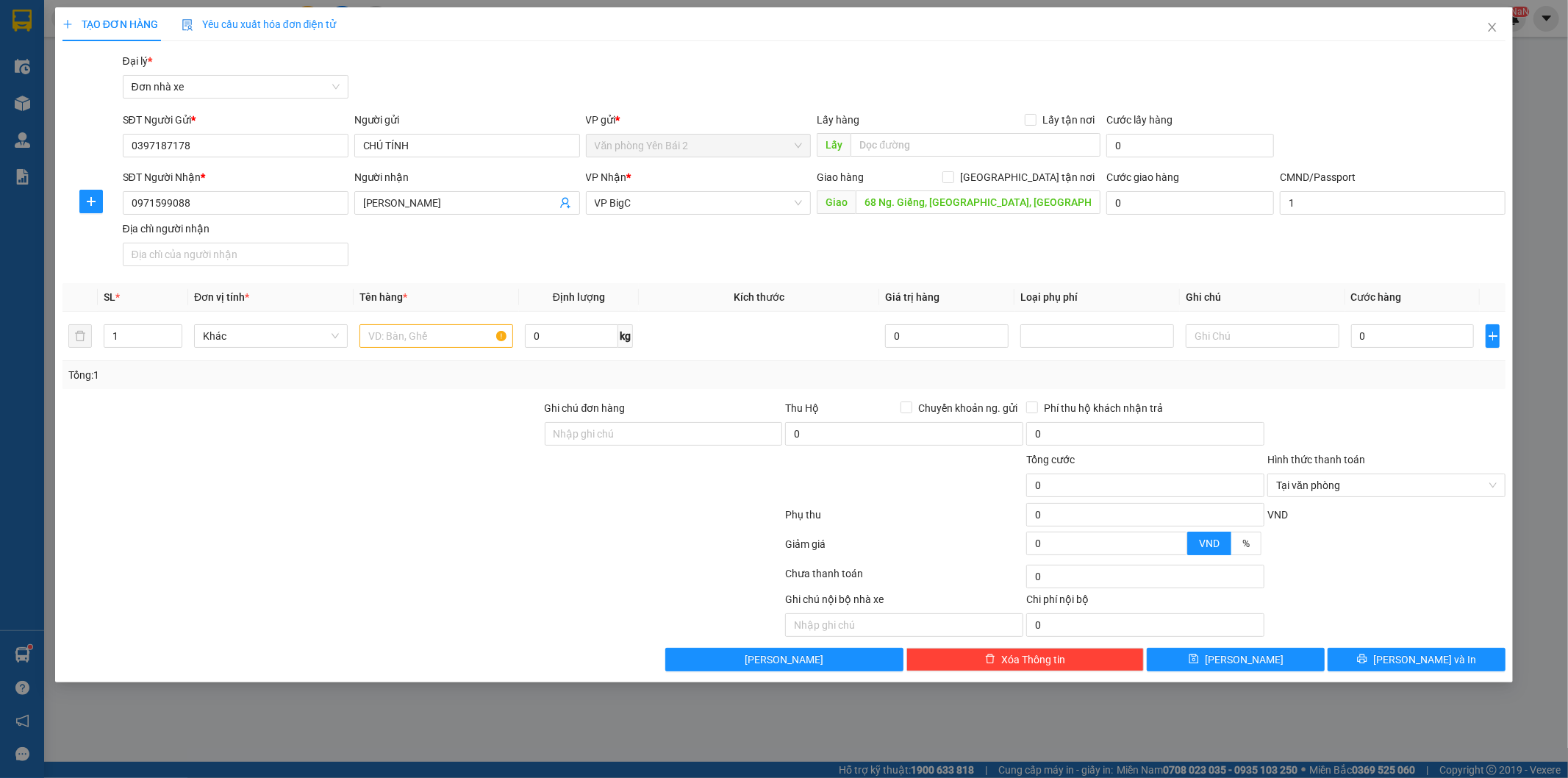
scroll to position [0, 45]
type input "68 Ng. Giếng, Chợ Dừa, Đống Đa, Hà Nội 11500, Việt Nam"
click at [953, 177] on input "[GEOGRAPHIC_DATA] tận nơi" at bounding box center [947, 177] width 11 height 11
checkbox input "true"
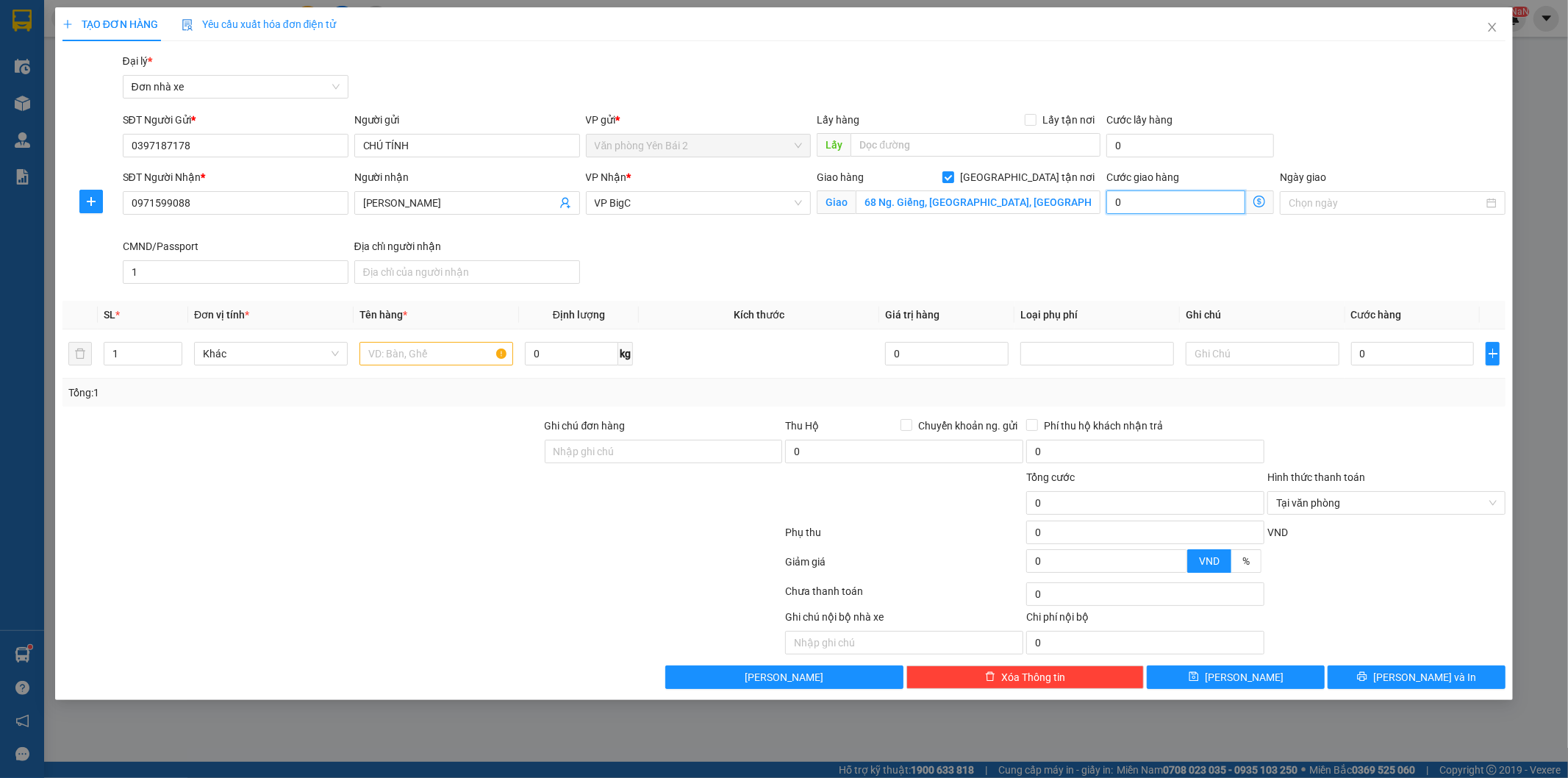
click at [1164, 204] on input "0" at bounding box center [1176, 202] width 139 height 24
type input "6"
type input "65"
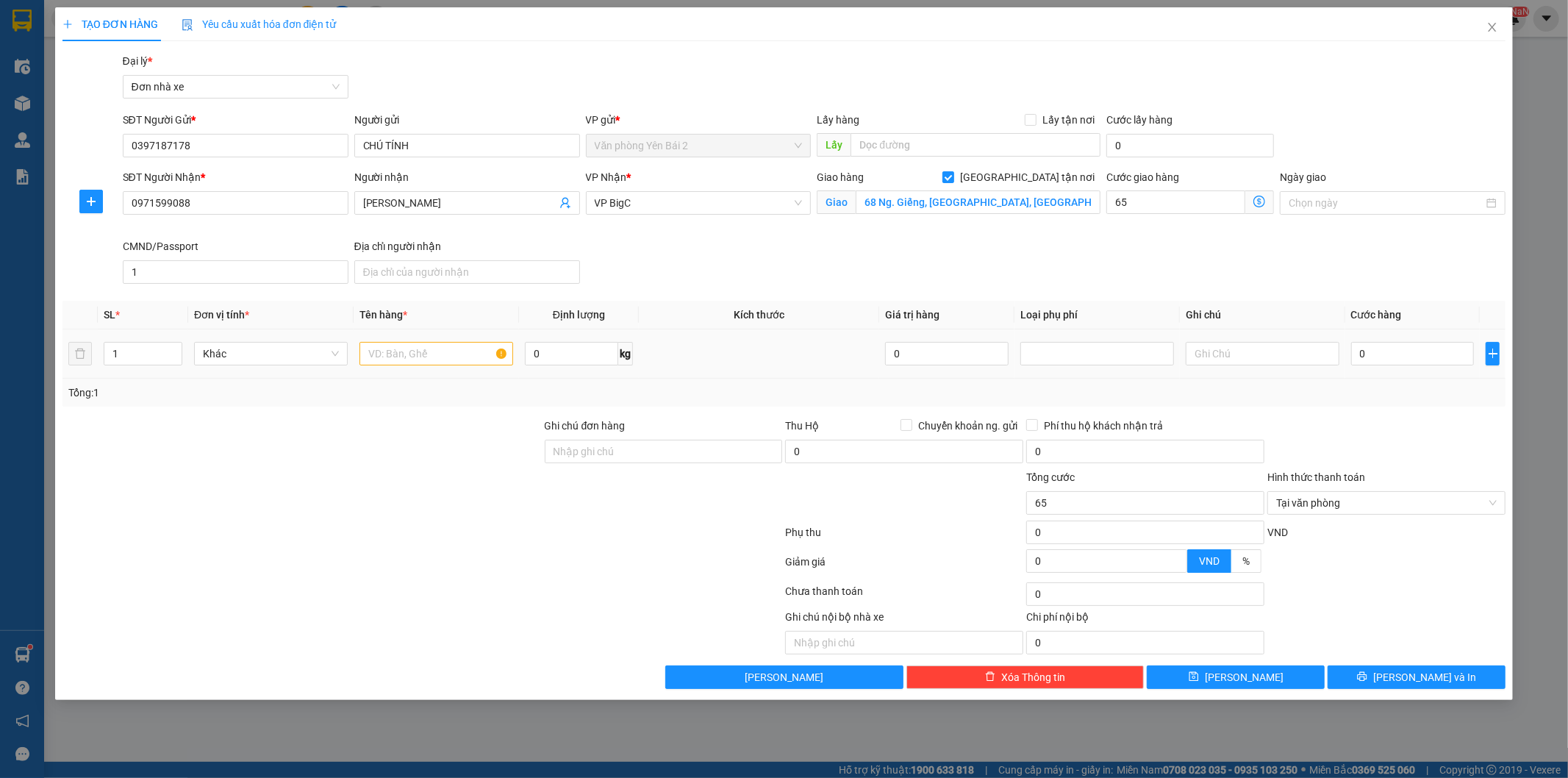
type input "65.000"
click at [1090, 278] on div "SĐT Người Nhận * 0971599088 Người nhận NGUYỄN THANH THẢO VP Nhận * VP BigC Giao…" at bounding box center [815, 229] width 1390 height 120
click at [1180, 208] on input "65.000" at bounding box center [1176, 202] width 139 height 24
type input "7"
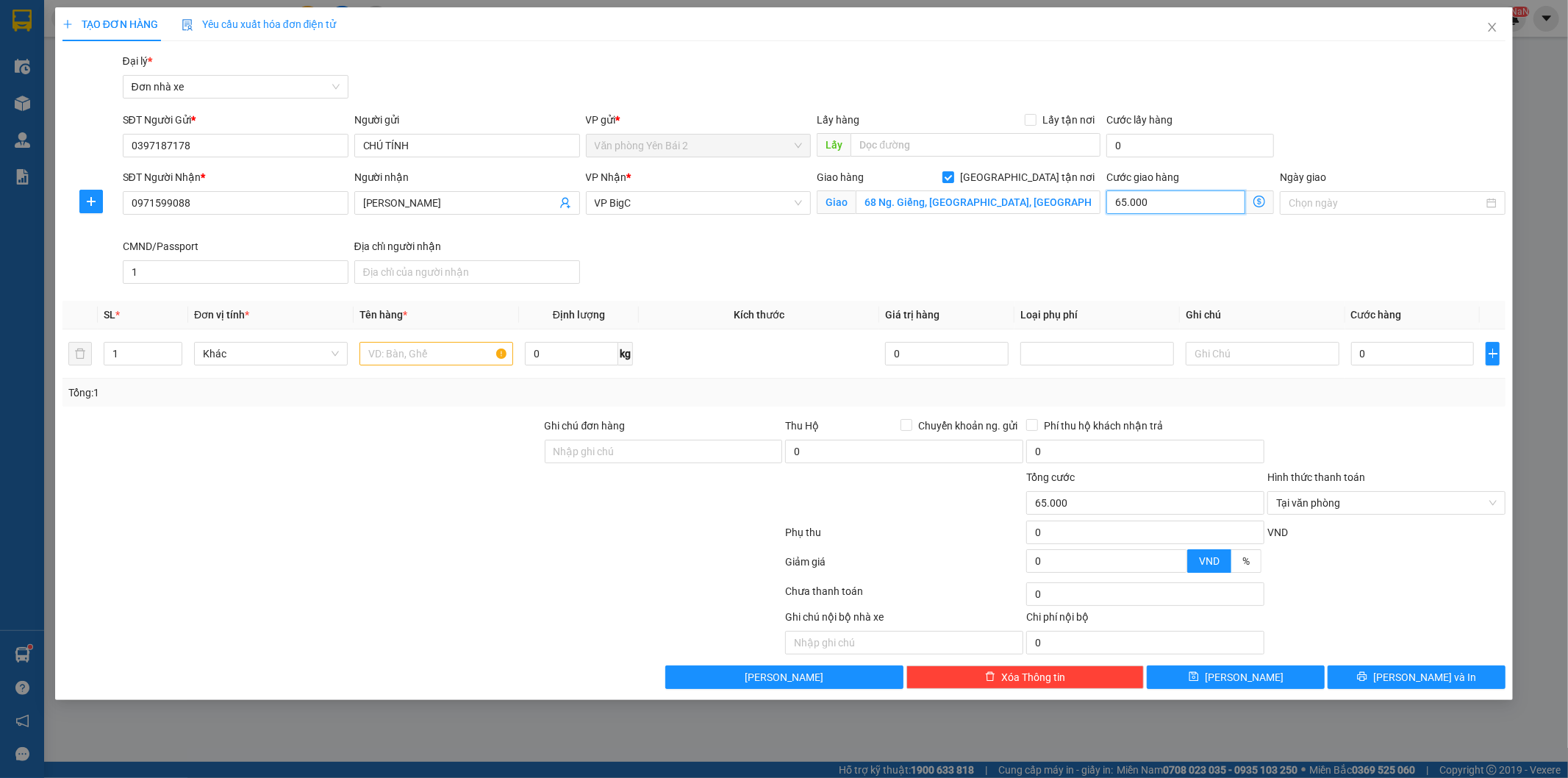
type input "7"
type input "70"
click at [1074, 276] on div "SĐT Người Nhận * 0971599088 Người nhận NGUYỄN THANH THẢO VP Nhận * VP BigC Giao…" at bounding box center [815, 229] width 1390 height 120
type input "70.000"
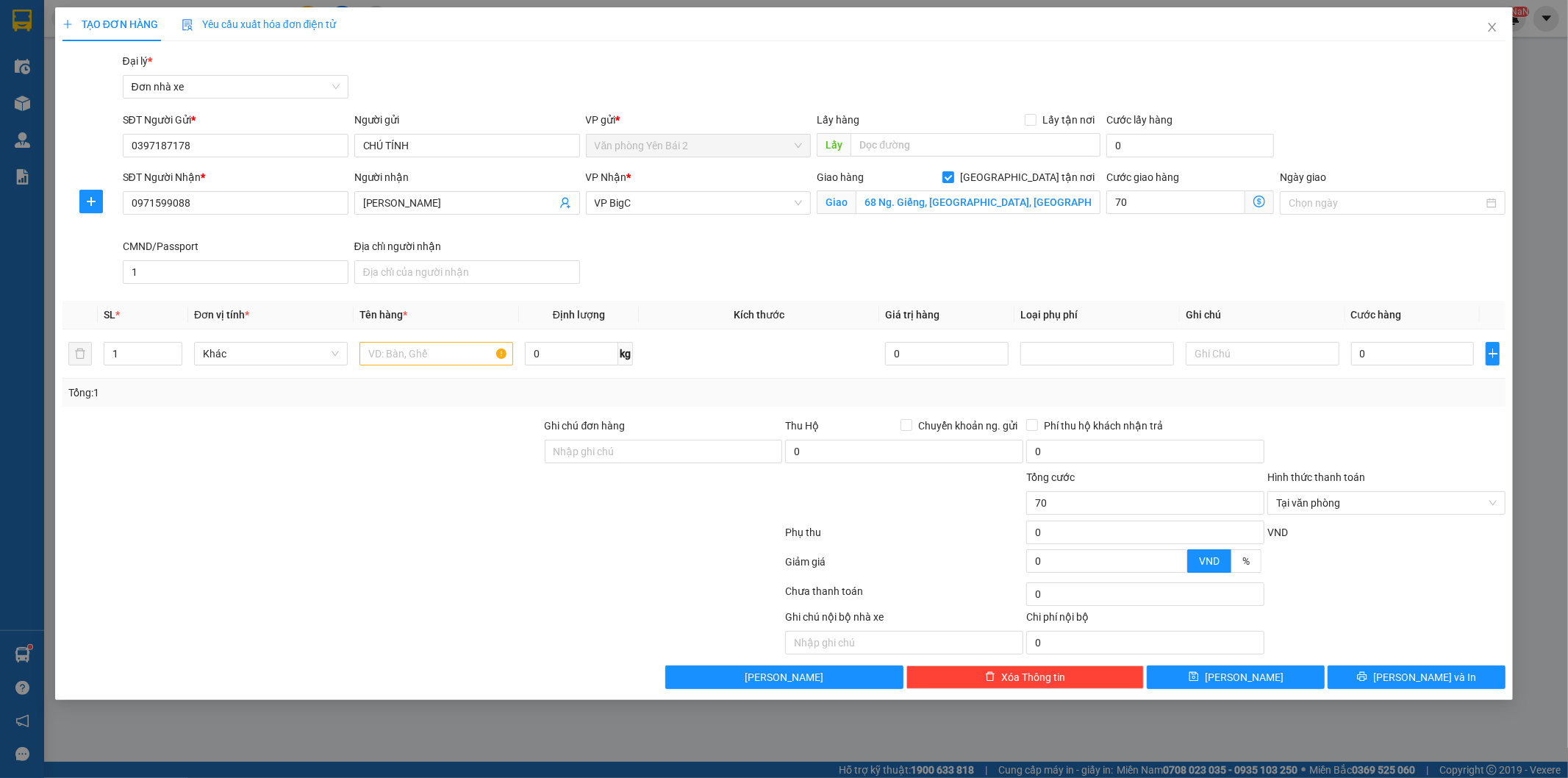
type input "70.000"
click at [435, 358] on input "text" at bounding box center [436, 353] width 154 height 24
type input "d"
type input "đồ ăn"
click at [542, 353] on input "0" at bounding box center [571, 353] width 94 height 24
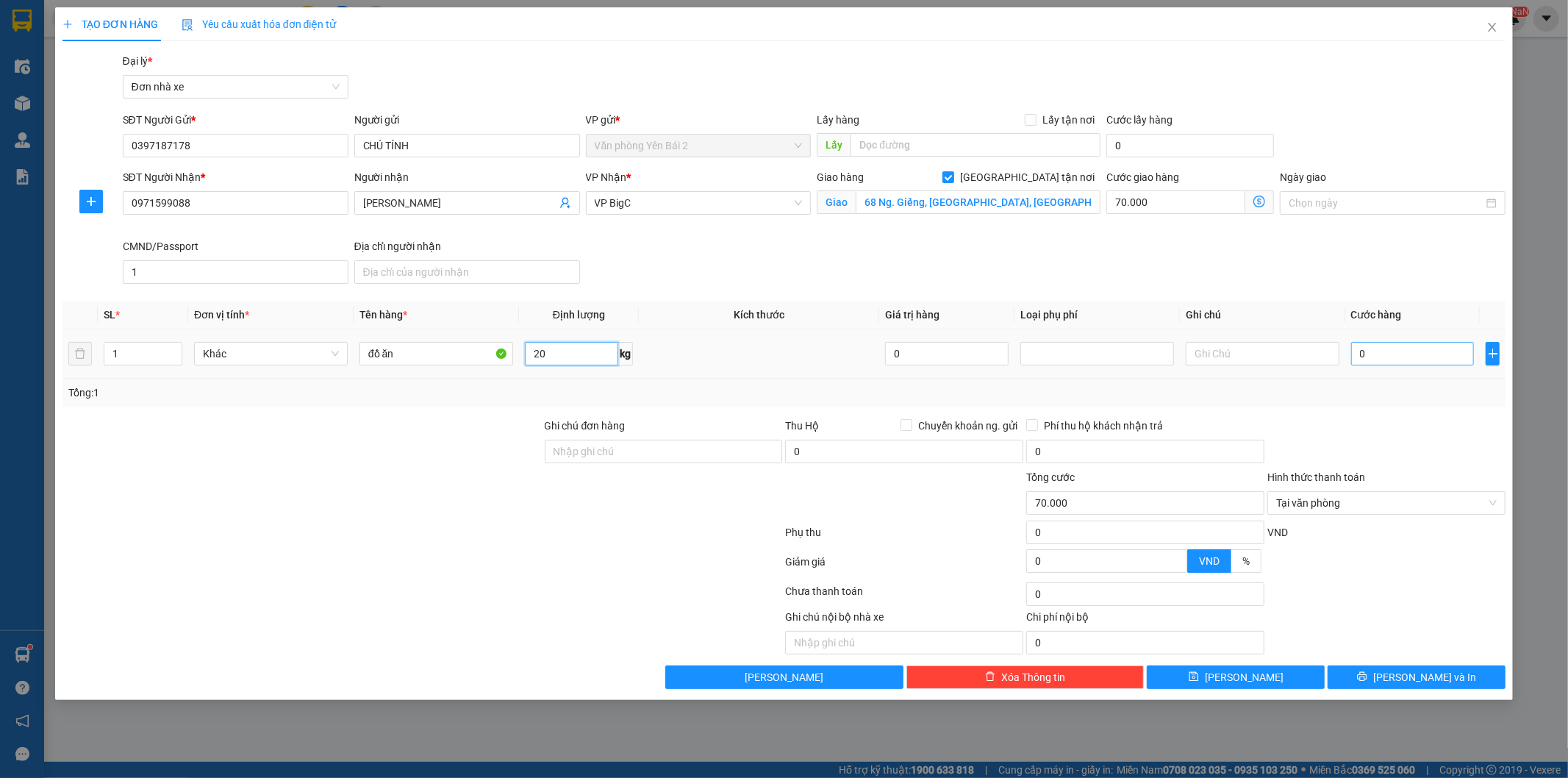
type input "20"
click at [1392, 363] on input "0" at bounding box center [1413, 353] width 124 height 24
type input "4"
type input "70.004"
type input "45"
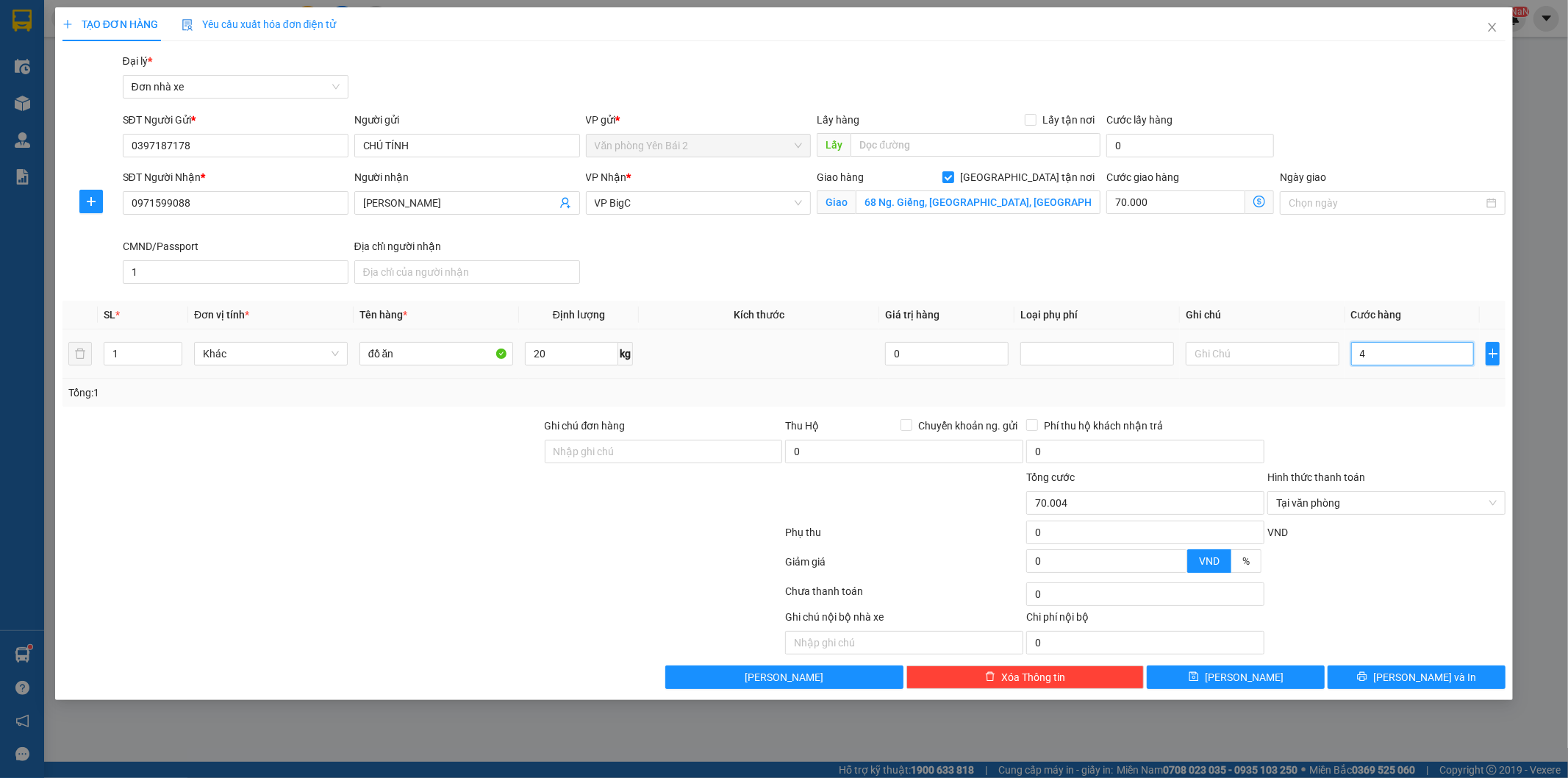
type input "70.045"
type input "45.000"
type input "115.000"
click at [1379, 408] on div "Transit Pickup Surcharge Ids Transit Deliver Surcharge Ids Transit Deliver Surc…" at bounding box center [784, 371] width 1444 height 636
click at [1453, 454] on div at bounding box center [1387, 443] width 241 height 51
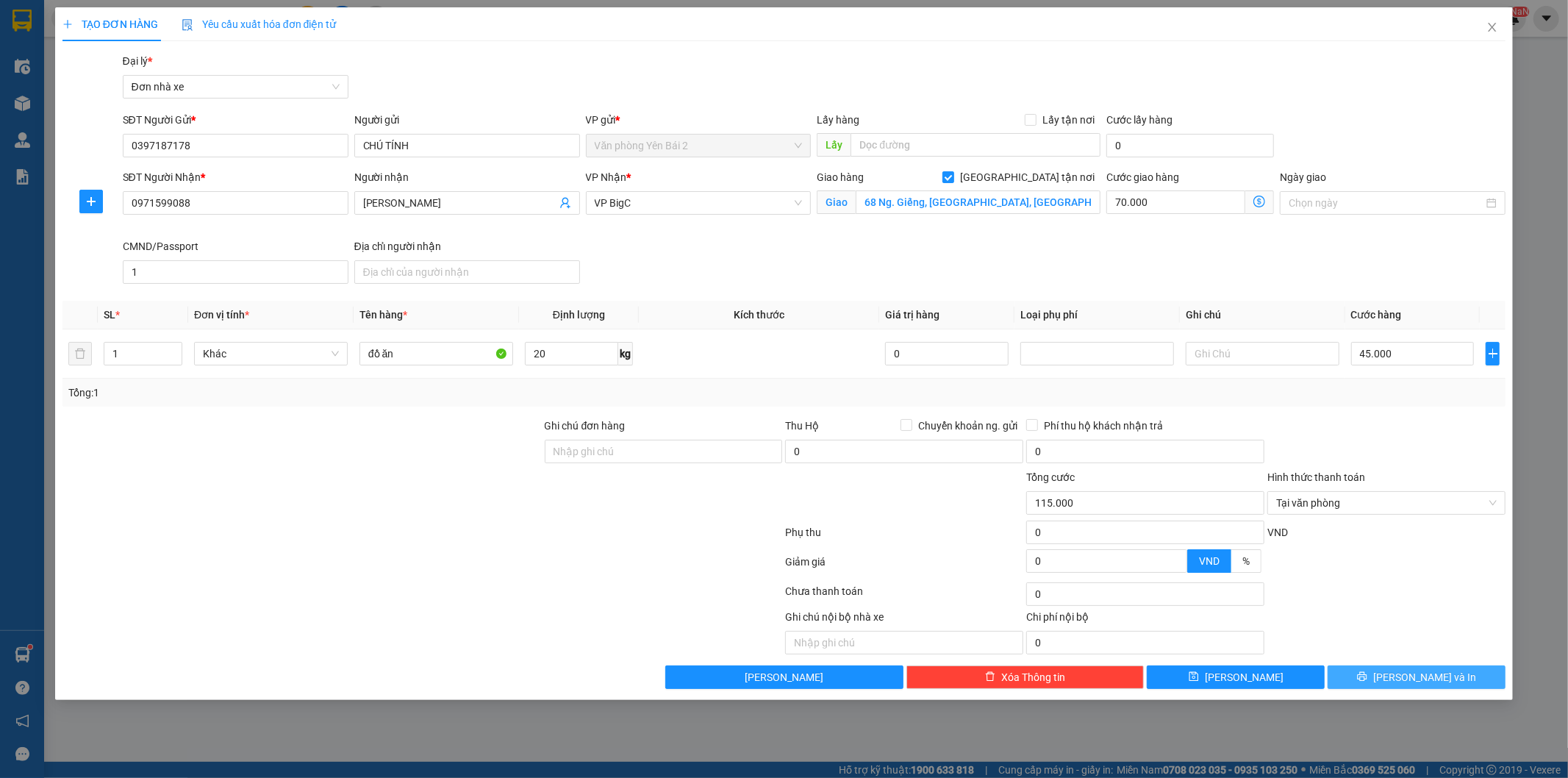
click at [1388, 667] on button "[PERSON_NAME] và In" at bounding box center [1417, 677] width 178 height 24
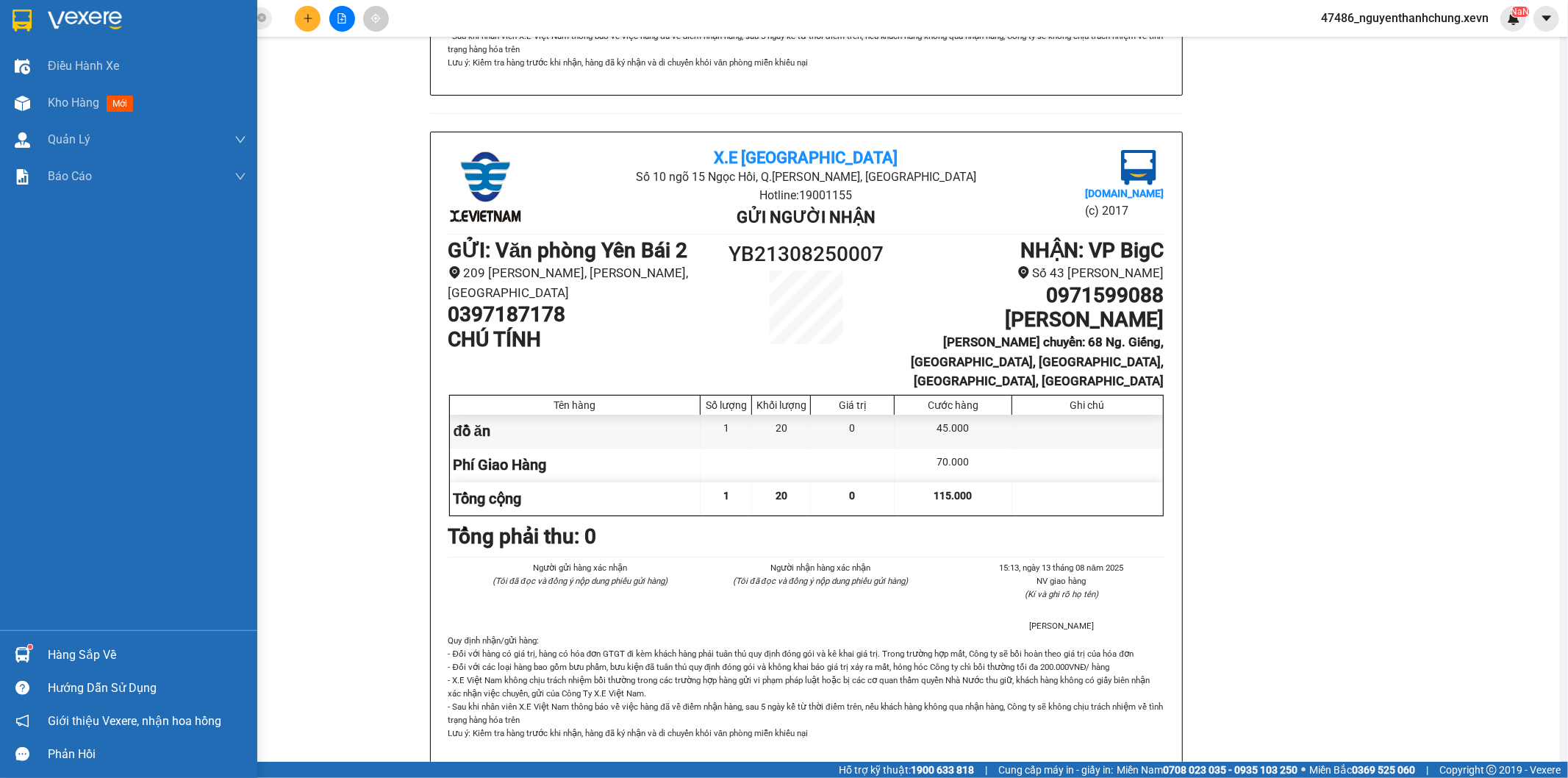
drag, startPoint x: 33, startPoint y: 647, endPoint x: 45, endPoint y: 636, distance: 16.3
click at [37, 647] on div "Hàng sắp về" at bounding box center [129, 654] width 257 height 33
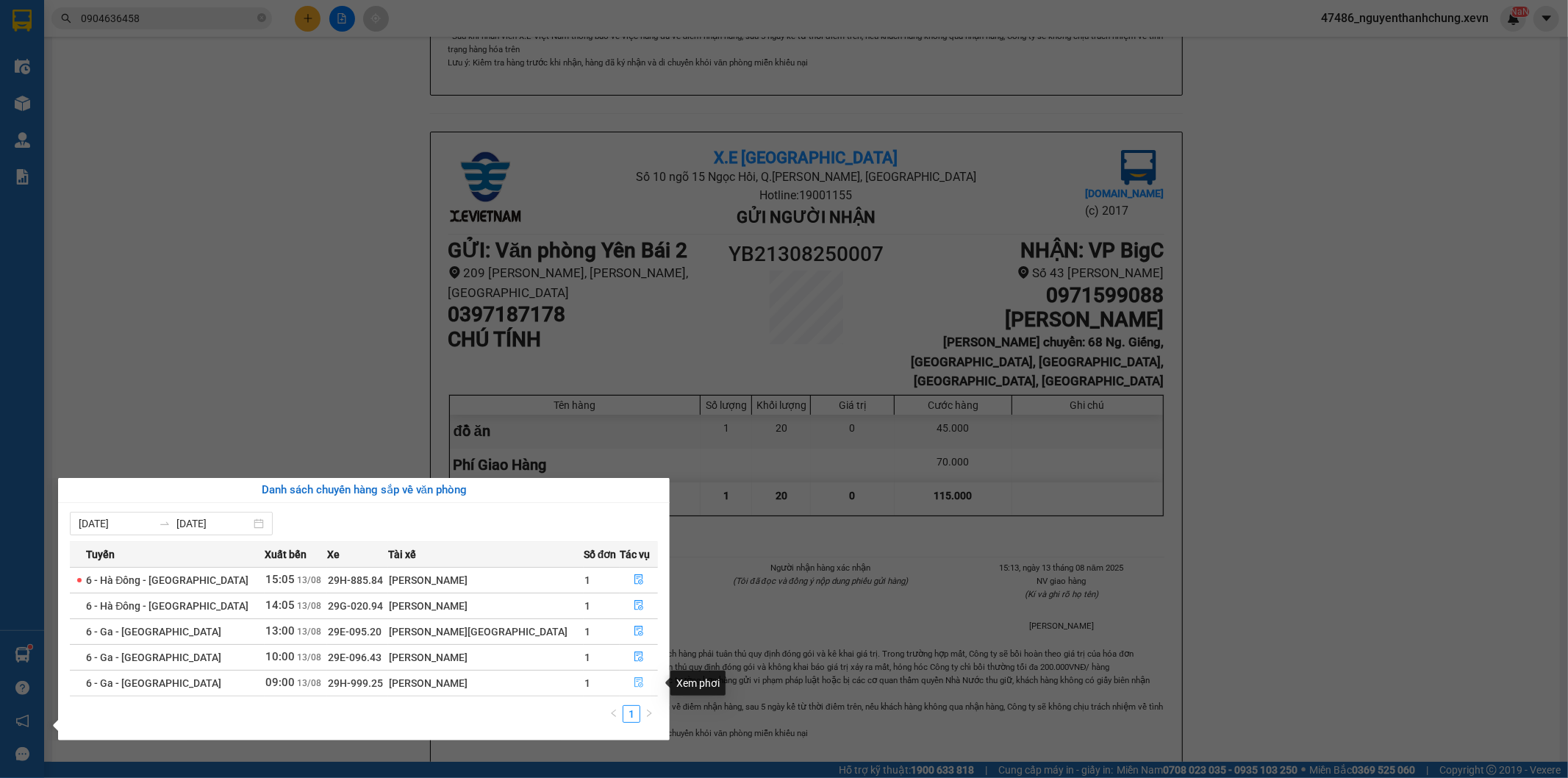
click at [635, 682] on icon "file-done" at bounding box center [639, 682] width 9 height 11
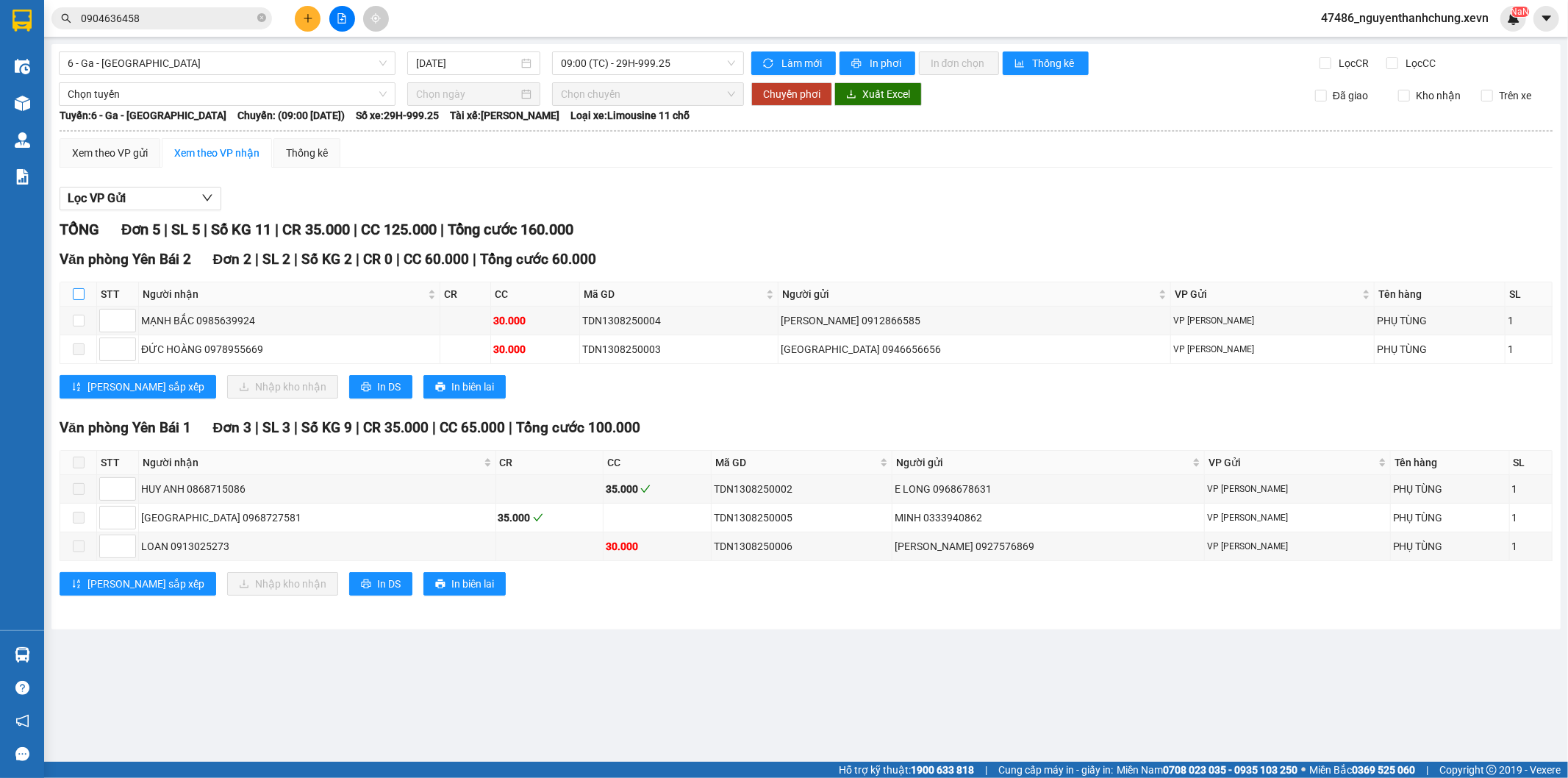
click at [72, 292] on th at bounding box center [78, 295] width 37 height 24
click at [76, 292] on input "checkbox" at bounding box center [78, 294] width 11 height 11
checkbox input "true"
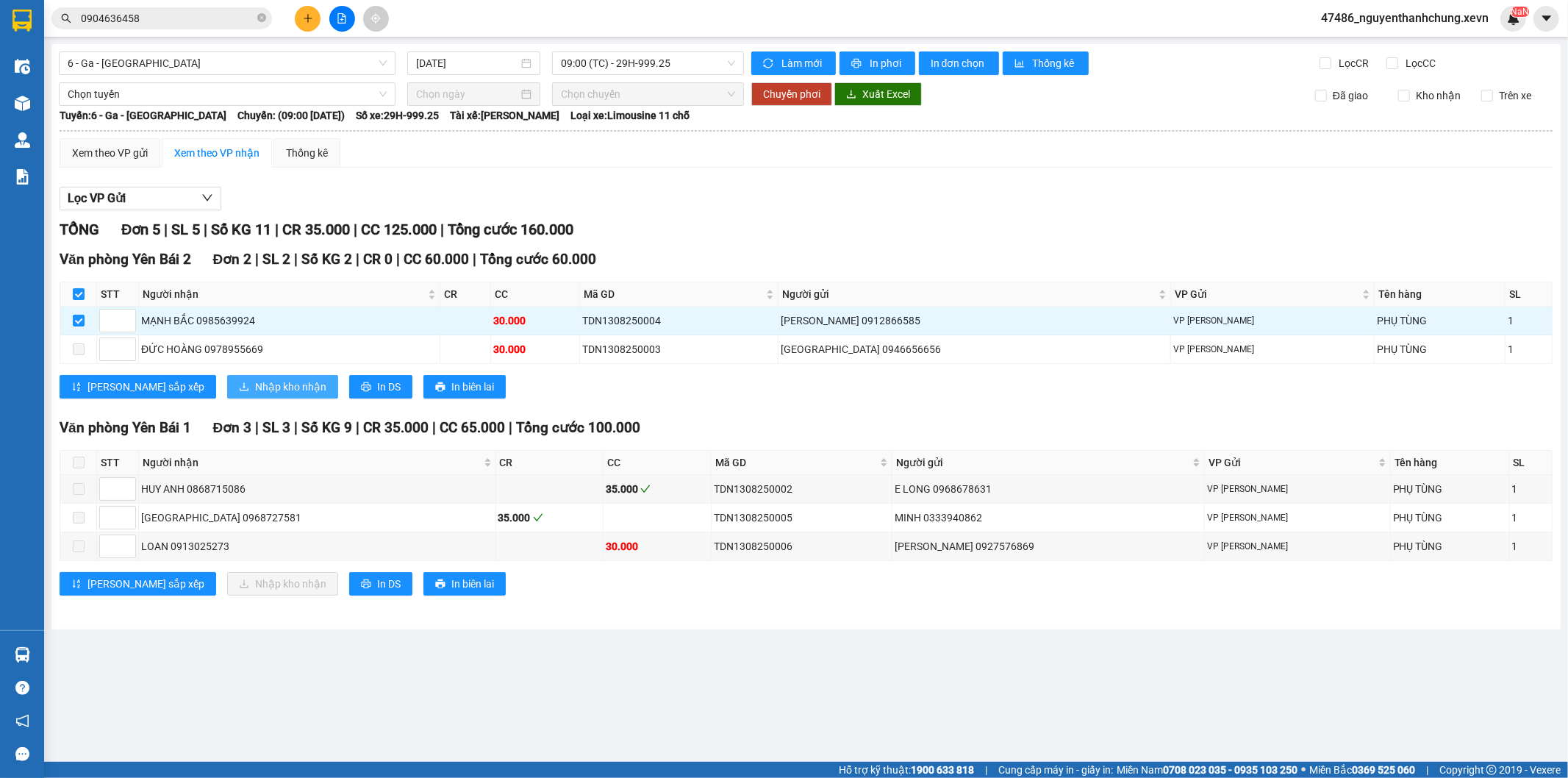
click at [227, 378] on button "Nhập kho nhận" at bounding box center [282, 387] width 111 height 24
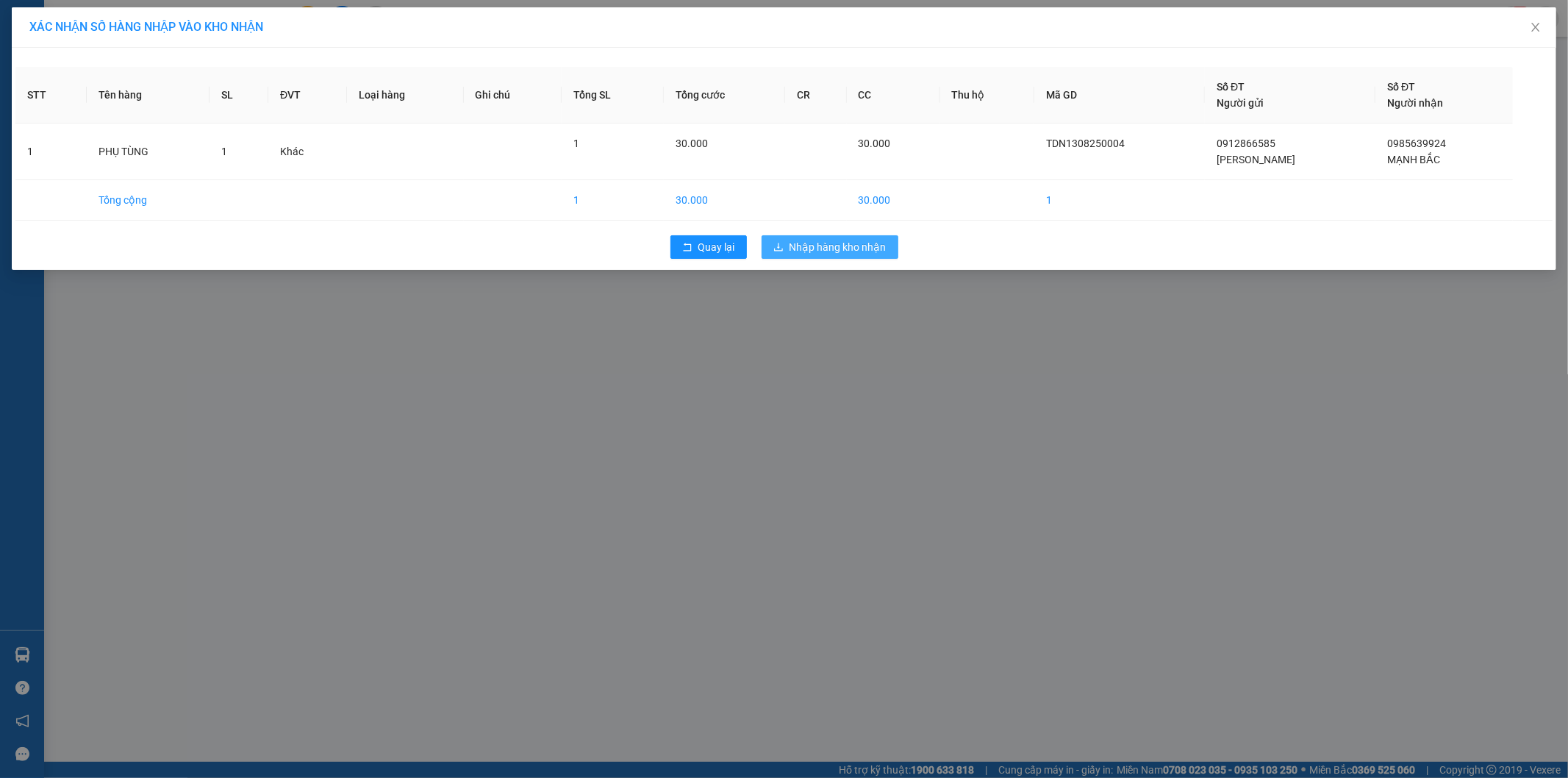
click at [817, 243] on span "Nhập hàng kho nhận" at bounding box center [837, 247] width 97 height 16
click at [20, 651] on img at bounding box center [22, 654] width 15 height 15
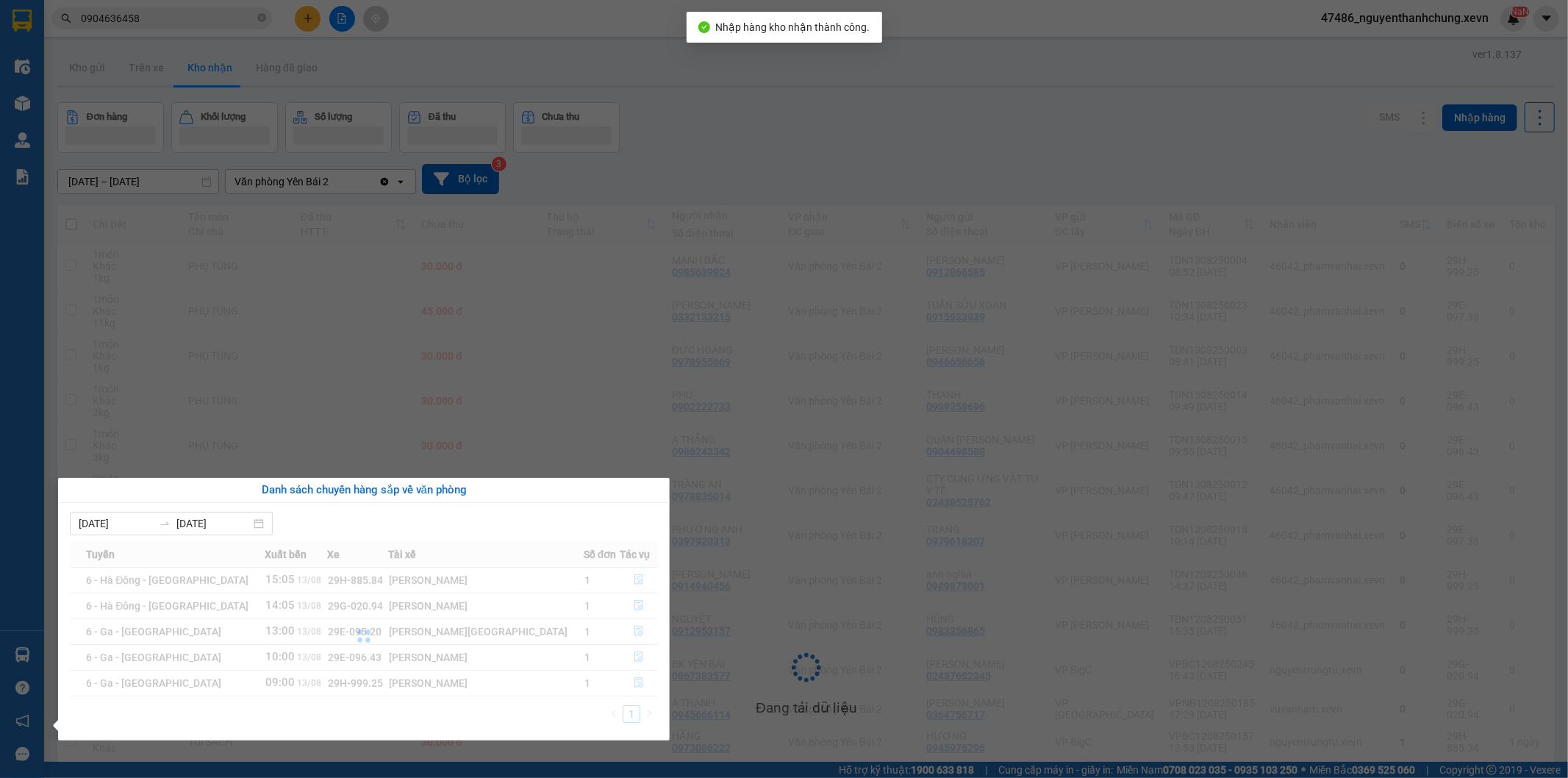
click at [20, 651] on div "Điều hành xe Kho hàng mới Quản Lý Quản lý chuyến Quản lý giao nhận mới Quản lý …" at bounding box center [22, 389] width 44 height 778
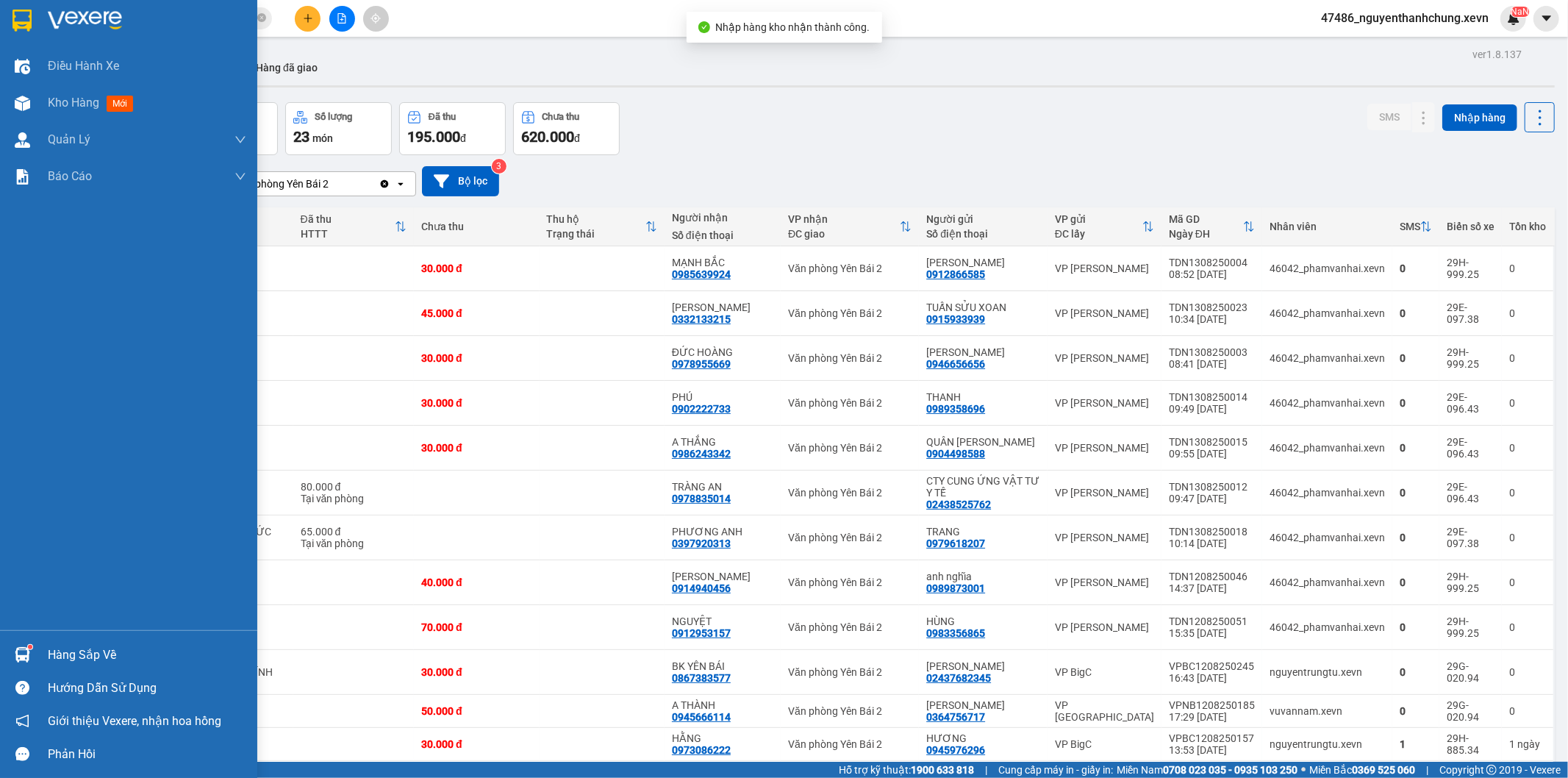
click at [103, 648] on div "Hàng sắp về" at bounding box center [147, 655] width 199 height 22
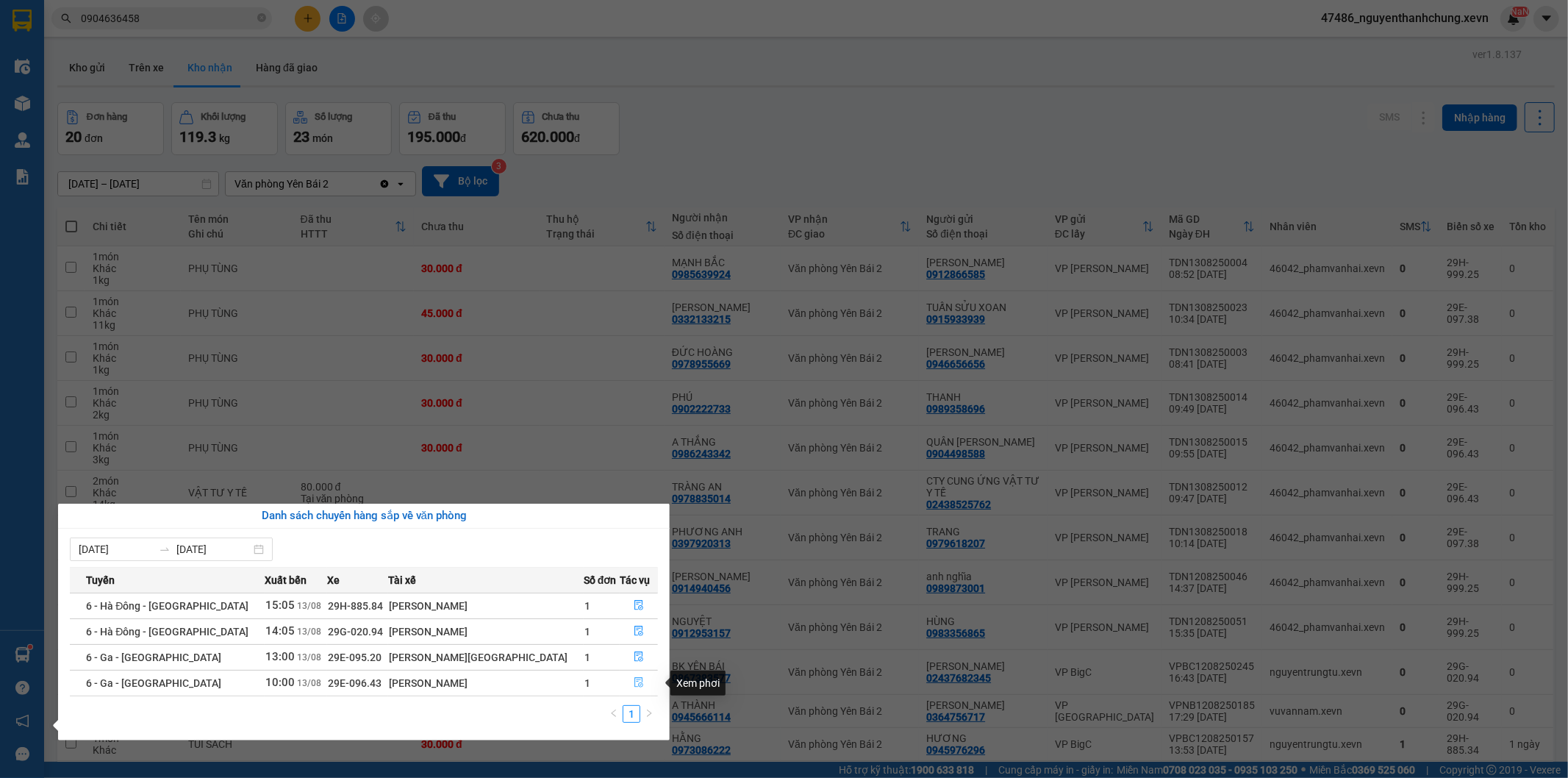
click at [622, 682] on button "button" at bounding box center [639, 683] width 37 height 24
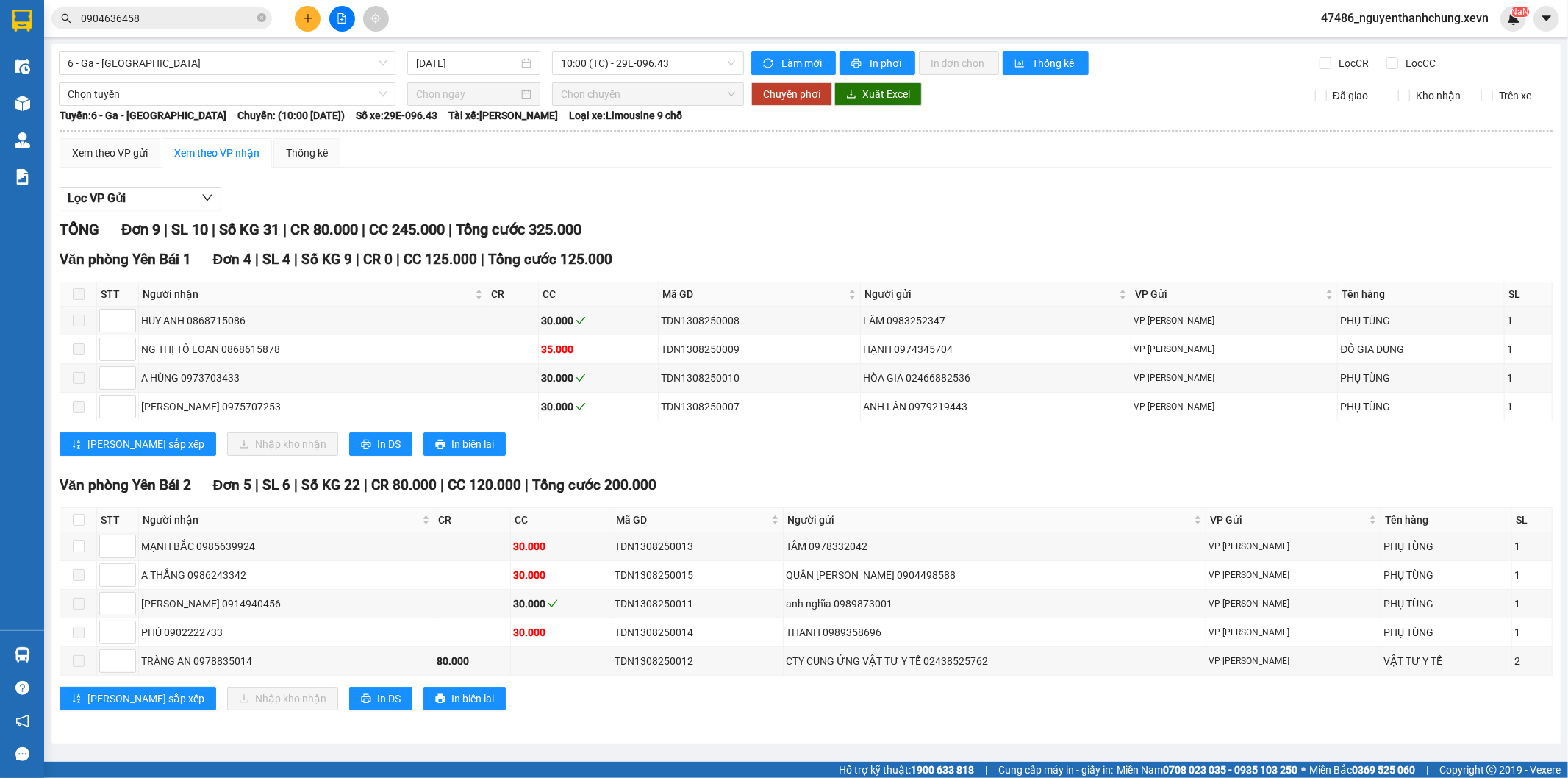
click at [77, 299] on span at bounding box center [78, 294] width 11 height 11
click at [72, 518] on input "checkbox" at bounding box center [78, 520] width 11 height 11
checkbox input "true"
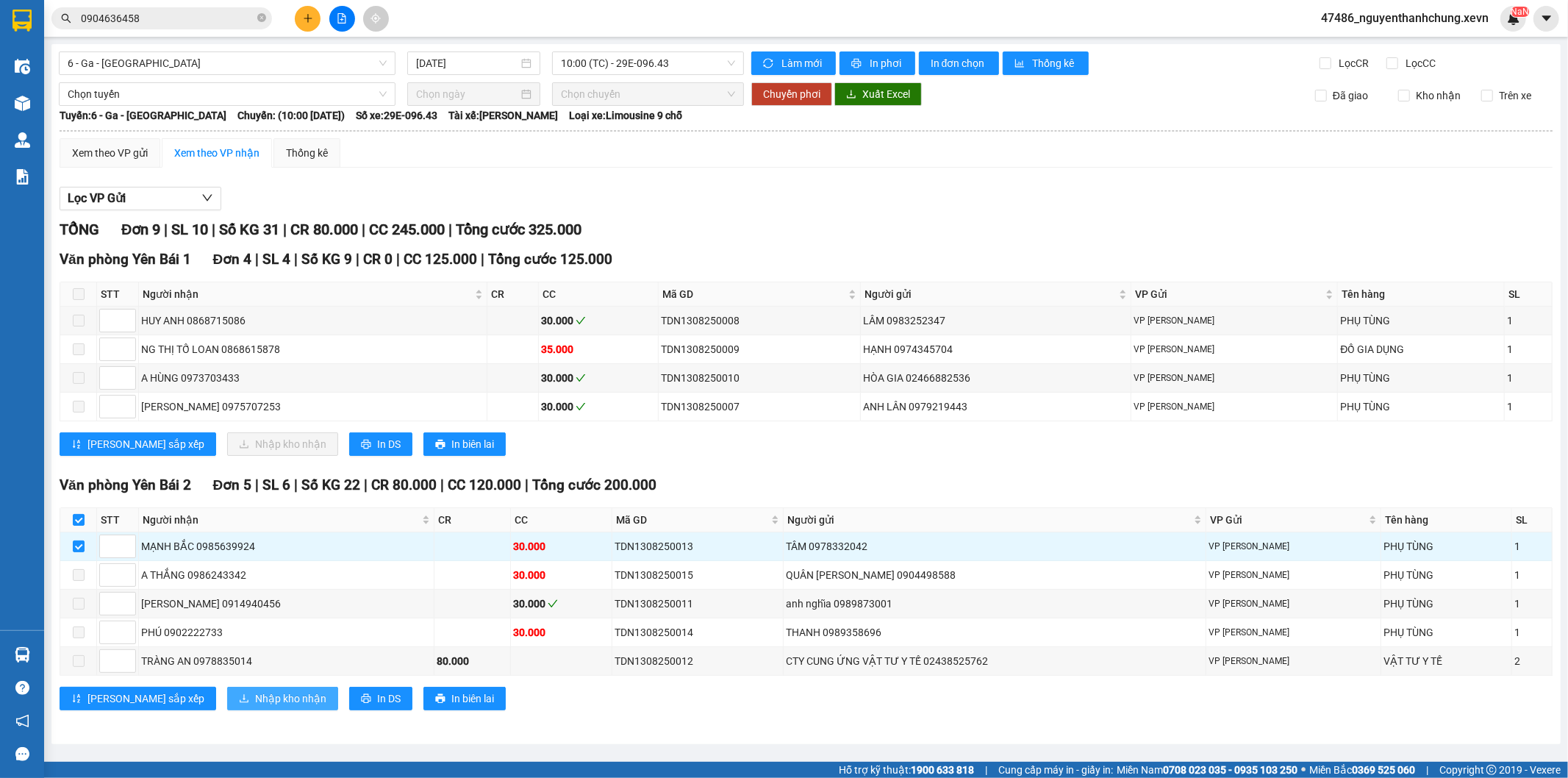
click at [256, 696] on span "Nhập kho nhận" at bounding box center [291, 698] width 72 height 16
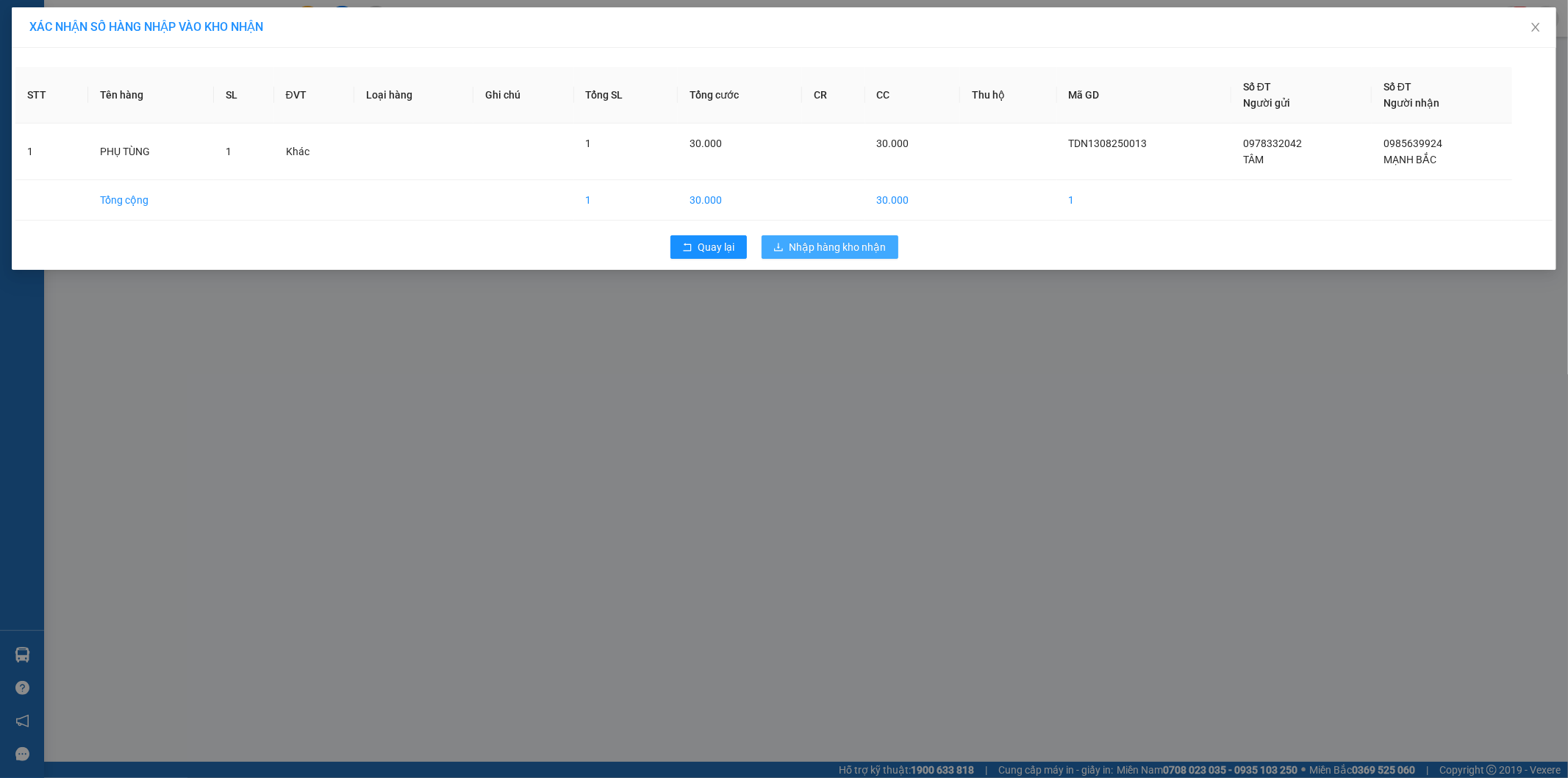
click at [828, 237] on button "Nhập hàng kho nhận" at bounding box center [830, 247] width 137 height 24
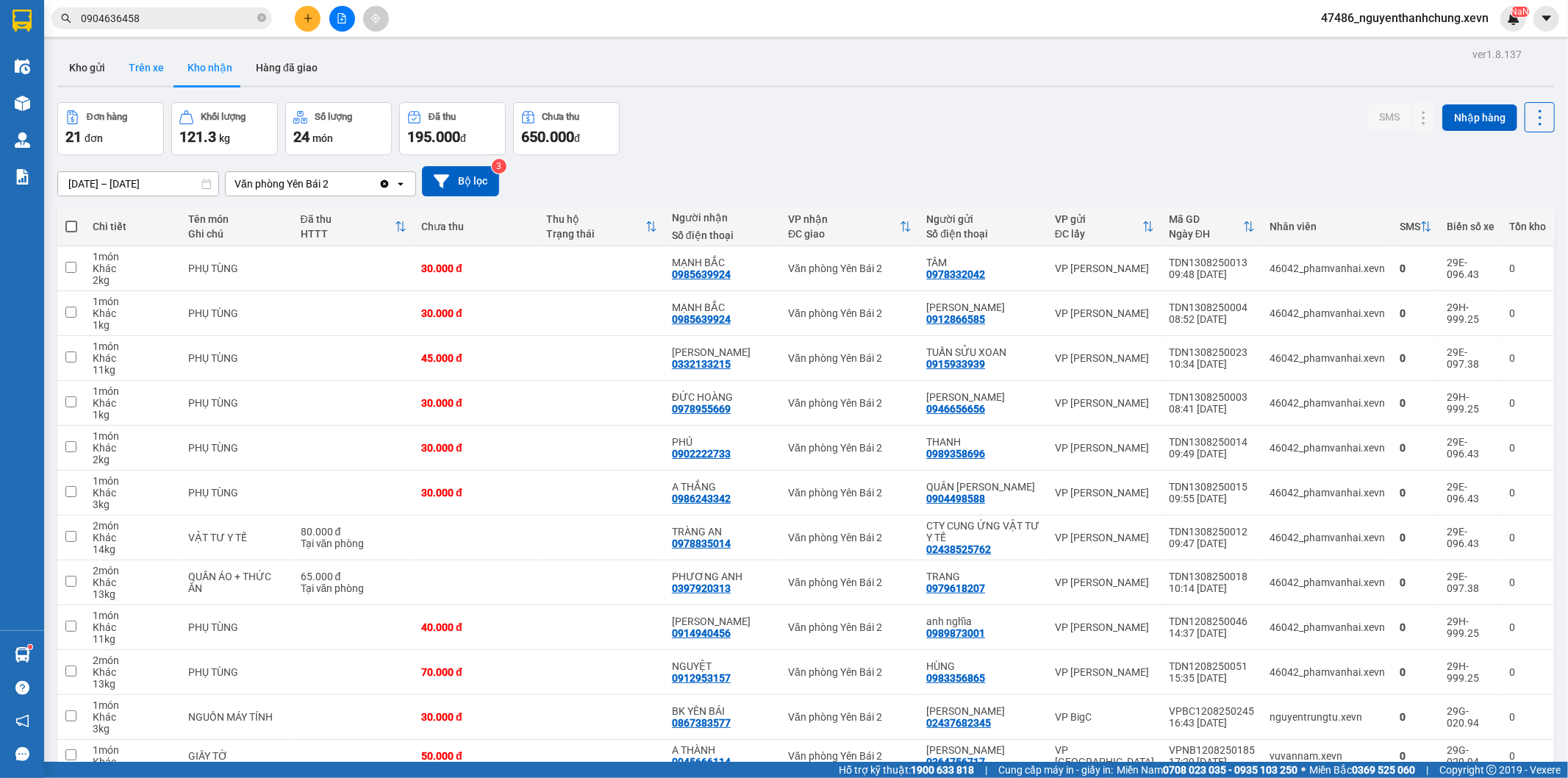
drag, startPoint x: 114, startPoint y: 57, endPoint x: 122, endPoint y: 59, distance: 8.2
click at [115, 57] on button "Kho gửi" at bounding box center [86, 67] width 59 height 35
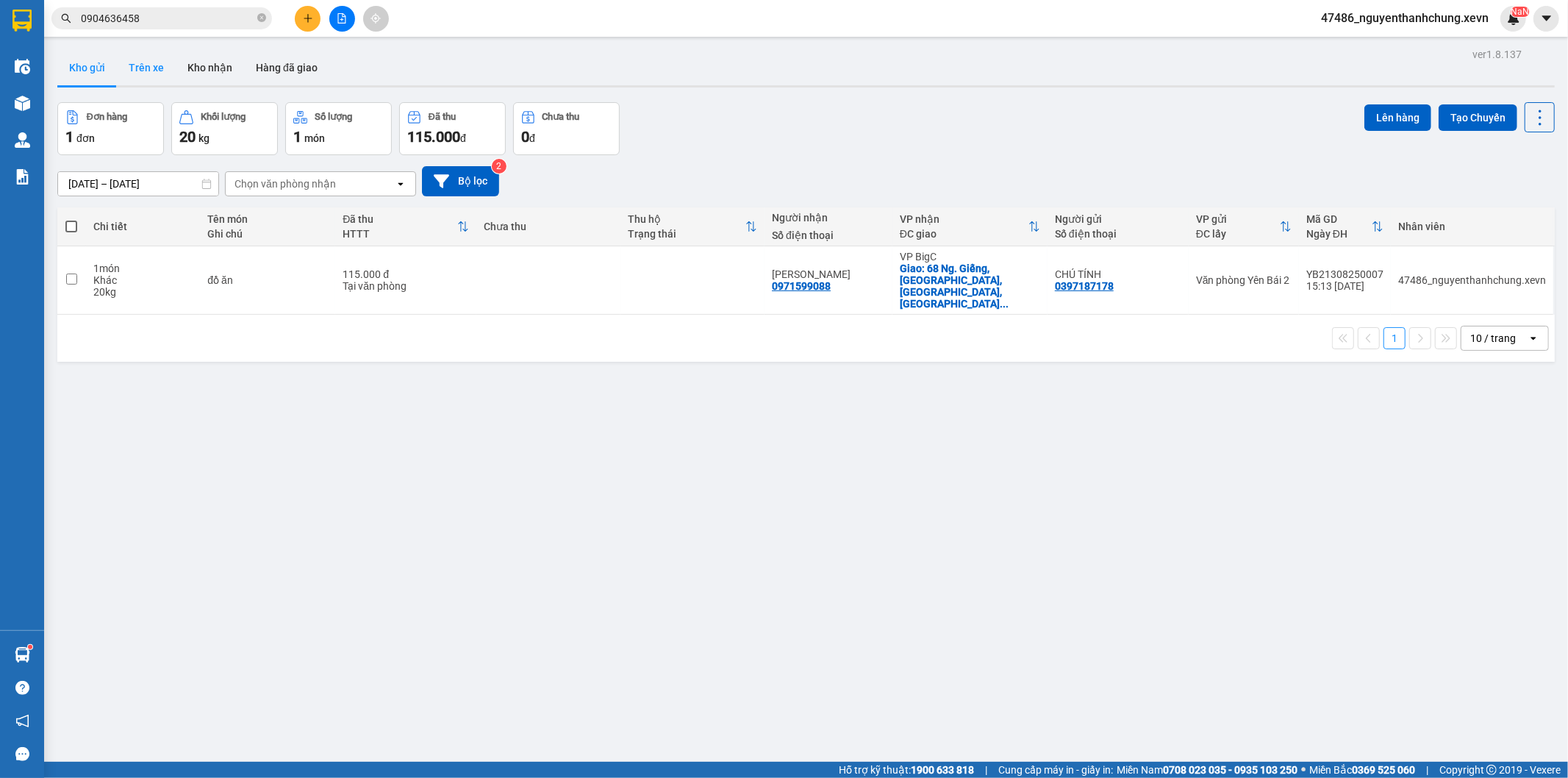
click at [153, 80] on button "Trên xe" at bounding box center [146, 67] width 59 height 35
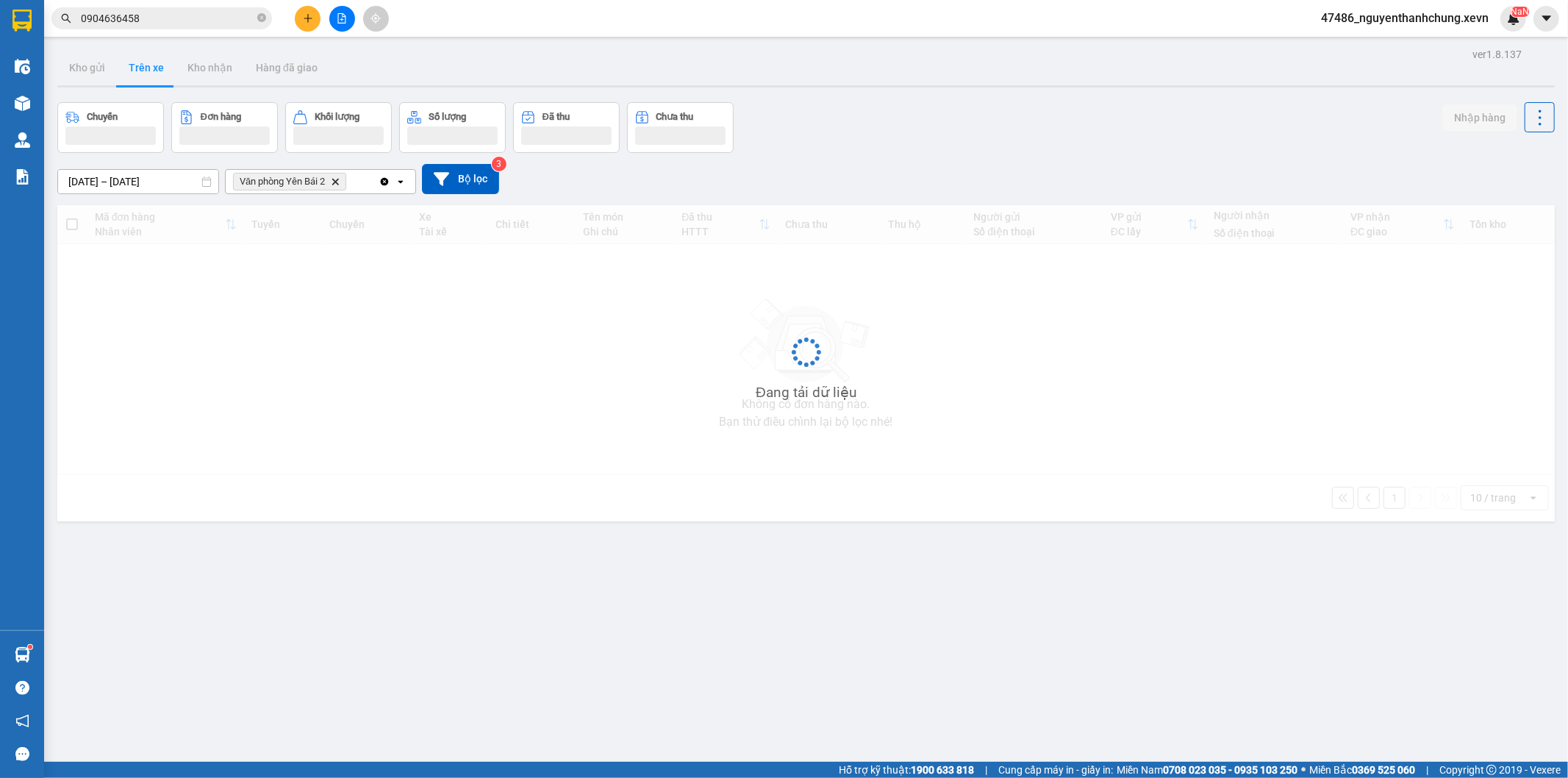
click at [153, 80] on button "Trên xe" at bounding box center [146, 67] width 59 height 35
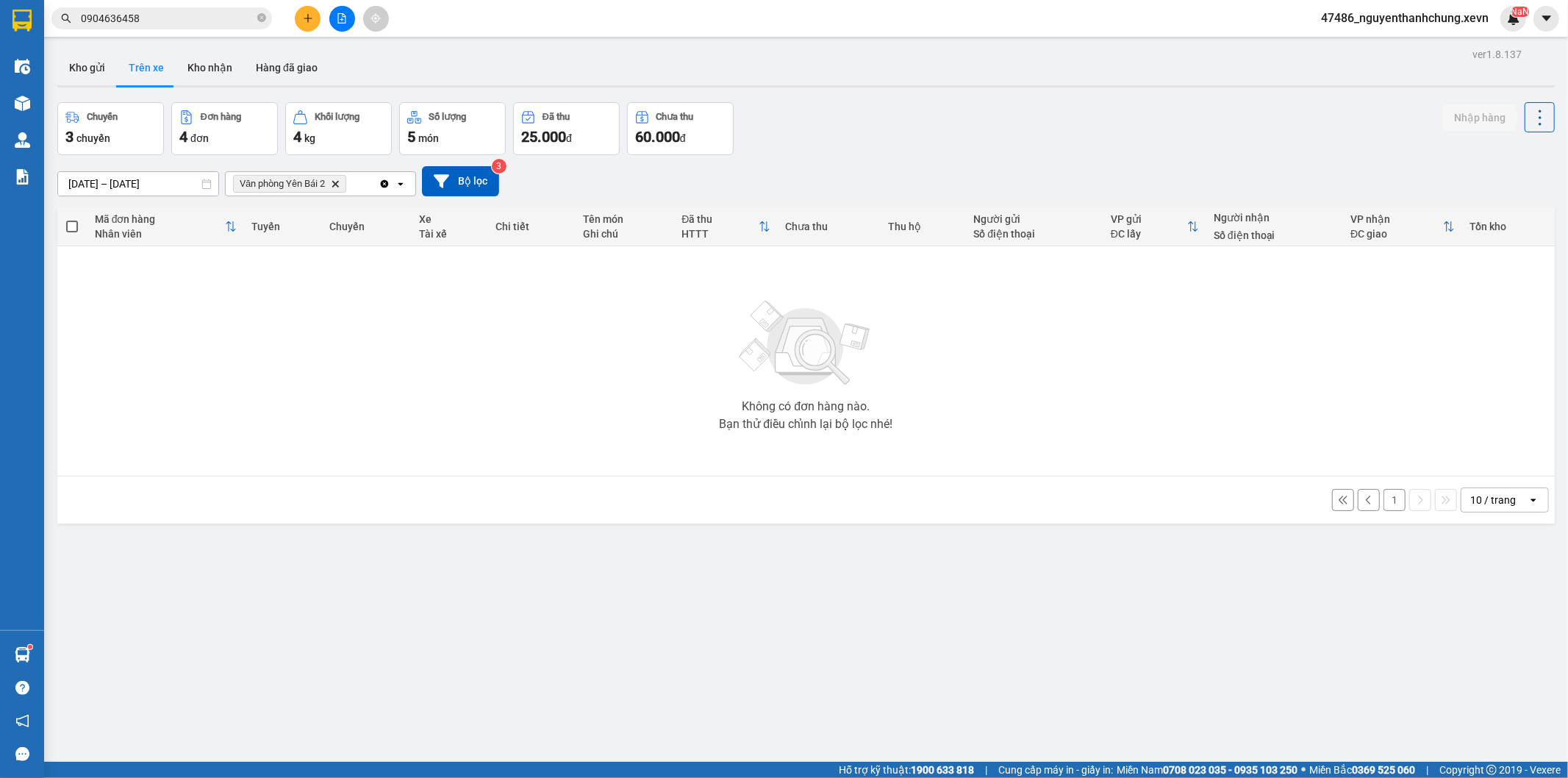
click at [378, 181] on icon "Clear all" at bounding box center [384, 184] width 11 height 11
click at [379, 184] on div "Chọn văn phòng nhận" at bounding box center [310, 183] width 169 height 24
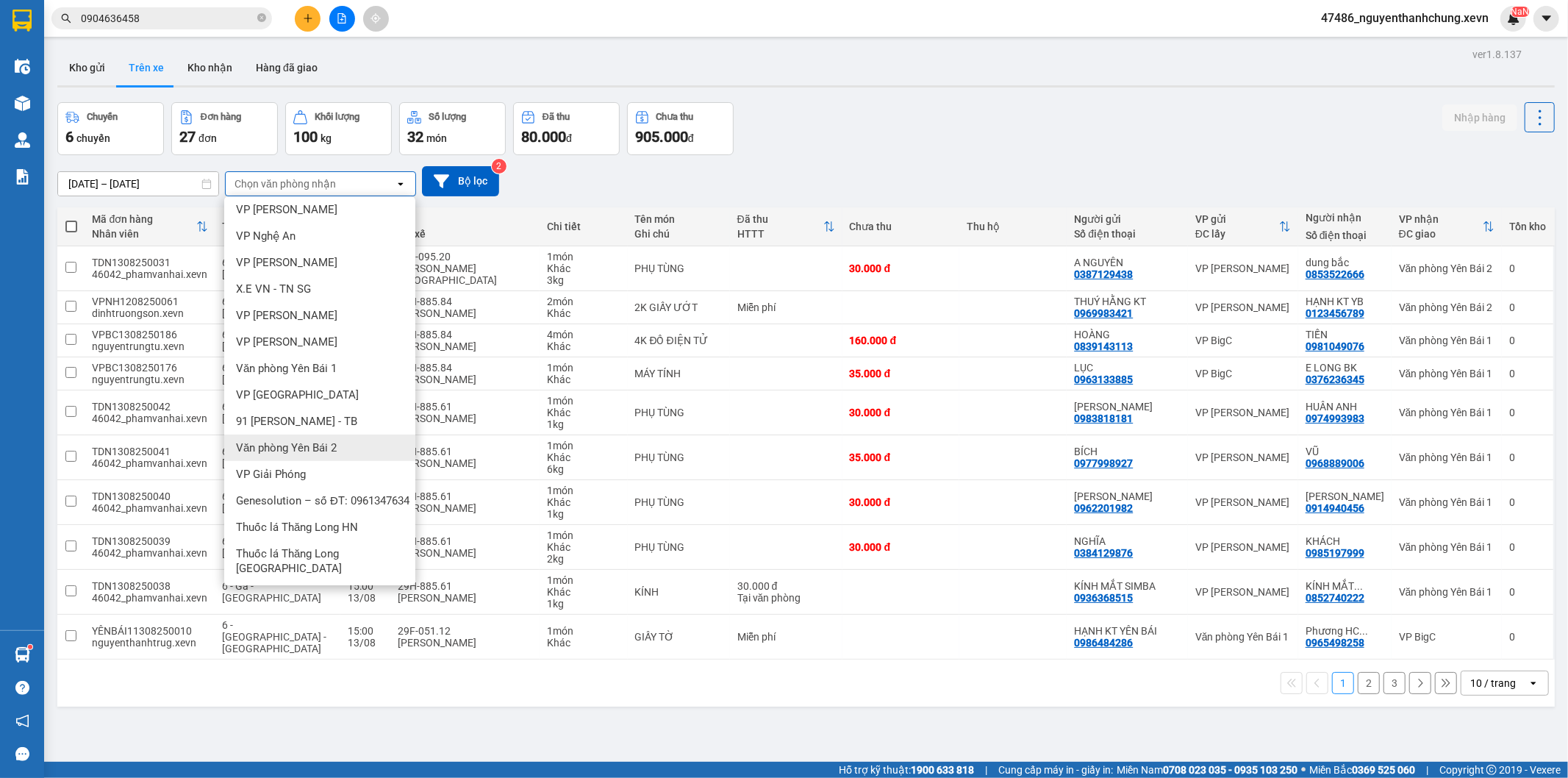
scroll to position [68, 0]
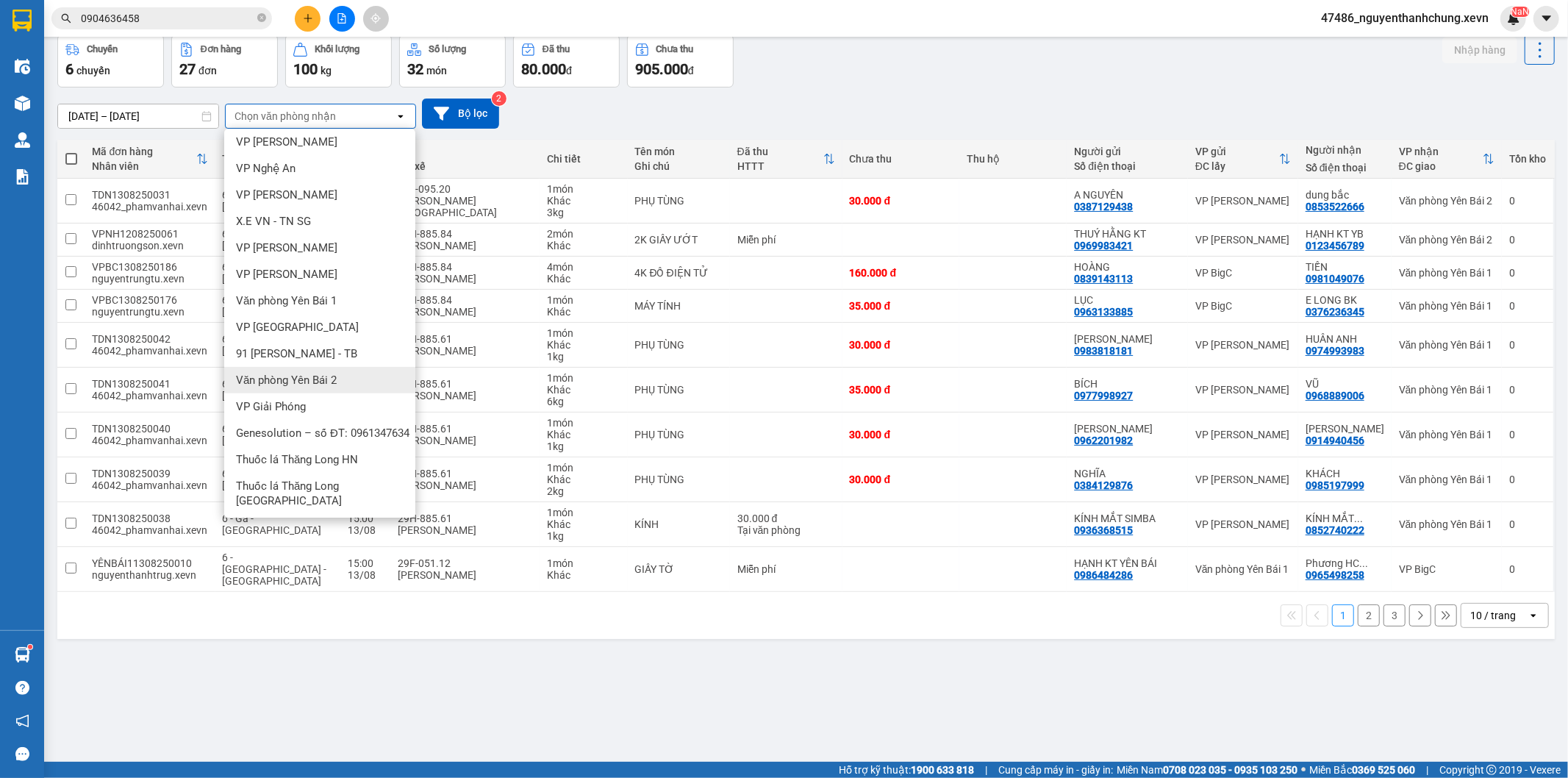
click at [359, 372] on div "Văn phòng Yên Bái 2" at bounding box center [320, 380] width 191 height 27
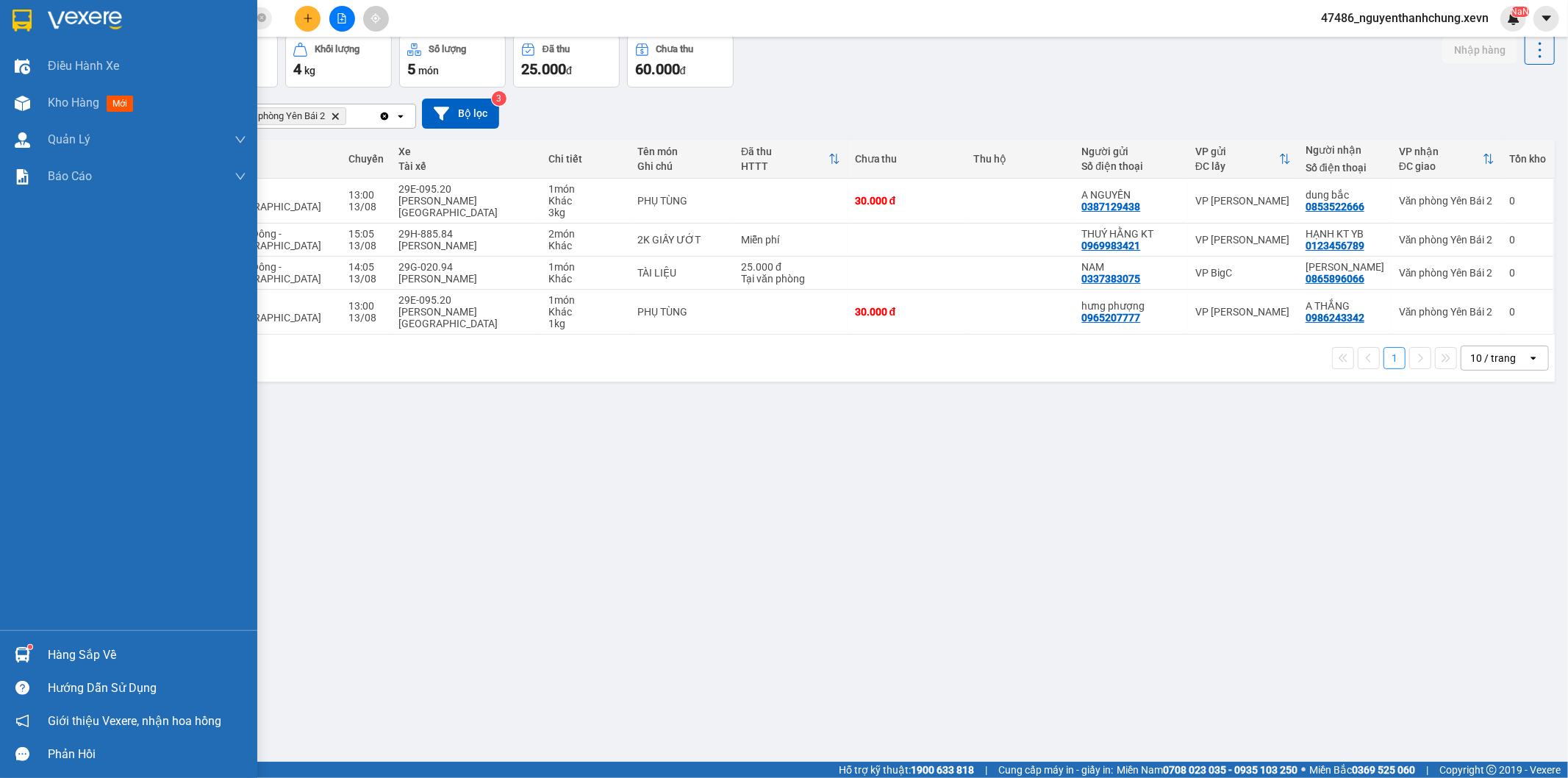
click at [40, 642] on div "Hàng sắp về" at bounding box center [129, 654] width 257 height 33
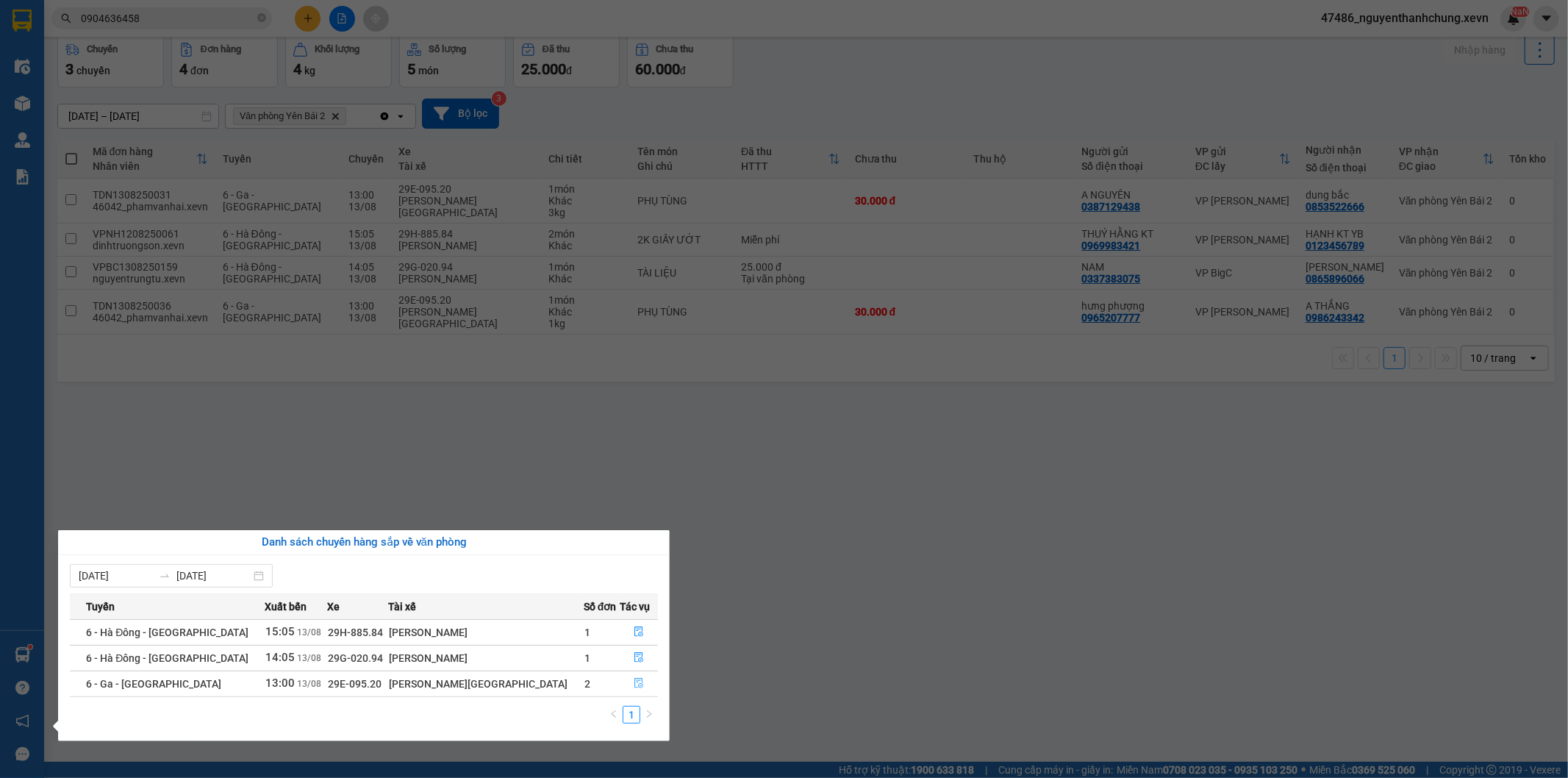
click at [635, 680] on icon "file-done" at bounding box center [639, 683] width 9 height 11
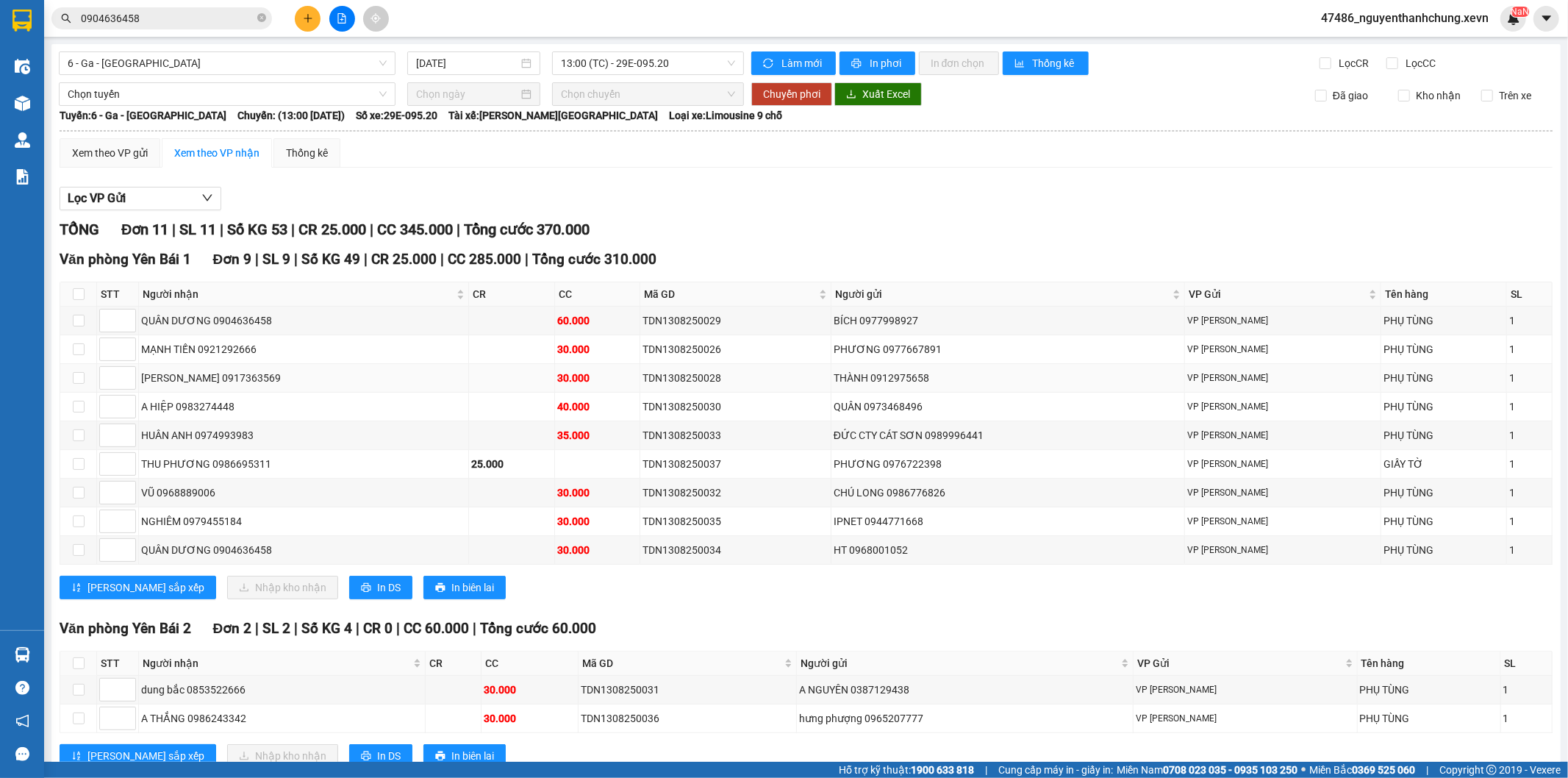
scroll to position [50, 0]
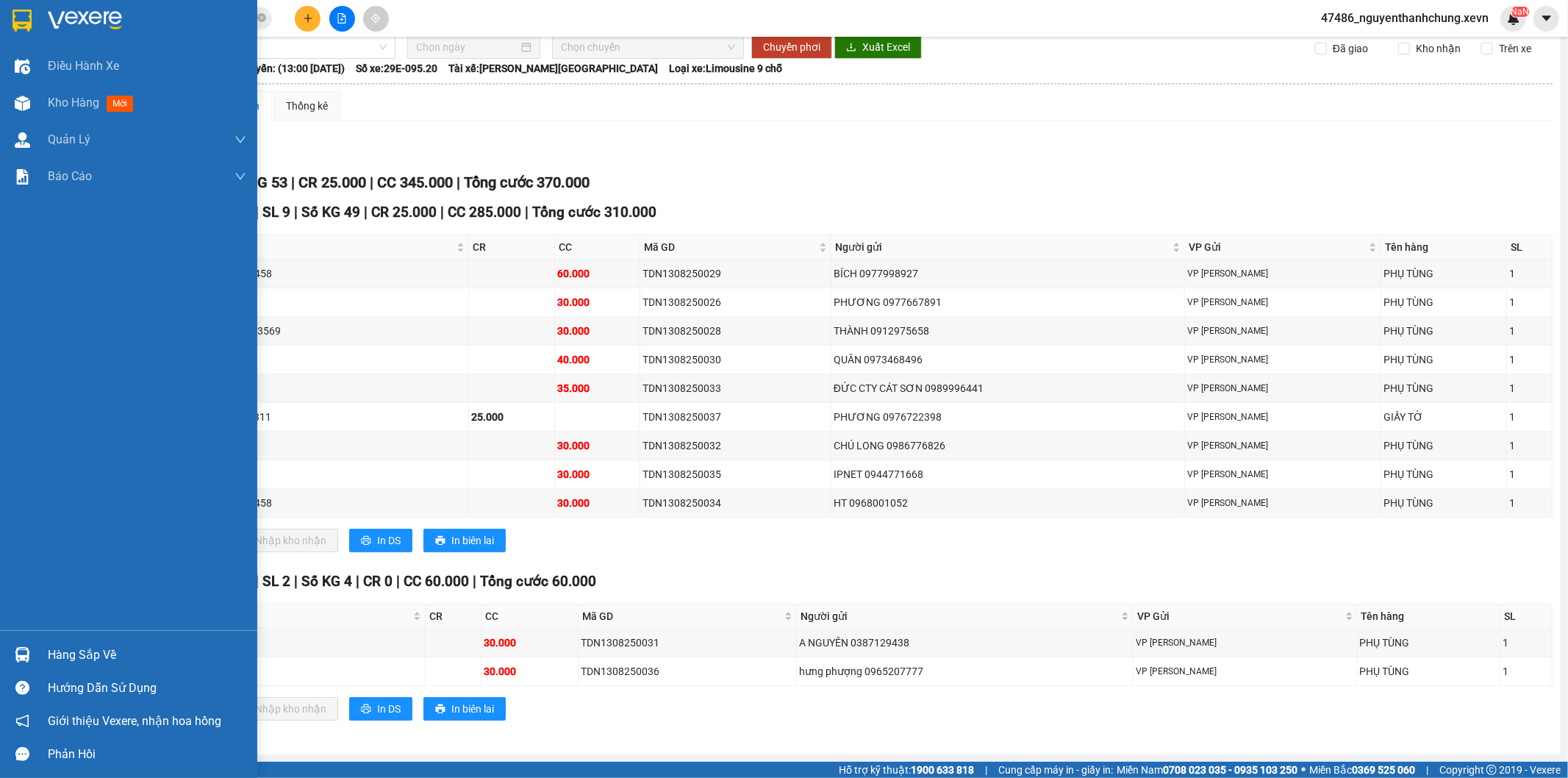
drag, startPoint x: 32, startPoint y: 109, endPoint x: 431, endPoint y: 33, distance: 406.2
click at [42, 112] on div "Kho hàng mới" at bounding box center [129, 103] width 257 height 37
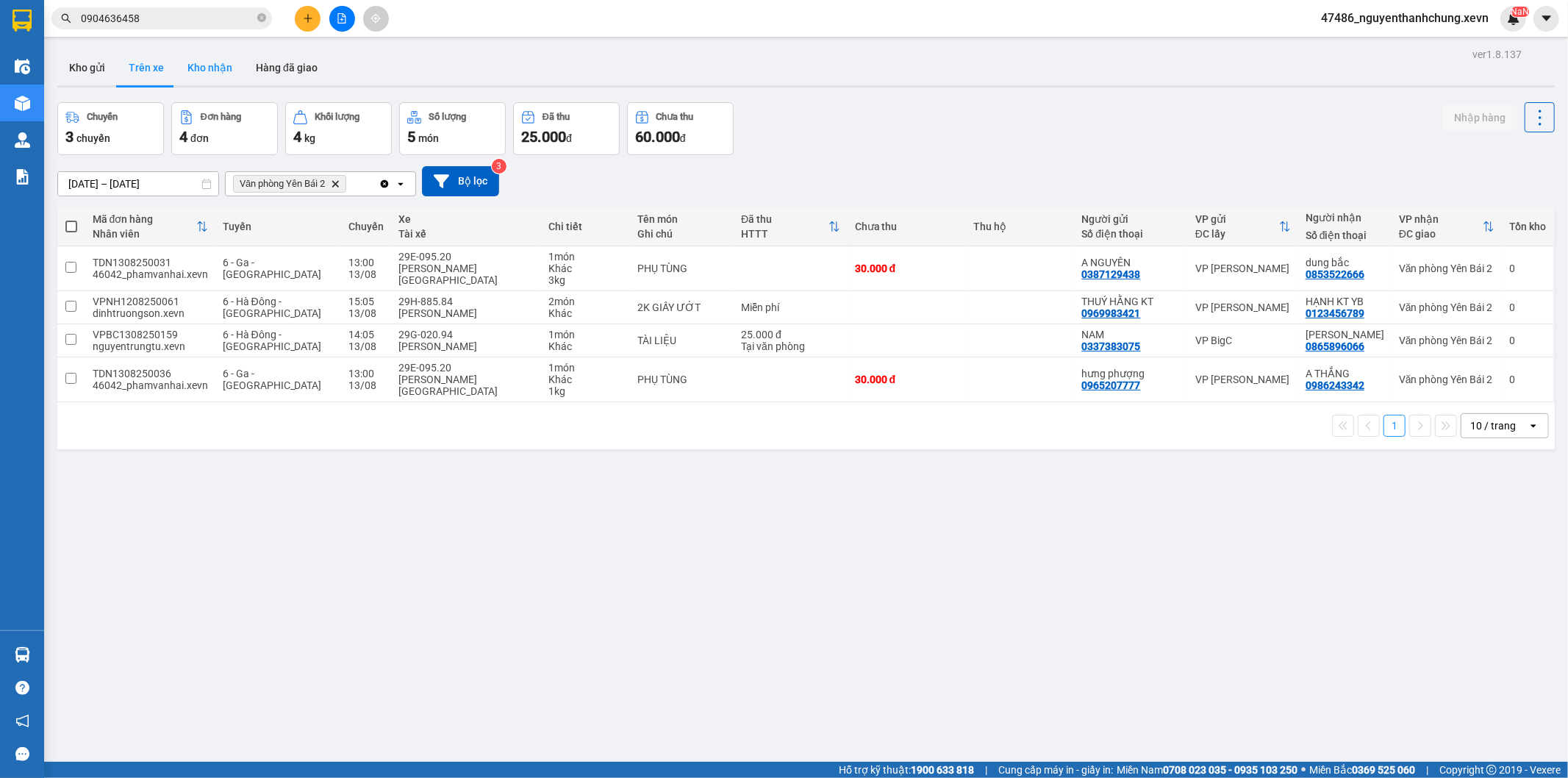
drag, startPoint x: 199, startPoint y: 77, endPoint x: 207, endPoint y: 76, distance: 8.1
click at [202, 76] on button "Kho nhận" at bounding box center [210, 67] width 68 height 35
type input "[DATE] – [DATE]"
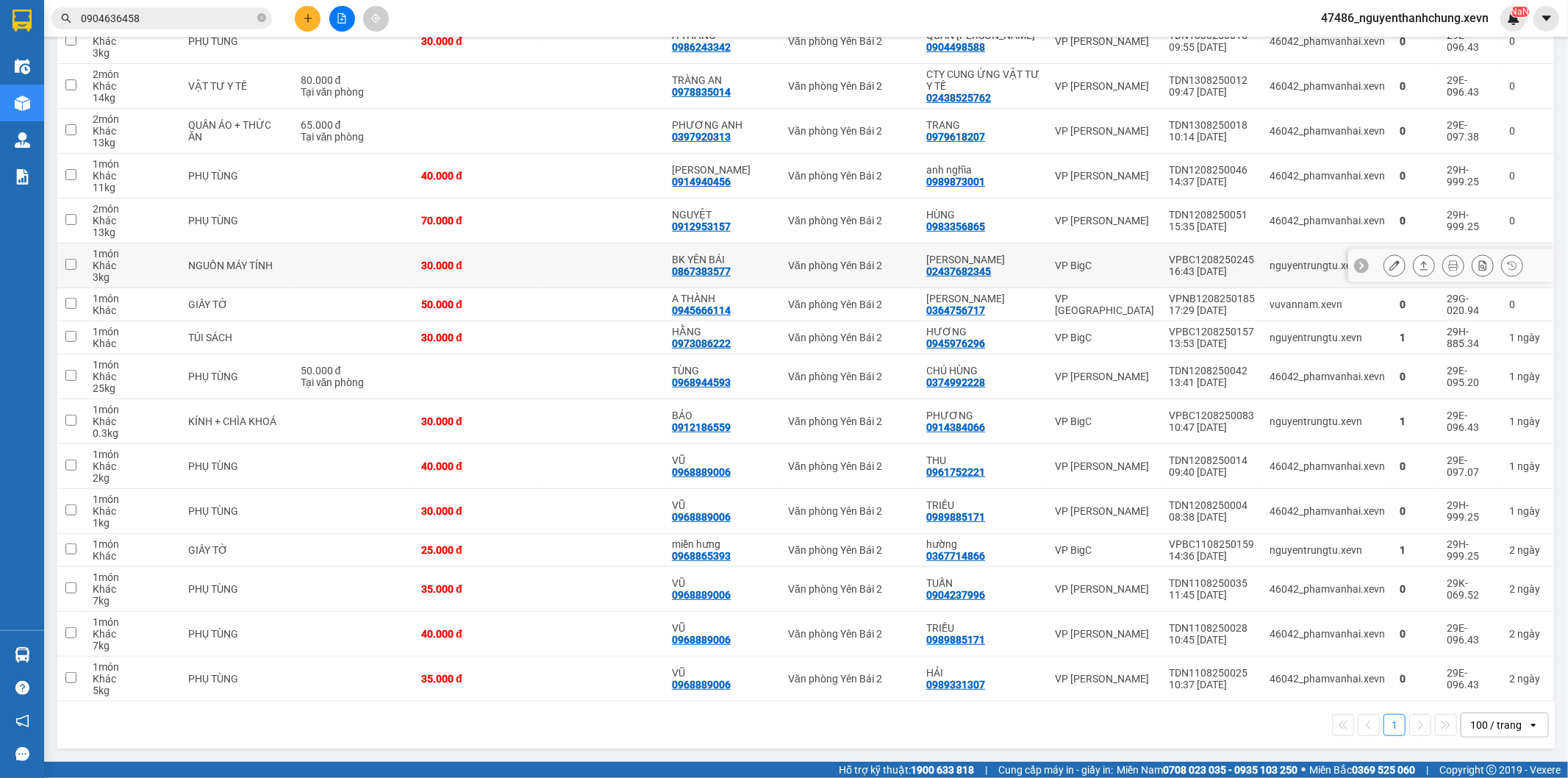
scroll to position [208, 0]
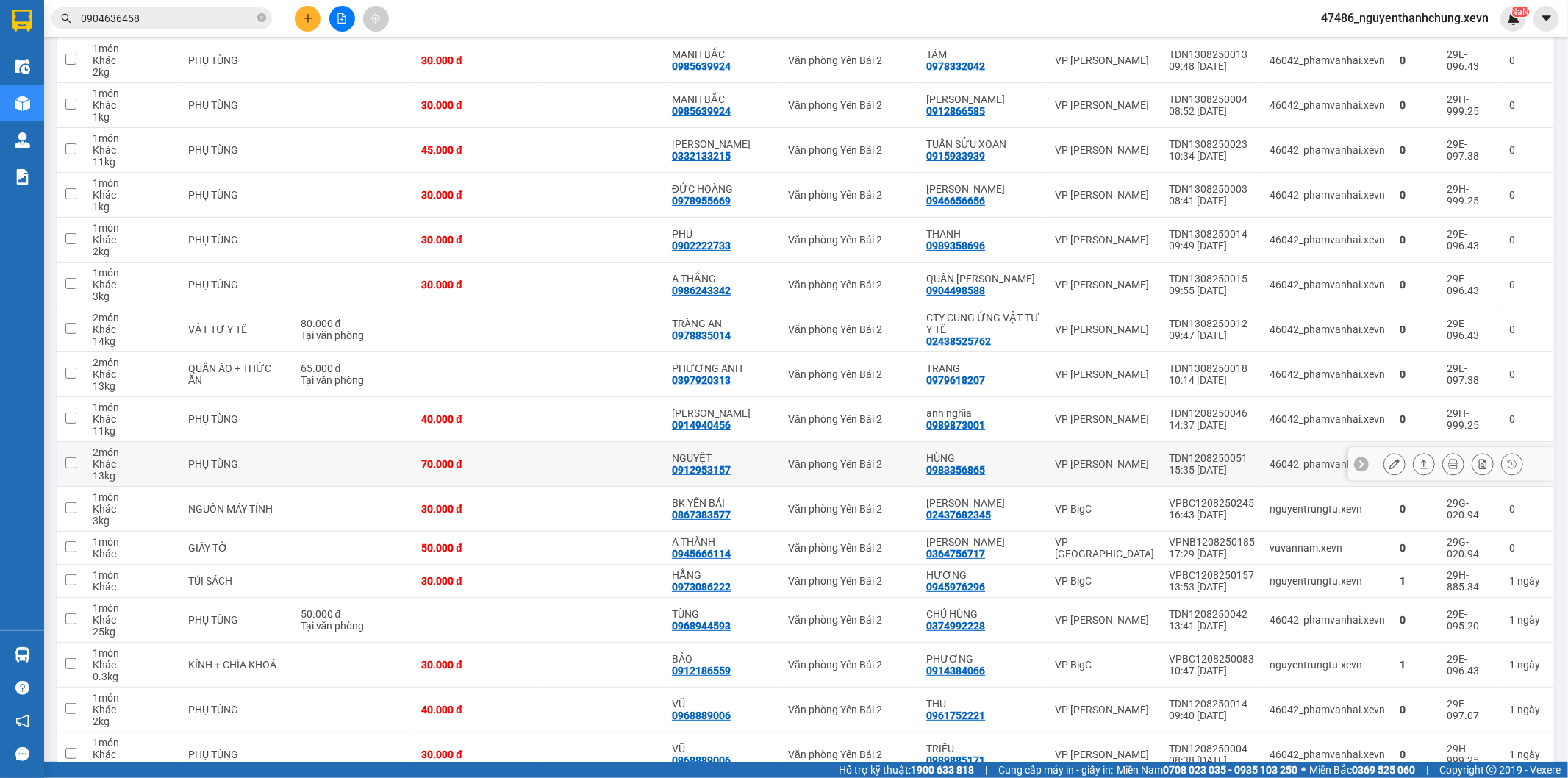
click at [685, 448] on td "NGUYỆT 0912953157" at bounding box center [723, 464] width 116 height 45
checkbox input "true"
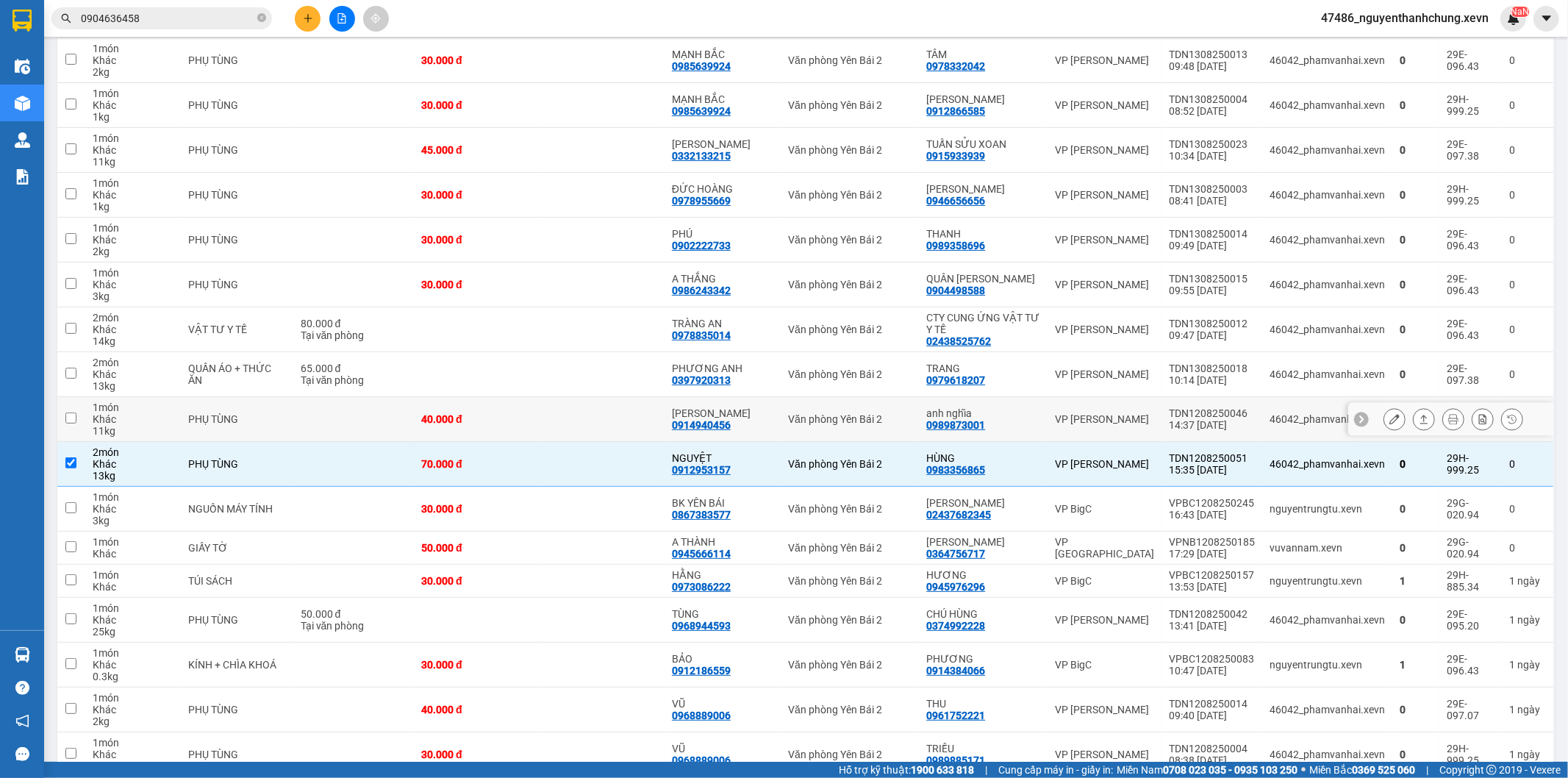
click at [689, 419] on div "0914940456" at bounding box center [701, 425] width 59 height 11
click at [665, 517] on td at bounding box center [602, 509] width 125 height 45
checkbox input "true"
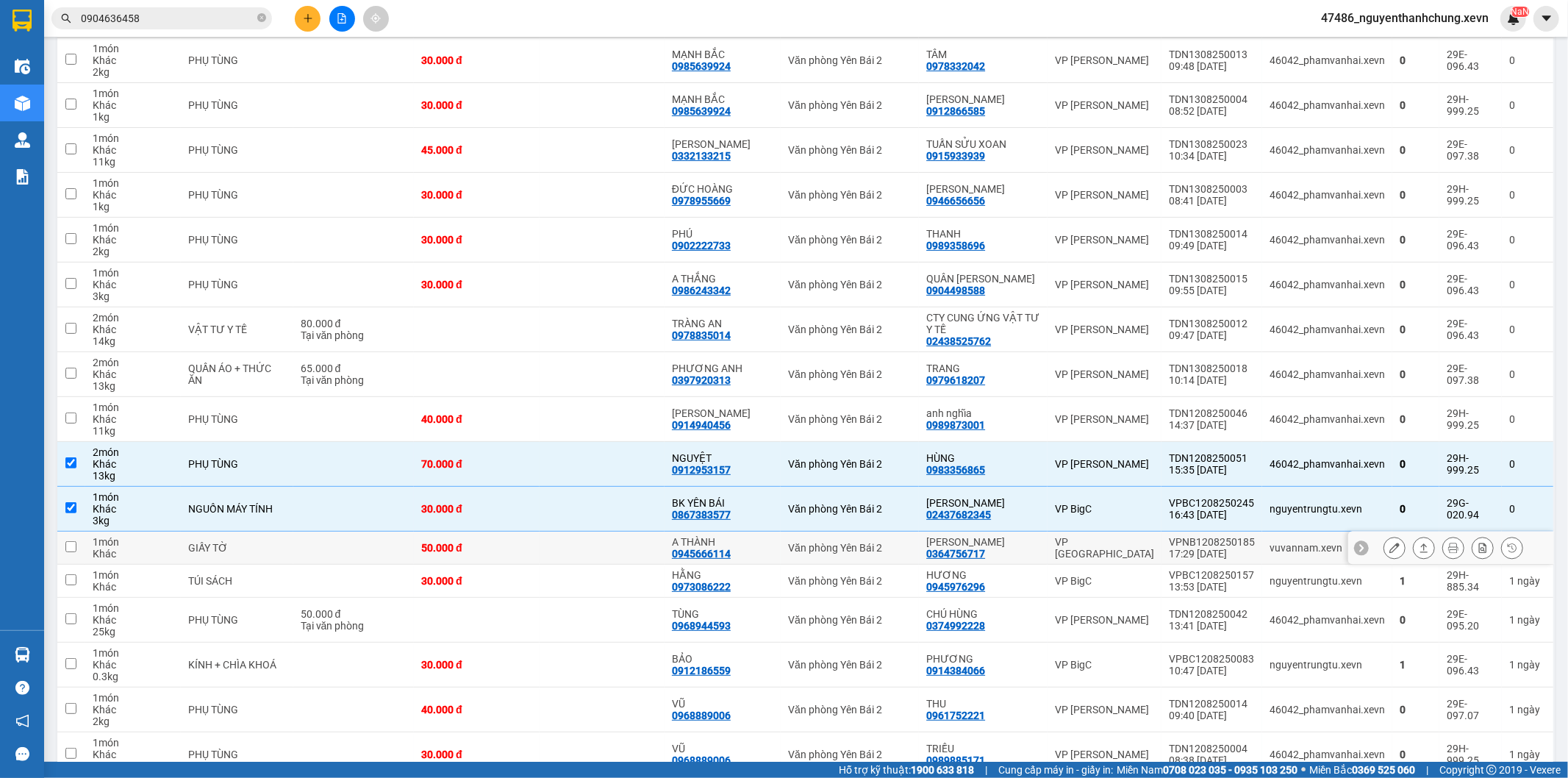
drag, startPoint x: 693, startPoint y: 540, endPoint x: 714, endPoint y: 531, distance: 22.8
click at [699, 540] on div "A THÀNH" at bounding box center [723, 542] width 102 height 11
checkbox input "true"
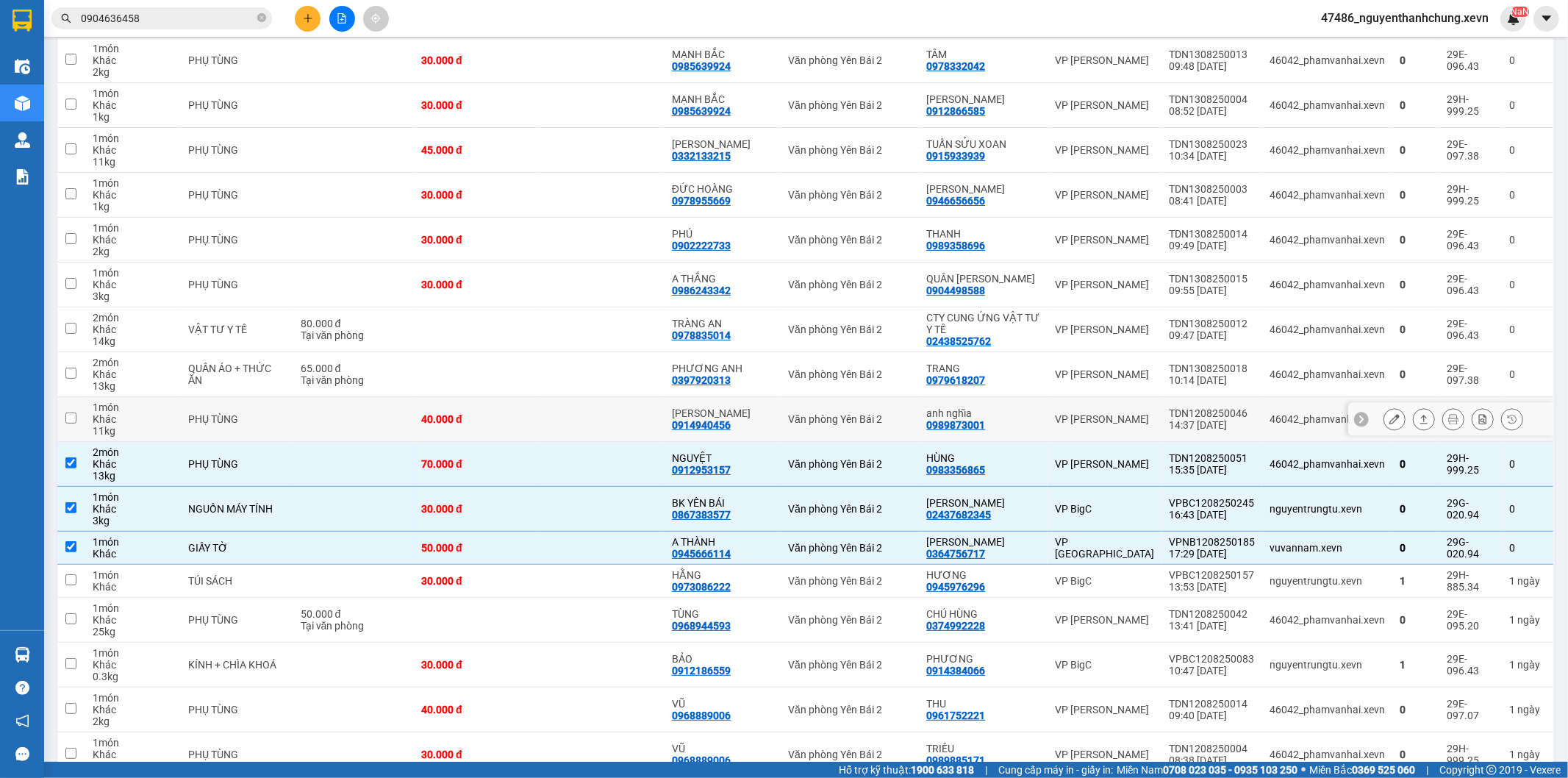
click at [702, 410] on div "[PERSON_NAME]" at bounding box center [723, 413] width 102 height 11
checkbox input "true"
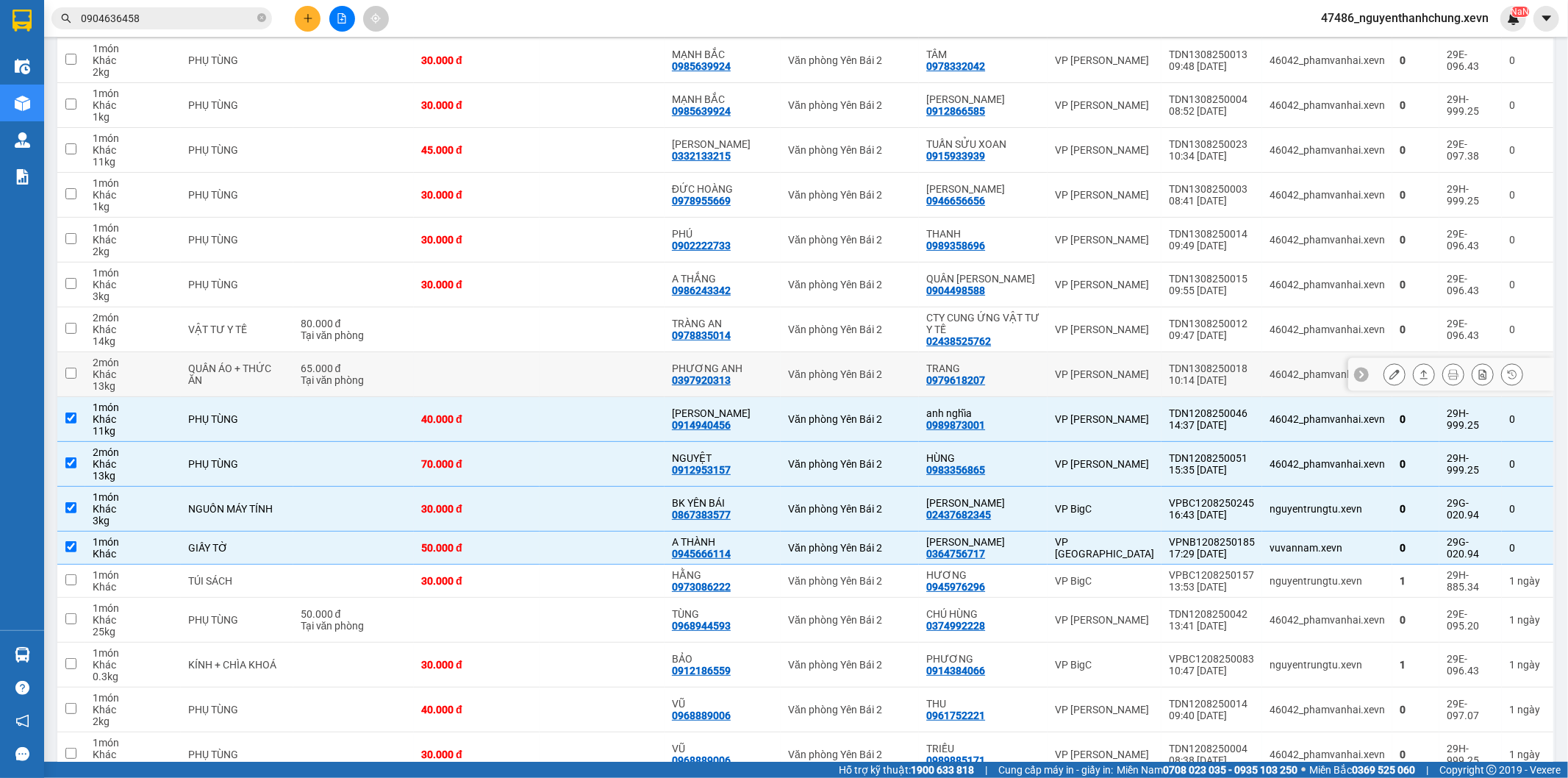
click at [699, 359] on td "PHƯƠNG ANH 0397920313" at bounding box center [723, 374] width 116 height 45
checkbox input "true"
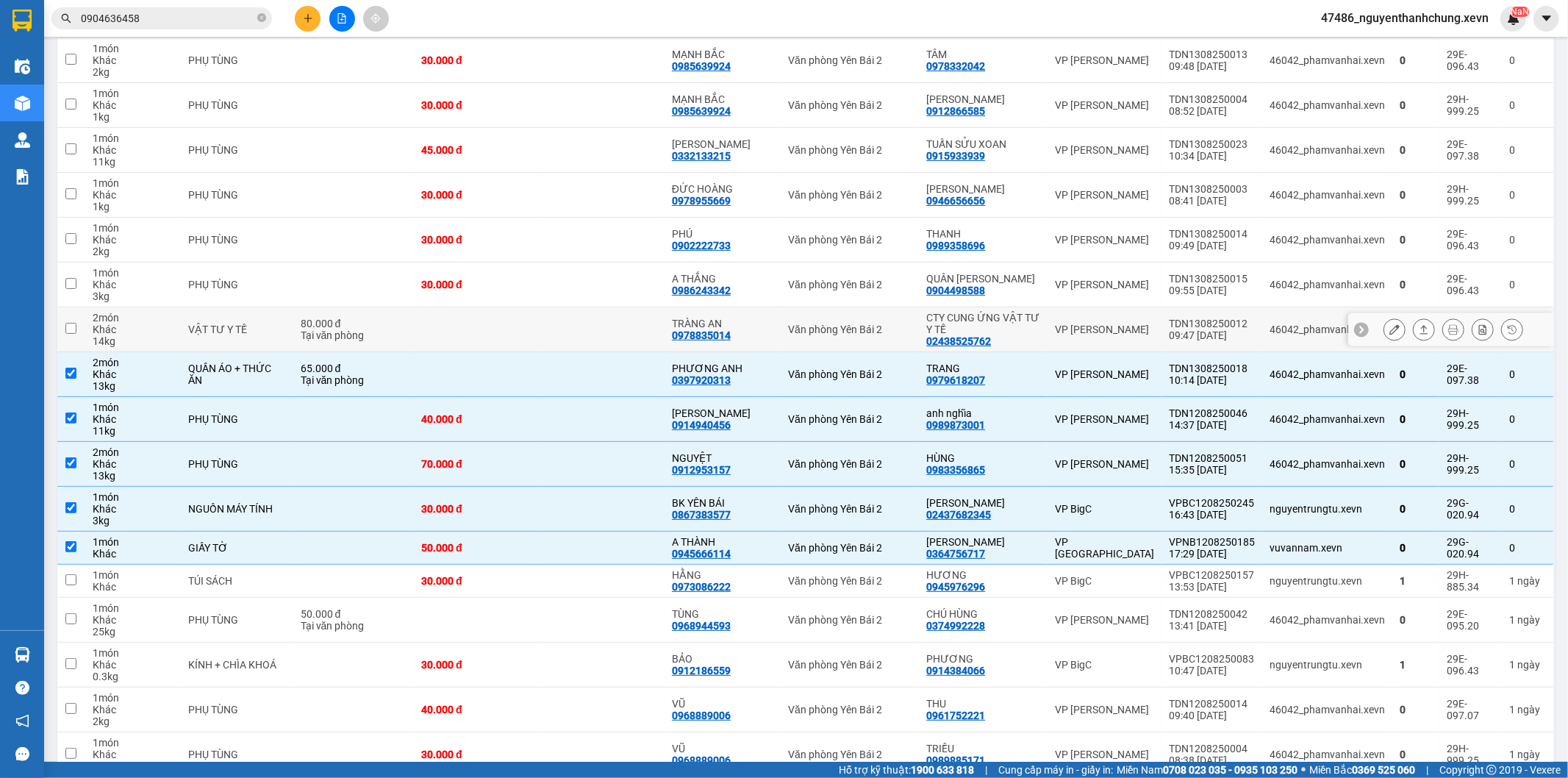
drag, startPoint x: 715, startPoint y: 328, endPoint x: 744, endPoint y: 298, distance: 41.7
click at [718, 330] on div "0978835014" at bounding box center [701, 335] width 59 height 11
click at [746, 280] on div "A THẮNG" at bounding box center [723, 278] width 102 height 11
checkbox input "true"
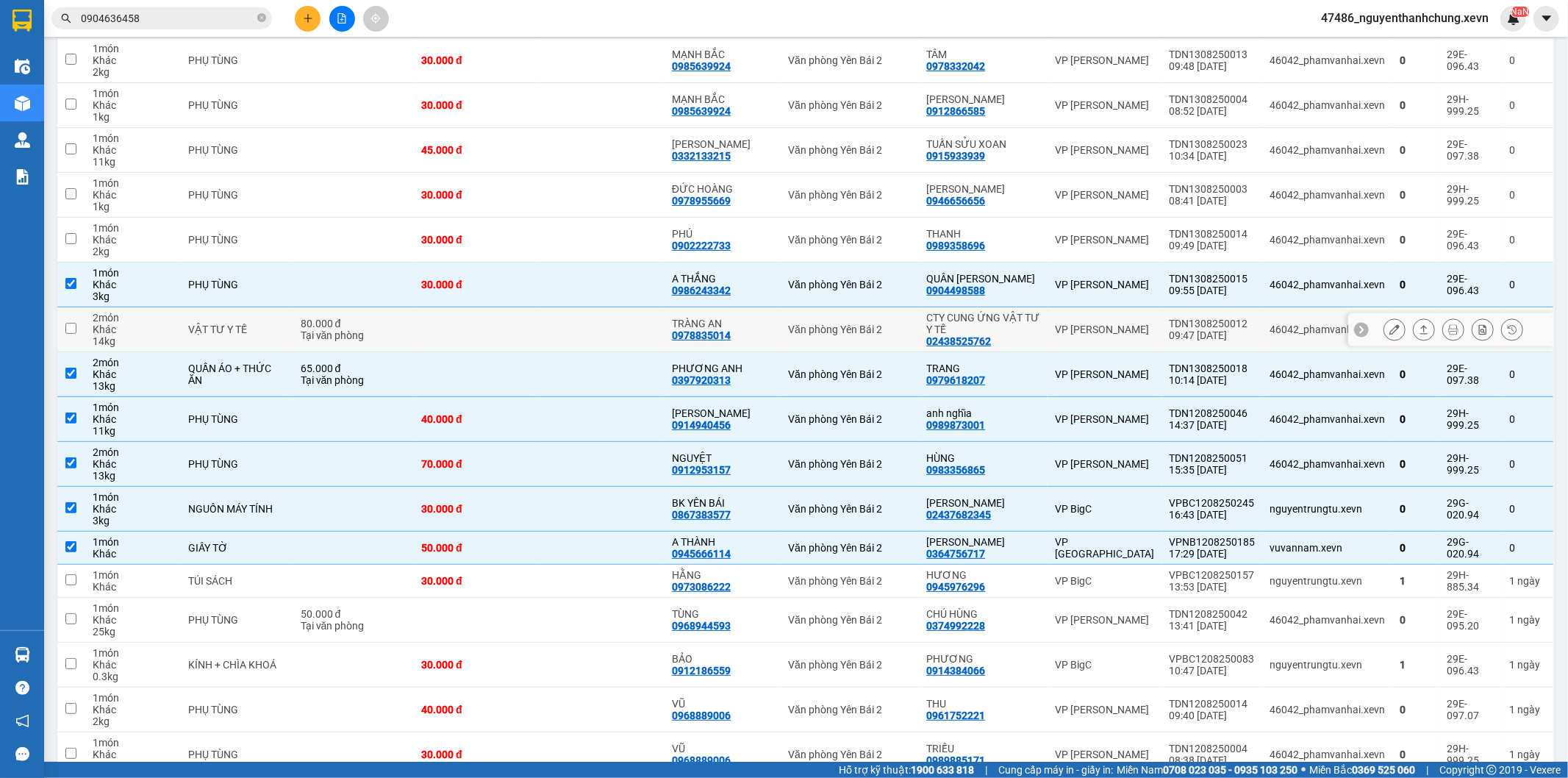
click at [710, 335] on div "0978835014" at bounding box center [701, 335] width 59 height 11
click at [675, 333] on td "TRÀNG AN 0978835014" at bounding box center [723, 330] width 116 height 45
checkbox input "true"
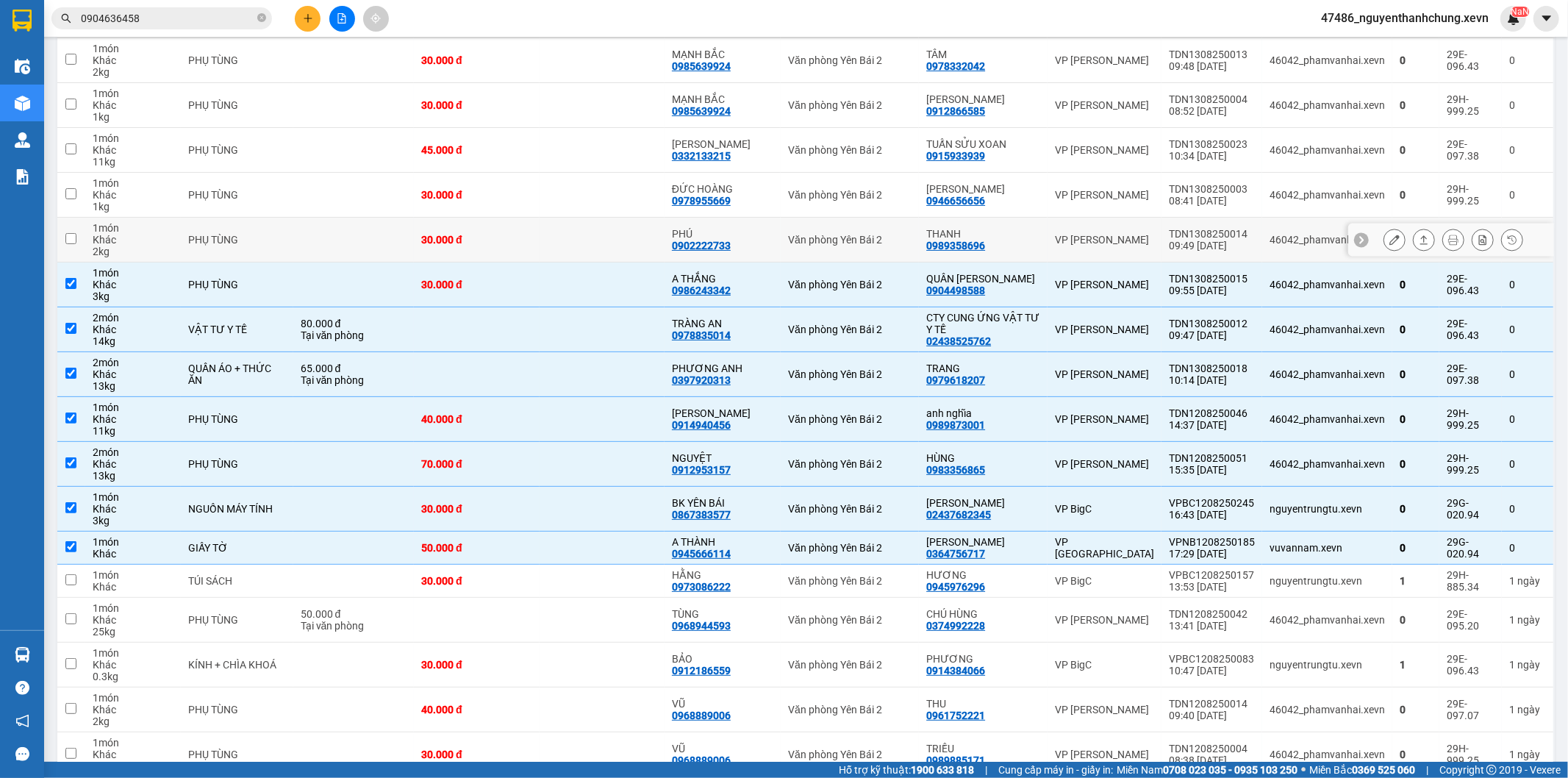
drag, startPoint x: 715, startPoint y: 240, endPoint x: 715, endPoint y: 201, distance: 39.0
click at [715, 240] on div "0902222733" at bounding box center [701, 246] width 59 height 11
click at [715, 199] on div "0978955669" at bounding box center [701, 200] width 59 height 11
click at [692, 230] on div "PHÚ" at bounding box center [723, 234] width 102 height 11
checkbox input "true"
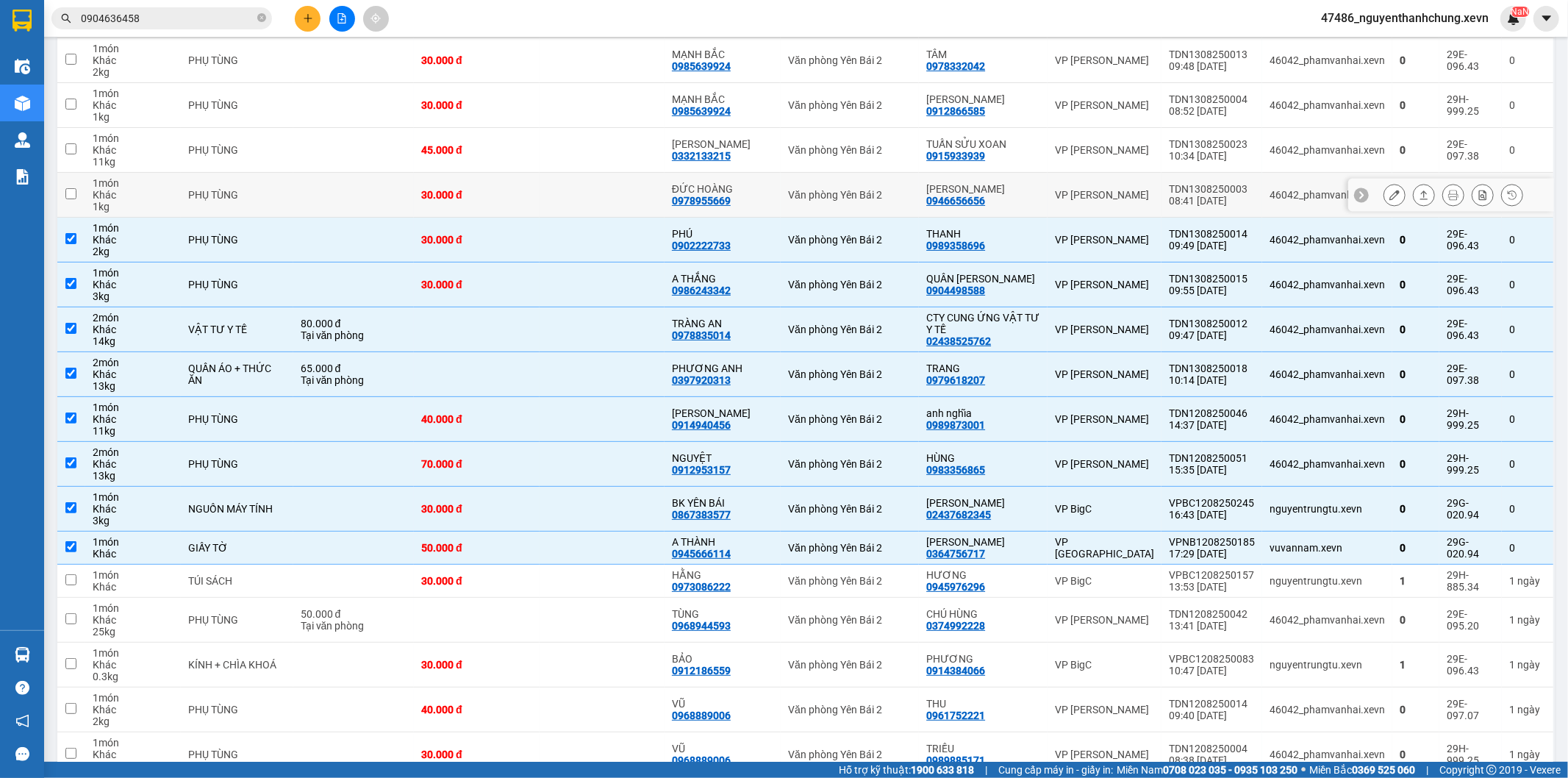
click at [665, 181] on td at bounding box center [602, 194] width 125 height 45
checkbox input "true"
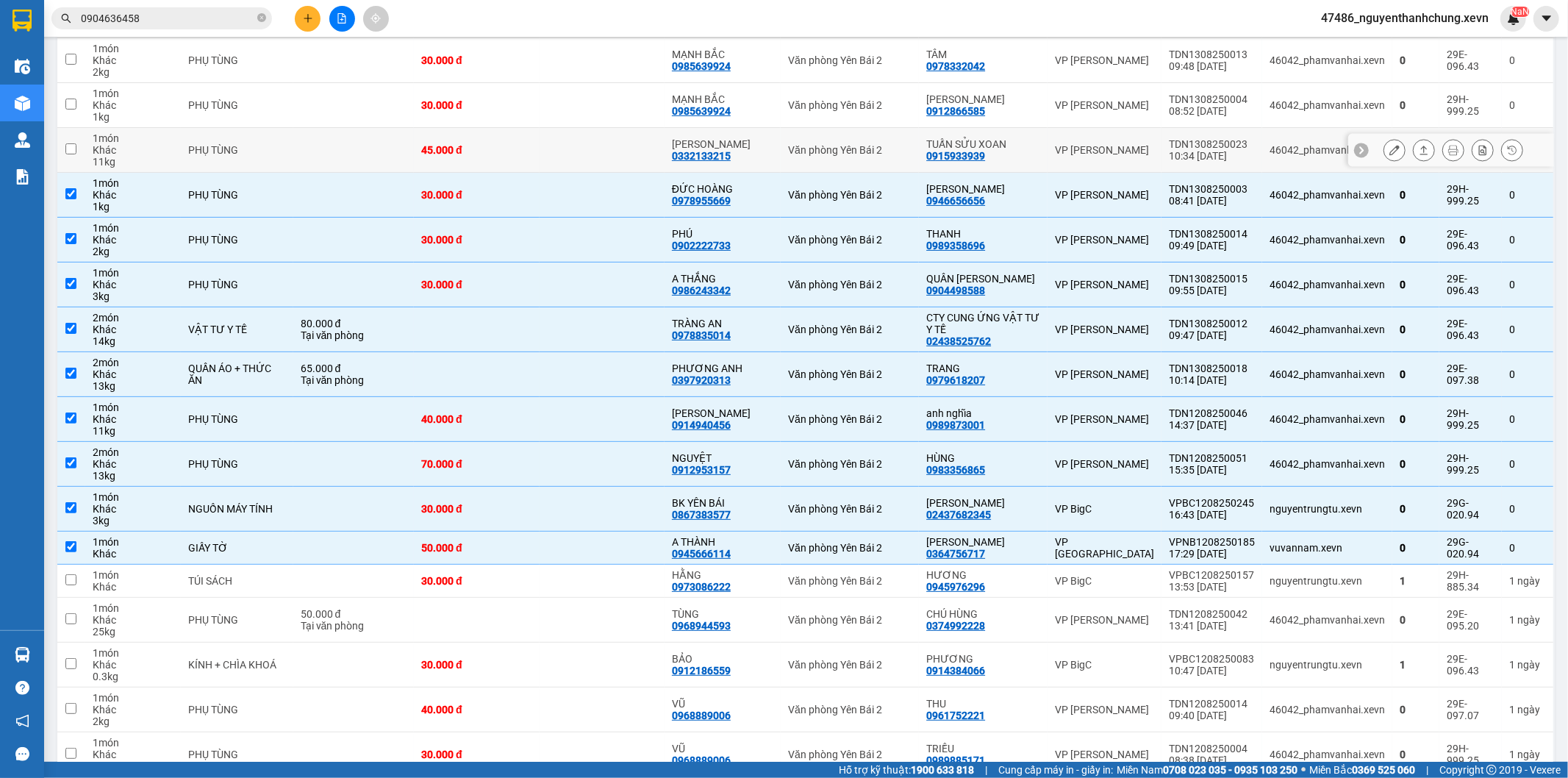
click at [683, 135] on td "HÀ LONG 0332133215" at bounding box center [723, 150] width 116 height 45
checkbox input "true"
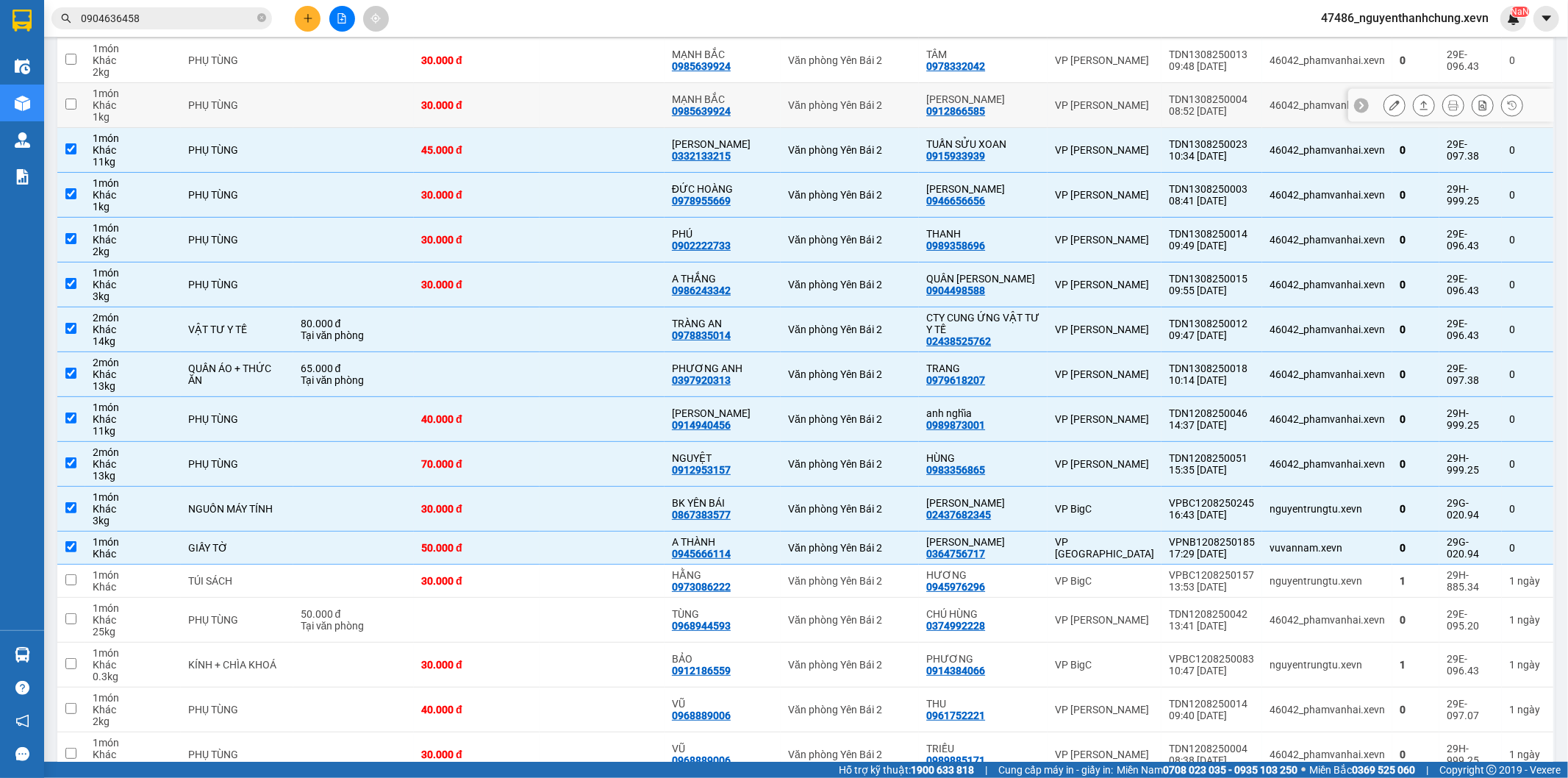
click at [733, 89] on td "MẠNH BẮC 0985639924" at bounding box center [723, 105] width 116 height 45
checkbox input "true"
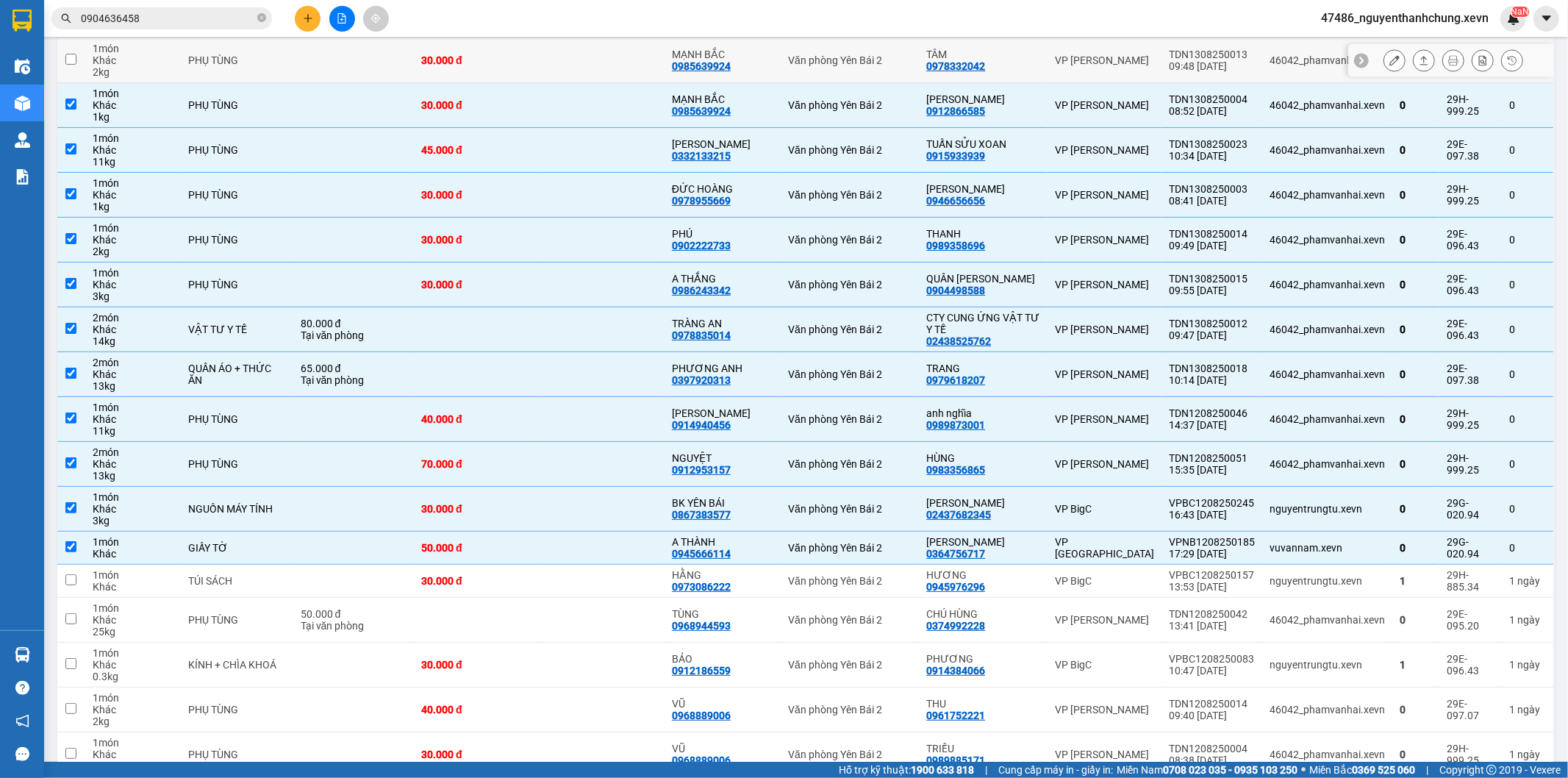
drag, startPoint x: 785, startPoint y: 61, endPoint x: 797, endPoint y: 63, distance: 12.2
click at [788, 61] on td "Văn phòng Yên Bái 2" at bounding box center [850, 60] width 138 height 45
checkbox input "true"
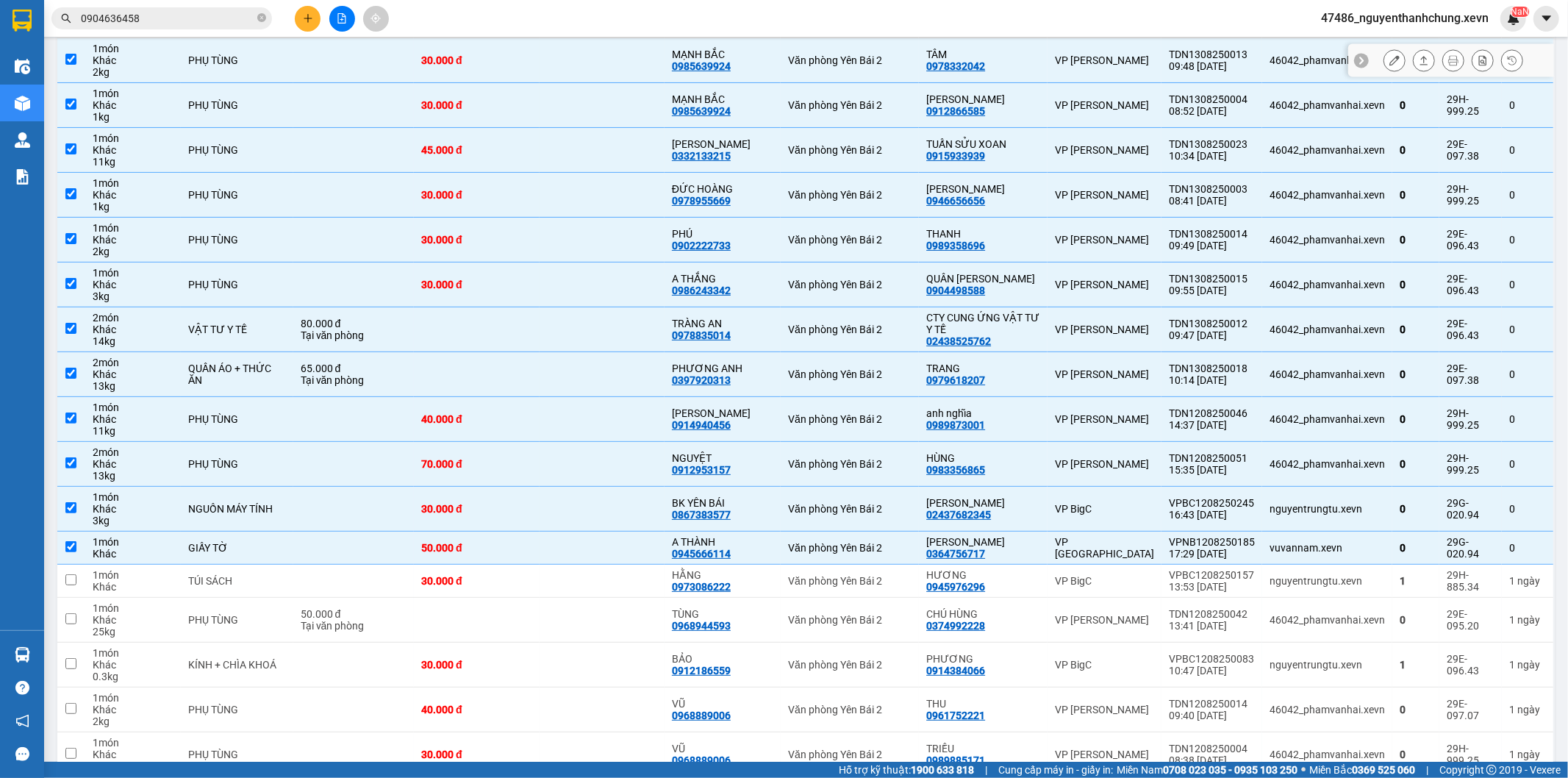
scroll to position [45, 0]
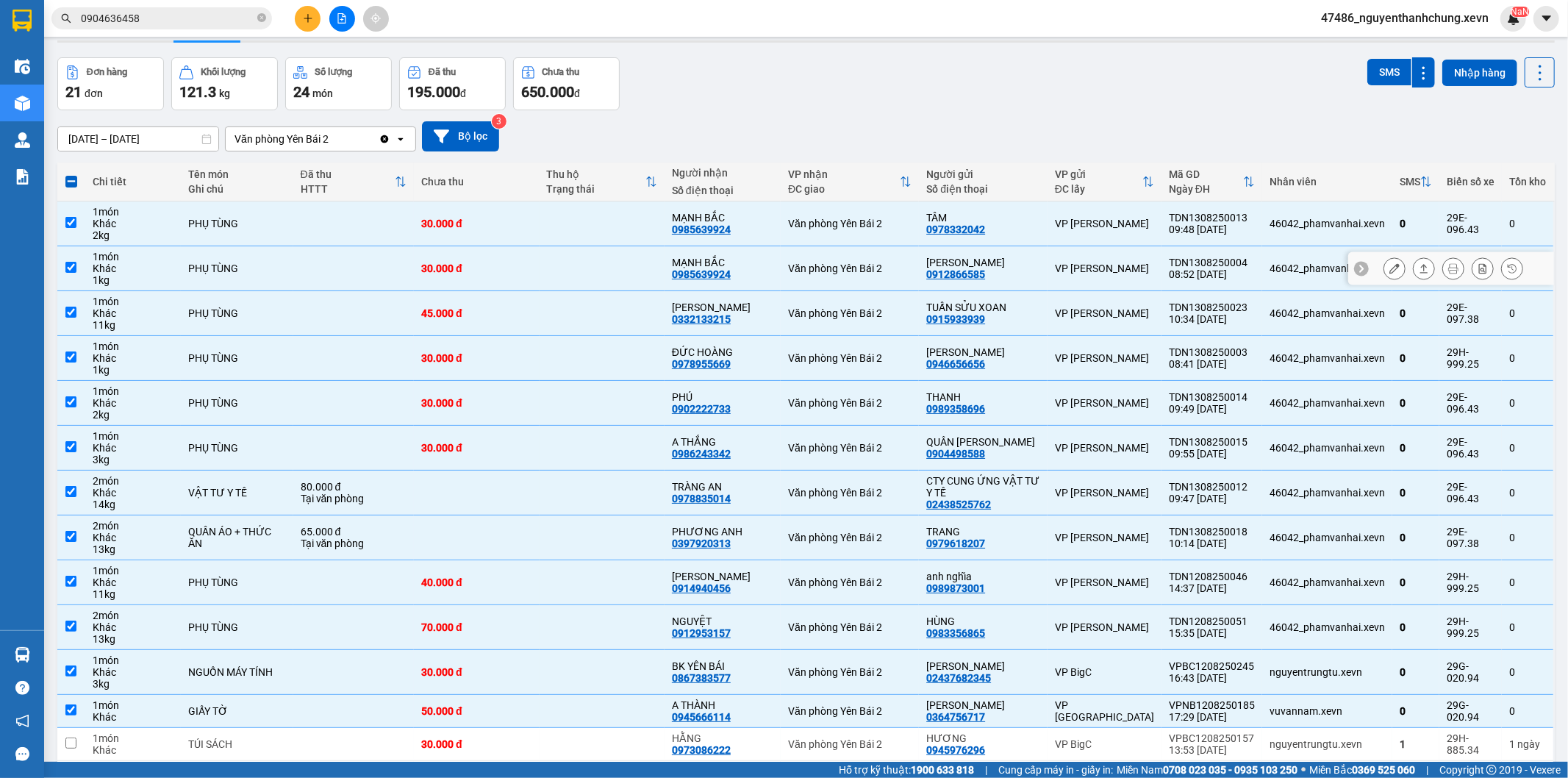
click at [780, 255] on td "MẠNH BẮC 0985639924" at bounding box center [723, 269] width 116 height 45
checkbox input "false"
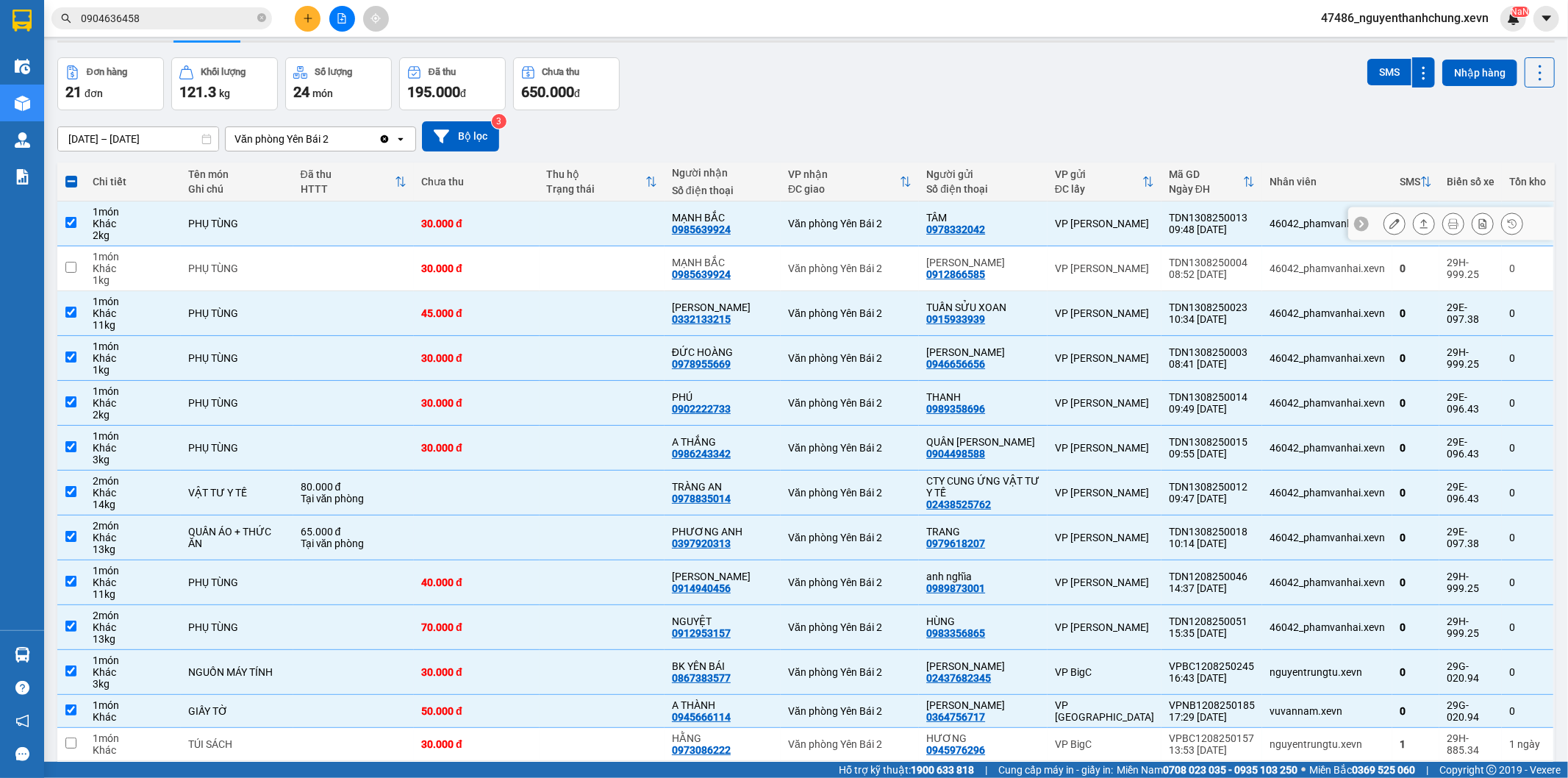
click at [731, 225] on div "0985639924" at bounding box center [701, 229] width 59 height 11
click at [860, 232] on td "Văn phòng Yên Bái 2" at bounding box center [850, 224] width 138 height 45
checkbox input "false"
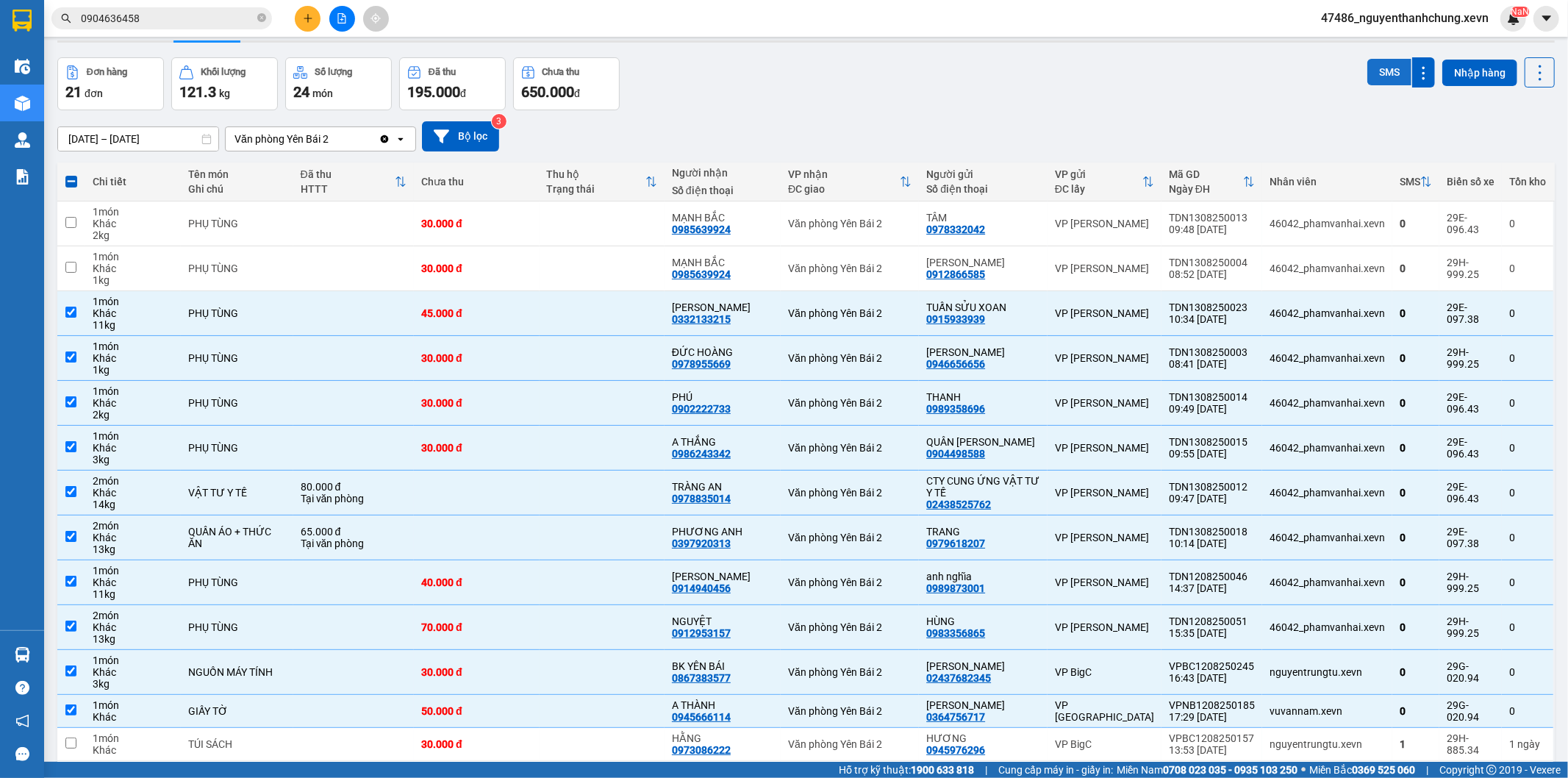
click at [1370, 65] on button "SMS" at bounding box center [1390, 72] width 44 height 27
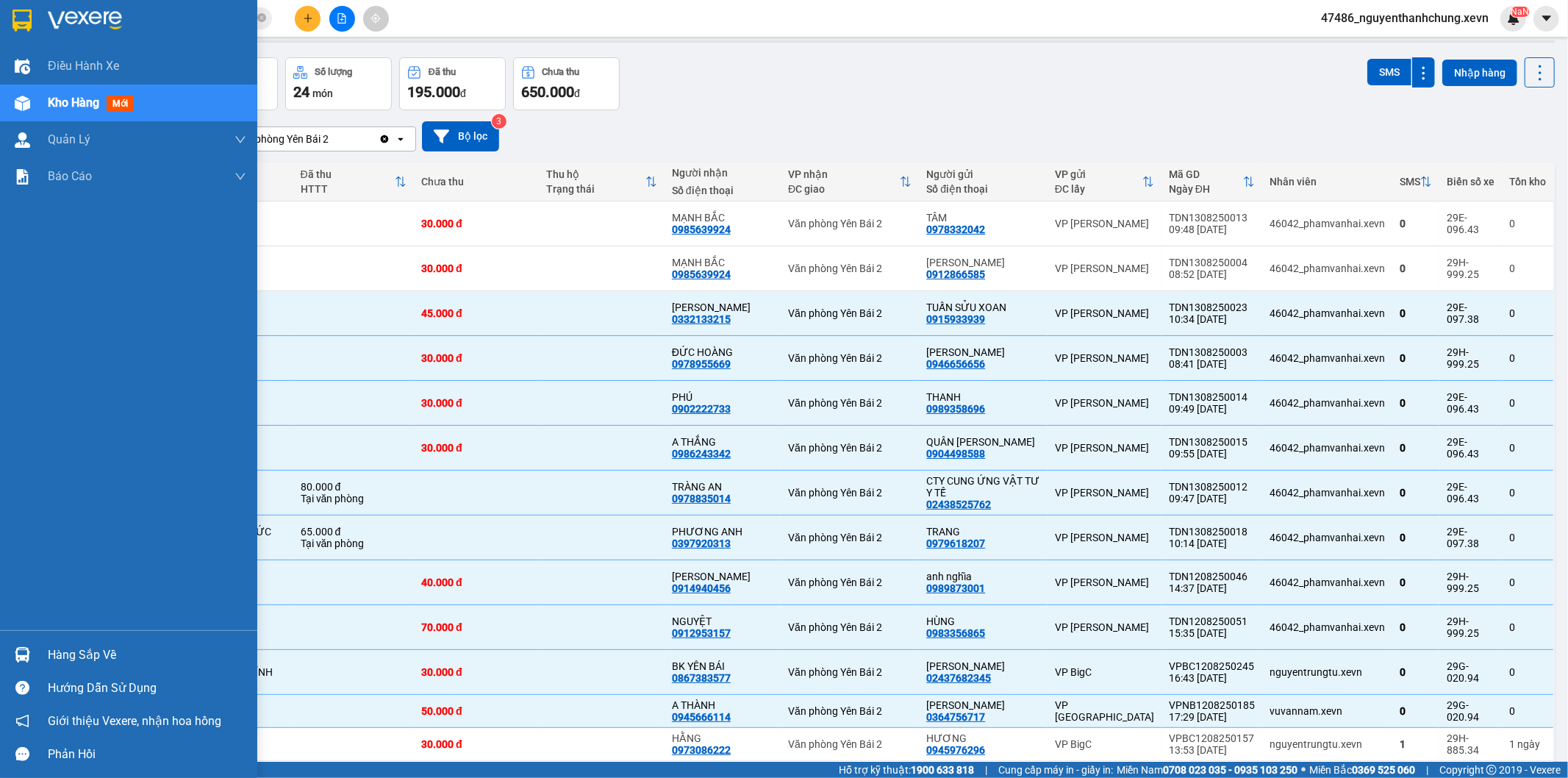
click at [52, 652] on div "Hàng sắp về" at bounding box center [147, 655] width 199 height 22
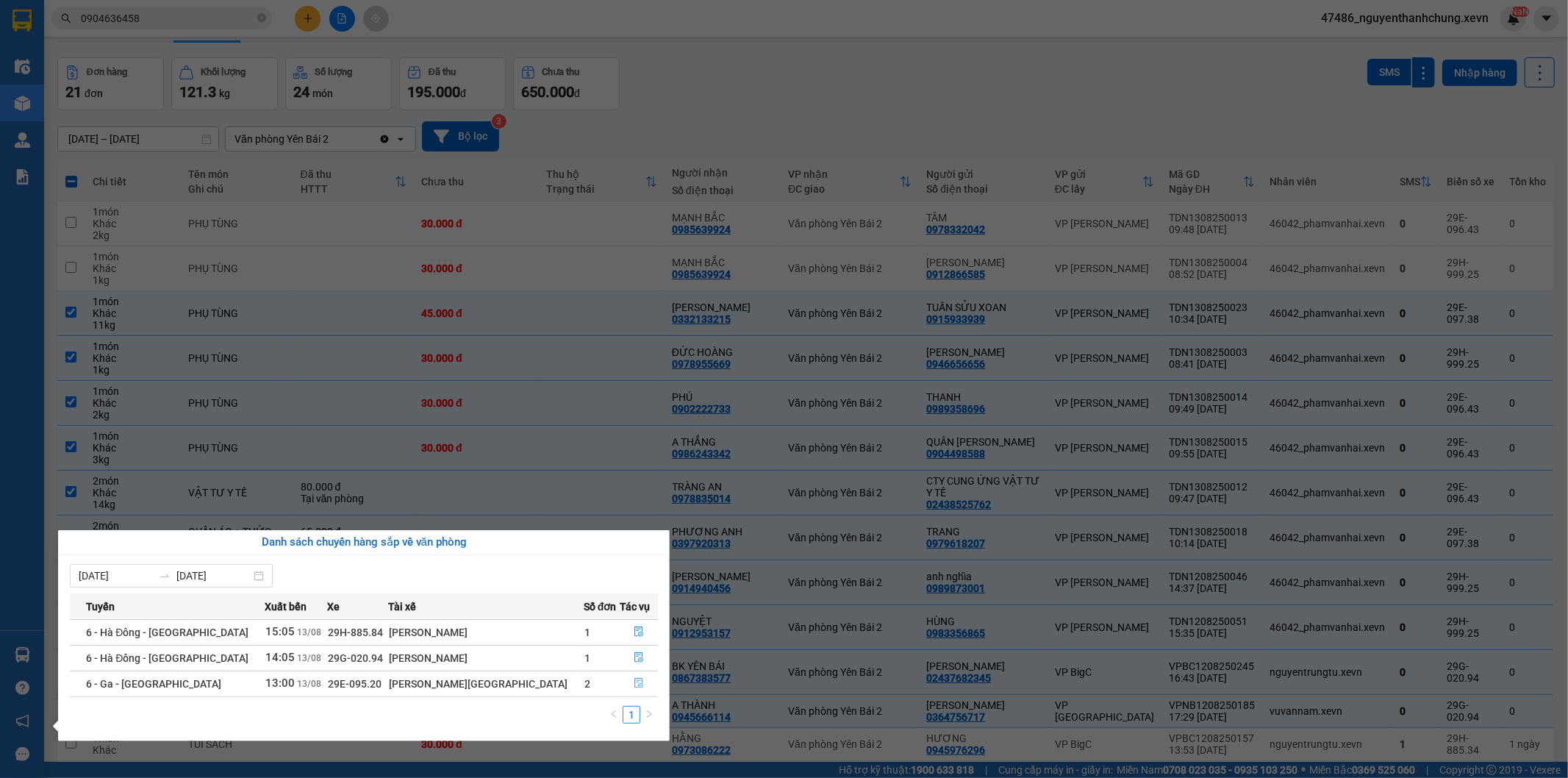
click at [635, 686] on icon "file-done" at bounding box center [639, 683] width 9 height 11
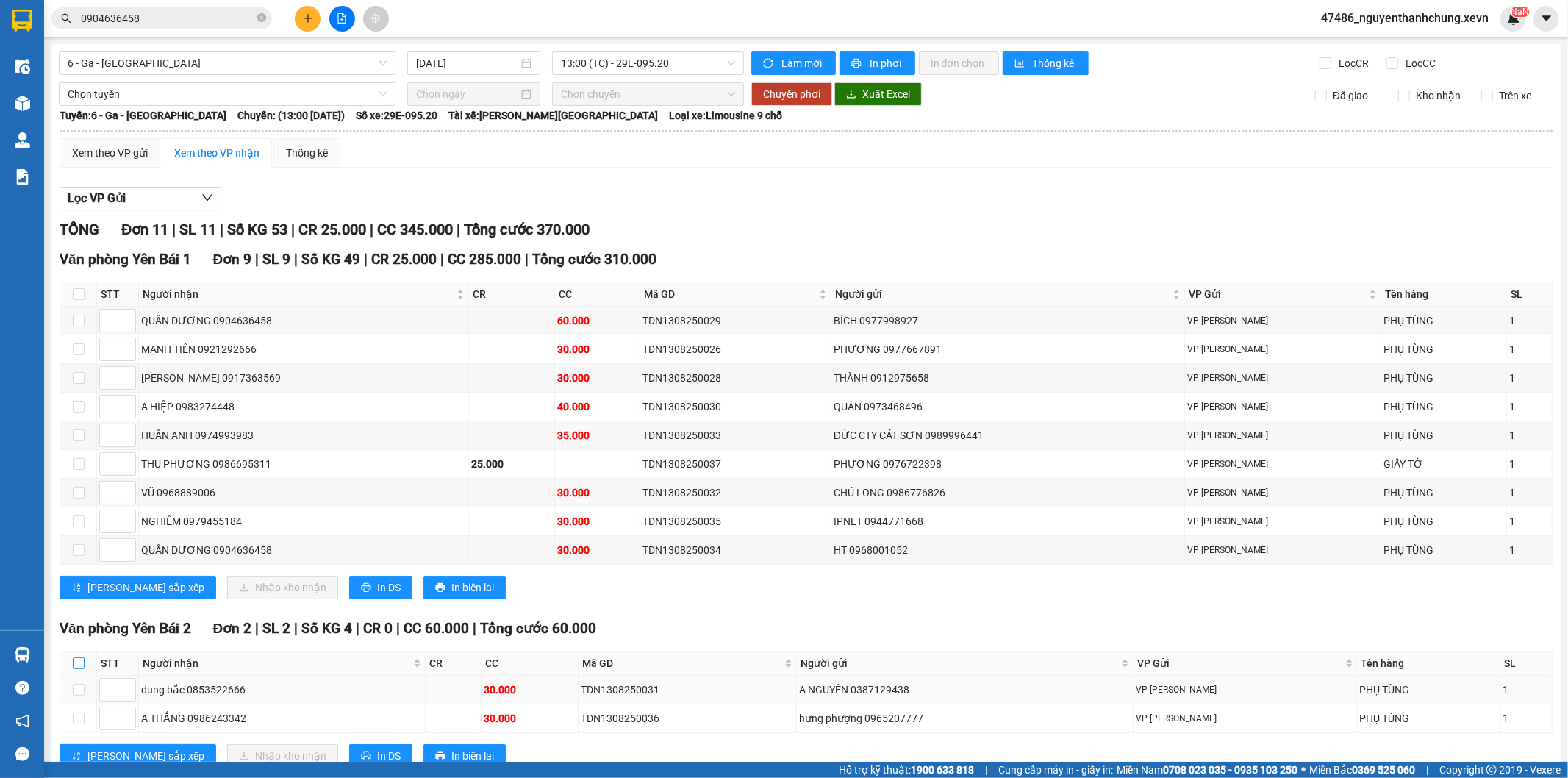
click at [77, 663] on input "checkbox" at bounding box center [78, 663] width 11 height 11
checkbox input "true"
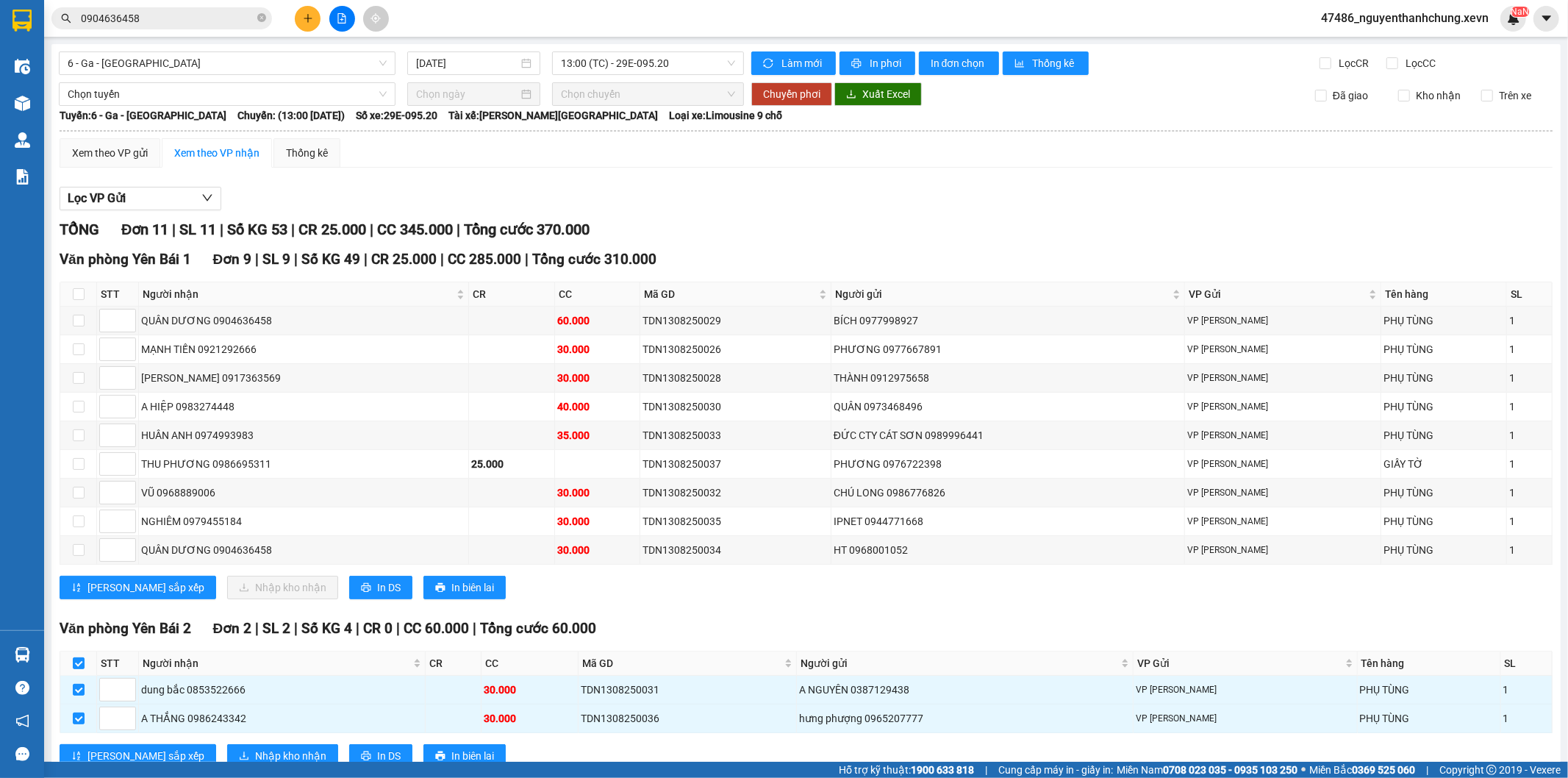
click at [201, 767] on div "Hỗ trợ kỹ thuật: 1900 633 818 | Cung cấp máy in - giấy in: Miền Nam 0708 023 03…" at bounding box center [780, 770] width 1561 height 16
click at [256, 758] on span "Nhập kho nhận" at bounding box center [291, 756] width 72 height 16
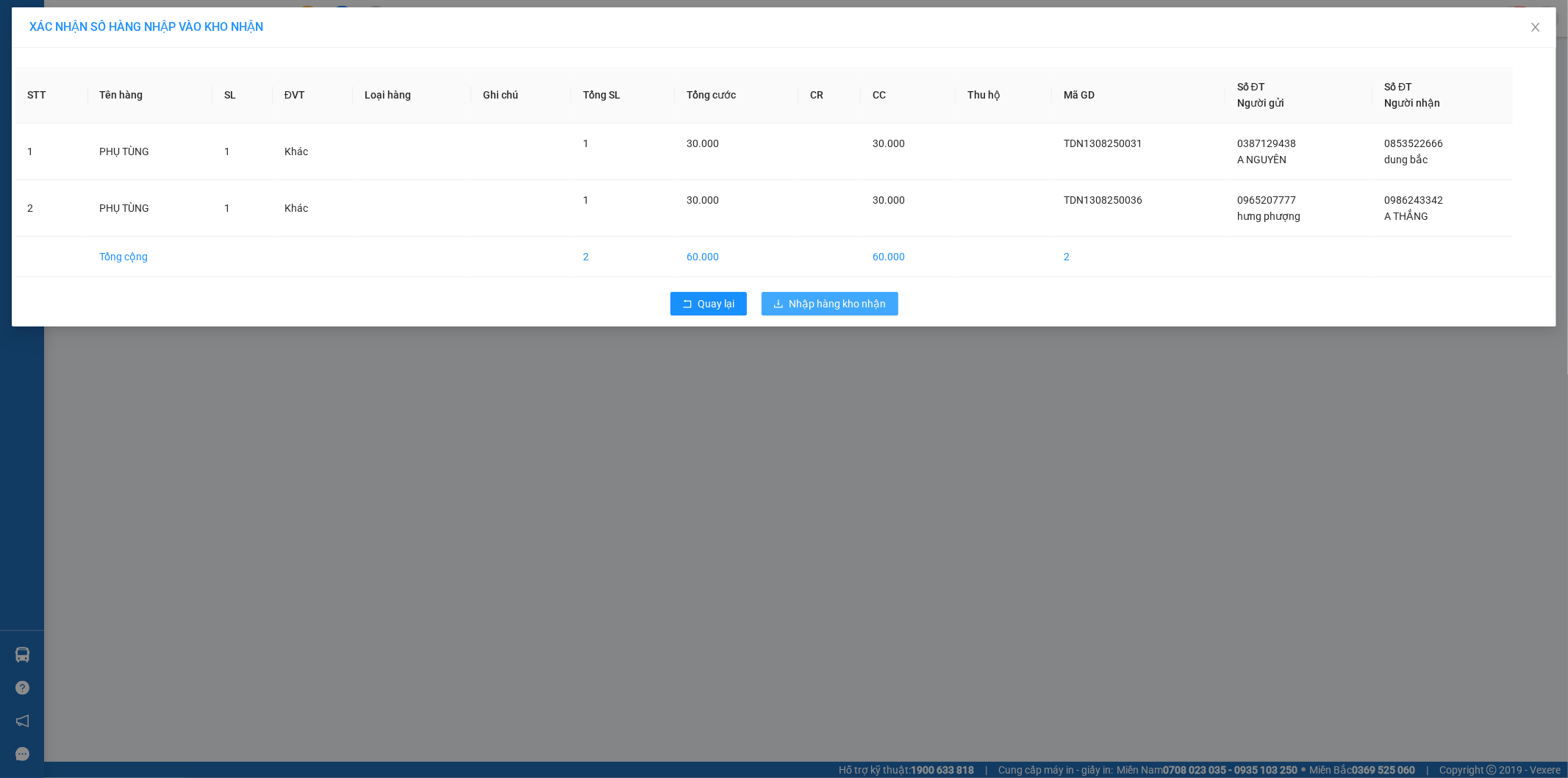
click at [812, 313] on button "Nhập hàng kho nhận" at bounding box center [830, 304] width 137 height 24
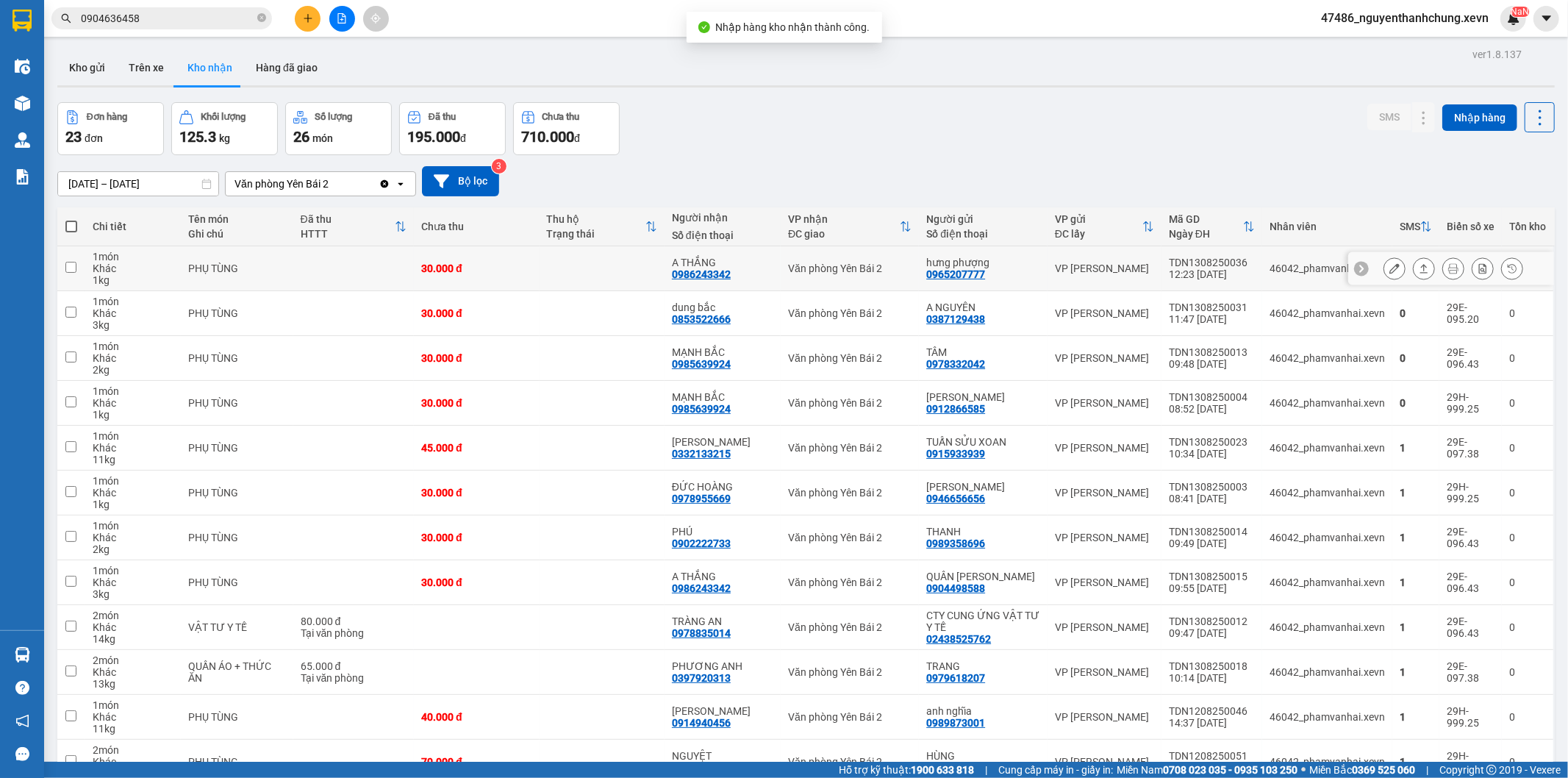
click at [658, 271] on td at bounding box center [602, 269] width 125 height 45
checkbox input "true"
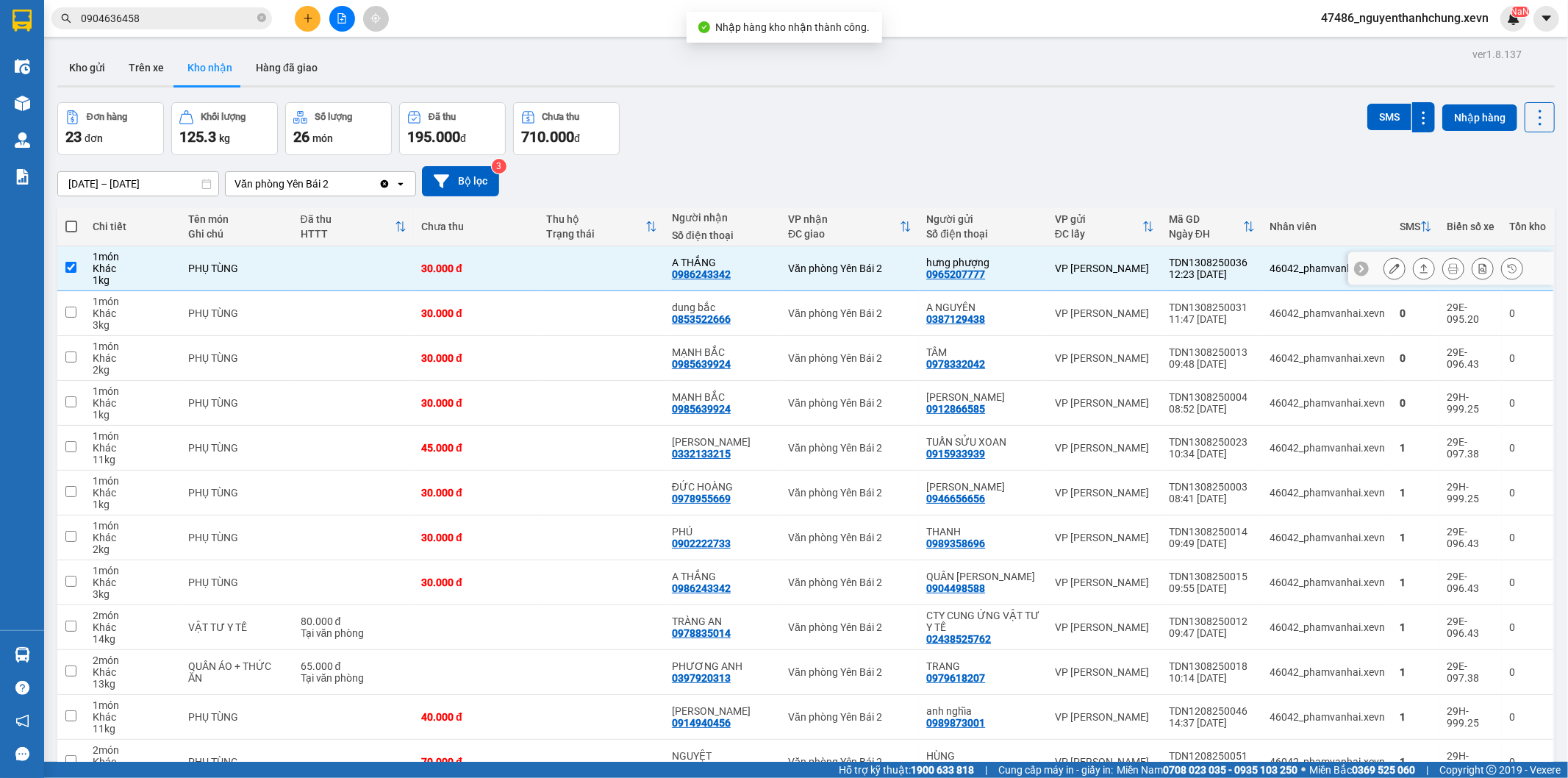
drag, startPoint x: 671, startPoint y: 293, endPoint x: 684, endPoint y: 295, distance: 13.2
click at [665, 291] on td at bounding box center [602, 313] width 125 height 45
checkbox input "true"
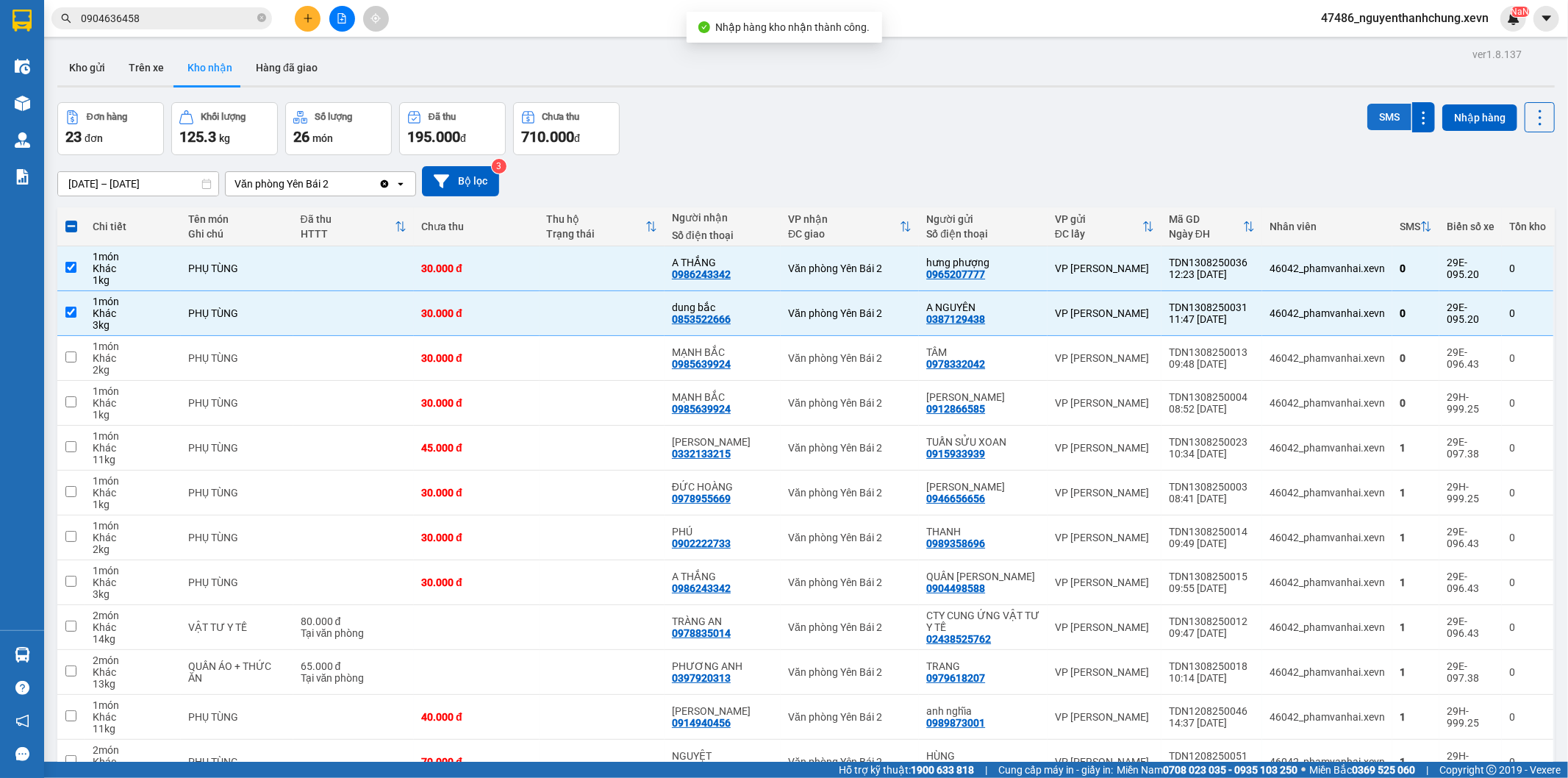
drag, startPoint x: 1407, startPoint y: 94, endPoint x: 1382, endPoint y: 104, distance: 26.9
click at [1400, 98] on div "ver 1.8.137 Kho gửi Trên xe Kho nhận Hàng đã giao Đơn hàng 23 đơn Khối lượng 12…" at bounding box center [806, 670] width 1509 height 1252
click at [1378, 107] on button "SMS" at bounding box center [1390, 116] width 44 height 27
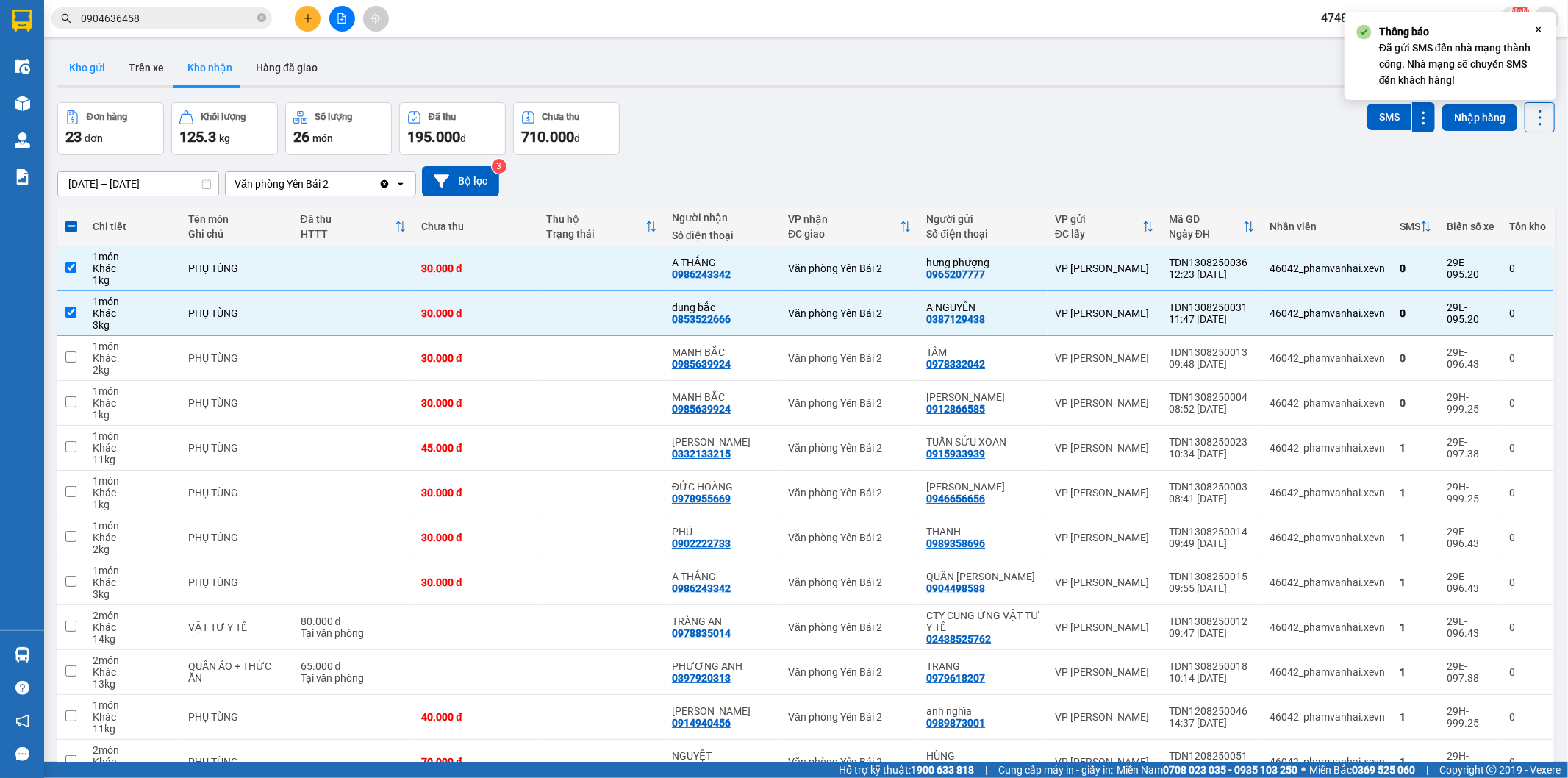
click at [111, 78] on button "Kho gửi" at bounding box center [86, 67] width 59 height 35
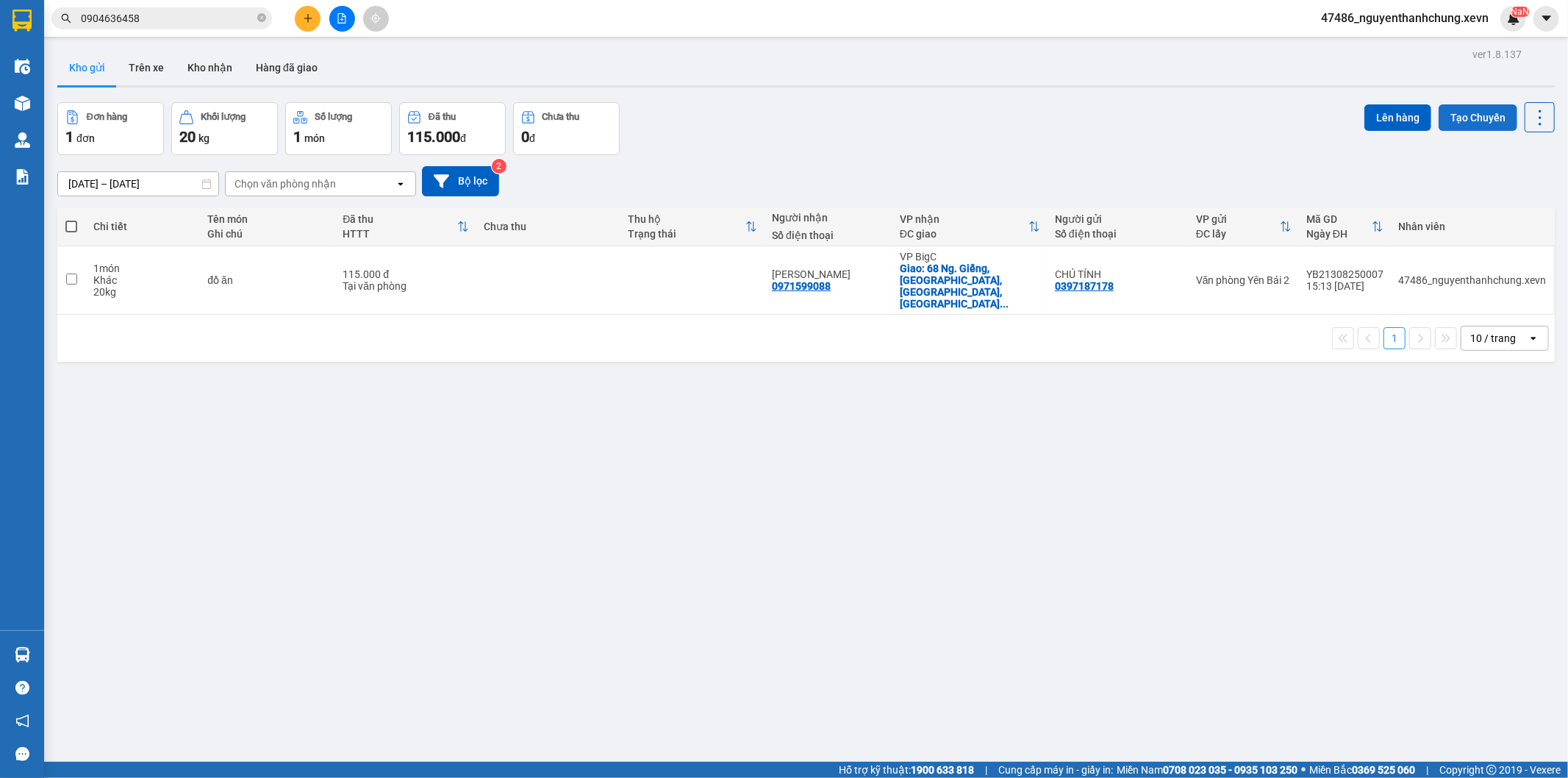
click at [1439, 107] on button "Tạo Chuyến" at bounding box center [1478, 117] width 79 height 27
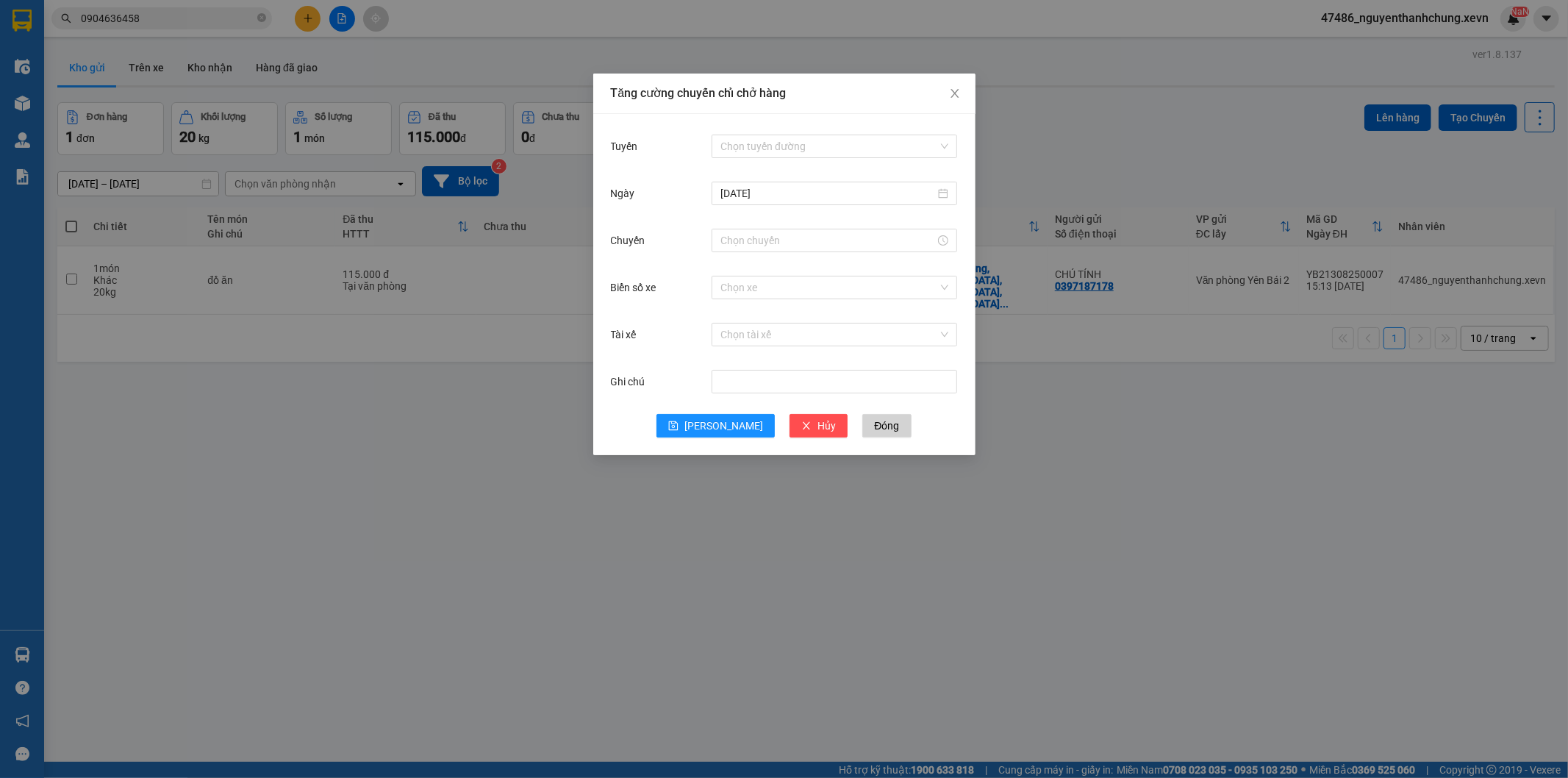
drag, startPoint x: 880, startPoint y: 145, endPoint x: 876, endPoint y: 157, distance: 12.6
click at [880, 150] on input "Tuyến" at bounding box center [828, 146] width 217 height 22
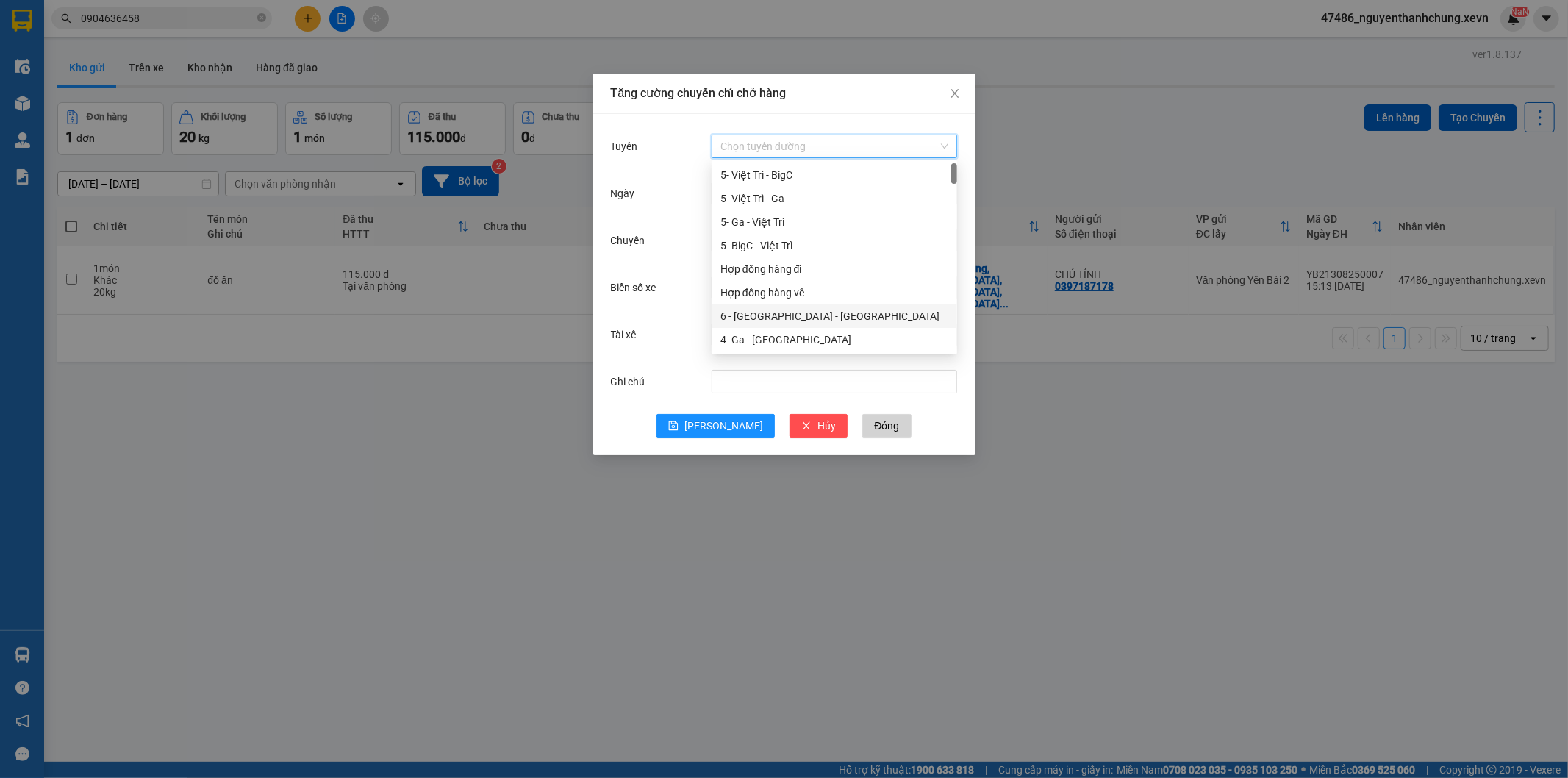
click at [753, 312] on div "6 - Yên Bái - Hà Đông" at bounding box center [834, 317] width 228 height 16
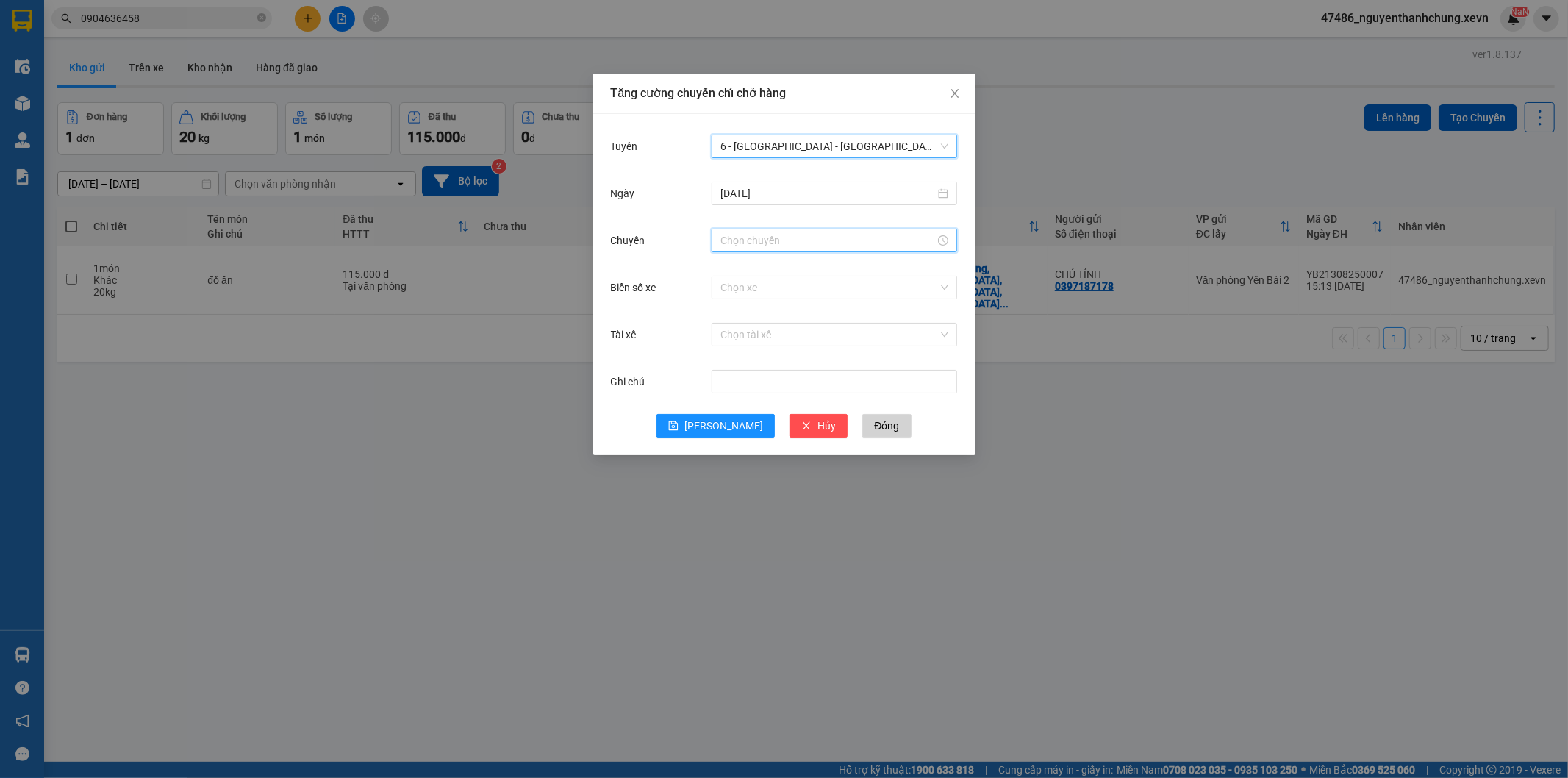
click at [745, 238] on input "Chuyến" at bounding box center [828, 241] width 215 height 16
drag, startPoint x: 728, startPoint y: 355, endPoint x: 756, endPoint y: 432, distance: 81.9
click at [730, 357] on div "16" at bounding box center [732, 352] width 41 height 20
type input "16:00"
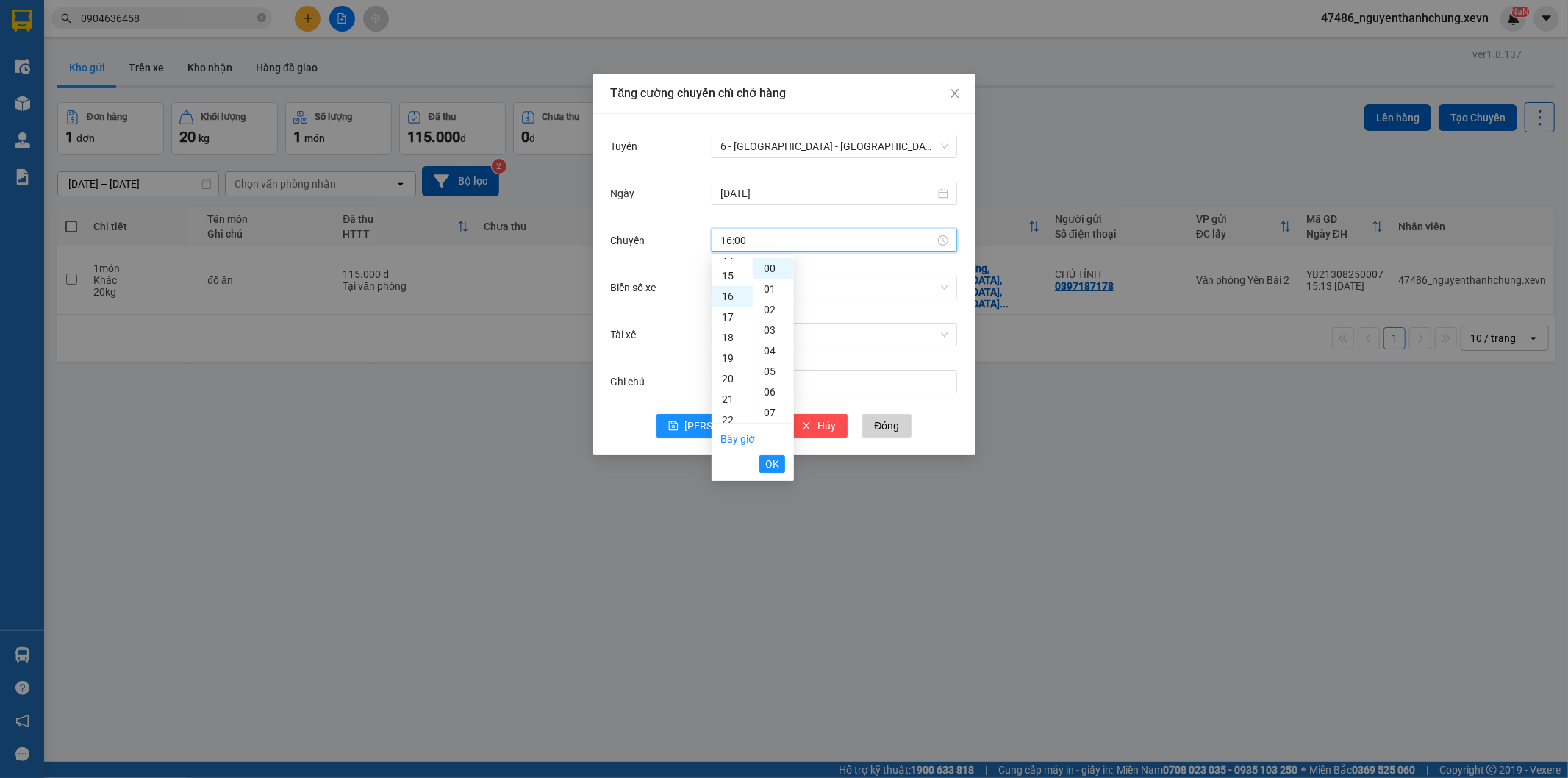
scroll to position [329, 0]
click at [768, 463] on span "OK" at bounding box center [772, 464] width 14 height 16
click at [767, 283] on input "Biển số xe" at bounding box center [828, 287] width 217 height 22
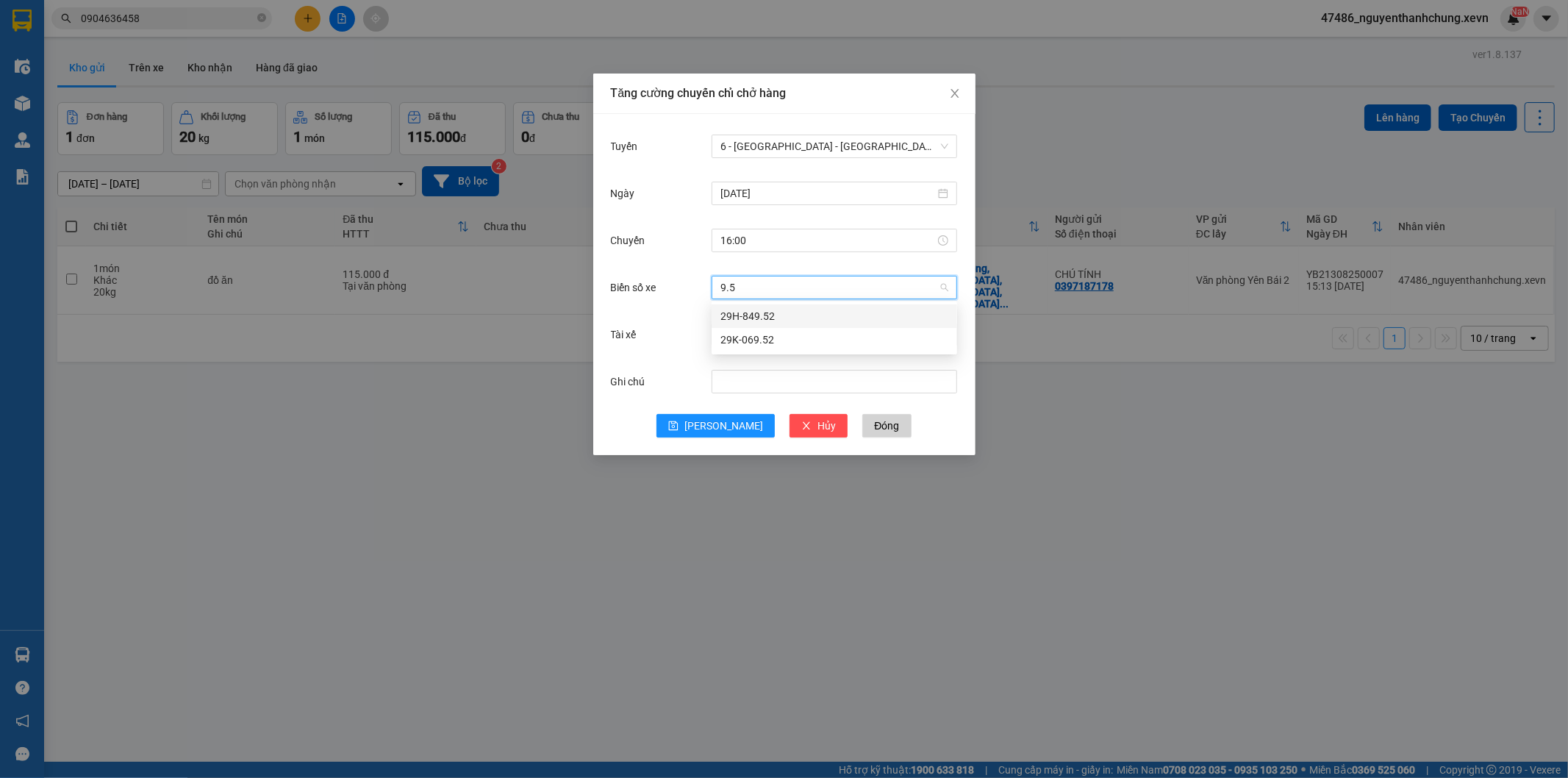
type input "9.52"
click at [755, 332] on div "29K-069.52" at bounding box center [834, 340] width 228 height 16
click at [762, 334] on input "Tài xế" at bounding box center [828, 334] width 217 height 22
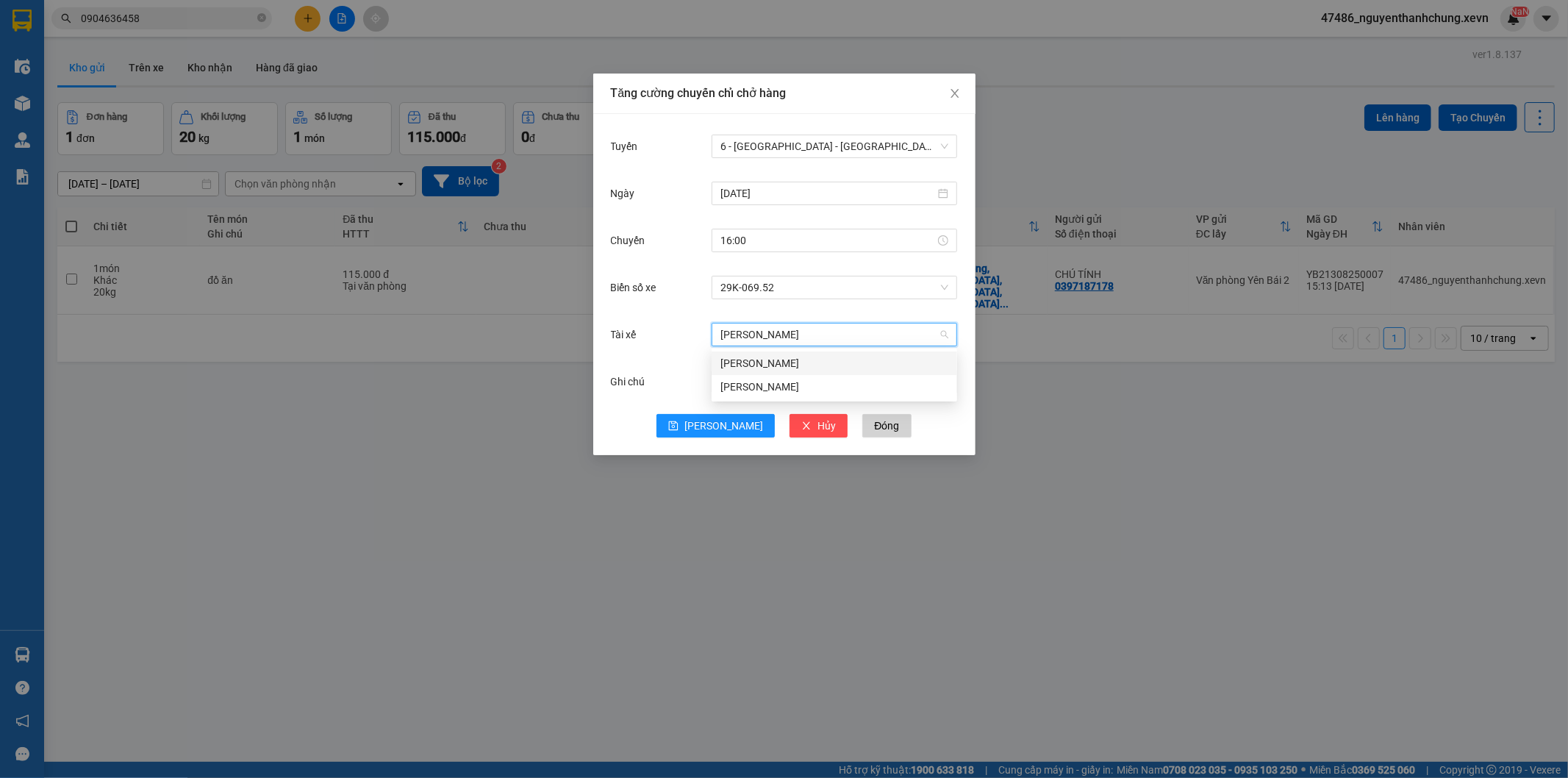
type input "vũ hoàng"
click at [767, 359] on div "Vũ Hoàng Long" at bounding box center [834, 363] width 228 height 16
click at [727, 425] on span "[PERSON_NAME]" at bounding box center [723, 426] width 79 height 16
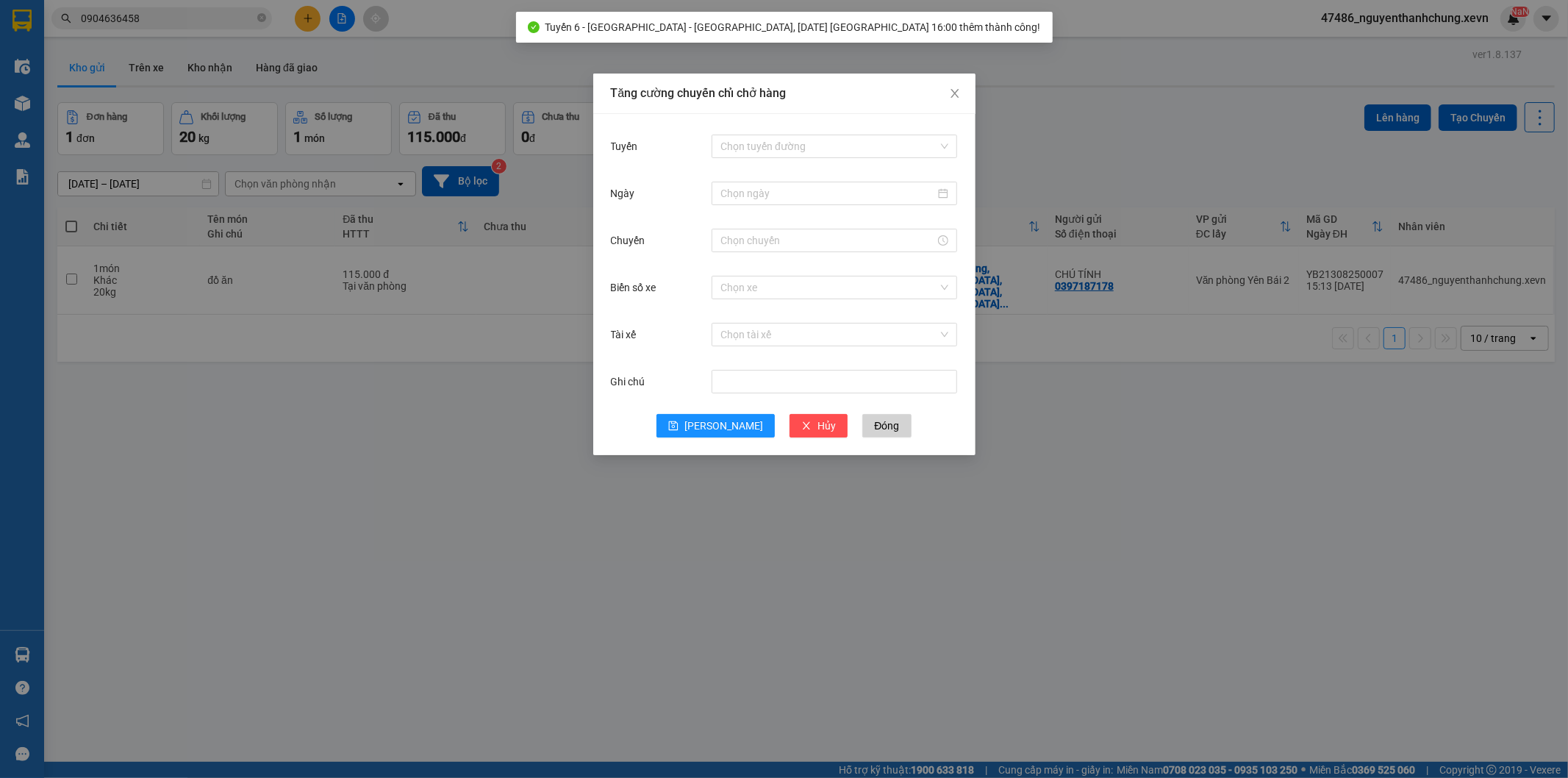
click at [1238, 339] on div "Tăng cường chuyến chỉ chở hàng Tuyến Chọn tuyến đường Ngày Chuyến Biển số xe Ch…" at bounding box center [784, 389] width 1568 height 778
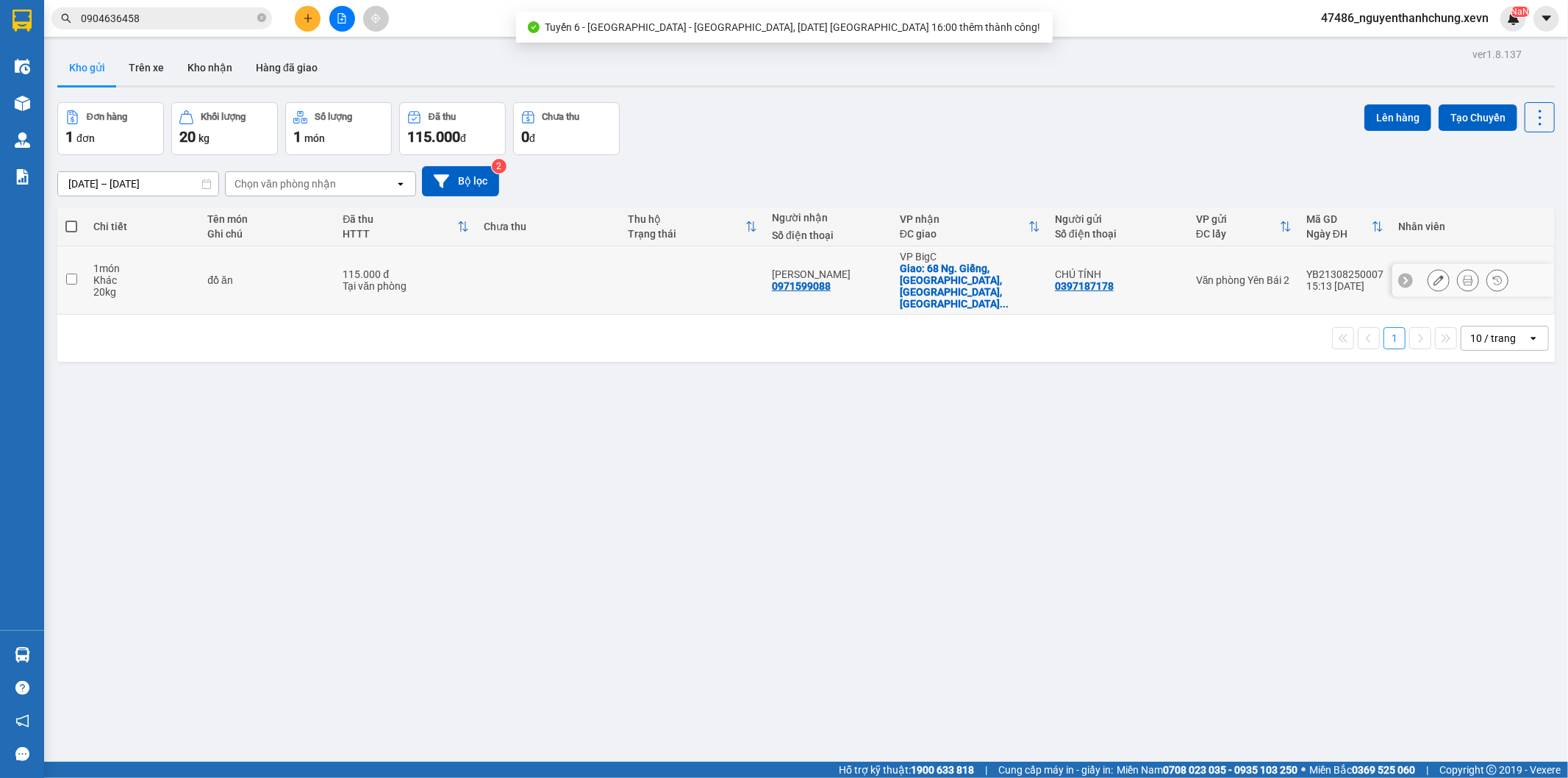
click at [1181, 271] on td "CHÚ TÍNH 0397187178" at bounding box center [1118, 281] width 141 height 68
checkbox input "true"
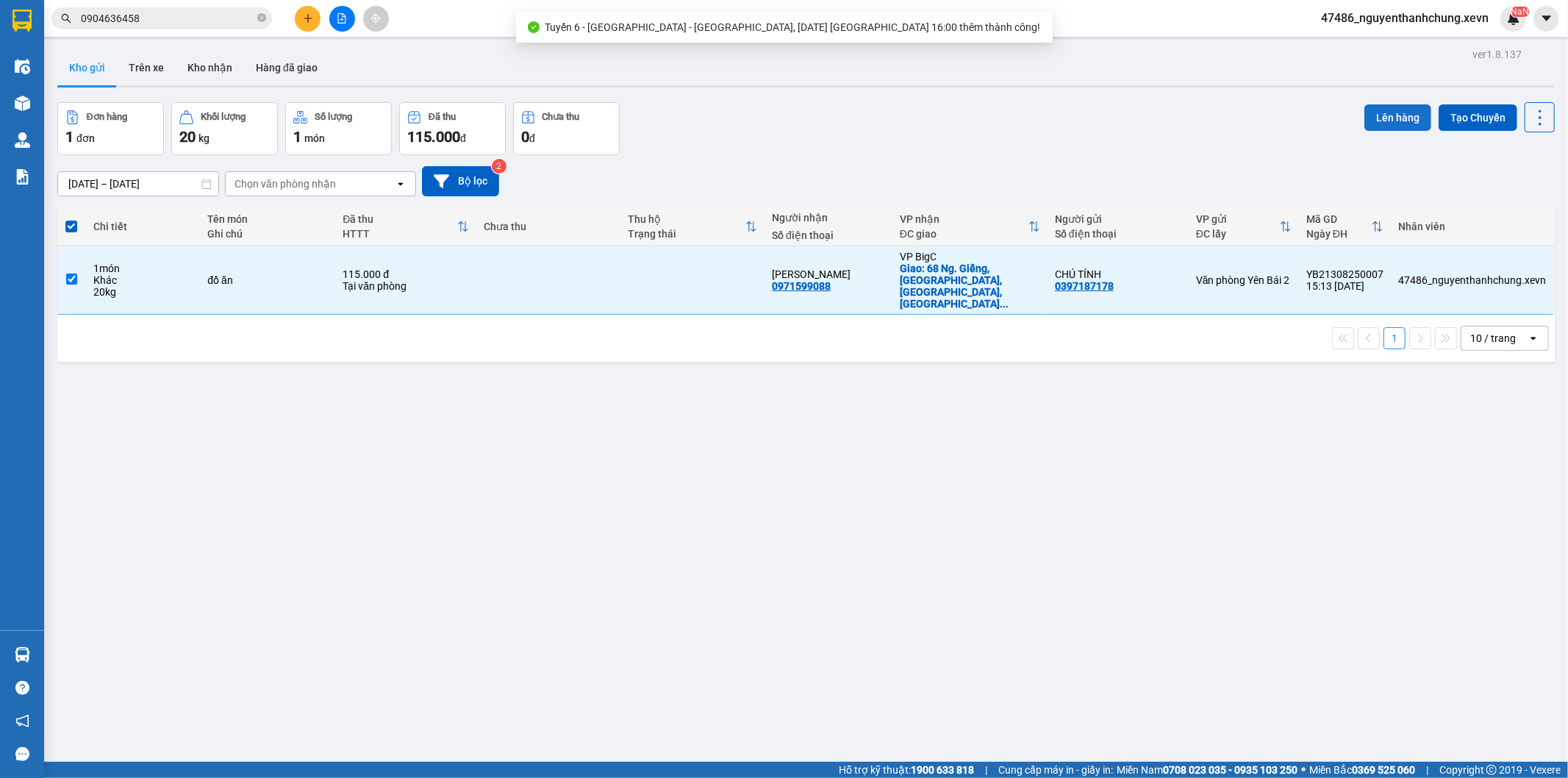
click at [1384, 116] on button "Lên hàng" at bounding box center [1398, 117] width 67 height 27
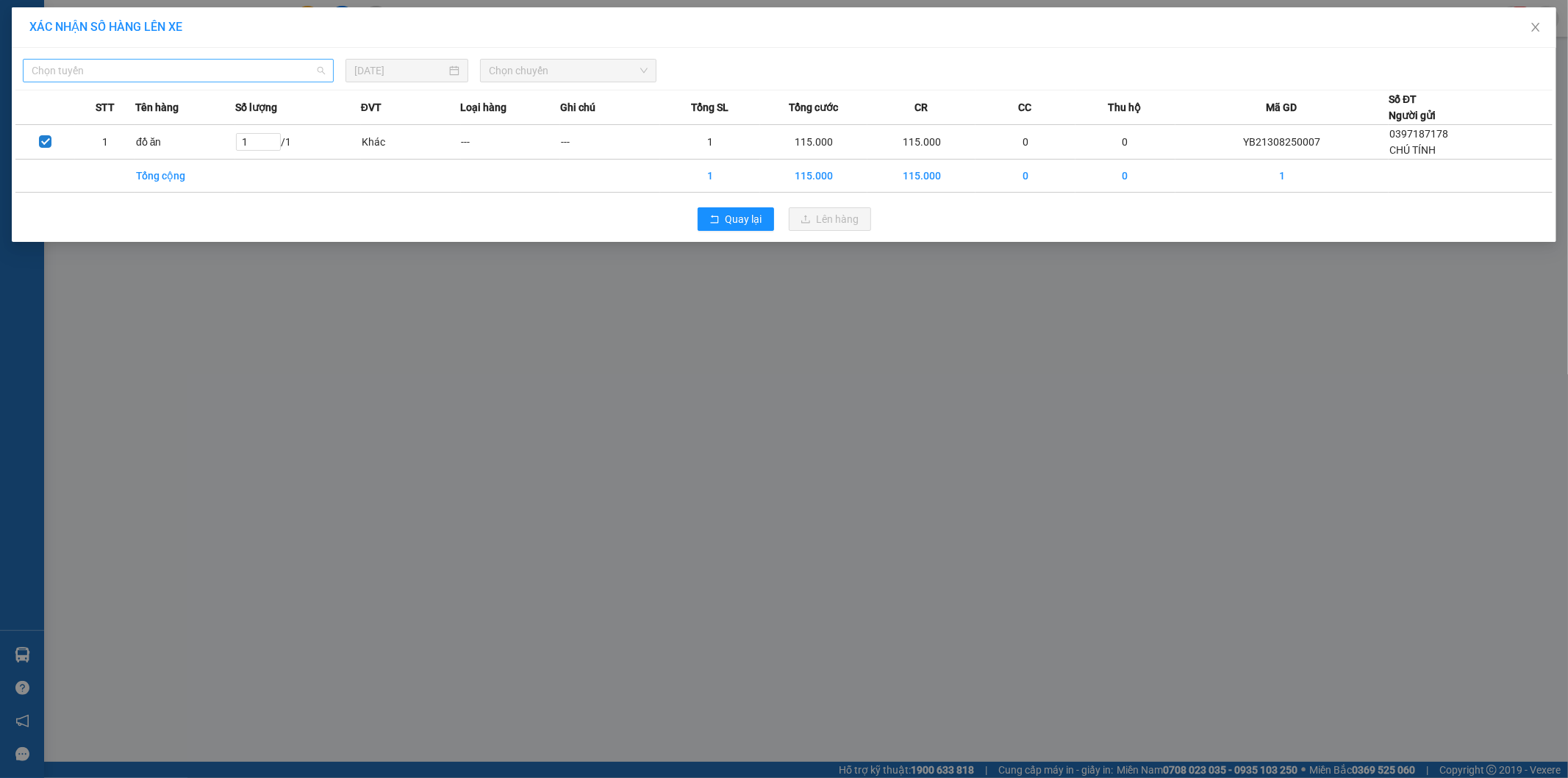
click at [164, 73] on span "Chọn tuyến" at bounding box center [178, 70] width 294 height 22
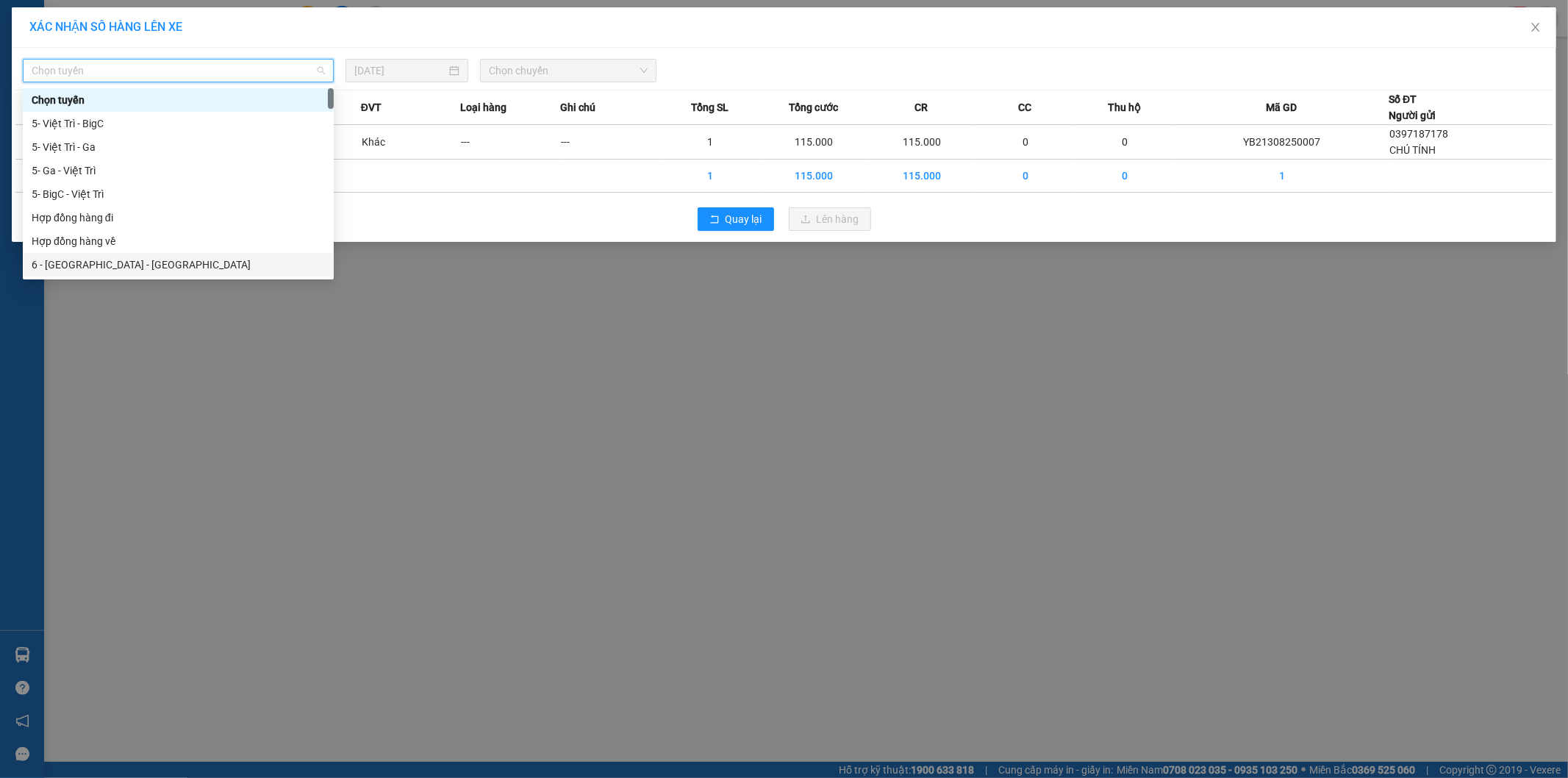
click at [153, 259] on div "6 - Yên Bái - Hà Đông" at bounding box center [178, 264] width 294 height 16
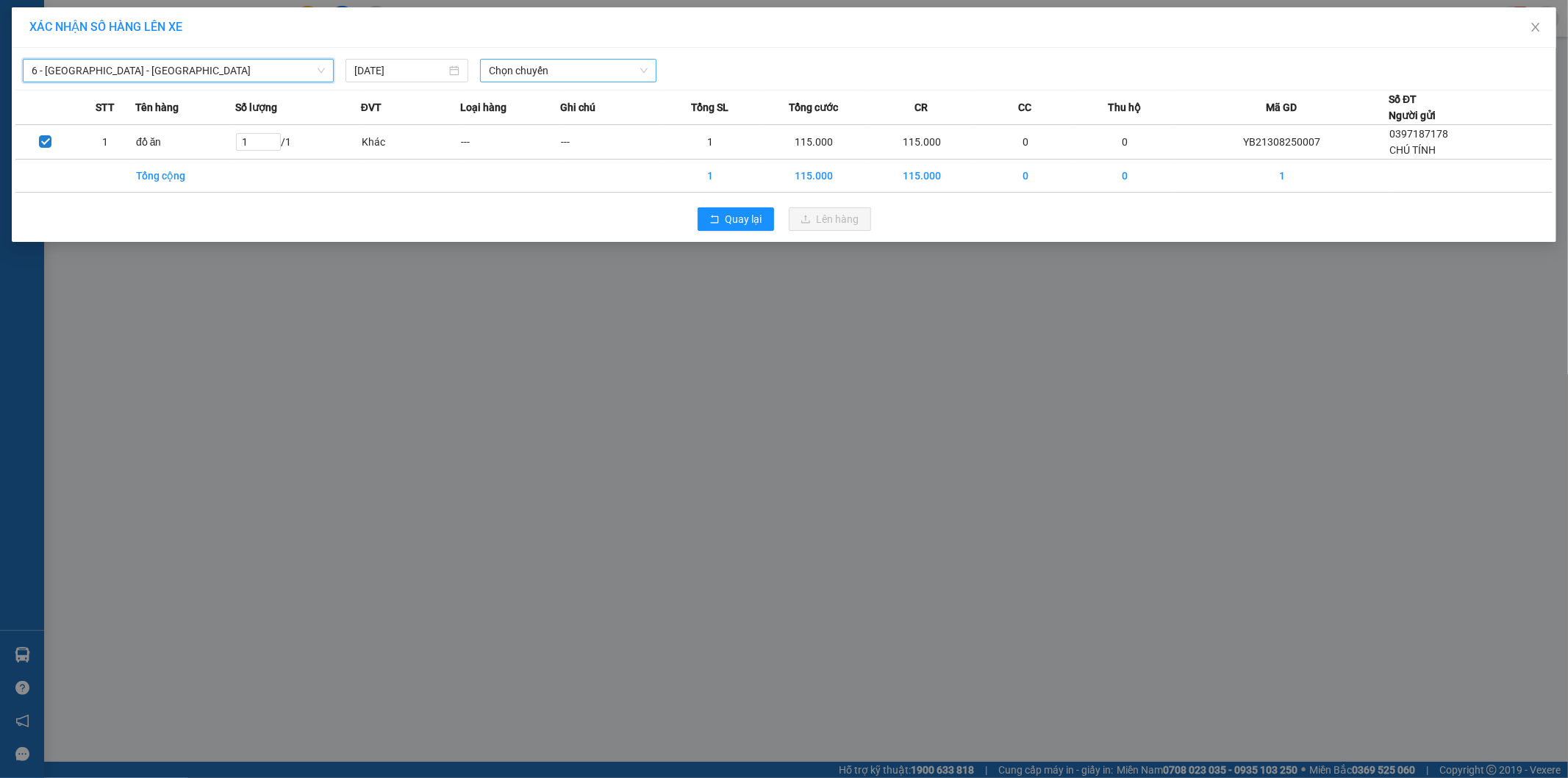
click at [569, 66] on span "Chọn chuyến" at bounding box center [568, 70] width 159 height 22
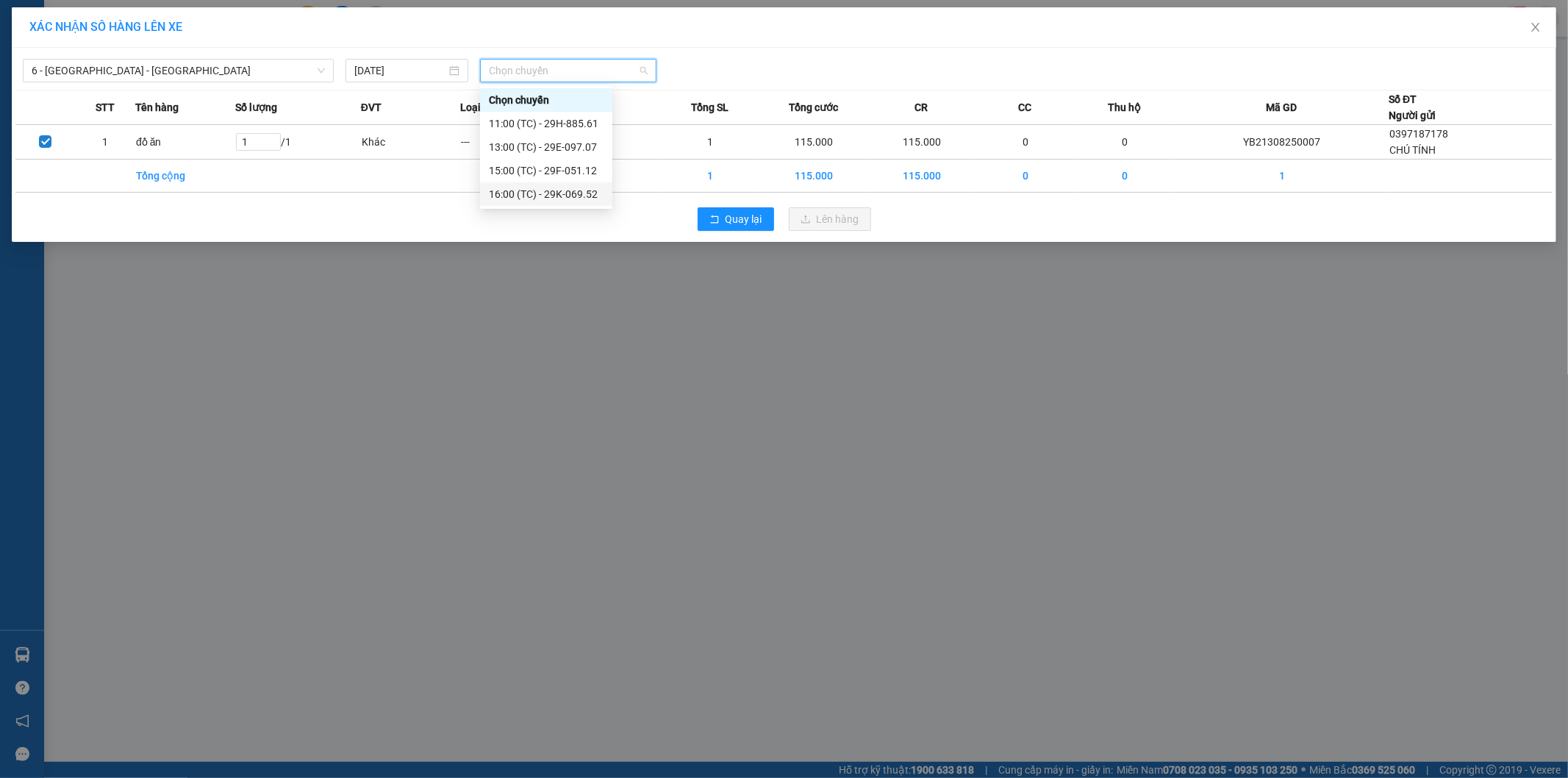
click at [576, 199] on div "16:00 (TC) - 29K-069.52" at bounding box center [546, 194] width 115 height 16
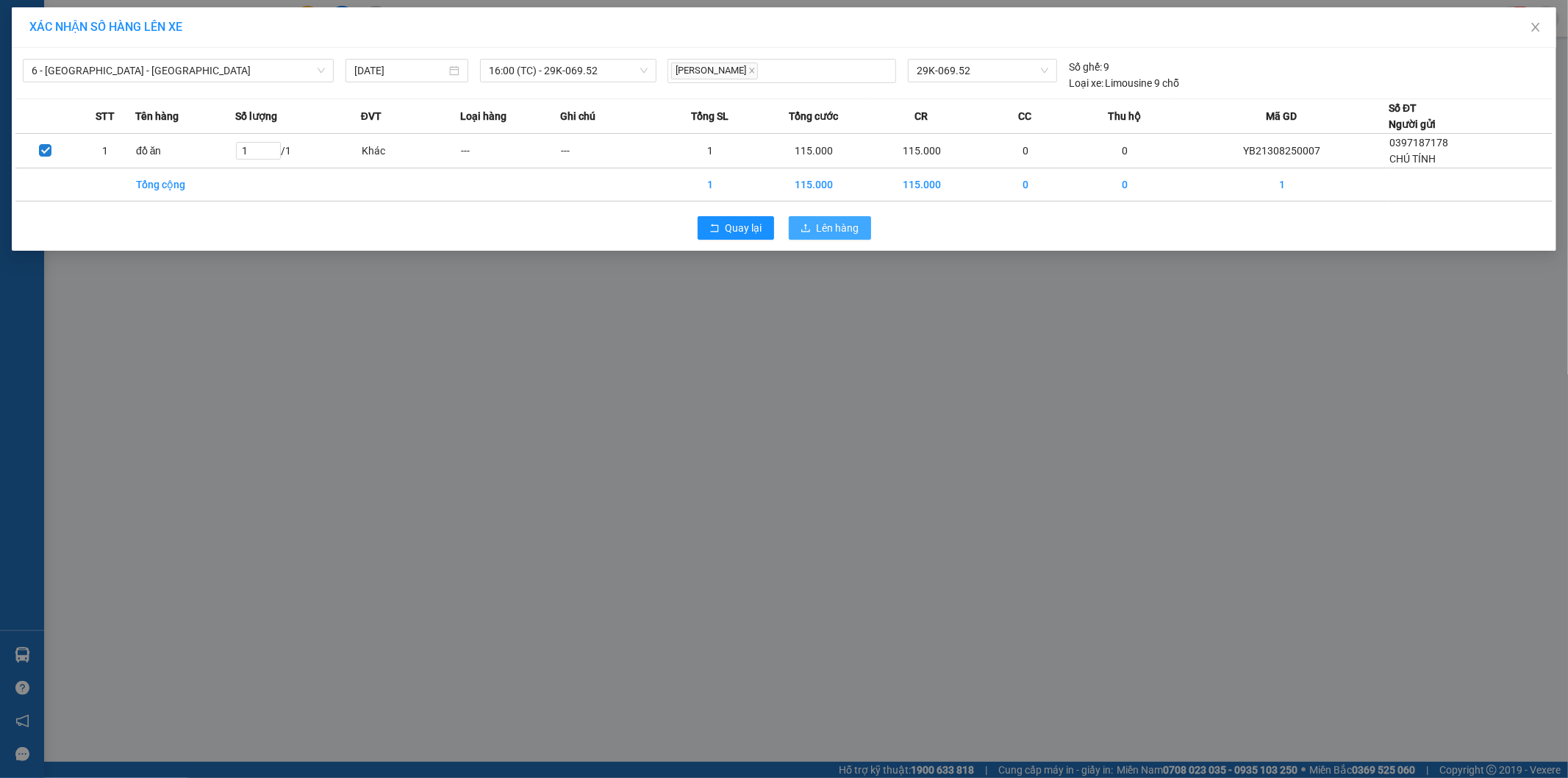
click at [865, 229] on button "Lên hàng" at bounding box center [830, 228] width 82 height 24
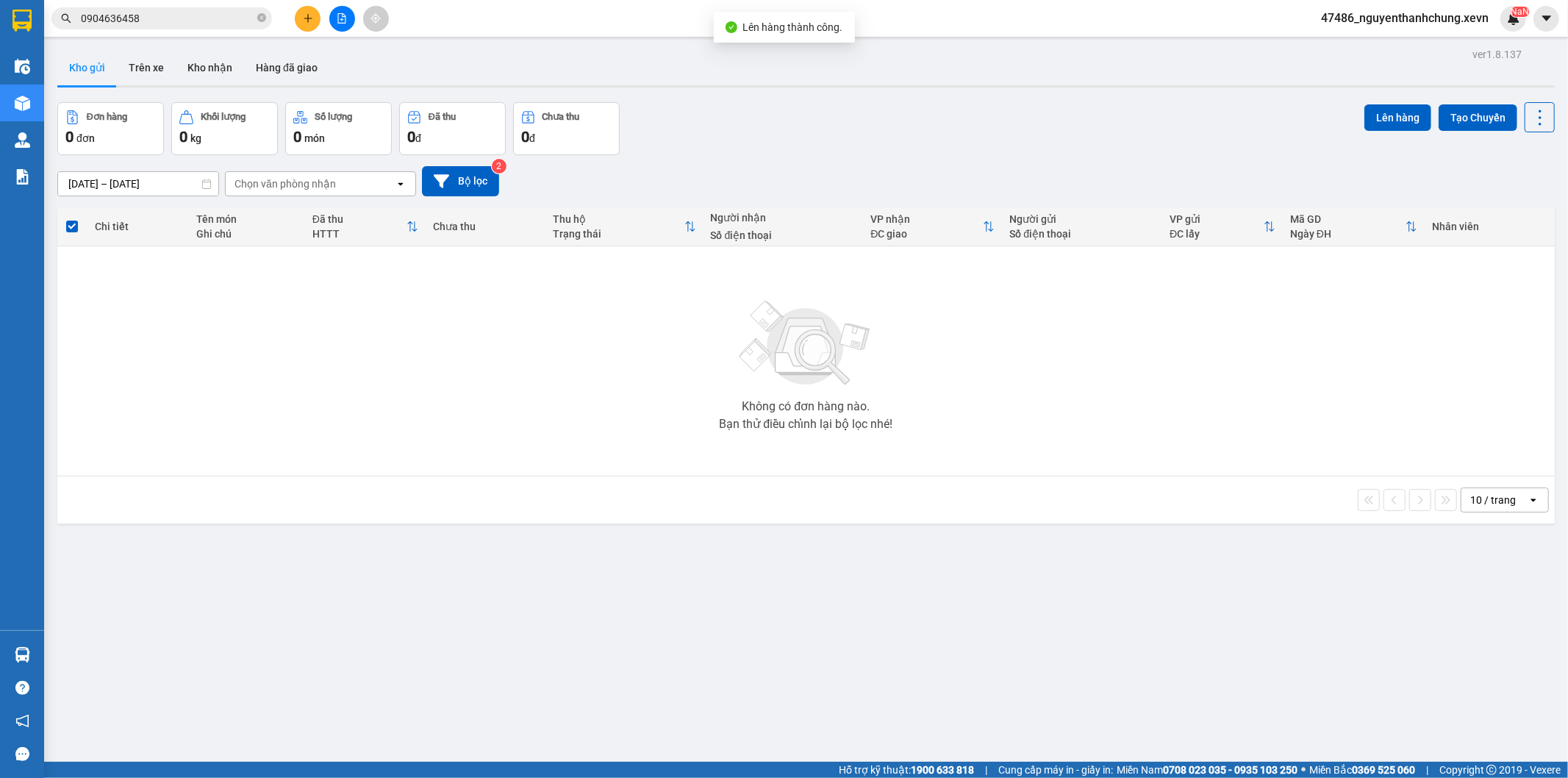
click at [156, 30] on div "Kết quả tìm kiếm ( 267 ) Bộ lọc Mã ĐH Trạng thái Món hàng Thu hộ Tổng cước Chưa…" at bounding box center [143, 19] width 286 height 26
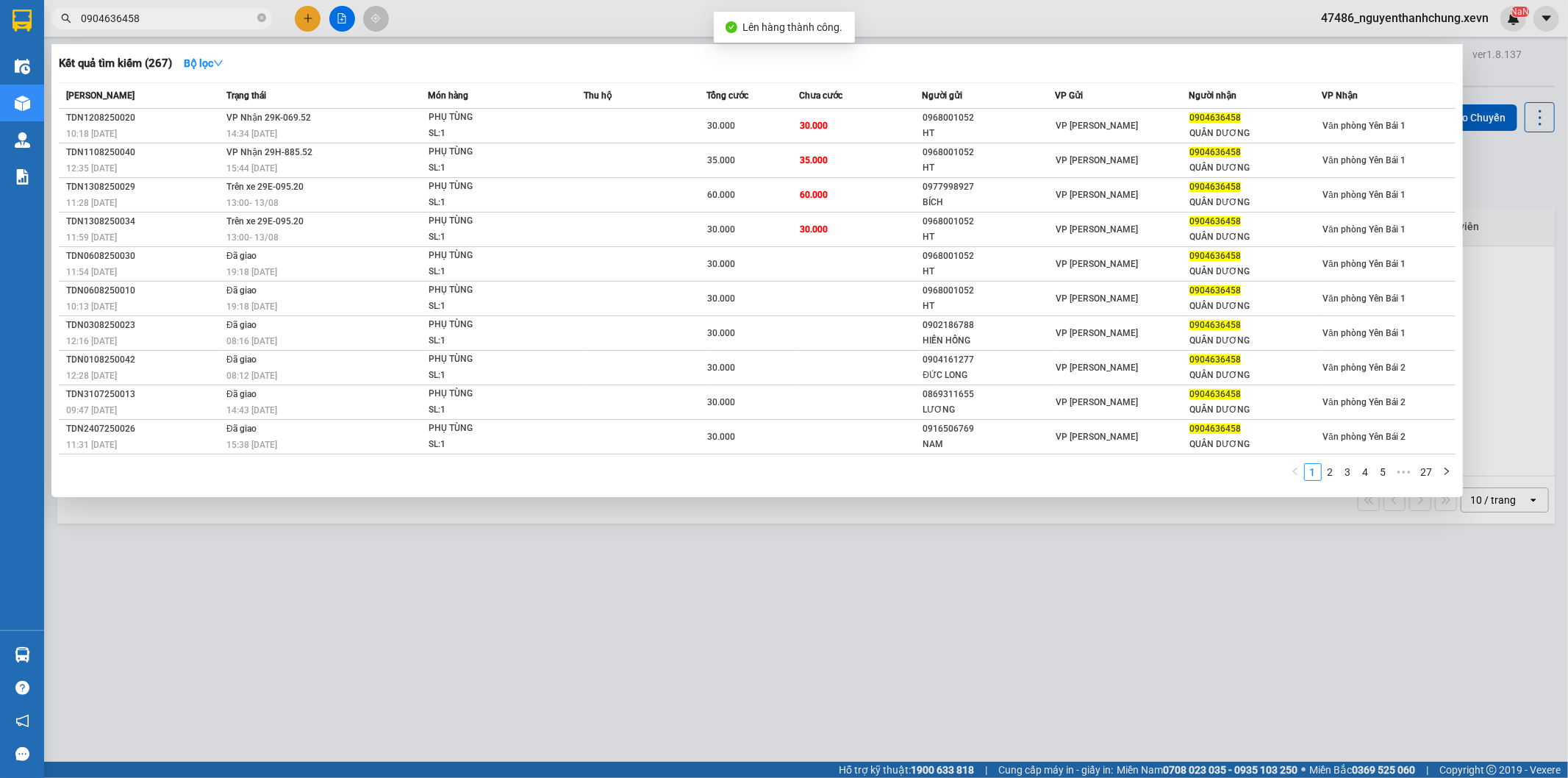
click at [153, 31] on div at bounding box center [784, 389] width 1568 height 778
click at [168, 11] on input "0904636458" at bounding box center [167, 19] width 173 height 16
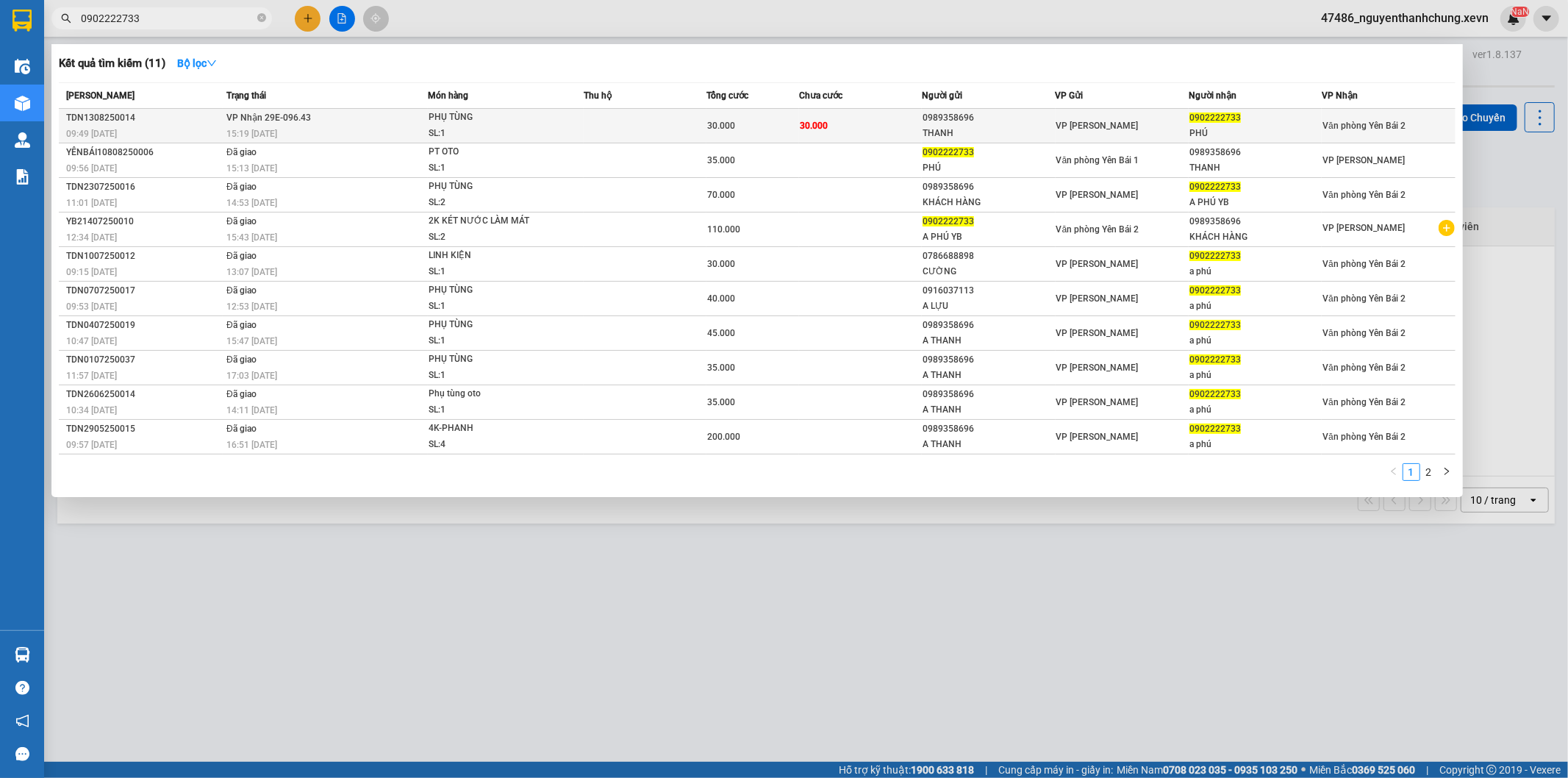
type input "0902222733"
click at [1238, 125] on div "0902222733" at bounding box center [1256, 118] width 132 height 15
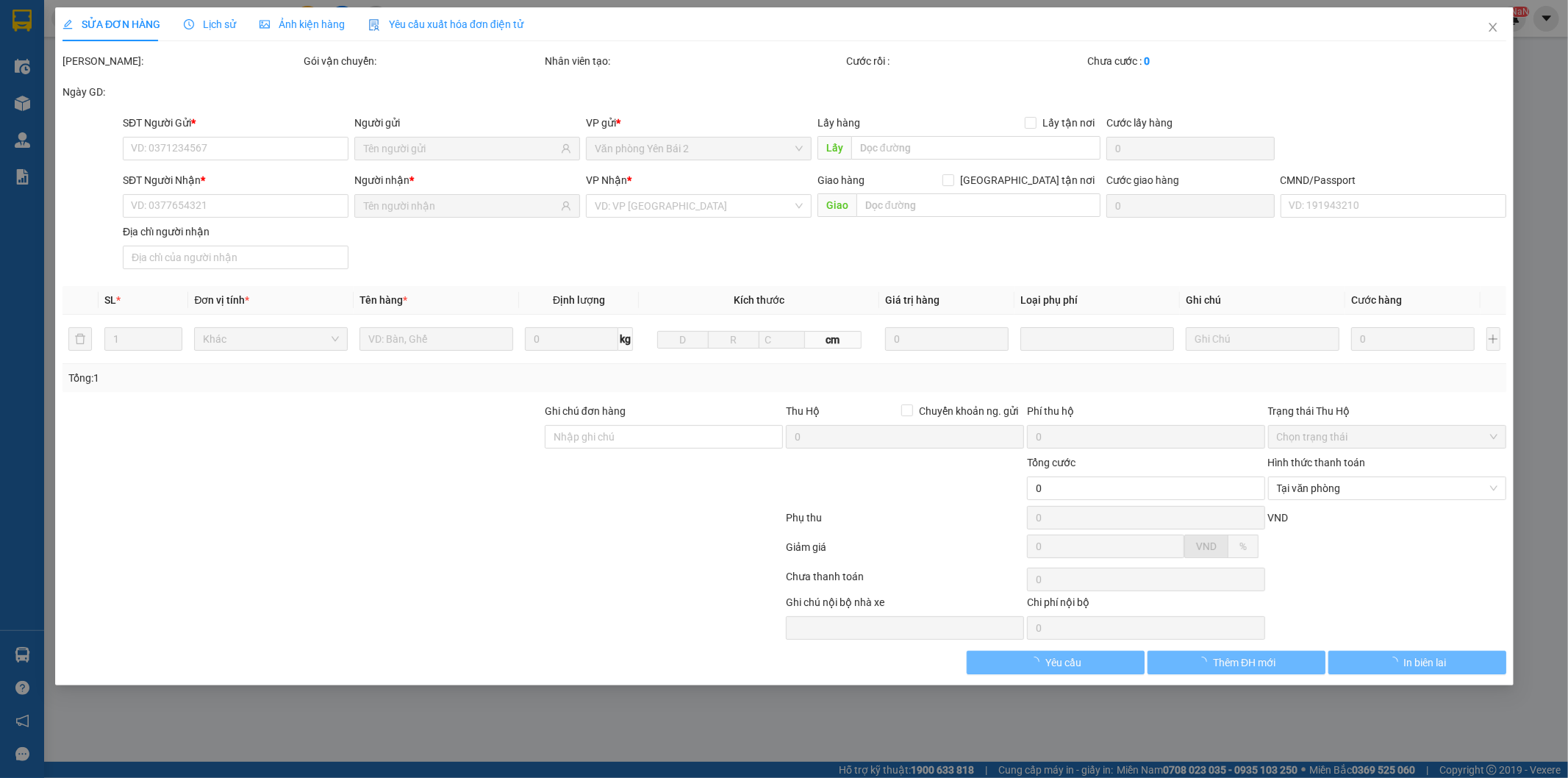
type input "0989358696"
type input "THANH"
type input "0902222733"
type input "PHÚ"
type input "0869995332 trần quang huy"
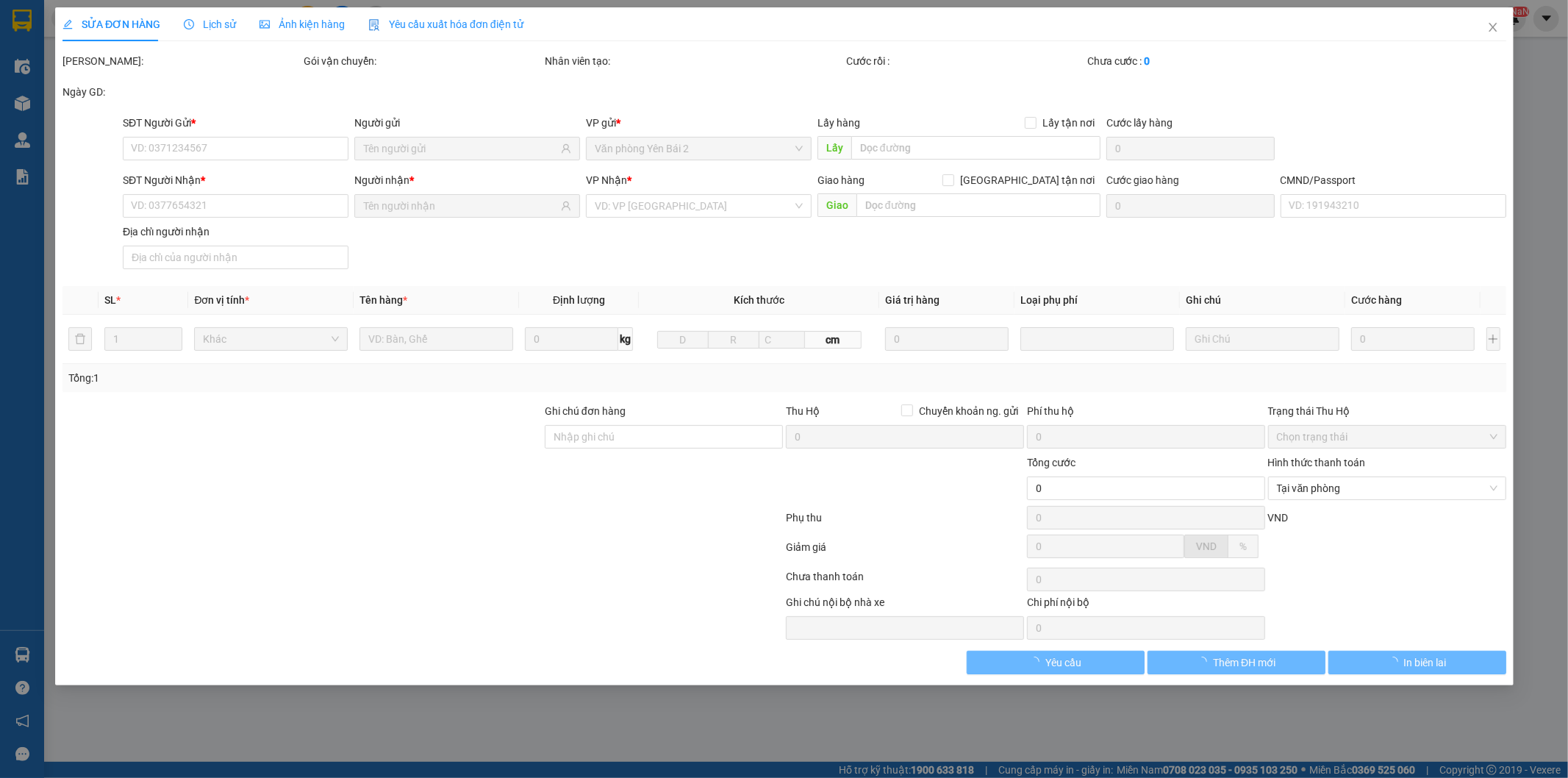
type input "30.000"
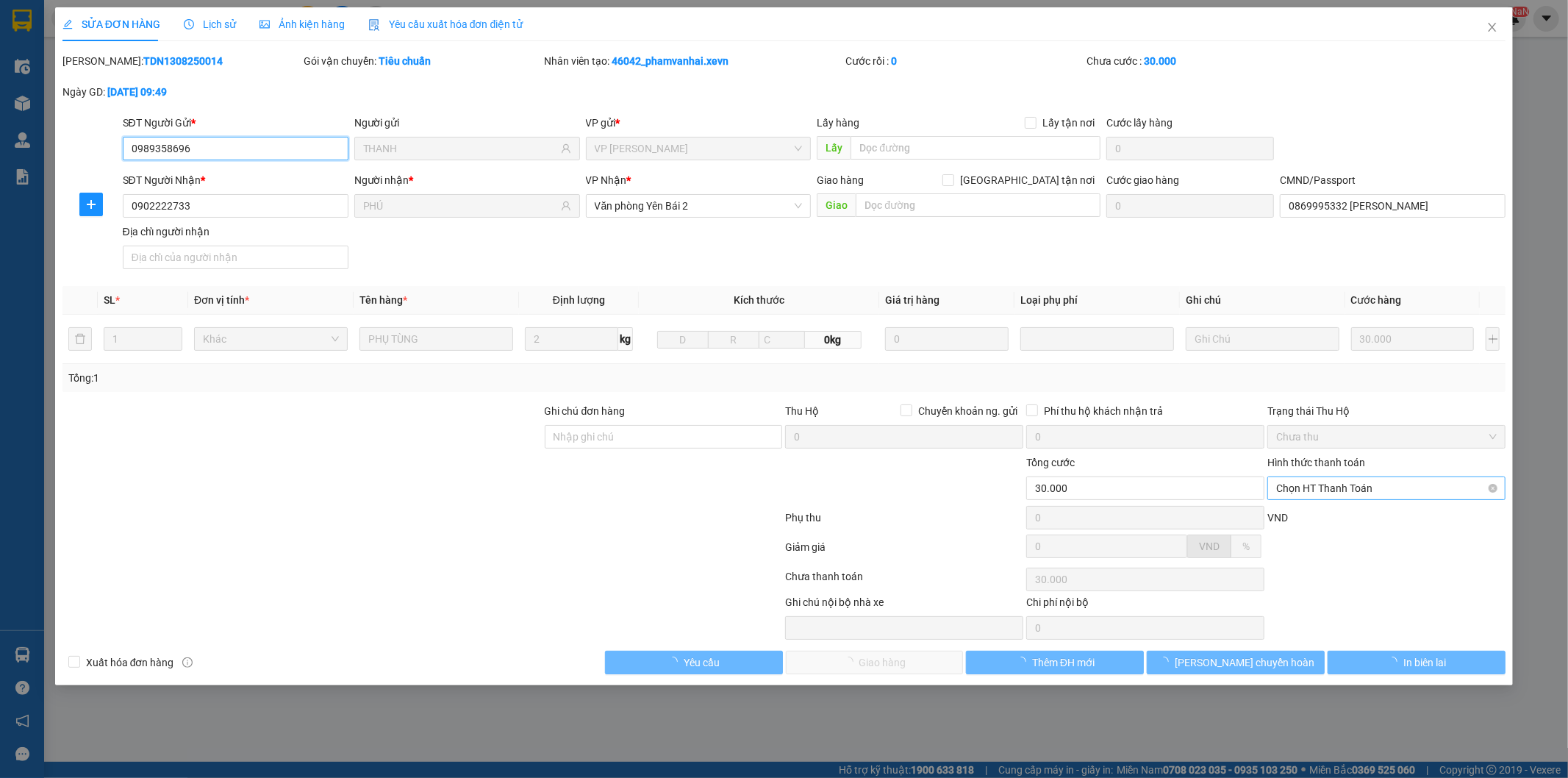
click at [1376, 489] on span "Chọn HT Thanh Toán" at bounding box center [1387, 487] width 221 height 22
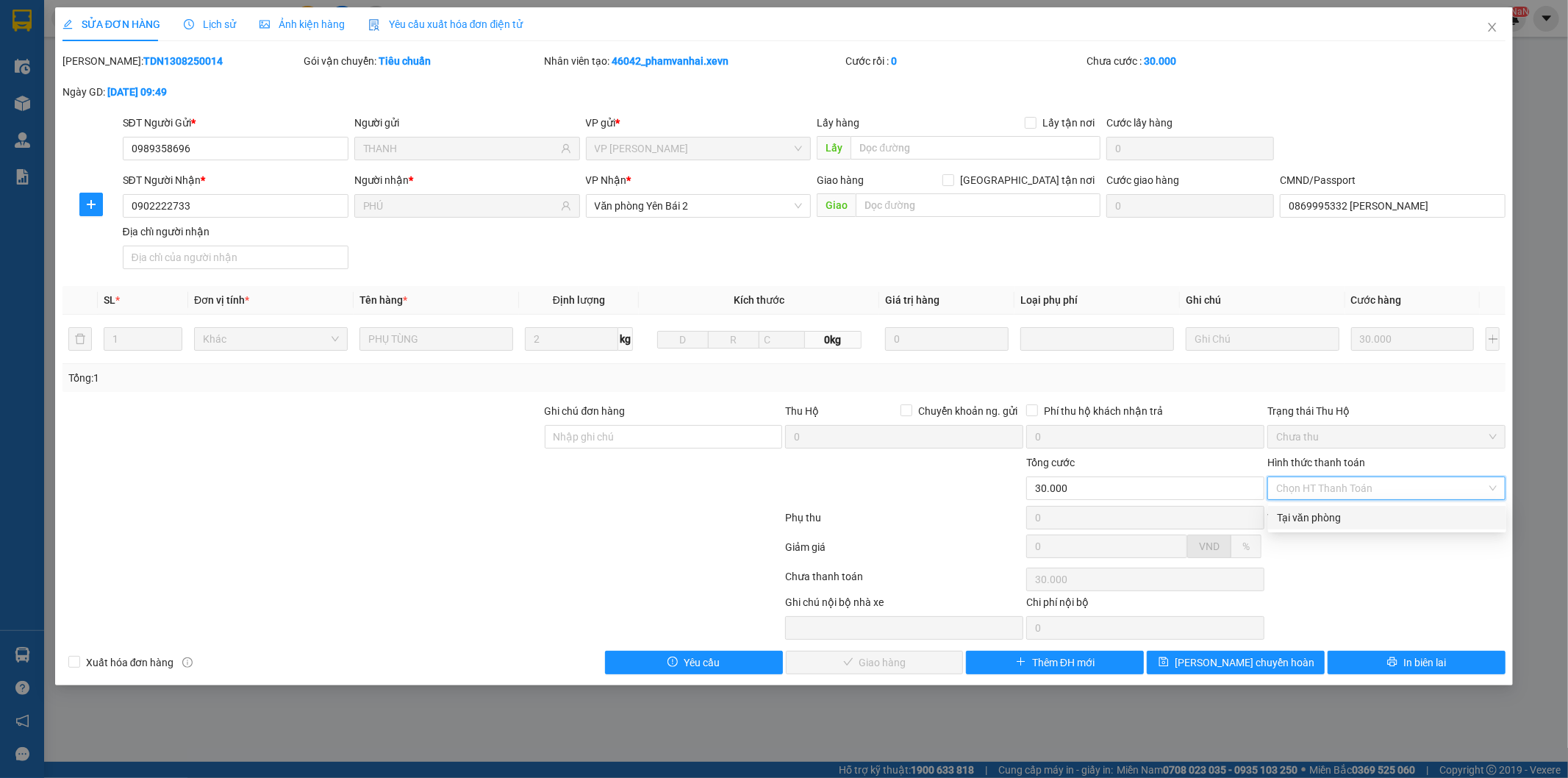
drag, startPoint x: 1362, startPoint y: 511, endPoint x: 1353, endPoint y: 512, distance: 9.1
click at [1361, 512] on div "Tại văn phòng" at bounding box center [1387, 518] width 221 height 16
type input "0"
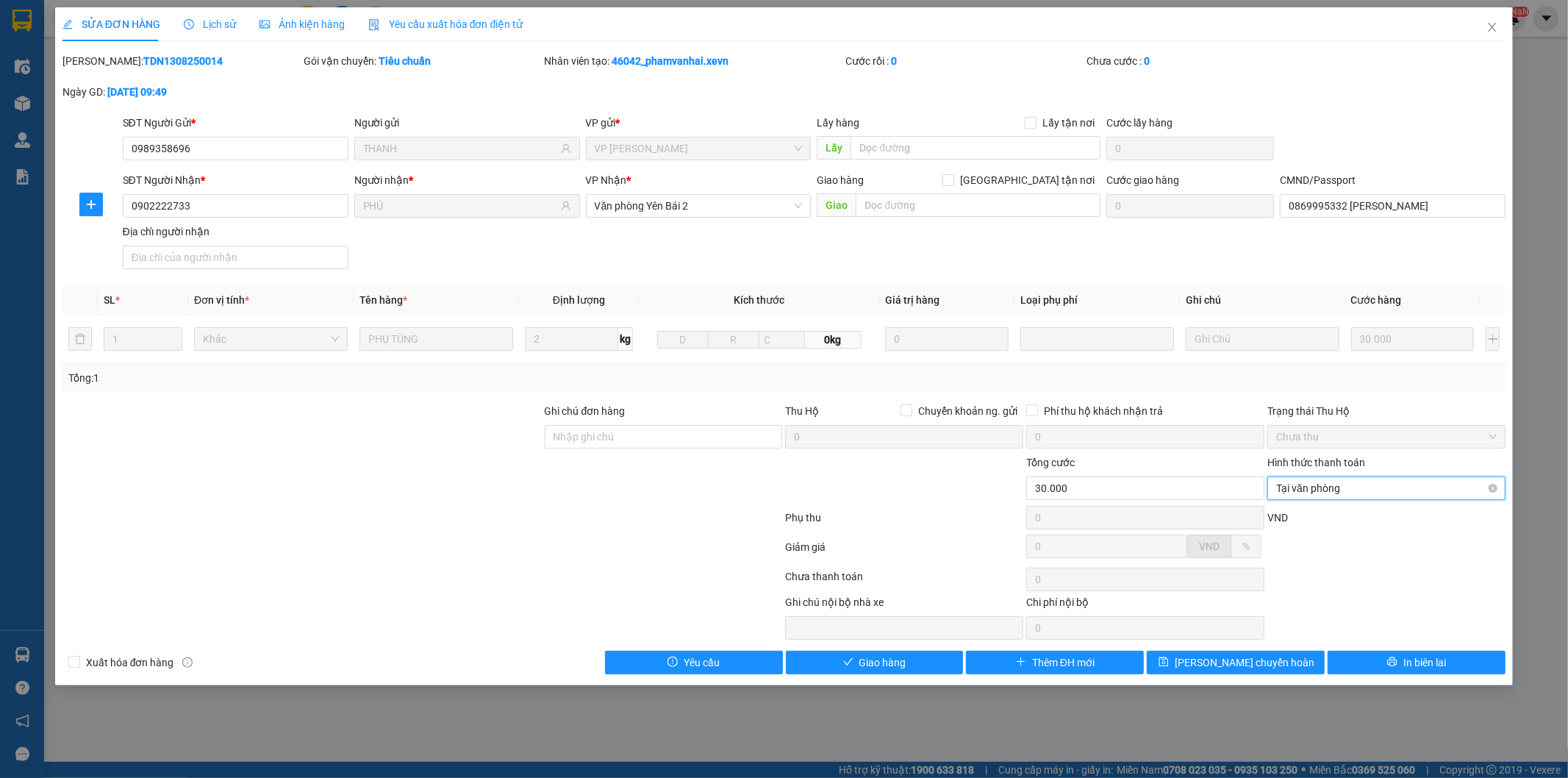
click at [1369, 499] on span "Tại văn phòng" at bounding box center [1387, 487] width 221 height 22
click at [893, 669] on span "Giao hàng" at bounding box center [883, 662] width 47 height 16
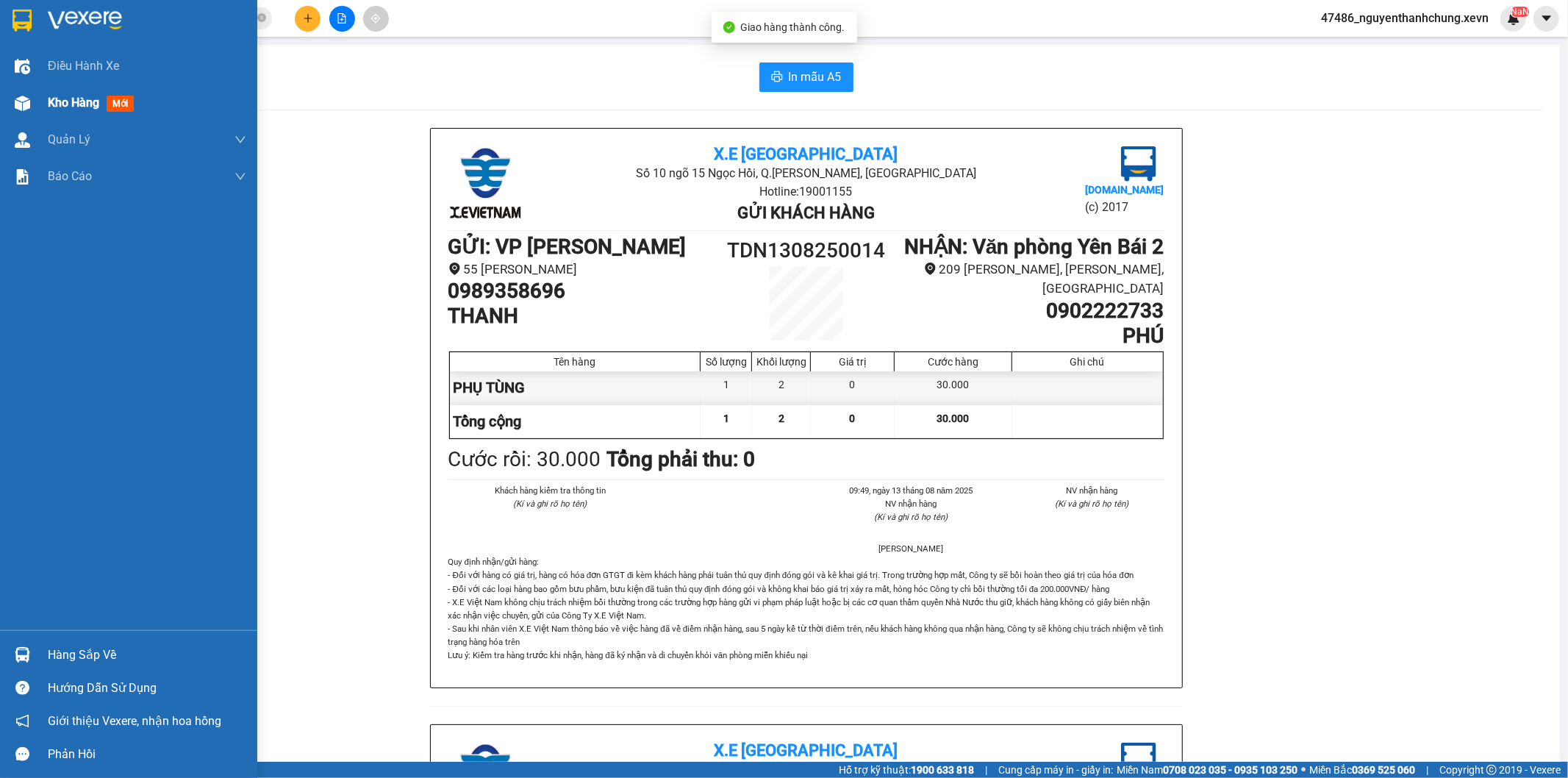
click at [48, 103] on span "Kho hàng" at bounding box center [73, 102] width 51 height 14
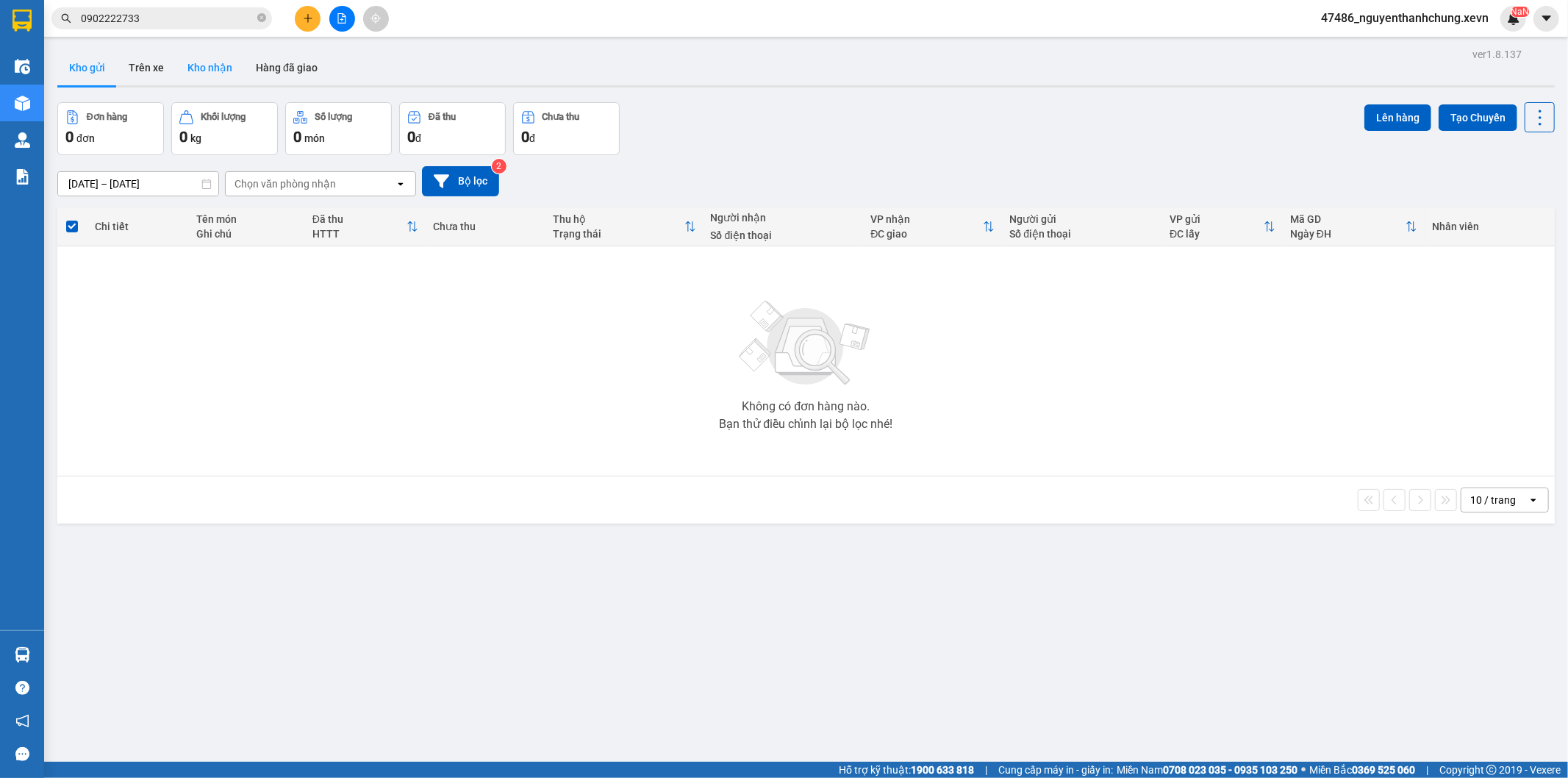
drag, startPoint x: 190, startPoint y: 66, endPoint x: 209, endPoint y: 67, distance: 19.0
click at [192, 66] on button "Kho nhận" at bounding box center [210, 67] width 68 height 35
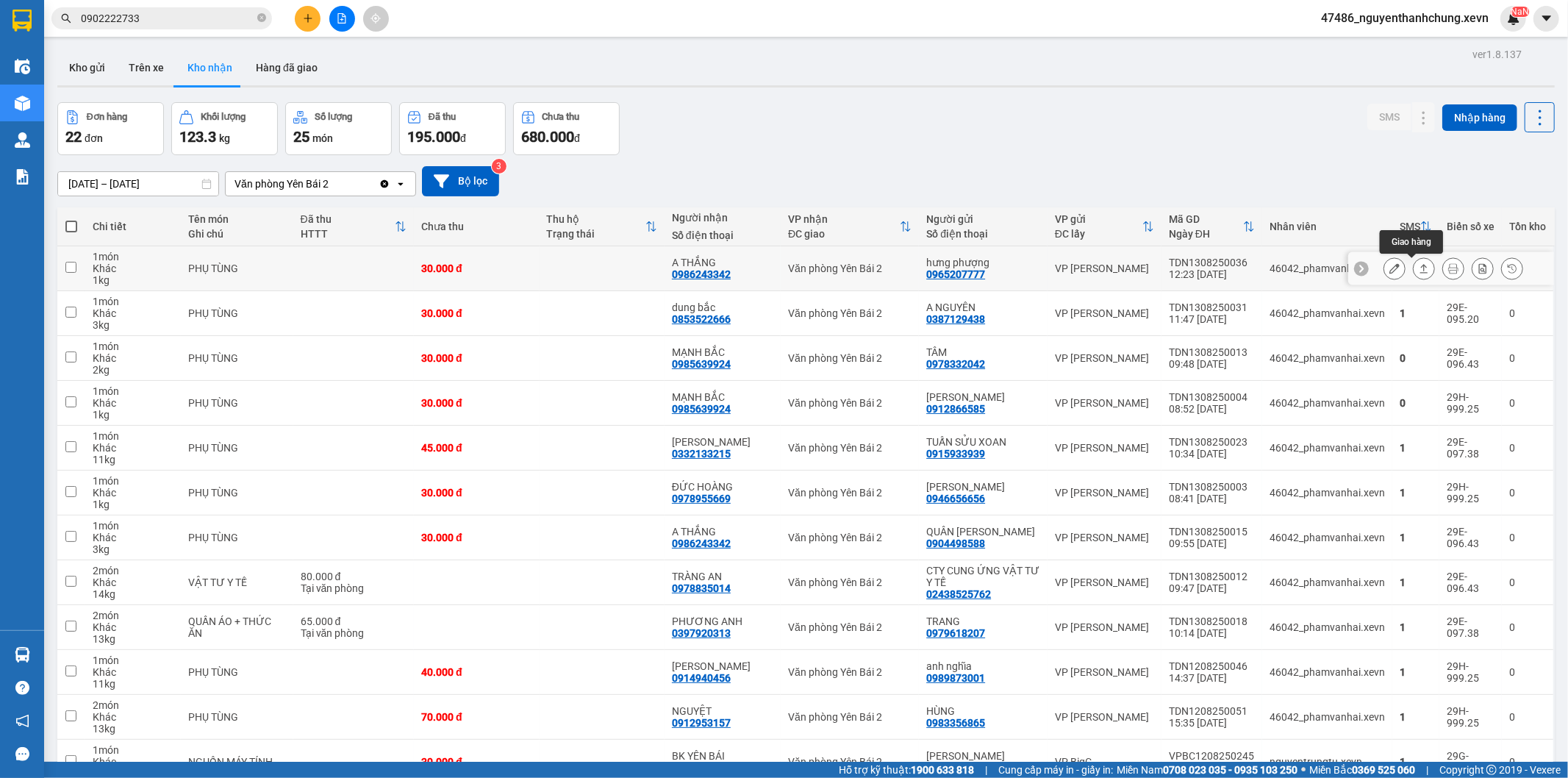
click at [1447, 267] on button at bounding box center [1453, 269] width 20 height 26
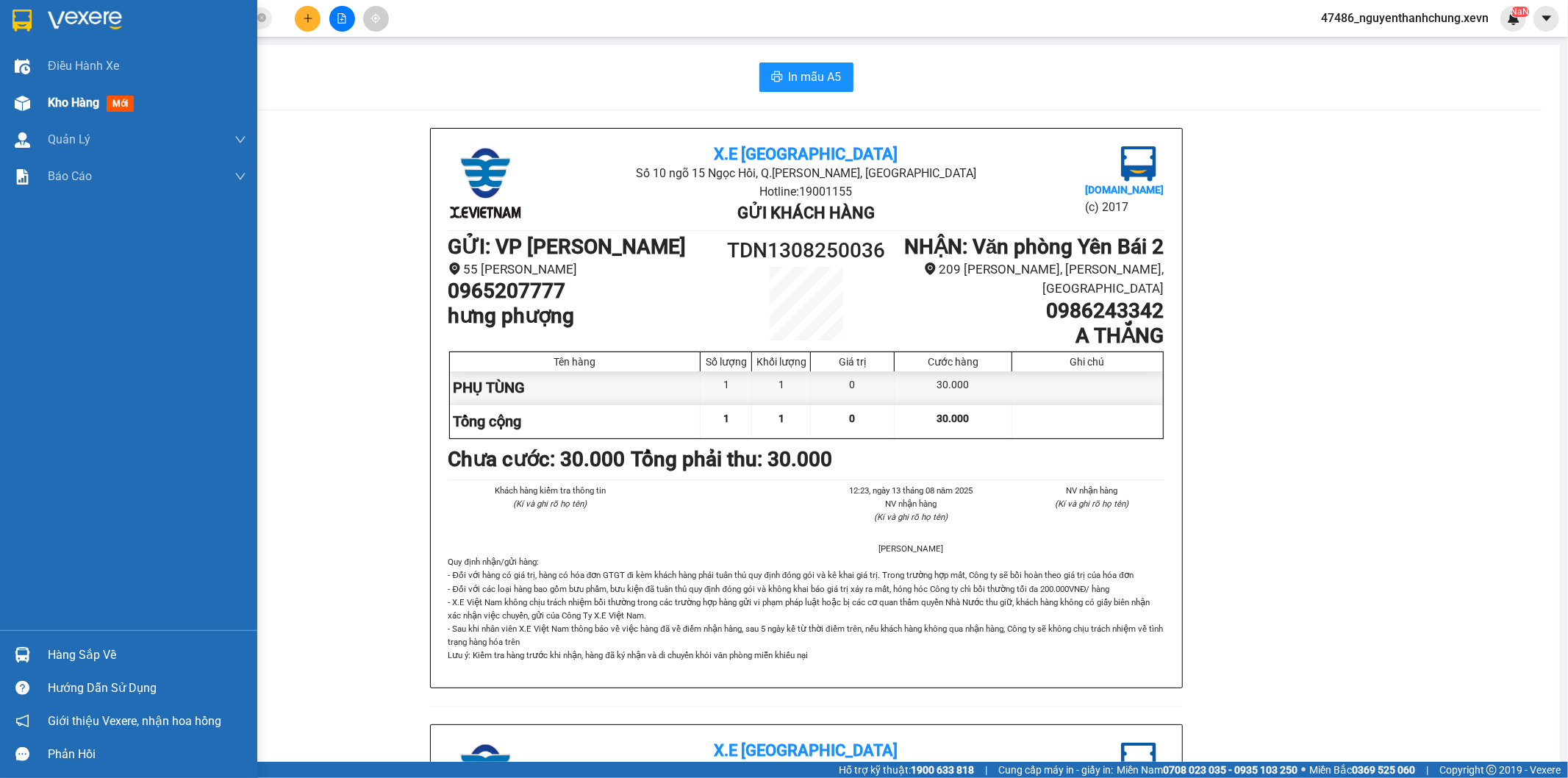
click at [28, 109] on img at bounding box center [22, 103] width 15 height 15
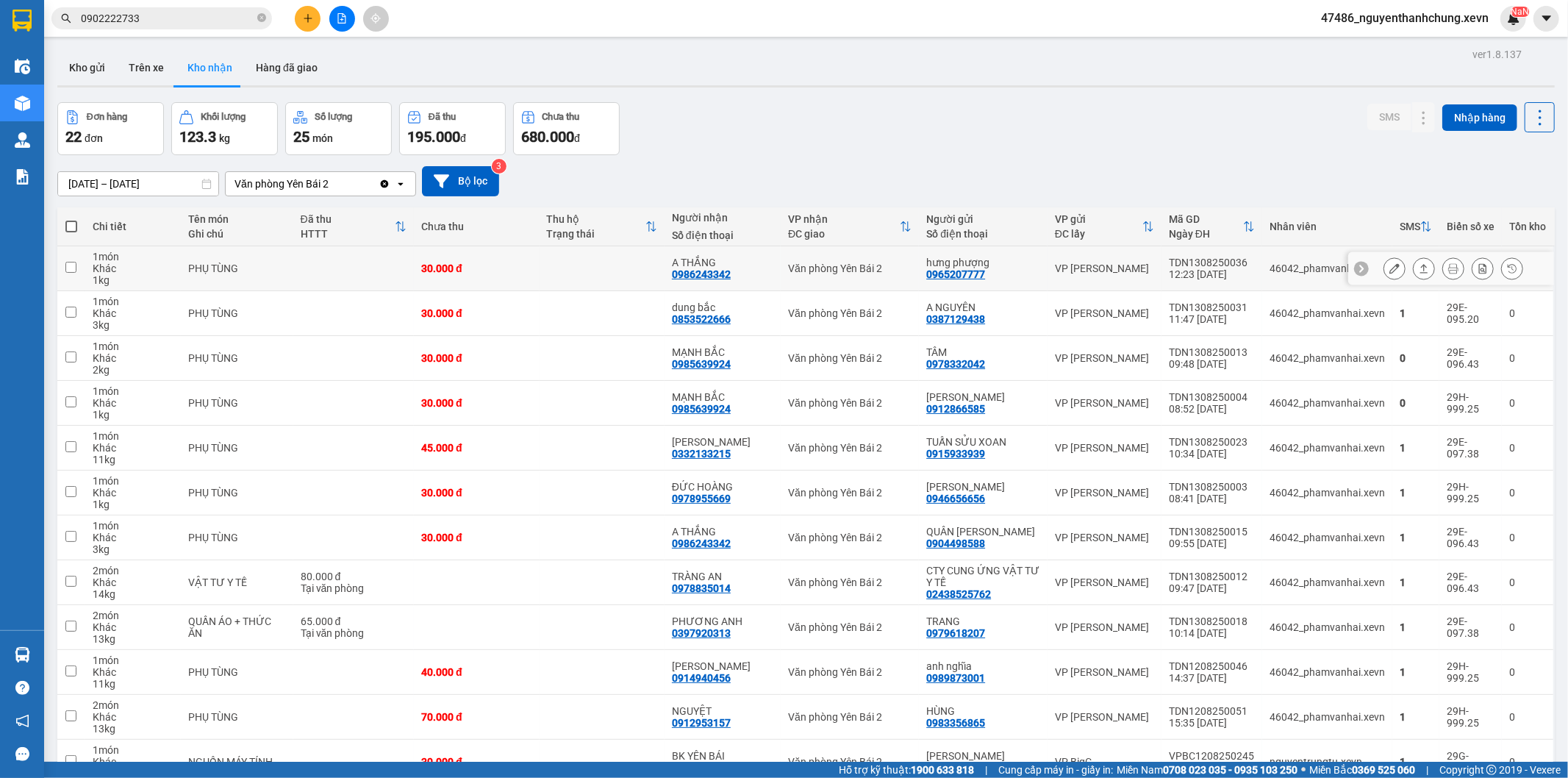
click at [1420, 265] on button at bounding box center [1424, 269] width 20 height 26
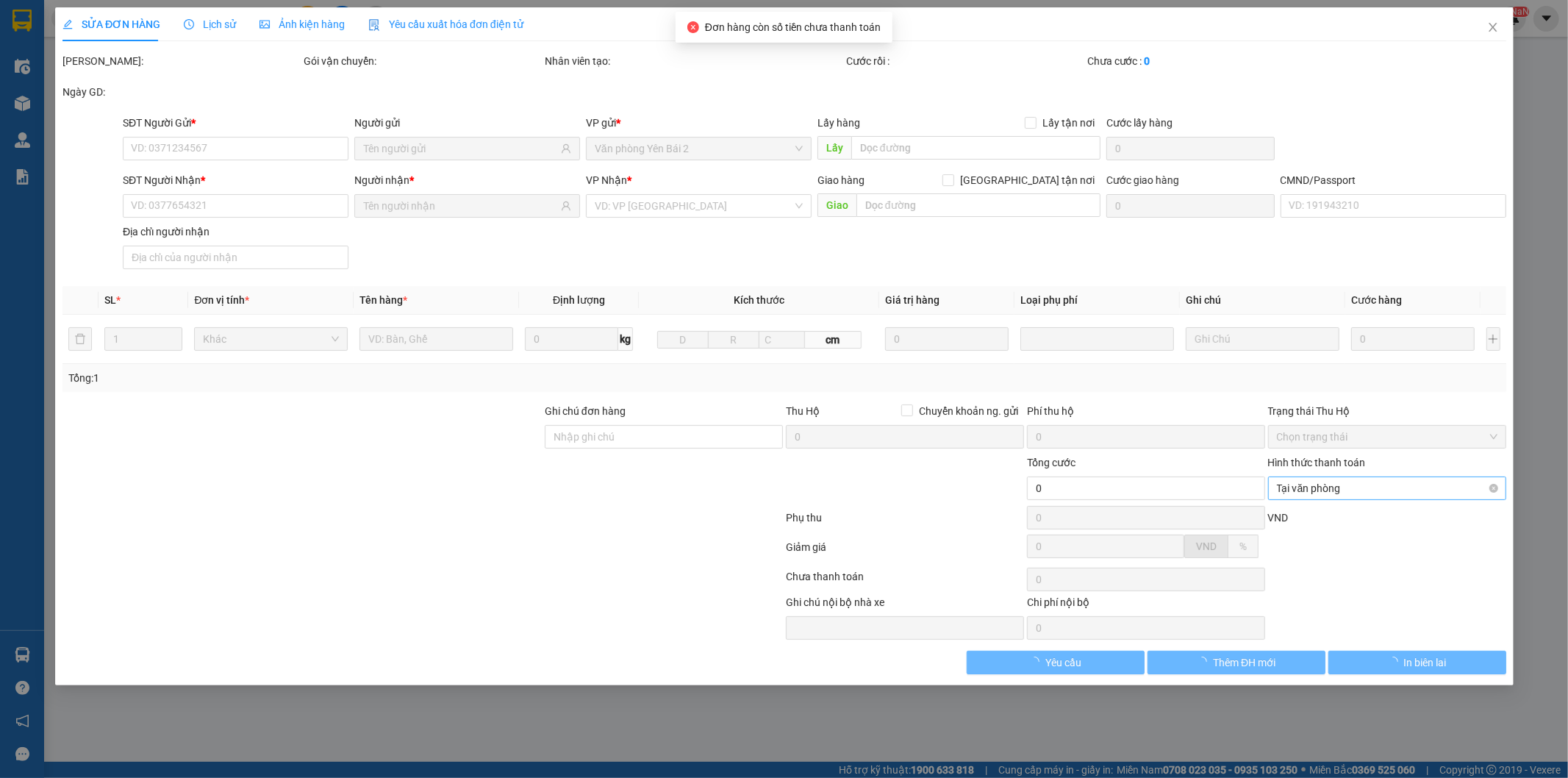
type input "0965207777"
type input "hưng phượng"
type input "0986243342"
type input "A THẮNG"
type input "GARA MAI LINH SAU VP CHỊ LAN"
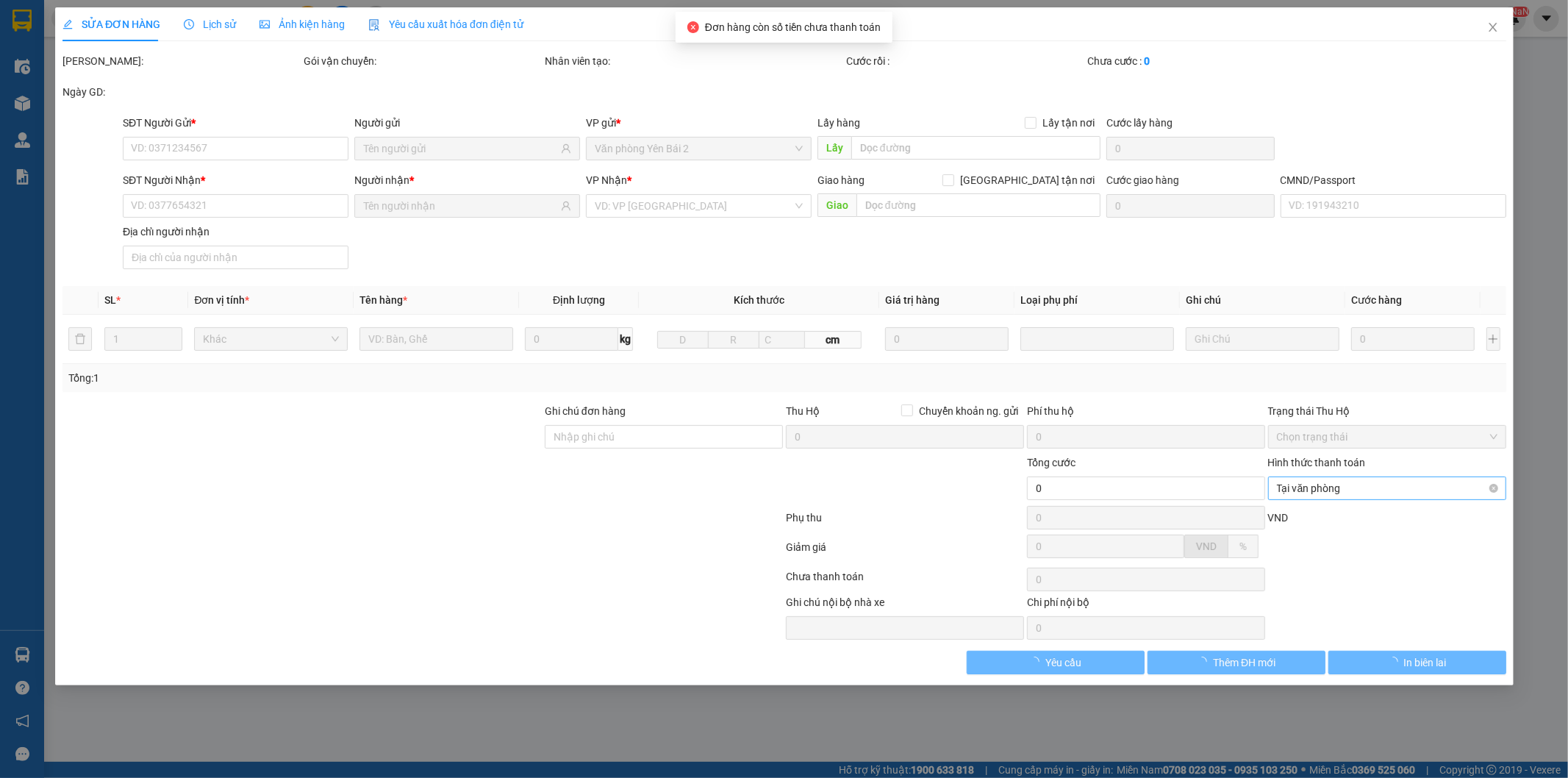
type input "123"
type input "30.000"
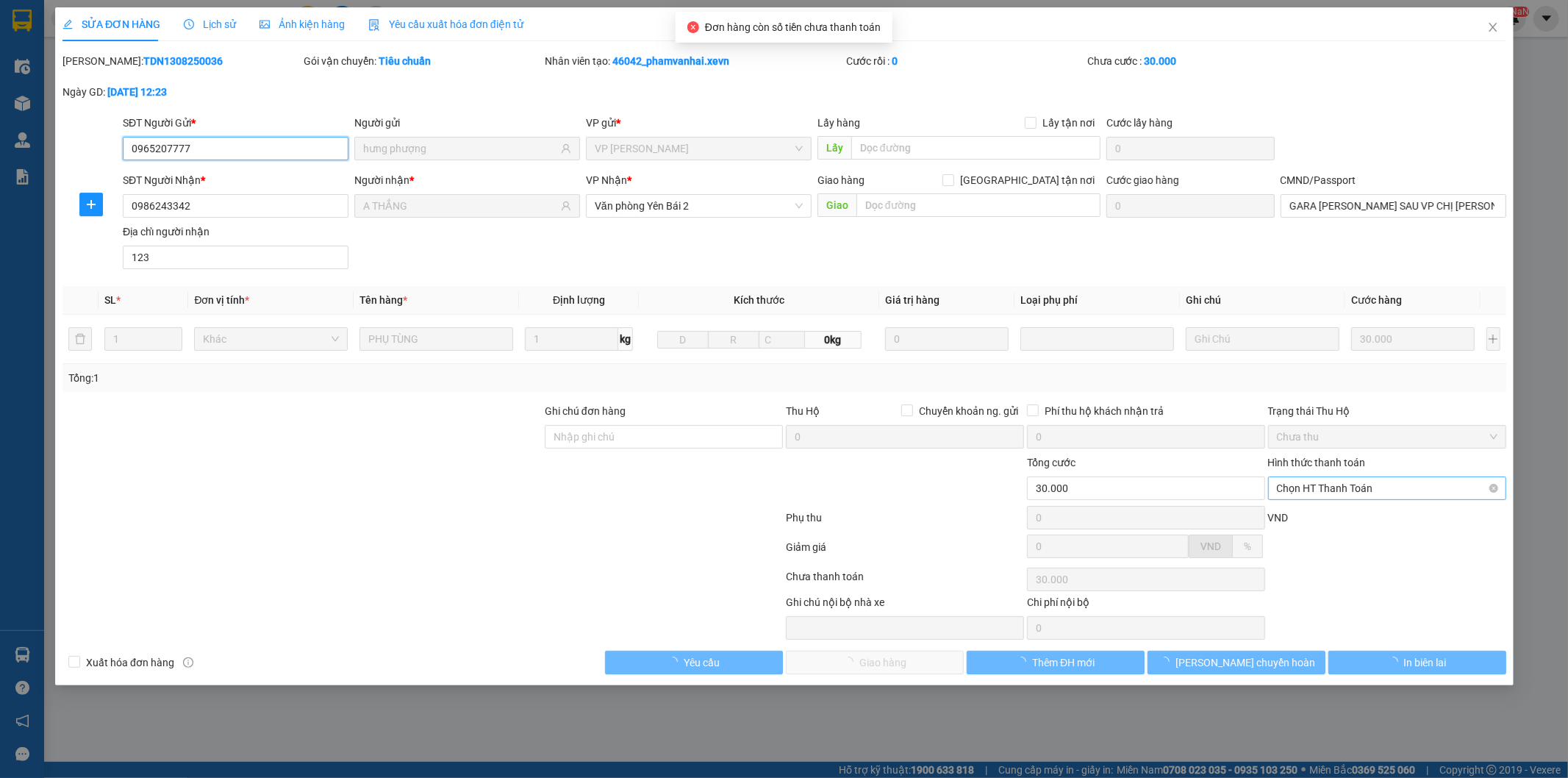
click at [1354, 485] on span "Chọn HT Thanh Toán" at bounding box center [1387, 487] width 221 height 22
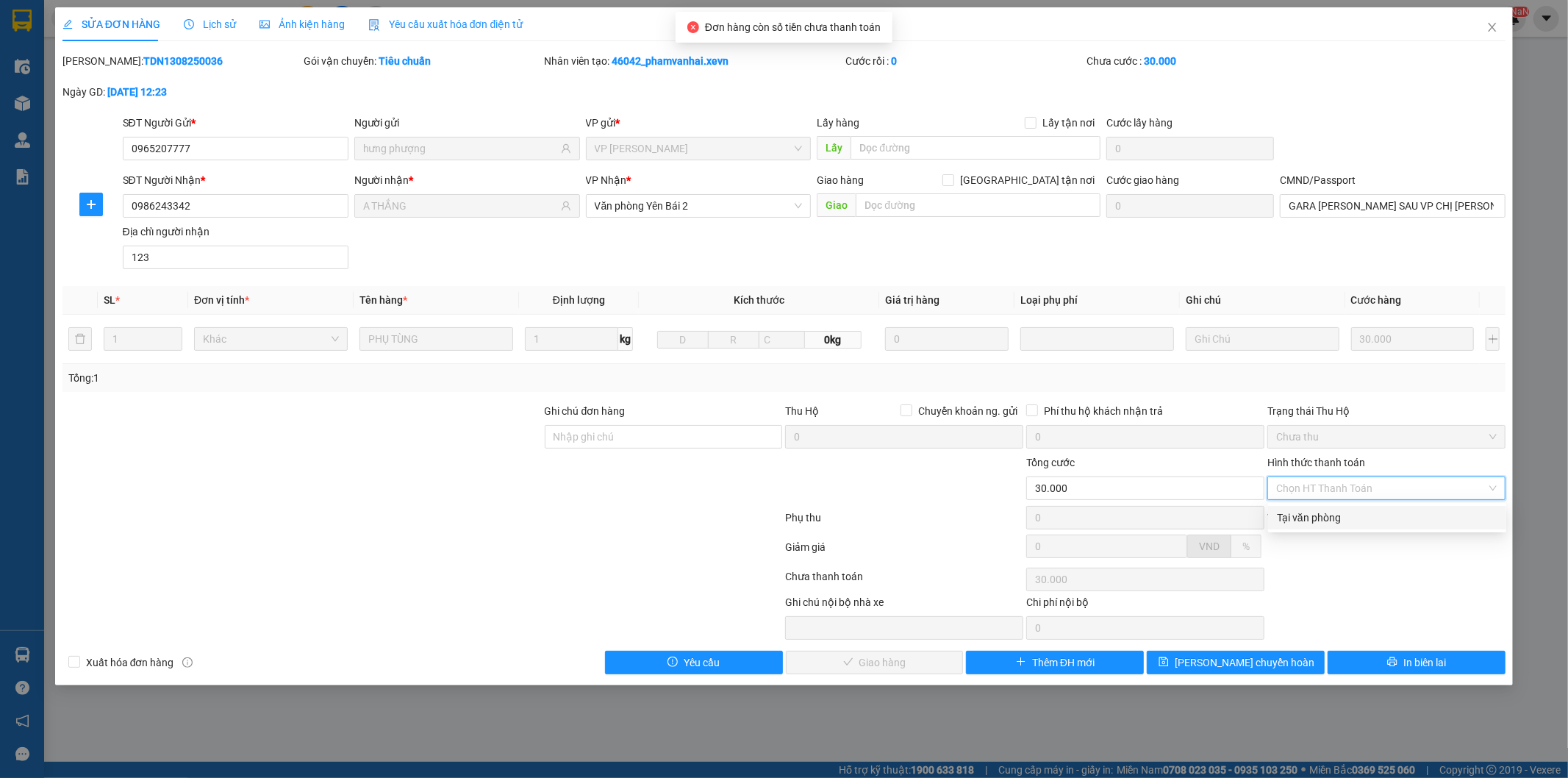
click at [1326, 516] on div "Tại văn phòng" at bounding box center [1387, 518] width 221 height 16
type input "0"
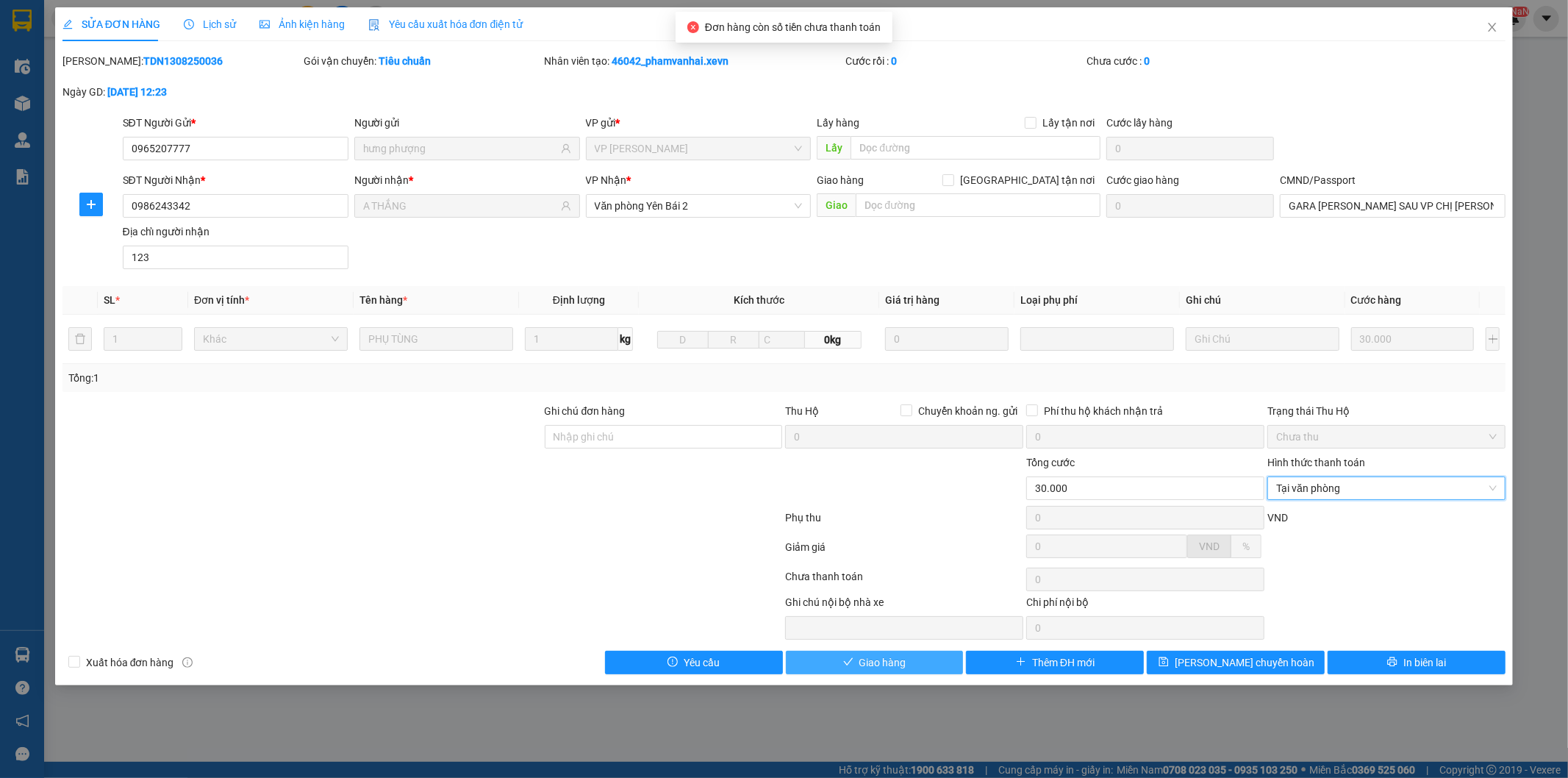
click at [859, 667] on span "Giao hàng" at bounding box center [883, 662] width 47 height 16
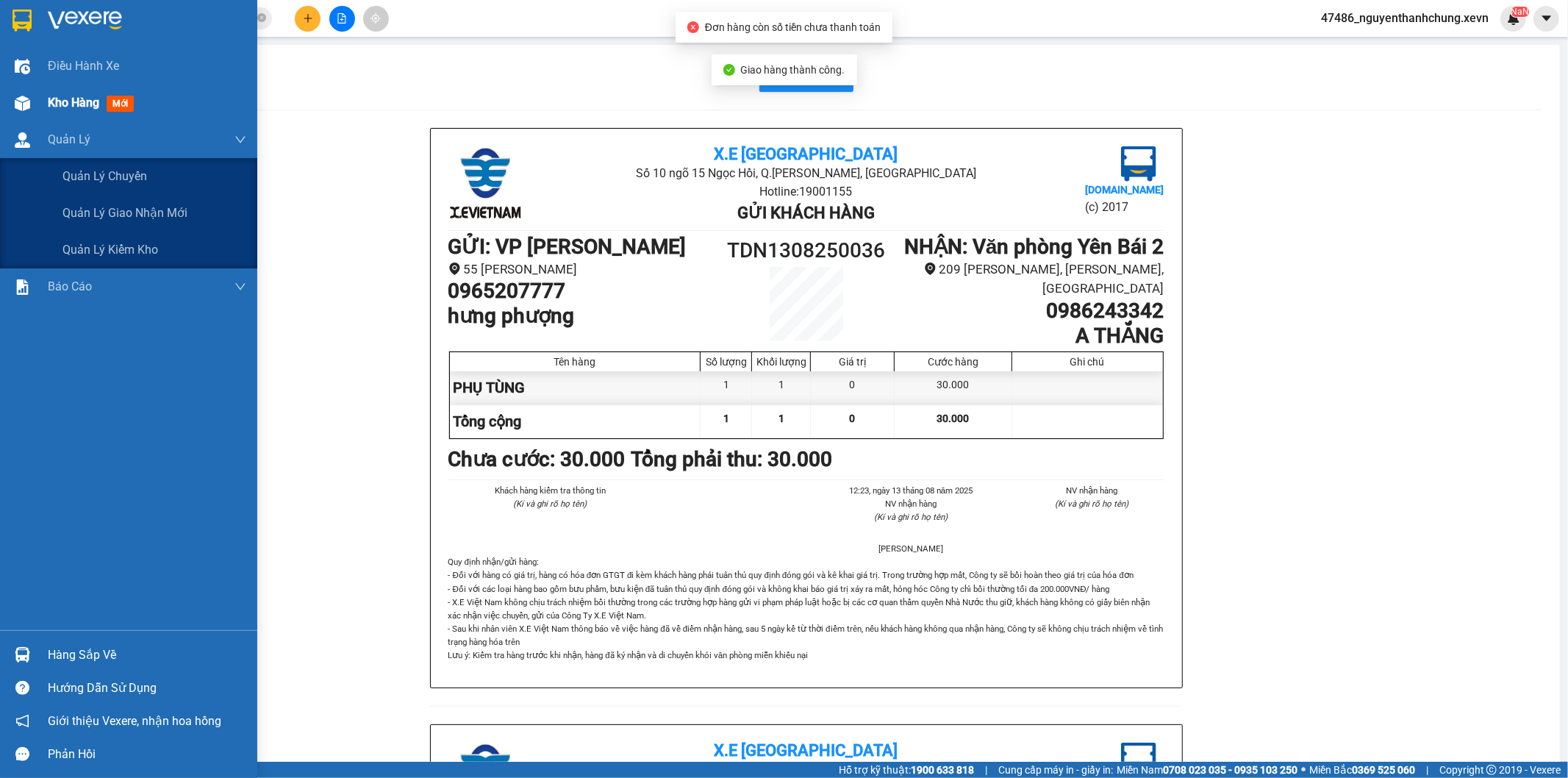
click at [33, 113] on div at bounding box center [23, 103] width 26 height 26
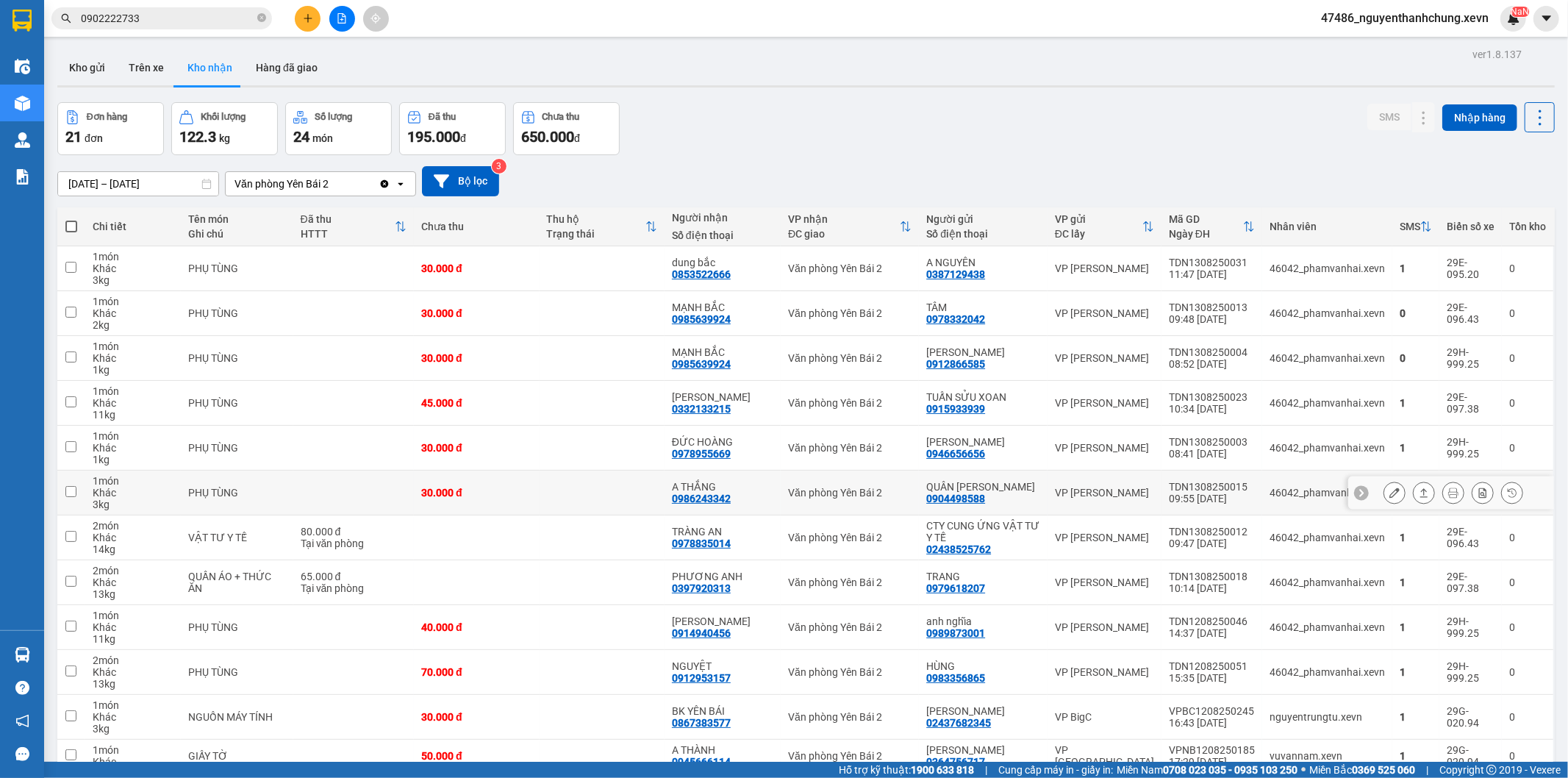
click at [1413, 503] on div at bounding box center [1424, 492] width 22 height 22
click at [1421, 497] on icon at bounding box center [1425, 492] width 8 height 9
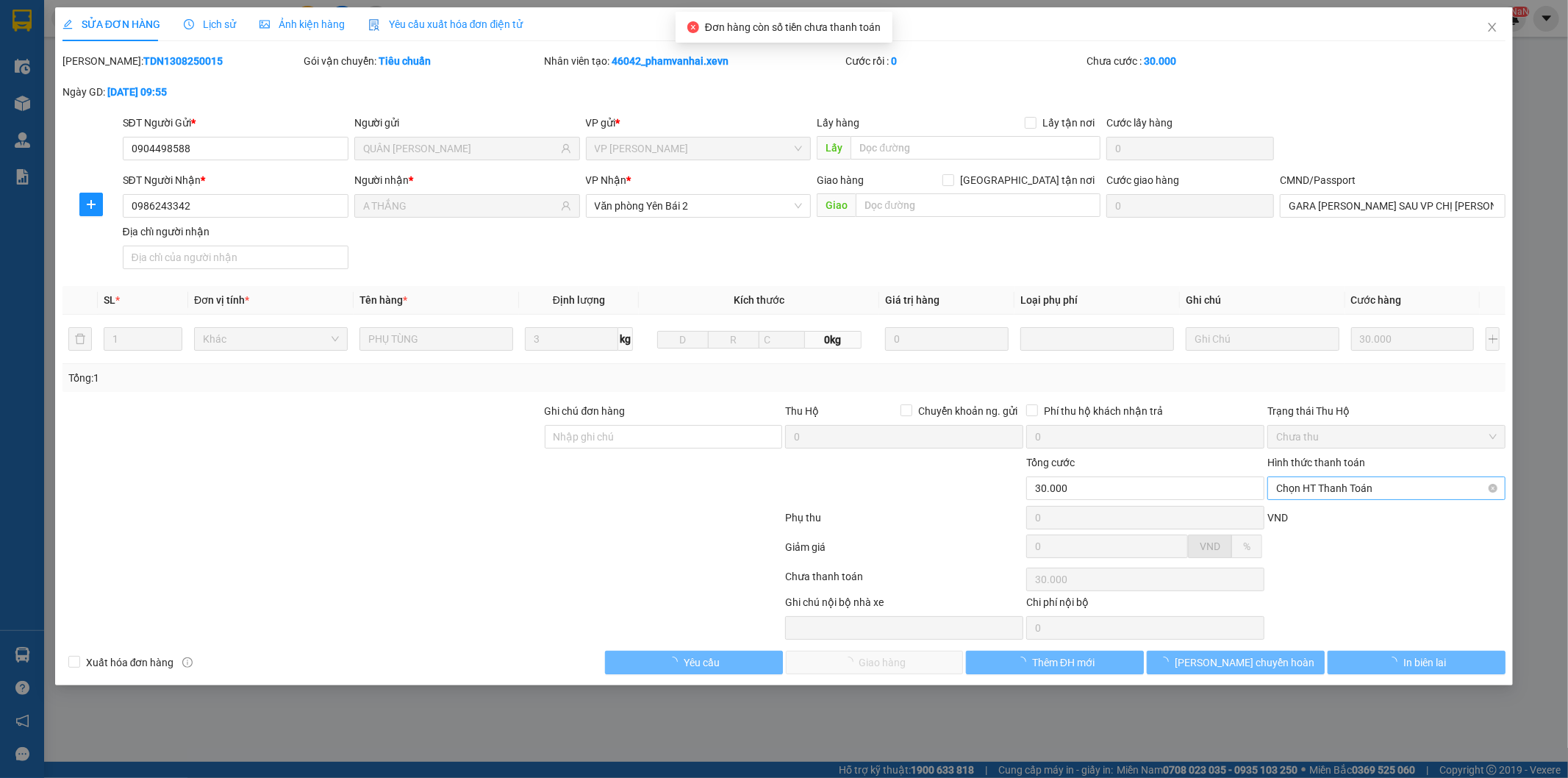
type input "0904498588"
type input "QUÂN LÊ LỘC"
type input "0986243342"
type input "A THẮNG"
type input "GARA MAI LINH SAU VP CHỊ LAN"
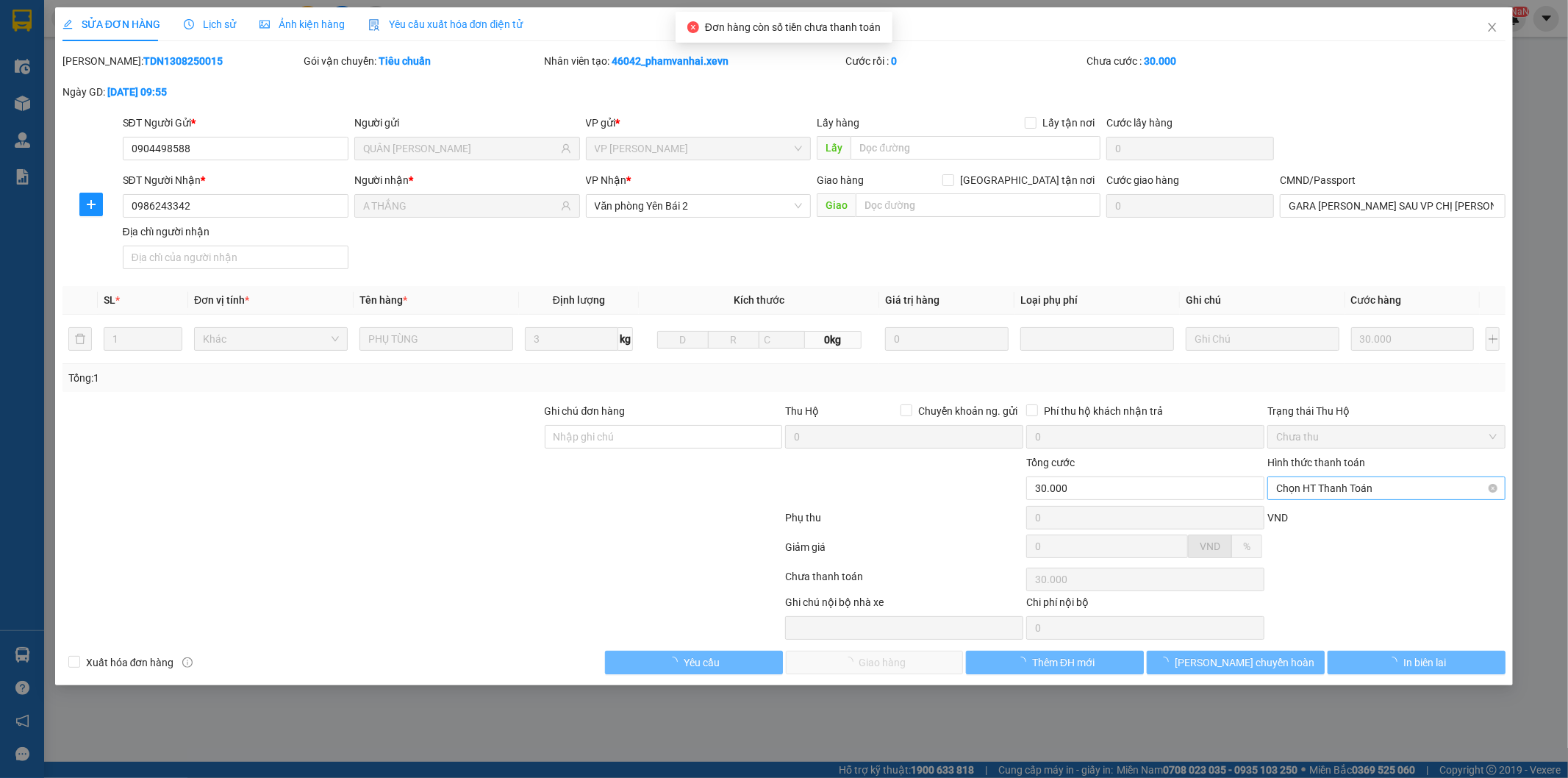
type input "30.000"
drag, startPoint x: 1352, startPoint y: 489, endPoint x: 1352, endPoint y: 500, distance: 11.0
click at [1352, 491] on span "Chọn HT Thanh Toán" at bounding box center [1387, 487] width 221 height 22
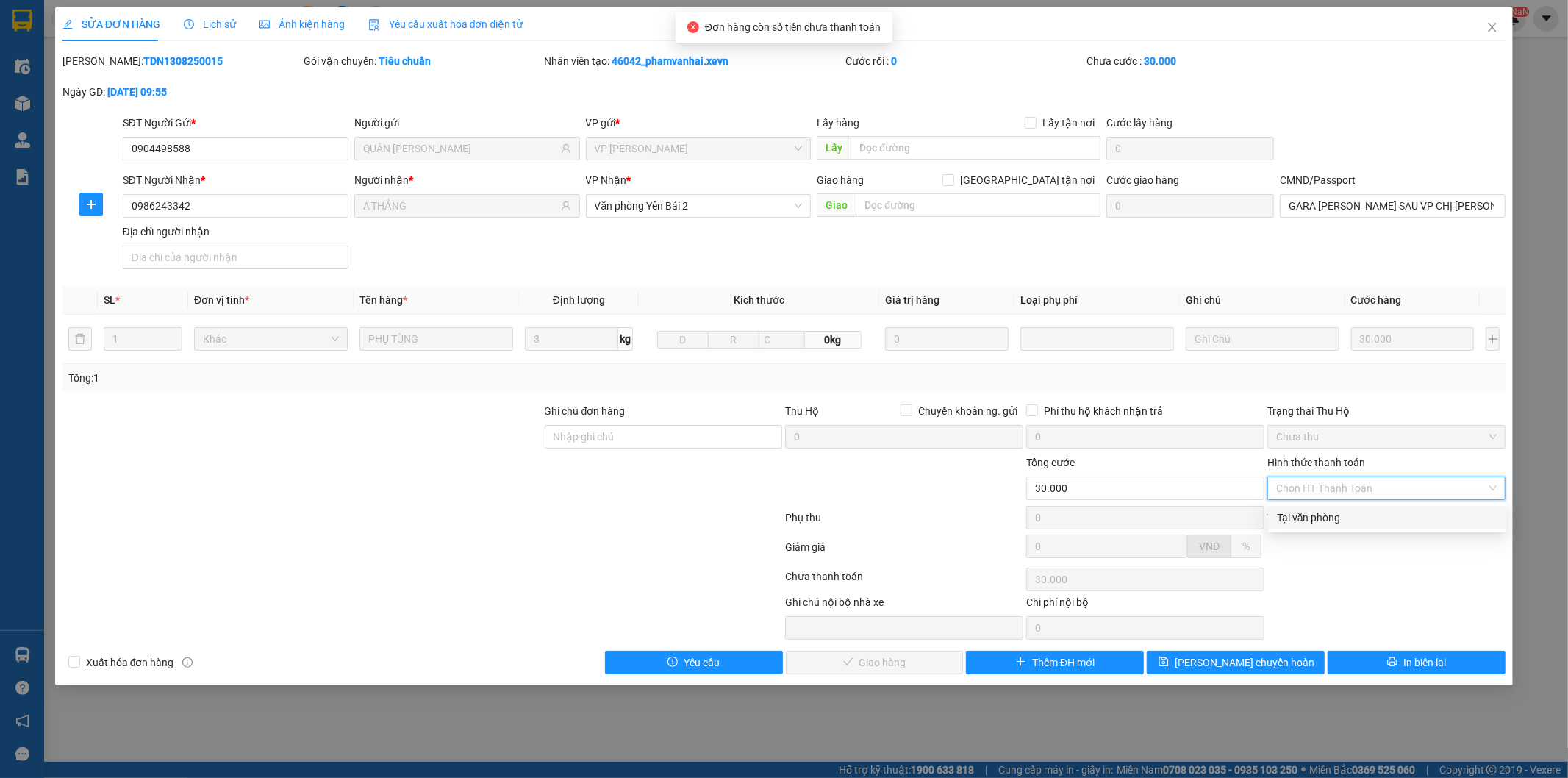
drag, startPoint x: 1342, startPoint y: 514, endPoint x: 1064, endPoint y: 626, distance: 299.7
click at [1339, 516] on div "Tại văn phòng" at bounding box center [1387, 518] width 221 height 16
type input "0"
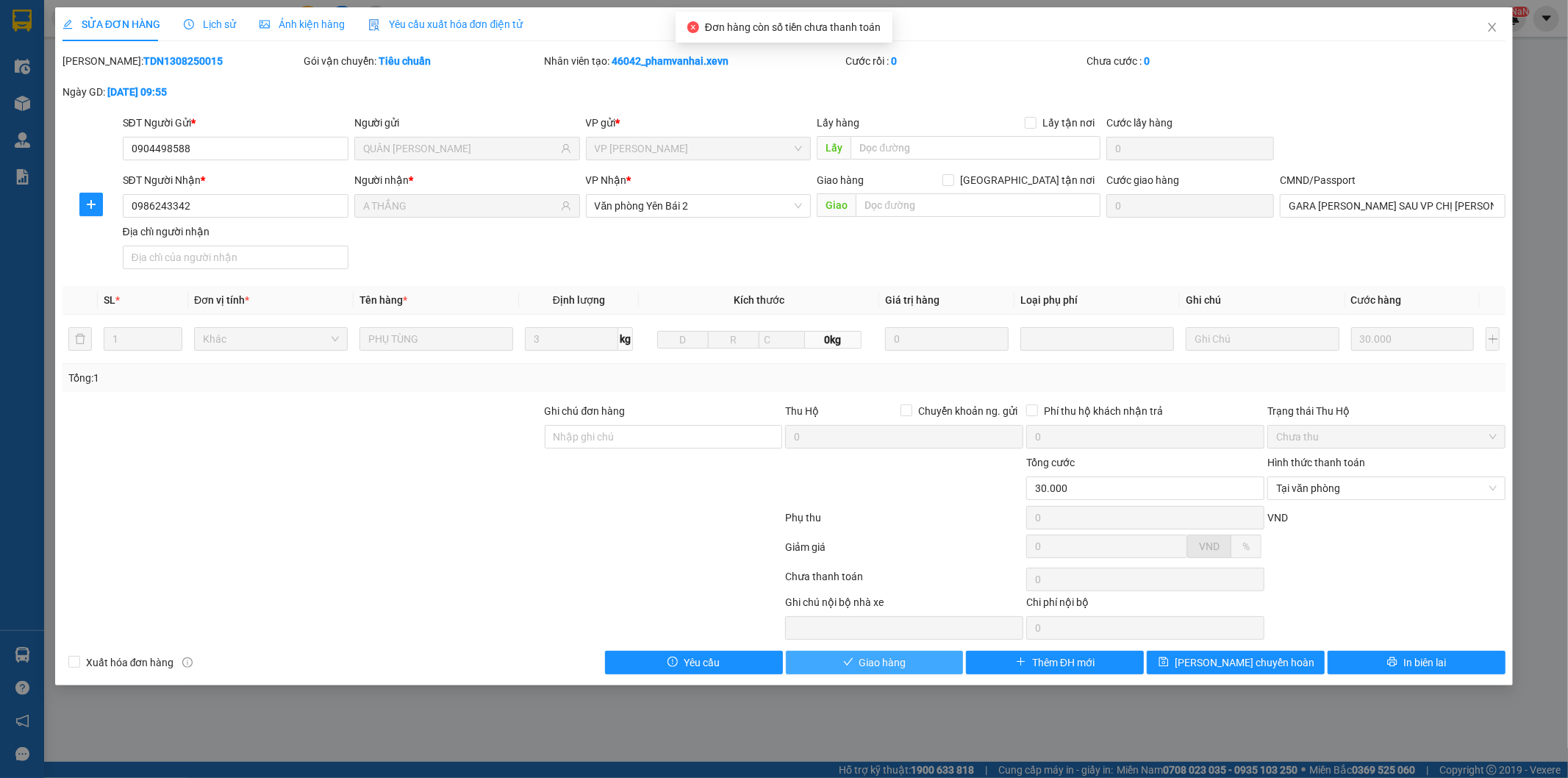
drag, startPoint x: 982, startPoint y: 649, endPoint x: 945, endPoint y: 654, distance: 37.3
click at [945, 654] on div "Total Paid Fee 0 Total UnPaid Fee 30.000 Cash Collection Total Fee Mã ĐH: TDN13…" at bounding box center [784, 364] width 1444 height 622
drag, startPoint x: 945, startPoint y: 654, endPoint x: 941, endPoint y: 645, distance: 9.8
click at [944, 655] on button "Giao hàng" at bounding box center [875, 662] width 178 height 24
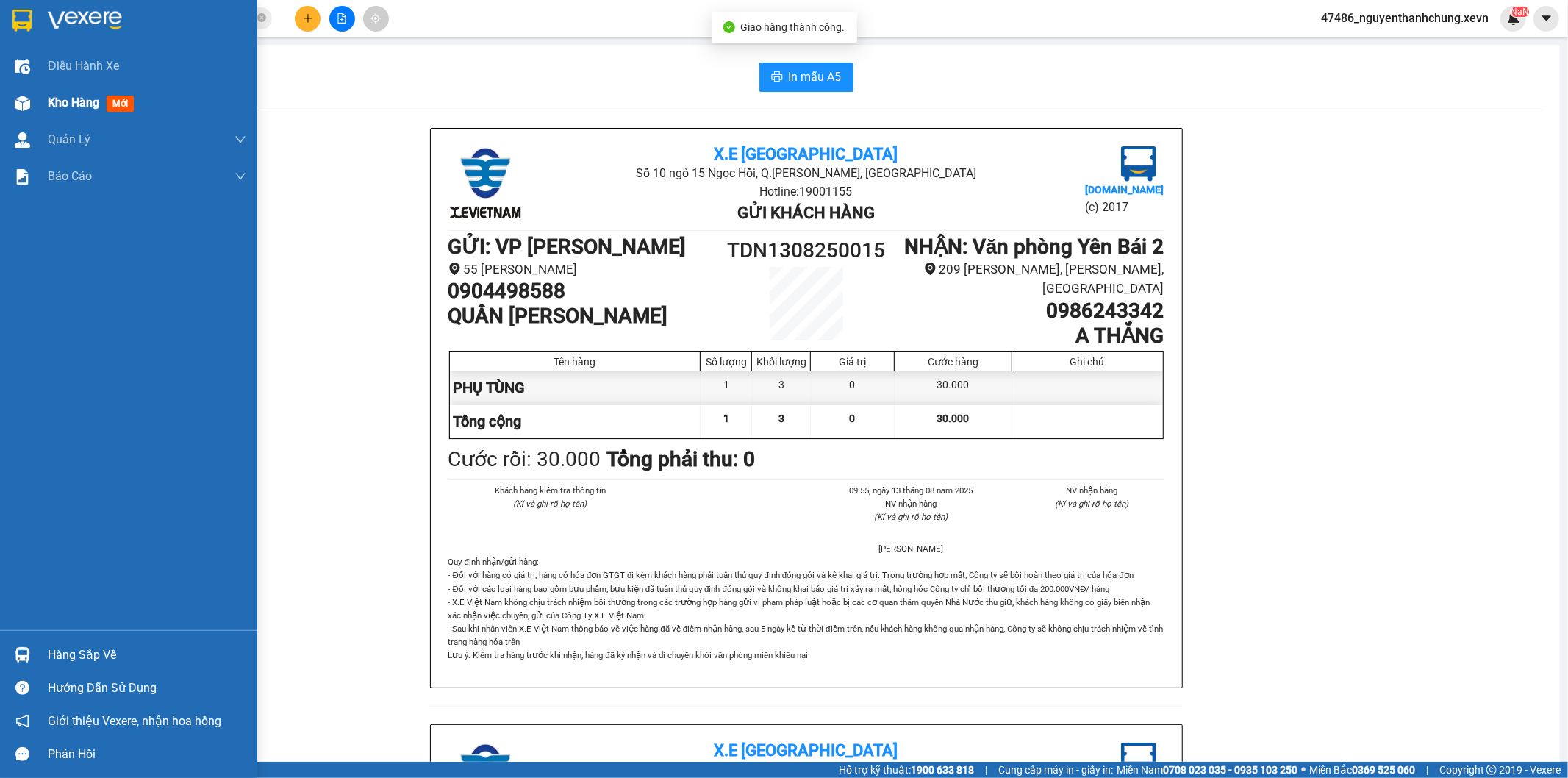
click at [42, 103] on div "Kho hàng mới" at bounding box center [129, 103] width 257 height 37
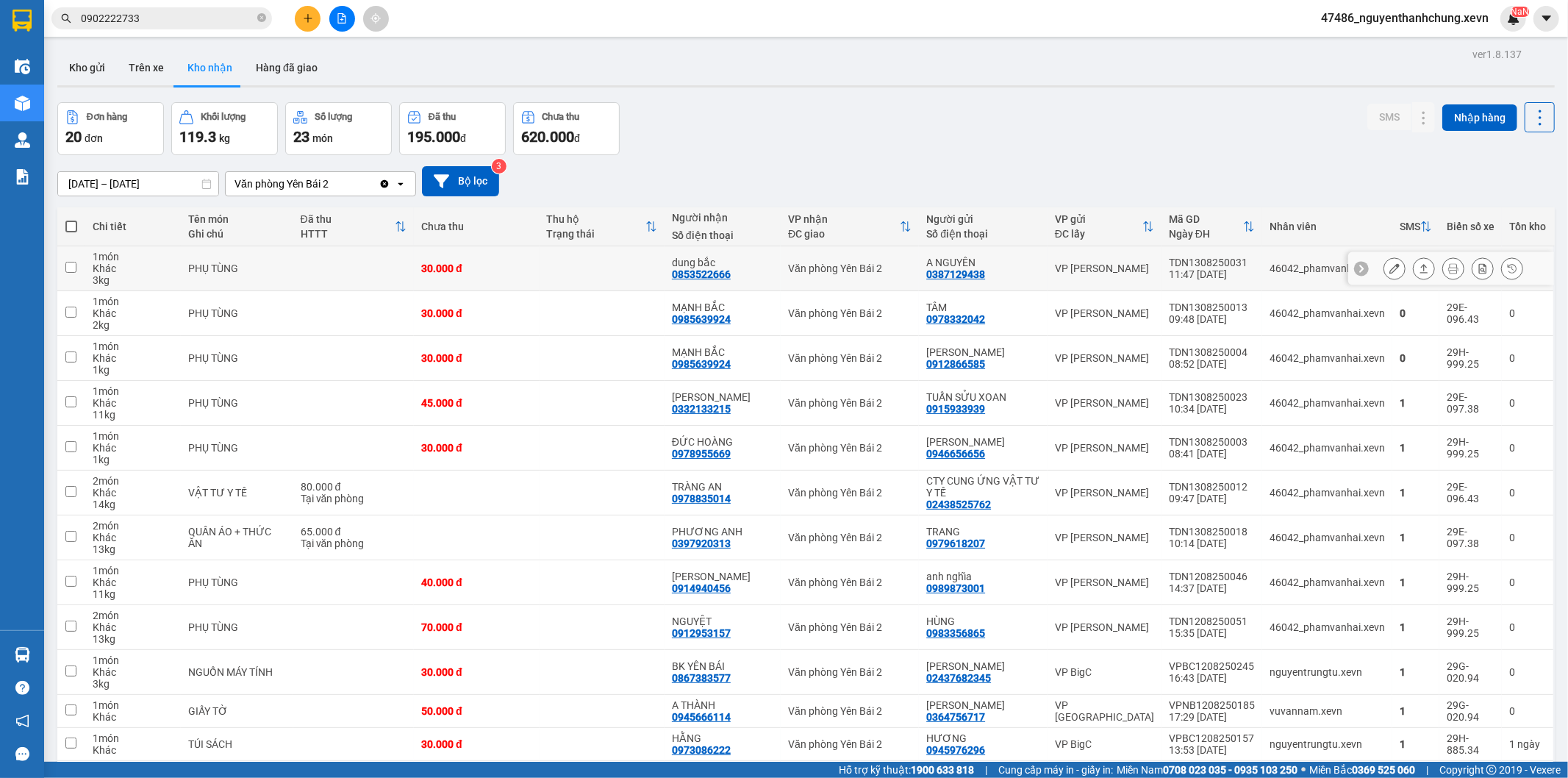
click at [1419, 264] on icon at bounding box center [1424, 268] width 11 height 11
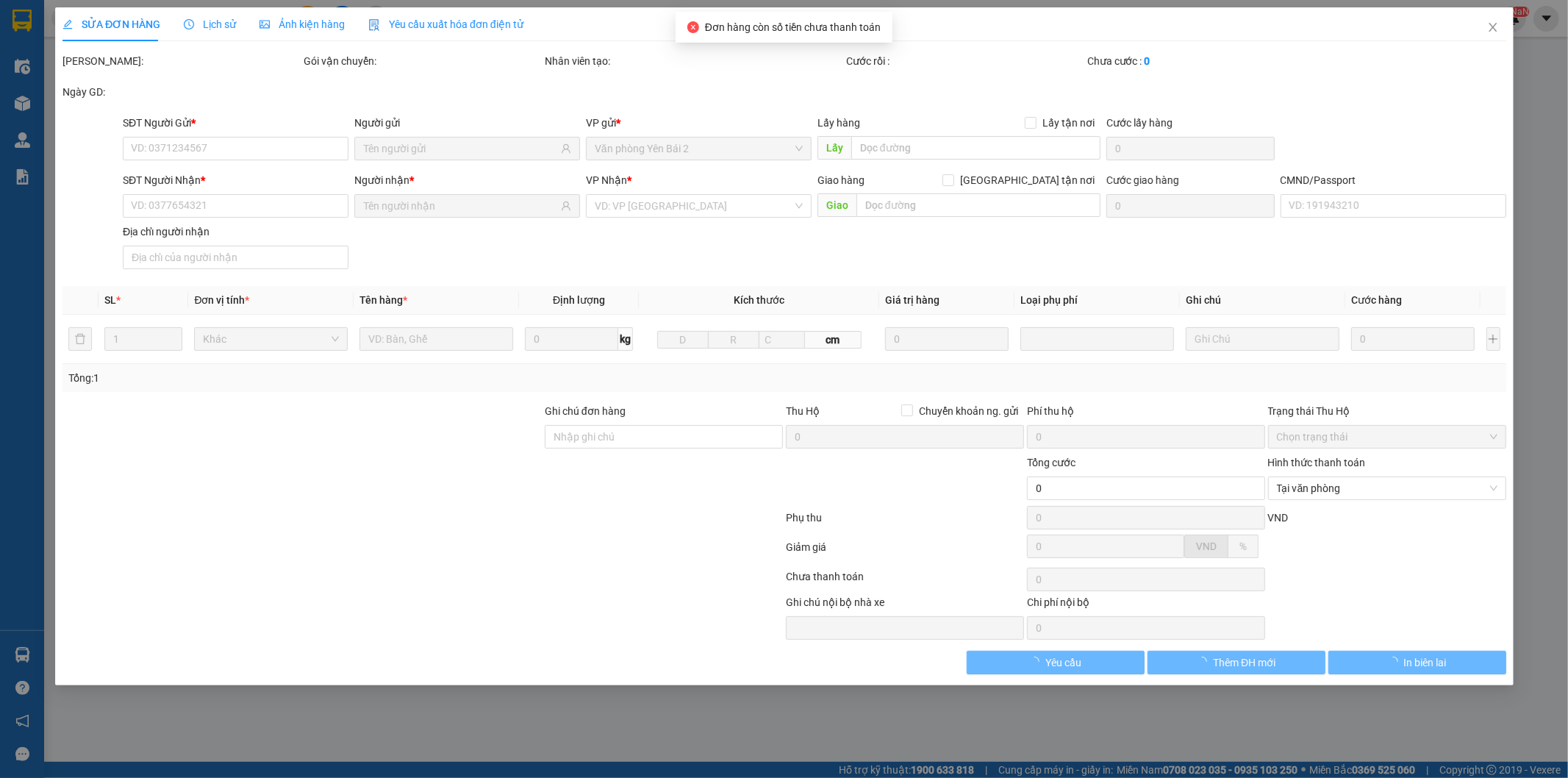
click at [1327, 488] on span "Tại văn phòng" at bounding box center [1387, 487] width 221 height 22
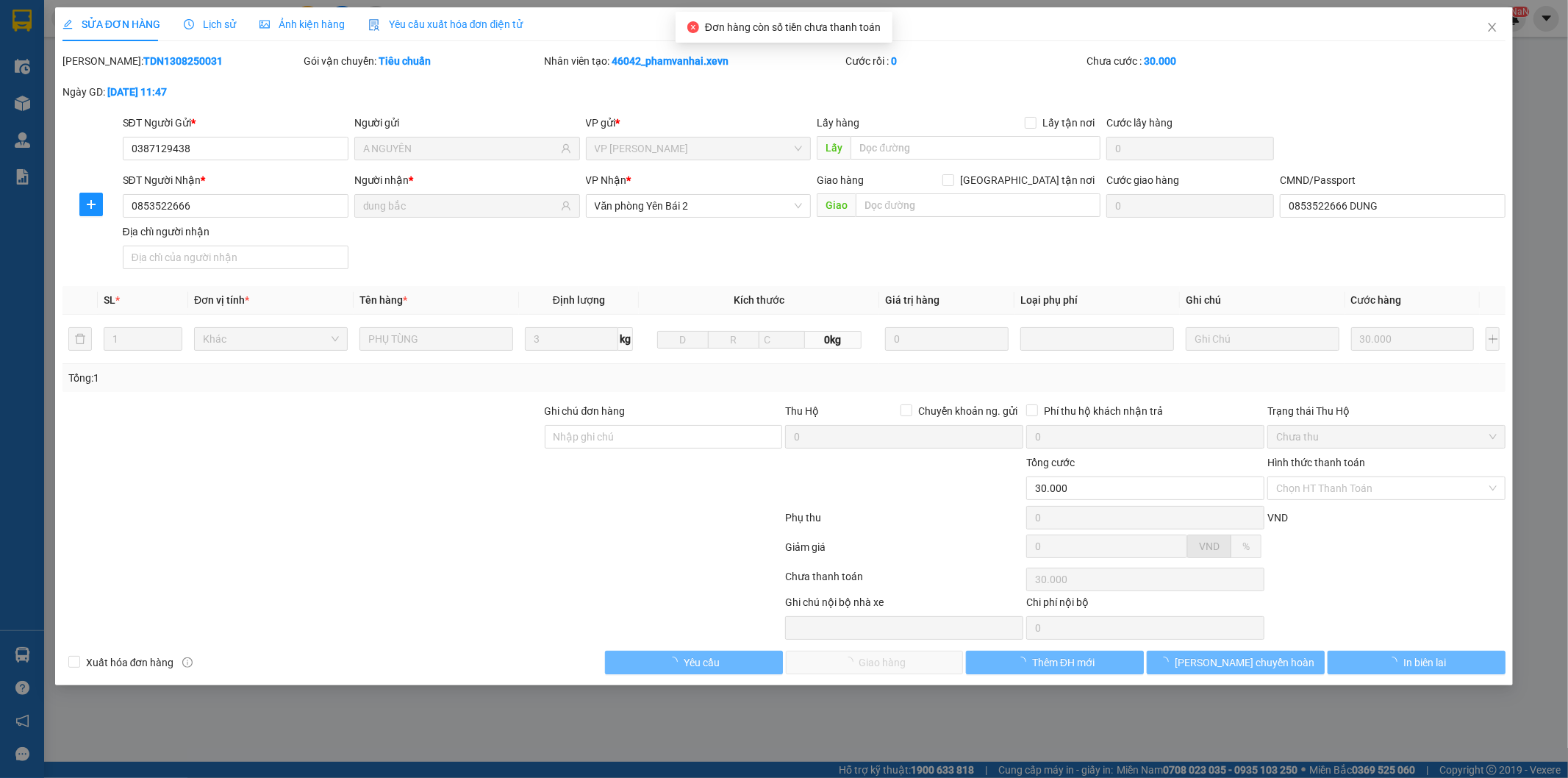
type input "0387129438"
type input "A NGUYÊN"
type input "0853522666"
type input "dung bắc"
type input "0853522666 DUNG"
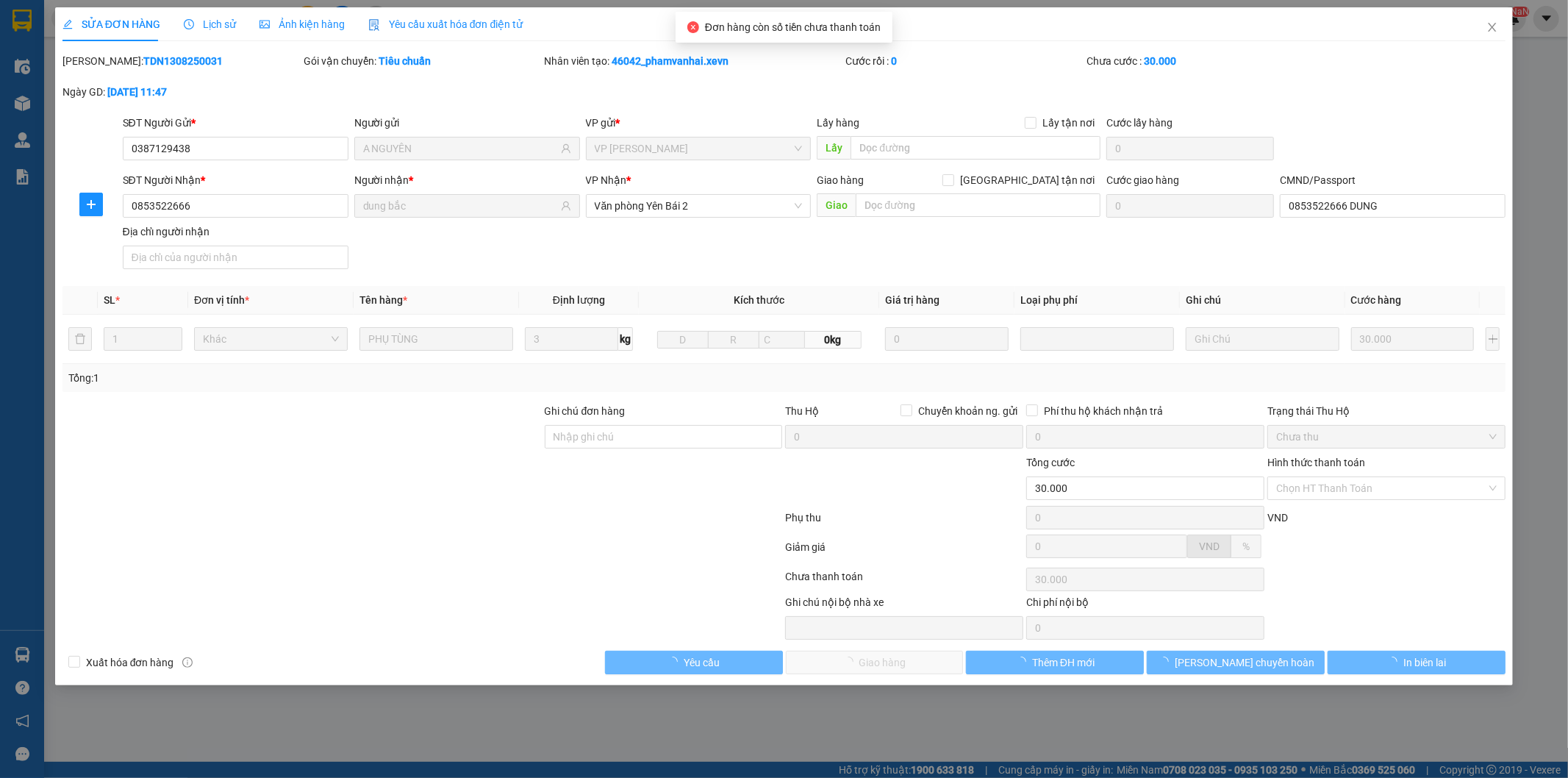
type input "30.000"
click at [1341, 523] on div "VND" at bounding box center [1387, 522] width 241 height 26
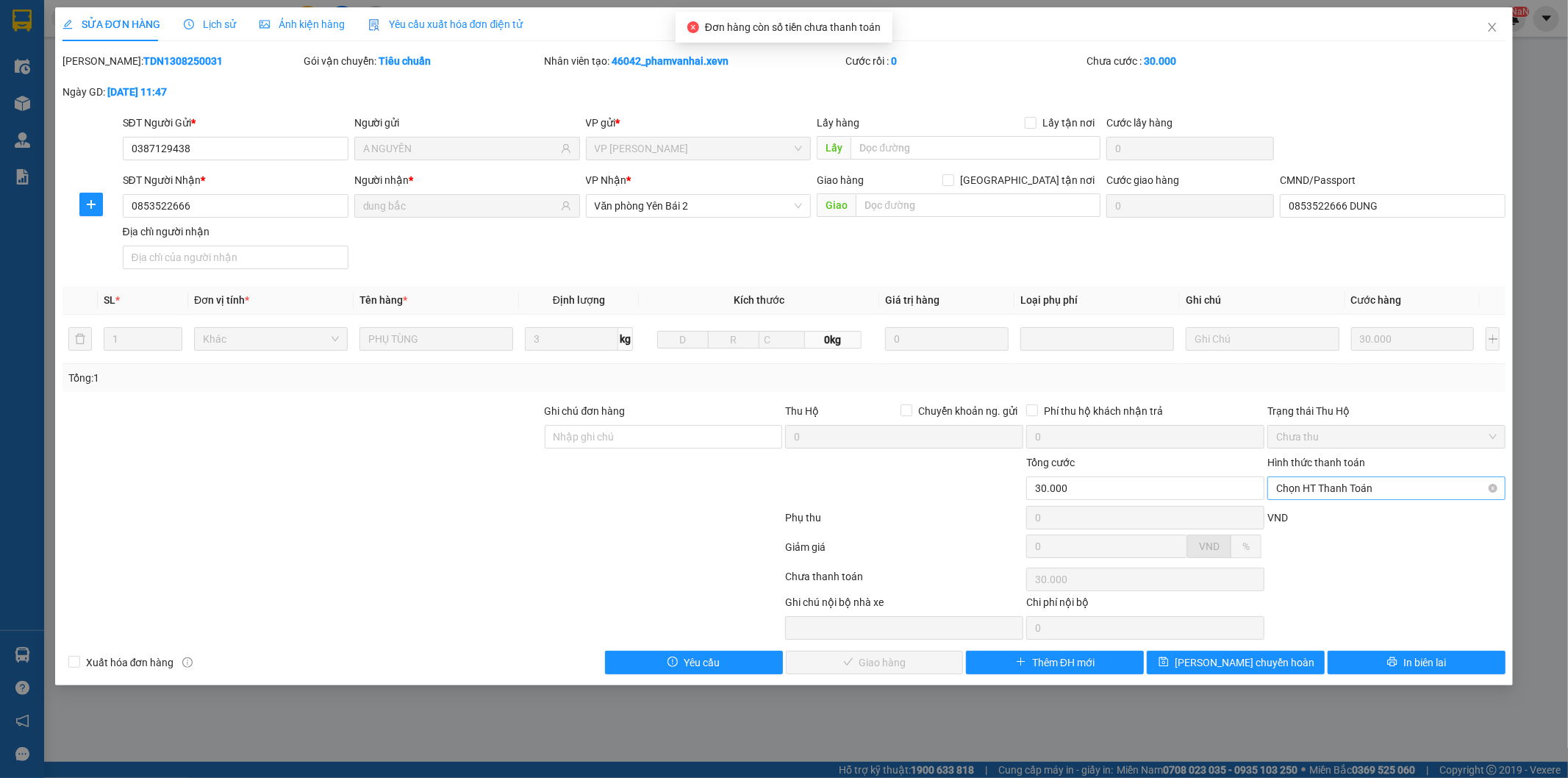
click at [1398, 483] on span "Chọn HT Thanh Toán" at bounding box center [1387, 487] width 221 height 22
click at [1361, 517] on div "Tại văn phòng" at bounding box center [1387, 518] width 221 height 16
type input "0"
click at [938, 663] on button "Giao hàng" at bounding box center [875, 662] width 178 height 24
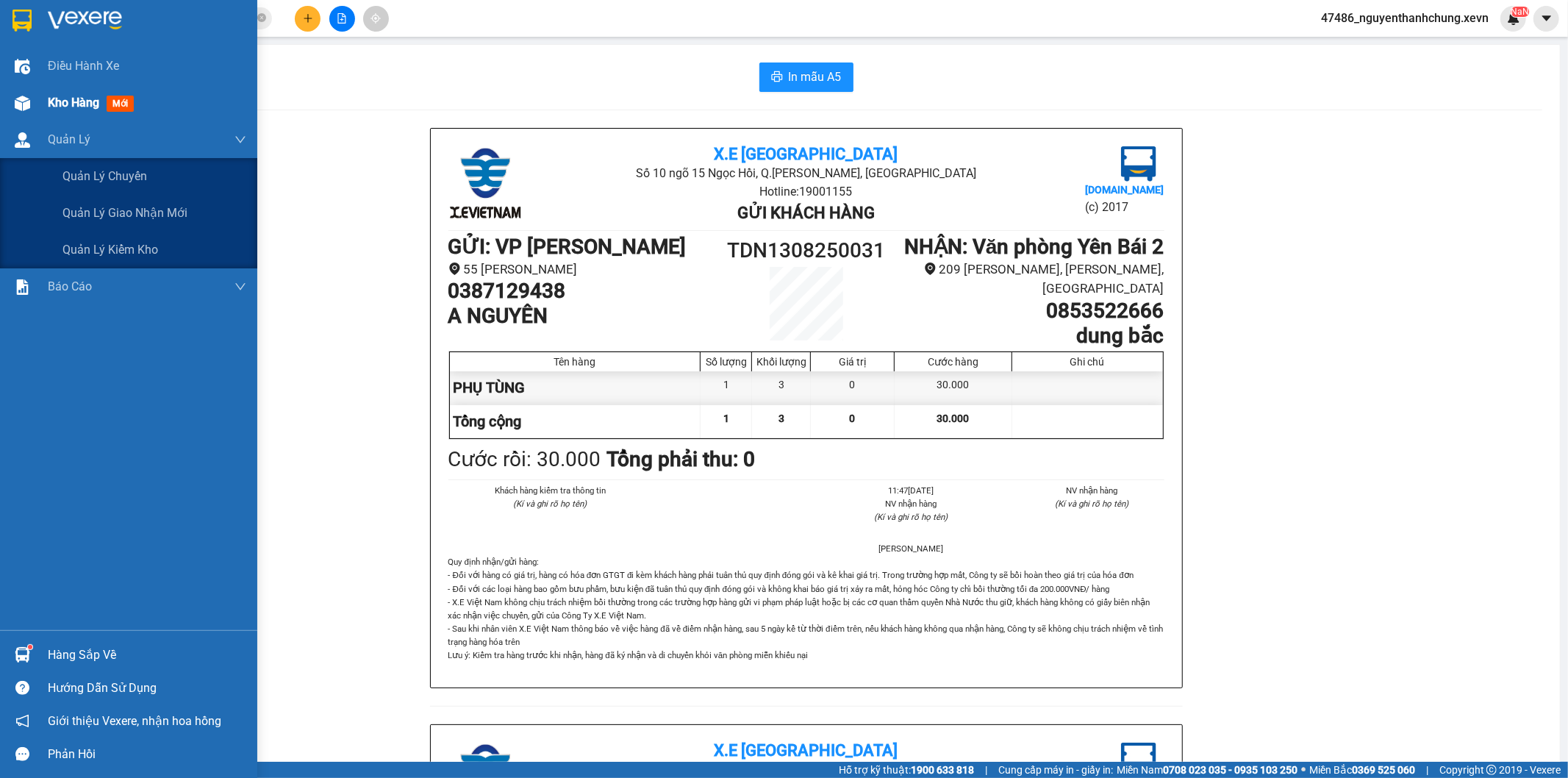
drag, startPoint x: 8, startPoint y: 121, endPoint x: 22, endPoint y: 103, distance: 22.8
click at [7, 121] on div "Quản Lý" at bounding box center [129, 139] width 257 height 37
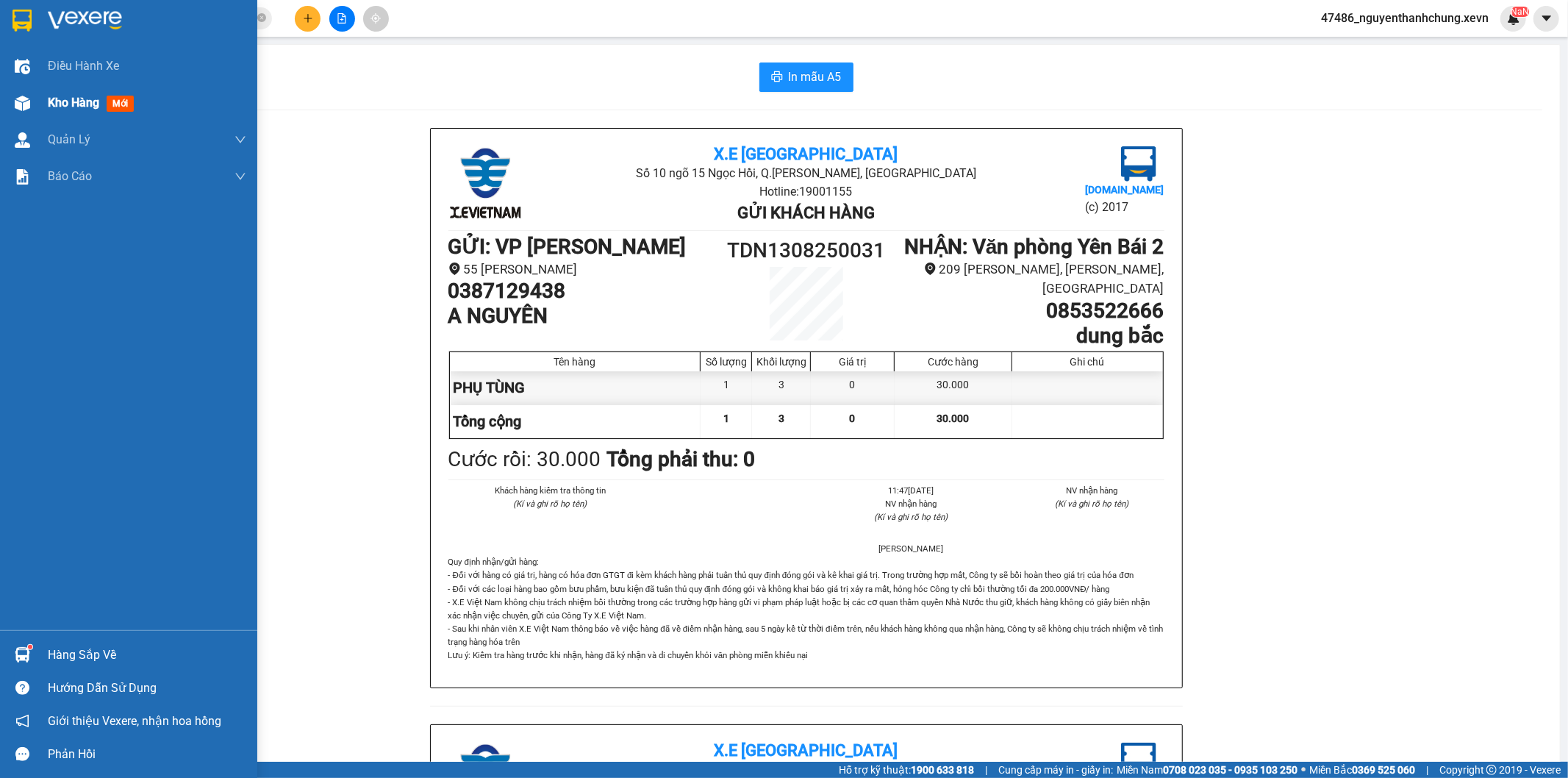
click at [22, 103] on img at bounding box center [22, 103] width 15 height 15
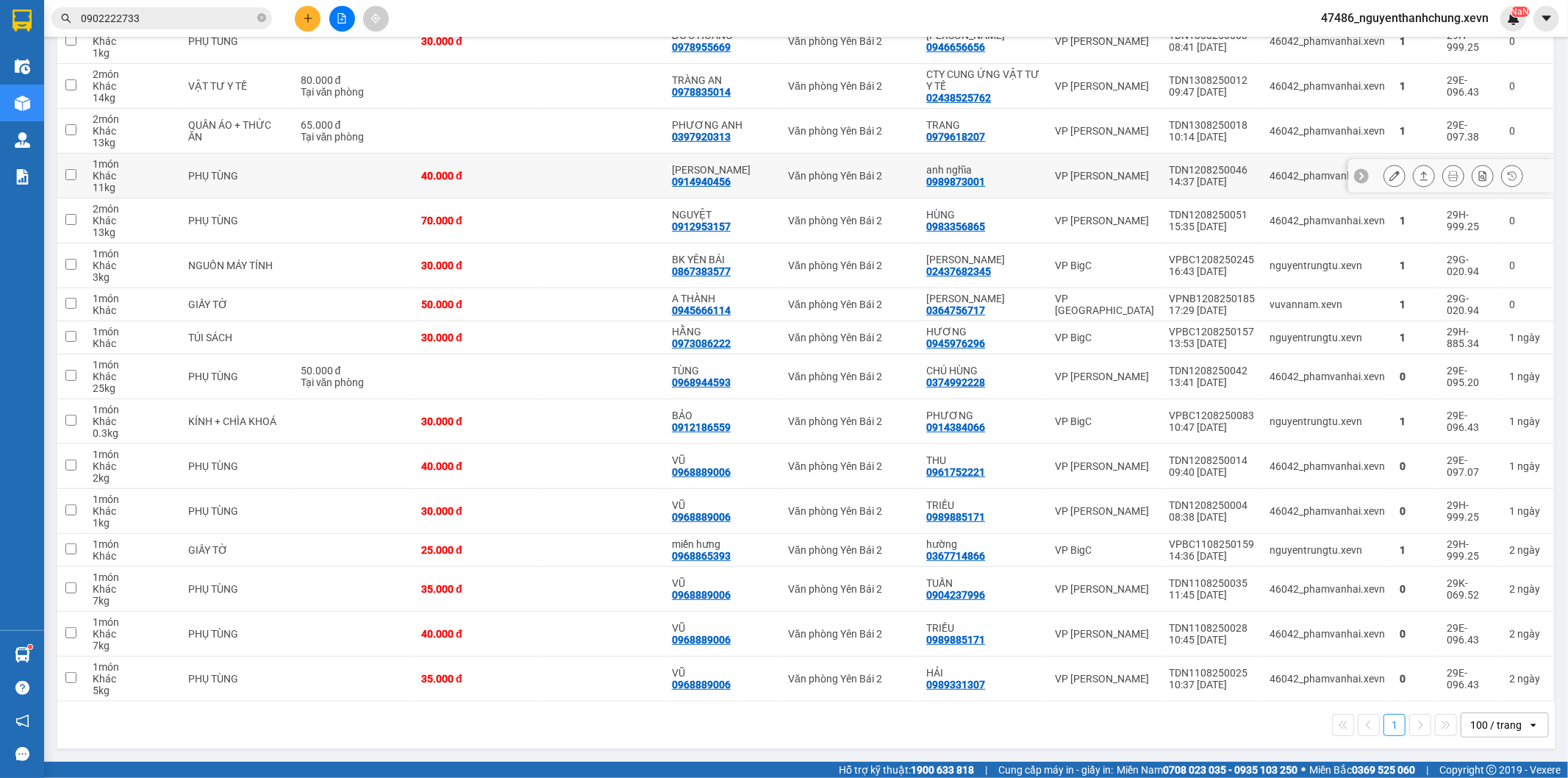
scroll to position [118, 0]
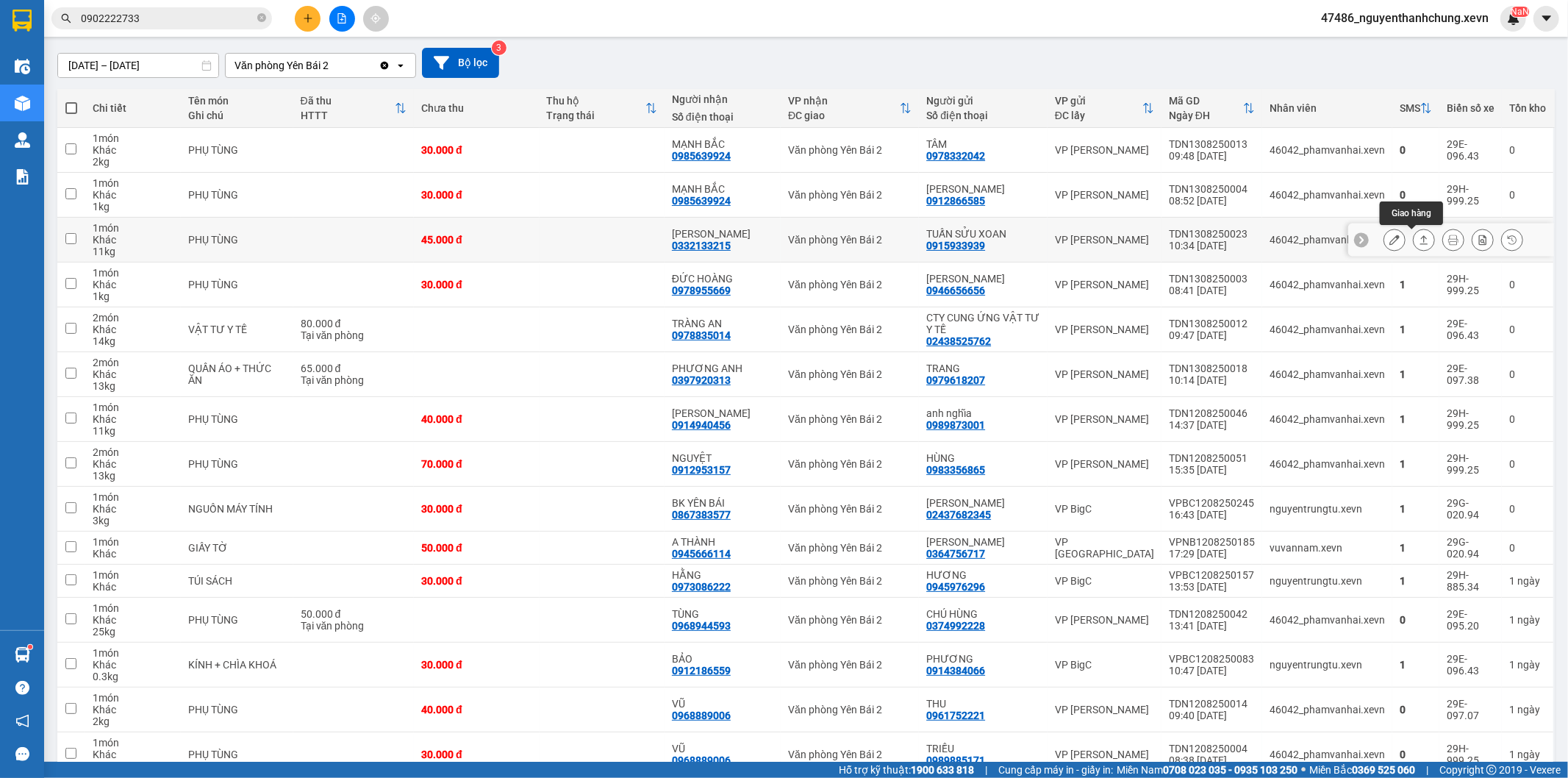
click at [1420, 235] on button at bounding box center [1424, 240] width 20 height 26
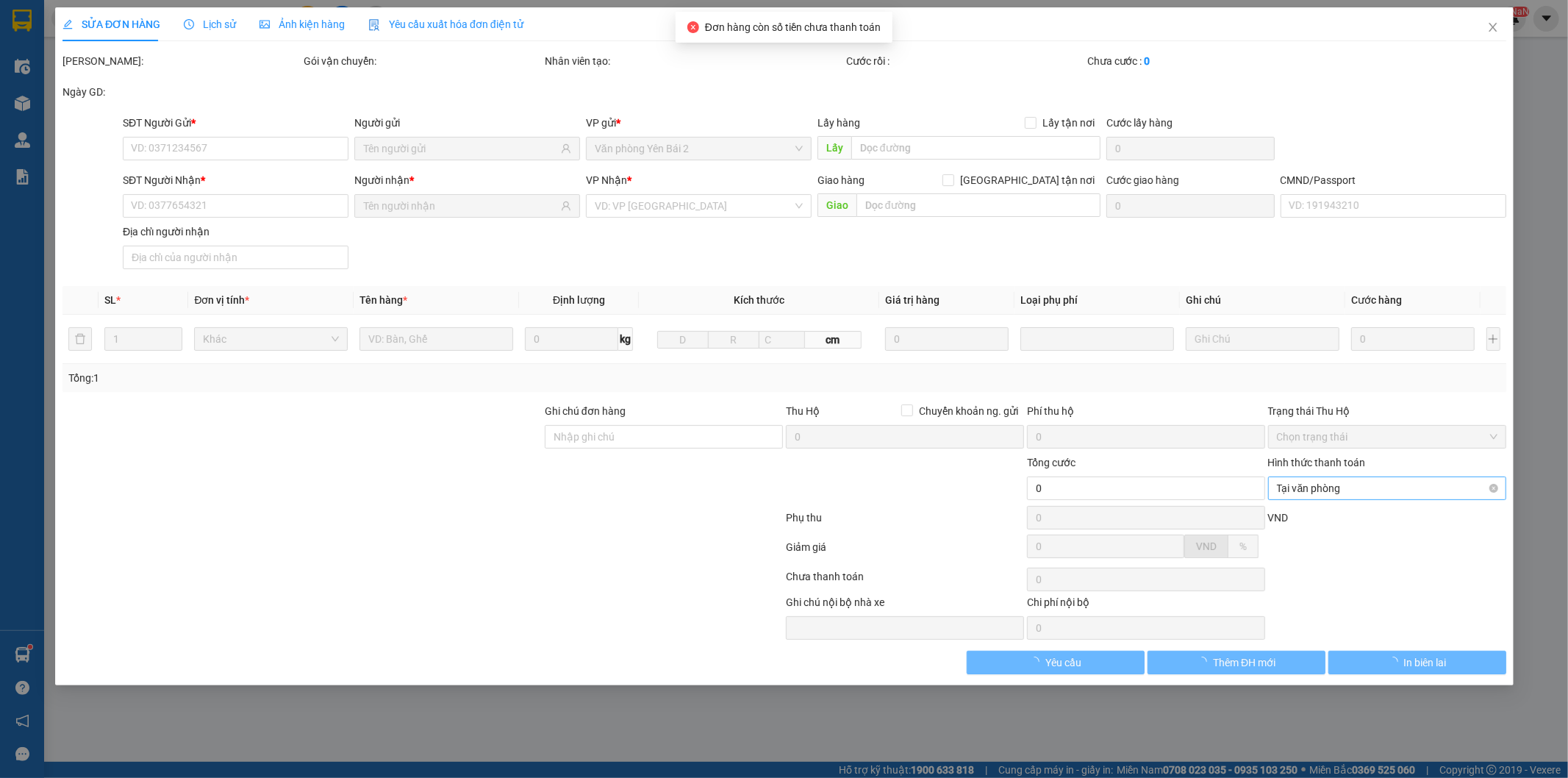
type input "0915933939"
type input "TUẤN SỬU XOAN"
type input "0332133215"
type input "HÀ LONG"
type input "015184009540 NGUYỄN THỊ YÊN"
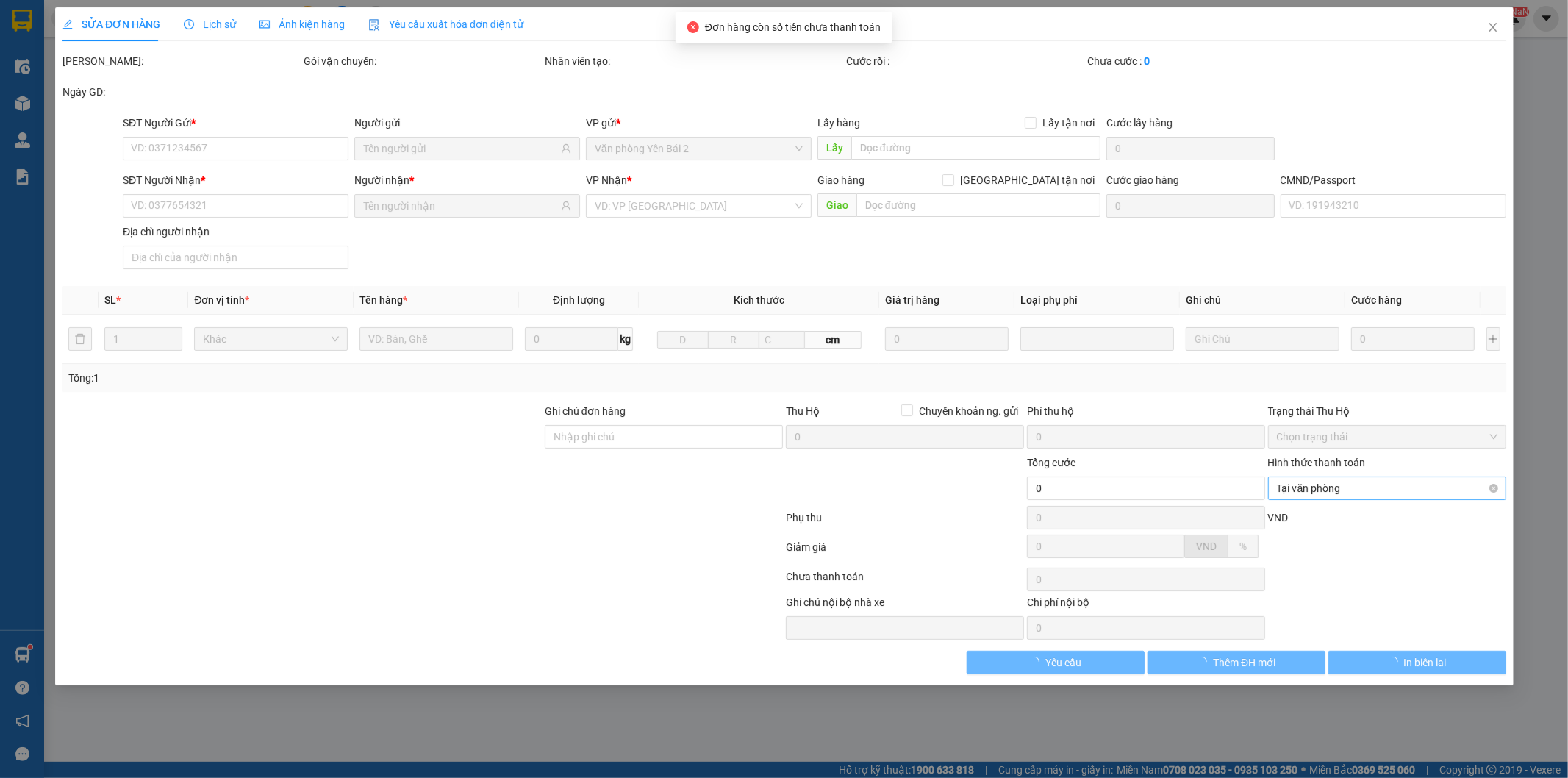
type input "45.000"
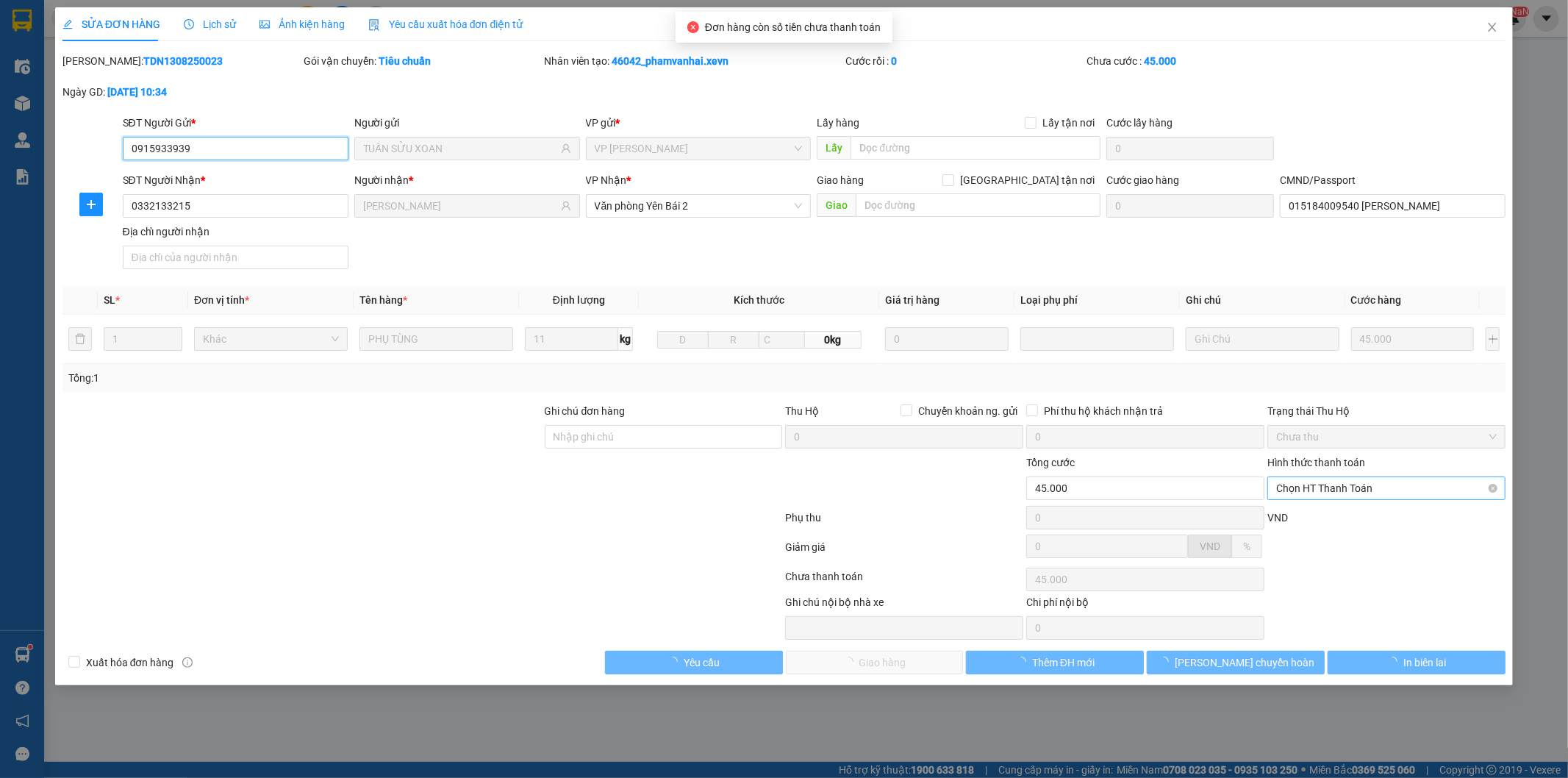
click at [1349, 495] on span "Chọn HT Thanh Toán" at bounding box center [1387, 487] width 221 height 22
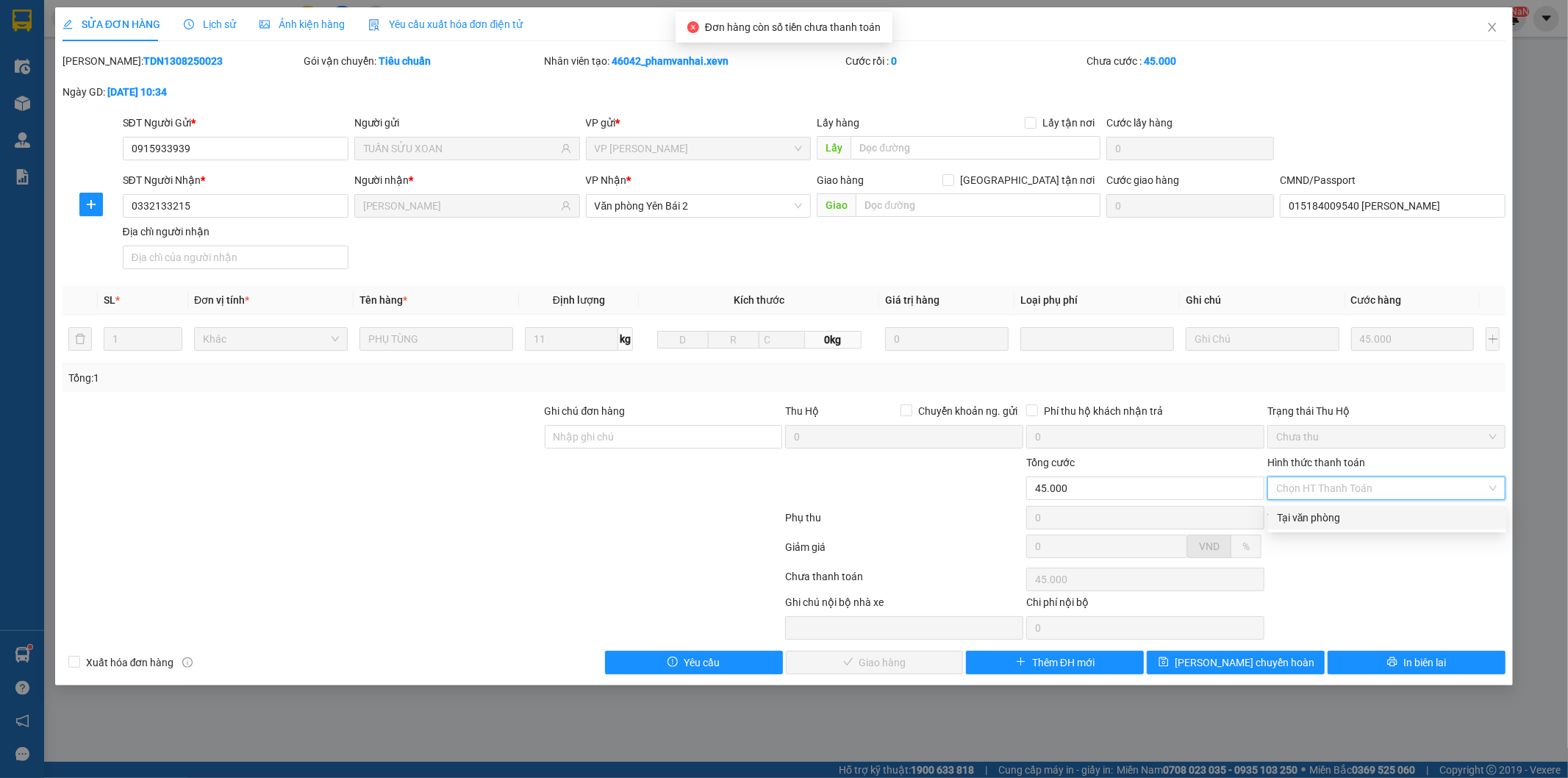
drag, startPoint x: 1317, startPoint y: 512, endPoint x: 1301, endPoint y: 511, distance: 16.0
click at [1317, 511] on div "Tại văn phòng" at bounding box center [1387, 518] width 221 height 16
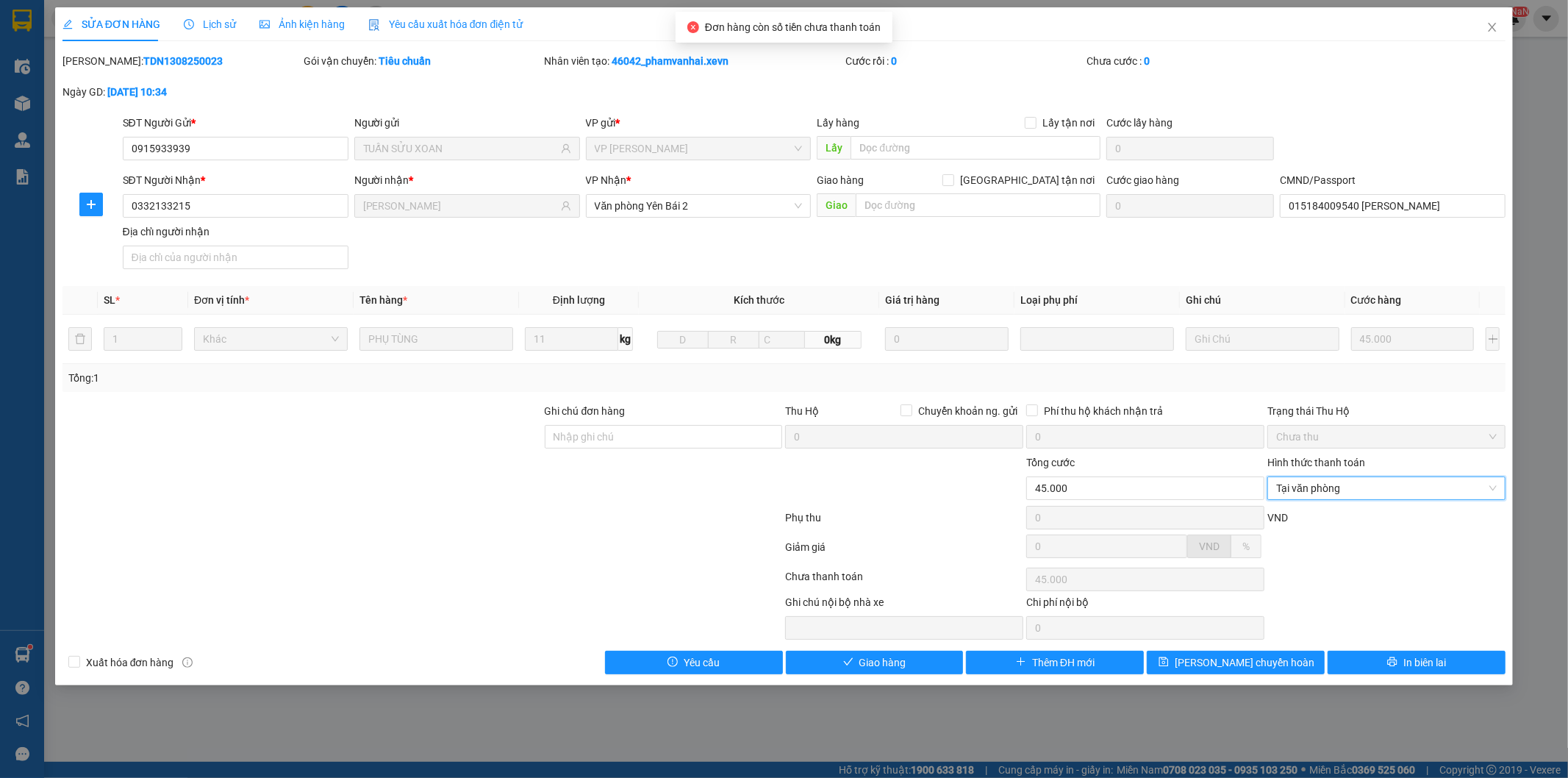
type input "0"
click at [880, 675] on div "SỬA ĐƠN HÀNG Lịch sử Ảnh kiện hàng Yêu cầu xuất hóa đơn điện tử Total Paid Fee …" at bounding box center [784, 346] width 1459 height 678
click at [896, 659] on span "Giao hàng" at bounding box center [883, 662] width 47 height 16
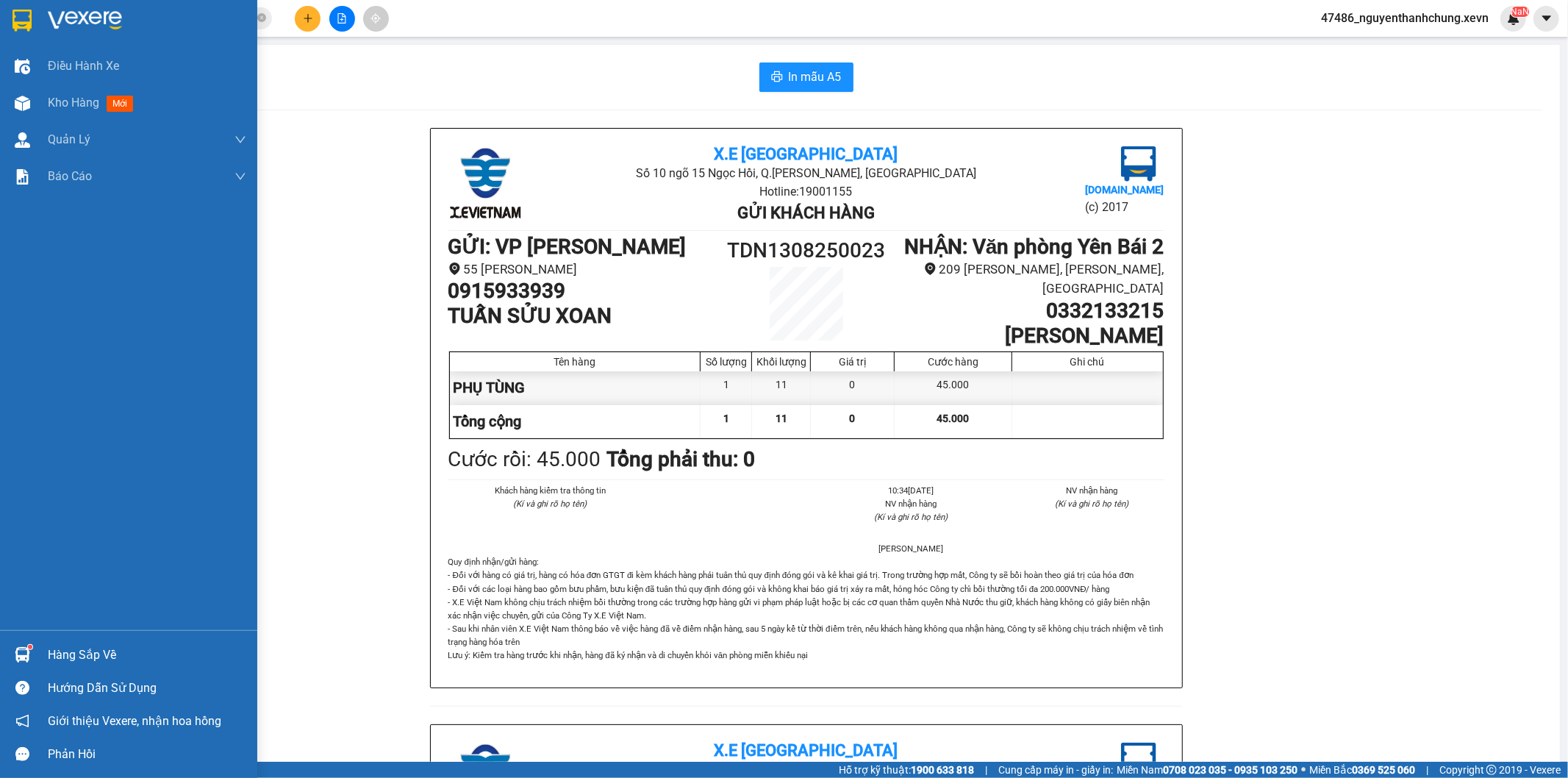
drag, startPoint x: 57, startPoint y: 655, endPoint x: 63, endPoint y: 631, distance: 24.7
click at [57, 656] on div "Hàng sắp về" at bounding box center [147, 655] width 199 height 22
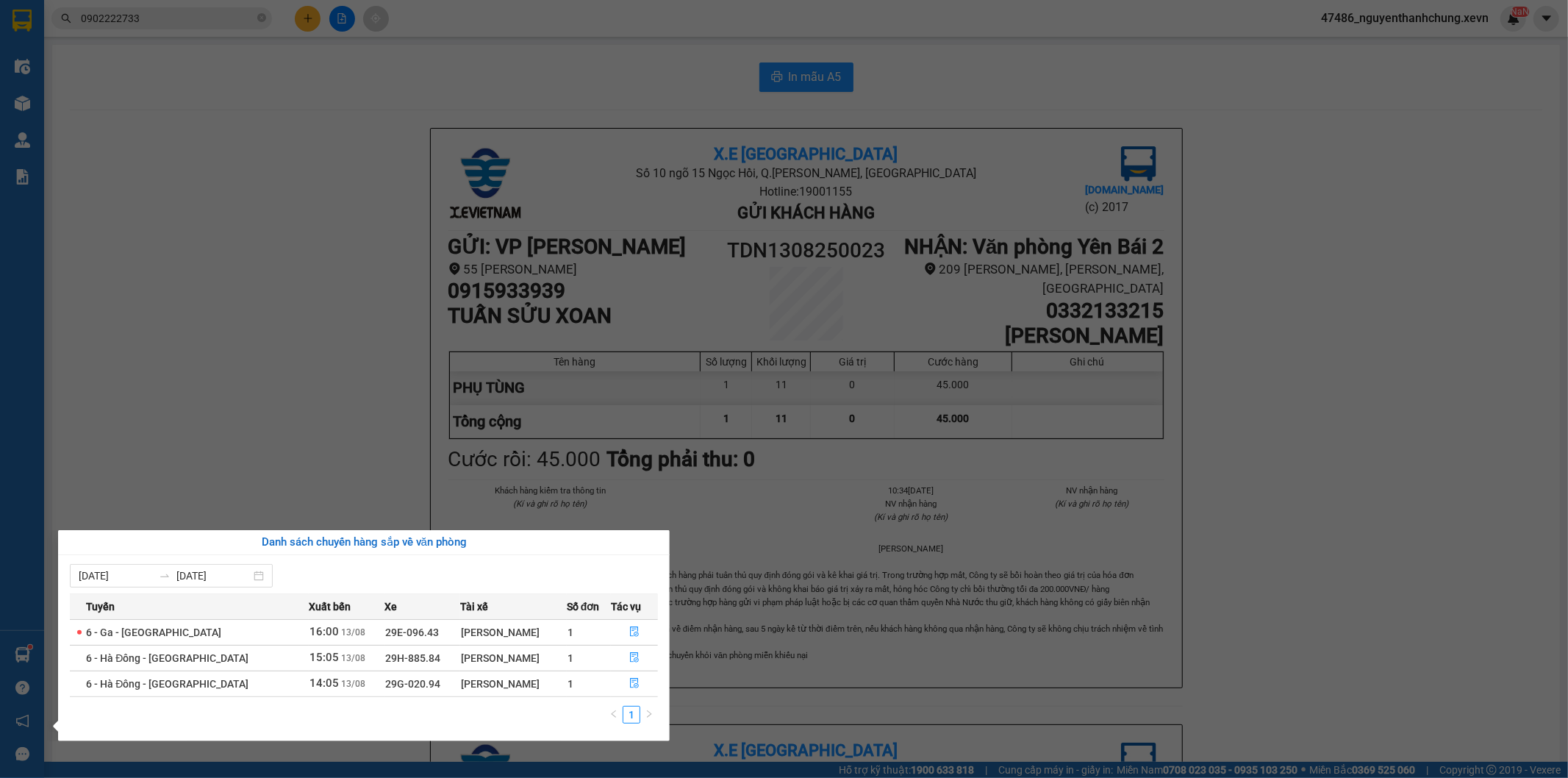
click at [181, 395] on section "Kết quả tìm kiếm ( 11 ) Bộ lọc Mã ĐH Trạng thái Món hàng Thu hộ Tổng cước Chưa …" at bounding box center [784, 389] width 1568 height 778
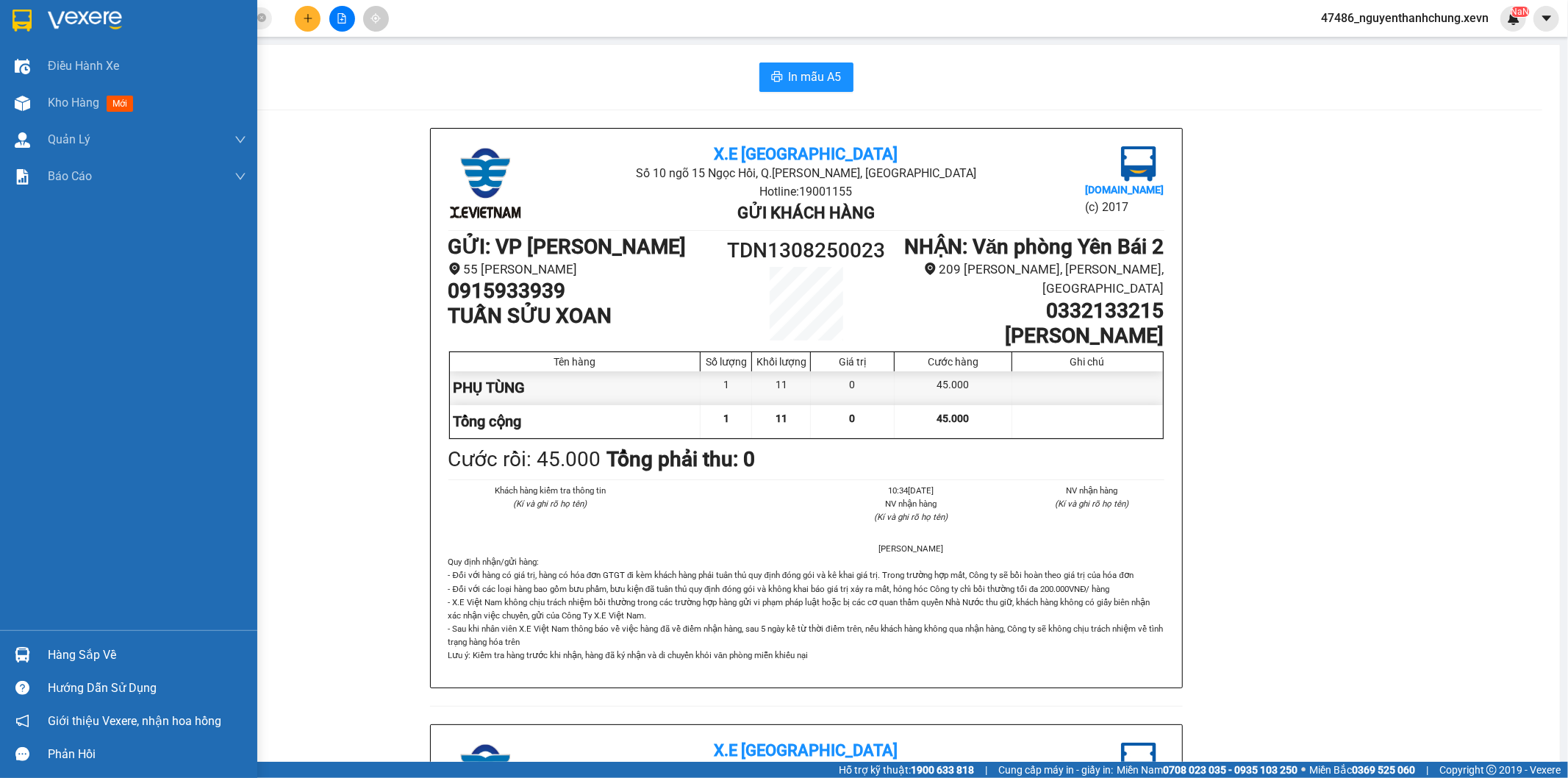
click at [23, 656] on img at bounding box center [22, 654] width 15 height 15
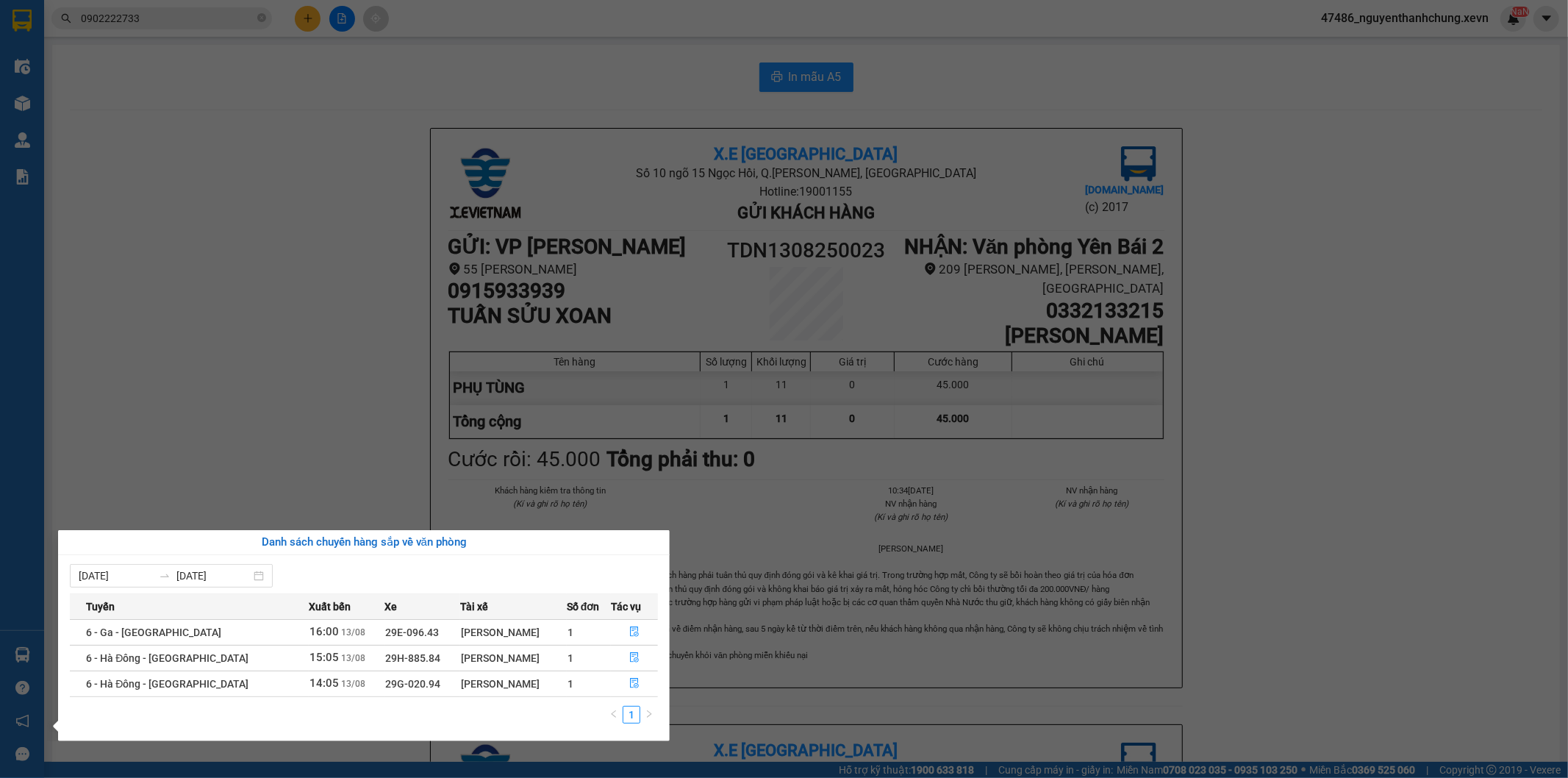
drag, startPoint x: 178, startPoint y: 397, endPoint x: 318, endPoint y: 245, distance: 206.6
click at [179, 397] on section "Kết quả tìm kiếm ( 11 ) Bộ lọc Mã ĐH Trạng thái Món hàng Thu hộ Tổng cước Chưa …" at bounding box center [784, 389] width 1568 height 778
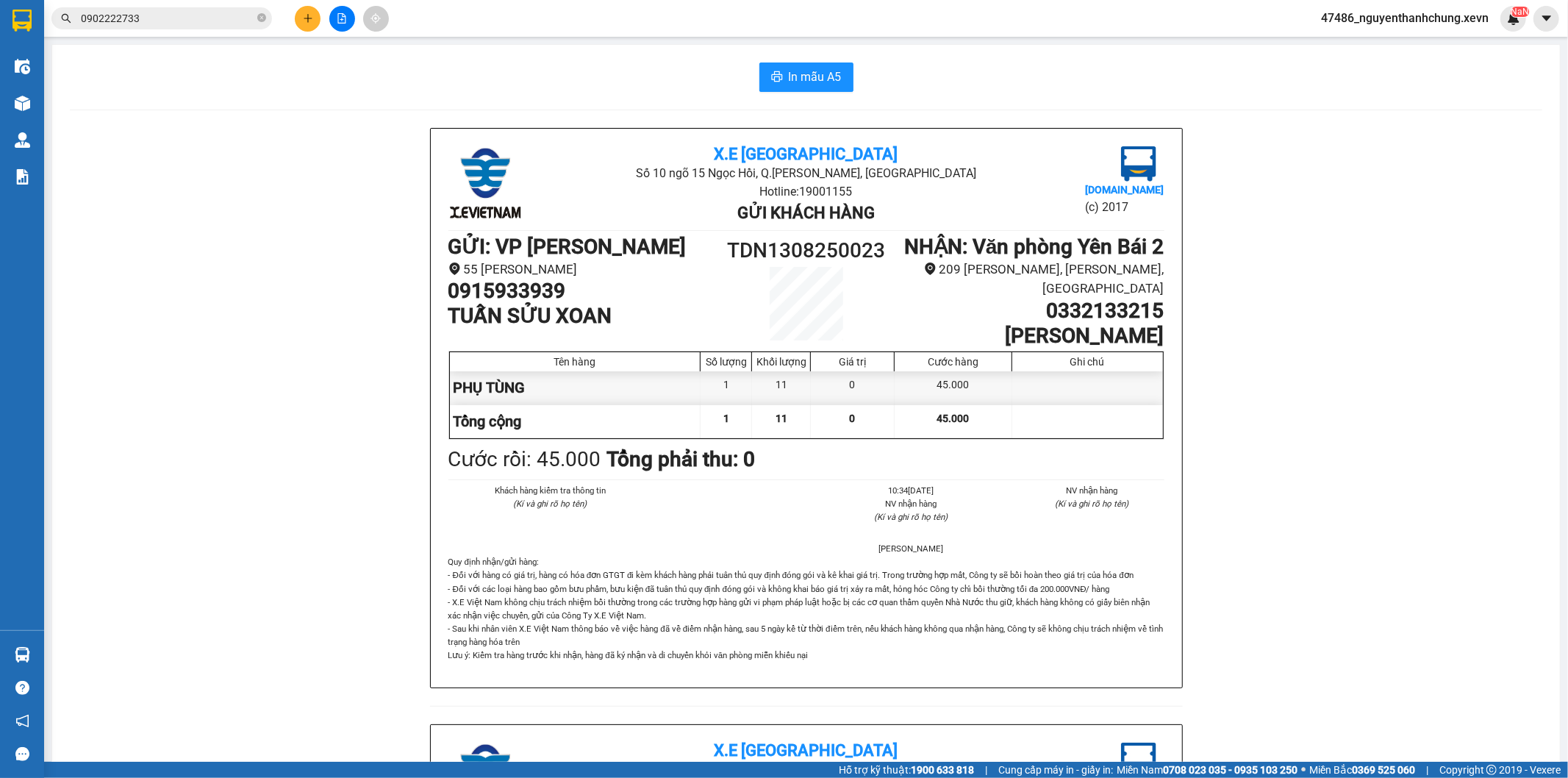
drag, startPoint x: 159, startPoint y: 113, endPoint x: 124, endPoint y: 118, distance: 35.4
click at [144, 116] on div "In mẫu A5 X.E Việt Nam Số 10 ngõ 15 Ngọc Hồi, Q.Hoàng Mai, Hà Nội Hotline: 1900…" at bounding box center [806, 692] width 1508 height 1295
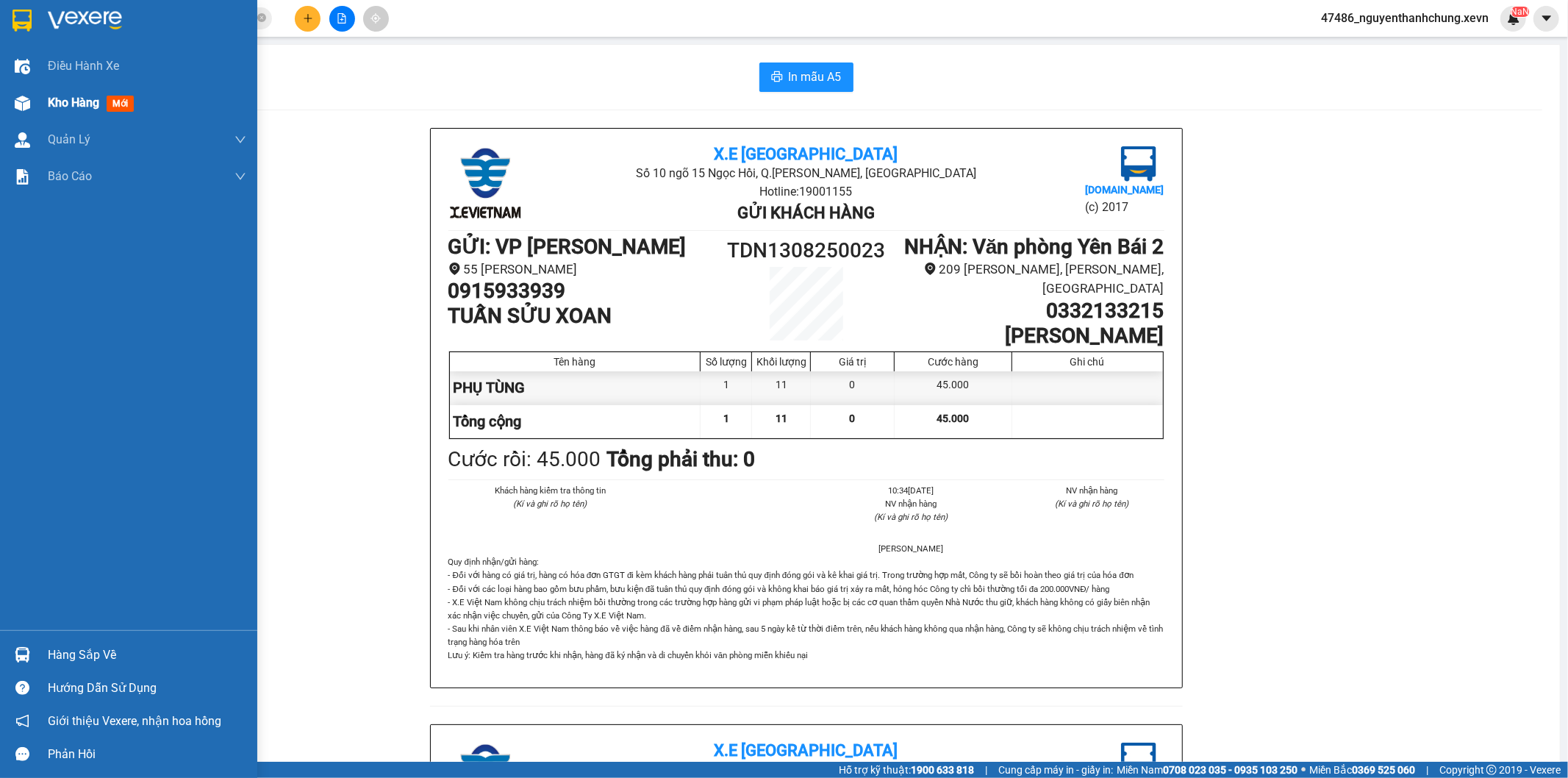
click at [5, 97] on div "Kho hàng mới" at bounding box center [129, 103] width 257 height 37
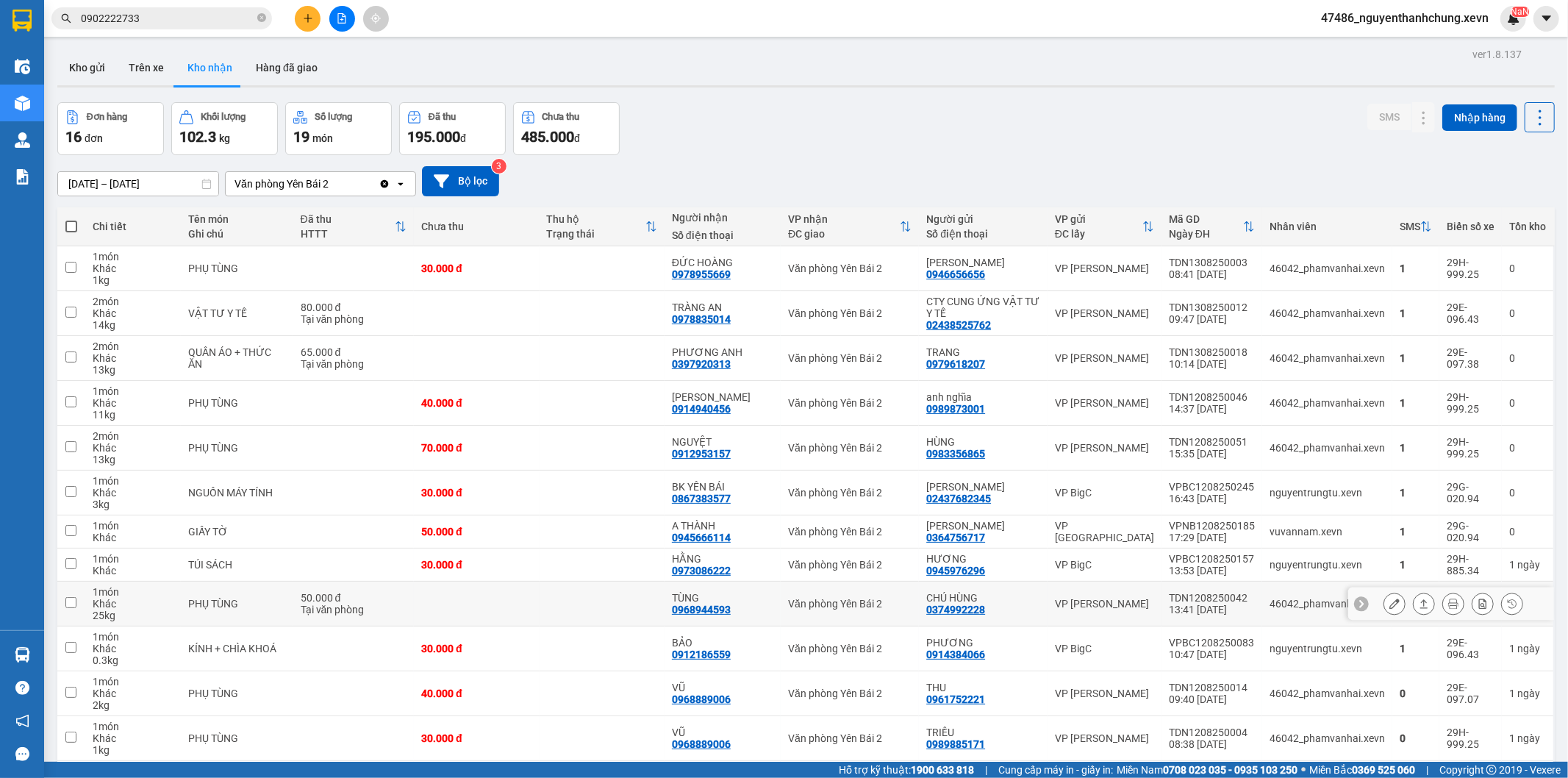
click at [1414, 606] on button at bounding box center [1424, 604] width 20 height 26
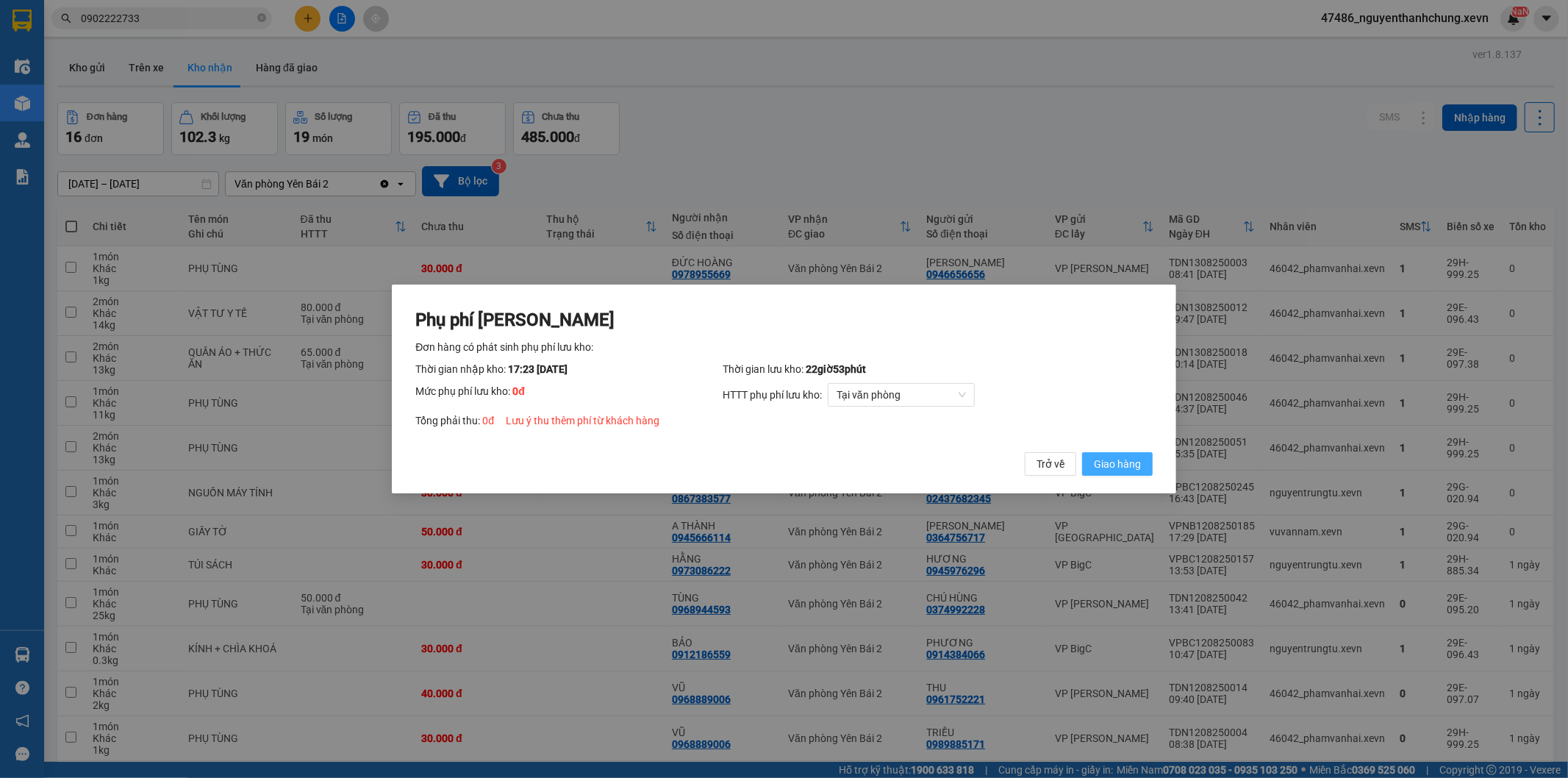
click at [1093, 465] on button "Giao hàng" at bounding box center [1117, 464] width 71 height 24
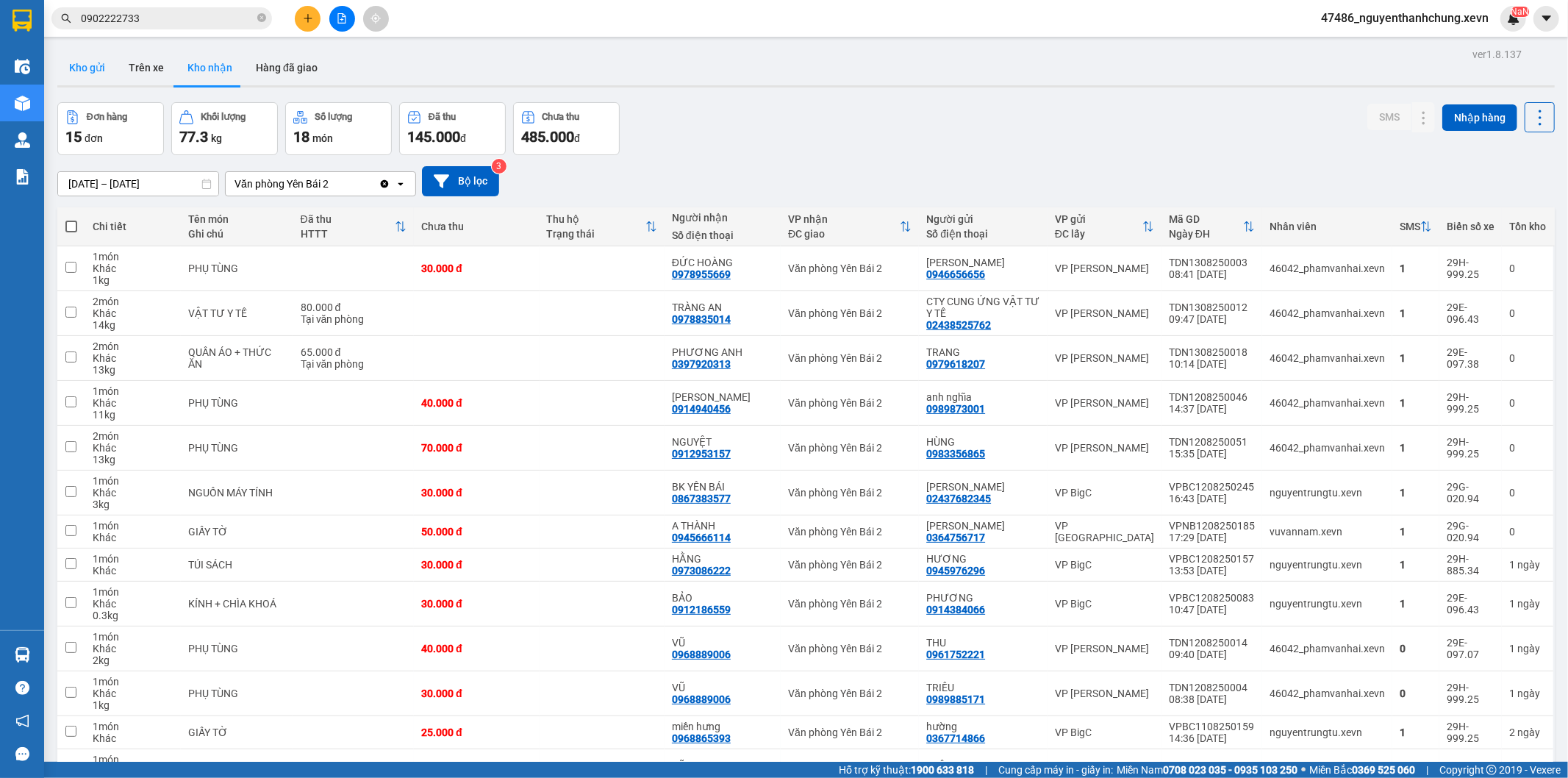
click at [103, 64] on button "Kho gửi" at bounding box center [86, 67] width 59 height 35
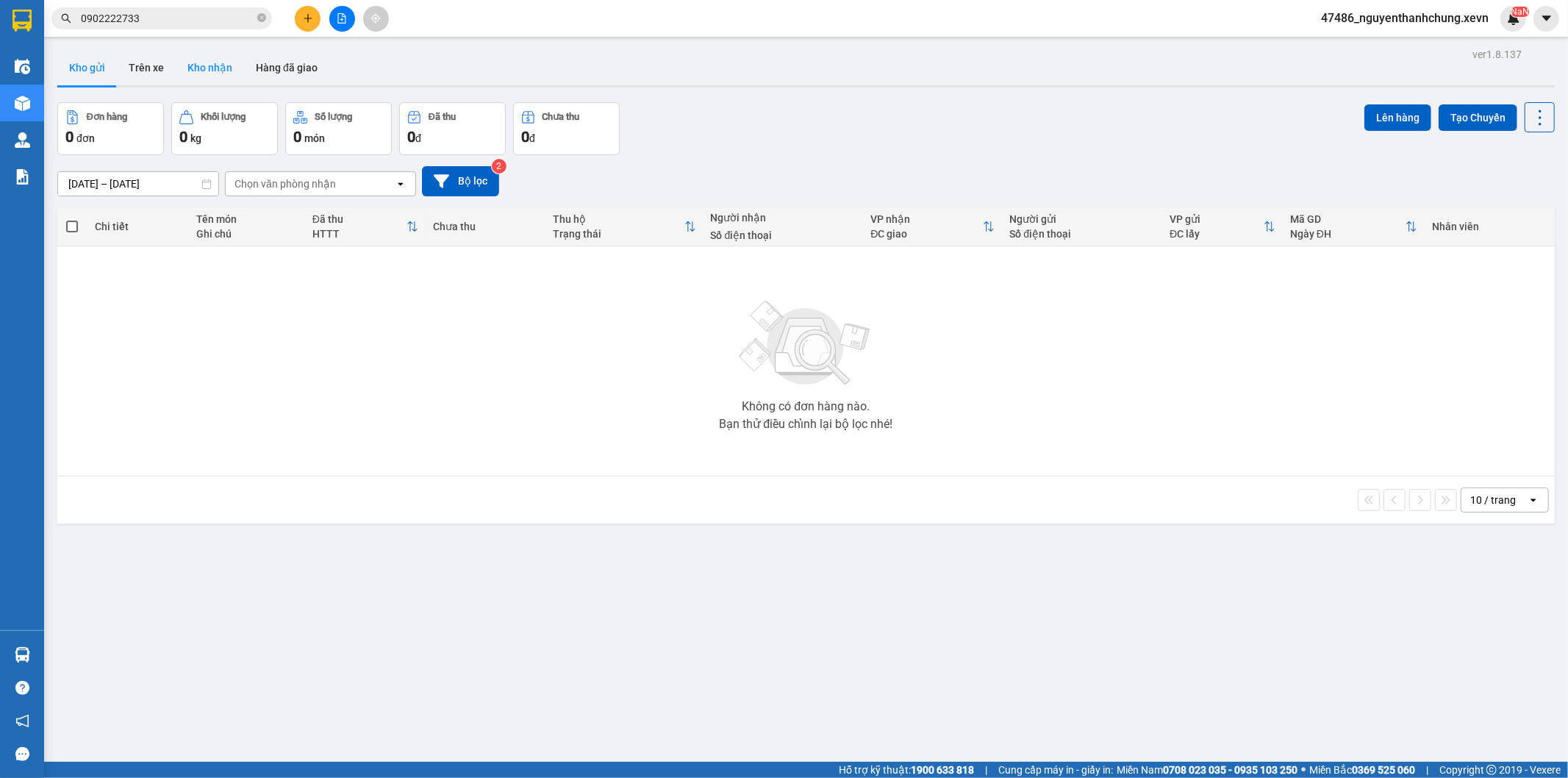
click at [184, 76] on button "Kho nhận" at bounding box center [210, 67] width 68 height 35
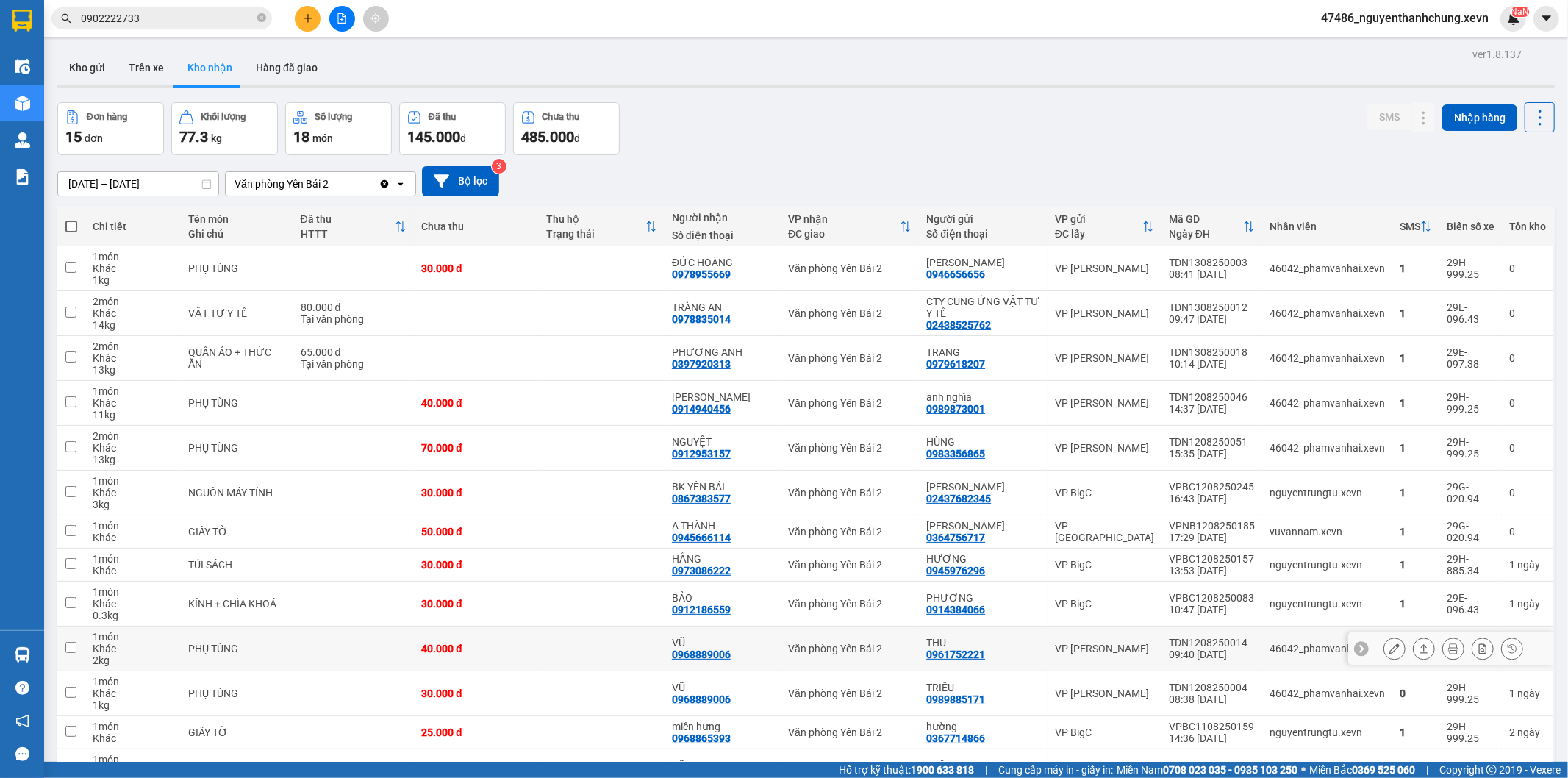
scroll to position [164, 0]
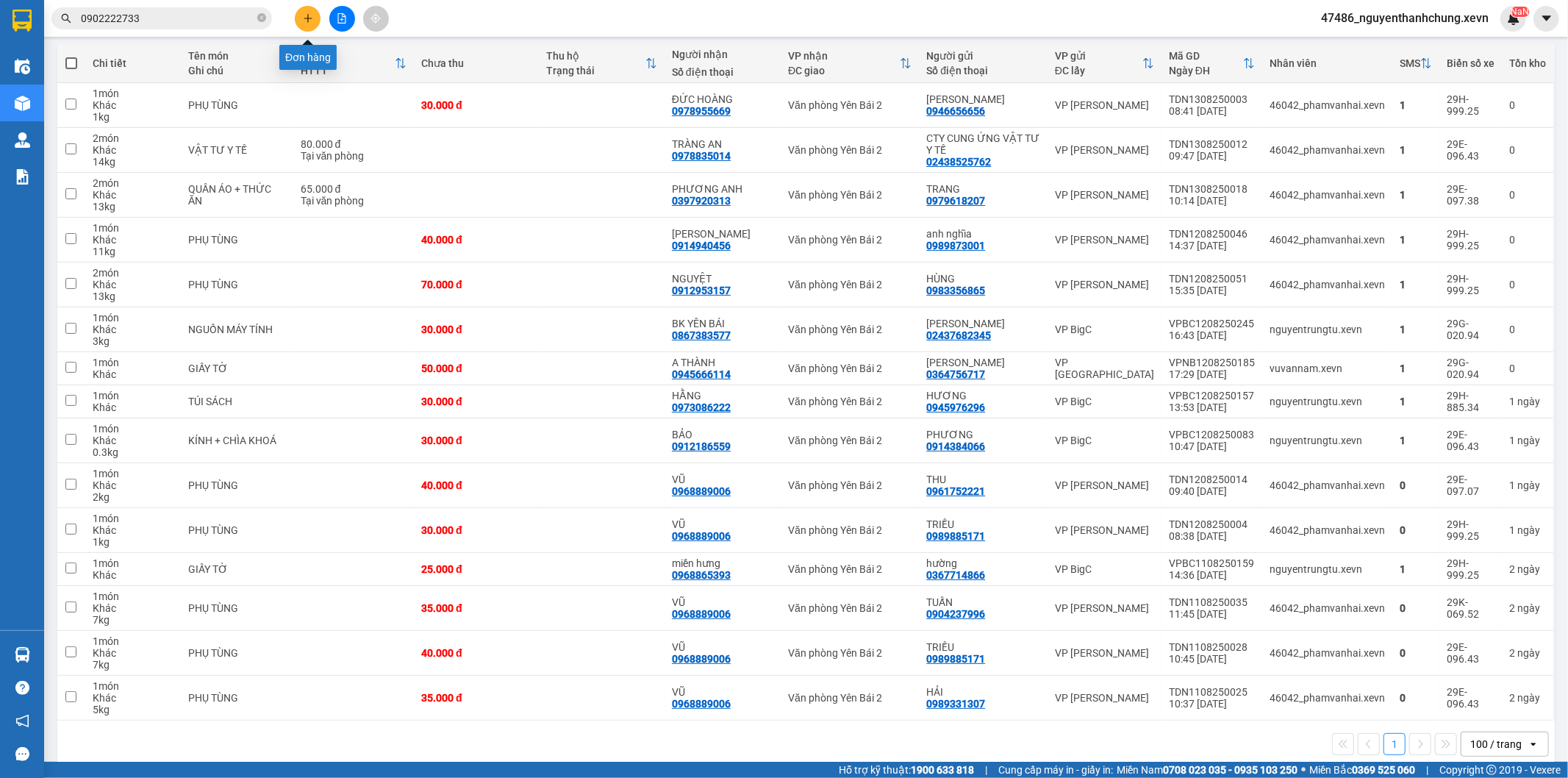
click at [309, 15] on icon "plus" at bounding box center [308, 18] width 11 height 11
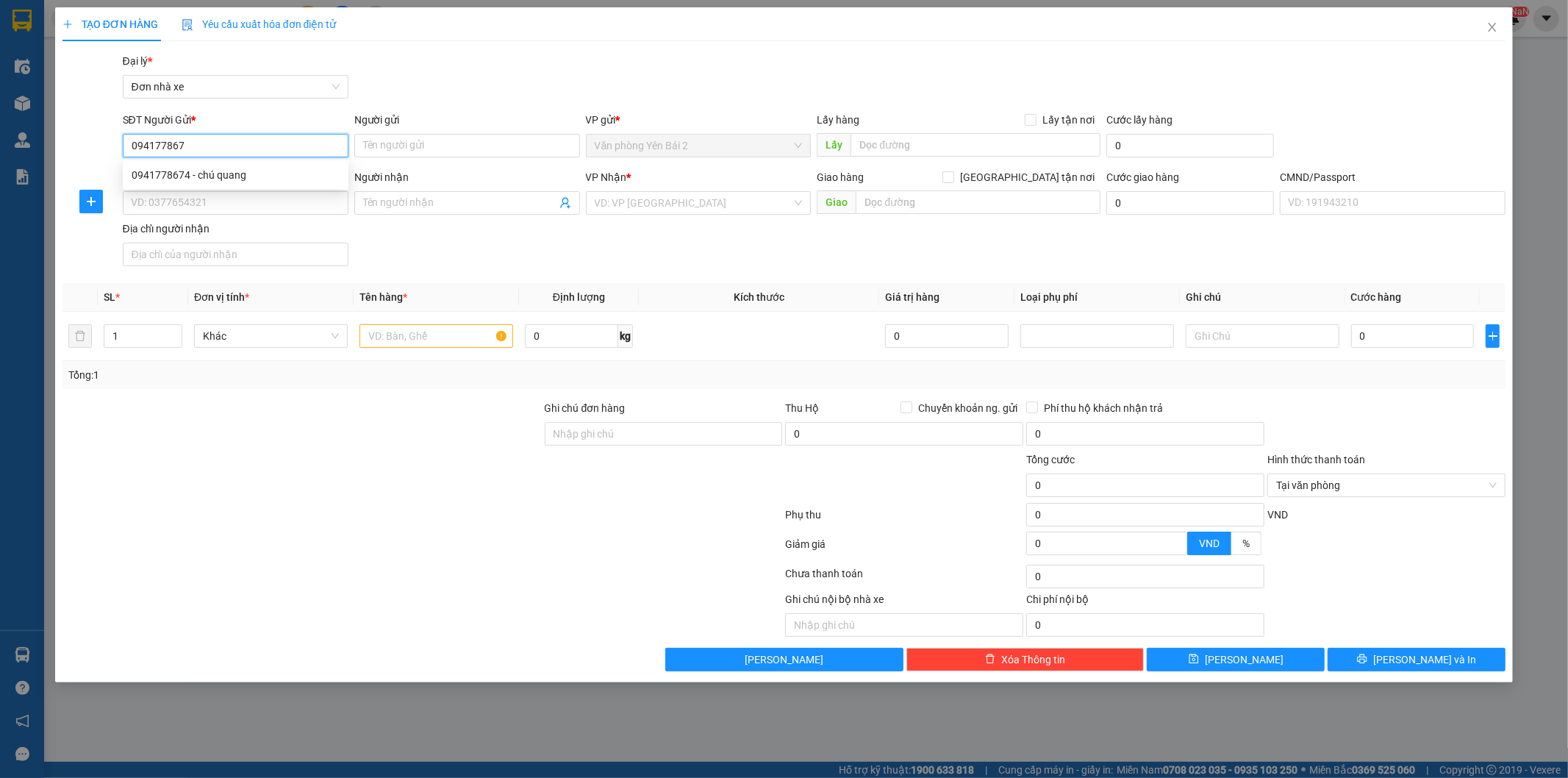
type input "0941778674"
drag, startPoint x: 277, startPoint y: 179, endPoint x: 297, endPoint y: 162, distance: 26.2
click at [281, 179] on div "0941778674 - chú quang" at bounding box center [236, 175] width 208 height 16
type input "chú quang"
type input "0984288095"
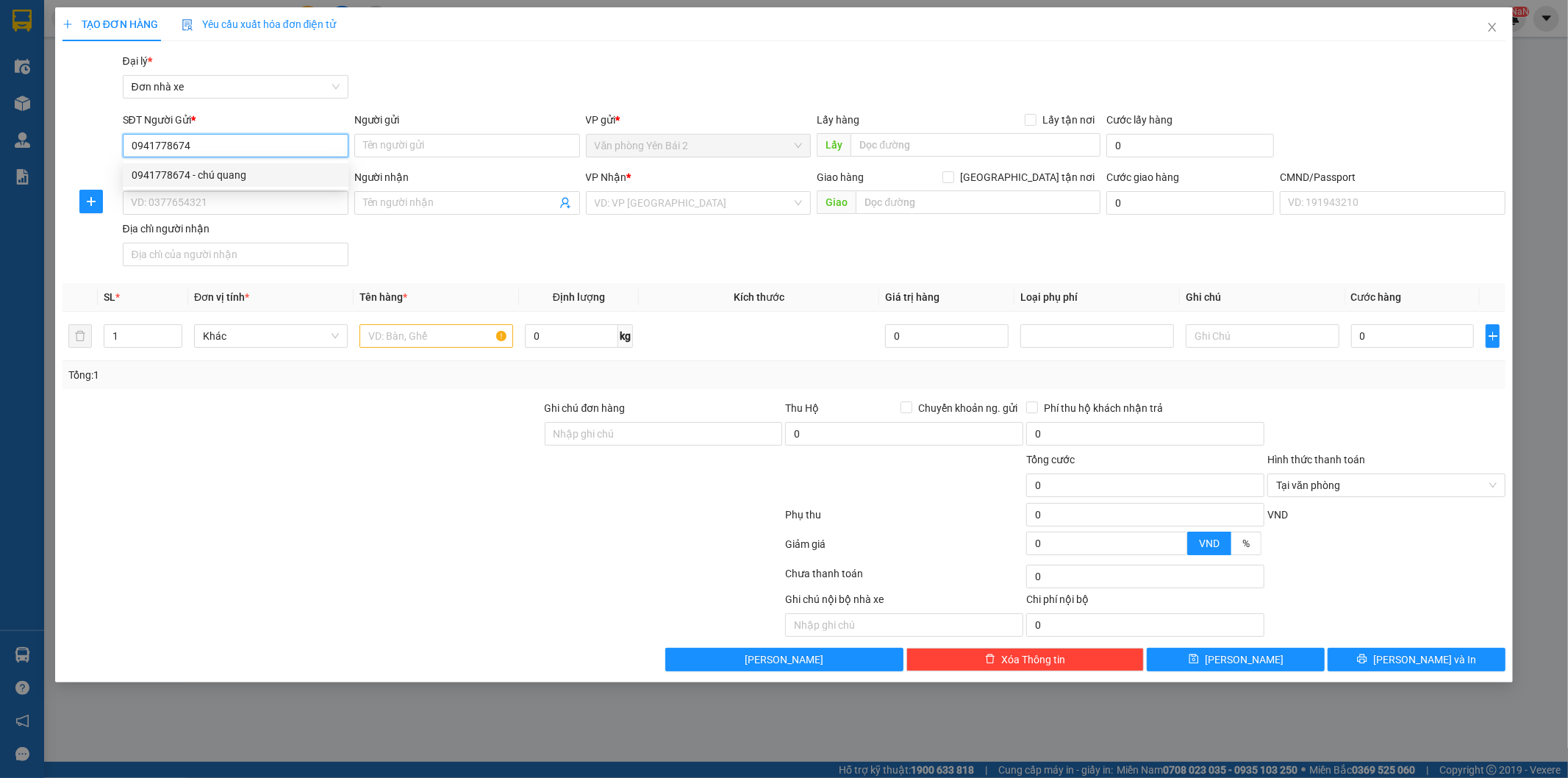
type input "dũng"
type input "1"
type input "0941778674"
click at [569, 208] on icon "user-add" at bounding box center [566, 203] width 11 height 11
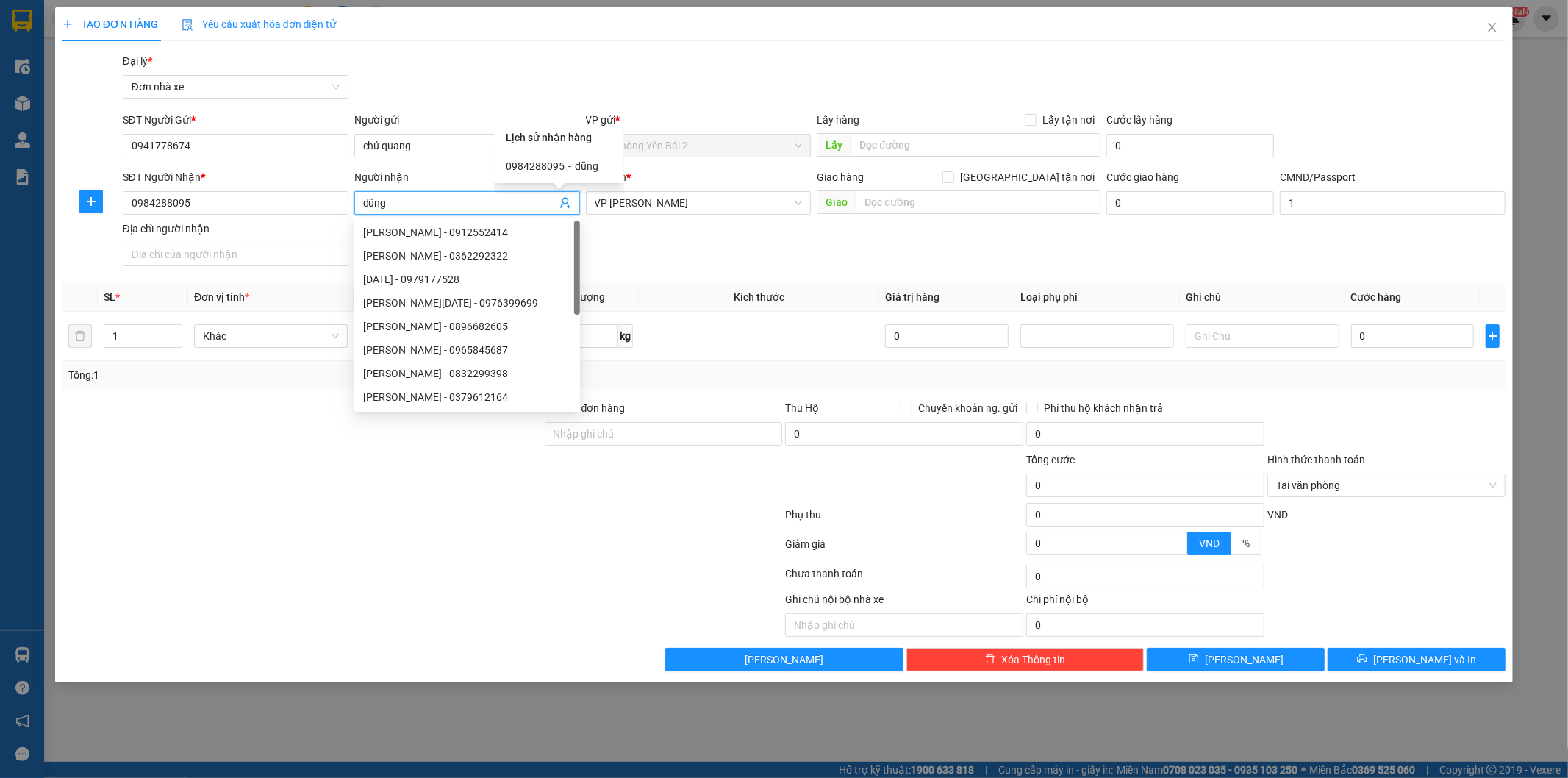
click at [319, 186] on div "SĐT Người Nhận *" at bounding box center [235, 180] width 225 height 22
click at [318, 190] on div "SĐT Người Nhận *" at bounding box center [235, 180] width 225 height 22
click at [318, 193] on input "0984288095" at bounding box center [235, 203] width 225 height 24
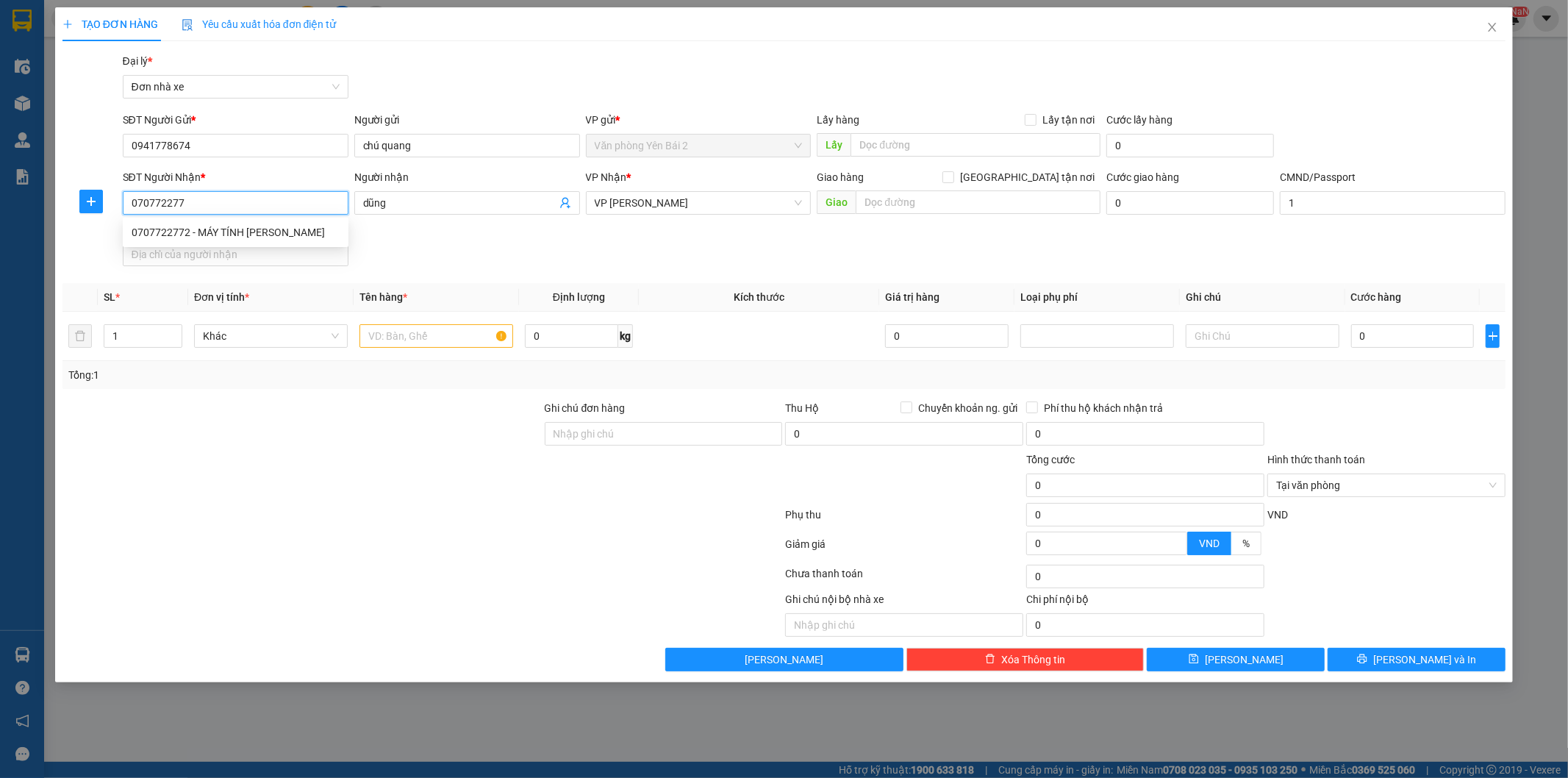
type input "0707722772"
click at [259, 229] on div "0707722772 - MÁY TÍNH [PERSON_NAME]" at bounding box center [236, 233] width 208 height 16
type input "MÁY TÍNH [PERSON_NAME]"
type input "001087026745 [PERSON_NAME] TRỌNG"
type input "0707722772"
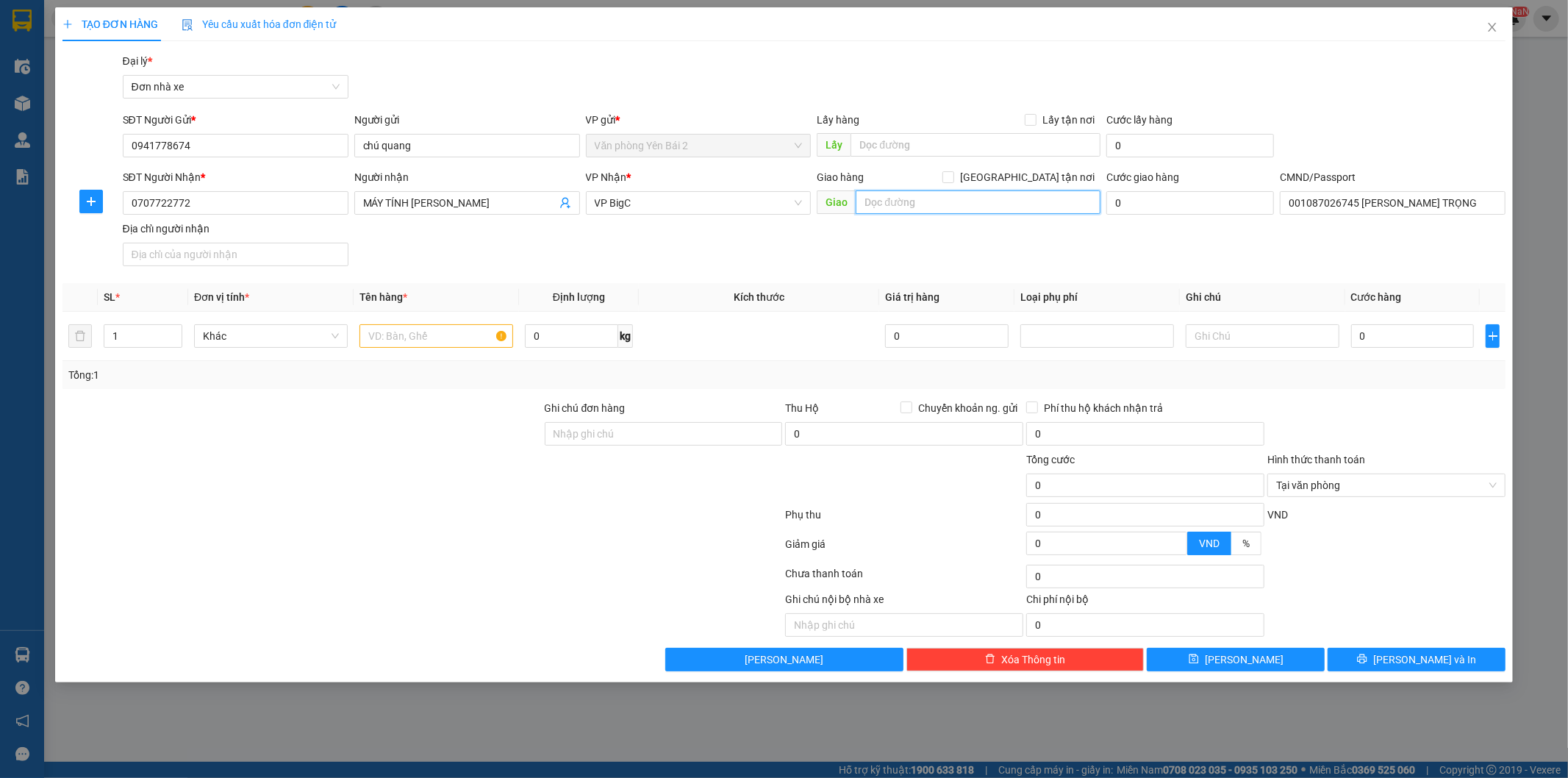
click at [985, 212] on input "text" at bounding box center [978, 202] width 245 height 24
paste input "337 Đ. [PERSON_NAME], [GEOGRAPHIC_DATA], [GEOGRAPHIC_DATA], [GEOGRAPHIC_DATA], …"
type input "337 Đ. [PERSON_NAME], [GEOGRAPHIC_DATA], [GEOGRAPHIC_DATA], [GEOGRAPHIC_DATA], …"
drag, startPoint x: 1027, startPoint y: 179, endPoint x: 1071, endPoint y: 180, distance: 44.0
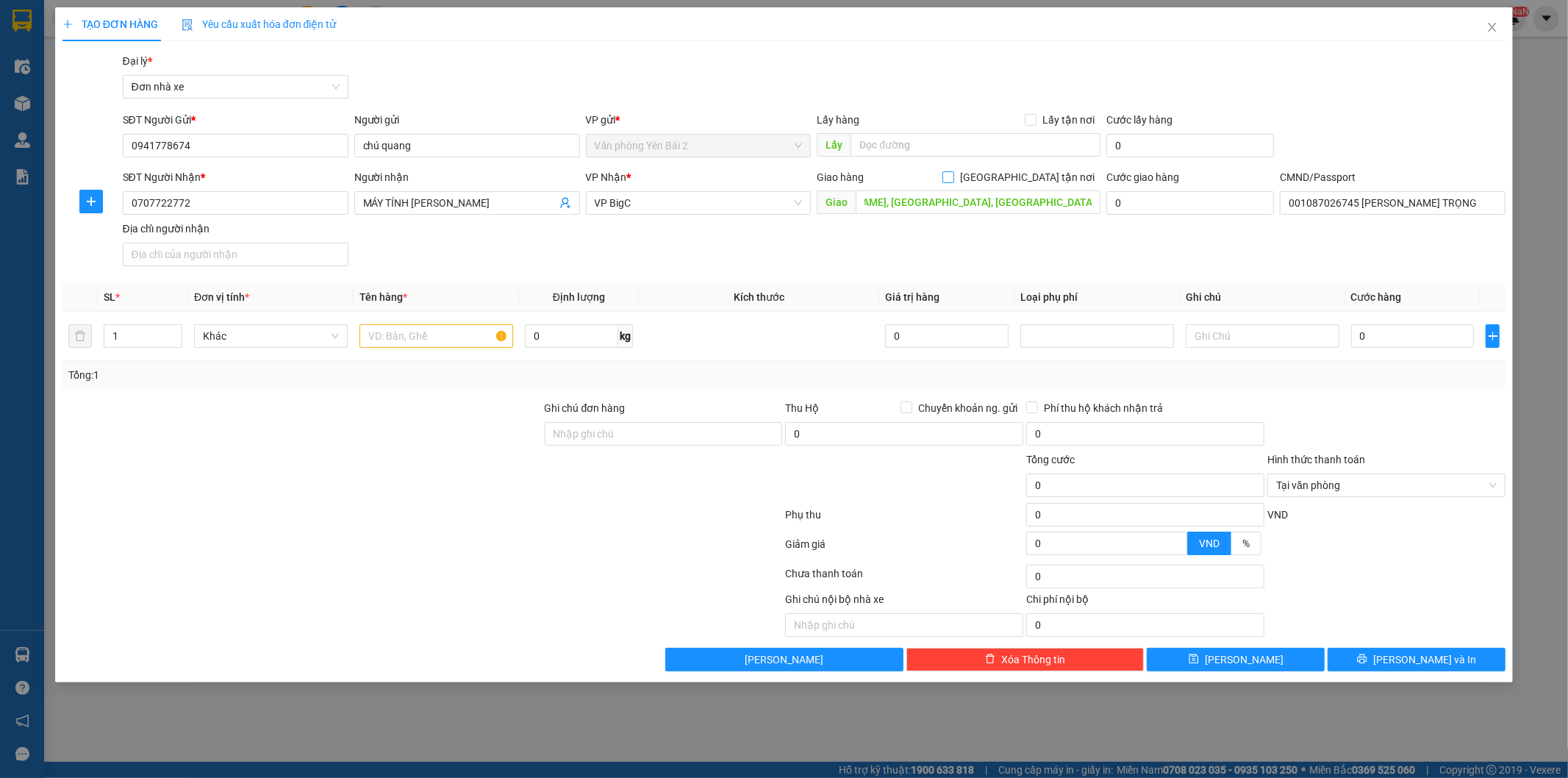
click at [953, 180] on input "[GEOGRAPHIC_DATA] tận nơi" at bounding box center [947, 177] width 11 height 11
checkbox input "true"
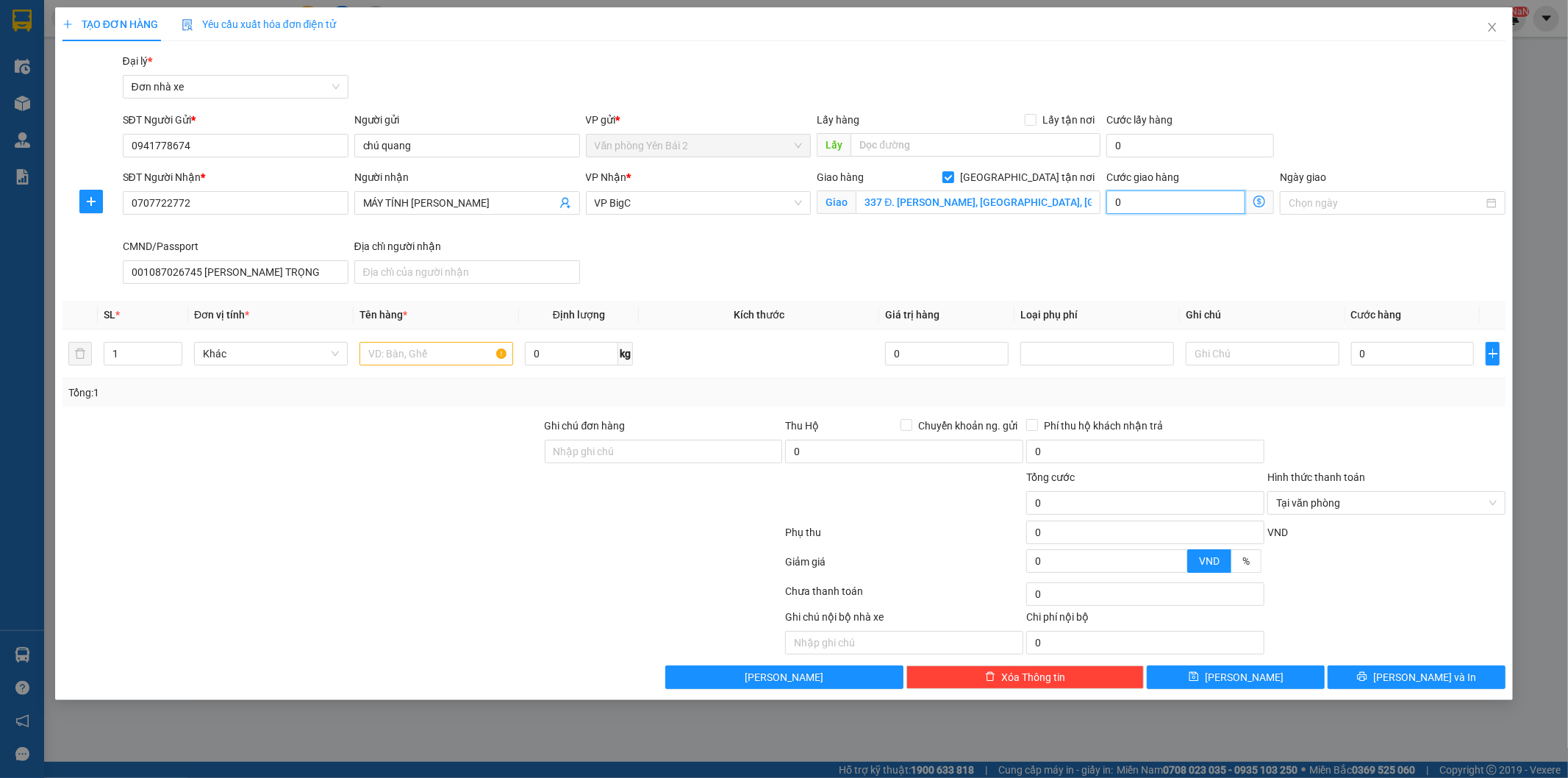
click at [1164, 202] on input "0" at bounding box center [1176, 202] width 139 height 24
type input "5"
type input "50"
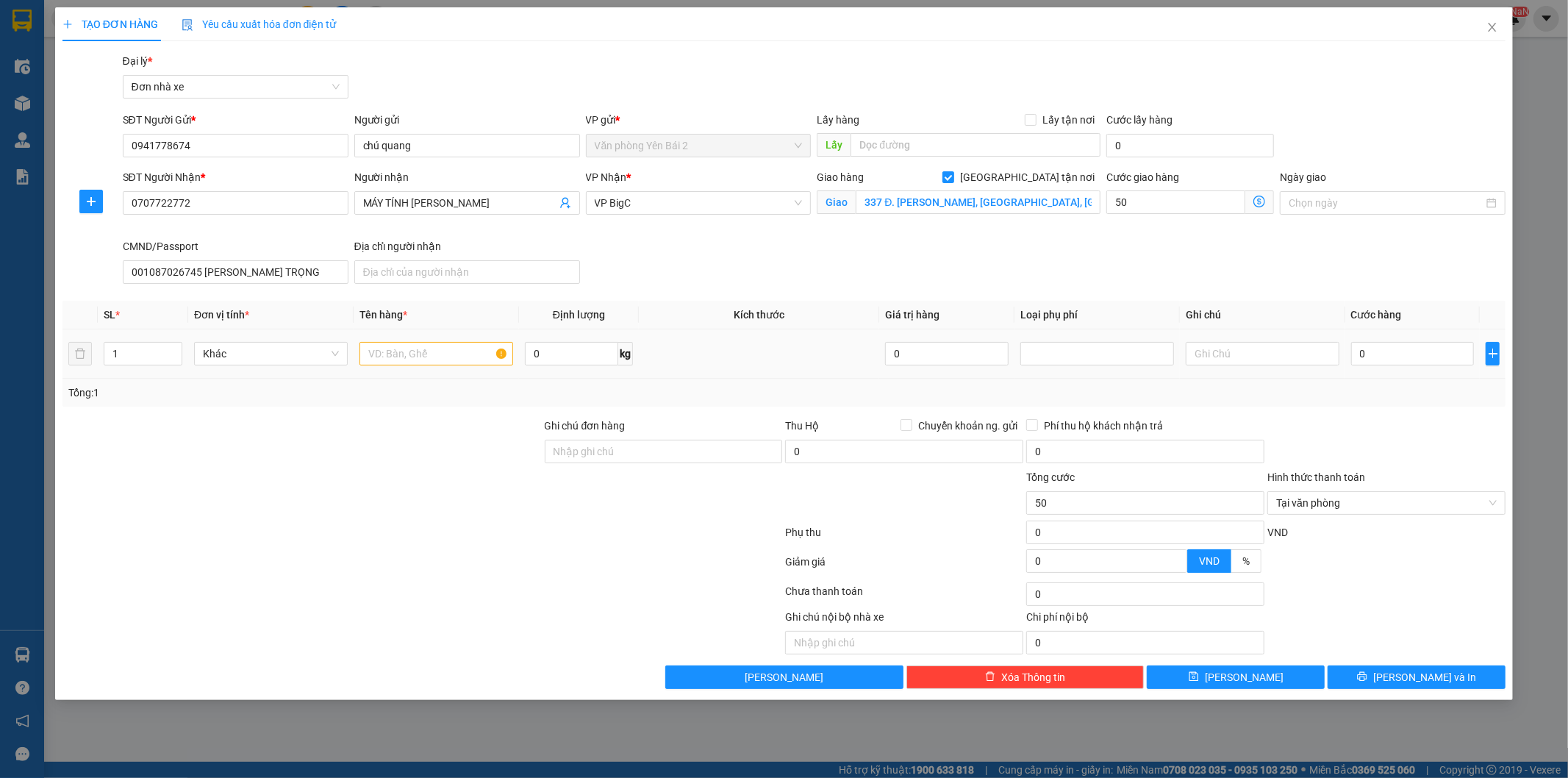
type input "50.000"
drag, startPoint x: 355, startPoint y: 359, endPoint x: 386, endPoint y: 356, distance: 31.1
click at [359, 359] on td at bounding box center [436, 354] width 165 height 50
click at [393, 356] on input "text" at bounding box center [436, 353] width 154 height 24
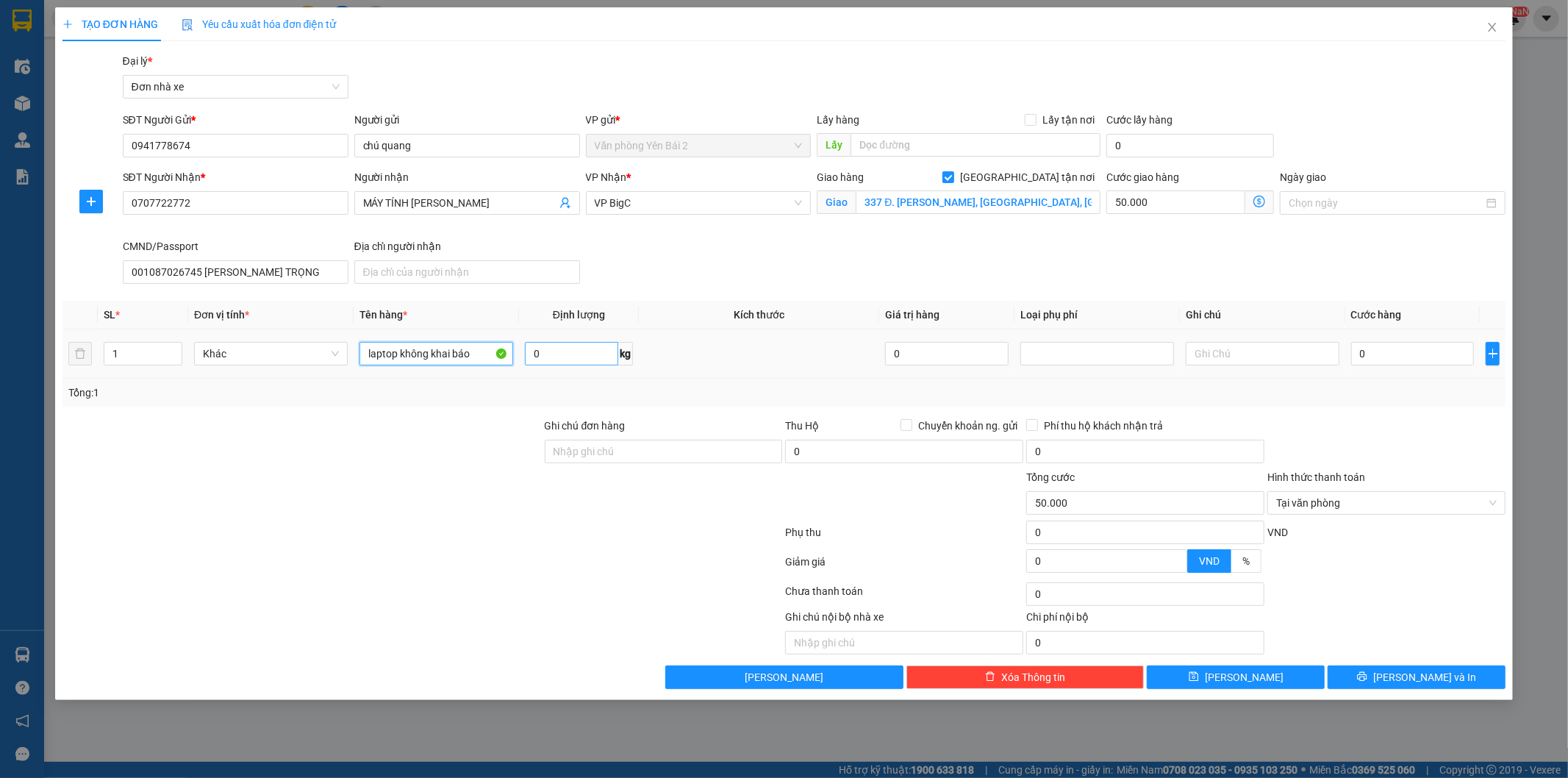
type input "laptop không khai báo"
click at [546, 361] on input "0" at bounding box center [571, 353] width 94 height 24
type input "2"
click at [1385, 347] on input "0" at bounding box center [1413, 353] width 124 height 24
type input "3"
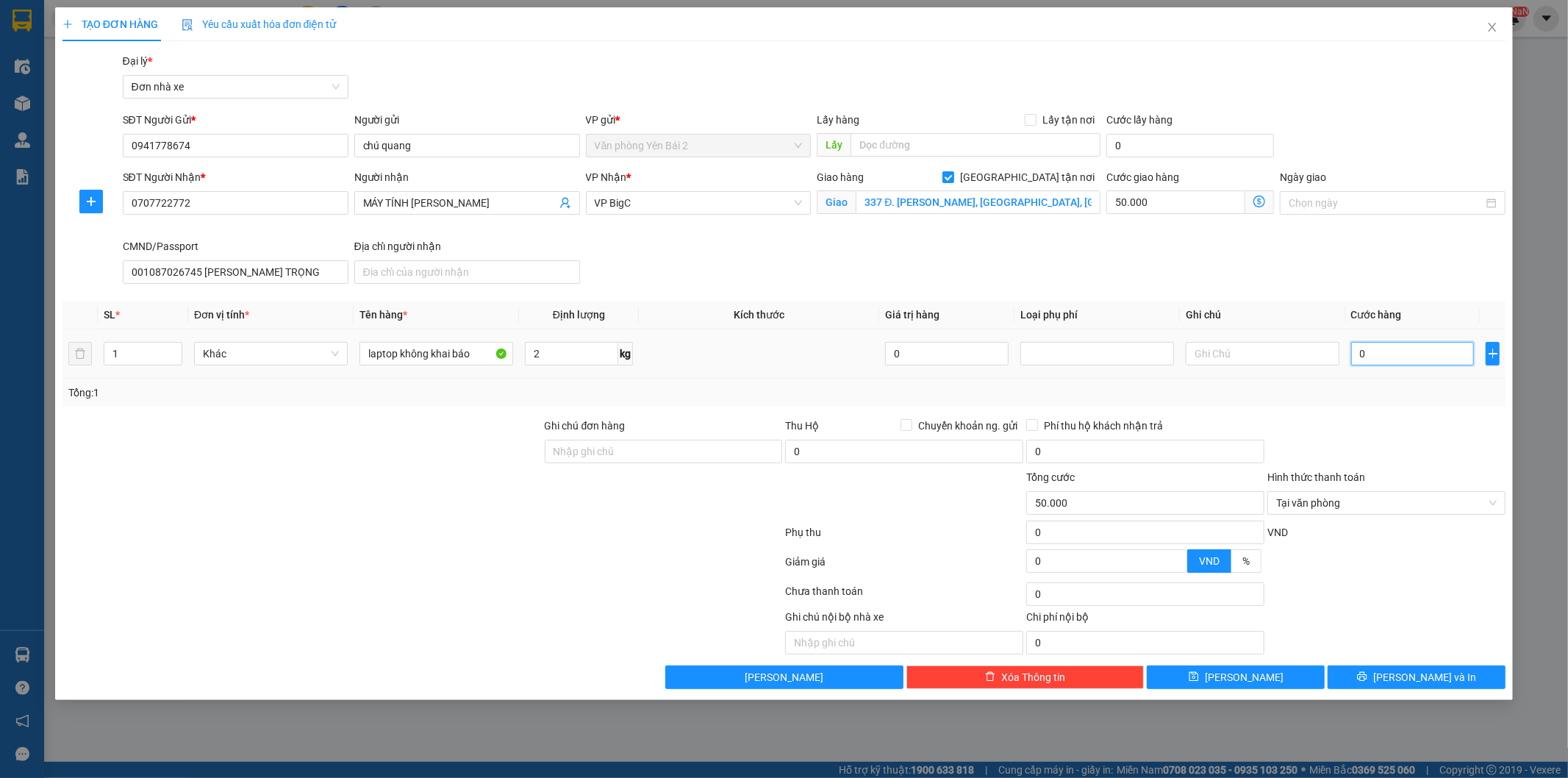
type input "50.003"
type input "35"
type input "50.035"
type input "35.000"
type input "85.000"
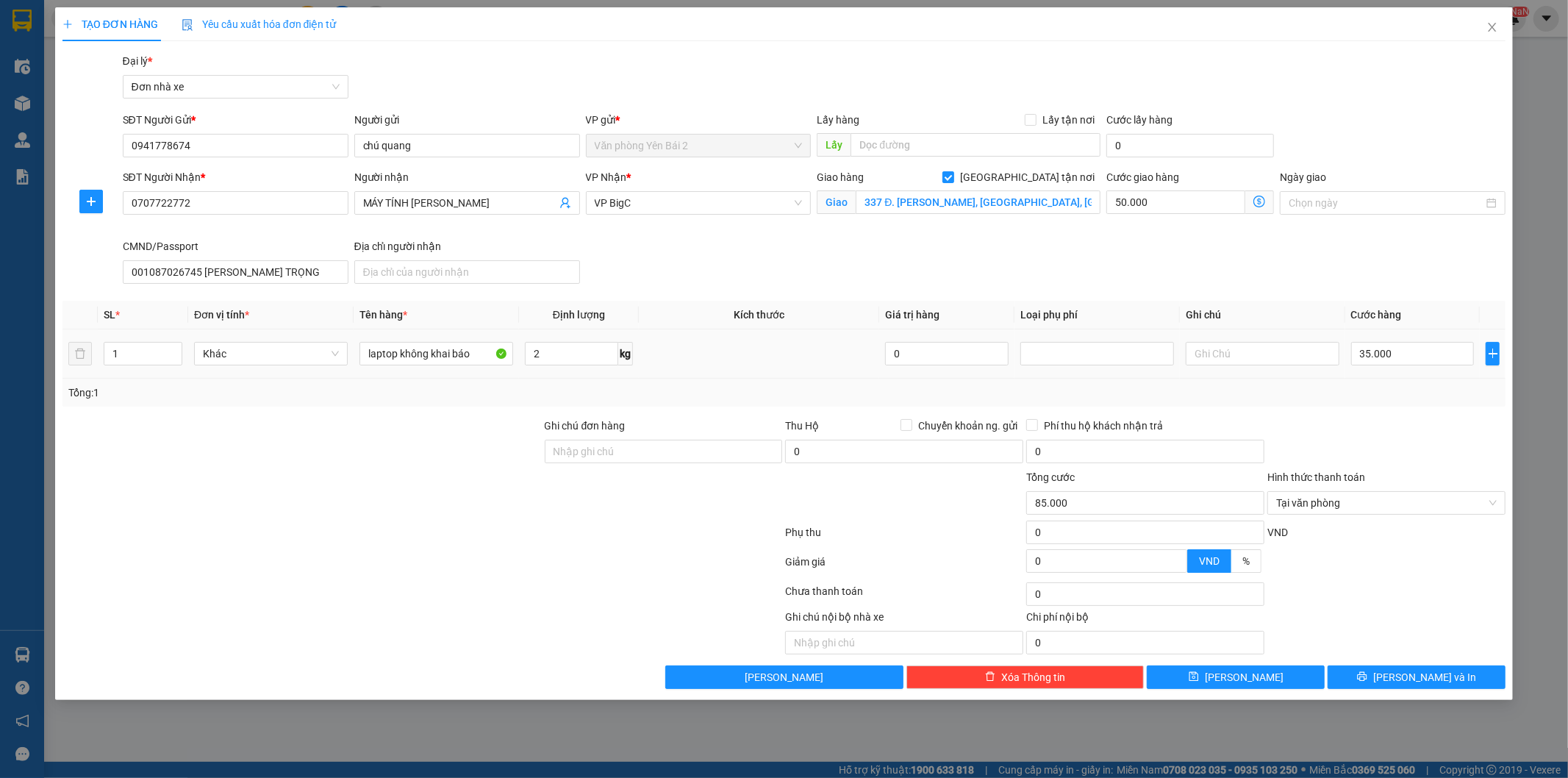
click at [1409, 402] on div "Tổng: 1" at bounding box center [784, 392] width 1444 height 28
click at [1368, 680] on icon "printer" at bounding box center [1362, 676] width 11 height 11
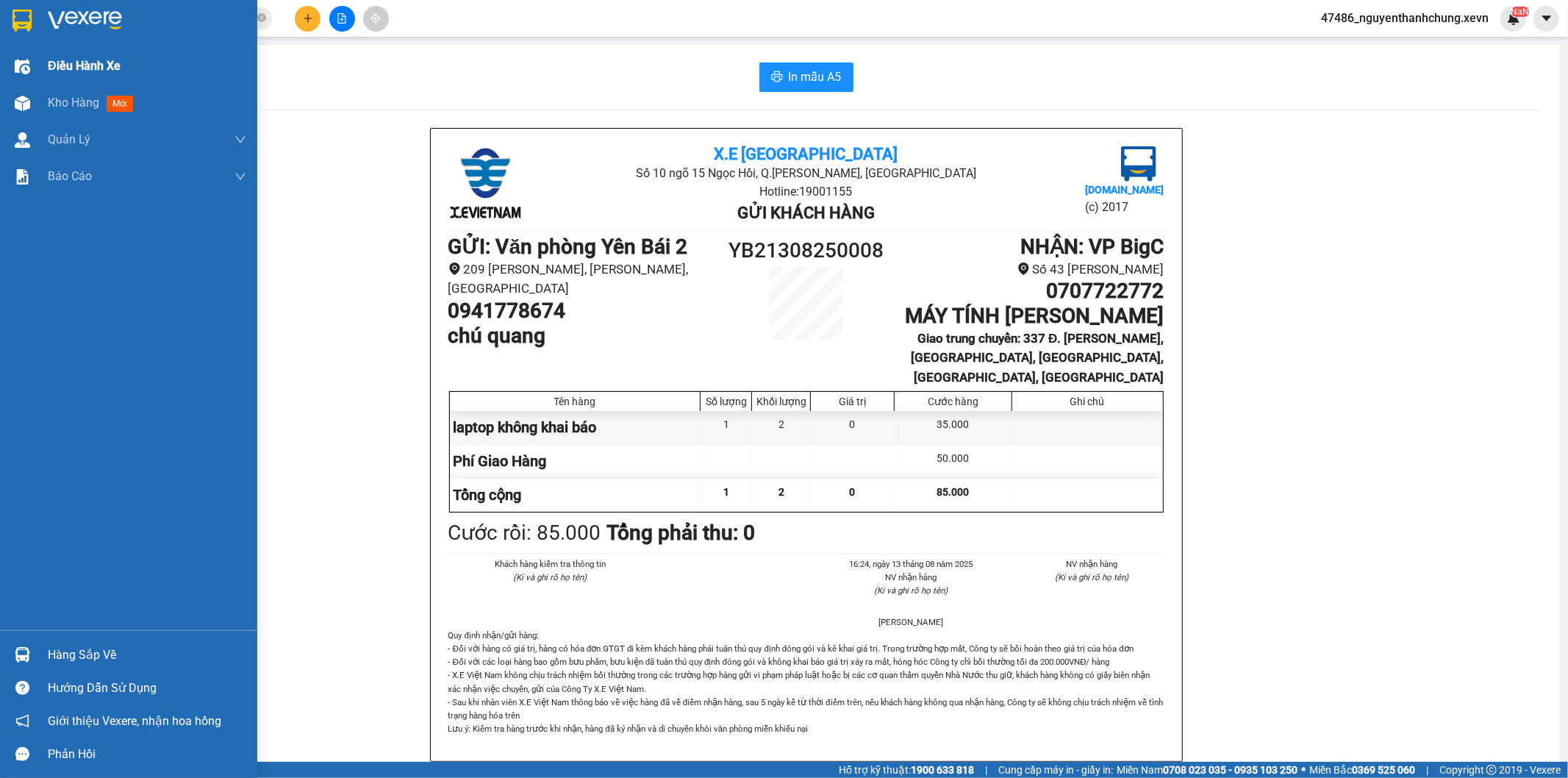
click at [33, 97] on div at bounding box center [23, 103] width 26 height 26
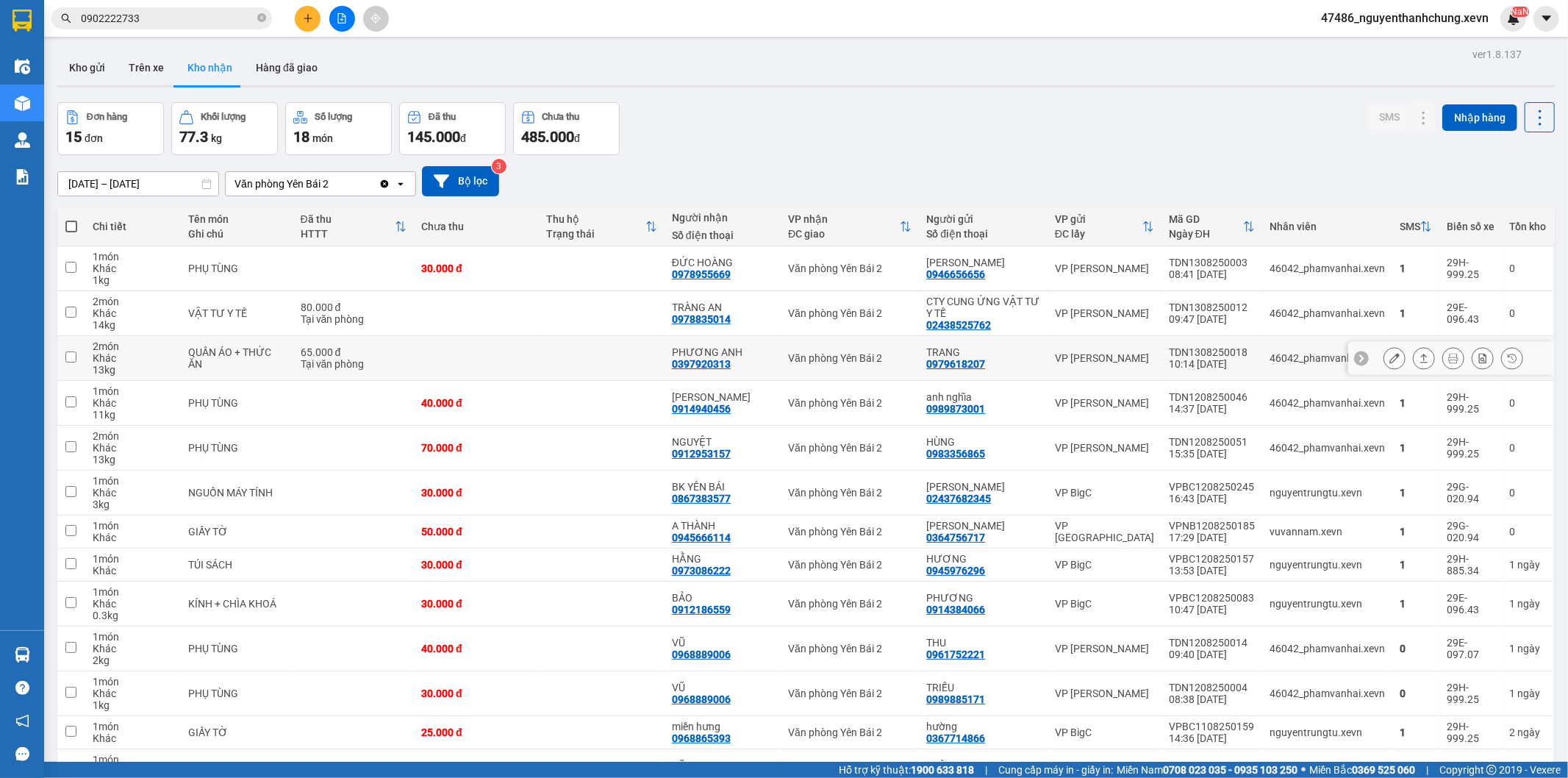
click at [704, 359] on div "0397920313" at bounding box center [701, 364] width 59 height 11
copy div "0397920313"
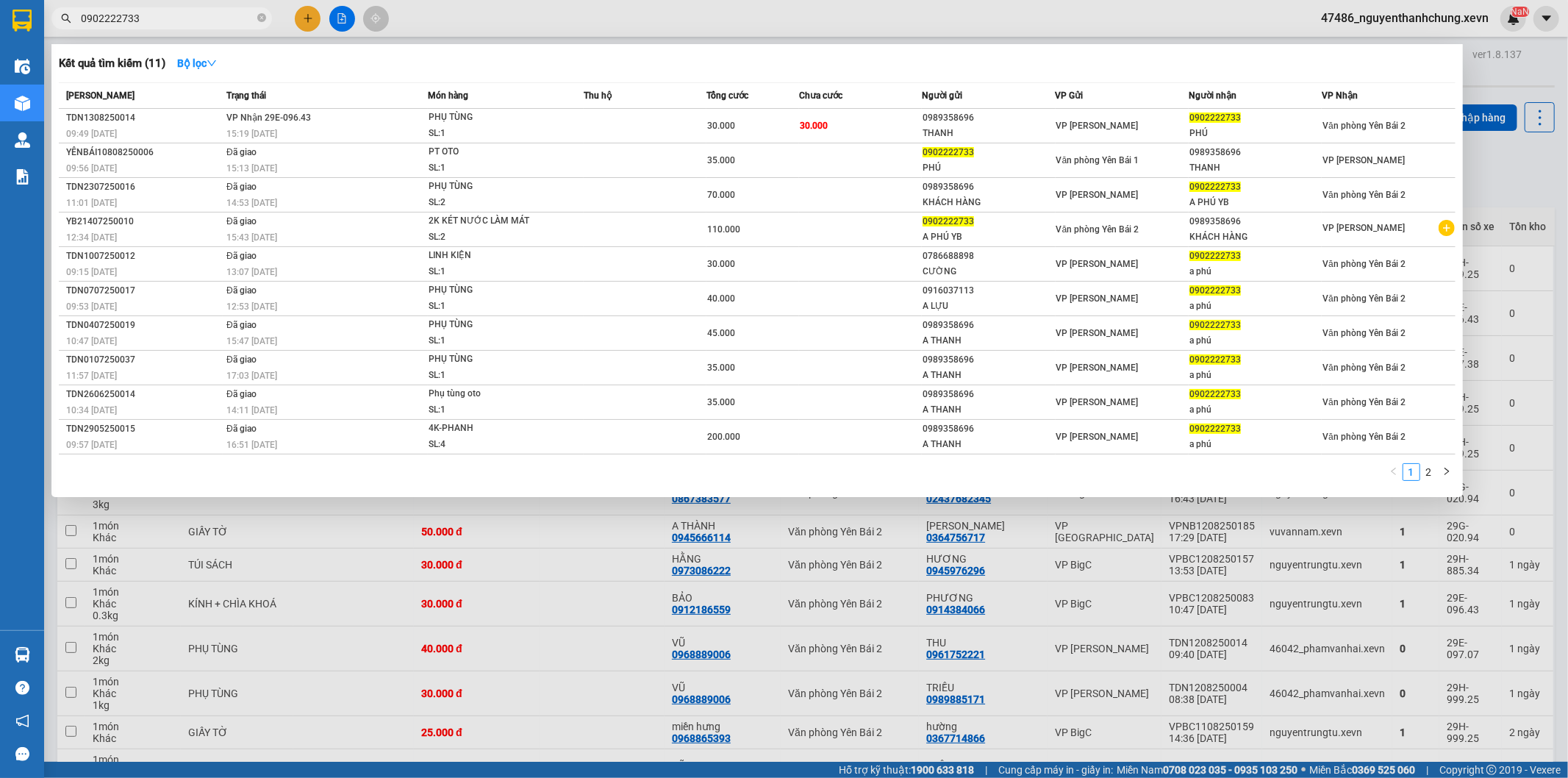
click at [156, 17] on input "0902222733" at bounding box center [167, 19] width 173 height 16
paste input "39792031"
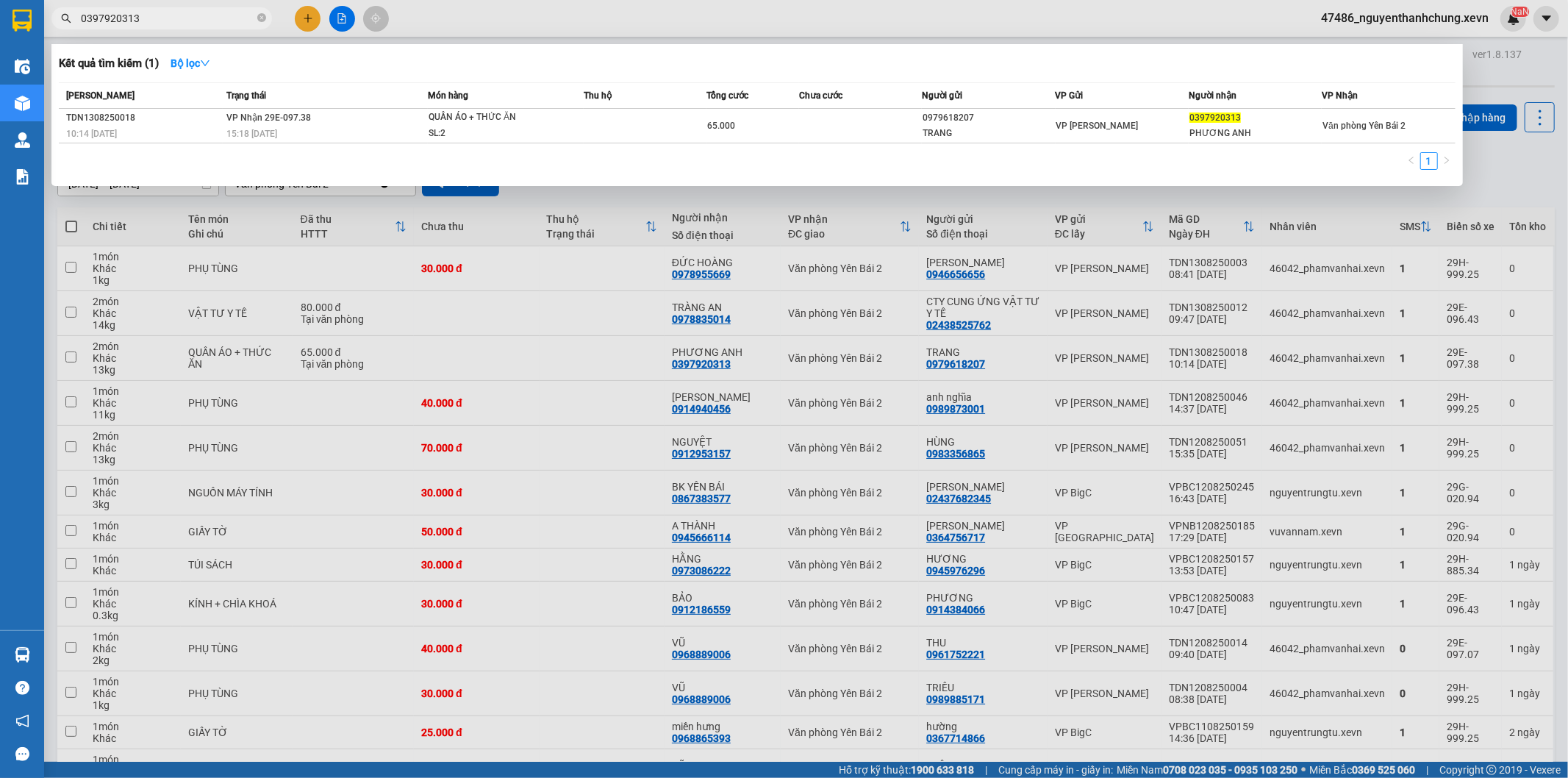
drag, startPoint x: 695, startPoint y: 408, endPoint x: 446, endPoint y: 652, distance: 348.6
click at [695, 415] on div at bounding box center [784, 389] width 1568 height 778
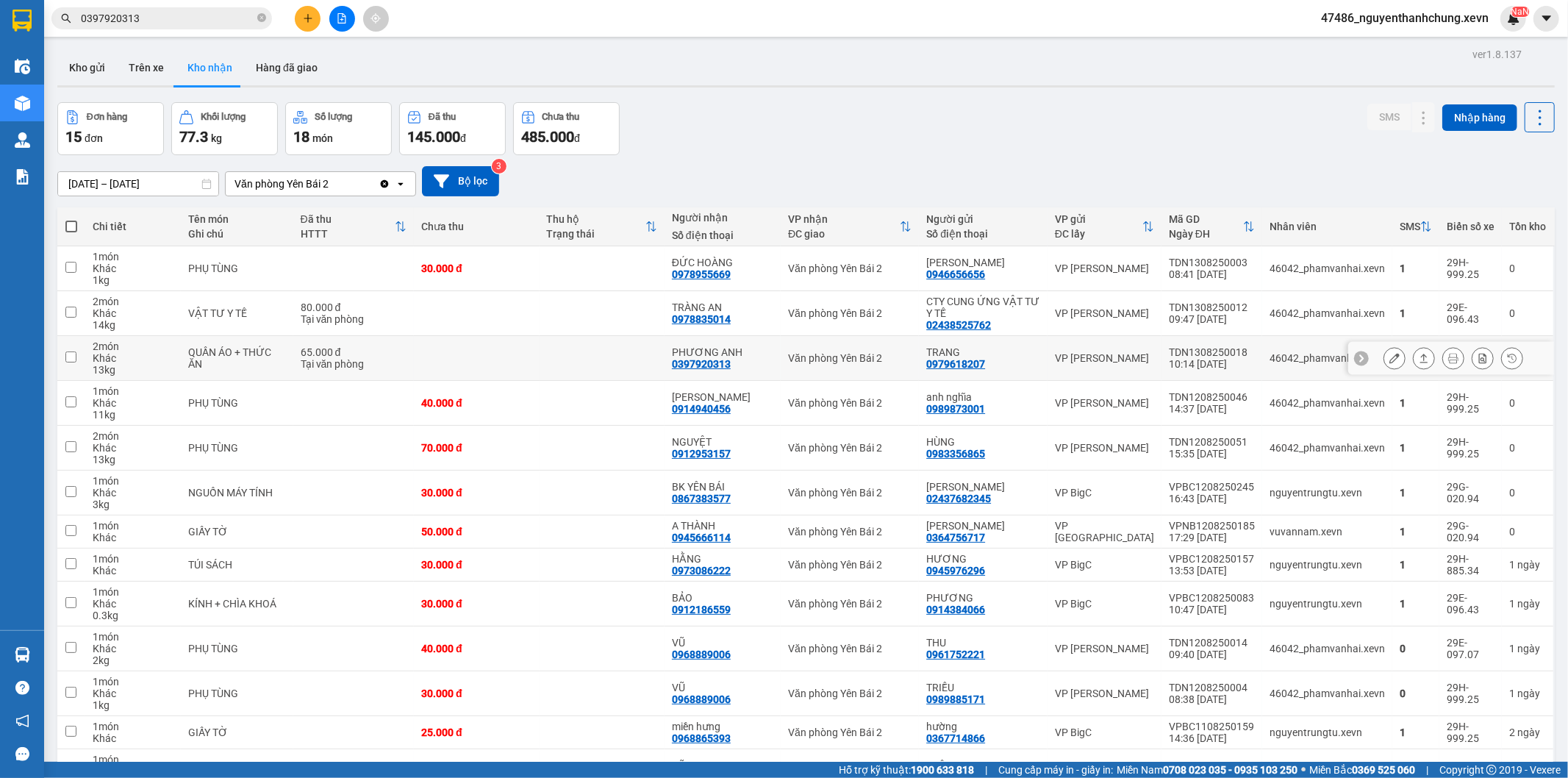
click at [979, 361] on div "0979618207" at bounding box center [955, 364] width 59 height 11
copy div "0979618207"
click at [187, 17] on input "0397920313" at bounding box center [167, 19] width 173 height 16
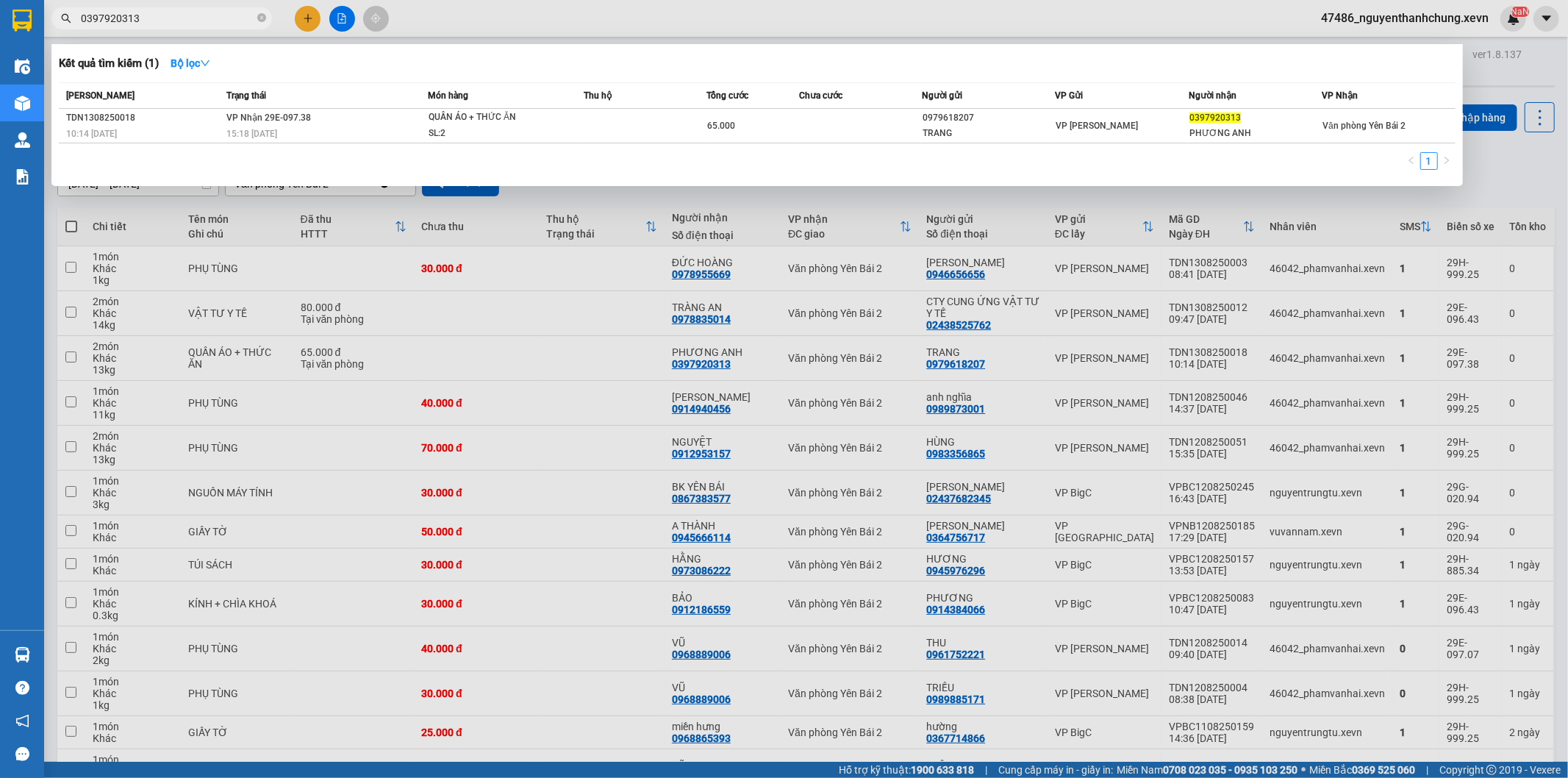
click at [187, 17] on input "0397920313" at bounding box center [167, 19] width 173 height 16
paste input "979618207"
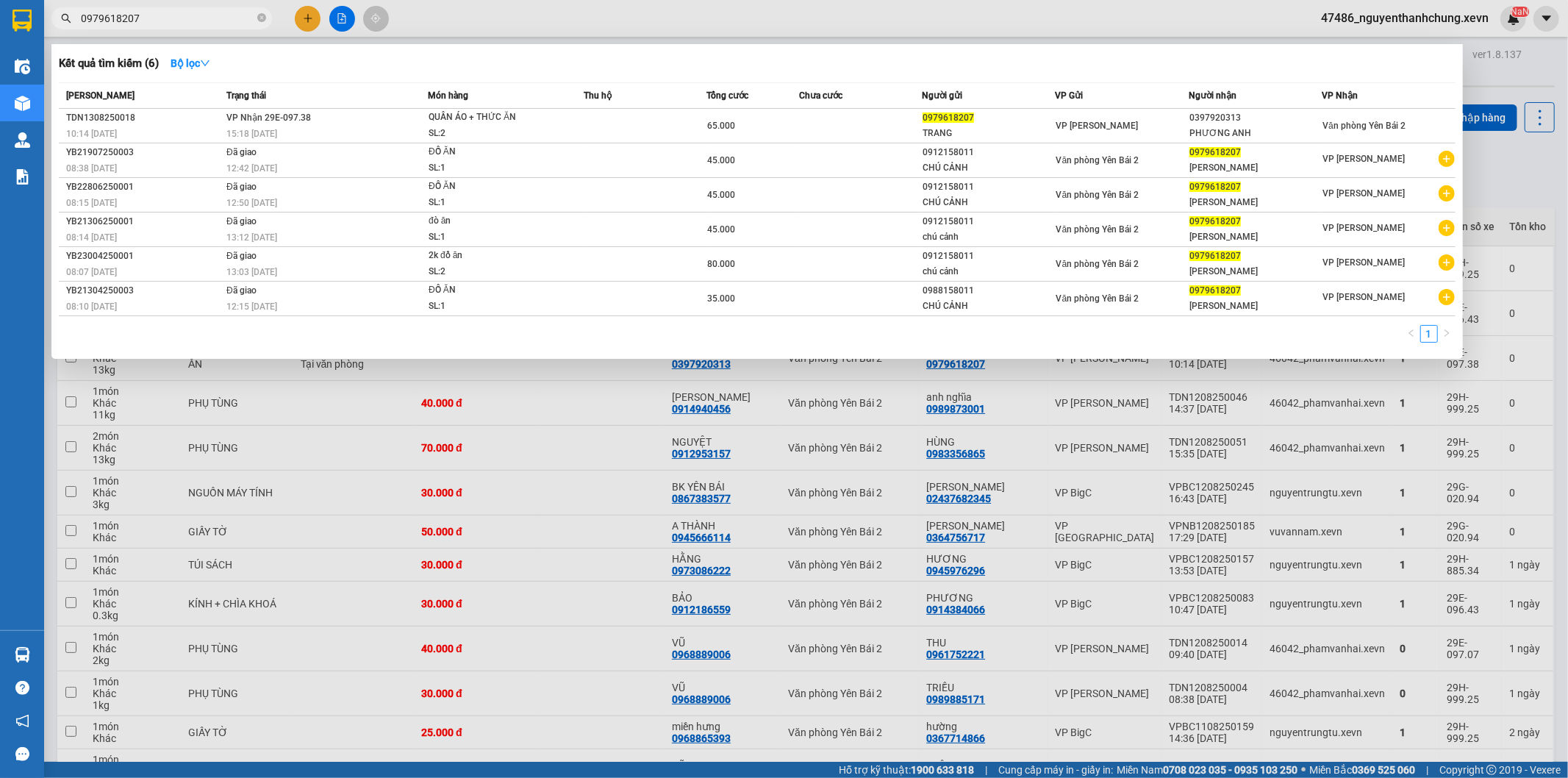
type input "0979618207"
click at [672, 485] on div at bounding box center [784, 389] width 1568 height 778
